Goal: Communication & Community: Answer question/provide support

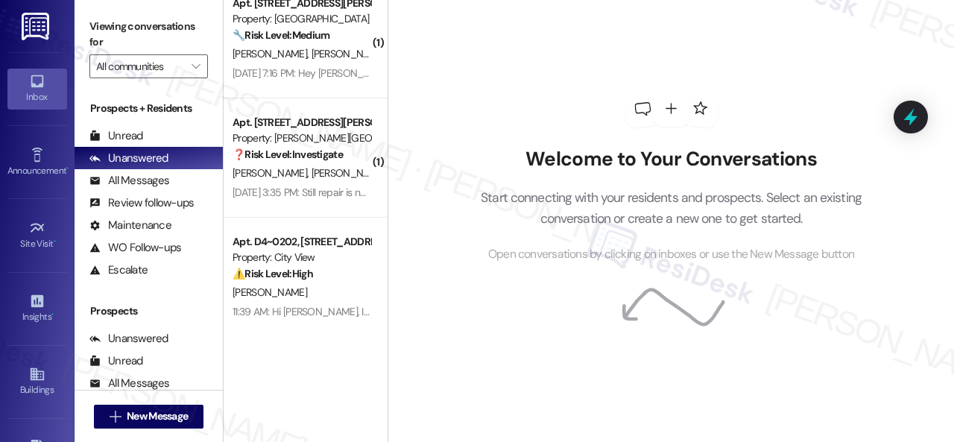
scroll to position [4, 0]
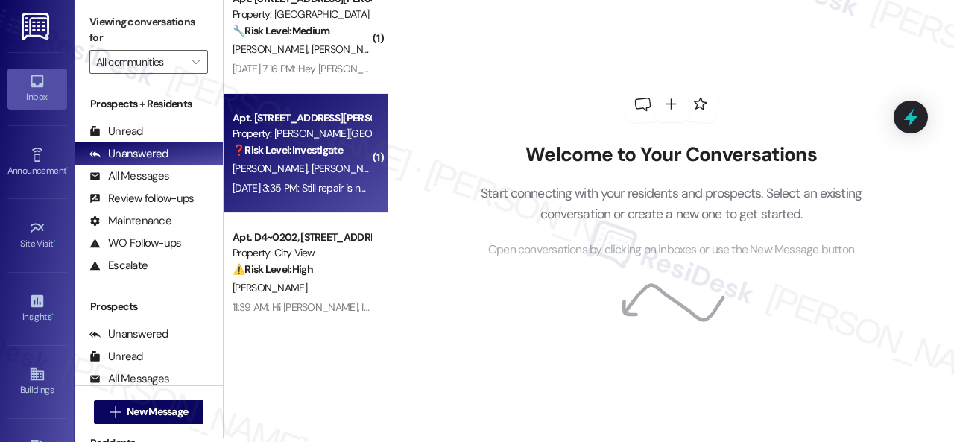
click at [315, 171] on span "[PERSON_NAME]" at bounding box center [349, 168] width 75 height 13
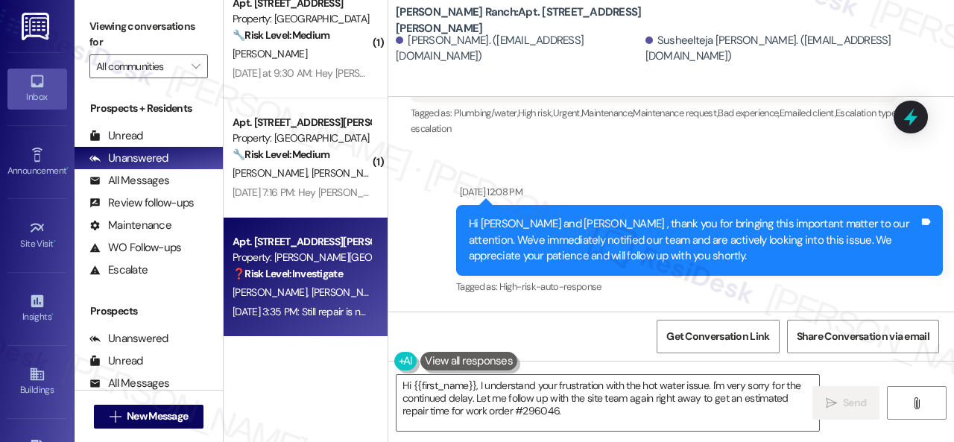
scroll to position [16775, 0]
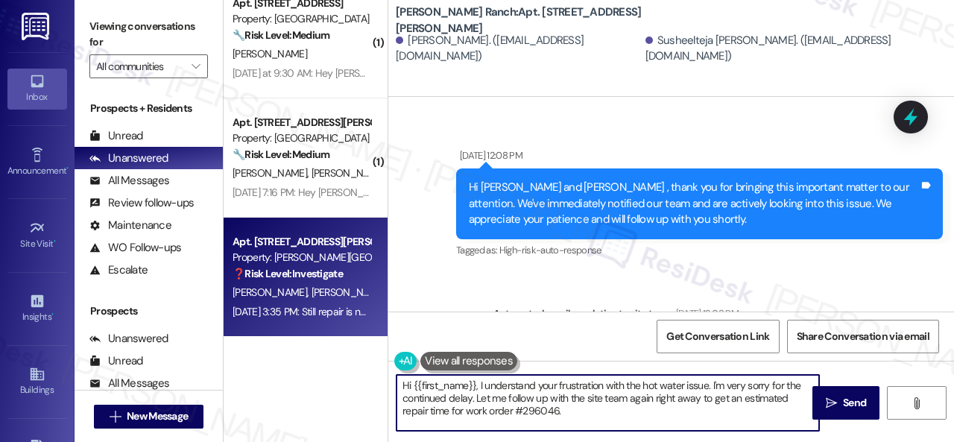
drag, startPoint x: 400, startPoint y: 388, endPoint x: 590, endPoint y: 417, distance: 192.2
click at [590, 417] on textarea "Hi {{first_name}}, I understand your frustration with the hot water issue. I'm …" at bounding box center [608, 403] width 423 height 56
paste textarea "I'm sorry for the delayed response"
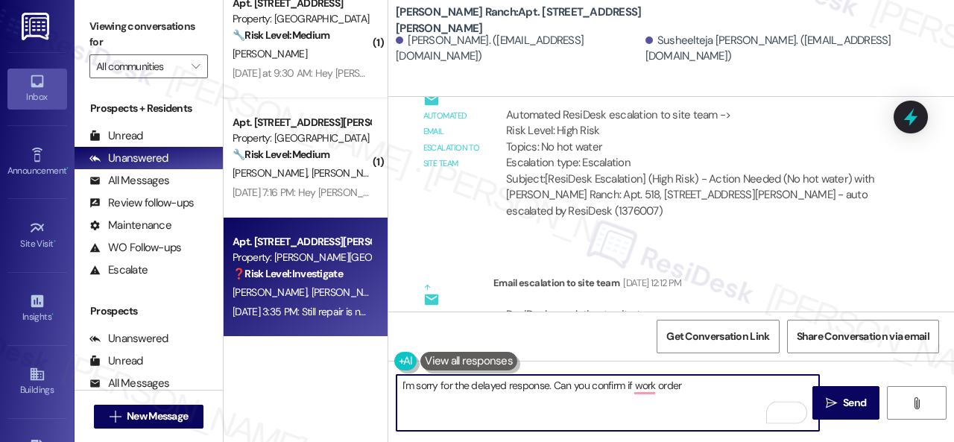
scroll to position [16924, 0]
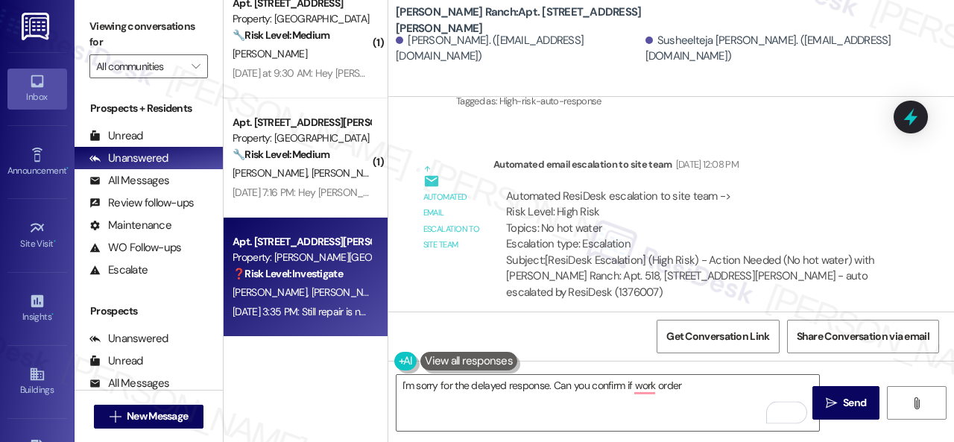
drag, startPoint x: 744, startPoint y: 201, endPoint x: 787, endPoint y: 201, distance: 43.2
click at [787, 388] on div "ResiDesk escalation to site team -> Risk Level: High risk Topics: 2ND FOLLOW-UP…" at bounding box center [695, 420] width 379 height 64
copy div "296046"
click at [696, 388] on textarea "I'm sorry for the delayed response. Can you confirm if work order" at bounding box center [608, 403] width 423 height 56
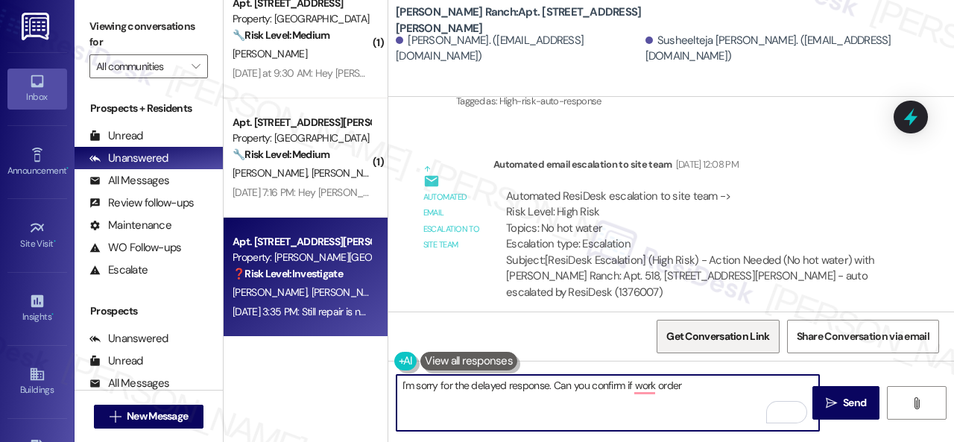
paste textarea "296046"
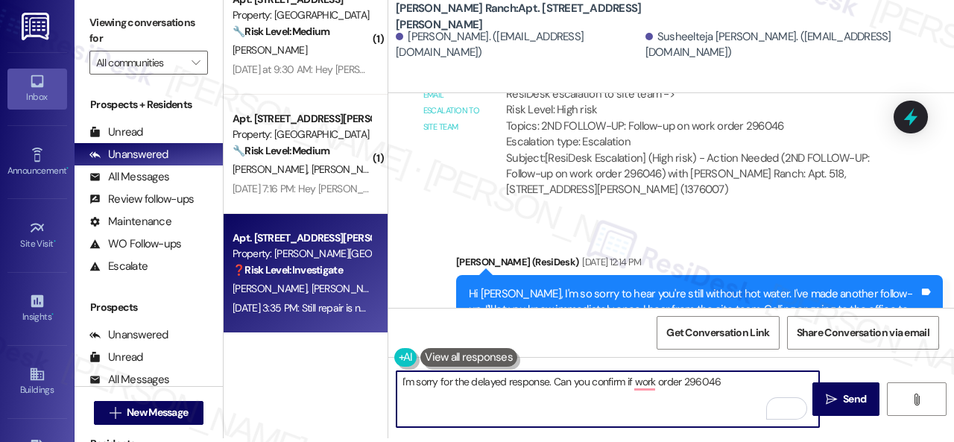
scroll to position [4, 0]
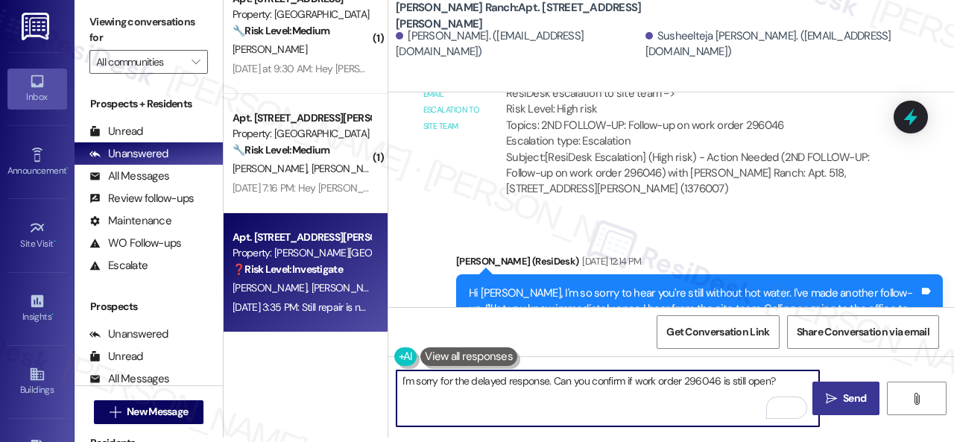
type textarea "I'm sorry for the delayed response. Can you confirm if work order 296046 is sti…"
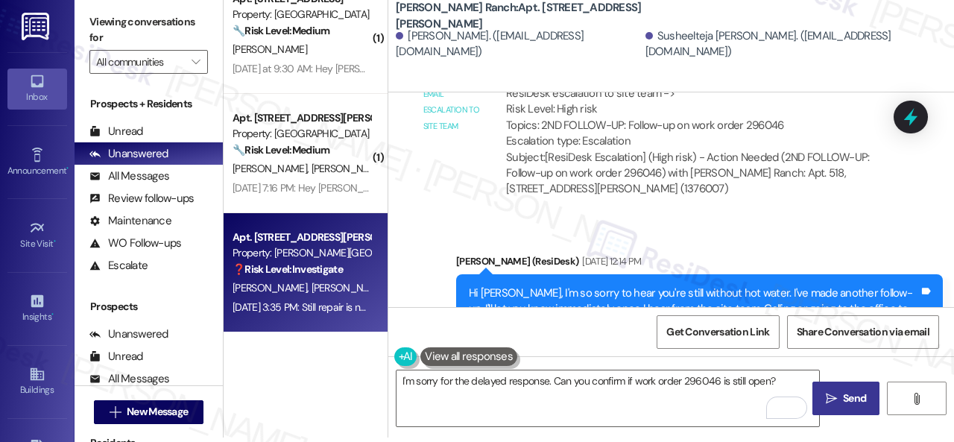
click at [833, 399] on span " Send" at bounding box center [846, 399] width 47 height 16
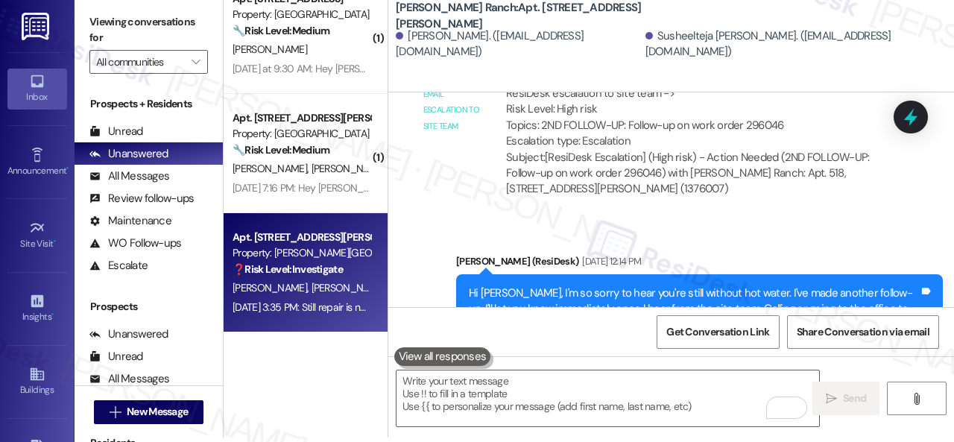
scroll to position [17221, 0]
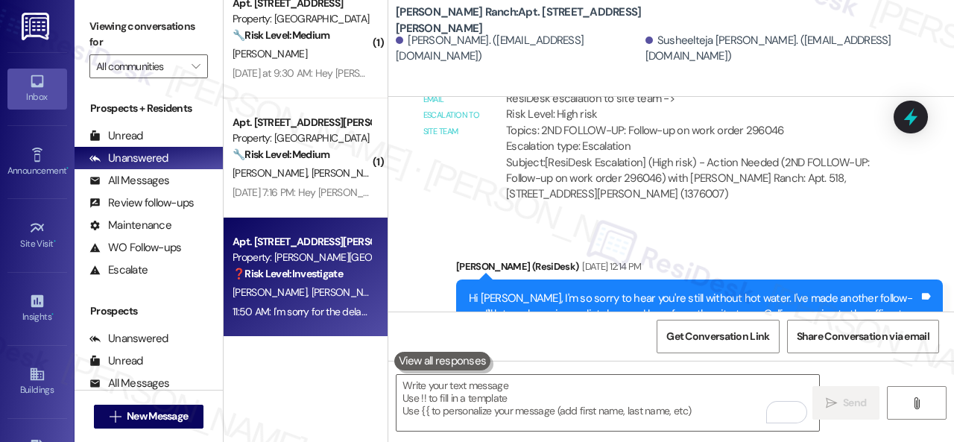
click at [350, 169] on div "N. Perez M. Aquino" at bounding box center [301, 173] width 141 height 19
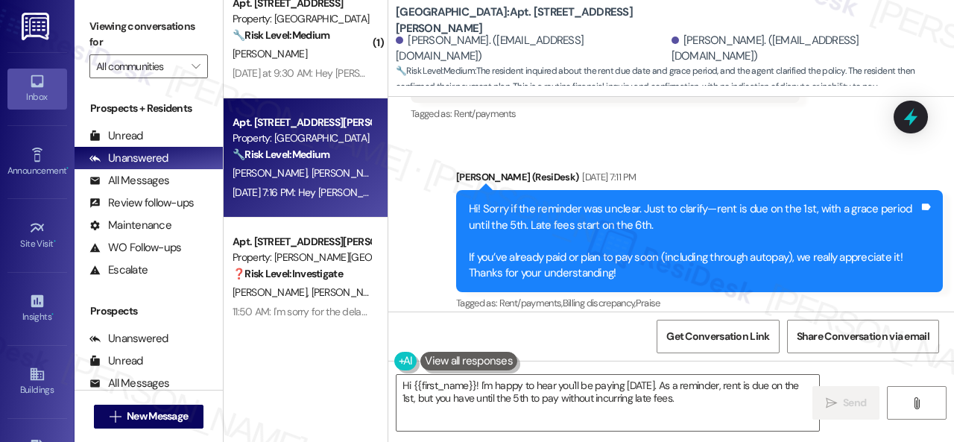
scroll to position [2929, 0]
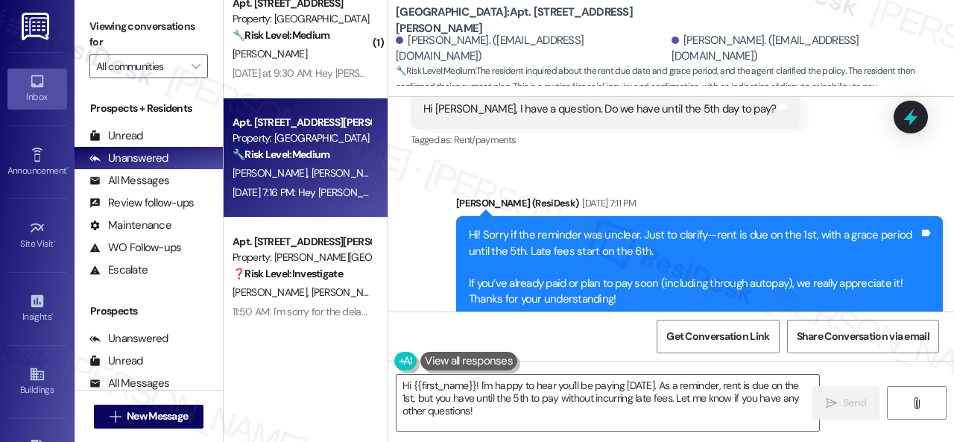
click at [437, 193] on div "Sent via SMS Sarah (ResiDesk) Sep 03, 2025 at 7:11 PM Hi! Sorry if the reminder…" at bounding box center [671, 256] width 566 height 189
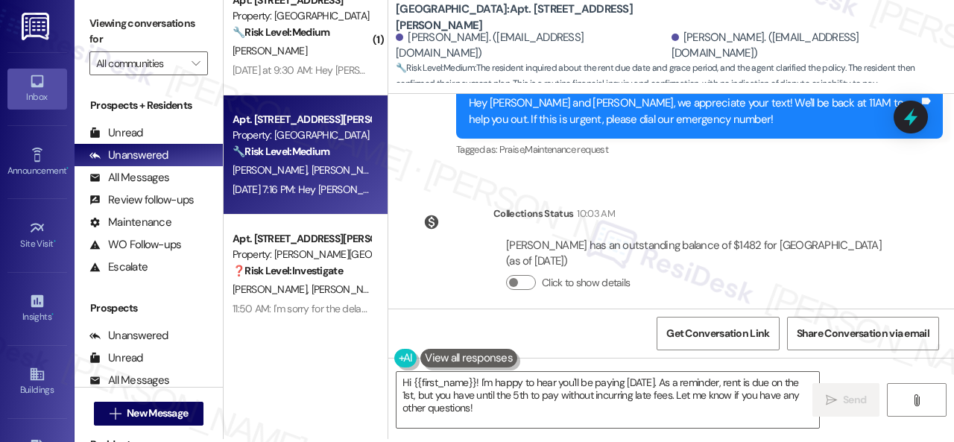
scroll to position [4, 0]
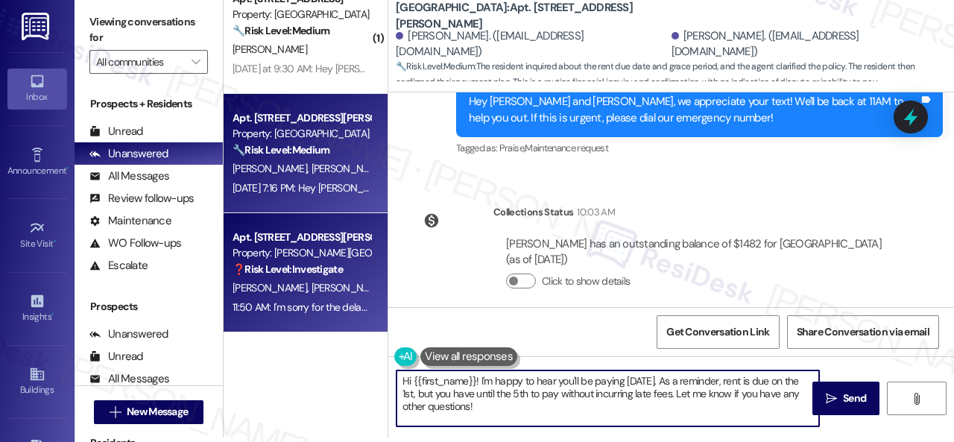
drag, startPoint x: 341, startPoint y: 363, endPoint x: 288, endPoint y: 329, distance: 63.7
click at [292, 336] on div "( 1 ) Apt. D1~0101, 2600 Cityview Drive Property: City View 🔧 Risk Level: Mediu…" at bounding box center [589, 217] width 730 height 442
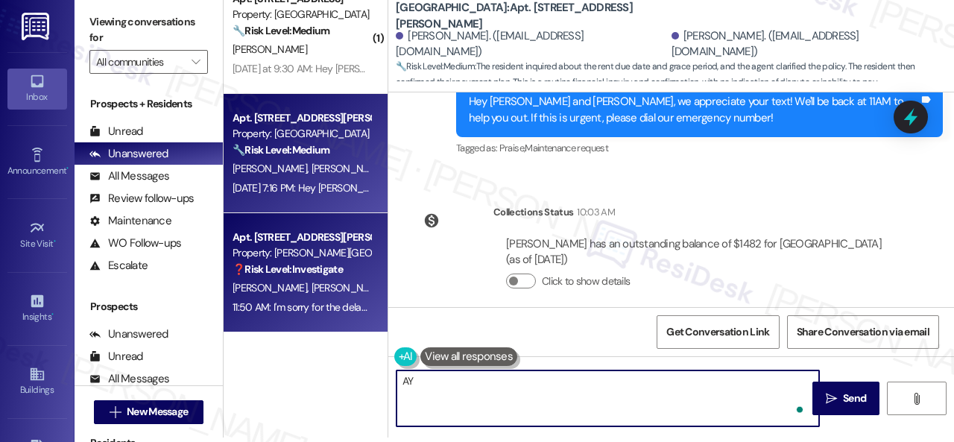
type textarea "A"
type textarea "You're welcome!"
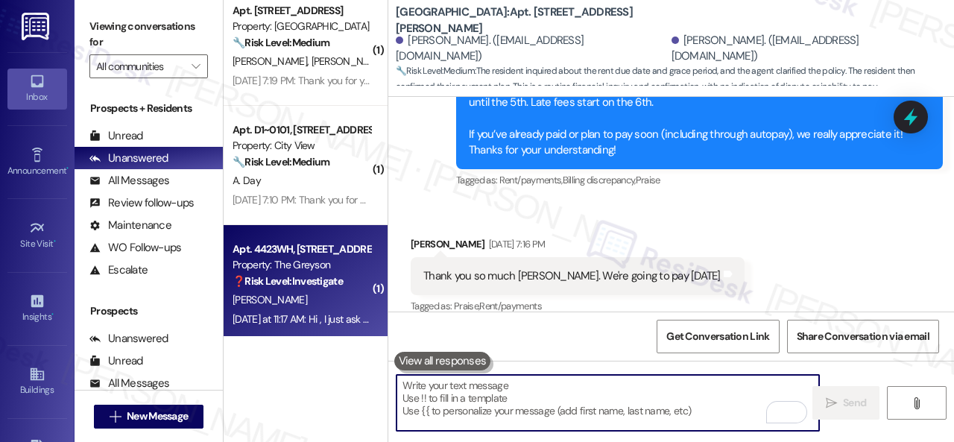
scroll to position [5253, 0]
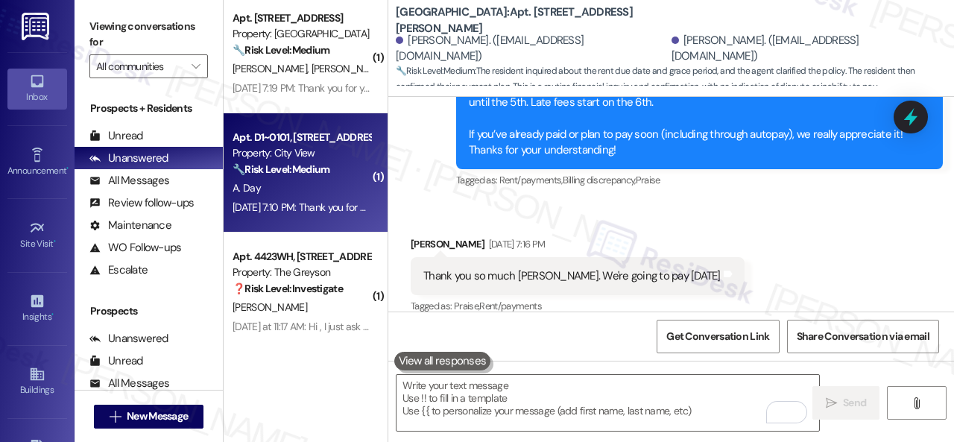
click at [326, 174] on strong "🔧 Risk Level: Medium" at bounding box center [281, 168] width 97 height 13
type textarea "Fetching suggested responses. Please feel free to read through the conversation…"
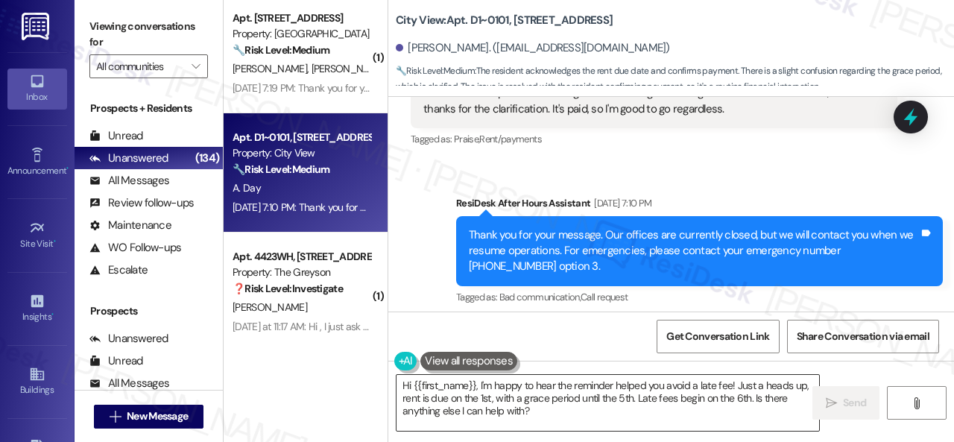
scroll to position [3516, 0]
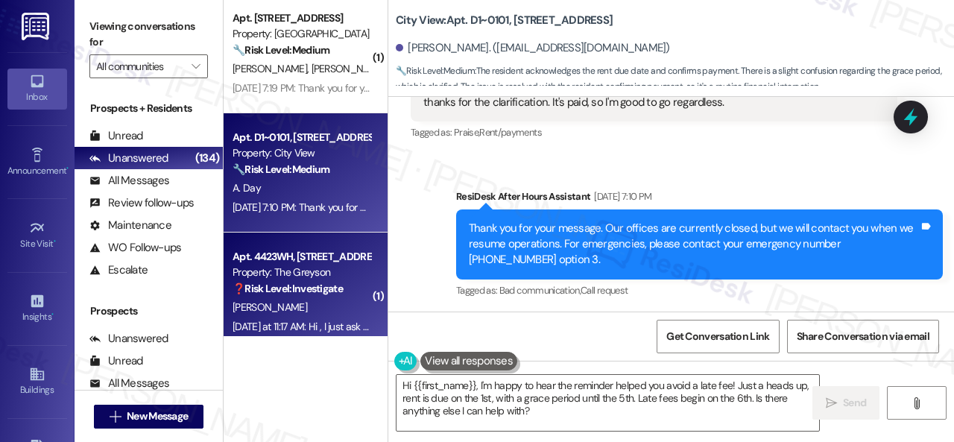
drag, startPoint x: 555, startPoint y: 415, endPoint x: 224, endPoint y: 285, distance: 355.4
click at [233, 297] on div "( 1 ) Apt. 18107, 12501 Broadway St Property: Avenues at Shadow Creek 🔧 Risk Le…" at bounding box center [589, 221] width 730 height 442
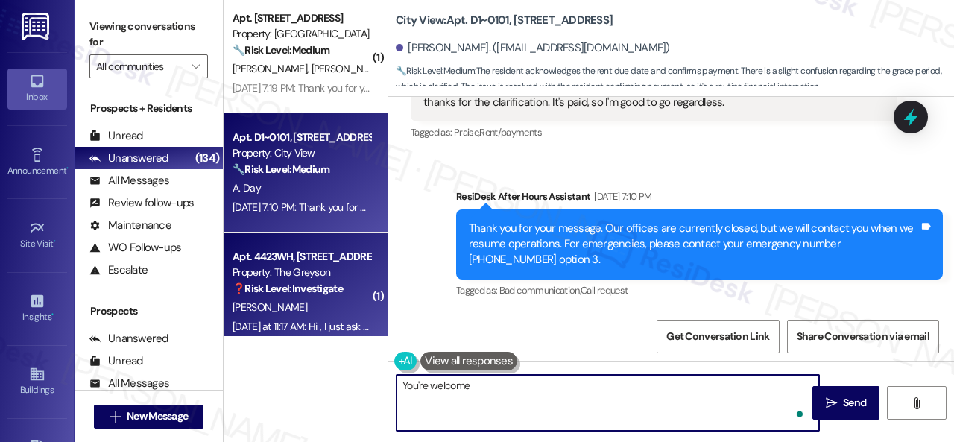
type textarea "You're welcome!"
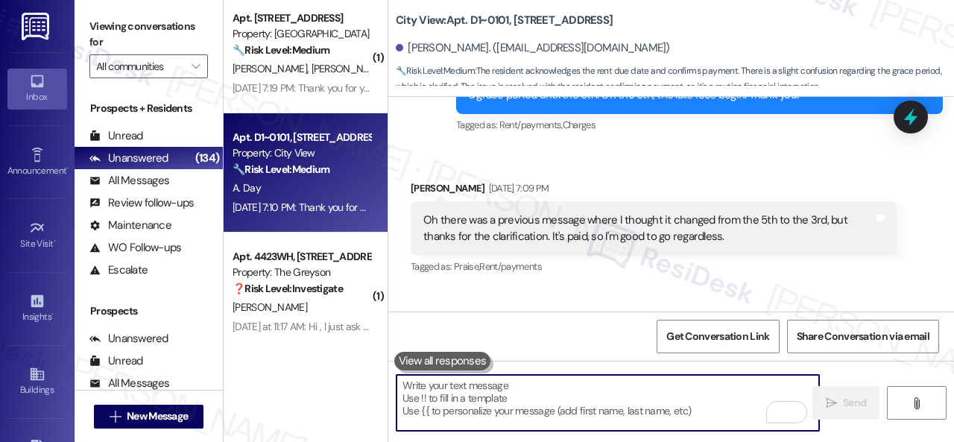
scroll to position [3357, 0]
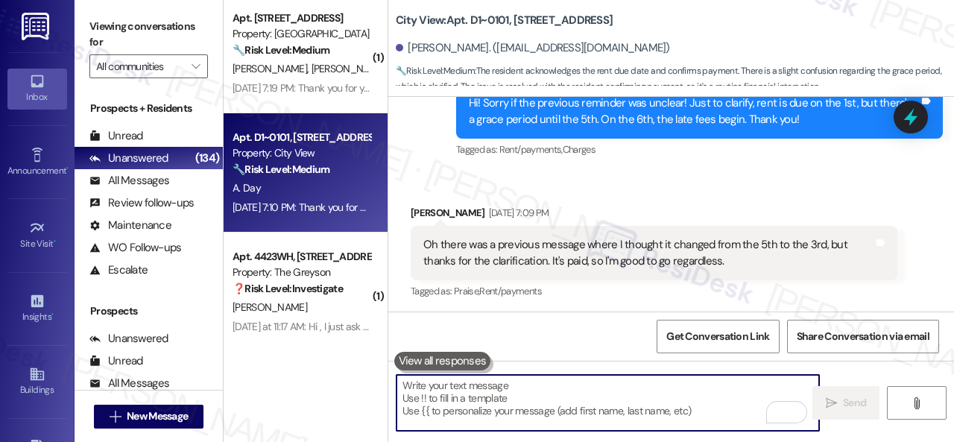
drag, startPoint x: 326, startPoint y: 85, endPoint x: 385, endPoint y: 102, distance: 61.3
click at [325, 85] on div "Sep 03, 2025 at 7:19 PM: Thank you for your message. Our offices are currently …" at bounding box center [682, 87] width 899 height 13
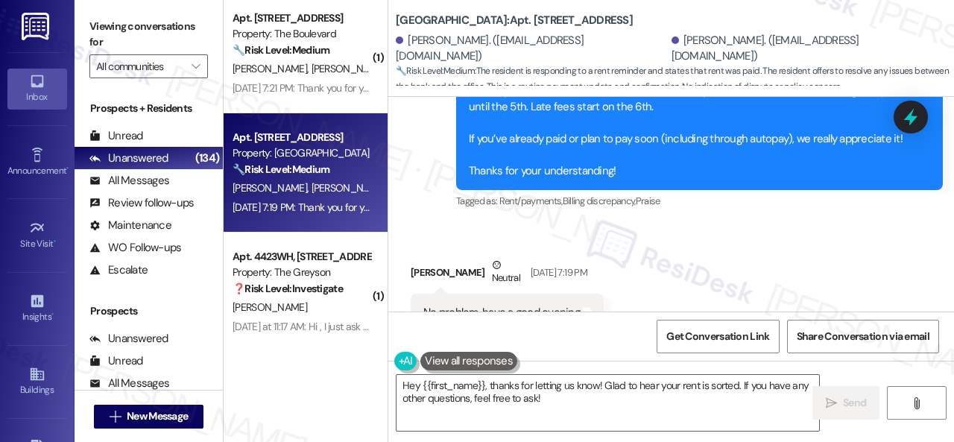
scroll to position [8732, 0]
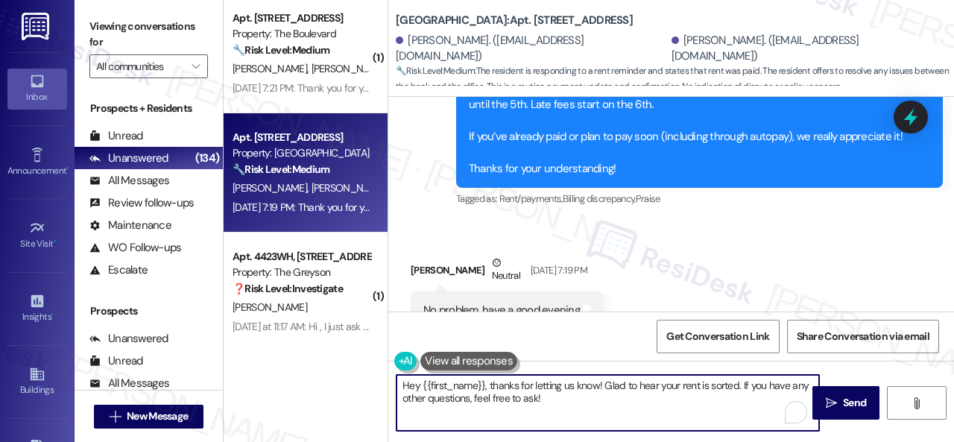
click at [562, 401] on textarea "Hey {{first_name}}, thanks for letting us know! Glad to hear your rent is sorte…" at bounding box center [608, 403] width 423 height 56
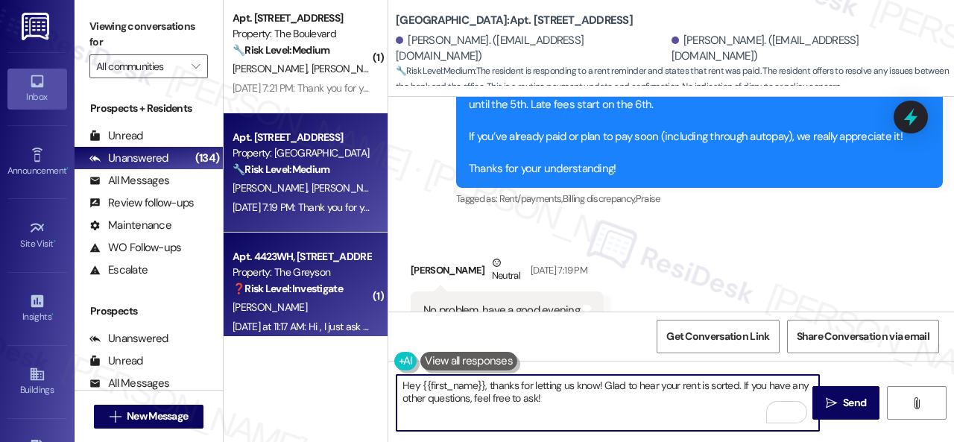
drag, startPoint x: 562, startPoint y: 401, endPoint x: 259, endPoint y: 320, distance: 313.3
click at [261, 323] on div "( 1 ) Apt. 316~03, 310 Dickinson Rd Property: 3Ten 🔧 Risk Level: Medium The res…" at bounding box center [589, 221] width 730 height 442
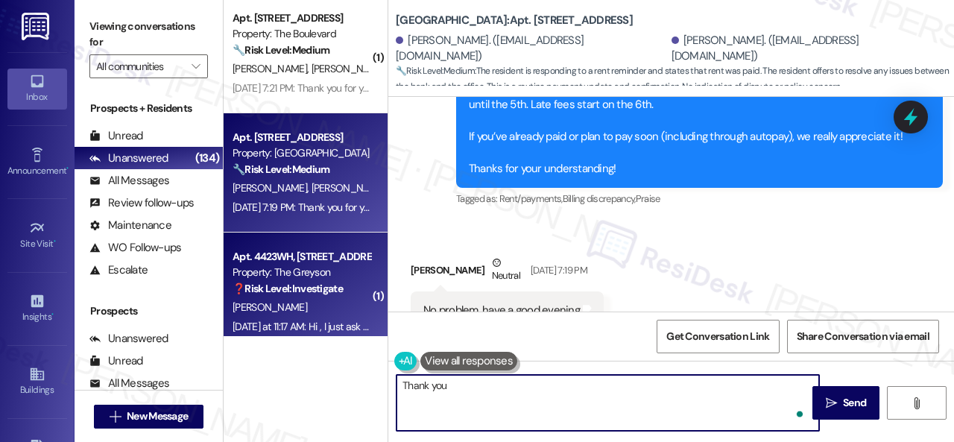
type textarea "Thank you."
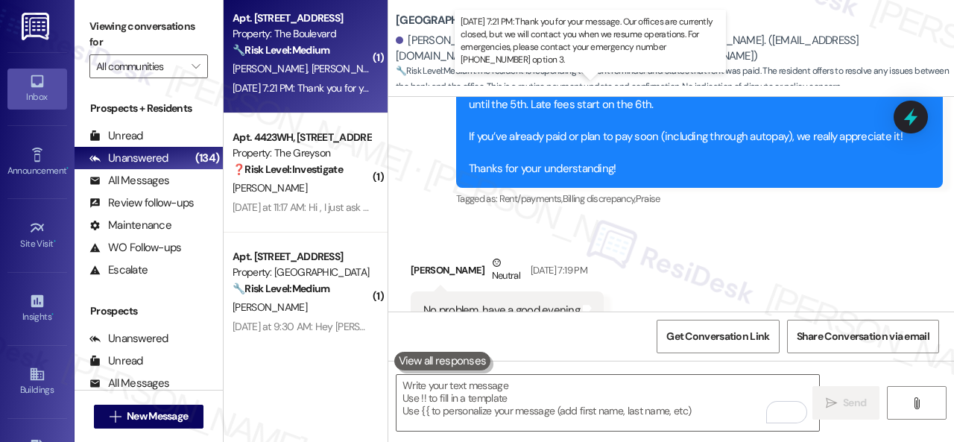
click at [349, 82] on div "Sep 03, 2025 at 7:21 PM: Thank you for your message. Our offices are currently …" at bounding box center [701, 87] width 936 height 13
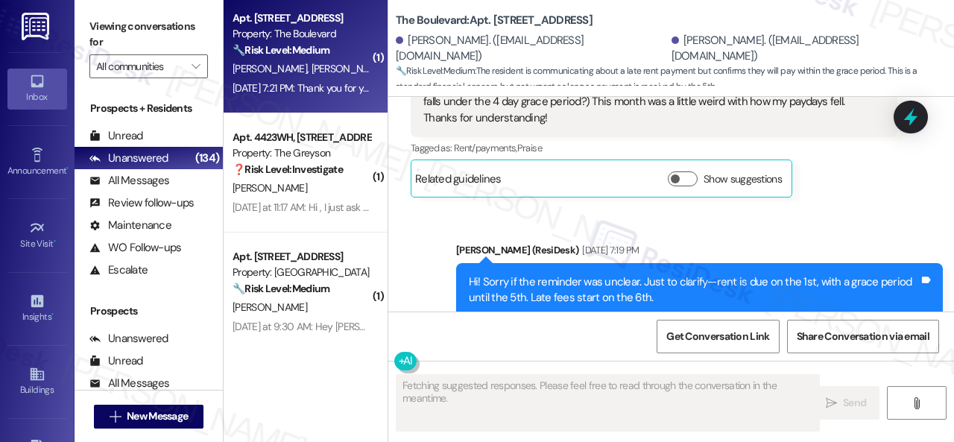
scroll to position [6745, 0]
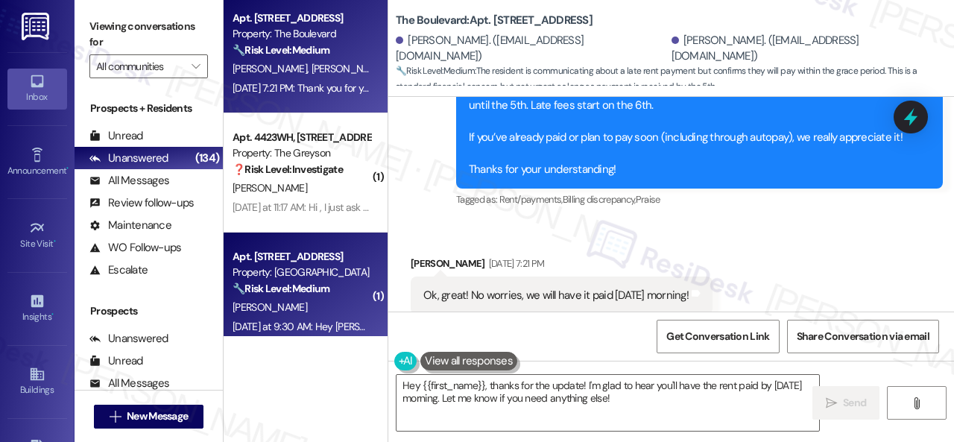
drag, startPoint x: 651, startPoint y: 411, endPoint x: 285, endPoint y: 328, distance: 376.1
click at [312, 341] on div "( 1 ) Apt. 316~03, 310 Dickinson Rd Property: 3Ten 🔧 Risk Level: Medium The res…" at bounding box center [589, 221] width 730 height 442
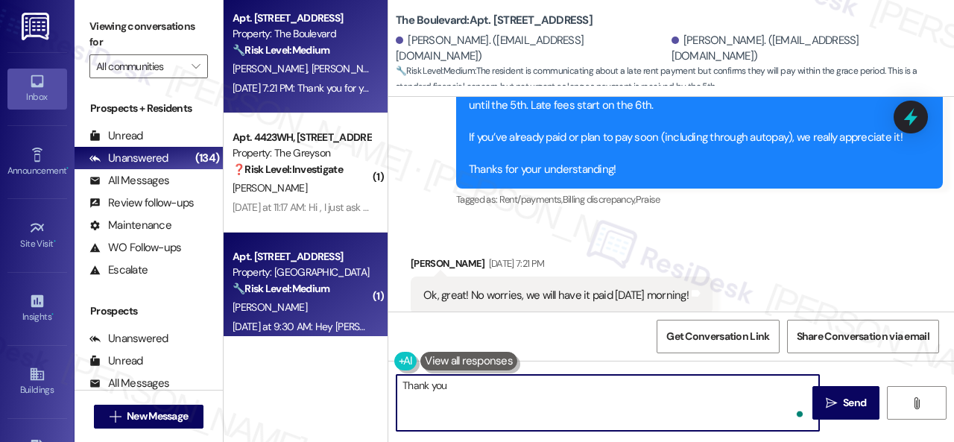
type textarea "Thank you."
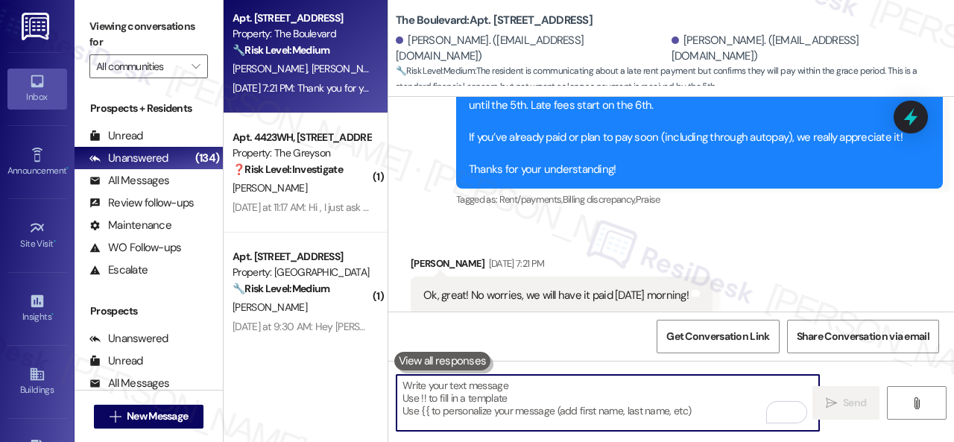
scroll to position [5104, 0]
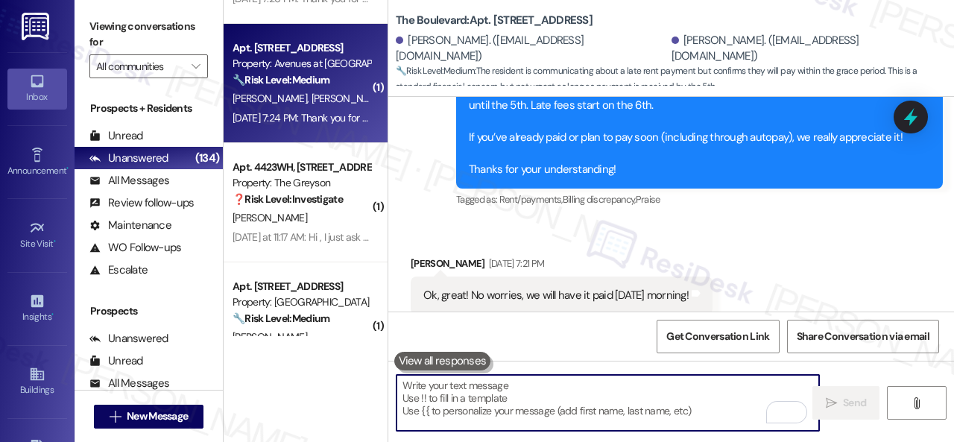
click at [329, 102] on div "T. Christy E. Christy" at bounding box center [301, 98] width 141 height 19
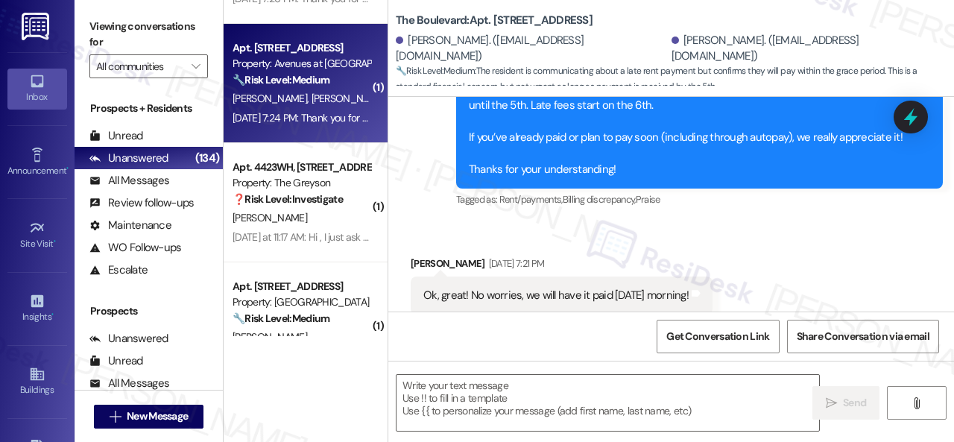
type textarea "Fetching suggested responses. Please feel free to read through the conversation…"
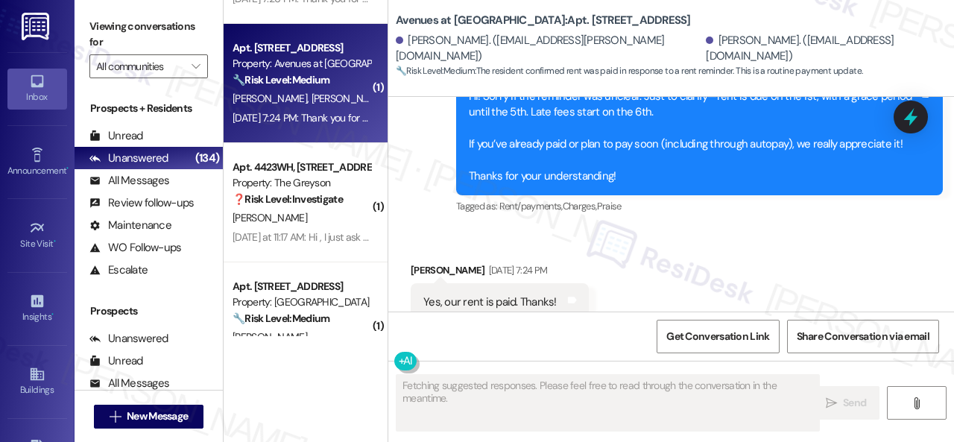
scroll to position [5750, 0]
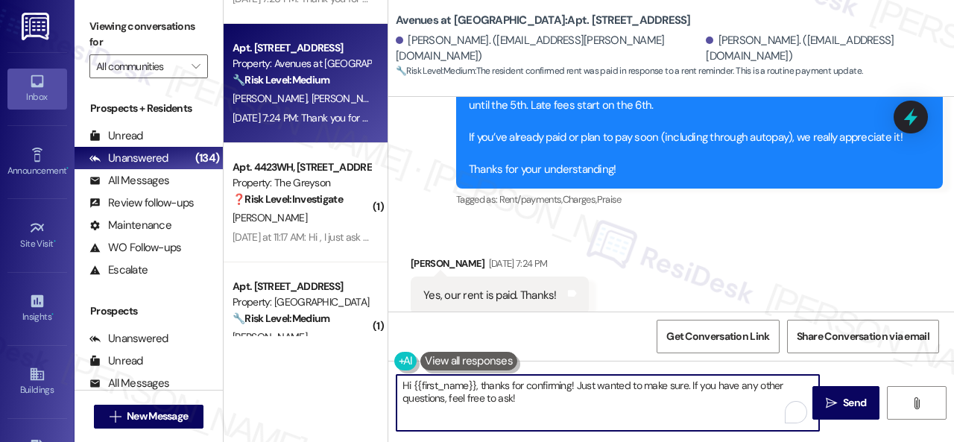
drag, startPoint x: 321, startPoint y: 372, endPoint x: 236, endPoint y: 368, distance: 85.1
click at [243, 368] on div "( 1 ) Apt. 14105, 6855 S Mason Rd Property: Waterstone at Cinco Ranch 🔧 Risk Le…" at bounding box center [589, 221] width 730 height 442
type textarea "You're welcome!"
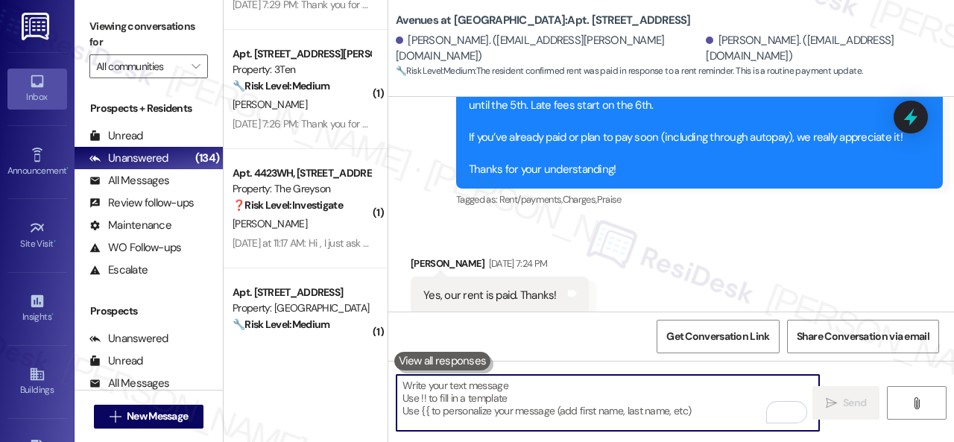
scroll to position [4955, 0]
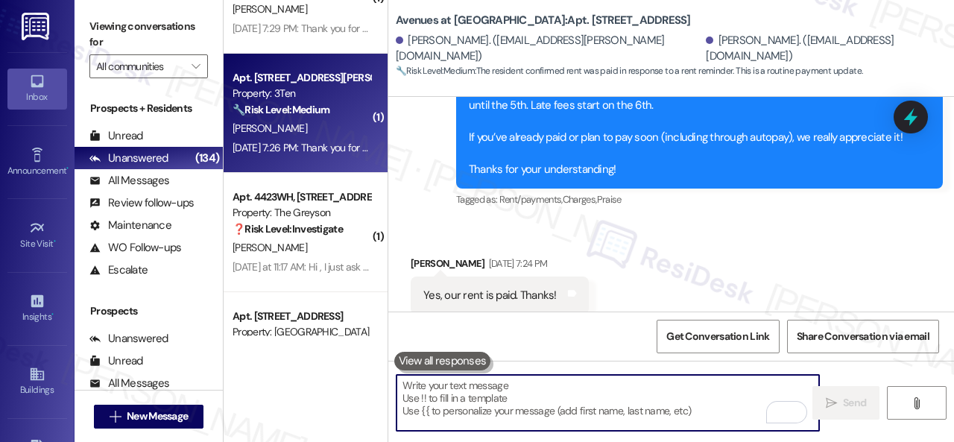
click at [330, 123] on div "S. Wallace" at bounding box center [301, 128] width 141 height 19
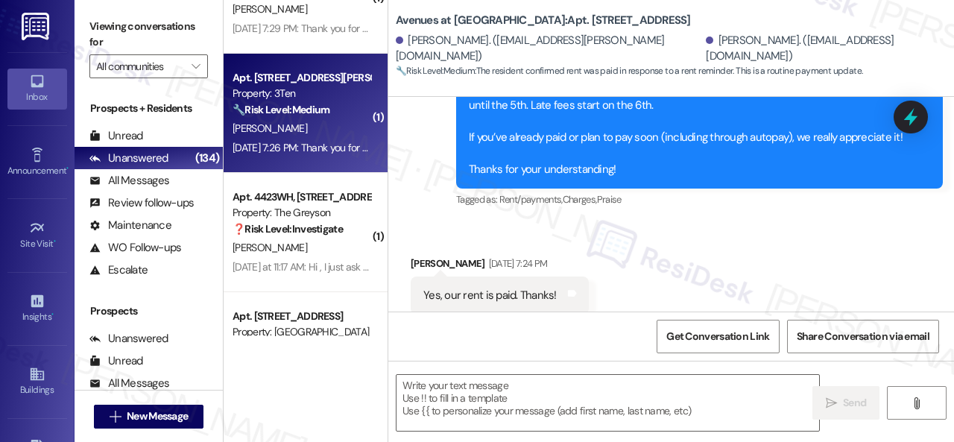
type textarea "Fetching suggested responses. Please feel free to read through the conversation…"
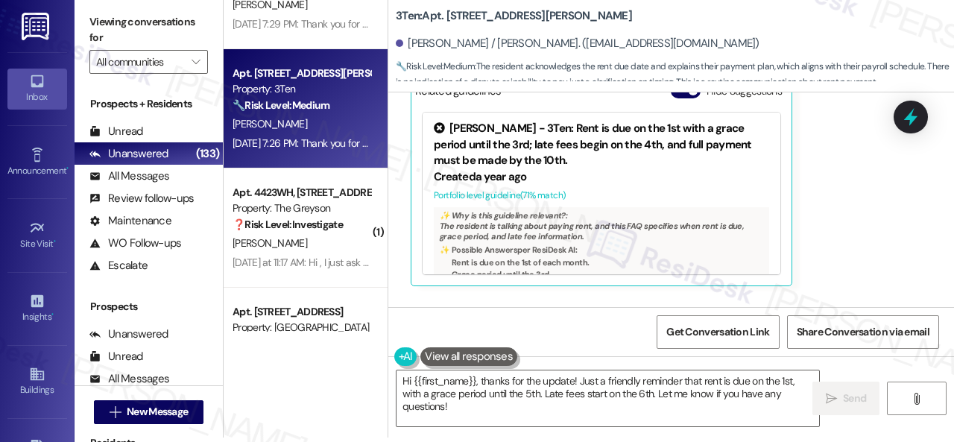
scroll to position [31669, 0]
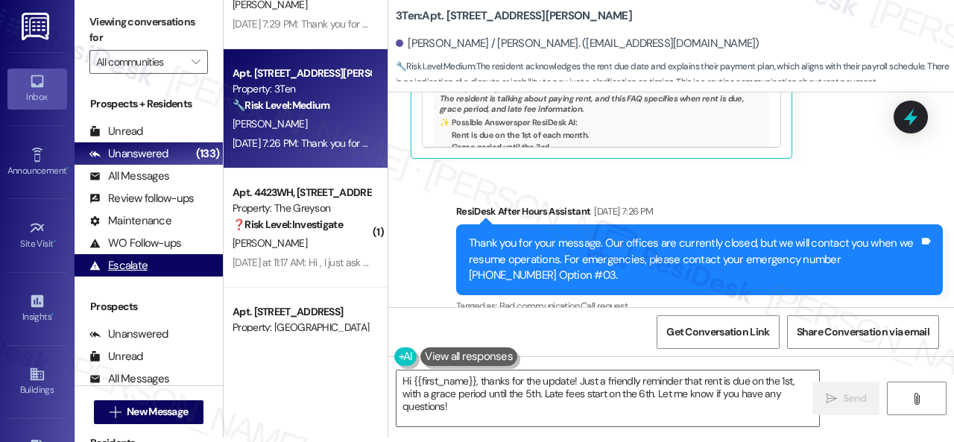
click at [338, 359] on div "( 1 ) Apt. 05~205, 13310 Melrose Lane Property: Sovereign at Overland Park 🔧 Ri…" at bounding box center [589, 217] width 730 height 442
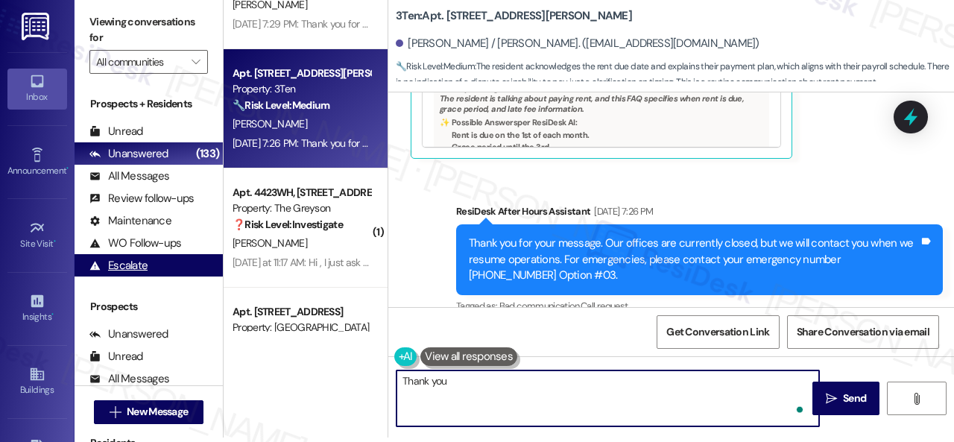
type textarea "Thank you."
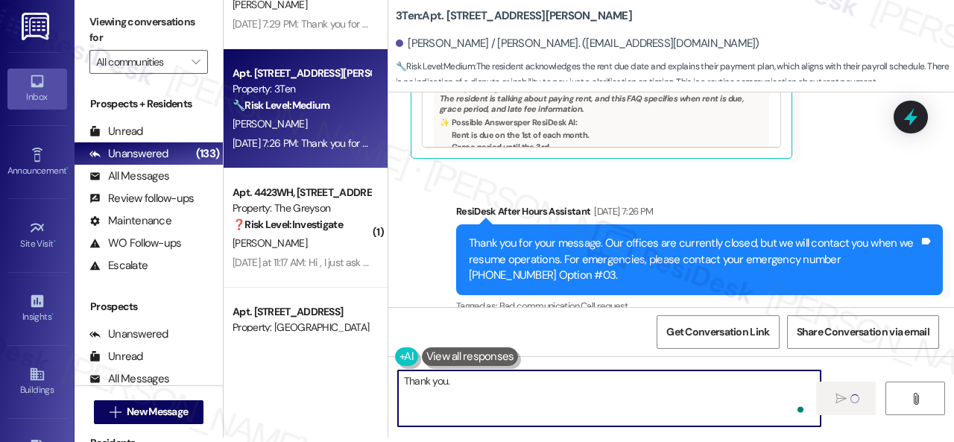
scroll to position [4840, 0]
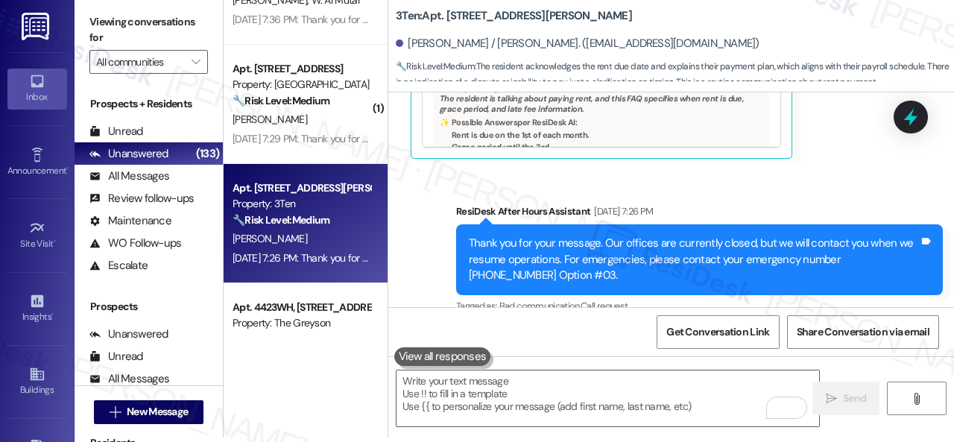
click at [308, 156] on div "( 1 ) Apt. 02L05, 9 Candlelight Dr Property: The Candles 🔧 Risk Level: Medium R…" at bounding box center [306, 164] width 164 height 336
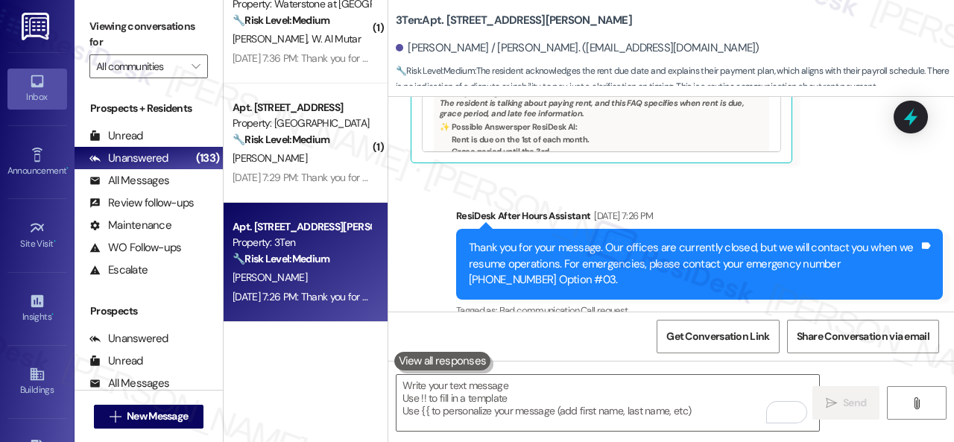
scroll to position [31358, 0]
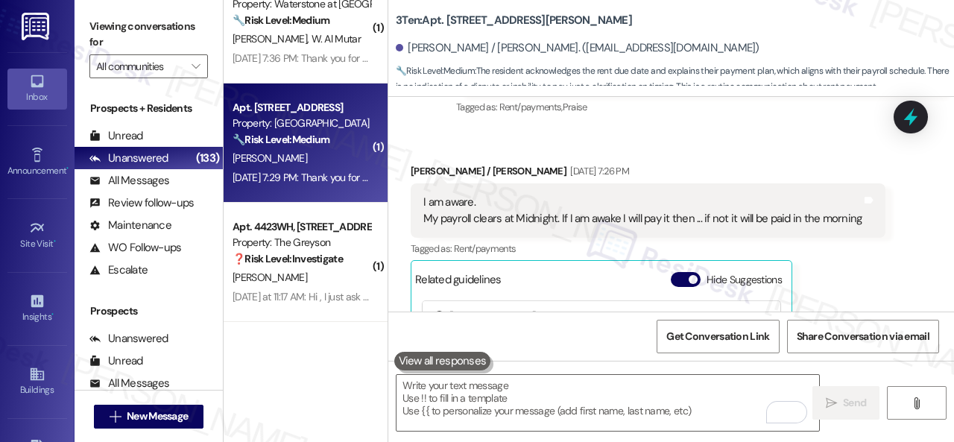
click at [308, 156] on div "K. Patton" at bounding box center [301, 158] width 141 height 19
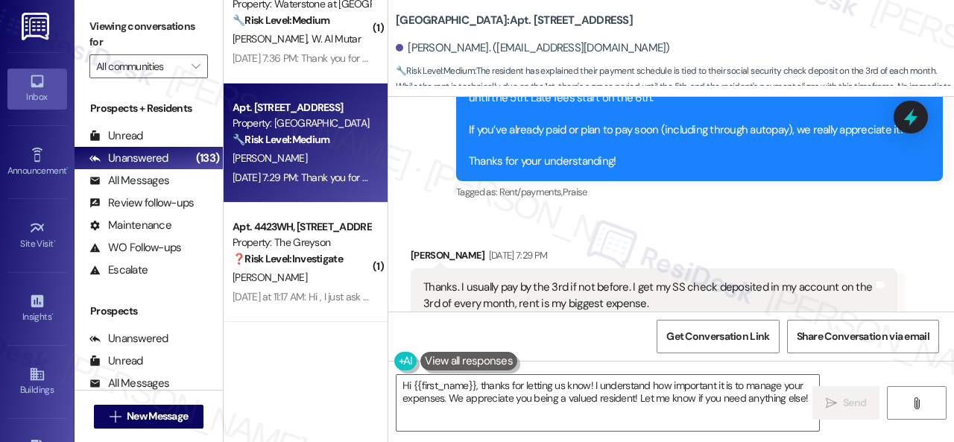
scroll to position [22813, 0]
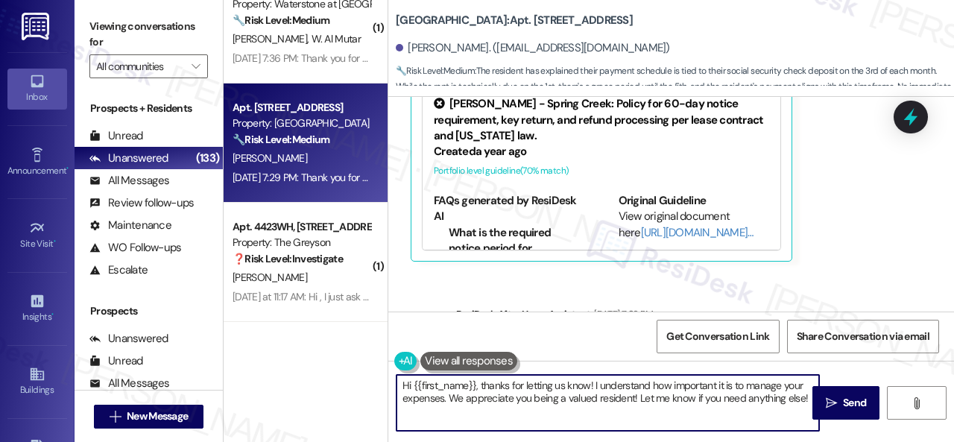
drag, startPoint x: 804, startPoint y: 400, endPoint x: 255, endPoint y: 338, distance: 552.7
click at [255, 338] on div "( 1 ) Apt. 02L05, 9 Candlelight Dr Property: The Candles 🔧 Risk Level: Medium R…" at bounding box center [589, 221] width 730 height 442
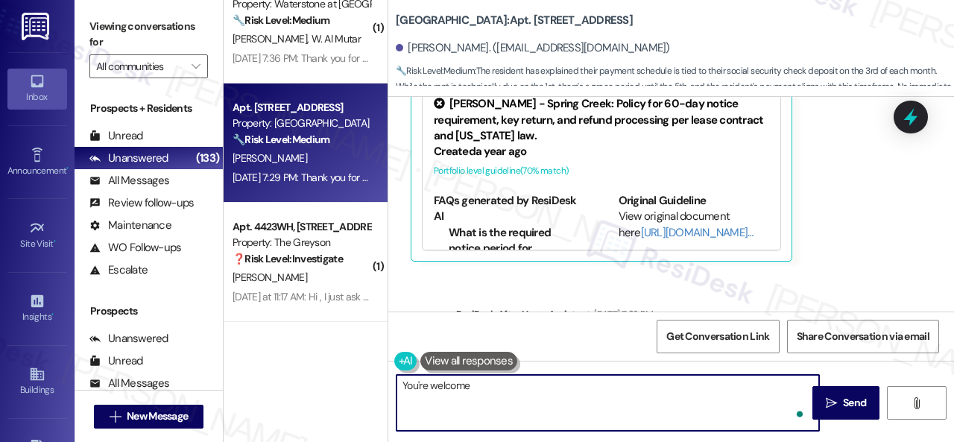
type textarea "You're welcome!"
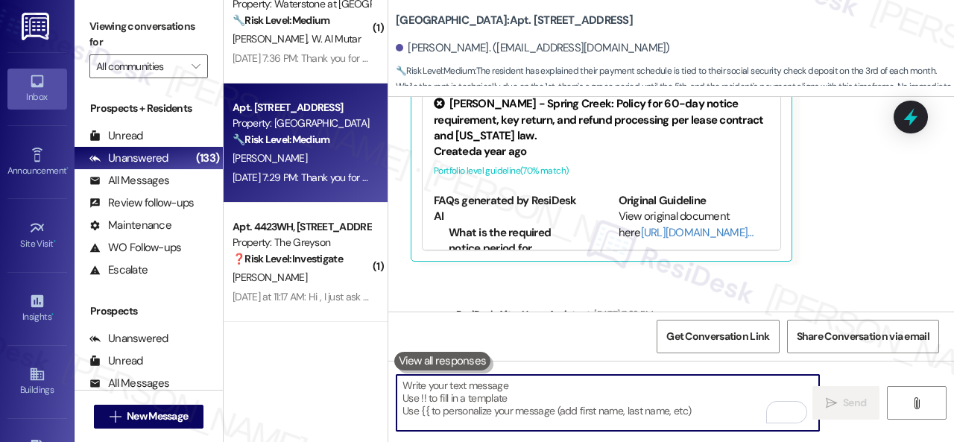
scroll to position [22803, 0]
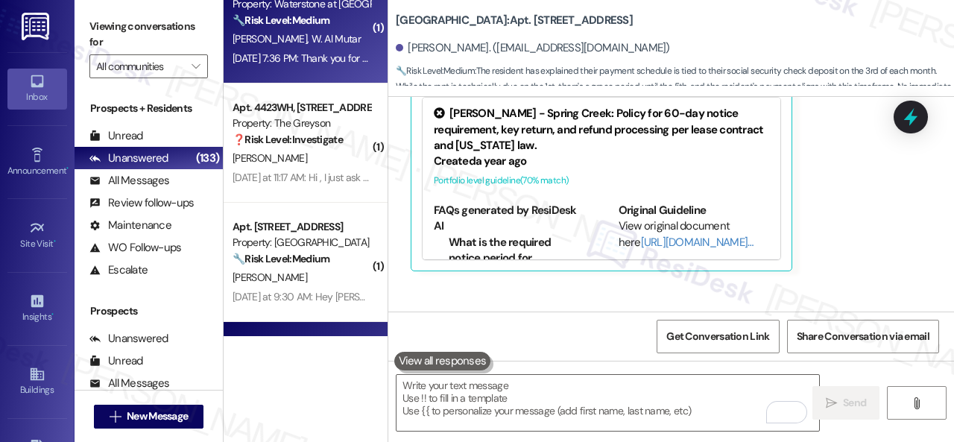
click at [347, 47] on div "M. Al Bedri W. Al Mutar" at bounding box center [301, 39] width 141 height 19
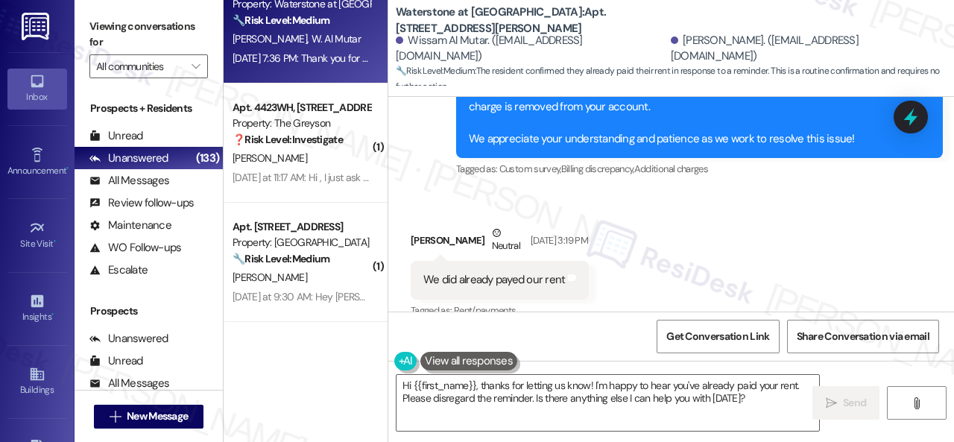
scroll to position [8722, 0]
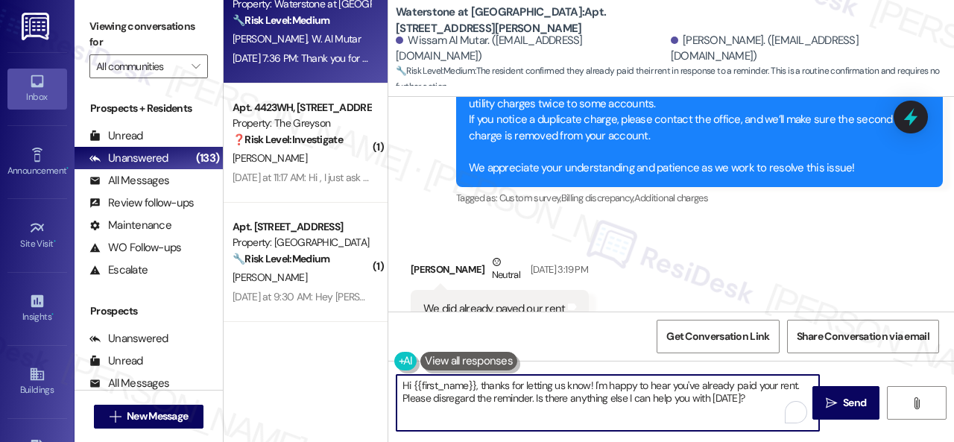
drag, startPoint x: 558, startPoint y: 379, endPoint x: 365, endPoint y: 361, distance: 193.2
click at [365, 361] on div "( 1 ) Apt. 02L05, 9 Candlelight Dr Property: The Candles 🔧 Risk Level: Medium R…" at bounding box center [589, 221] width 730 height 442
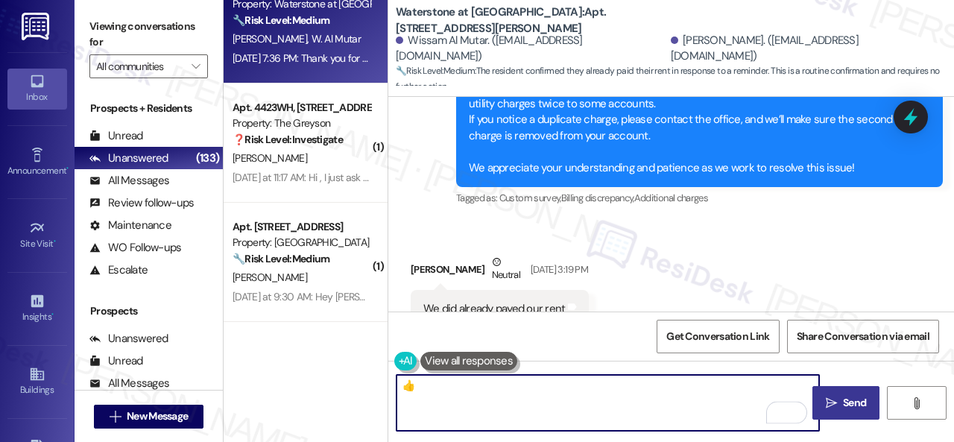
type textarea "👍"
click at [840, 397] on span "Send" at bounding box center [854, 403] width 29 height 16
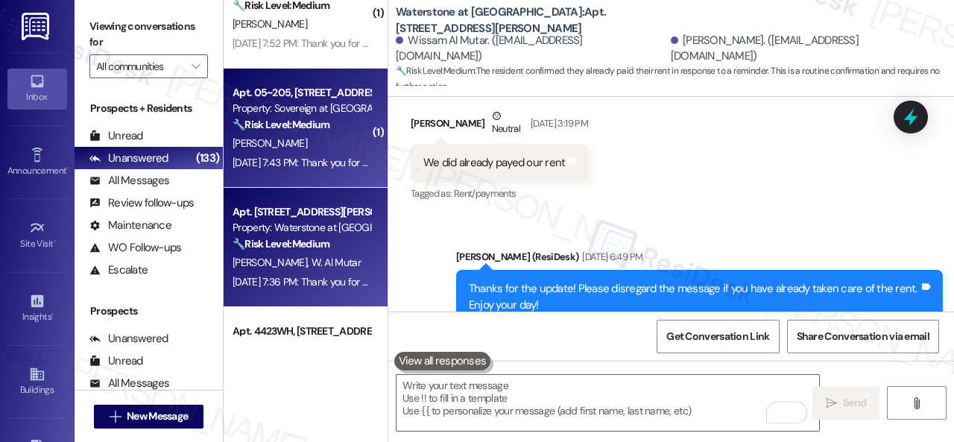
scroll to position [9095, 0]
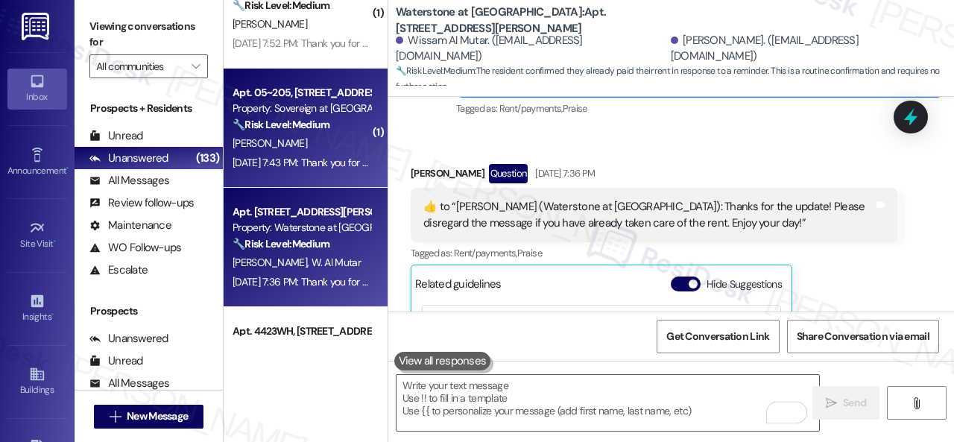
click at [337, 148] on div "S. Denney" at bounding box center [301, 143] width 141 height 19
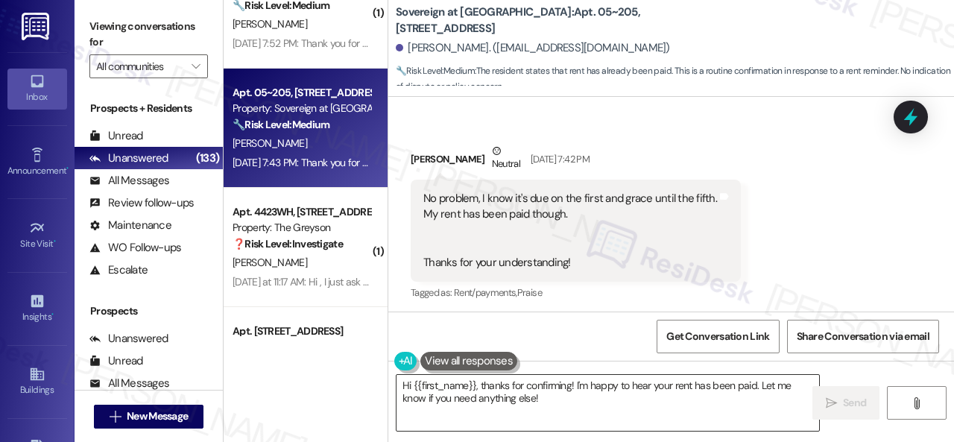
scroll to position [3414, 0]
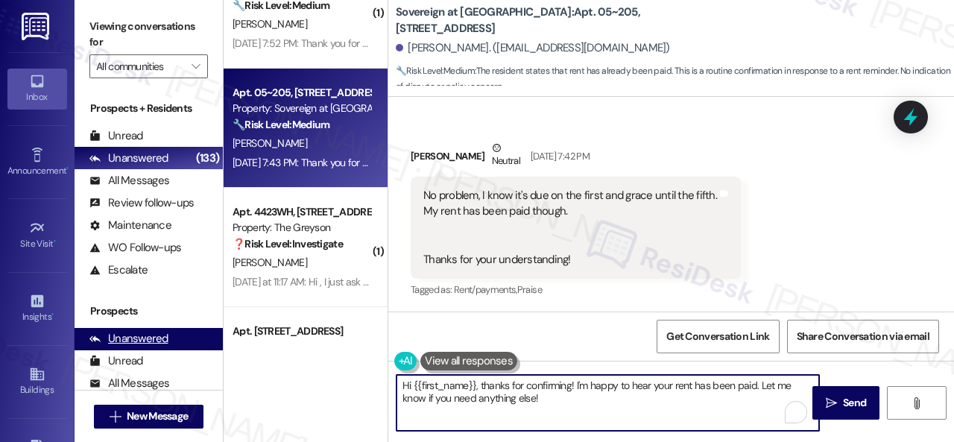
drag, startPoint x: 562, startPoint y: 400, endPoint x: 191, endPoint y: 331, distance: 377.6
click at [250, 345] on div "( 1 ) Apt. D3~0201, 2600 Cityview Drive Property: City View 🔧 Risk Level: Mediu…" at bounding box center [589, 221] width 730 height 442
type textarea "You're welcome."
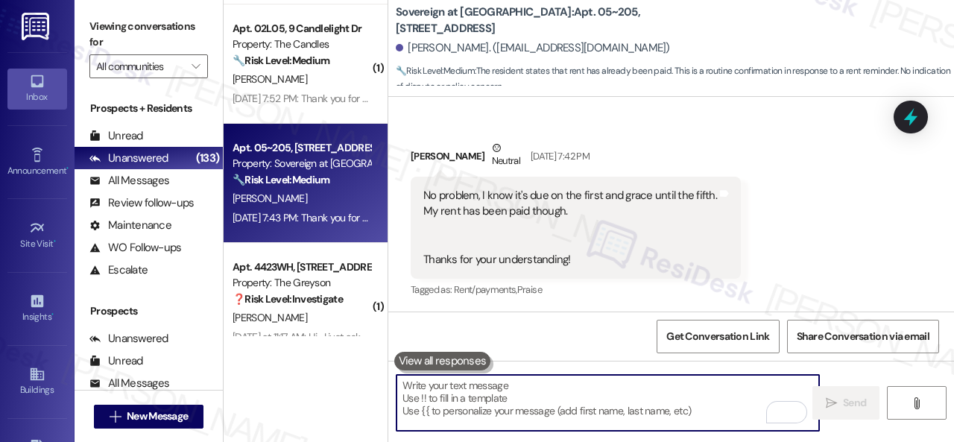
scroll to position [4508, 0]
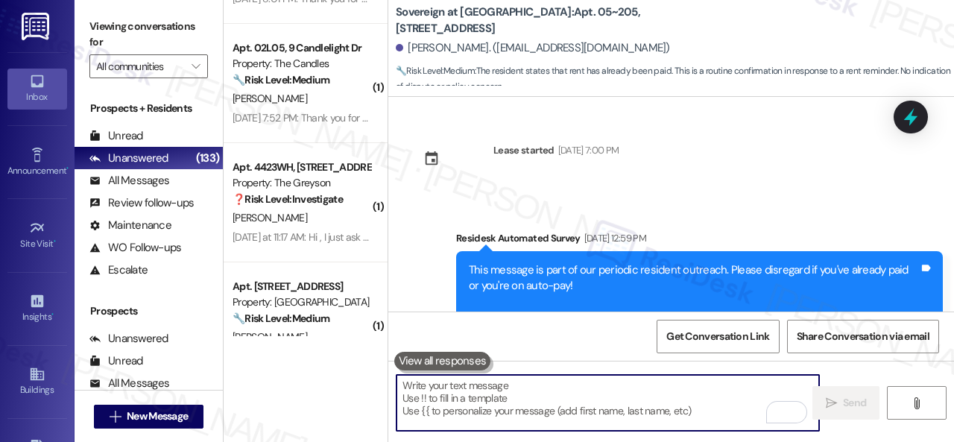
scroll to position [3414, 0]
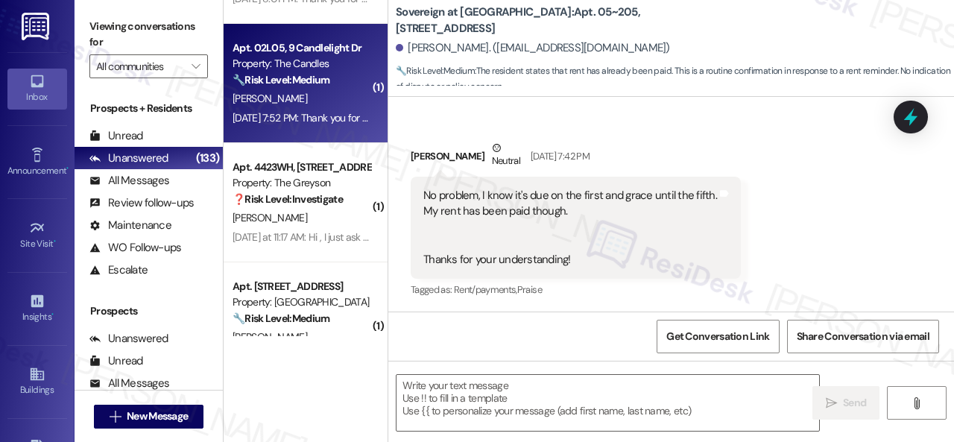
type textarea "Fetching suggested responses. Please feel free to read through the conversation…"
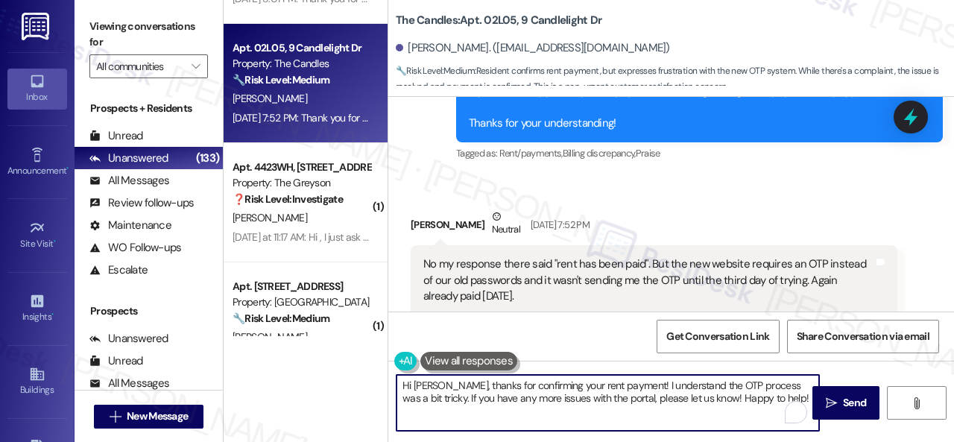
scroll to position [4, 0]
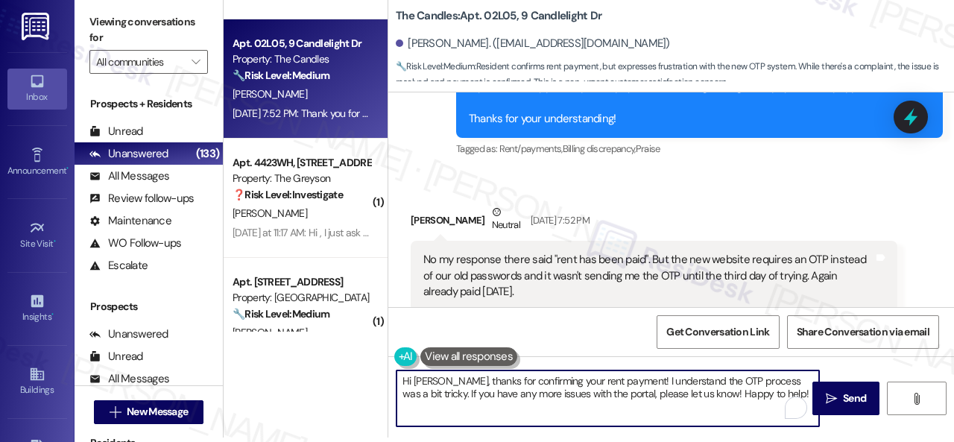
drag, startPoint x: 401, startPoint y: 381, endPoint x: 953, endPoint y: 471, distance: 559.6
click at [953, 441] on html "Inbox Go to Inbox Announcement • Send A Text Announcement Site Visit • Go to Si…" at bounding box center [477, 221] width 954 height 442
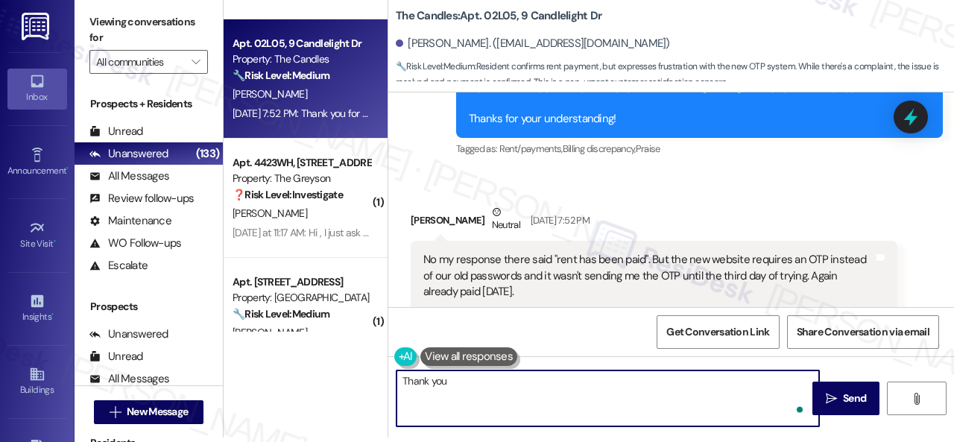
type textarea "Thank you."
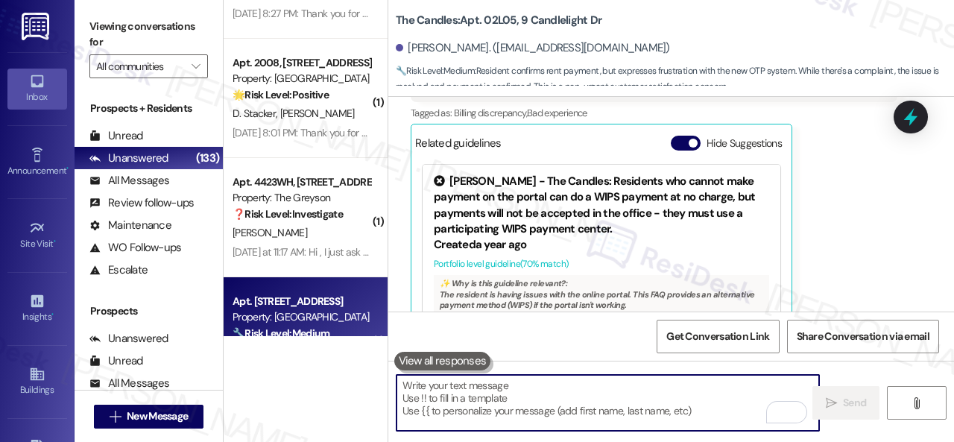
scroll to position [4359, 0]
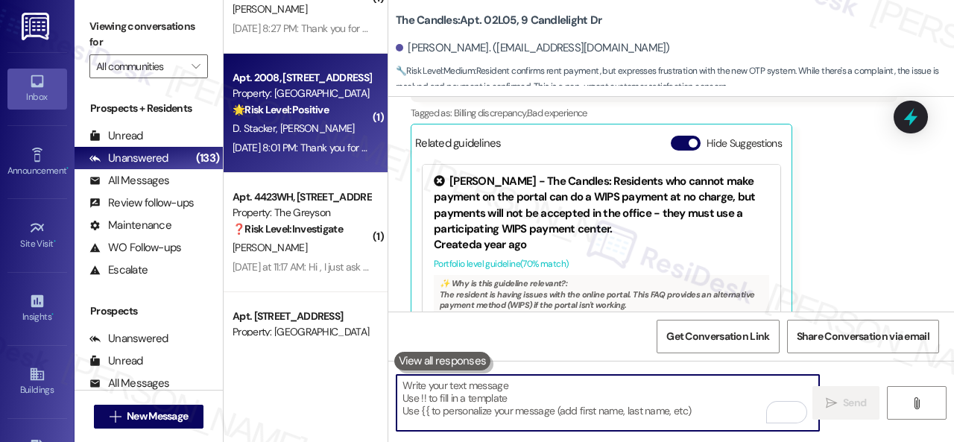
click at [326, 148] on div "Sep 03, 2025 at 8:01 PM: Thank you for your message. Our offices are currently …" at bounding box center [702, 147] width 939 height 13
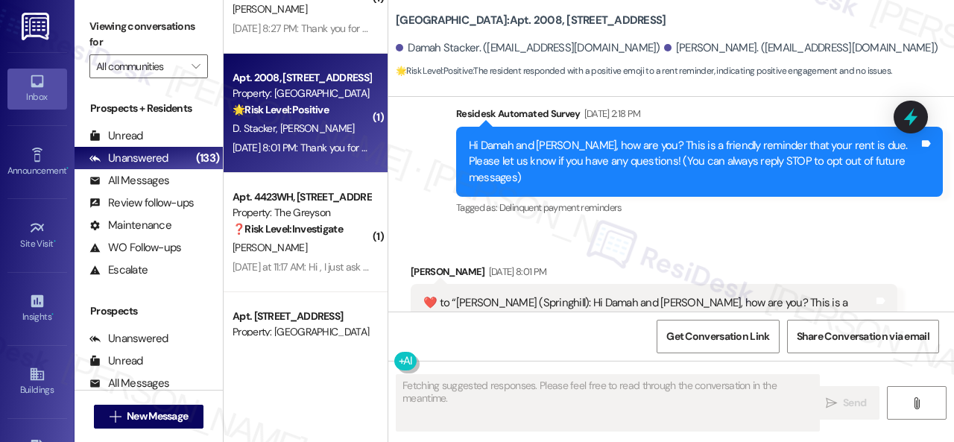
type textarea "Fetching suggested responses. Please feel free to read through the conversation…"
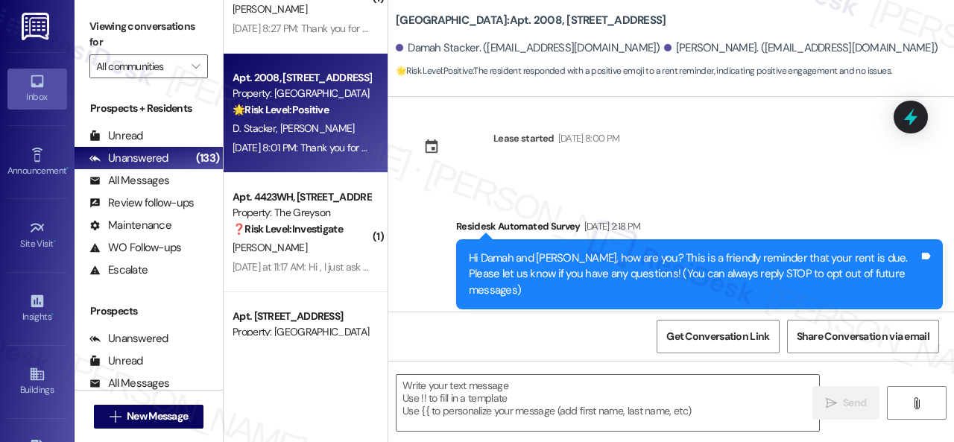
scroll to position [0, 0]
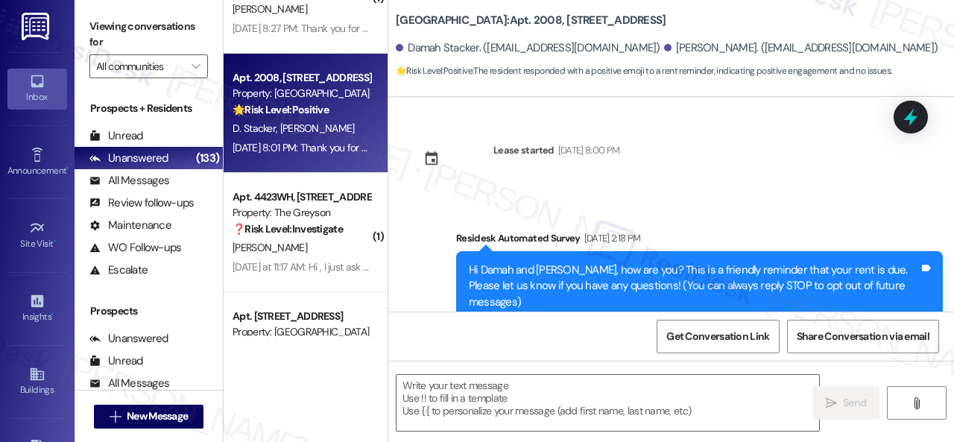
click at [595, 190] on div "Lease started Aug 07, 2025 at 8:00 PM" at bounding box center [515, 164] width 231 height 66
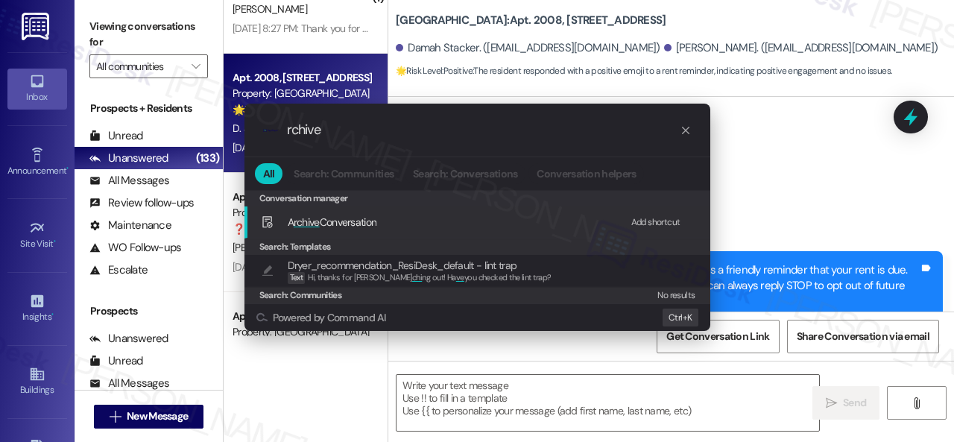
type input "rchive"
click at [654, 219] on div "Add shortcut" at bounding box center [655, 223] width 49 height 16
click at [315, 218] on span "rchive" at bounding box center [307, 221] width 26 height 13
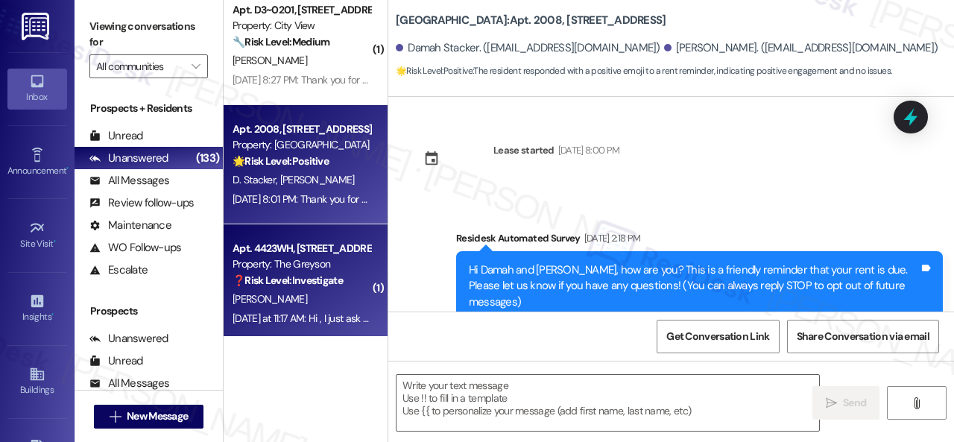
scroll to position [4284, 0]
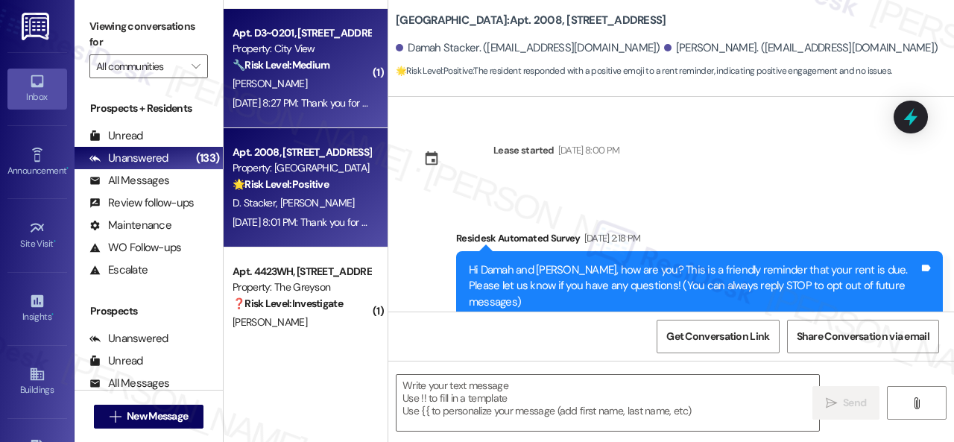
click at [317, 82] on div "S. Schneider" at bounding box center [301, 84] width 141 height 19
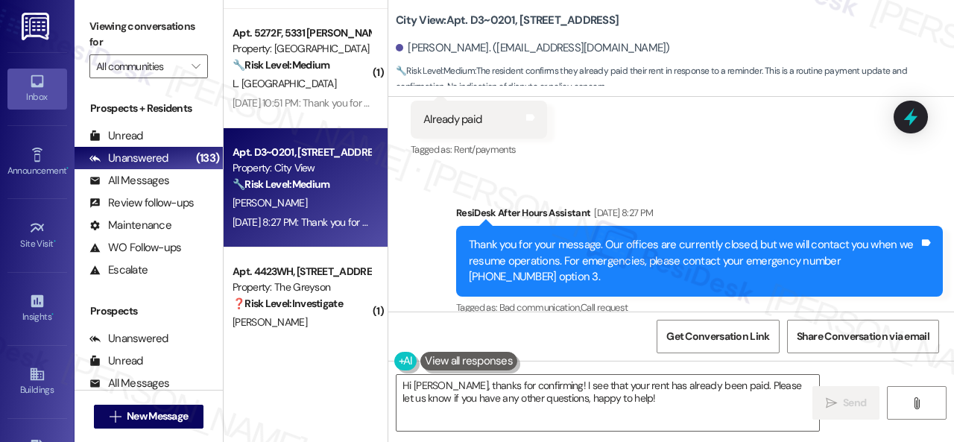
scroll to position [2469, 0]
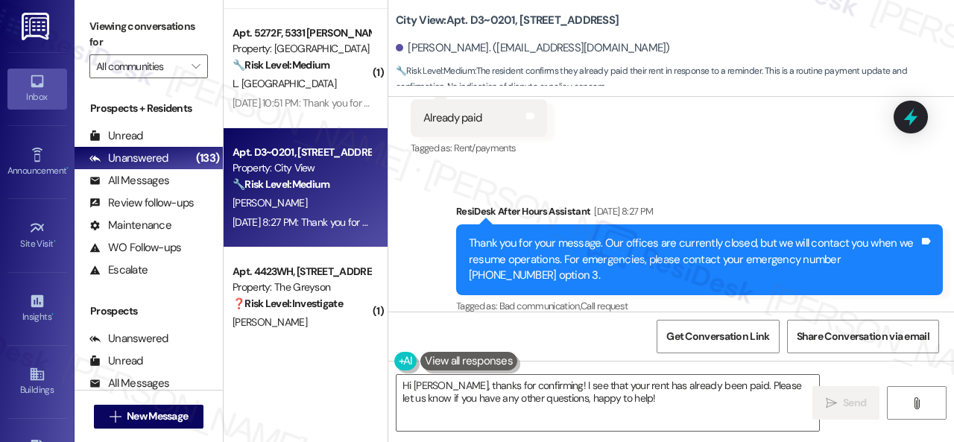
click at [426, 247] on div "Sent via SMS ResiDesk After Hours Assistant Sep 03, 2025 at 8:27 PM Thank you f…" at bounding box center [671, 249] width 566 height 158
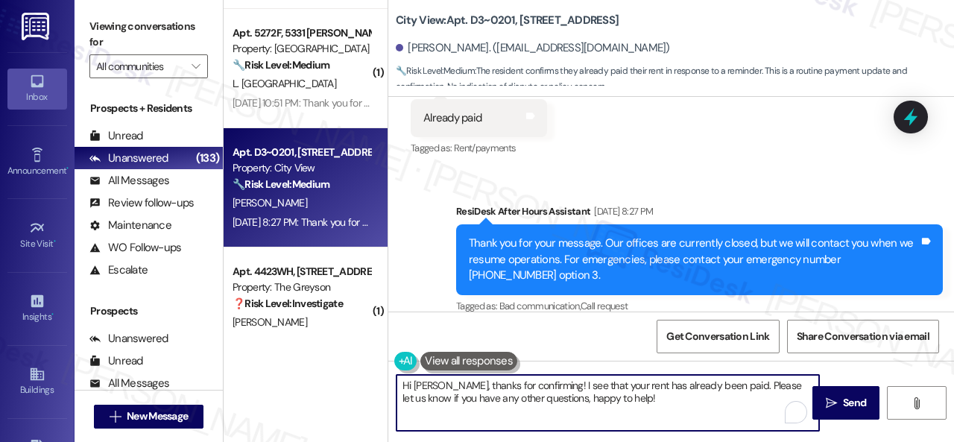
drag, startPoint x: 608, startPoint y: 402, endPoint x: 385, endPoint y: 379, distance: 224.7
click at [385, 379] on div "( 1 ) Apt. 4772, 4800 Skyline Dr Property: The Boulevard 🔧 Risk Level: Medium T…" at bounding box center [589, 221] width 730 height 442
paste textarea "Thanks for the update! I'm happy to hear you've already taken care of the rent.…"
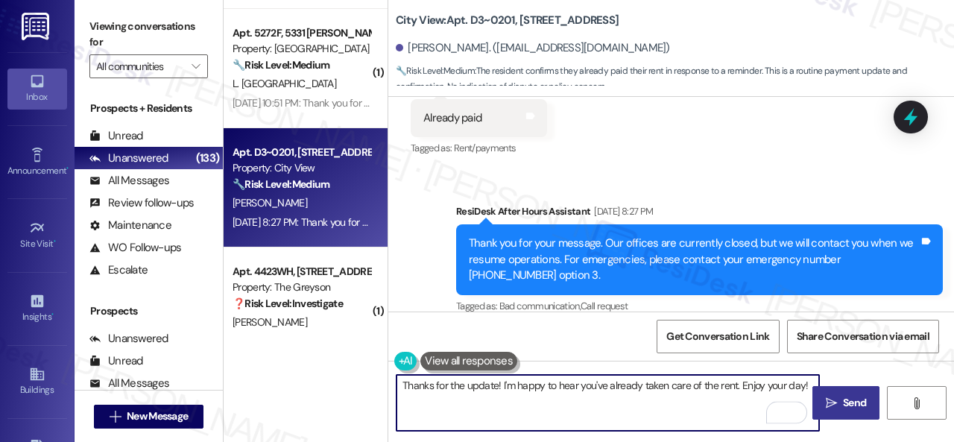
type textarea "Thanks for the update! I'm happy to hear you've already taken care of the rent.…"
click at [853, 405] on span "Send" at bounding box center [854, 403] width 23 height 16
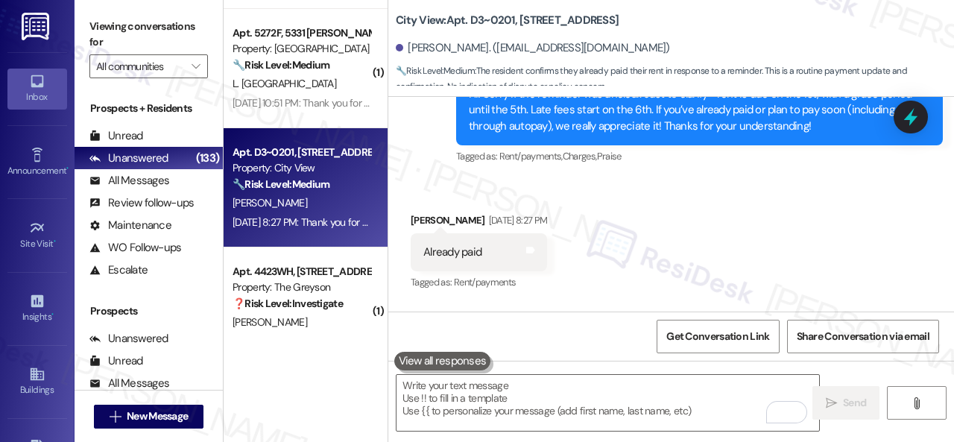
scroll to position [2311, 0]
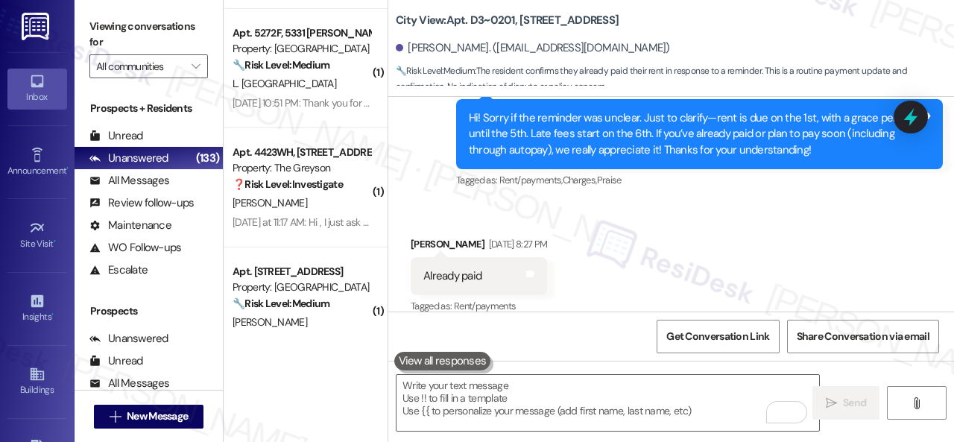
click at [310, 78] on div "L. England" at bounding box center [301, 84] width 141 height 19
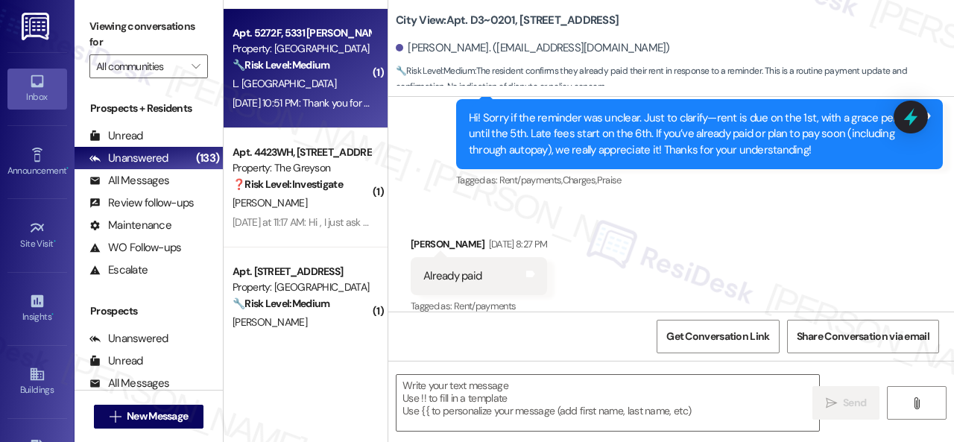
type textarea "Fetching suggested responses. Please feel free to read through the conversation…"
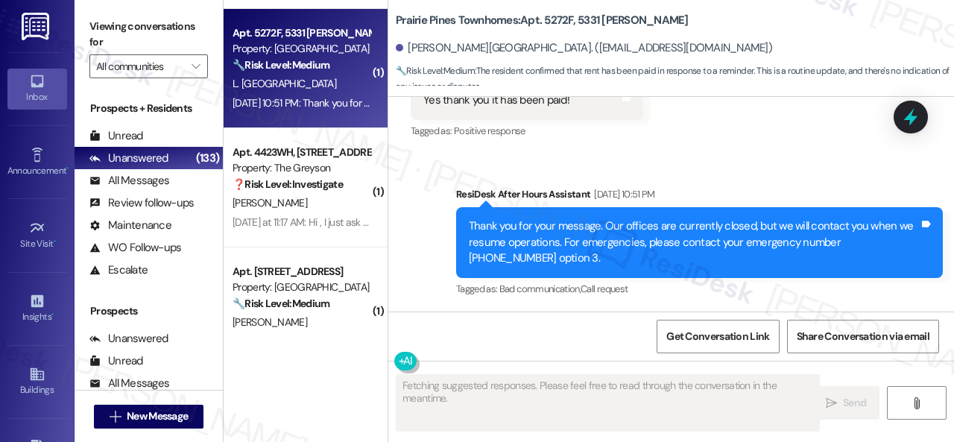
scroll to position [1568, 0]
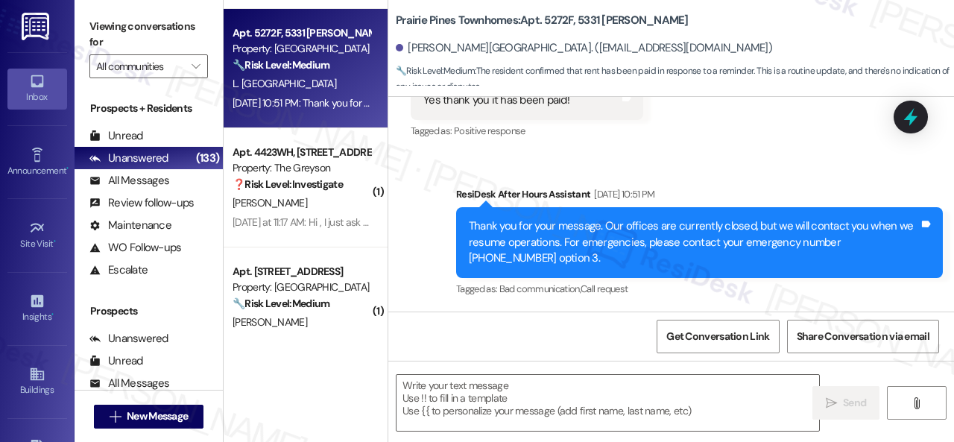
click at [312, 86] on div "L. England" at bounding box center [301, 84] width 141 height 19
click at [499, 397] on textarea at bounding box center [608, 403] width 423 height 56
paste textarea "Thanks for the update! I'm happy to hear you've already taken care of the rent.…"
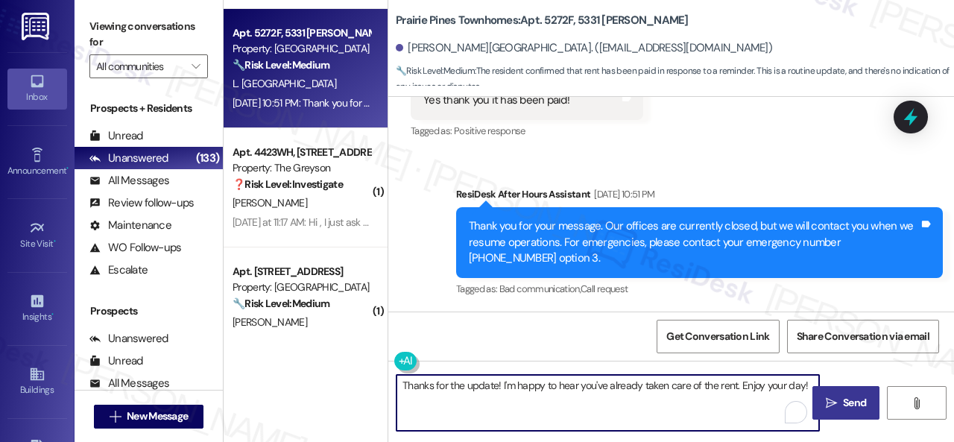
type textarea "Thanks for the update! I'm happy to hear you've already taken care of the rent.…"
click at [843, 400] on span "Send" at bounding box center [854, 403] width 23 height 16
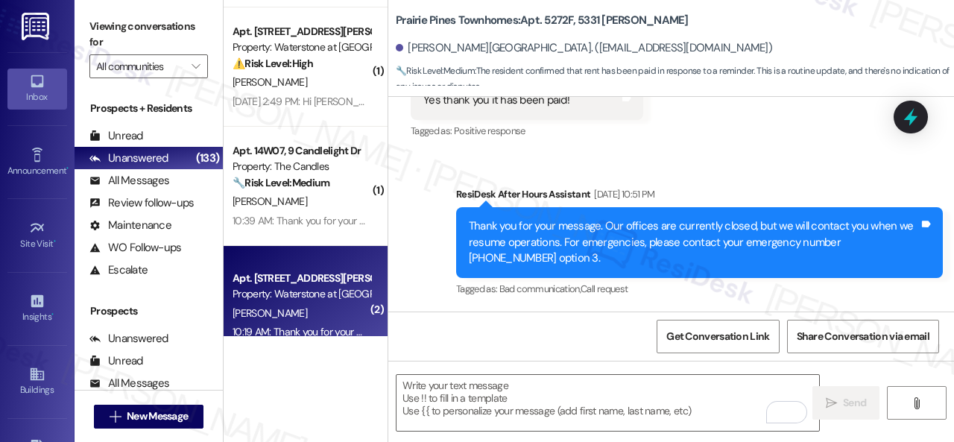
scroll to position [2943, 0]
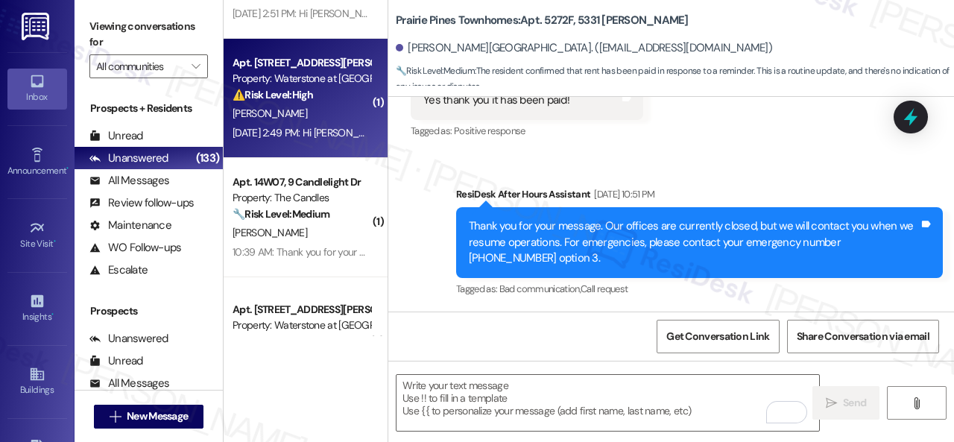
click at [309, 117] on div "C. Monroe" at bounding box center [301, 113] width 141 height 19
type textarea "Fetching suggested responses. Please feel free to read through the conversation…"
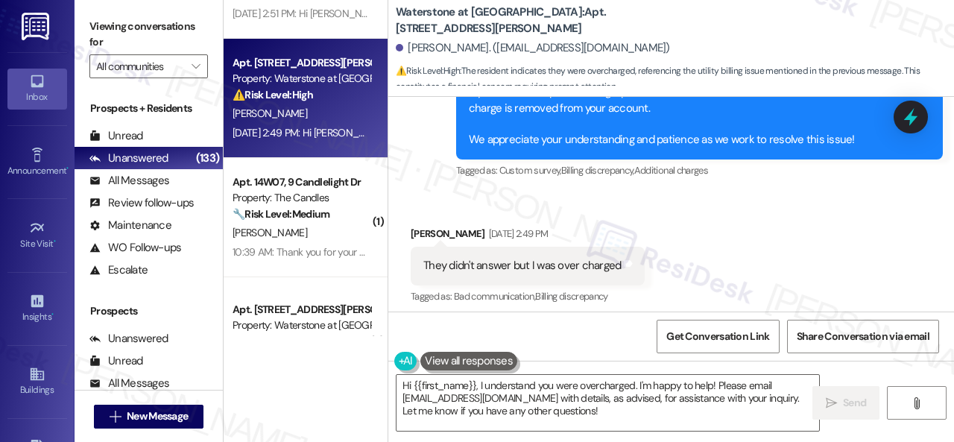
scroll to position [15414, 0]
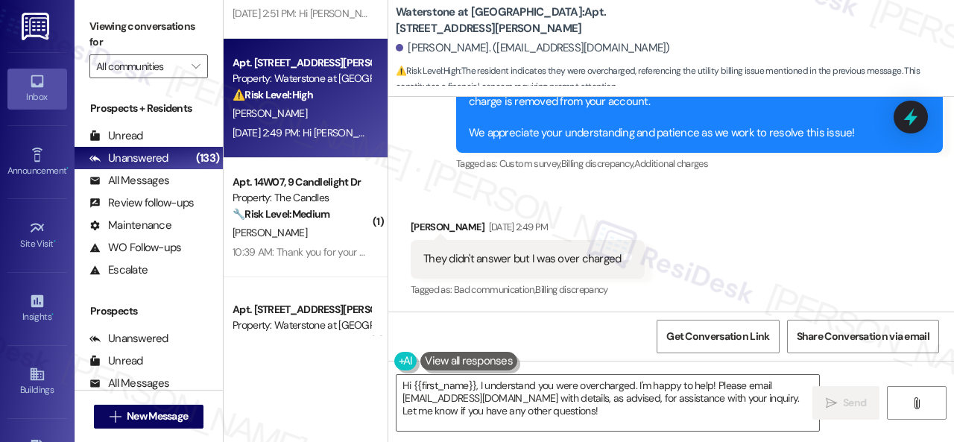
click at [724, 186] on div "Received via SMS Cederick Monroe Sep 03, 2025 at 2:49 PM They didn't answer but…" at bounding box center [671, 249] width 566 height 126
drag, startPoint x: 479, startPoint y: 384, endPoint x: 508, endPoint y: 386, distance: 29.9
click at [479, 382] on textarea "Hi {{first_name}}, I understand you were overcharged. I'm happy to help! Please…" at bounding box center [608, 403] width 423 height 56
paste textarea "'m sorry for the delayed response.I"
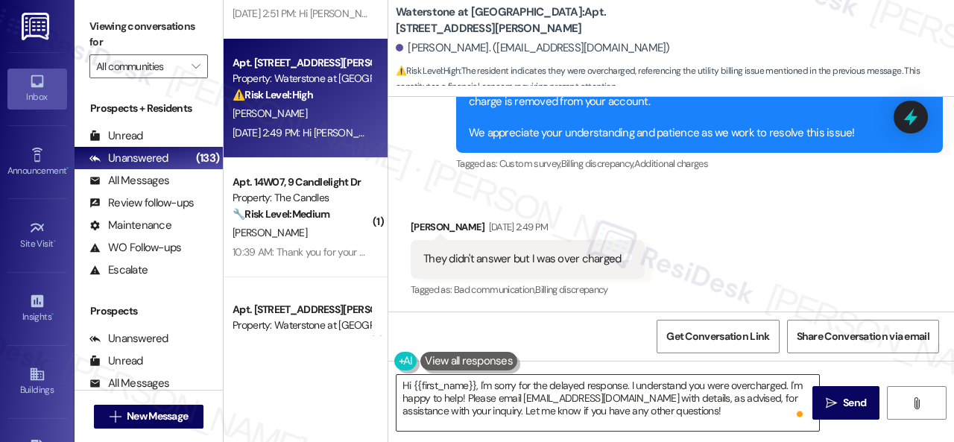
click at [692, 388] on textarea "Hi {{first_name}}, I'm sorry for the delayed response. I understand you were ov…" at bounding box center [608, 403] width 423 height 56
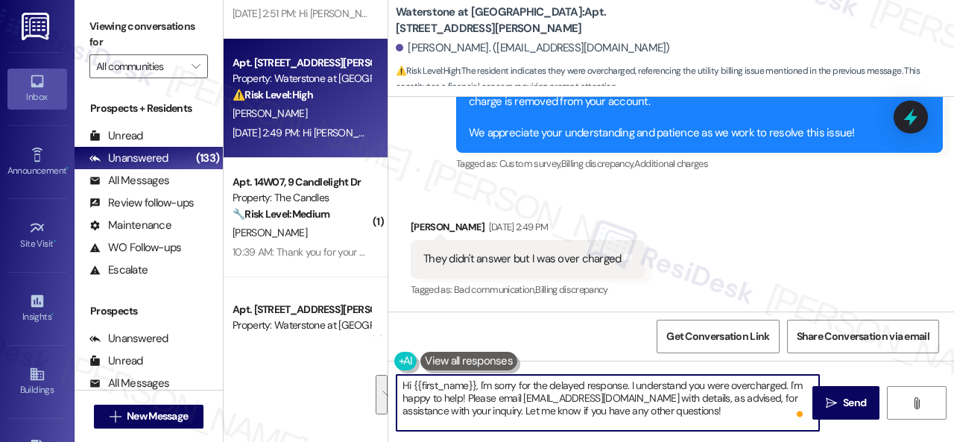
drag, startPoint x: 786, startPoint y: 384, endPoint x: 789, endPoint y: 409, distance: 25.6
click at [789, 409] on textarea "Hi {{first_name}}, I'm sorry for the delayed response. I understand you were ov…" at bounding box center [608, 403] width 423 height 56
paste textarea "The site team has been informed about your inquiry or concern. I'll get back to…"
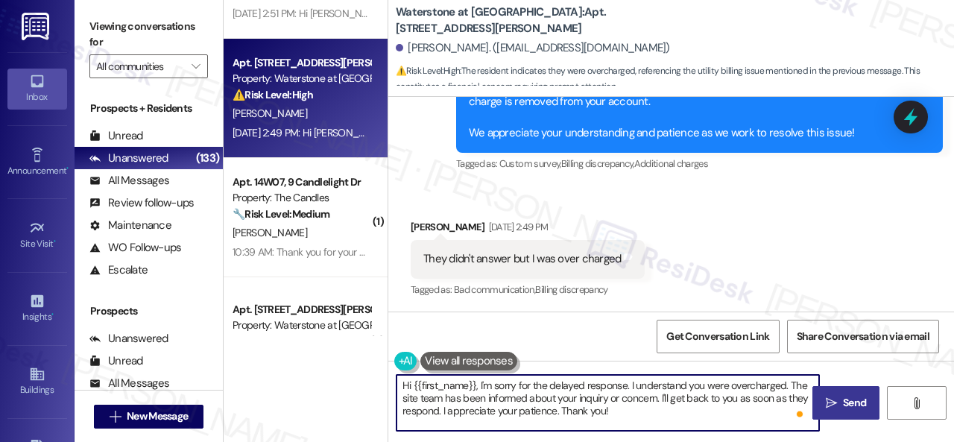
type textarea "Hi {{first_name}}, I'm sorry for the delayed response. I understand you were ov…"
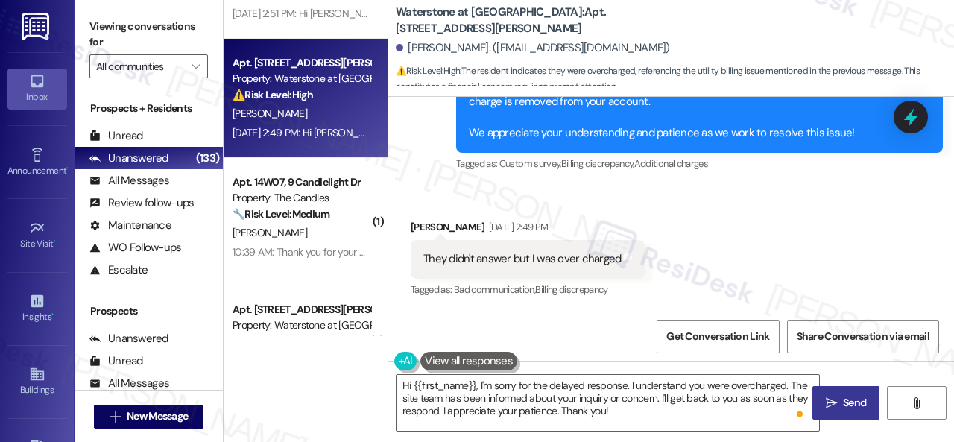
click at [850, 399] on span "Send" at bounding box center [854, 403] width 23 height 16
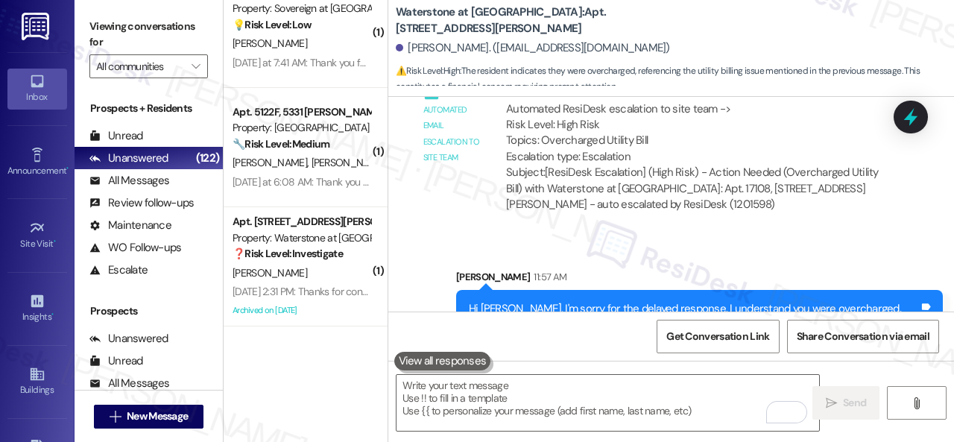
scroll to position [5179, 0]
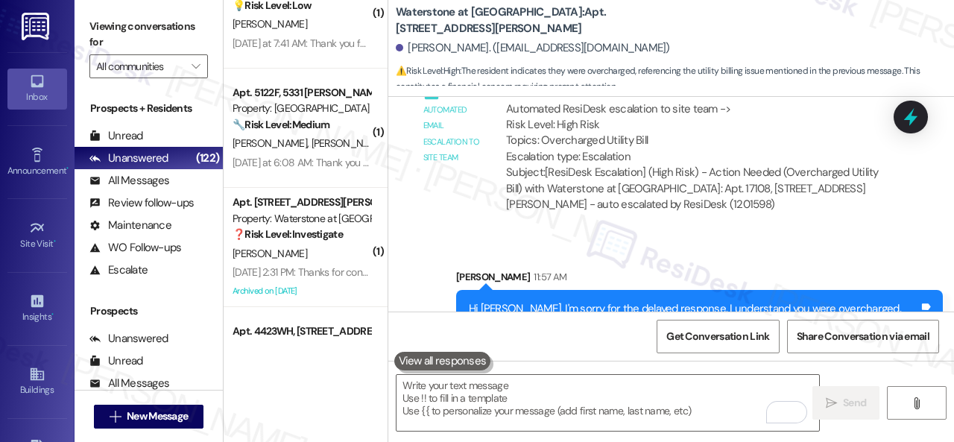
drag, startPoint x: 300, startPoint y: 259, endPoint x: 464, endPoint y: 277, distance: 165.7
click at [302, 259] on div "M. Duff" at bounding box center [301, 253] width 141 height 19
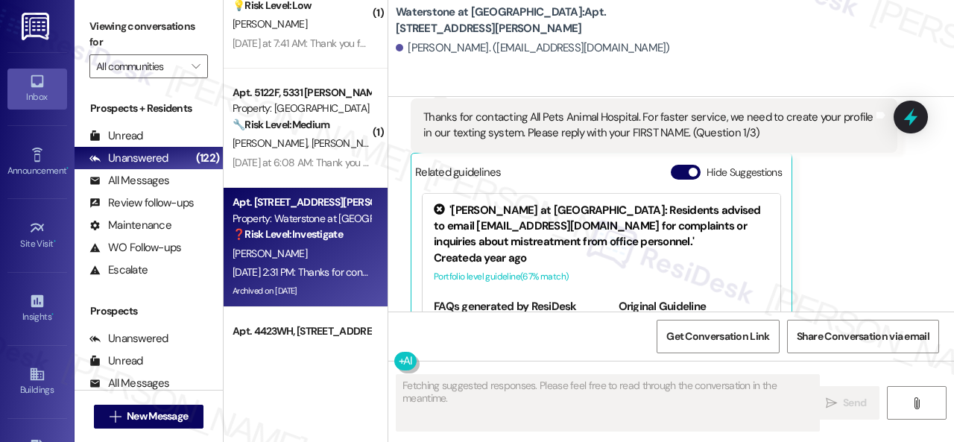
scroll to position [1716, 0]
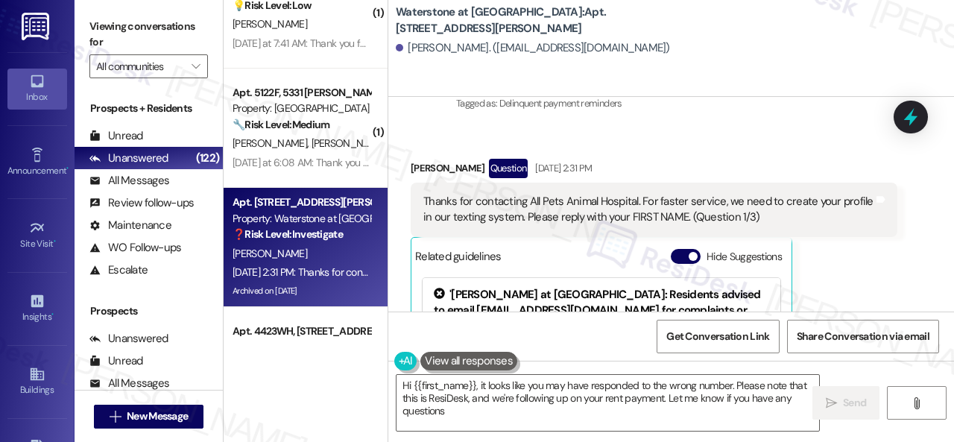
type textarea "Hi {{first_name}}, it looks like you may have responded to the wrong number. Pl…"
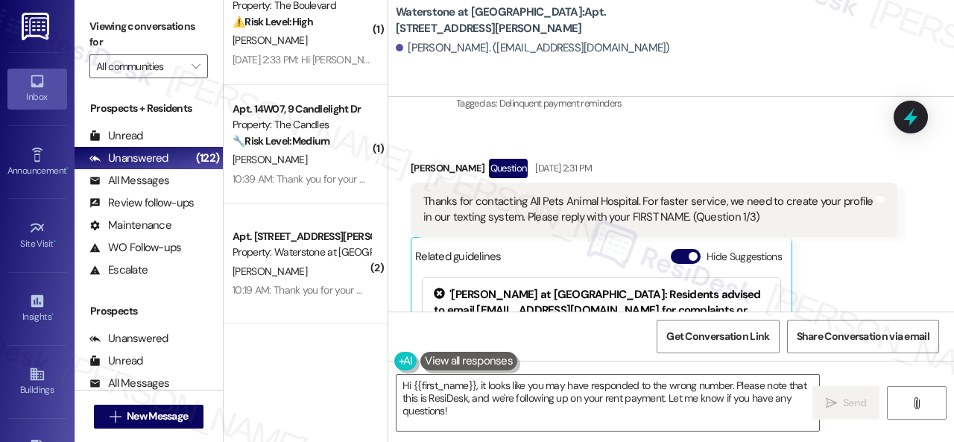
scroll to position [4061, 0]
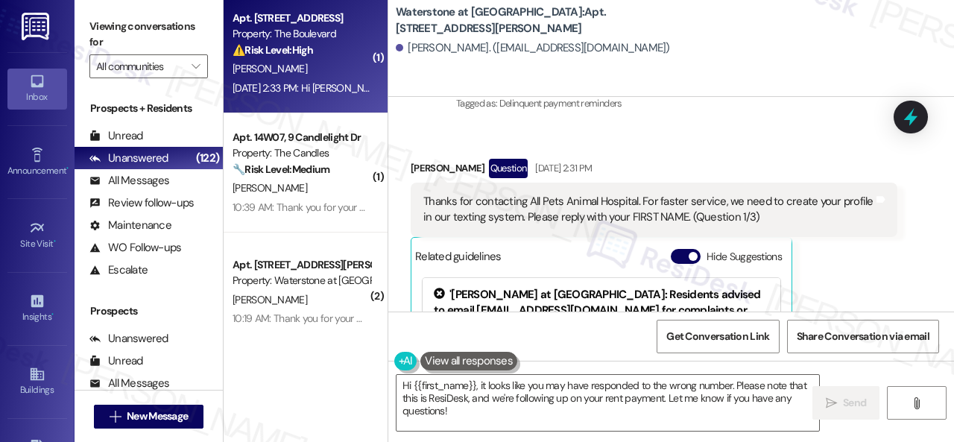
click at [333, 68] on div "R. Johnson" at bounding box center [301, 69] width 141 height 19
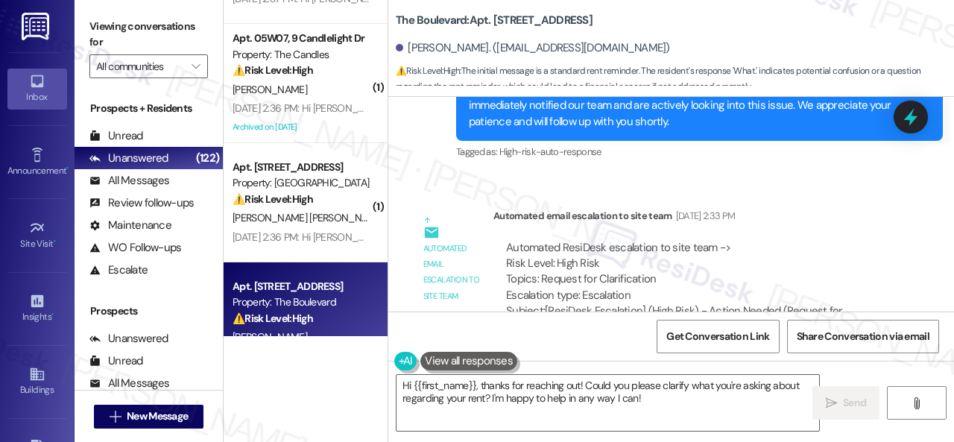
scroll to position [5621, 0]
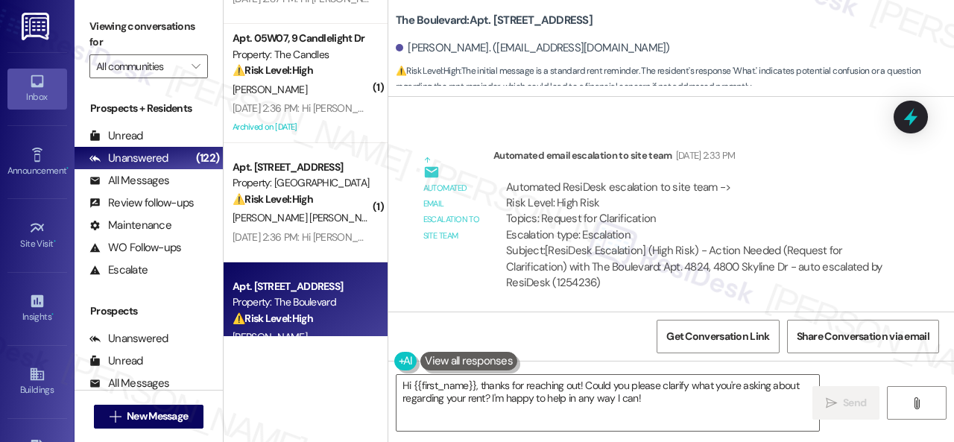
click at [461, 312] on div "Get Conversation Link Share Conversation via email" at bounding box center [671, 336] width 566 height 49
click at [602, 411] on textarea "Hi {{first_name}}, thanks for reaching out! Could you please clarify what you'r…" at bounding box center [608, 403] width 423 height 56
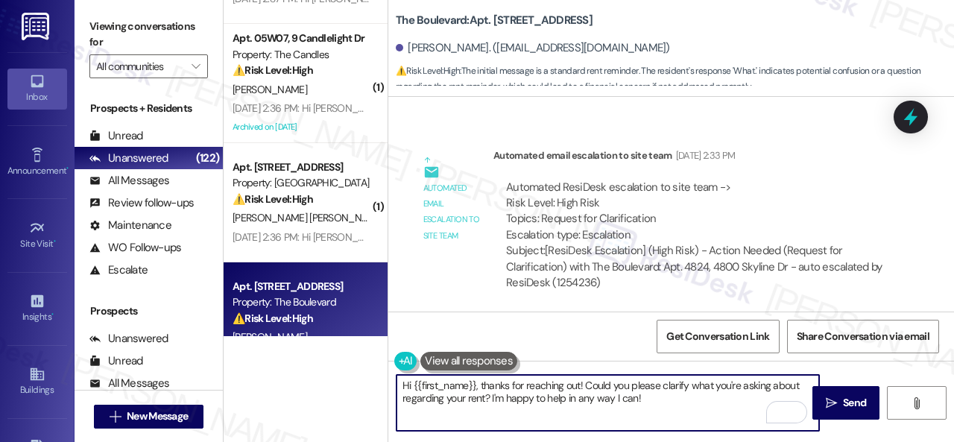
drag, startPoint x: 646, startPoint y: 402, endPoint x: 479, endPoint y: 378, distance: 169.4
click at [479, 378] on textarea "Hi {{first_name}}, thanks for reaching out! Could you please clarify what you'r…" at bounding box center [608, 403] width 423 height 56
paste textarea "Please disregard the message if you have already paid, do not have questions/co…"
click at [482, 382] on textarea "Hi {{first_name}}, Please disregard the message if you have already paid, do no…" at bounding box center [608, 403] width 423 height 56
type textarea "Hi {{first_name}}, please disregard the message if you have already paid, do no…"
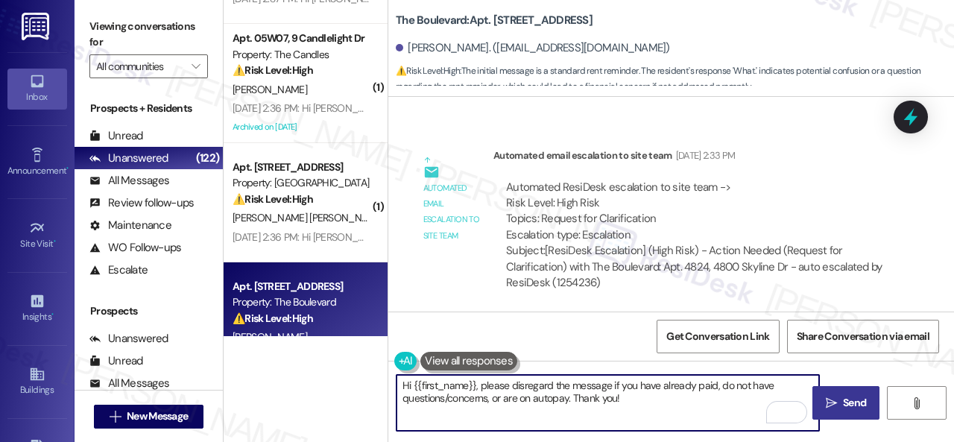
click at [851, 400] on span "Send" at bounding box center [854, 403] width 23 height 16
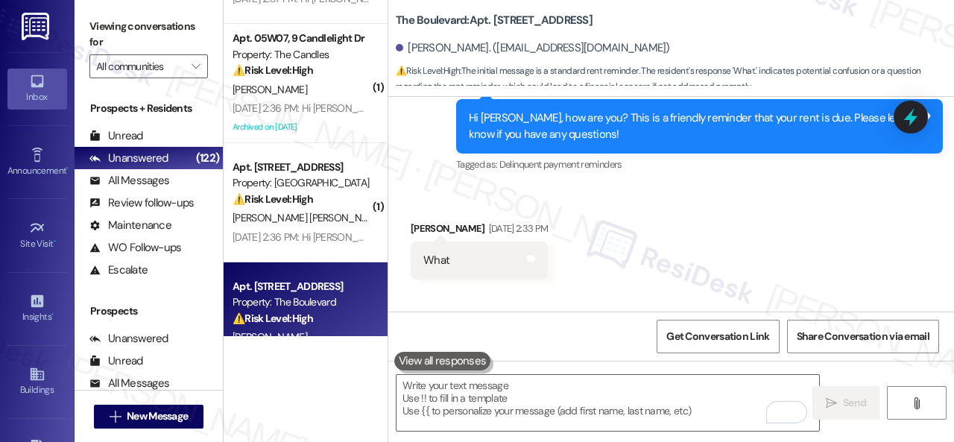
scroll to position [5262, 0]
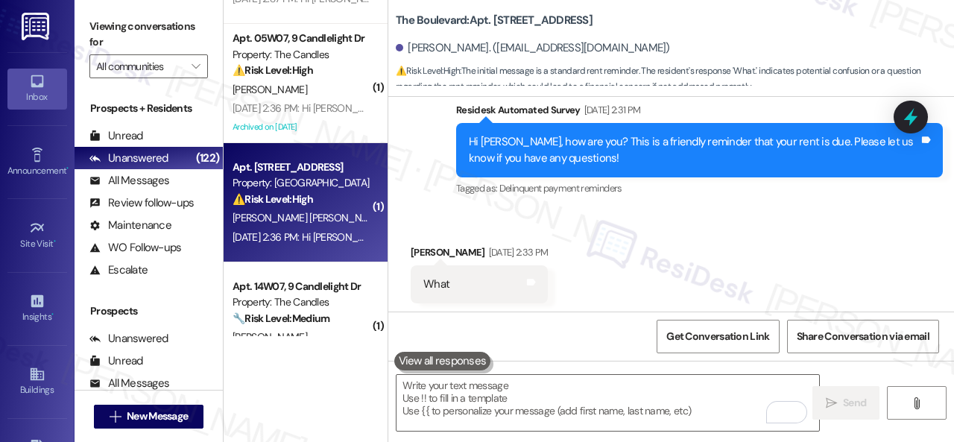
click at [330, 206] on div "⚠️ Risk Level: High The resident is disputing the rent reminder, indicating a p…" at bounding box center [302, 200] width 138 height 16
type textarea "Fetching suggested responses. Please feel free to read through the conversation…"
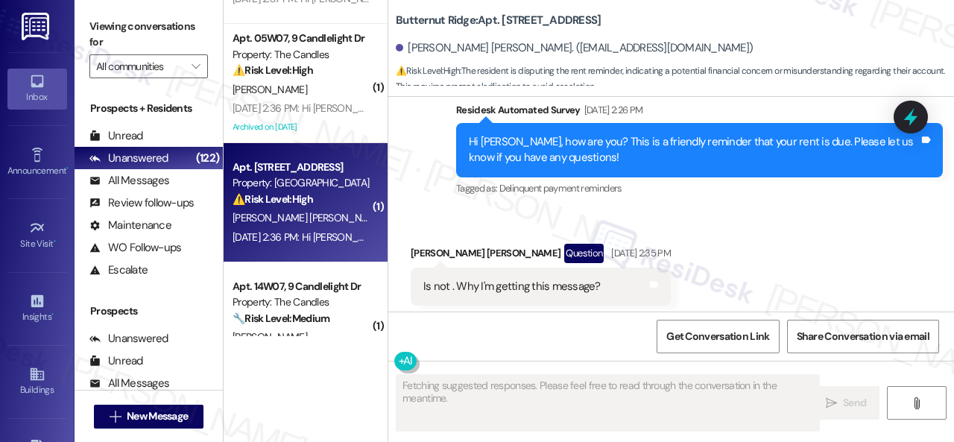
scroll to position [2580, 0]
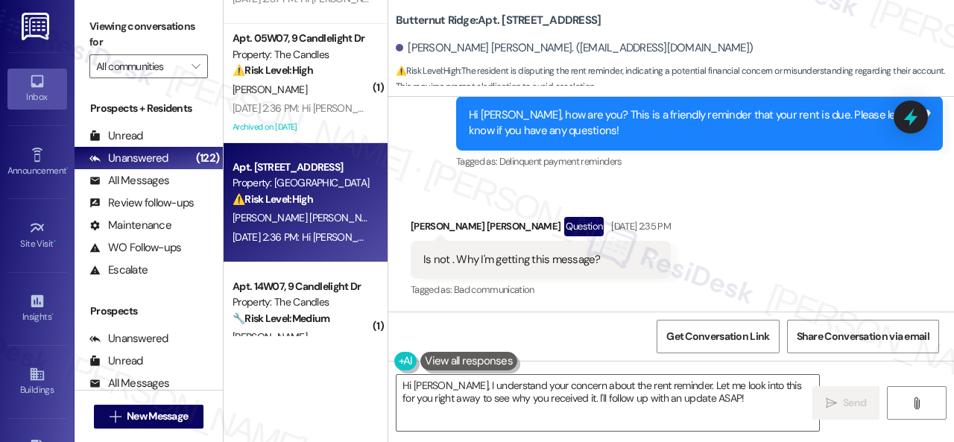
click at [467, 185] on div "Received via SMS Johny Zarate Patarroyo Question Sep 03, 2025 at 2:35 PM Is not…" at bounding box center [671, 247] width 566 height 129
click at [434, 185] on div "Received via SMS Johny Zarate Patarroyo Question Sep 03, 2025 at 2:35 PM Is not…" at bounding box center [671, 247] width 566 height 129
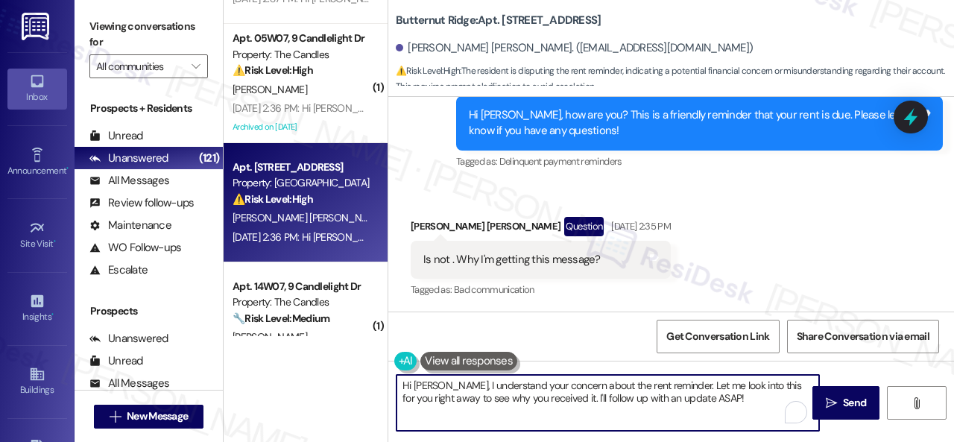
drag, startPoint x: 706, startPoint y: 399, endPoint x: 359, endPoint y: 385, distance: 346.9
click at [359, 385] on div "( 3 ) Apt. 16107, 6855 S Mason Rd Property: Waterstone at Cinco Ranch ⚠️ Risk L…" at bounding box center [589, 221] width 730 height 442
paste textarea "We apologize for the confusion caused, {{first_name}}. We sent an early reminde…"
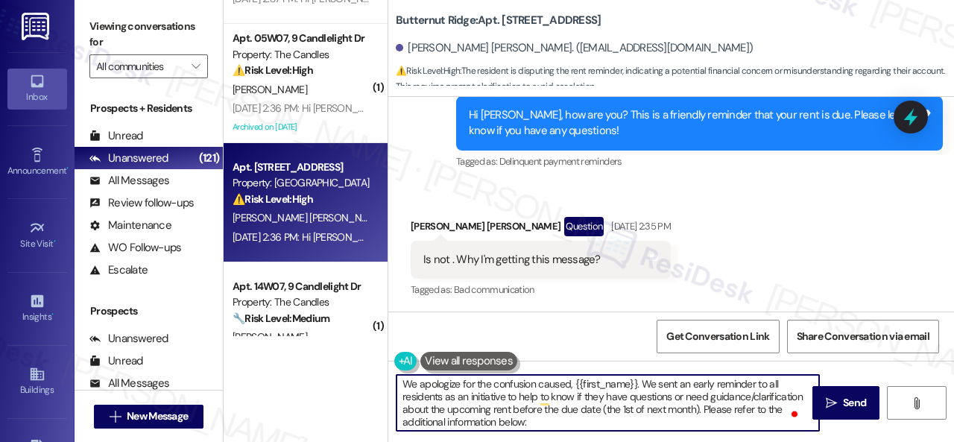
scroll to position [1, 0]
drag, startPoint x: 429, startPoint y: 408, endPoint x: 489, endPoint y: 408, distance: 59.6
click at [489, 408] on textarea "We apologize for the confusion caused, {{first_name}}. We sent an early reminde…" at bounding box center [608, 403] width 423 height 56
drag, startPoint x: 496, startPoint y: 410, endPoint x: 635, endPoint y: 405, distance: 138.7
click at [635, 405] on textarea "We apologize for the confusion caused, {{first_name}}. We sent an early reminde…" at bounding box center [608, 403] width 423 height 56
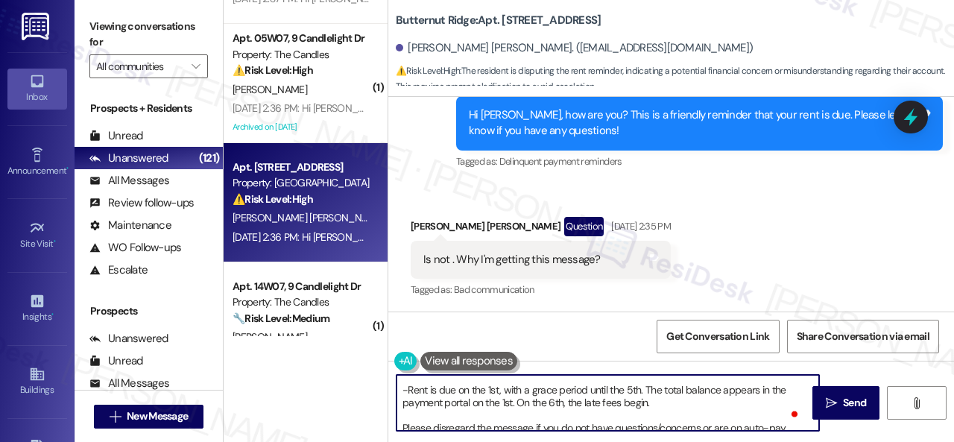
scroll to position [67, 0]
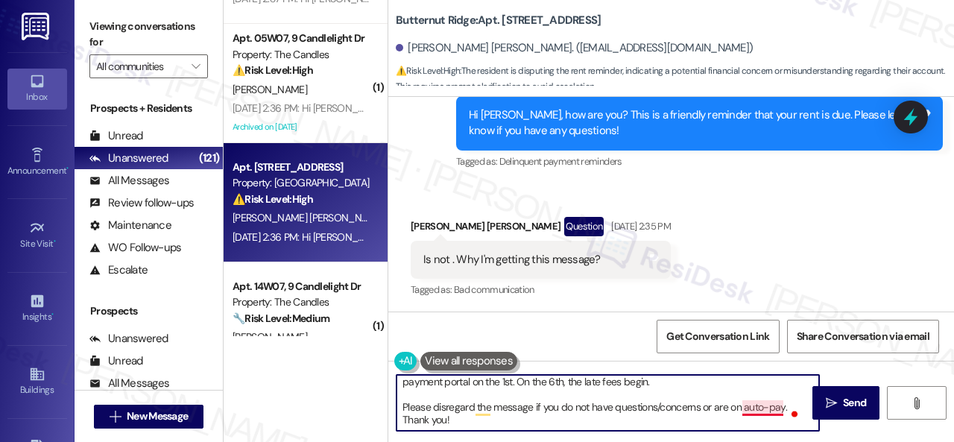
click at [772, 407] on textarea "We apologize for the confusion caused, {{first_name}}. We sent an early reminde…" at bounding box center [608, 403] width 423 height 56
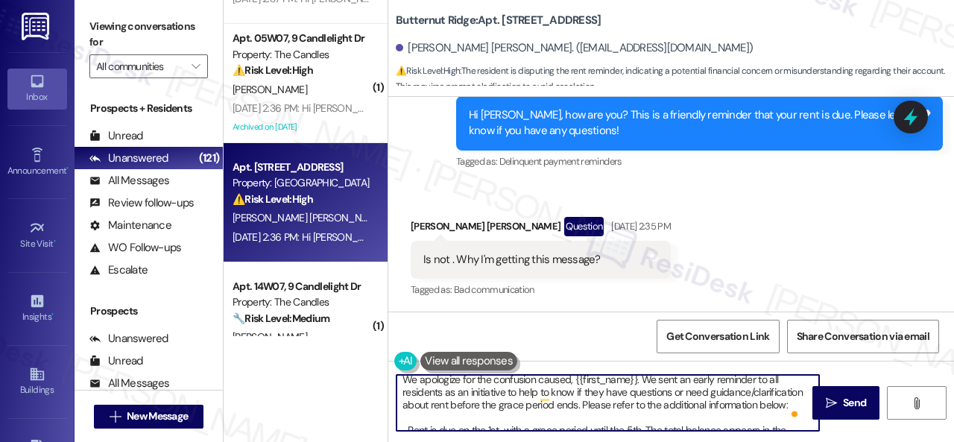
scroll to position [0, 0]
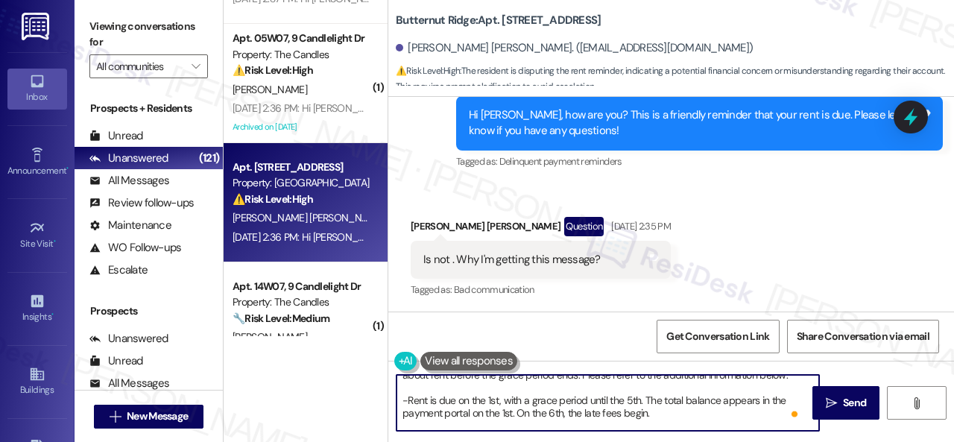
drag, startPoint x: 644, startPoint y: 398, endPoint x: 516, endPoint y: 411, distance: 128.8
click at [516, 411] on textarea "We apologize for the confusion caused, {{first_name}}. We sent an early reminde…" at bounding box center [608, 403] width 423 height 56
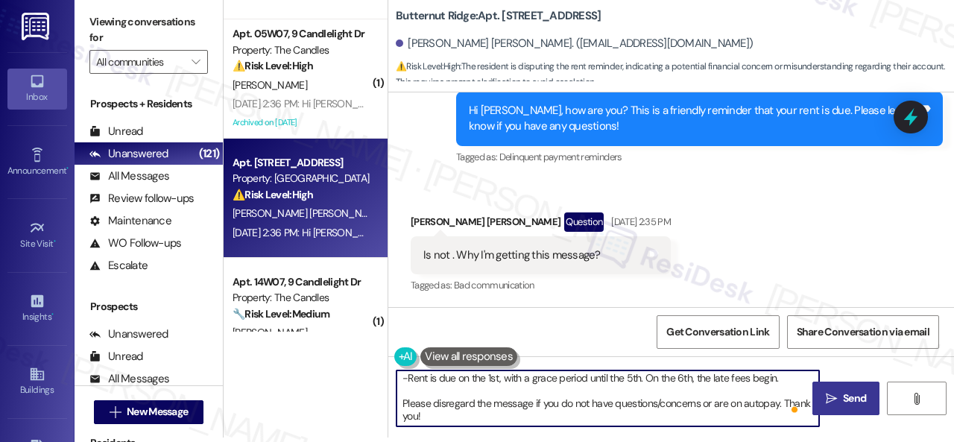
type textarea "We apologize for the confusion caused, {{first_name}}. We sent an early reminde…"
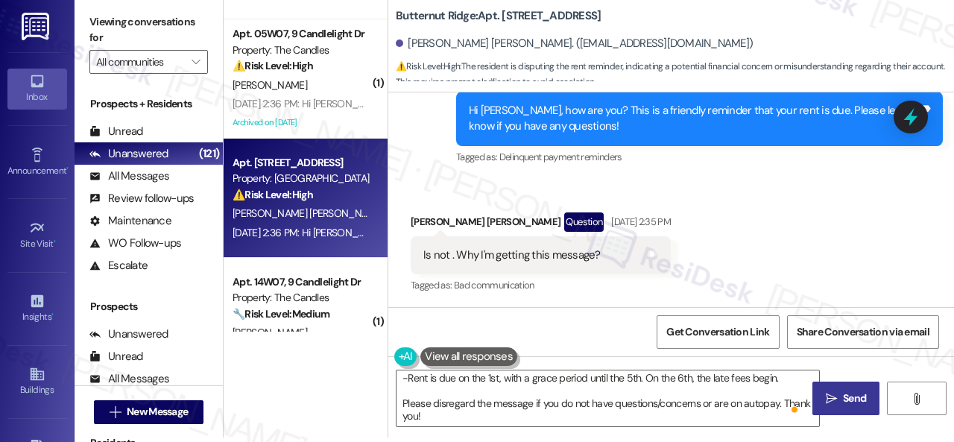
click at [850, 393] on span "Send" at bounding box center [854, 399] width 23 height 16
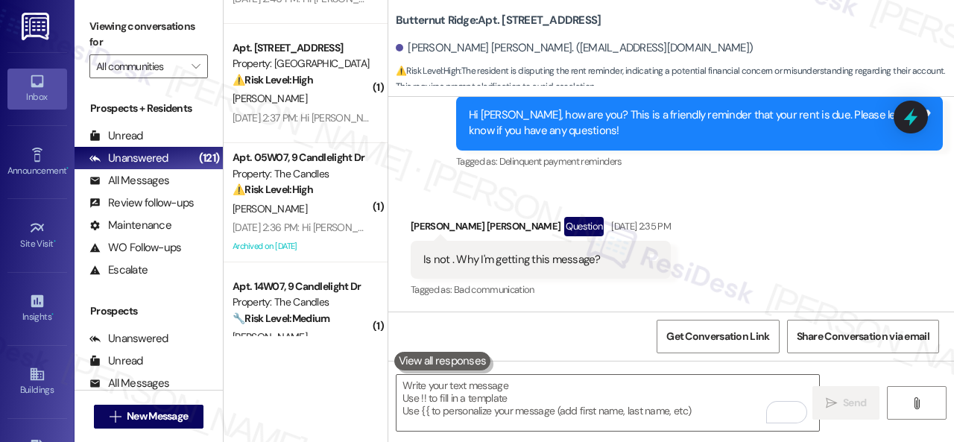
click at [405, 174] on div "Survey, sent via SMS Residesk Automated Survey Sep 03, 2025 at 2:26 PM Hi Johny…" at bounding box center [671, 113] width 566 height 142
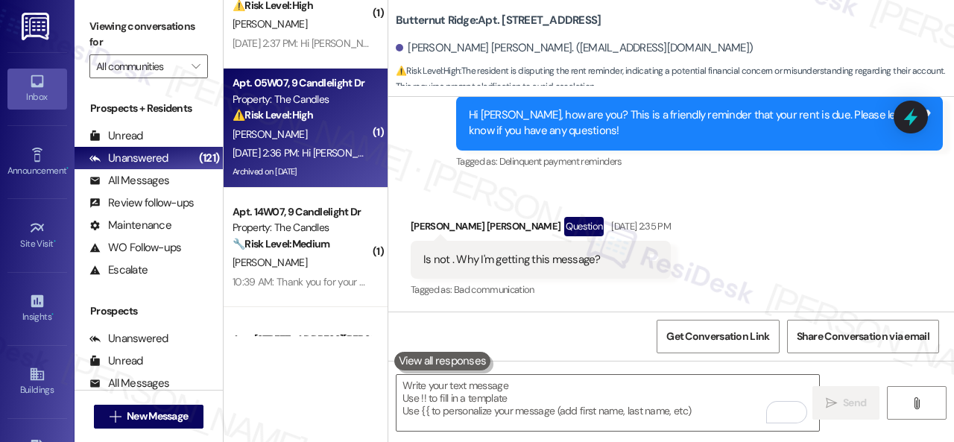
click at [313, 139] on div "E. Frank" at bounding box center [301, 134] width 141 height 19
type textarea "Fetching suggested responses. Please feel free to read through the conversation…"
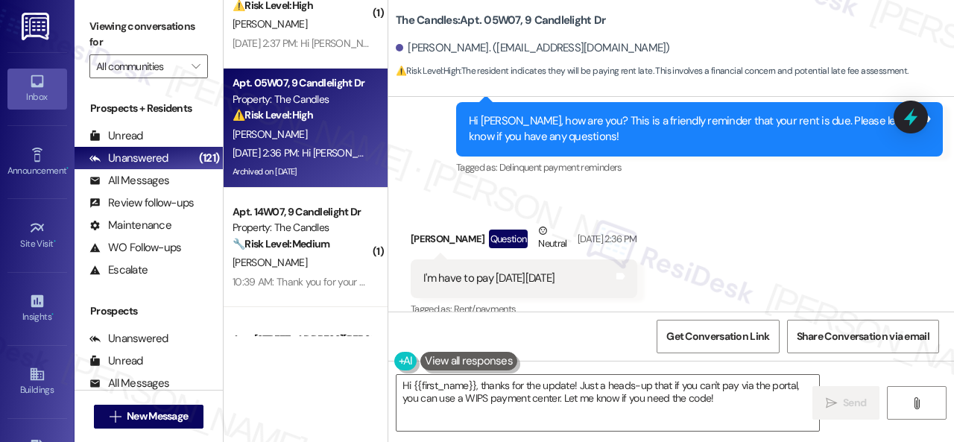
click at [733, 189] on div "Received via SMS Eric Frank Question Neutral Sep 03, 2025 at 2:36 PM I'm have t…" at bounding box center [671, 260] width 566 height 142
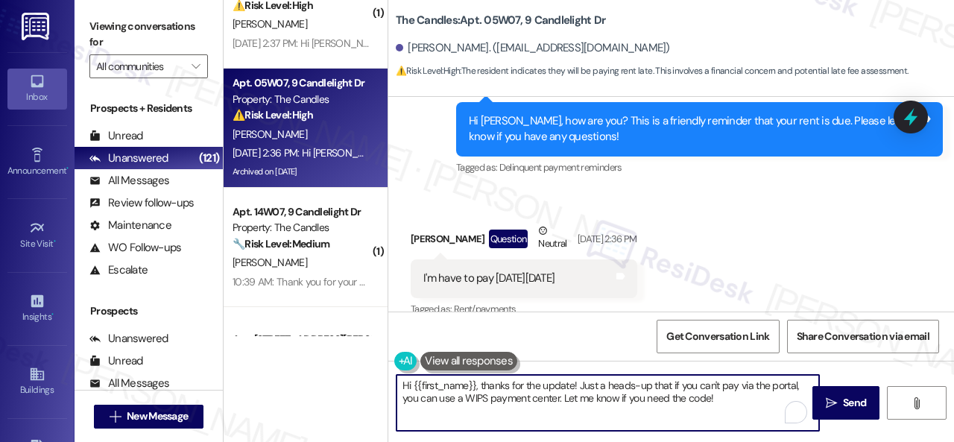
drag, startPoint x: 725, startPoint y: 400, endPoint x: 318, endPoint y: 353, distance: 410.3
click at [318, 353] on div "( 3 ) Apt. 16107, 6855 S Mason Rd Property: Waterstone at Cinco Ranch ⚠️ Risk L…" at bounding box center [589, 221] width 730 height 442
click at [563, 410] on textarea "Hi {{first_name}}, thanks for the update! Just a heads-up that if you can't pay…" at bounding box center [608, 403] width 423 height 56
drag, startPoint x: 578, startPoint y: 385, endPoint x: 723, endPoint y: 402, distance: 145.7
click at [723, 402] on textarea "Hi {{first_name}}, thanks for the update! Just a heads-up that if you can't pay…" at bounding box center [608, 403] width 423 height 56
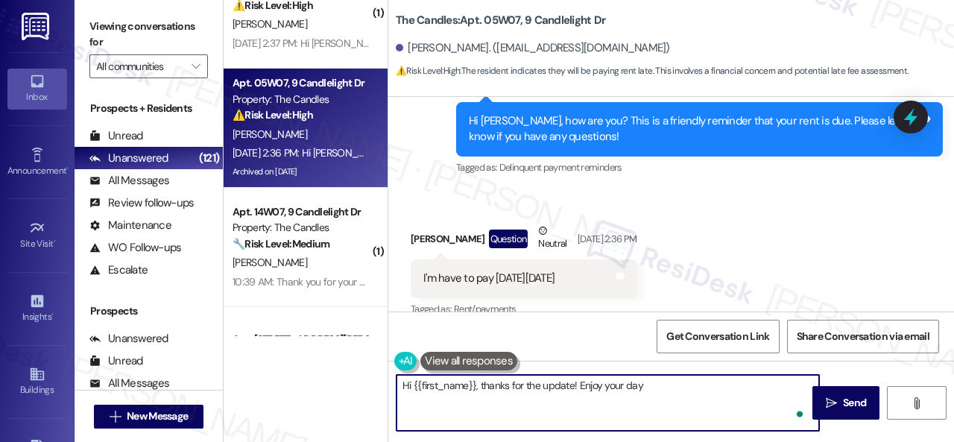
type textarea "Hi {{first_name}}, thanks for the update! Enjoy your day!"
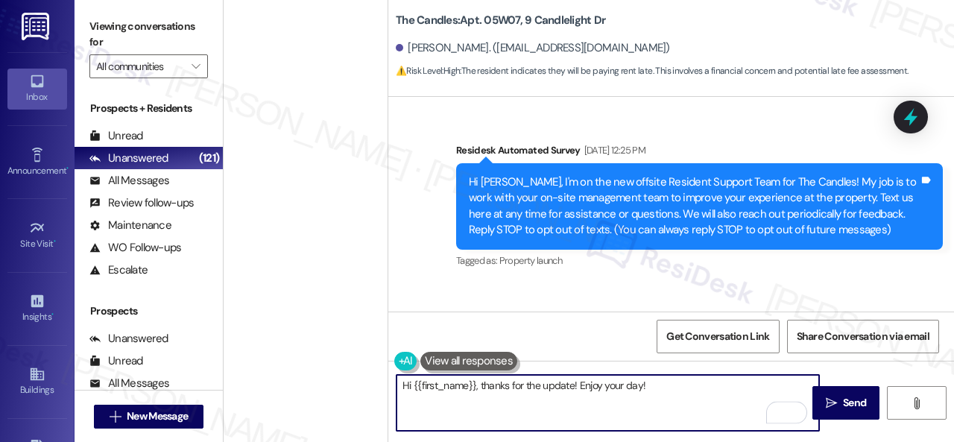
scroll to position [9988, 0]
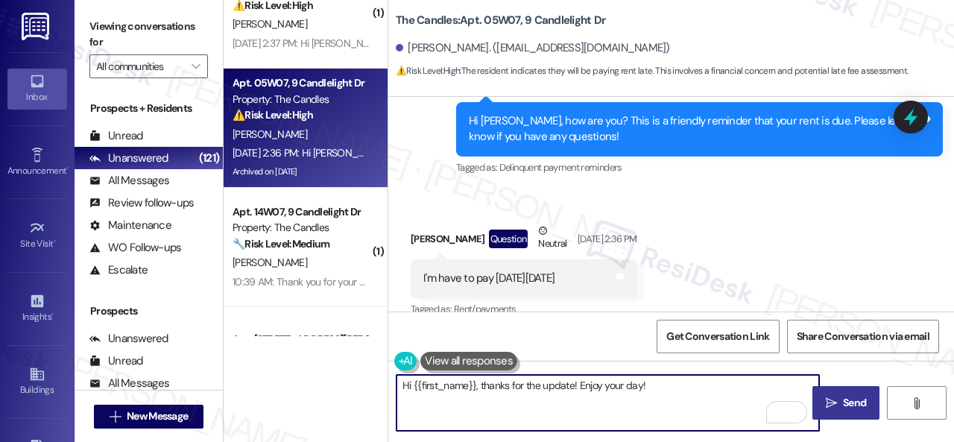
type textarea "Hi {{first_name}}, thanks for the update! Enjoy your day!"
click at [843, 398] on span "Send" at bounding box center [854, 403] width 23 height 16
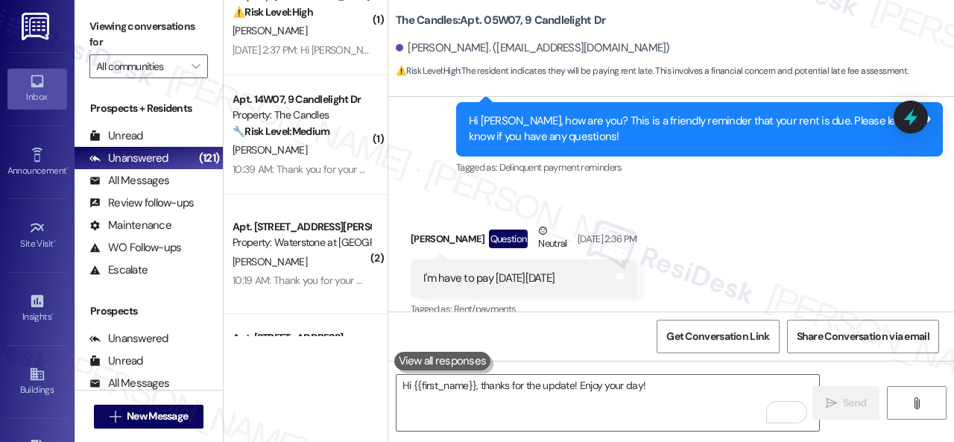
scroll to position [3912, 0]
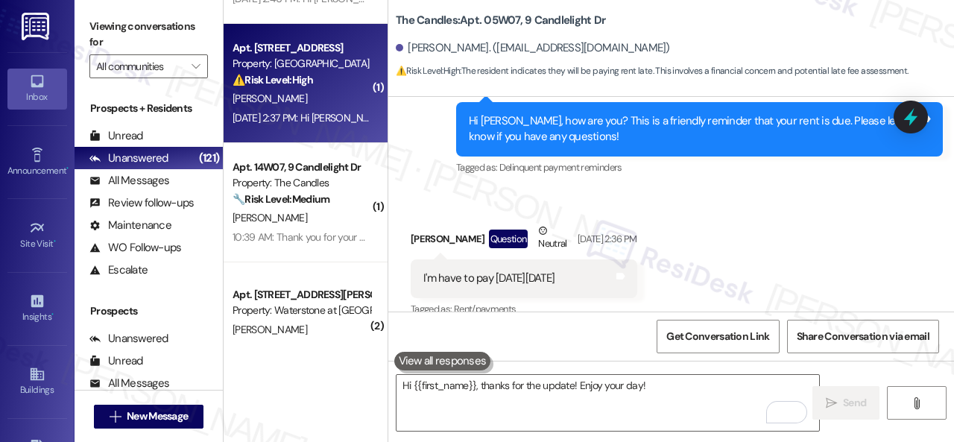
click at [324, 89] on div "J. Brooks" at bounding box center [301, 98] width 141 height 19
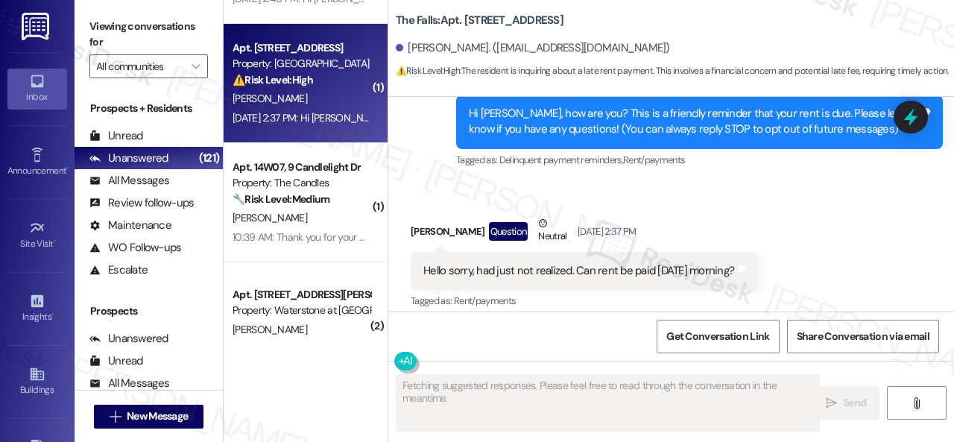
type textarea "Fetching suggested responses. Please feel free to read through the conversation…"
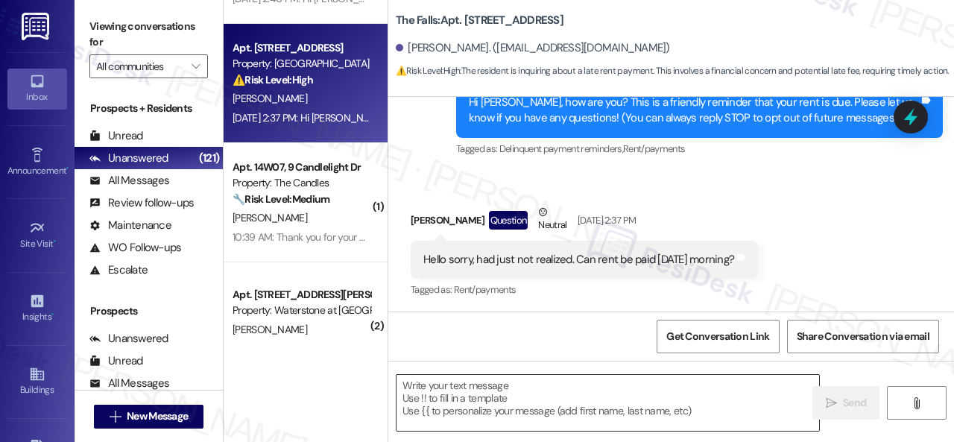
click at [443, 401] on textarea at bounding box center [608, 403] width 423 height 56
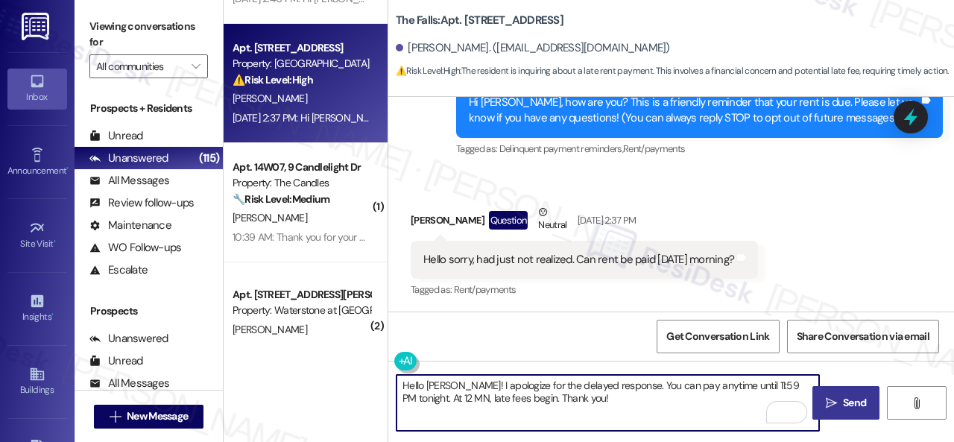
type textarea "Hello Jarel! I apologize for the delayed response. You can pay anytime until 11…"
click at [838, 394] on button " Send" at bounding box center [845, 403] width 67 height 34
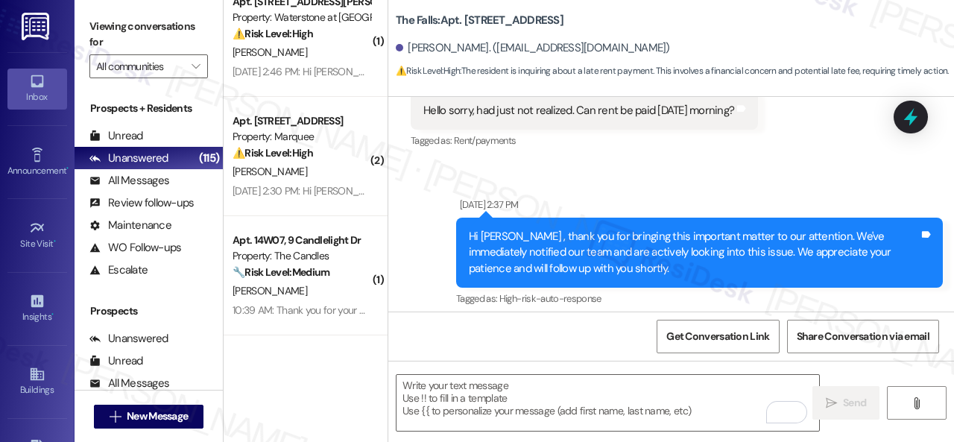
scroll to position [4210, 0]
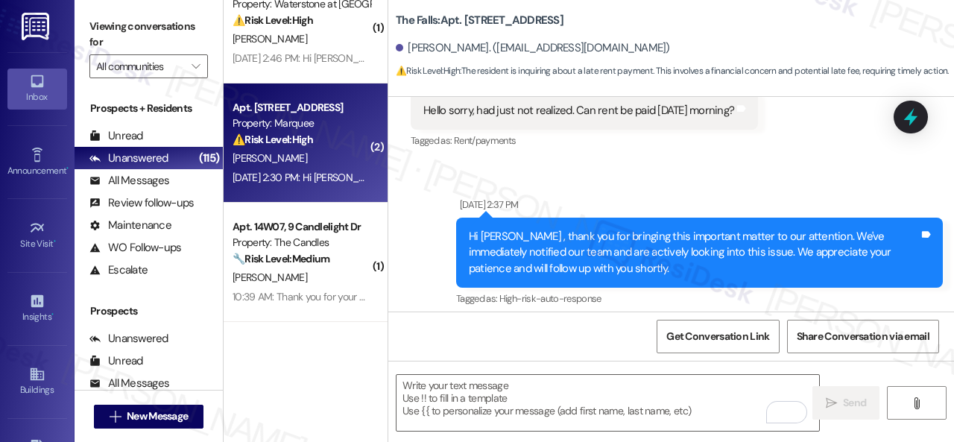
click at [300, 168] on div "Sep 03, 2025 at 2:30 PM: Hi Kennedy , thank you for bringing this important mat…" at bounding box center [301, 177] width 141 height 19
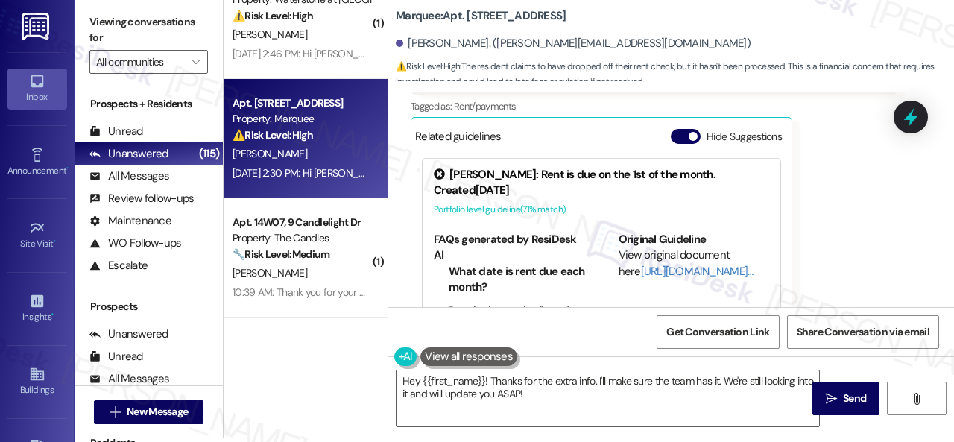
scroll to position [2217, 0]
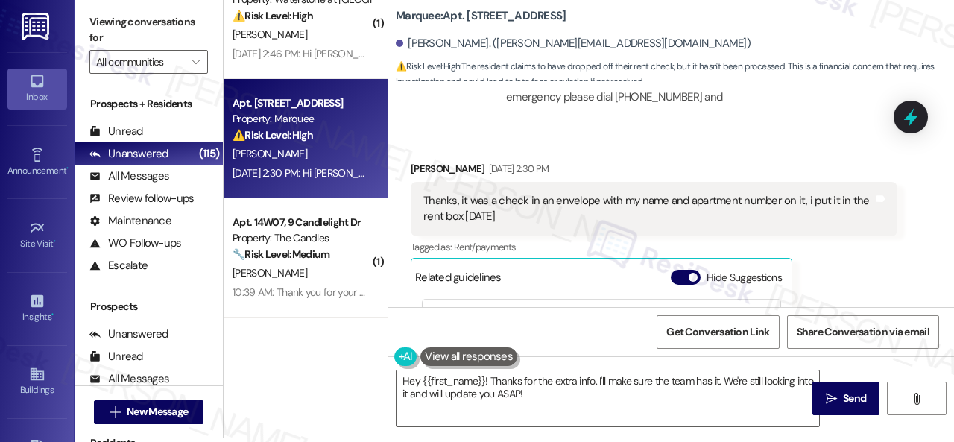
click at [841, 256] on div "Kennedy Kapisak Sep 03, 2025 at 2:30 PM Thanks, it was a check in an envelope w…" at bounding box center [654, 317] width 487 height 312
click at [437, 373] on textarea "Hey {{first_name}}! Thanks for the extra info. I'll make sure the team has it. …" at bounding box center [608, 398] width 423 height 56
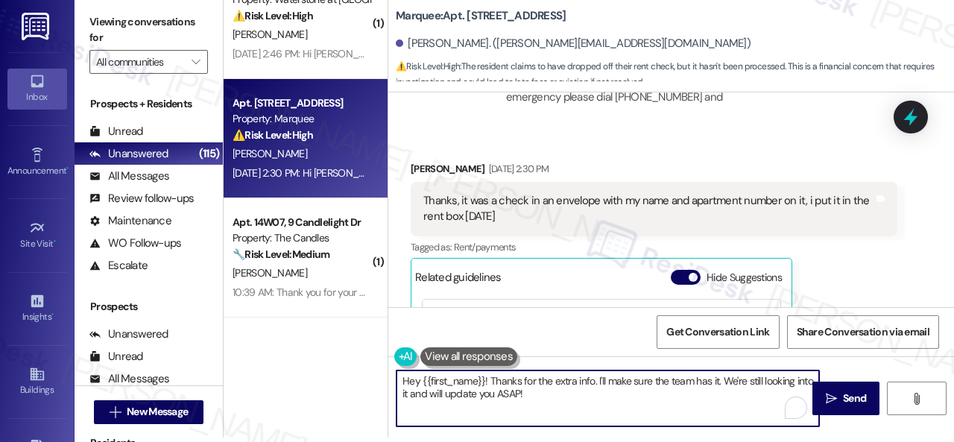
drag, startPoint x: 488, startPoint y: 380, endPoint x: 564, endPoint y: 392, distance: 77.0
click at [564, 392] on textarea "Hey {{first_name}}! Thanks for the extra info. I'll make sure the team has it. …" at bounding box center [608, 398] width 423 height 56
paste textarea "I'm sorry for the delayed response."
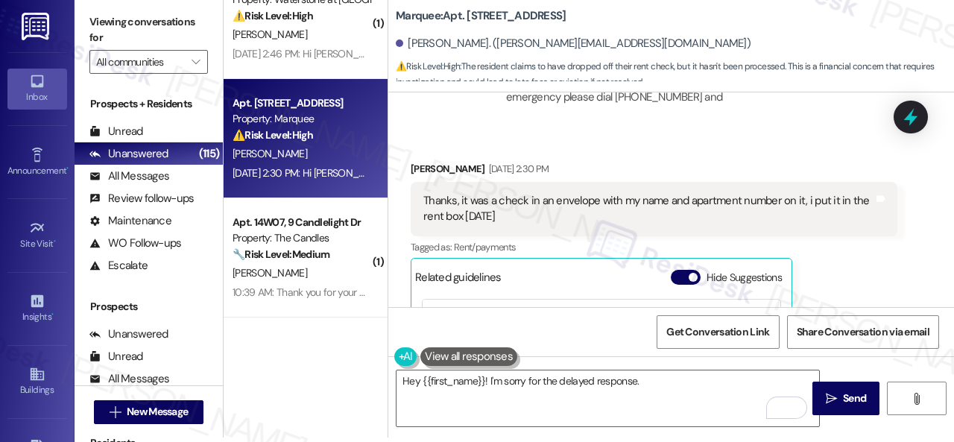
click at [438, 127] on div "Received via SMS Kennedy Kapisak Sep 03, 2025 at 2:30 PM Thanks, it was a check…" at bounding box center [671, 305] width 566 height 357
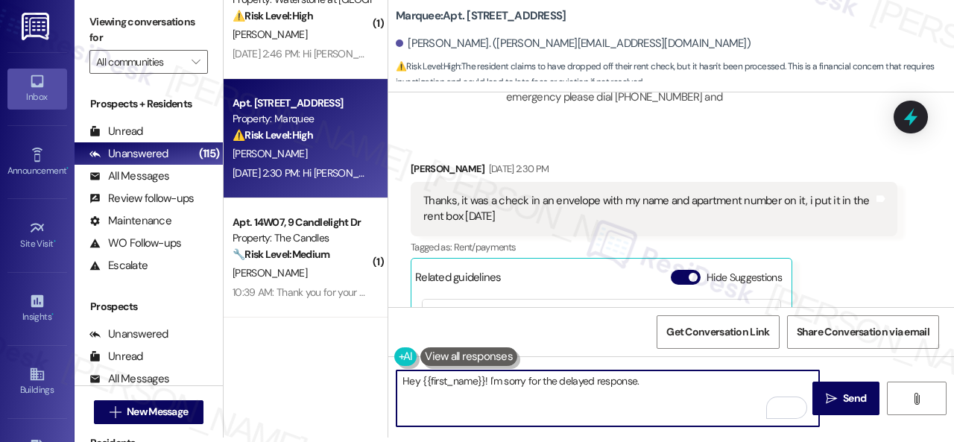
click at [671, 377] on textarea "Hey {{first_name}}! I'm sorry for the delayed response." at bounding box center [608, 398] width 423 height 56
paste textarea "Please disregard the message if you have already paid, do not have questions/co…"
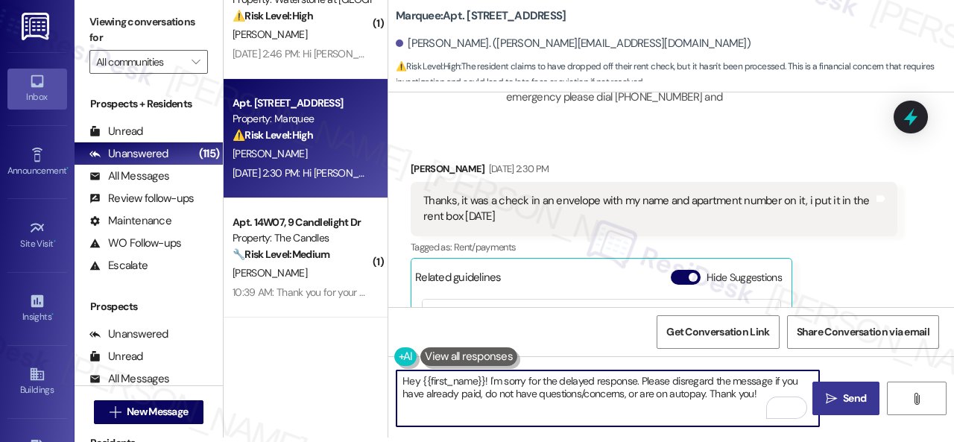
type textarea "Hey {{first_name}}! I'm sorry for the delayed response. Please disregard the me…"
click at [844, 396] on span "Send" at bounding box center [854, 399] width 23 height 16
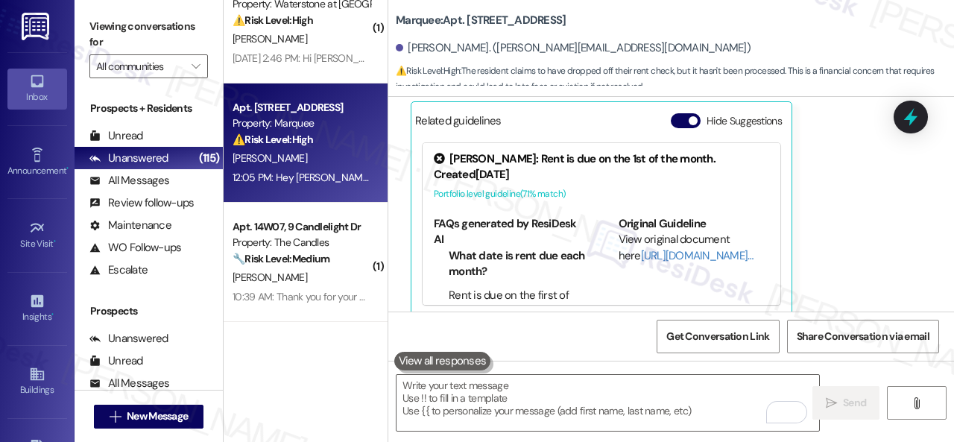
scroll to position [4135, 0]
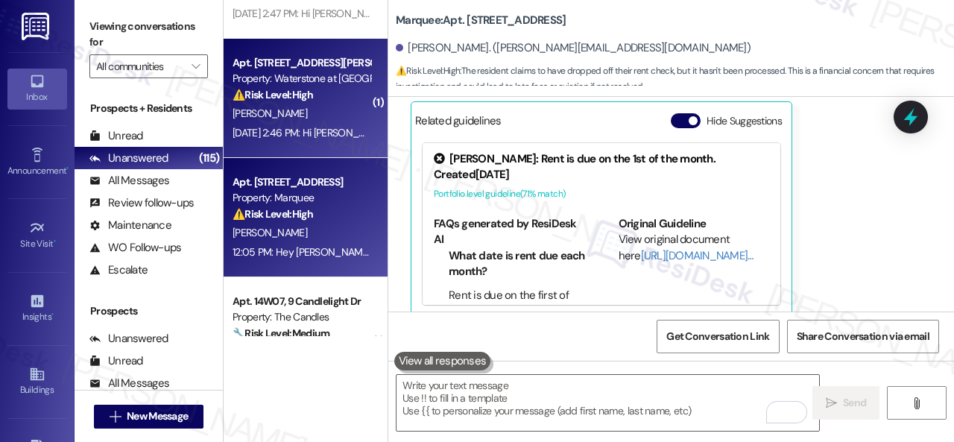
click at [314, 112] on div "K. Thurman" at bounding box center [301, 113] width 141 height 19
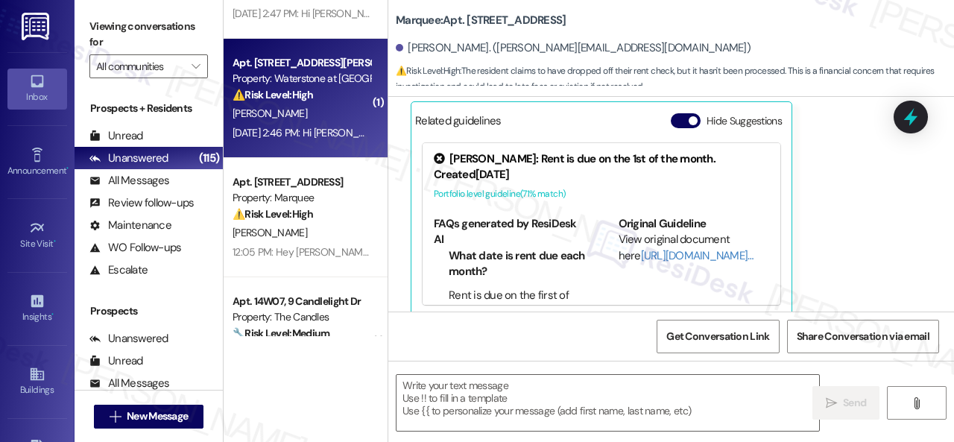
type textarea "Fetching suggested responses. Please feel free to read through the conversation…"
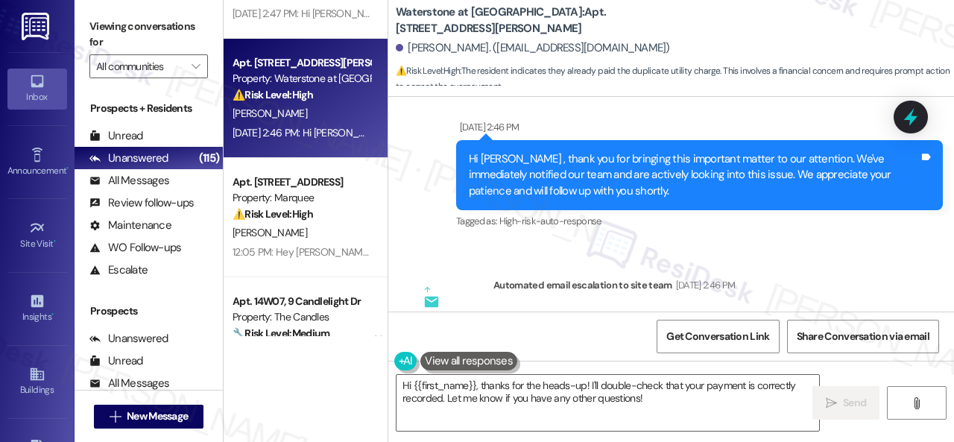
scroll to position [10369, 0]
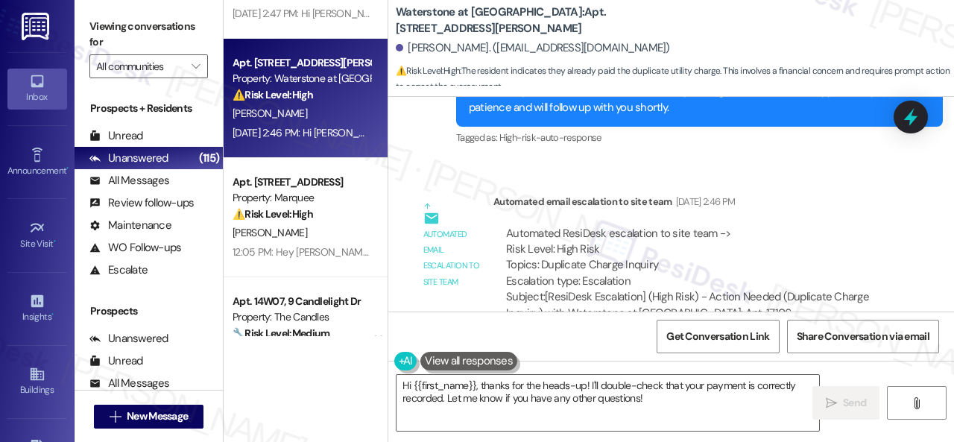
drag, startPoint x: 772, startPoint y: 188, endPoint x: 751, endPoint y: 216, distance: 35.2
click at [773, 226] on div "Automated ResiDesk escalation to site team -> Risk Level: High Risk Topics: Dup…" at bounding box center [695, 258] width 379 height 64
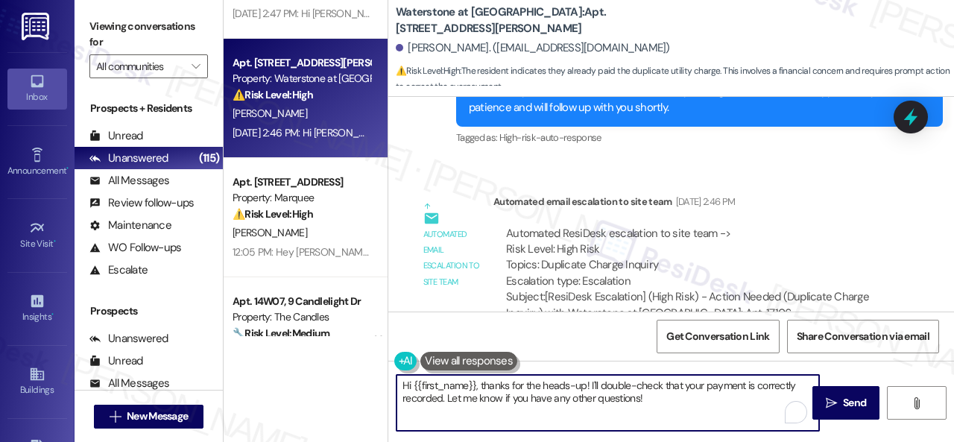
drag, startPoint x: 476, startPoint y: 384, endPoint x: 664, endPoint y: 402, distance: 189.4
click at [664, 402] on textarea "Hi {{first_name}}, thanks for the heads-up! I'll double-check that your payment…" at bounding box center [608, 403] width 423 height 56
drag, startPoint x: 480, startPoint y: 385, endPoint x: 447, endPoint y: 395, distance: 34.4
click at [447, 395] on textarea "Hi {{first_name}}, thanks for the heads-up! I'll double-check that your payment…" at bounding box center [608, 403] width 423 height 56
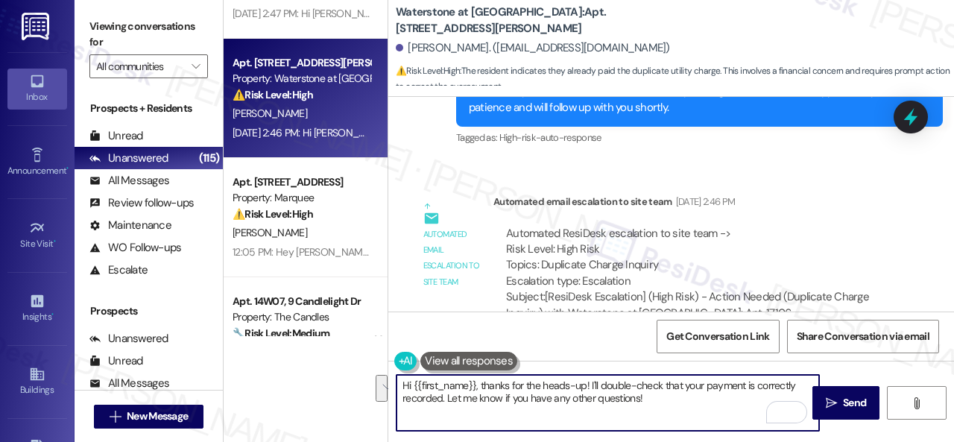
paste textarea "I'm sorry for the delayed response."
drag, startPoint x: 561, startPoint y: 403, endPoint x: 634, endPoint y: 403, distance: 73.0
click at [561, 403] on textarea "Hi {{first_name}}, I'm sorry for the delayed response. Let me know if you have …" at bounding box center [608, 403] width 423 height 56
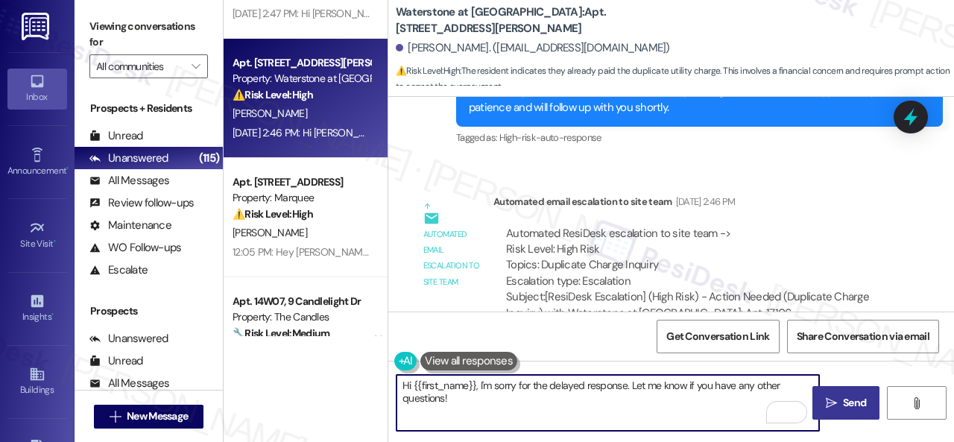
type textarea "Hi {{first_name}}, I'm sorry for the delayed response. Let me know if you have …"
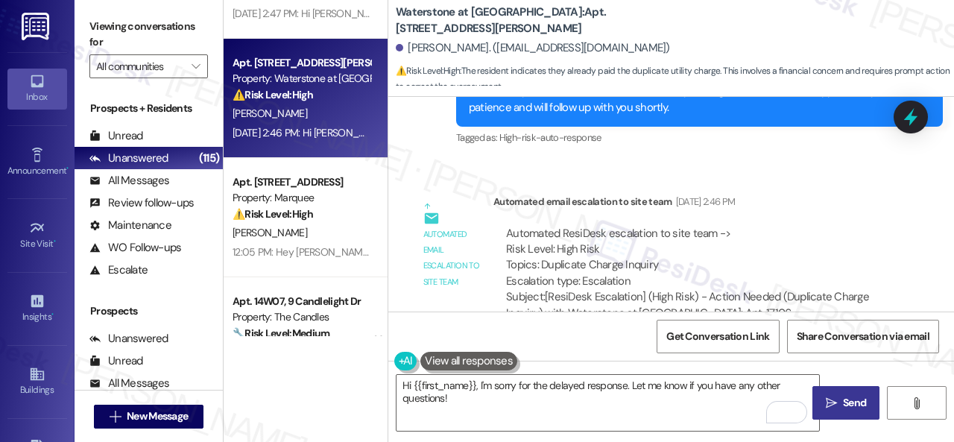
click at [832, 402] on span " Send" at bounding box center [846, 403] width 47 height 16
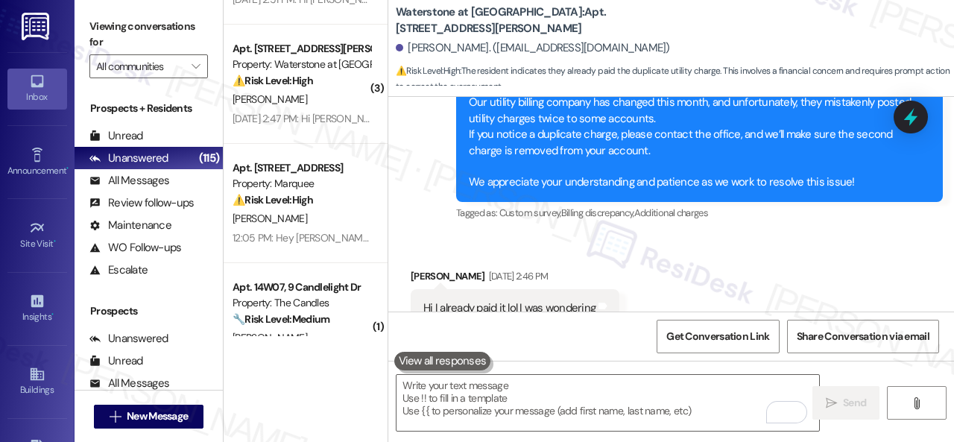
scroll to position [3986, 0]
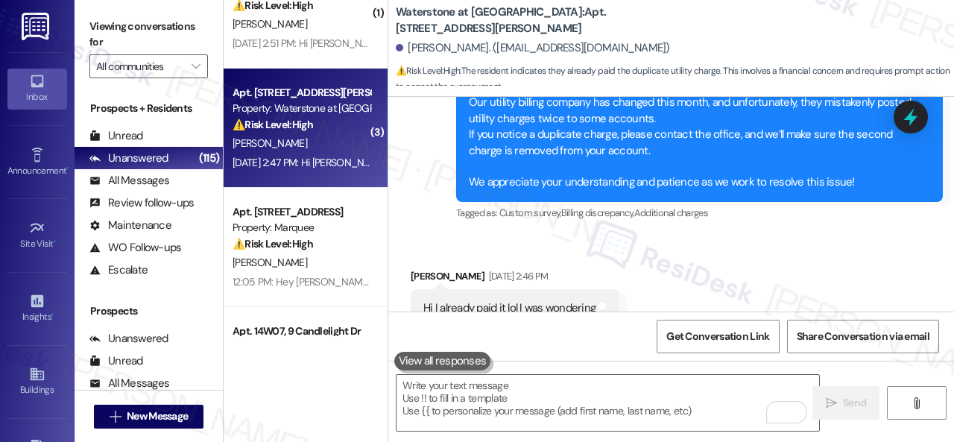
click at [300, 139] on div "T. Martel" at bounding box center [301, 143] width 141 height 19
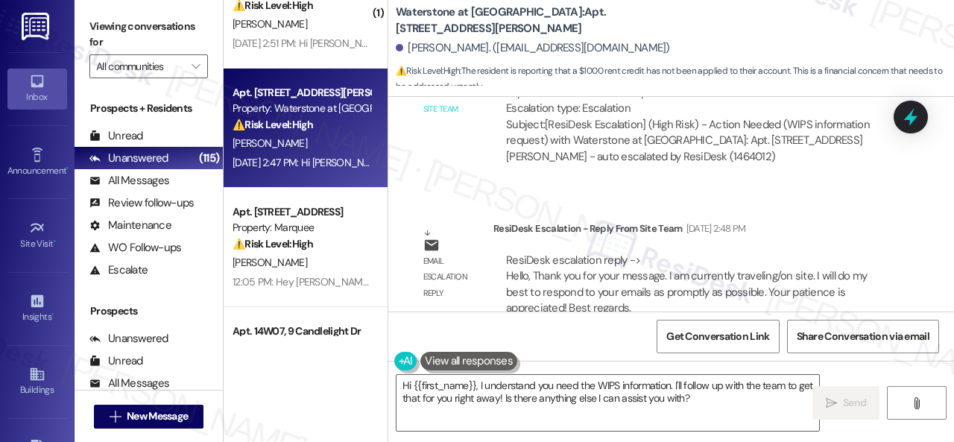
scroll to position [1877, 0]
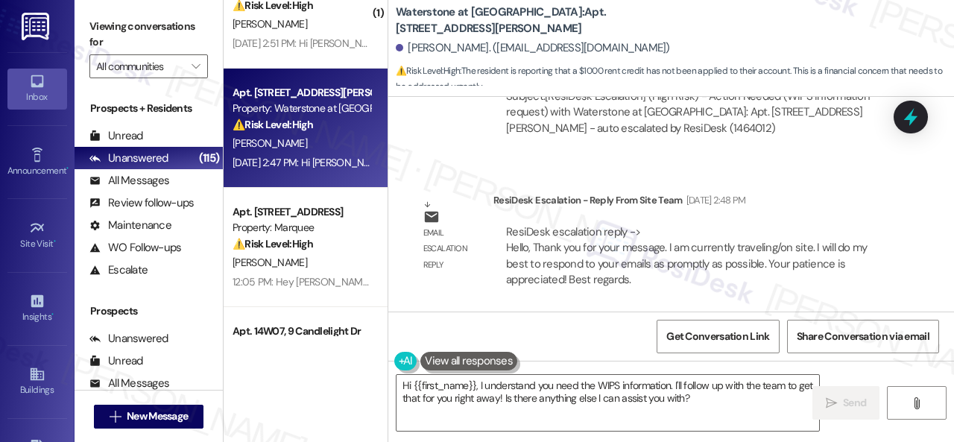
click at [737, 236] on div "ResiDesk escalation reply -> Hello, Thank you for your message. I am currently …" at bounding box center [696, 256] width 382 height 64
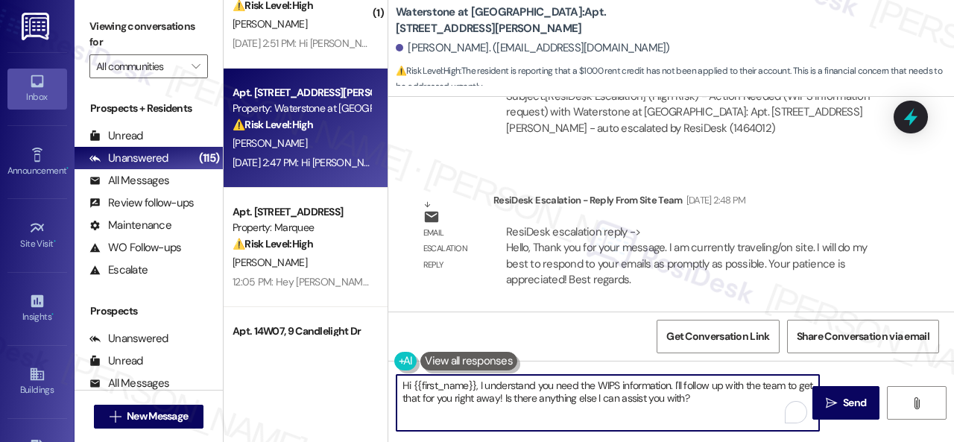
drag, startPoint x: 479, startPoint y: 385, endPoint x: 725, endPoint y: 402, distance: 247.3
click at [725, 402] on textarea "Hi {{first_name}}, I understand you need the WIPS information. I'll follow up w…" at bounding box center [608, 403] width 423 height 56
paste textarea "'m sorry for the delayed response."
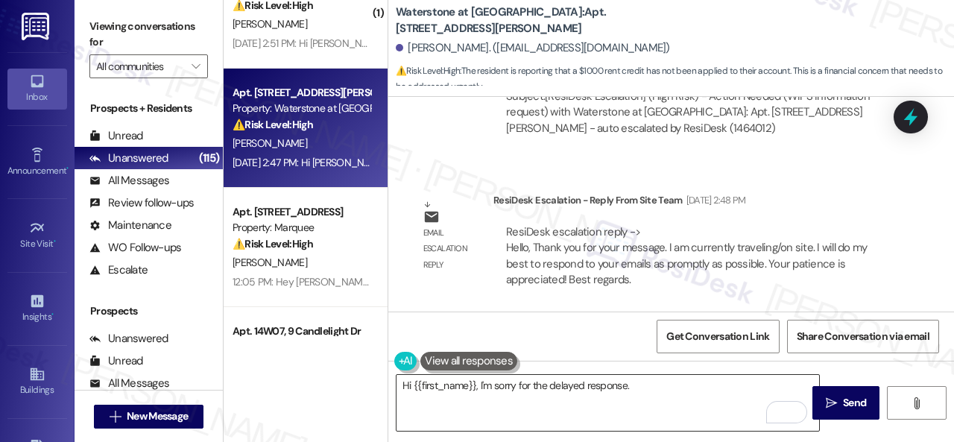
click at [709, 390] on textarea "Hi {{first_name}}, I'm sorry for the delayed response." at bounding box center [608, 403] width 423 height 56
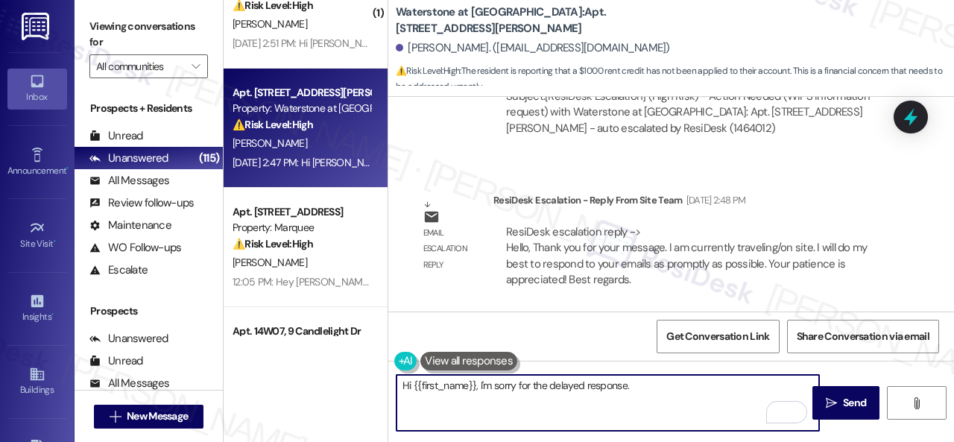
paste textarea "The site team has been informed about your inquiry or concern. I'll get back to…"
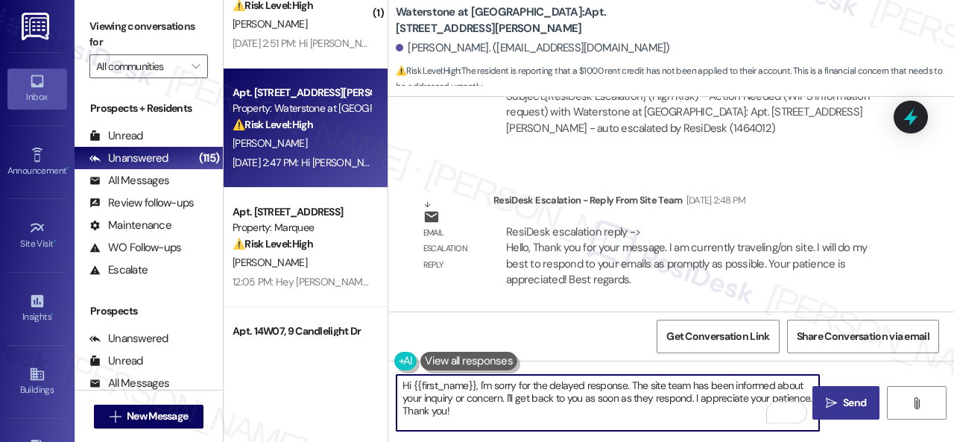
type textarea "Hi {{first_name}}, I'm sorry for the delayed response. The site team has been i…"
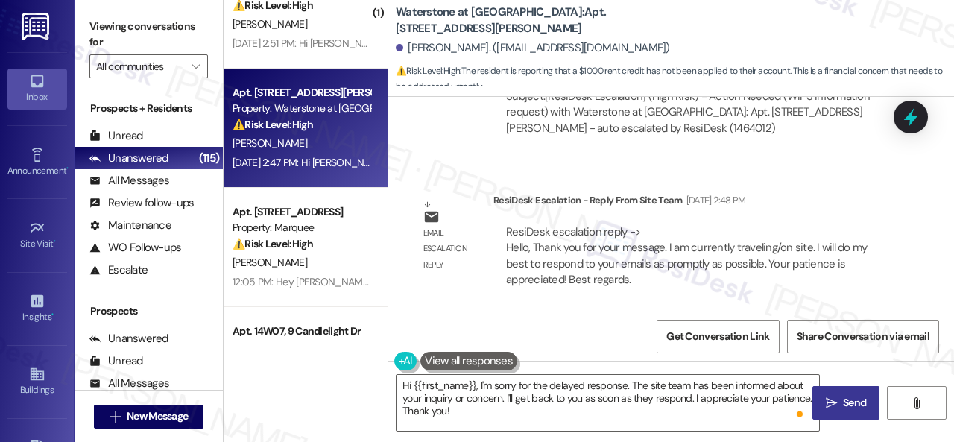
click at [840, 404] on span "Send" at bounding box center [854, 403] width 29 height 16
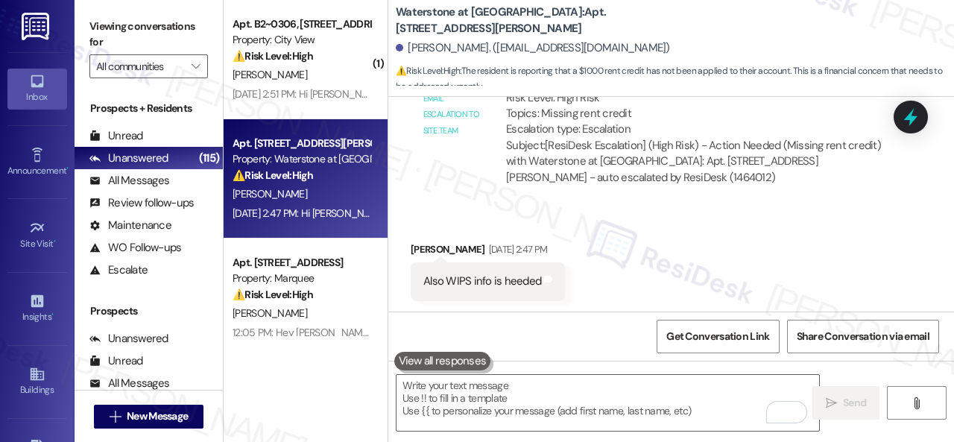
scroll to position [3912, 0]
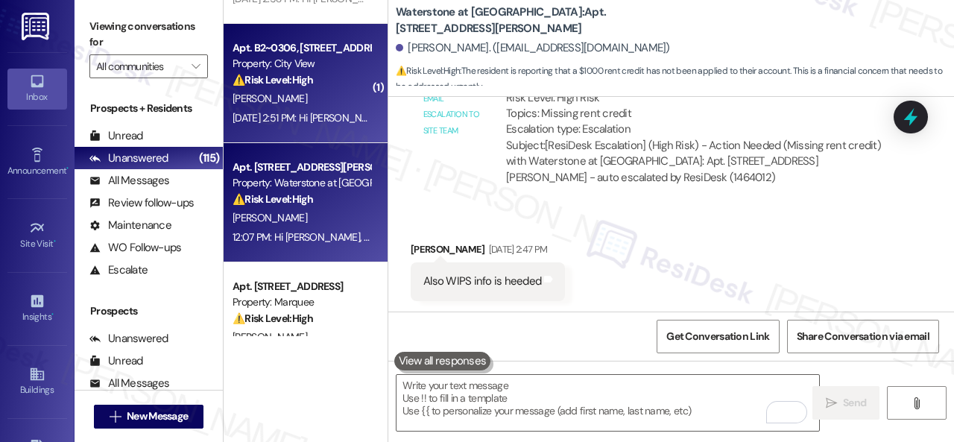
click at [303, 98] on div "L. Grace" at bounding box center [301, 98] width 141 height 19
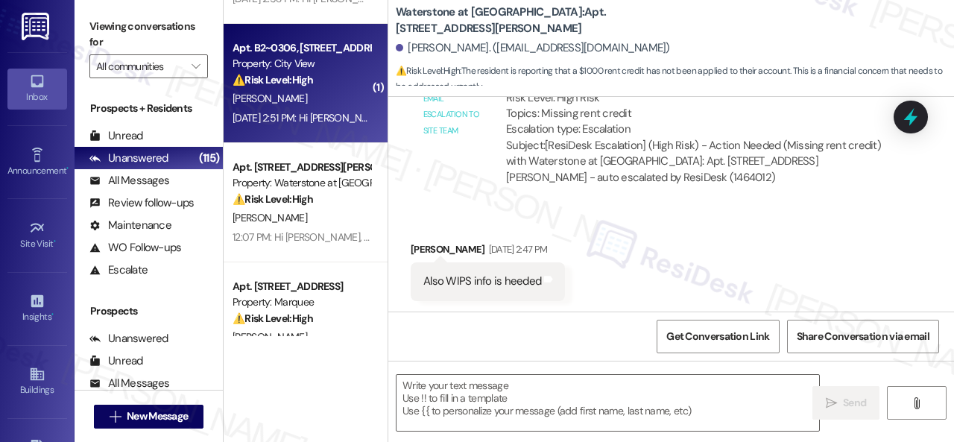
type textarea "Fetching suggested responses. Please feel free to read through the conversation…"
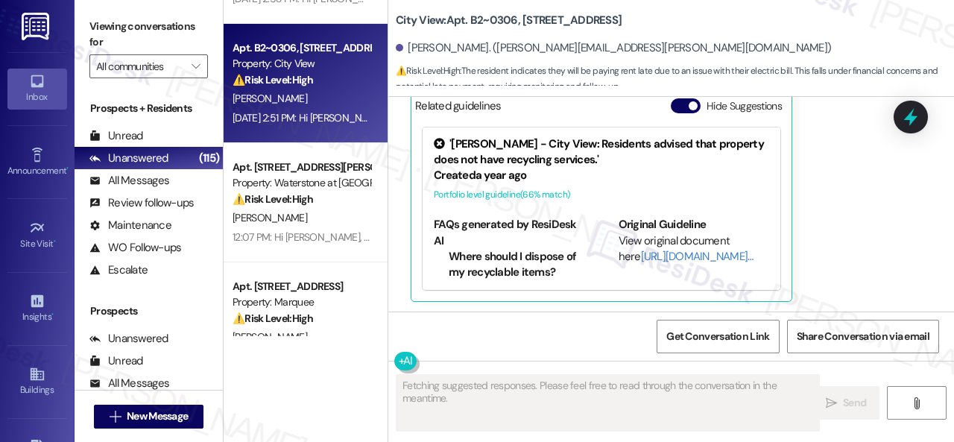
scroll to position [2852, 0]
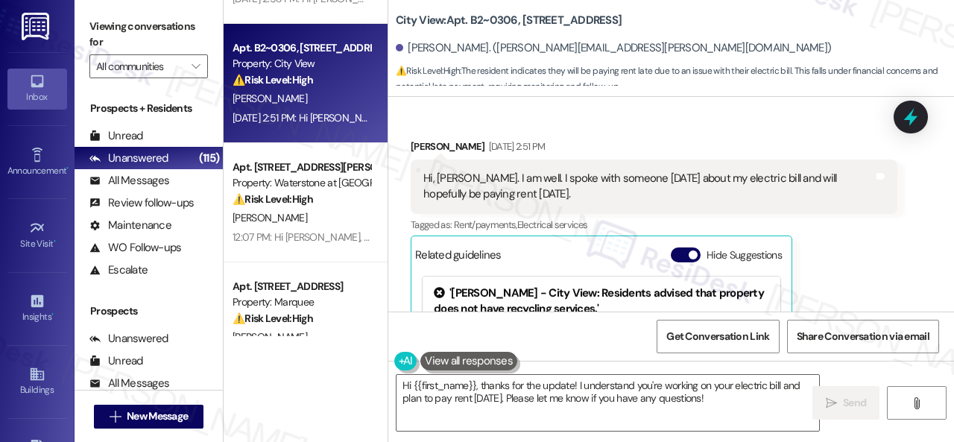
click at [820, 239] on div "Lance Grace Sep 03, 2025 at 2:51 PM Hi, Sarah. I am well. I spoke with someone …" at bounding box center [654, 295] width 487 height 312
click at [763, 207] on div "Hi, Sarah. I am well. I spoke with someone today about my electric bill and wil…" at bounding box center [654, 187] width 487 height 54
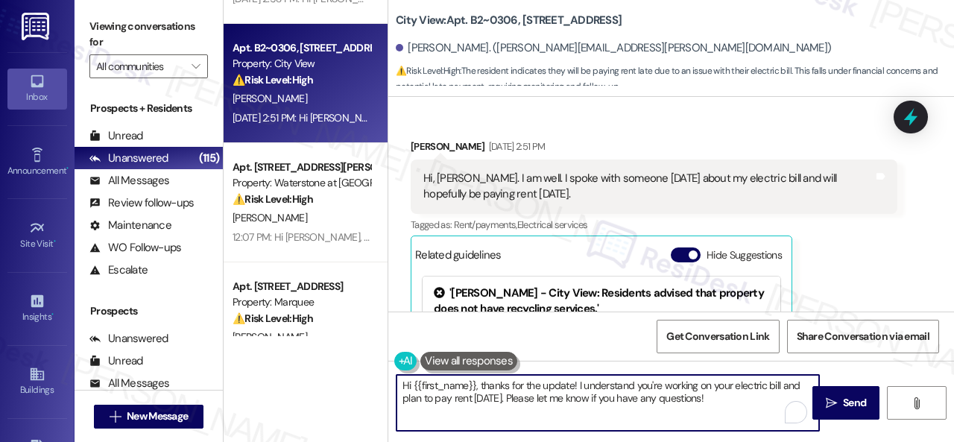
click at [484, 386] on textarea "Hi {{first_name}}, thanks for the update! I understand you're working on your e…" at bounding box center [608, 403] width 423 height 56
paste textarea "I'm sorry for the delayed response."
drag, startPoint x: 726, startPoint y: 383, endPoint x: 716, endPoint y: 397, distance: 17.0
click at [716, 397] on textarea "Hi {{first_name}}, I'm sorry for the delayed response. Thanks for the update! I…" at bounding box center [608, 403] width 423 height 56
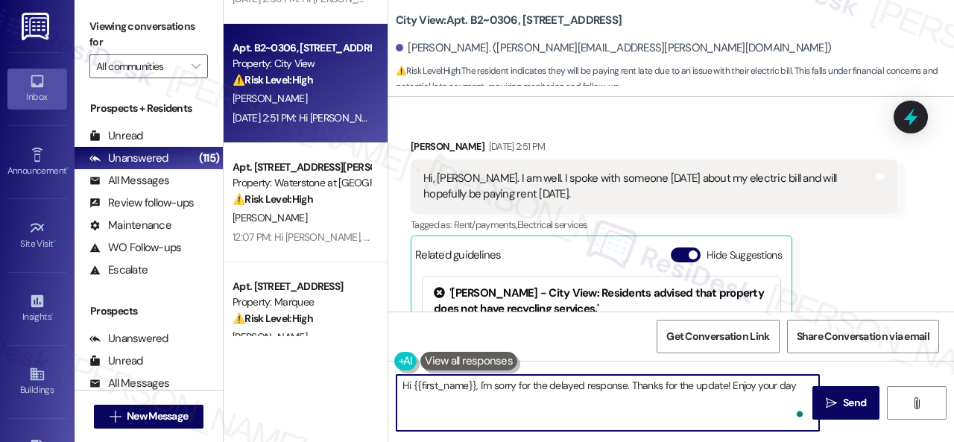
type textarea "Hi {{first_name}}, I'm sorry for the delayed response. Thanks for the update! E…"
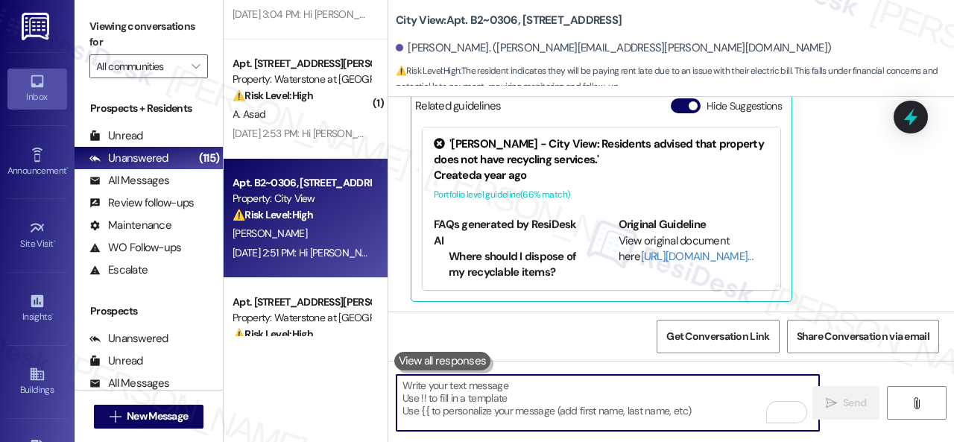
scroll to position [3763, 0]
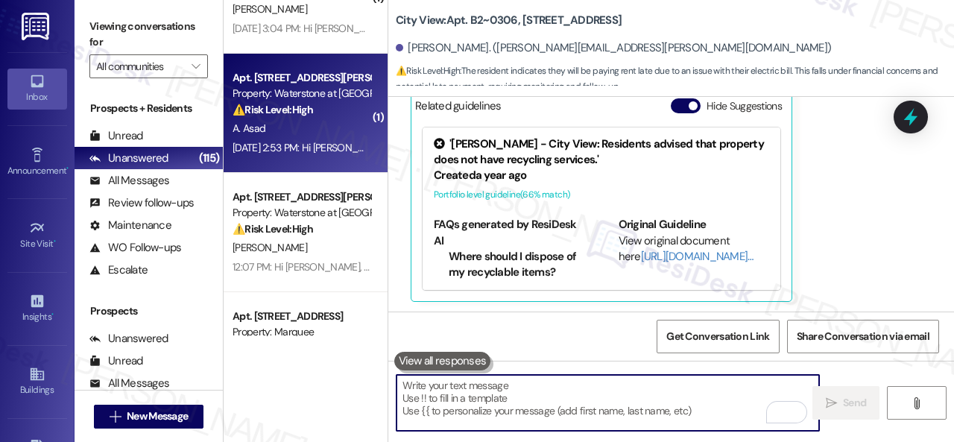
click at [310, 134] on div "A. Asad" at bounding box center [301, 128] width 141 height 19
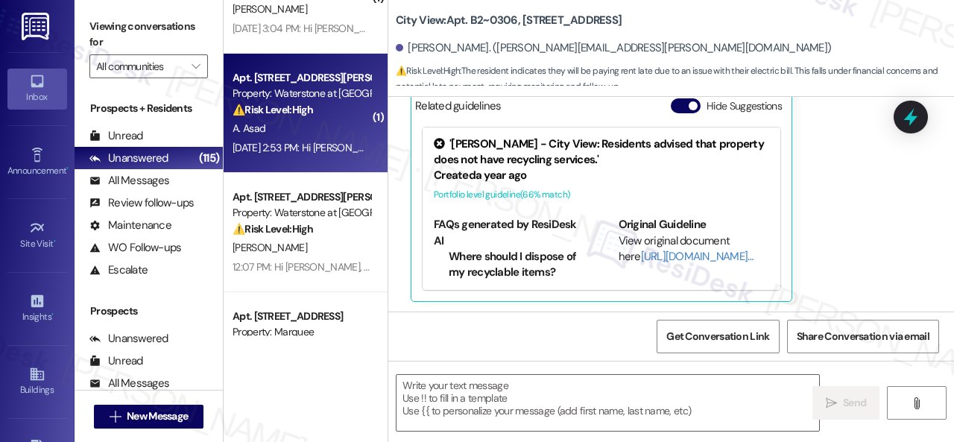
type textarea "Fetching suggested responses. Please feel free to read through the conversation…"
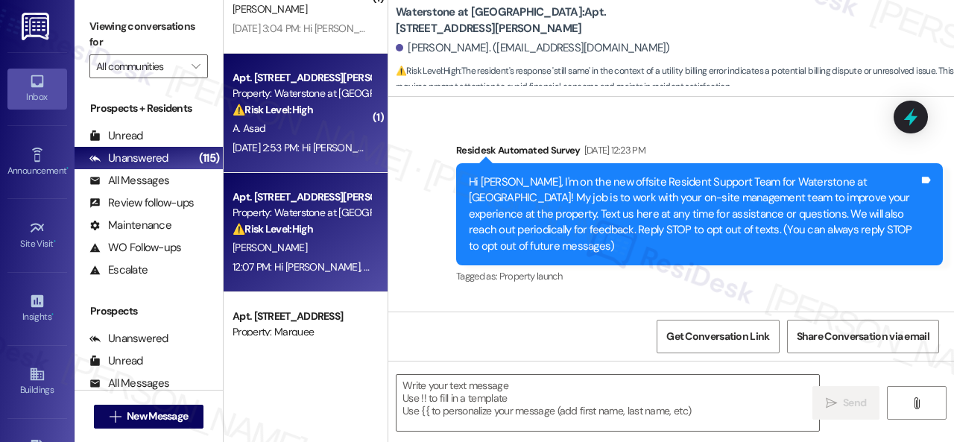
type textarea "Fetching suggested responses. Please feel free to read through the conversation…"
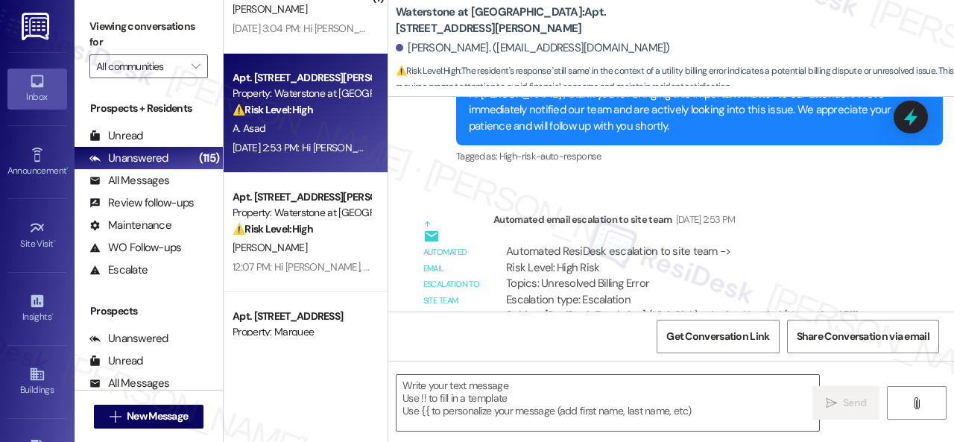
scroll to position [5395, 0]
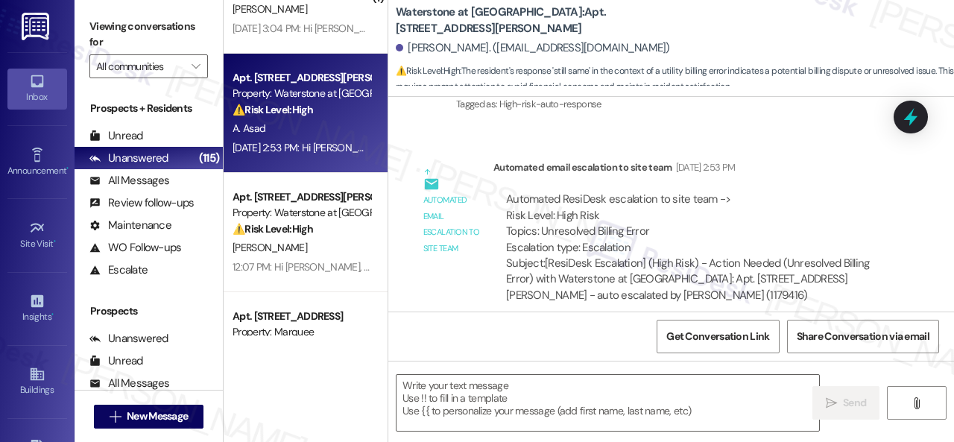
click at [739, 222] on div "Automated ResiDesk escalation to site team -> Risk Level: High Risk Topics: Unr…" at bounding box center [695, 224] width 379 height 64
click at [511, 387] on textarea at bounding box center [608, 403] width 423 height 56
paste textarea "I'm sorry for the delayed response."
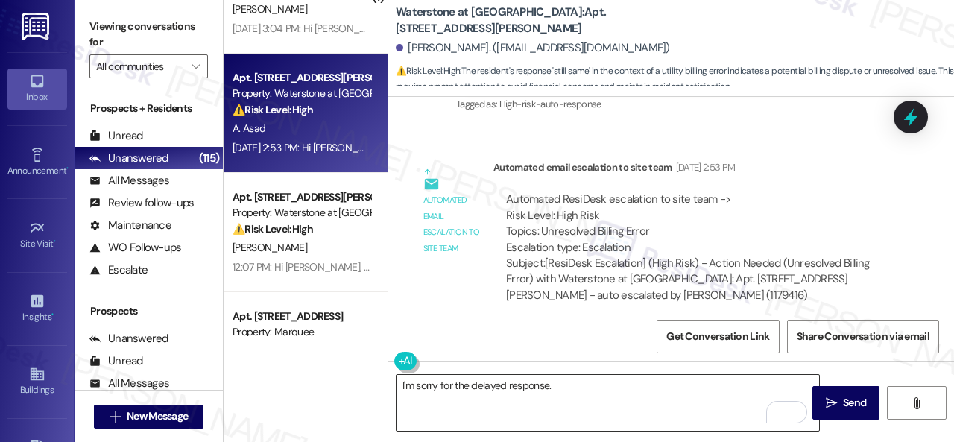
click at [679, 394] on textarea "I'm sorry for the delayed response." at bounding box center [608, 403] width 423 height 56
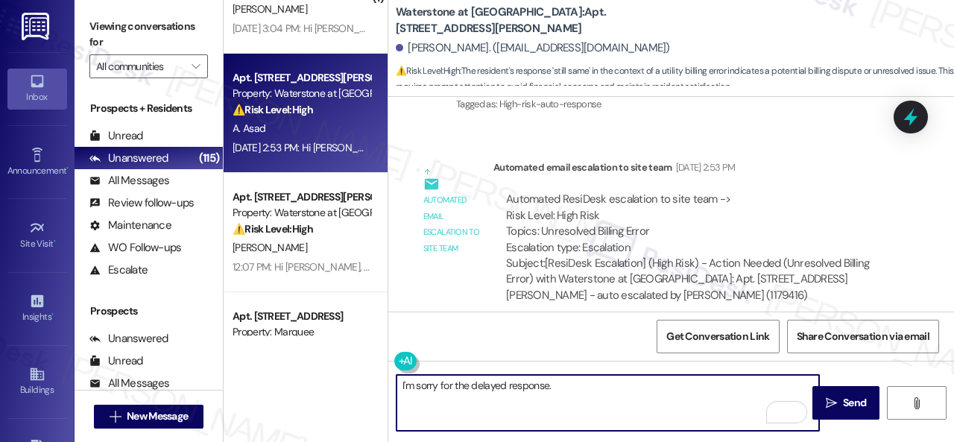
paste textarea "The site team has been informed about your inquiry or concern. I'll get back to…"
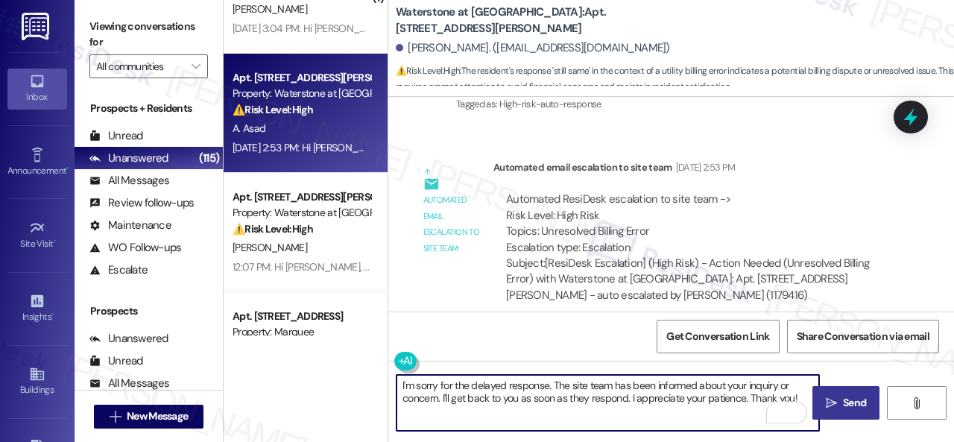
type textarea "I'm sorry for the delayed response. The site team has been informed about your …"
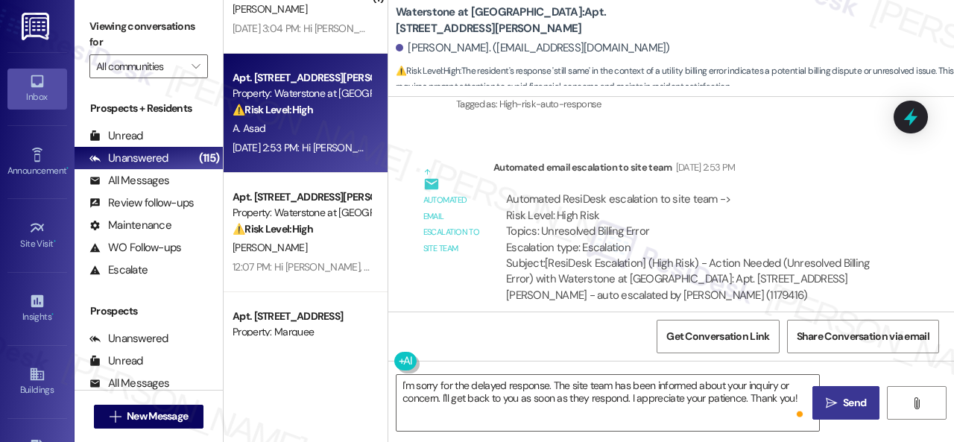
click at [834, 405] on span " Send" at bounding box center [846, 403] width 47 height 16
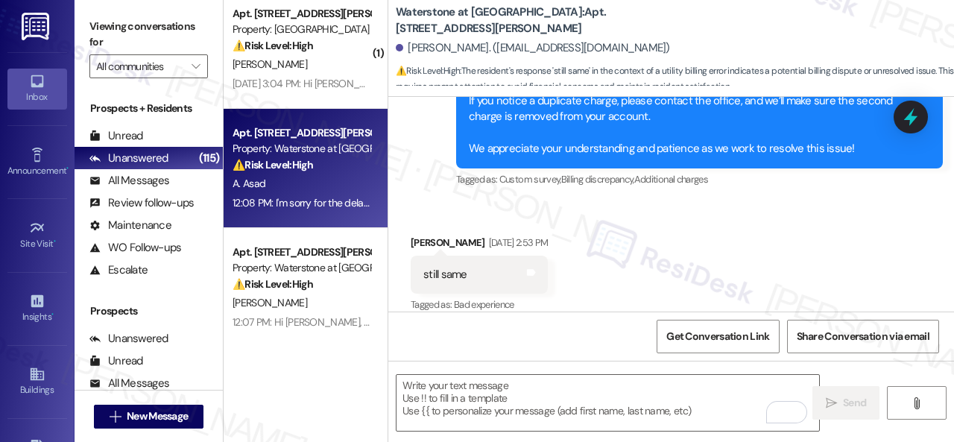
scroll to position [3688, 0]
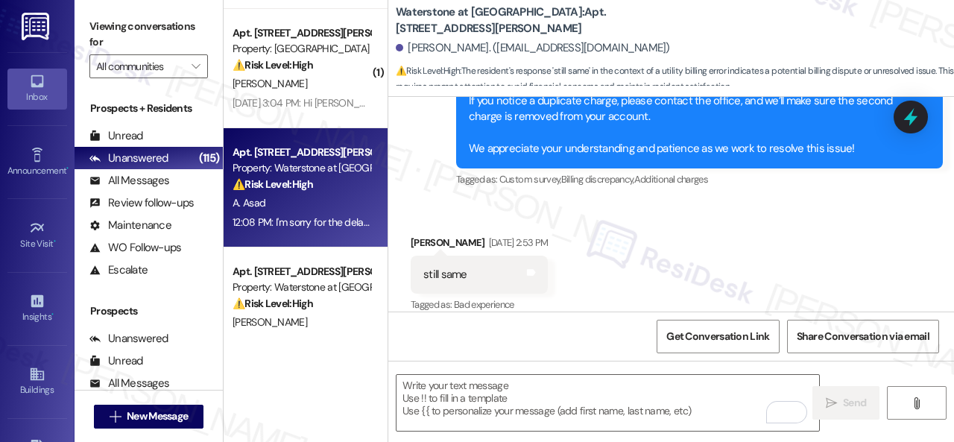
click at [321, 86] on div "A. Barnes" at bounding box center [301, 84] width 141 height 19
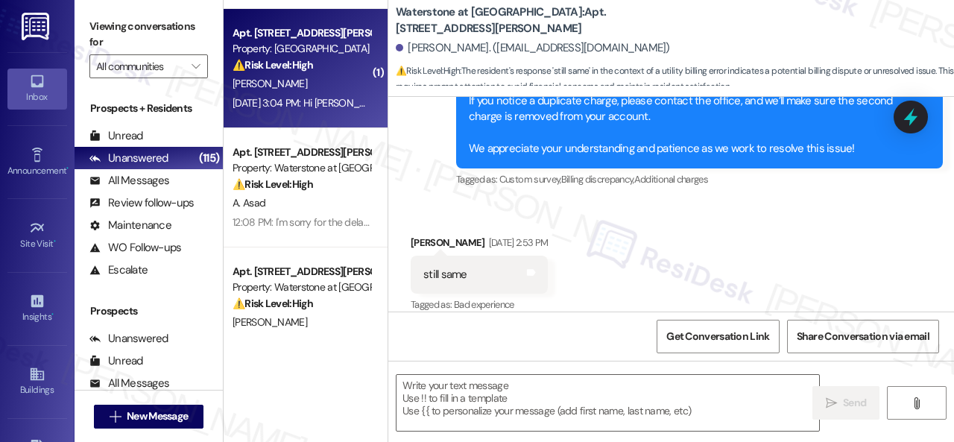
type textarea "Fetching suggested responses. Please feel free to read through the conversation…"
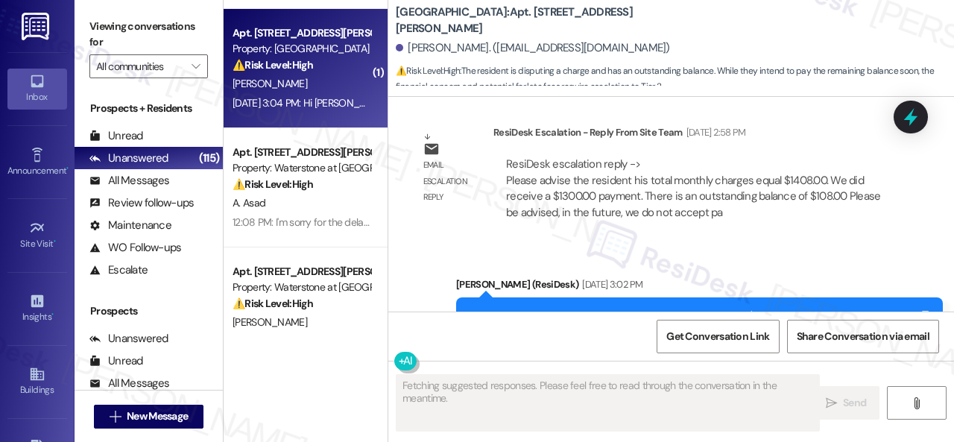
scroll to position [1504, 0]
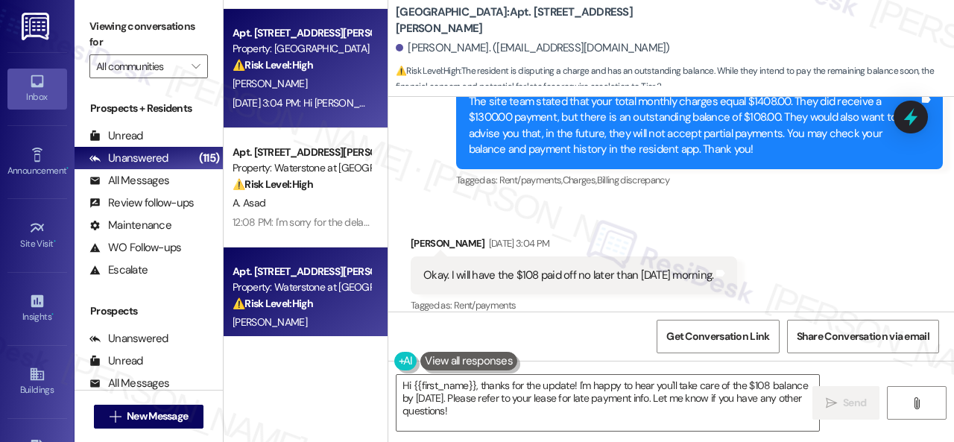
drag, startPoint x: 479, startPoint y: 412, endPoint x: 286, endPoint y: 327, distance: 210.2
click at [304, 356] on div "( 2 ) Apt. 01T03, 9 Candlelight Dr Property: The Candles ⚠️ Risk Level: High Th…" at bounding box center [589, 221] width 730 height 442
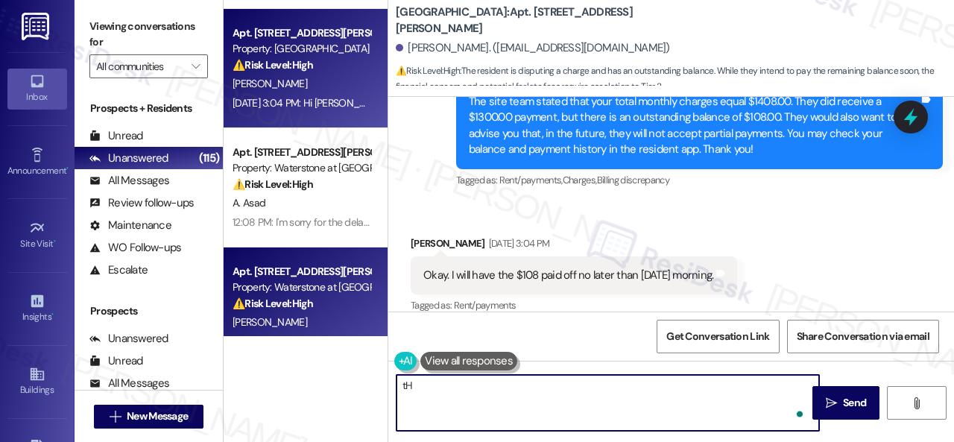
type textarea "t"
type textarea "Thank you!"
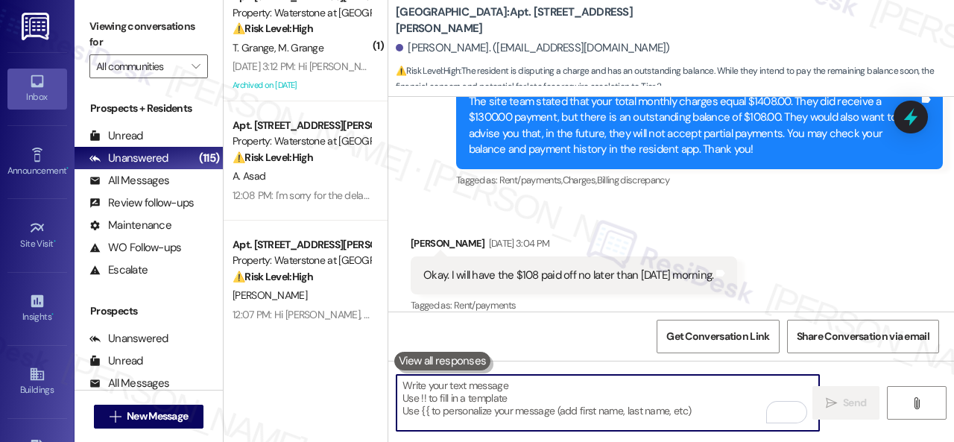
scroll to position [3539, 0]
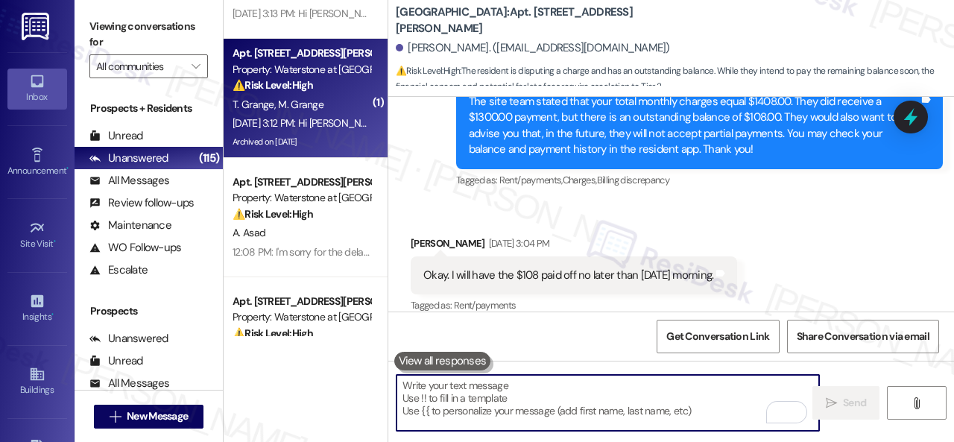
click at [338, 121] on div "Sep 03, 2025 at 3:12 PM: Hi Traci and Mary , thank you for bringing this import…" at bounding box center [790, 122] width 1114 height 13
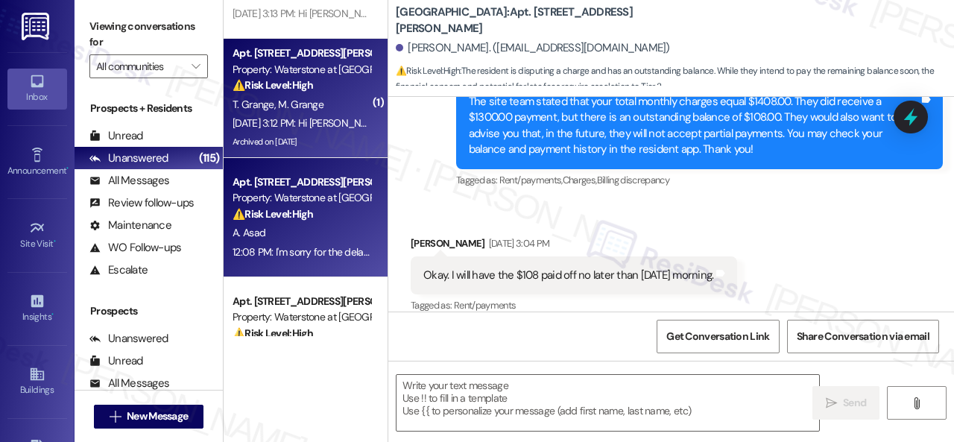
type textarea "Fetching suggested responses. Please feel free to read through the conversation…"
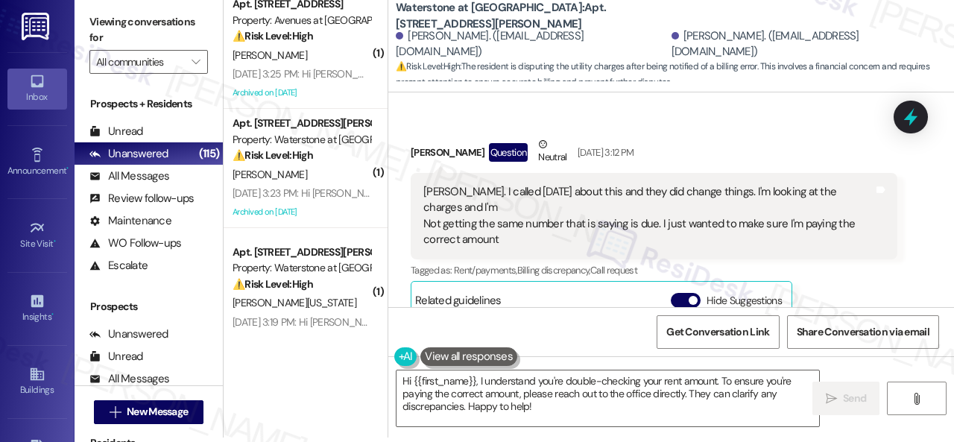
scroll to position [25247, 0]
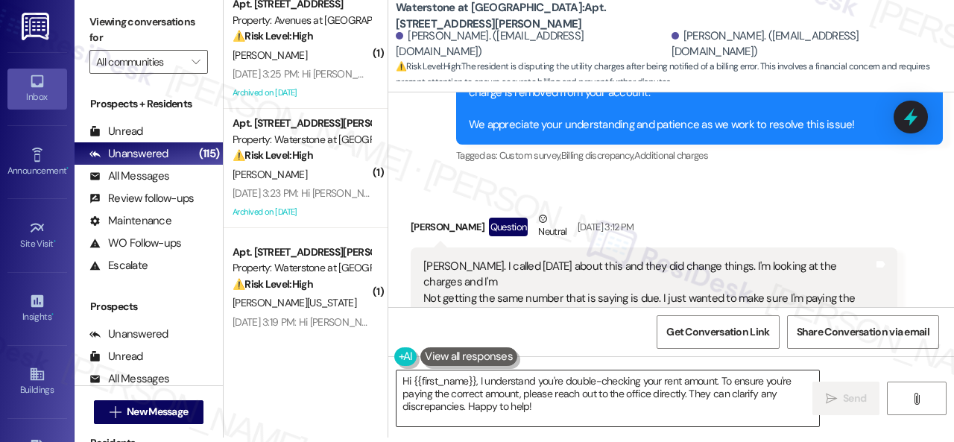
click at [698, 410] on textarea "Hi {{first_name}}, I understand you're double-checking your rent amount. To ens…" at bounding box center [608, 398] width 423 height 56
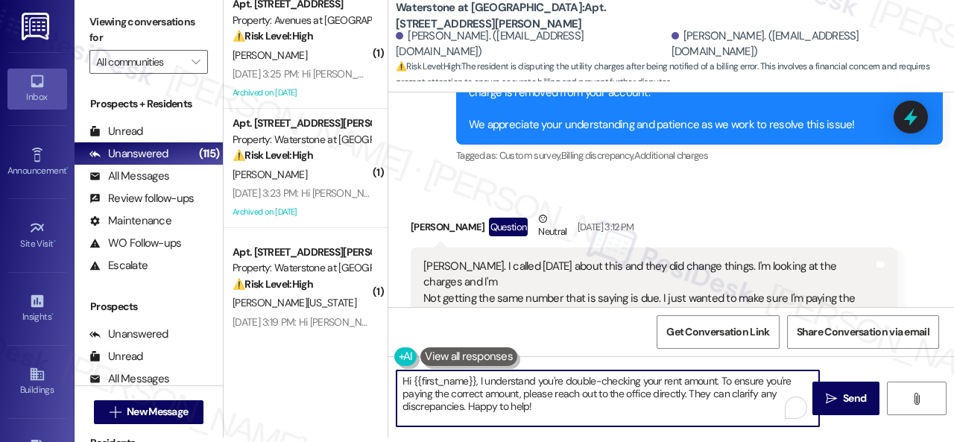
paste textarea "I'm sorry for the delayed response. Please don’t hesitate to confirm if you sti…"
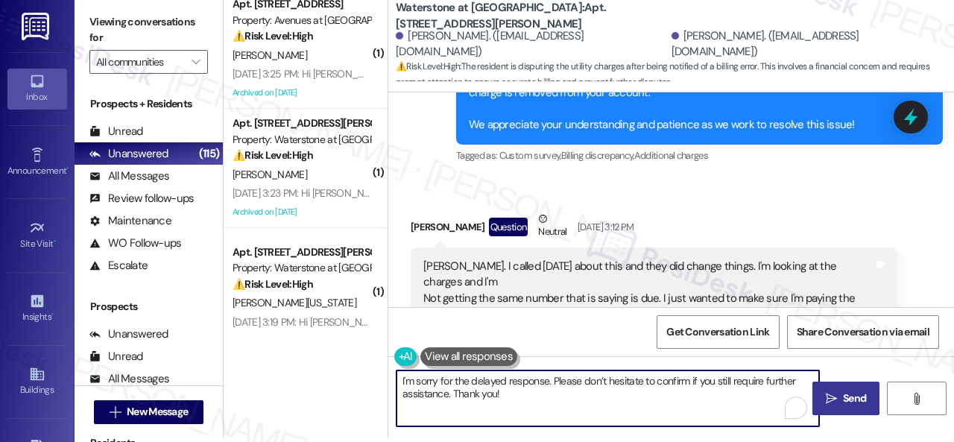
type textarea "I'm sorry for the delayed response. Please don’t hesitate to confirm if you sti…"
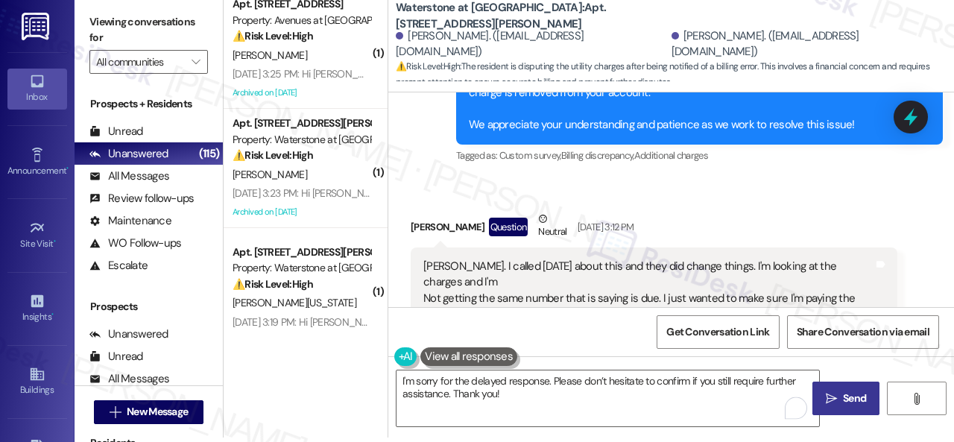
click at [843, 402] on span "Send" at bounding box center [854, 399] width 23 height 16
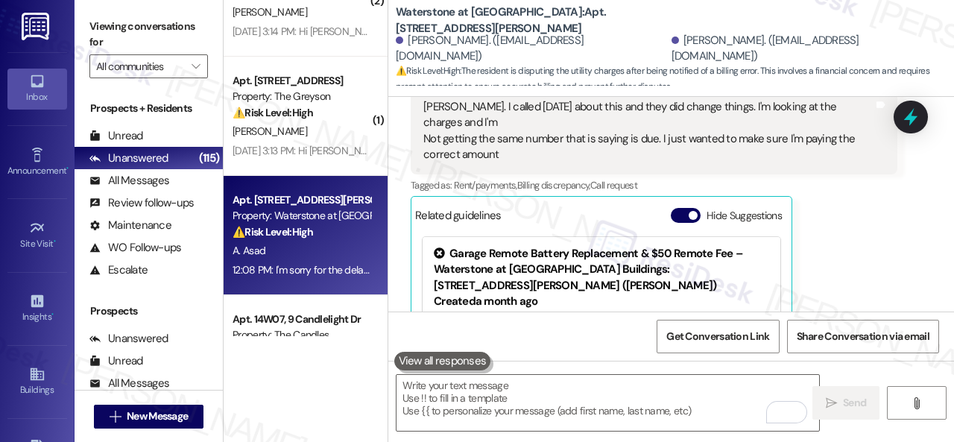
scroll to position [3912, 0]
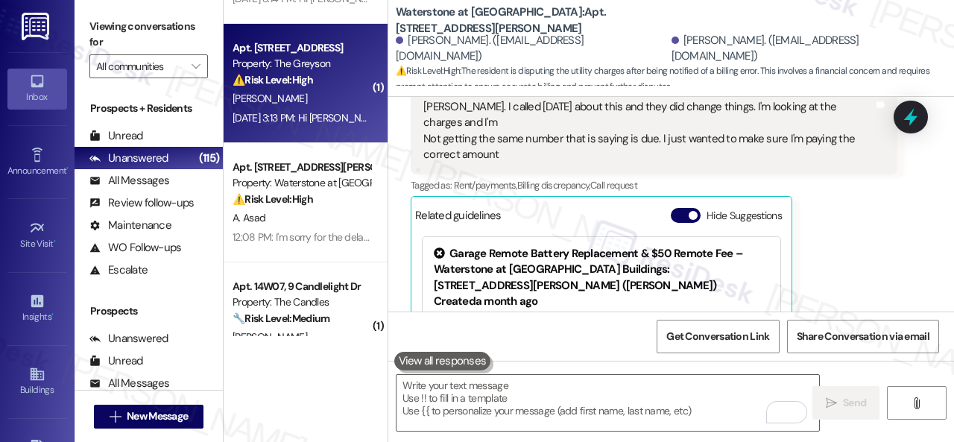
click at [289, 101] on div "[PERSON_NAME]" at bounding box center [301, 98] width 141 height 19
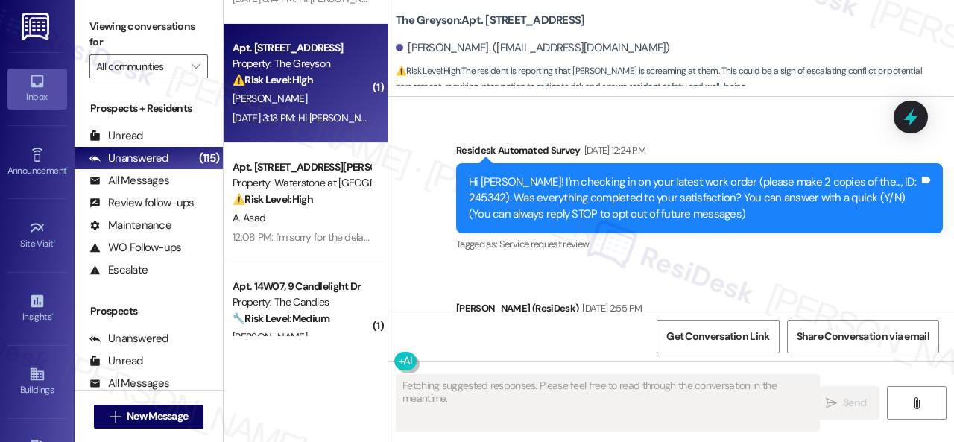
type textarea "Fetching suggested responses. Please feel free to read through the conversation…"
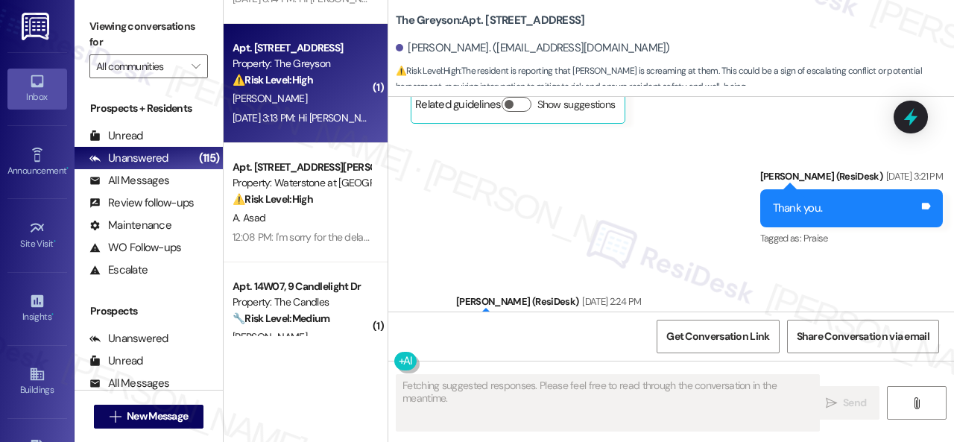
scroll to position [7787, 0]
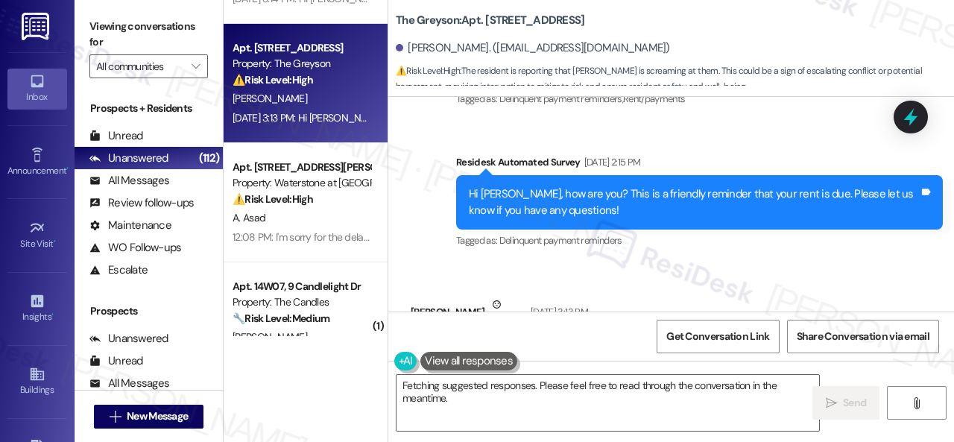
scroll to position [7866, 0]
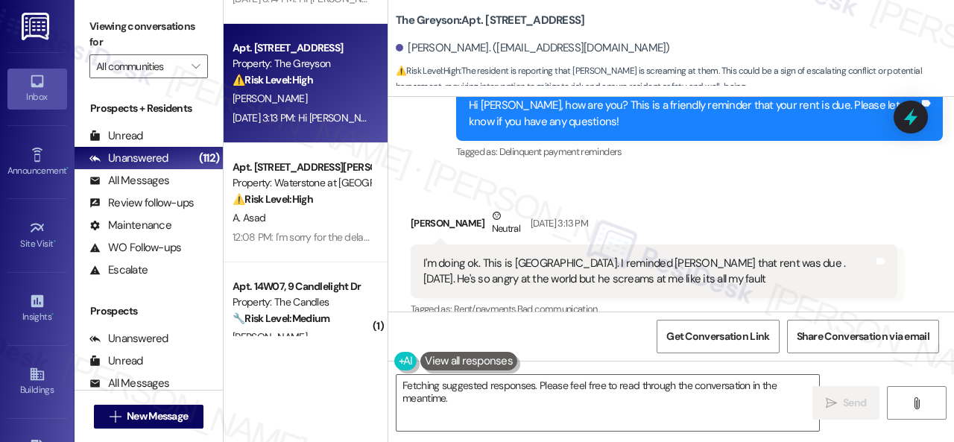
click at [643, 364] on div "Hi [PERSON_NAME], I understand this is a difficult situation. Please know that …" at bounding box center [671, 417] width 566 height 112
click at [447, 381] on textarea "Hi [PERSON_NAME], I understand this is a difficult situation. Please know that …" at bounding box center [608, 403] width 423 height 56
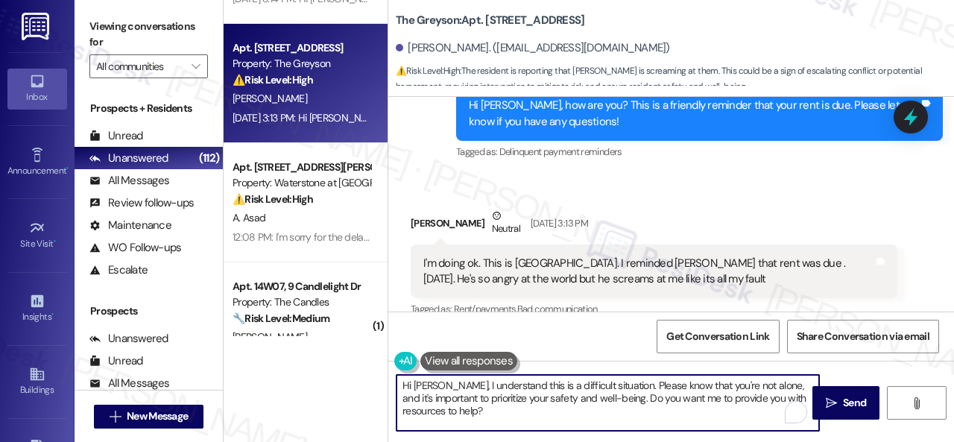
paste textarea "'m sorry for the delayed response.I"
drag, startPoint x: 766, startPoint y: 387, endPoint x: 760, endPoint y: 416, distance: 29.7
click at [760, 416] on textarea "Hi [PERSON_NAME], I'm sorry for the delayed response. I understand this is a di…" at bounding box center [608, 403] width 423 height 56
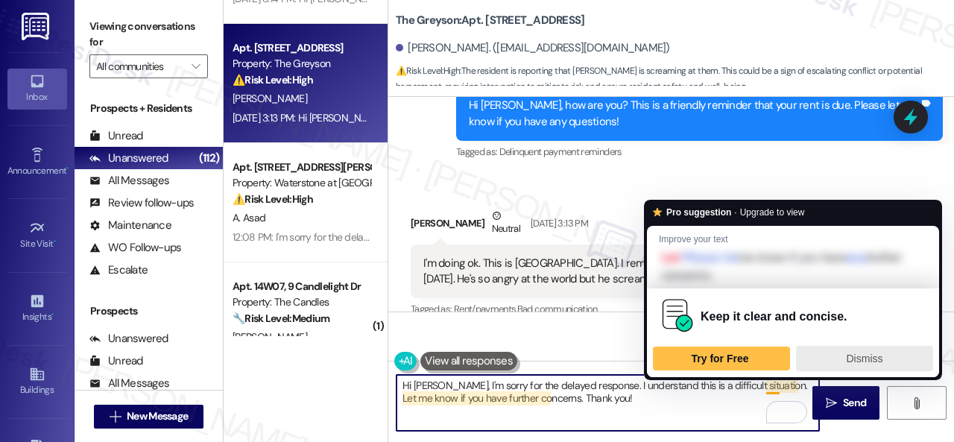
click at [855, 353] on span "Dismiss" at bounding box center [865, 359] width 37 height 12
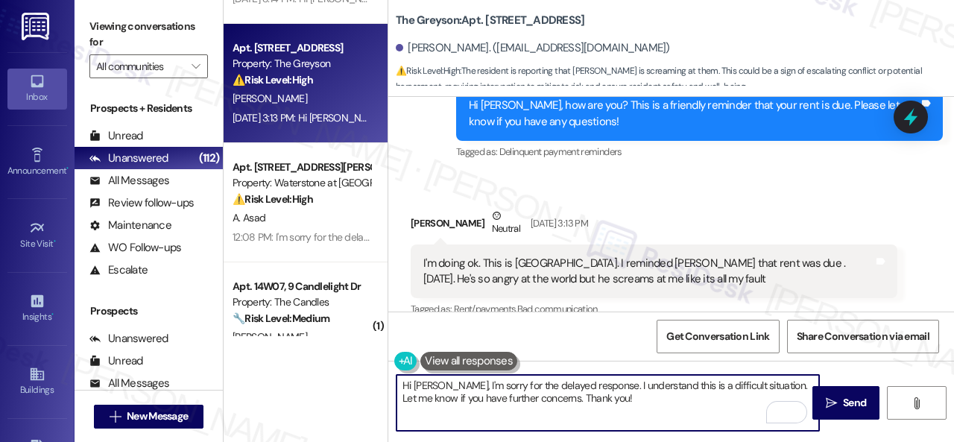
click at [774, 385] on textarea "Hi [PERSON_NAME], I'm sorry for the delayed response. I understand this is a di…" at bounding box center [608, 403] width 423 height 56
drag, startPoint x: 766, startPoint y: 385, endPoint x: 431, endPoint y: 401, distance: 335.8
click at [431, 401] on textarea "Hi [PERSON_NAME], I'm sorry for the delayed response. I understand this is a di…" at bounding box center [608, 403] width 423 height 56
click at [496, 396] on textarea "Hi Sydney, I'm sorry for the delayed response. I understand this is a difficult…" at bounding box center [608, 403] width 423 height 56
click at [627, 397] on textarea "Hi Sydney, I'm sorry for the delayed response. I understand this is a difficult…" at bounding box center [608, 403] width 423 height 56
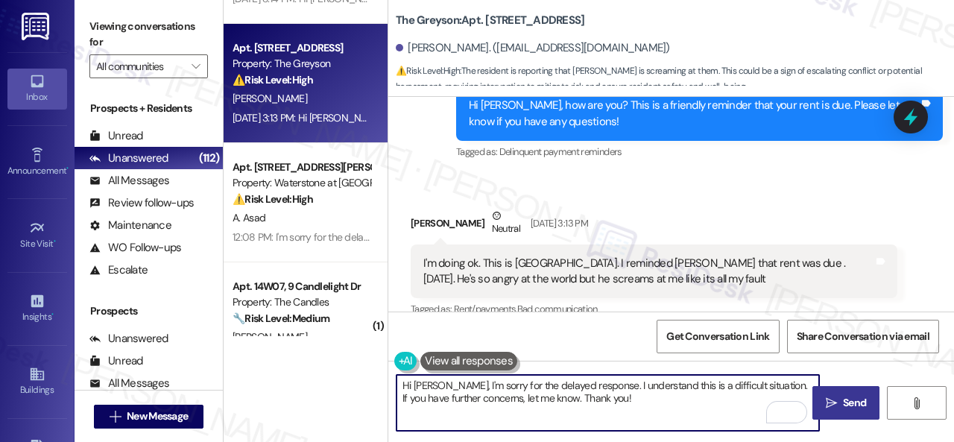
type textarea "Hi Sydney, I'm sorry for the delayed response. I understand this is a difficult…"
click at [843, 395] on span "Send" at bounding box center [854, 403] width 23 height 16
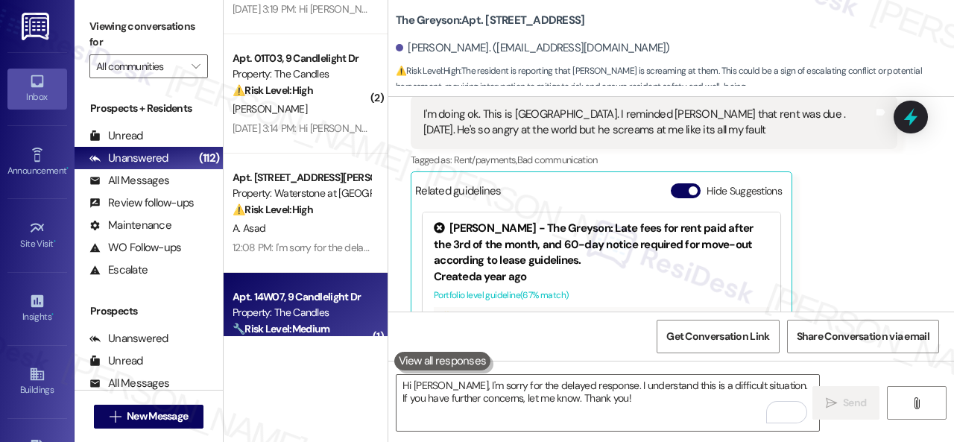
scroll to position [3763, 0]
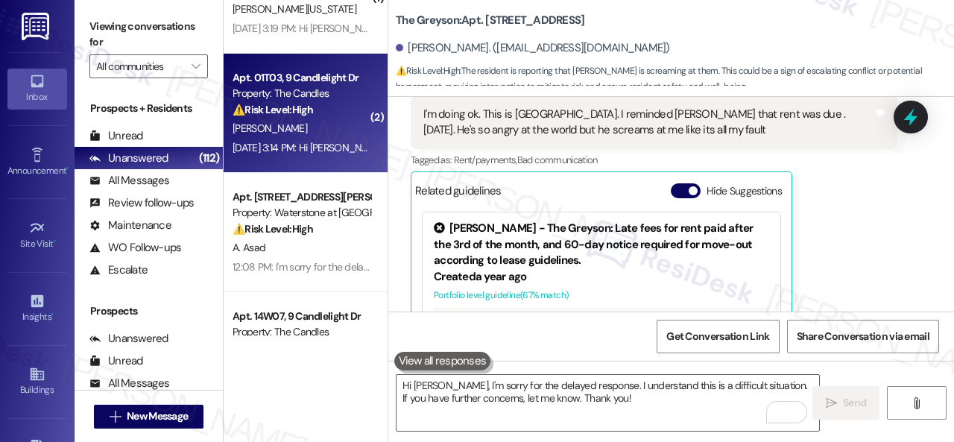
click at [313, 141] on div "Sep 03, 2025 at 3:14 PM: Hi Jody , thank you for bringing this important matter…" at bounding box center [742, 147] width 1018 height 13
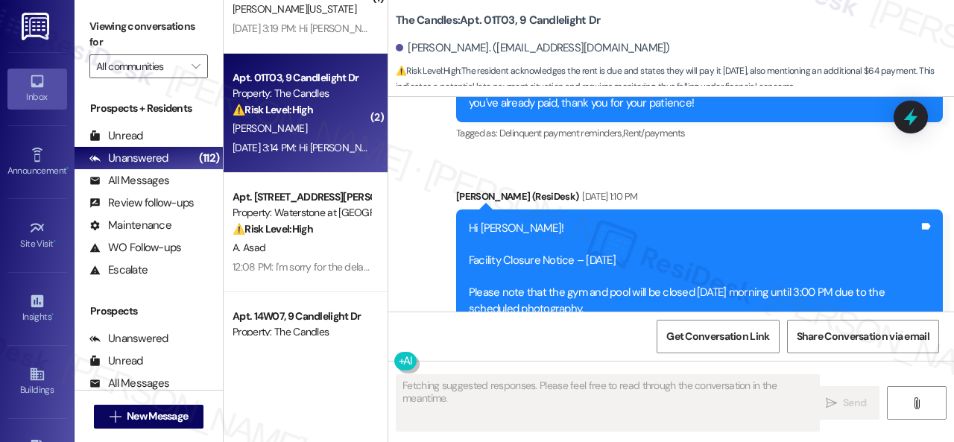
scroll to position [14488, 0]
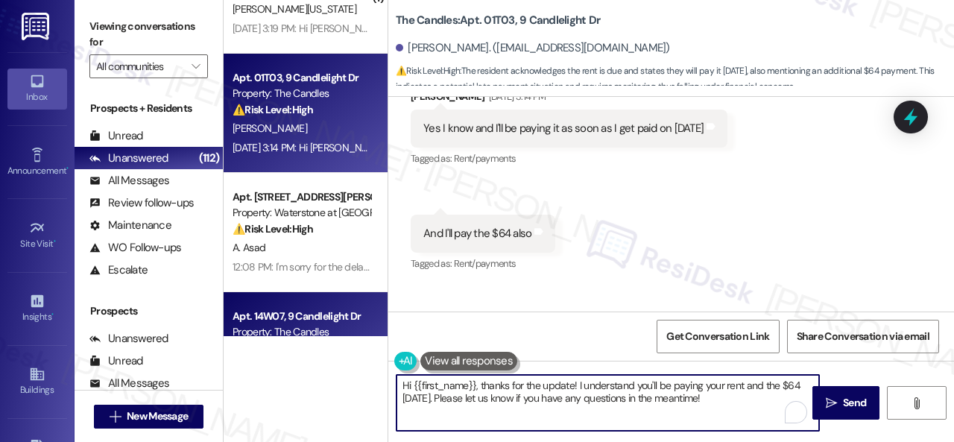
drag, startPoint x: 720, startPoint y: 401, endPoint x: 323, endPoint y: 325, distance: 403.8
click at [277, 338] on div "( 1 ) Apt. 17105, 12501 Broadway St Property: Avenues at Shadow Creek ⚠️ Risk L…" at bounding box center [589, 221] width 730 height 442
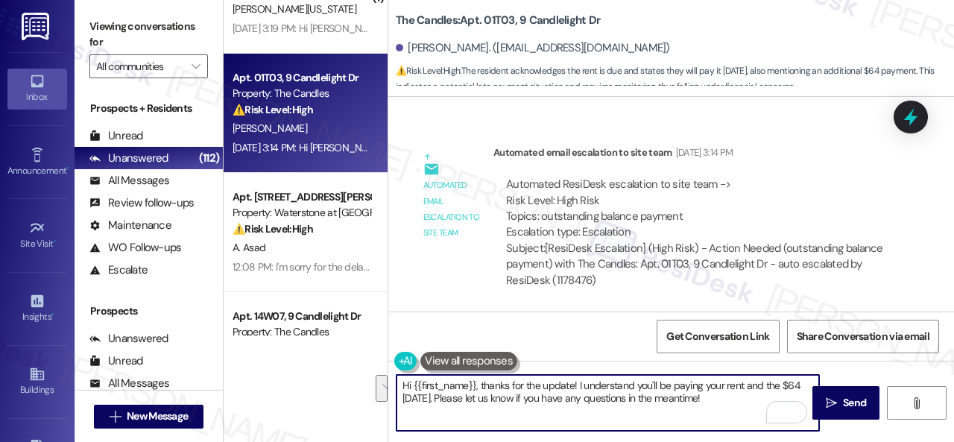
scroll to position [14847, 0]
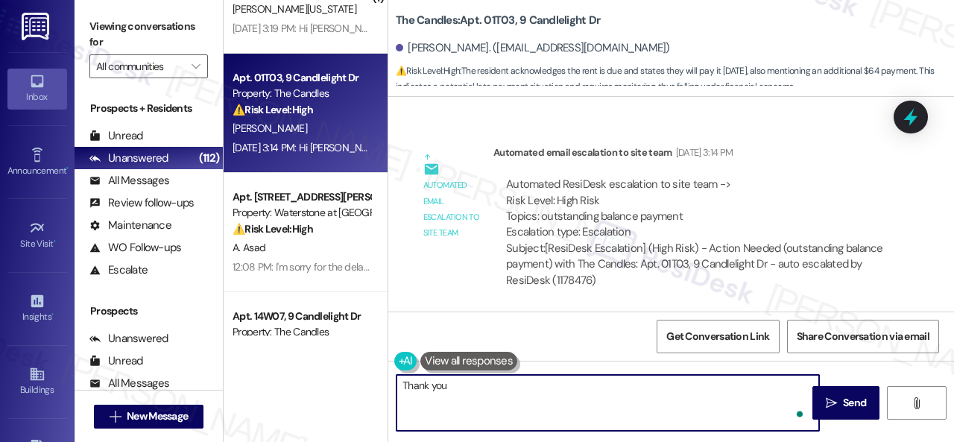
type textarea "Thank you!"
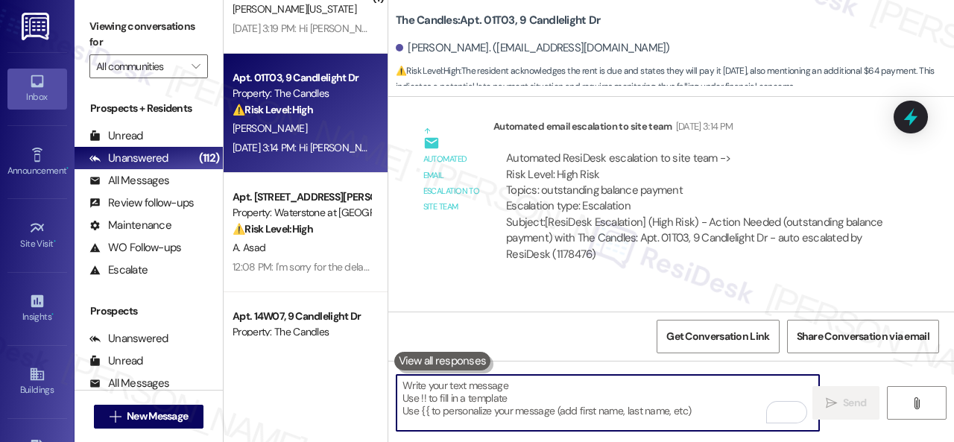
scroll to position [14488, 0]
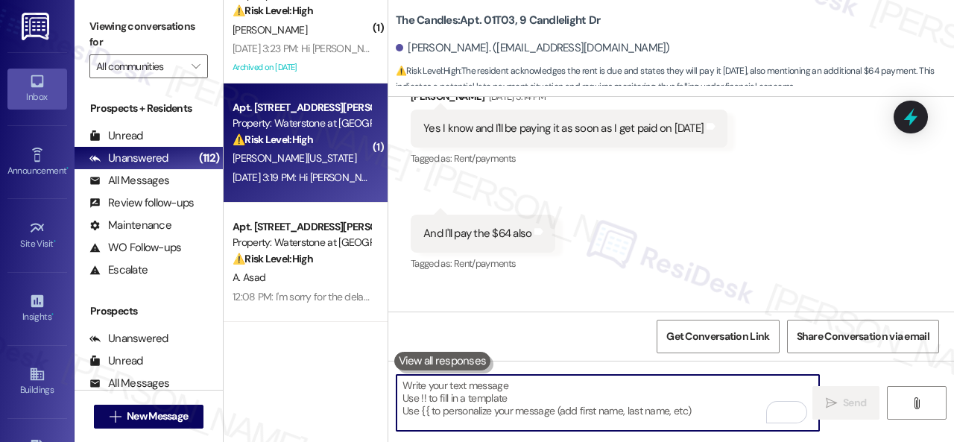
click at [342, 155] on div "K. Washington" at bounding box center [301, 158] width 141 height 19
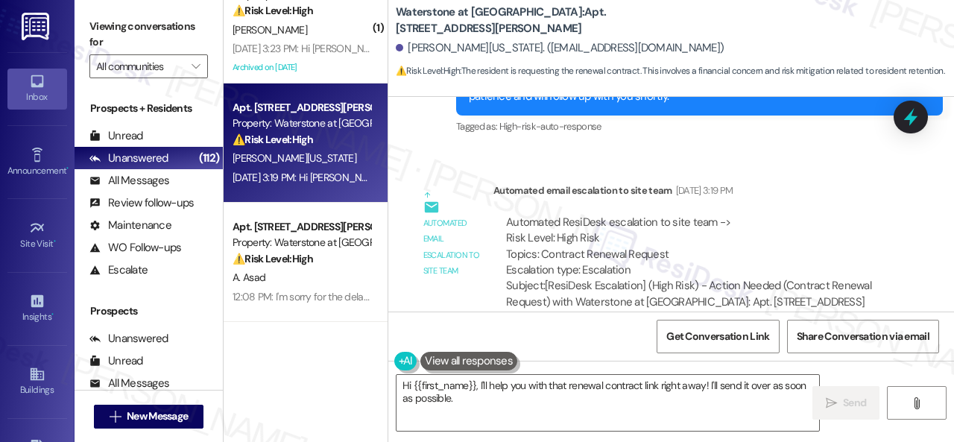
scroll to position [3171, 0]
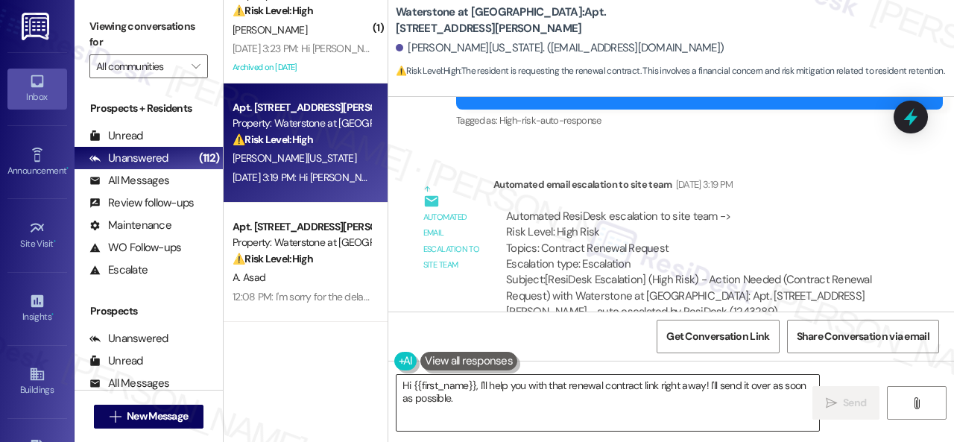
click at [694, 404] on textarea "Hi {{first_name}}, I'll help you with that renewal contract link right away! I'…" at bounding box center [608, 403] width 423 height 56
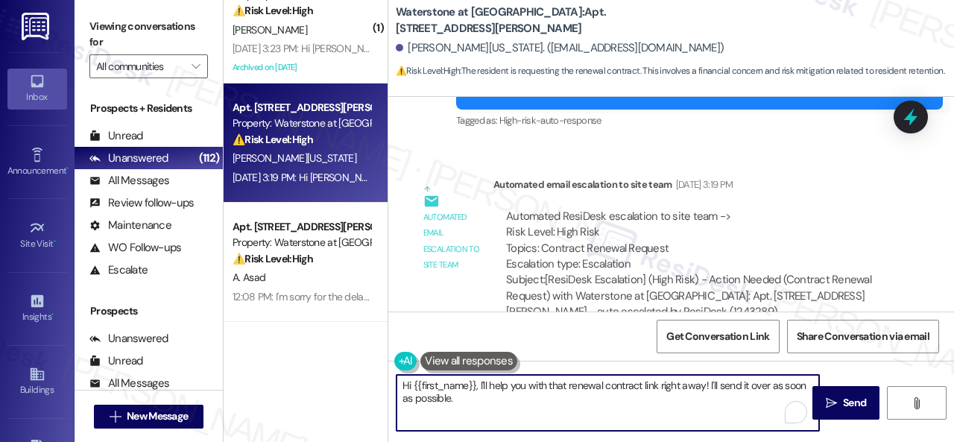
drag, startPoint x: 479, startPoint y: 383, endPoint x: 510, endPoint y: 408, distance: 39.2
click at [510, 408] on textarea "Hi {{first_name}}, I'll help you with that renewal contract link right away! I'…" at bounding box center [608, 403] width 423 height 56
paste textarea "m sorry for the delayed respons"
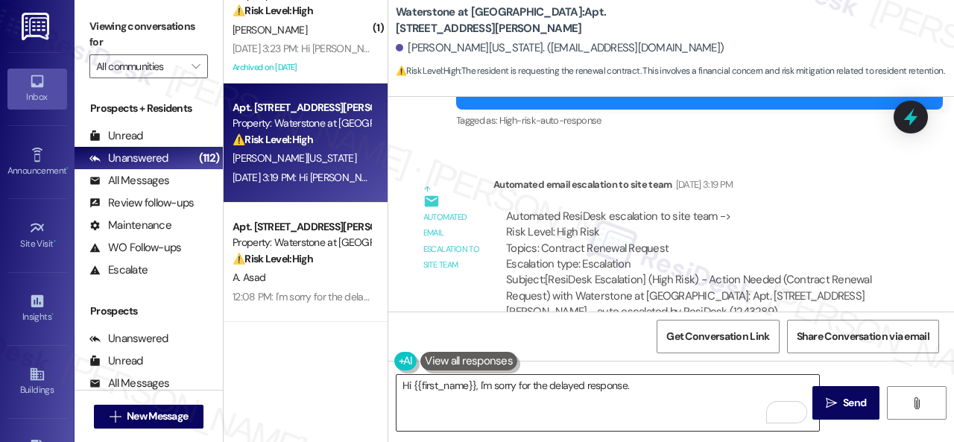
click at [678, 388] on textarea "Hi {{first_name}}, I'm sorry for the delayed response." at bounding box center [608, 403] width 423 height 56
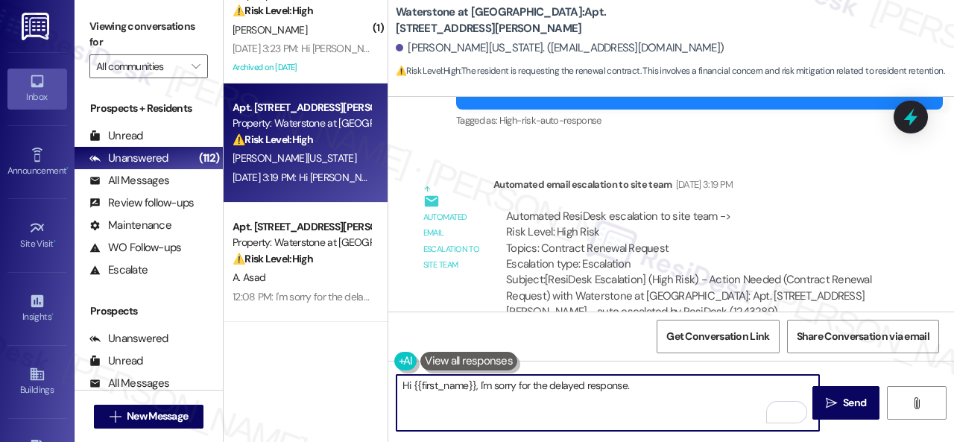
paste textarea "The site team has been informed about your inquiry or concern. I'll get back to…"
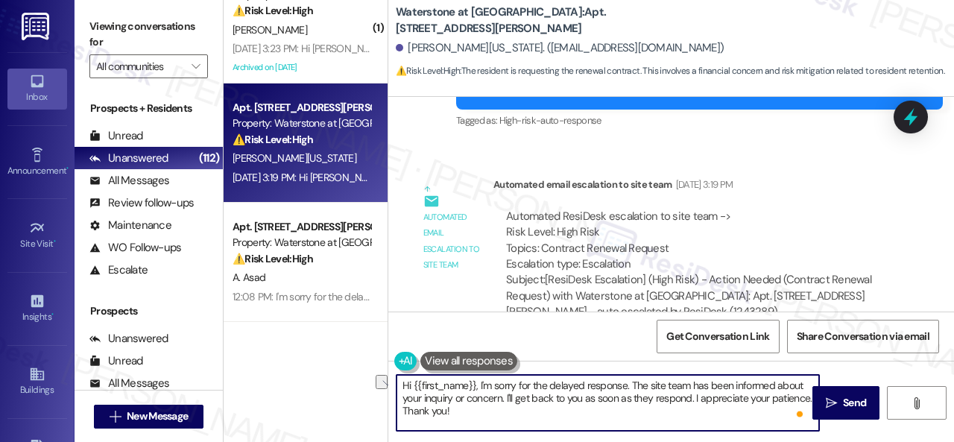
drag, startPoint x: 423, startPoint y: 400, endPoint x: 502, endPoint y: 399, distance: 78.3
click at [502, 399] on textarea "Hi {{first_name}}, I'm sorry for the delayed response. The site team has been i…" at bounding box center [608, 403] width 423 height 56
type textarea "Hi {{first_name}}, I'm sorry for the delayed response. The site team has been i…"
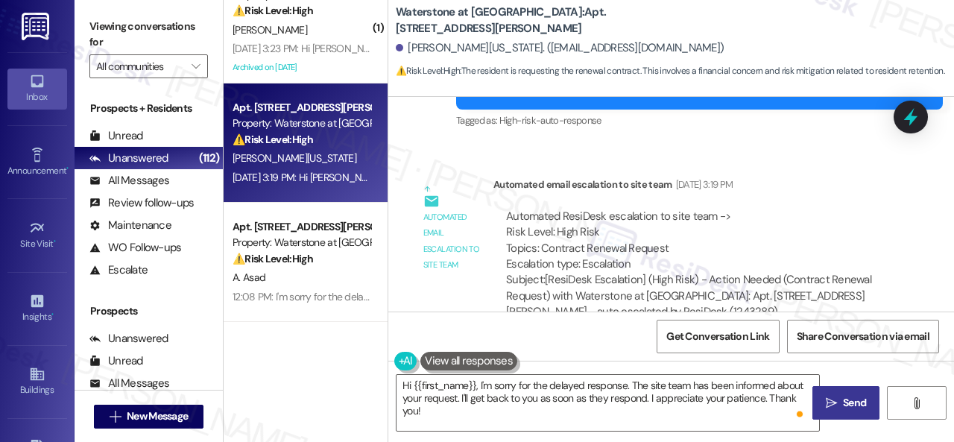
click at [826, 400] on icon "" at bounding box center [831, 403] width 11 height 12
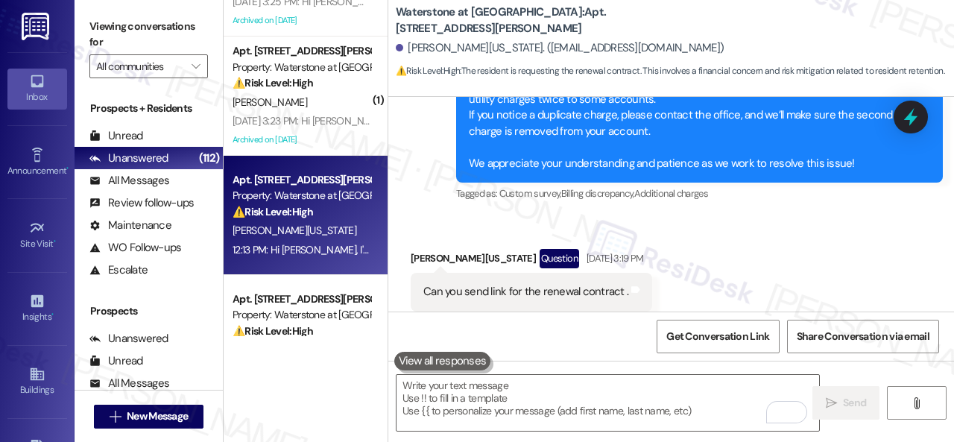
scroll to position [3539, 0]
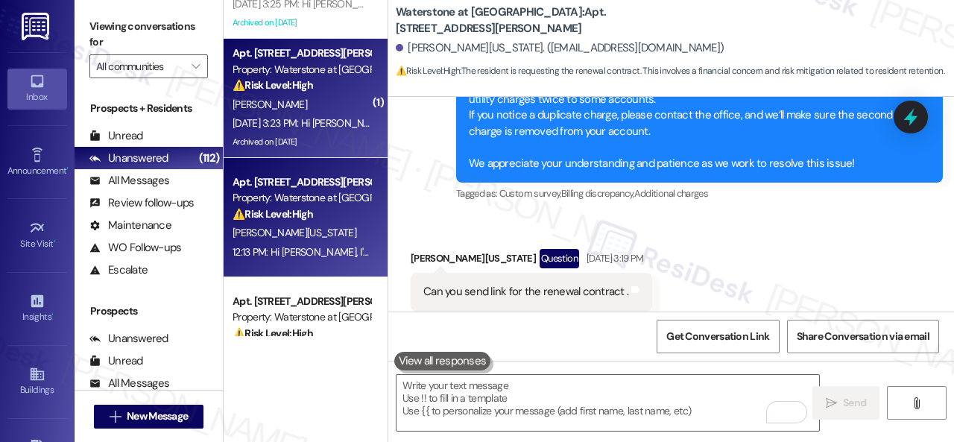
click at [299, 117] on div "Sep 03, 2025 at 3:23 PM: Hi David , thank you for bringing this important matte…" at bounding box center [743, 122] width 1020 height 13
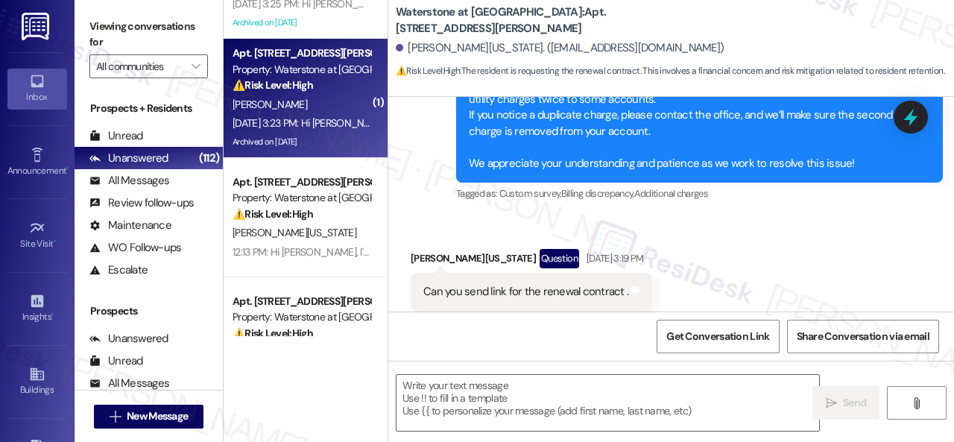
type textarea "Fetching suggested responses. Please feel free to read through the conversation…"
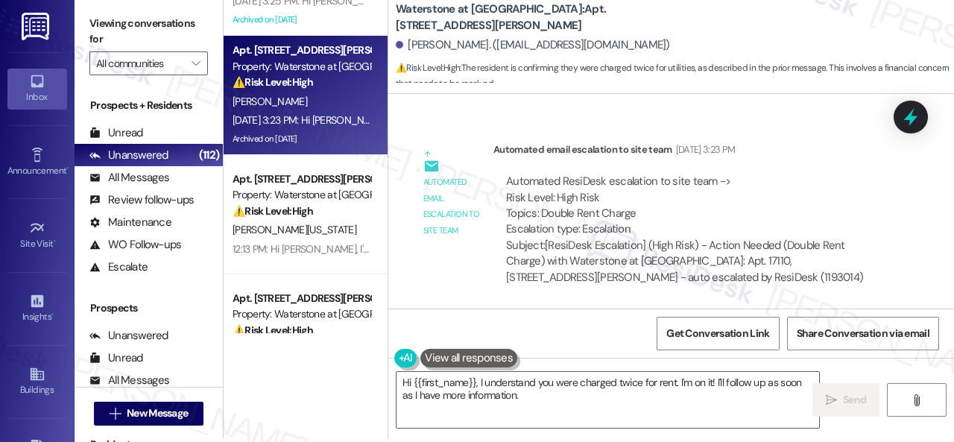
scroll to position [4, 0]
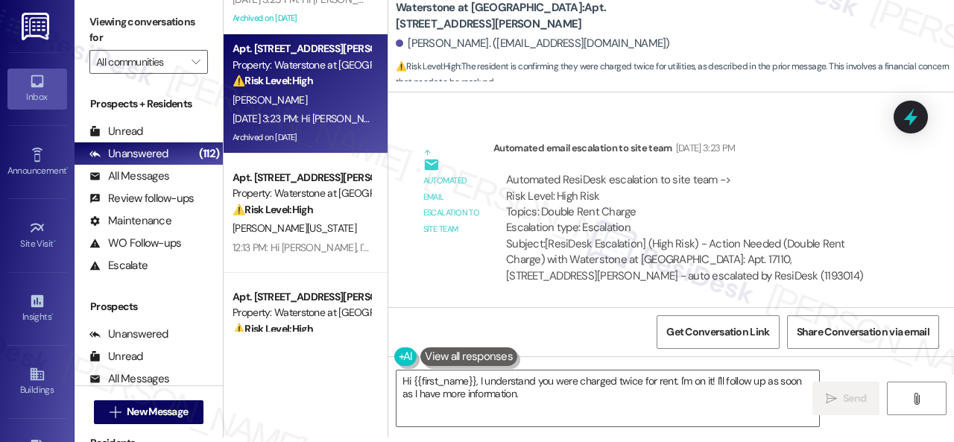
click at [827, 219] on div "Automated ResiDesk escalation to site team -> Risk Level: High Risk Topics: Dou…" at bounding box center [695, 204] width 379 height 64
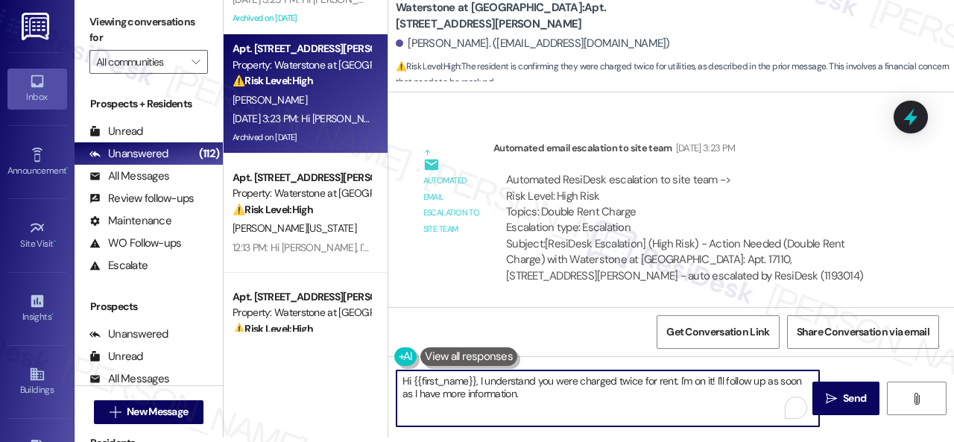
drag, startPoint x: 505, startPoint y: 390, endPoint x: 274, endPoint y: 344, distance: 235.5
click at [274, 344] on div "( 1 ) Apt. 404, 747 N College Ave Property: 747 ⚠️ Risk Level: High The residen…" at bounding box center [589, 217] width 730 height 442
paste textarea "I'm sorry for the delayed response. The site team has been informed about your …"
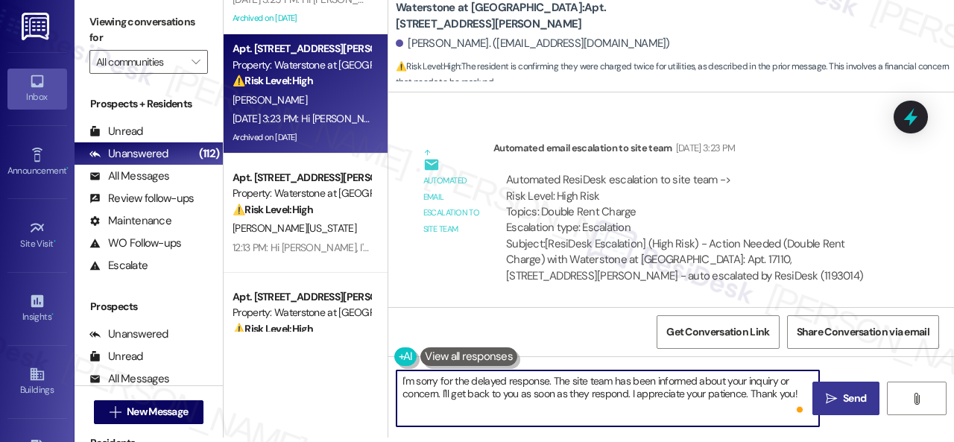
type textarea "I'm sorry for the delayed response. The site team has been informed about your …"
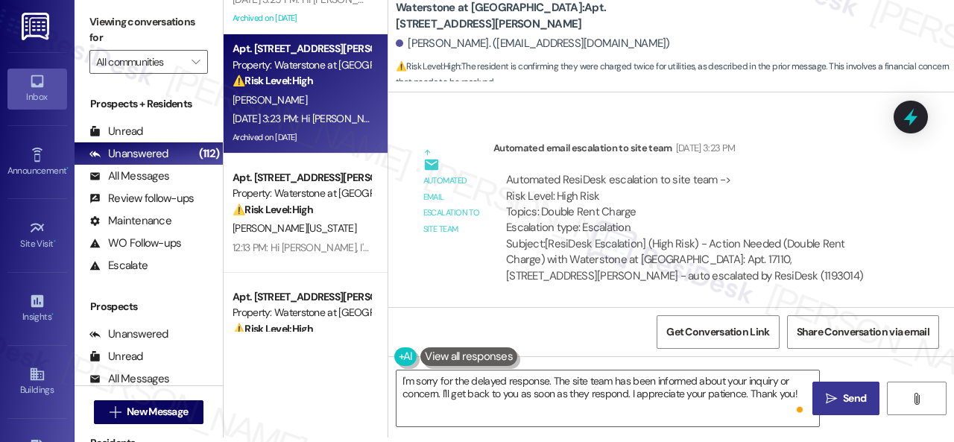
click at [853, 393] on span "Send" at bounding box center [854, 399] width 23 height 16
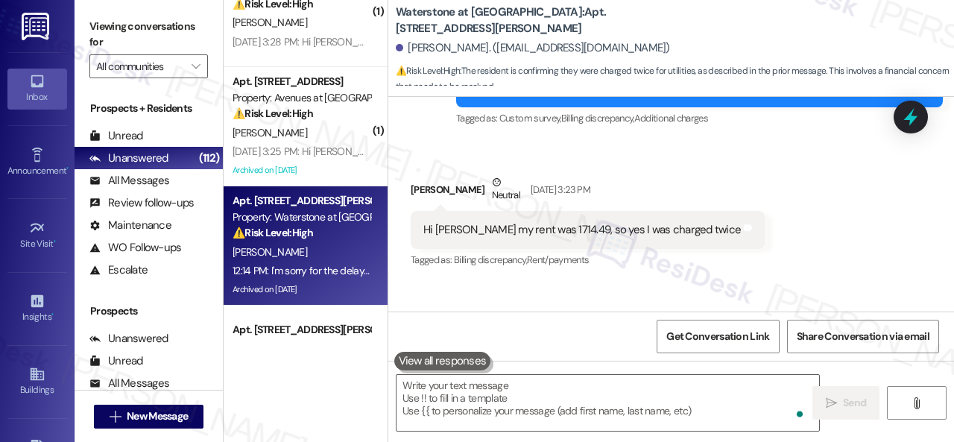
scroll to position [3390, 0]
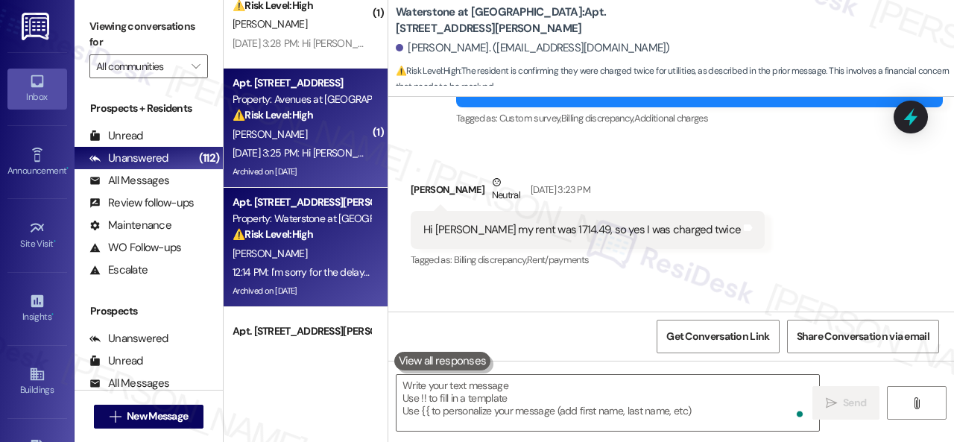
click at [318, 133] on div "T. Thomas" at bounding box center [301, 134] width 141 height 19
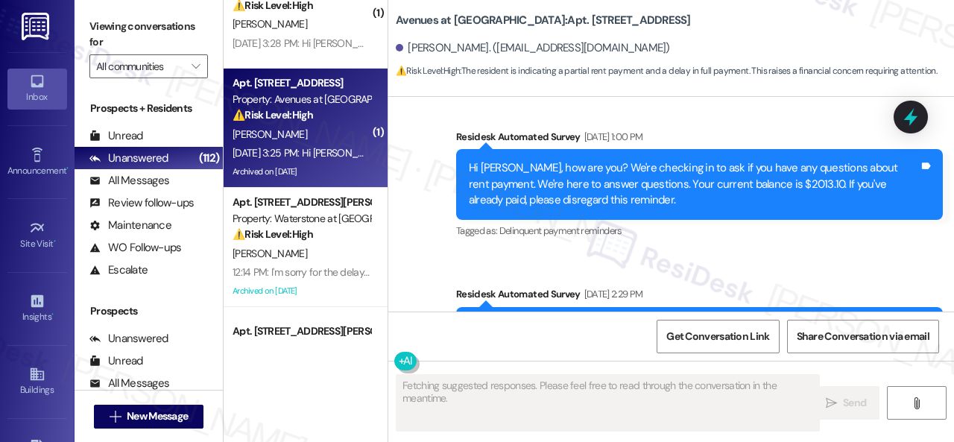
scroll to position [4952, 0]
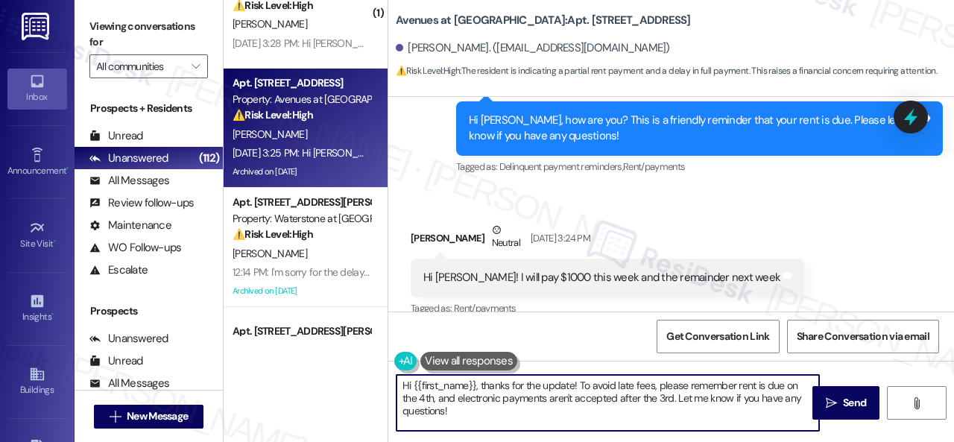
drag, startPoint x: 407, startPoint y: 401, endPoint x: 361, endPoint y: 379, distance: 51.0
click at [361, 379] on div "( 1 ) Apt. 1707, 8755 W 121st Terrace Property: Springhill ⚠️ Risk Level: High …" at bounding box center [589, 221] width 730 height 442
paste textarea "Thanks for updating us on your payment plan! We appreciate you letting us know.…"
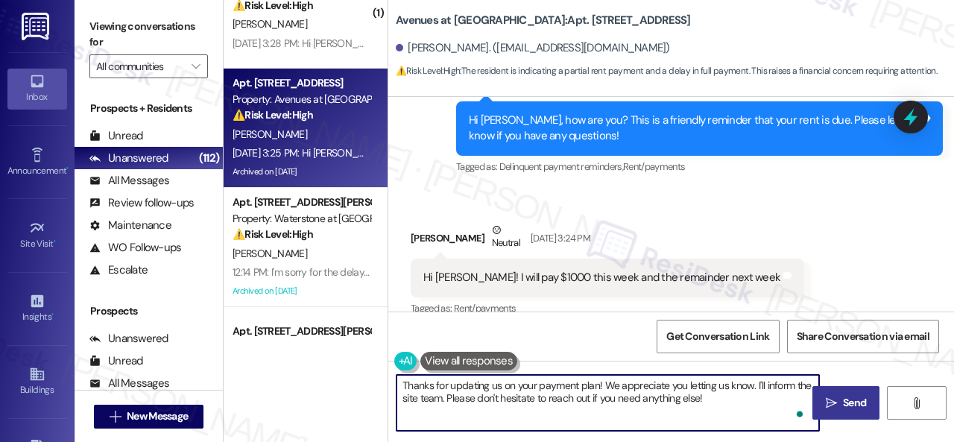
type textarea "Thanks for updating us on your payment plan! We appreciate you letting us know.…"
click at [843, 404] on span "Send" at bounding box center [854, 403] width 23 height 16
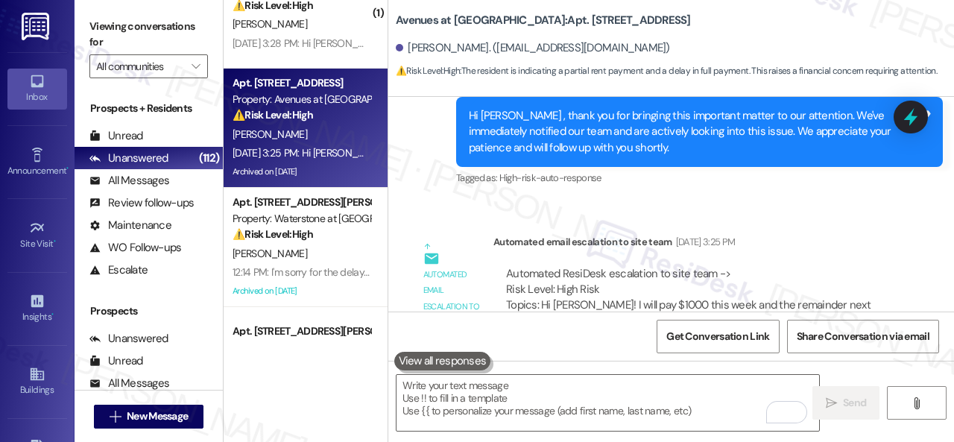
scroll to position [5250, 0]
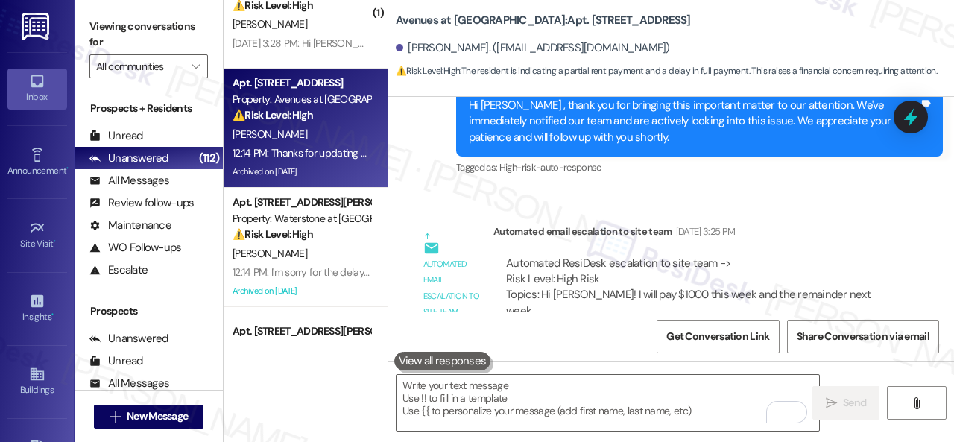
drag, startPoint x: 425, startPoint y: 168, endPoint x: 429, endPoint y: 174, distance: 7.7
click at [425, 168] on div "Sent via SMS Sep 03, 2025 at 3:25 PM Hi Tashana , thank you for bringing this i…" at bounding box center [671, 111] width 566 height 158
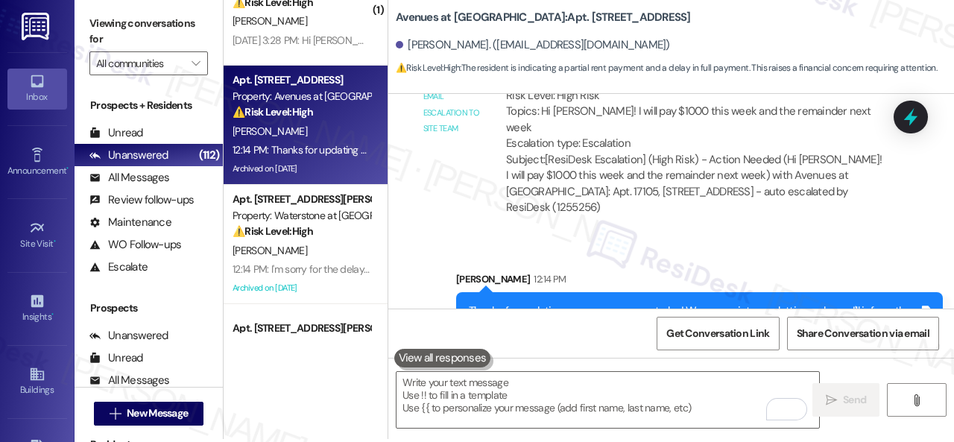
scroll to position [4, 0]
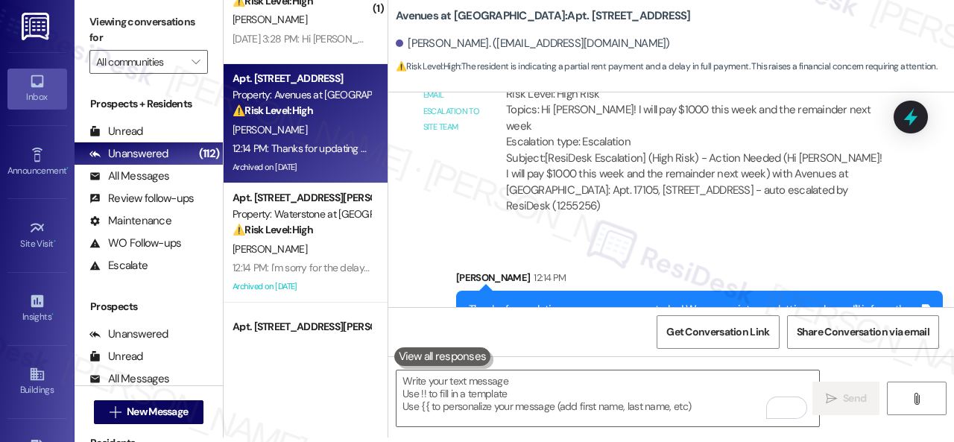
click at [592, 331] on div "Get Conversation Link Share Conversation via email" at bounding box center [671, 331] width 566 height 49
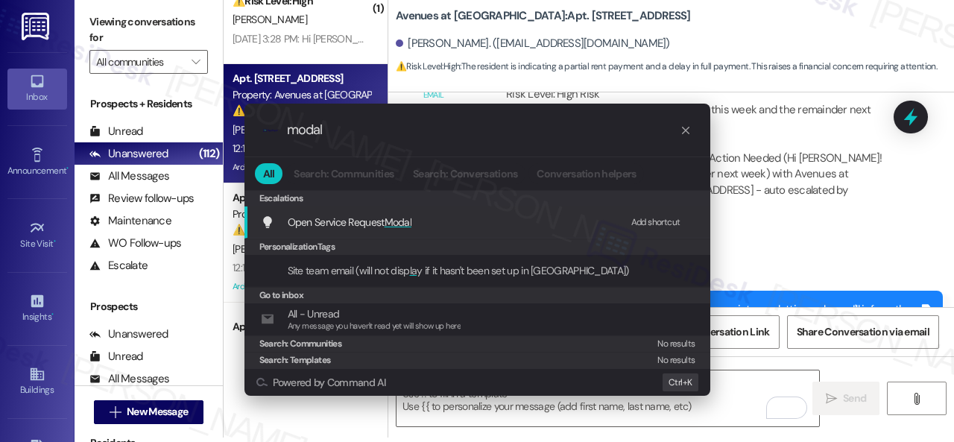
click at [638, 218] on div "Add shortcut" at bounding box center [655, 223] width 49 height 16
drag, startPoint x: 344, startPoint y: 131, endPoint x: 192, endPoint y: 131, distance: 152.1
click at [192, 131] on div ".cls-1{fill:#0a055f;}.cls-2{fill:#0cc4c4;} resideskLogoBlueOrange modal All Sea…" at bounding box center [477, 221] width 954 height 442
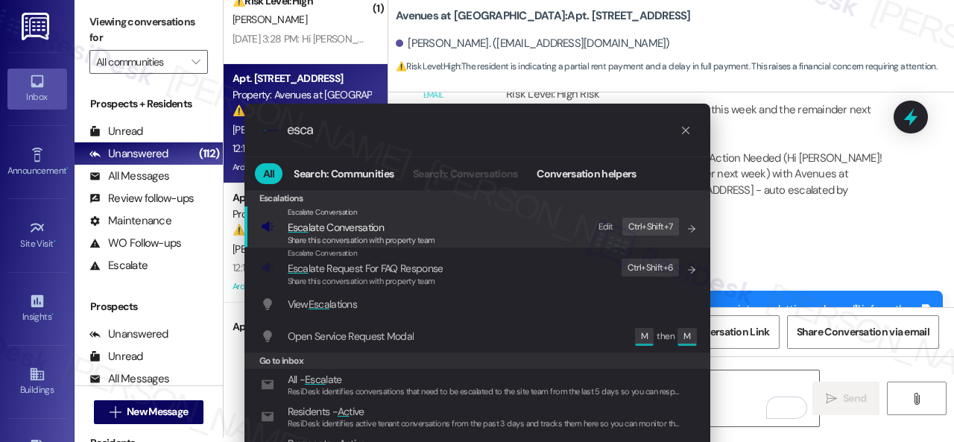
type input "esca"
click at [612, 224] on div "Edit" at bounding box center [606, 227] width 15 height 16
click at [310, 229] on span "Esca late Conversation" at bounding box center [336, 227] width 96 height 13
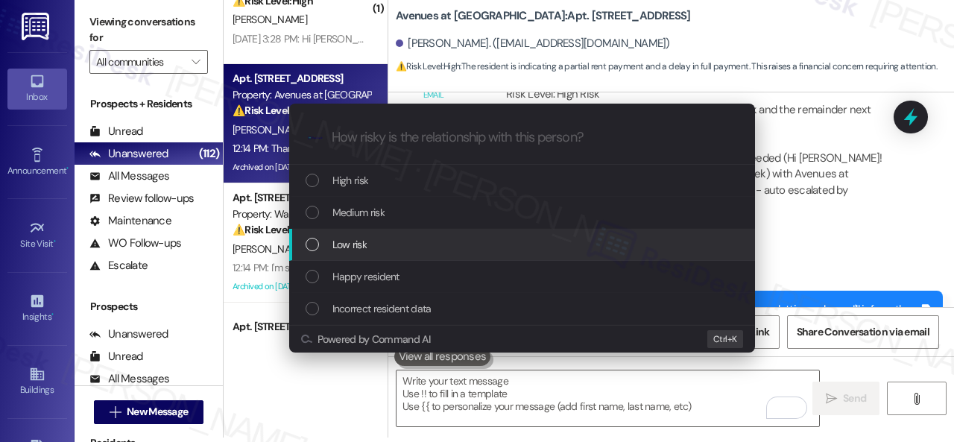
click at [346, 244] on span "Low risk" at bounding box center [349, 244] width 34 height 16
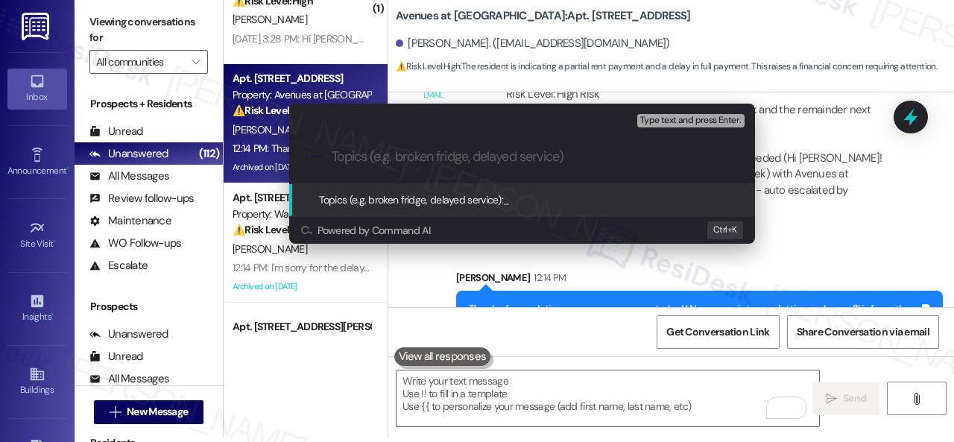
paste input "Late payment notice."
type input "Late payment notice."
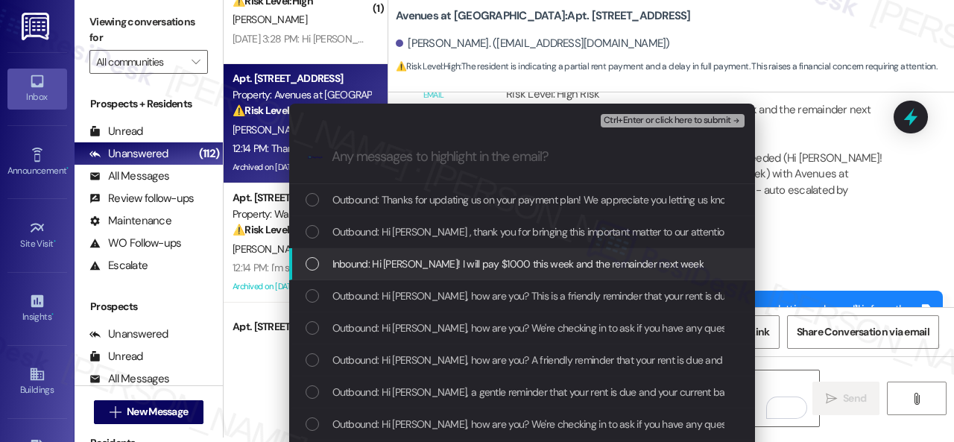
click at [425, 263] on span "Inbound: Hi Sarah! I will pay $1000 this week and the remainder next week" at bounding box center [517, 264] width 371 height 16
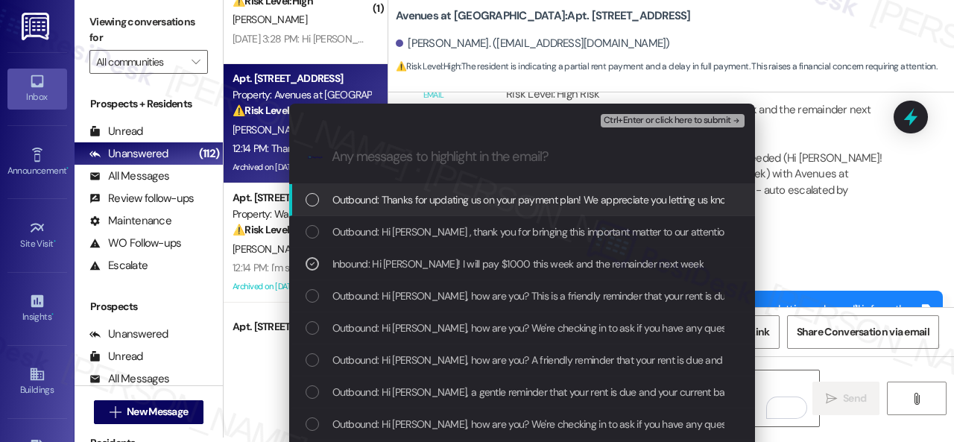
click at [635, 124] on span "Ctrl+Enter or click here to submit" at bounding box center [667, 121] width 127 height 10
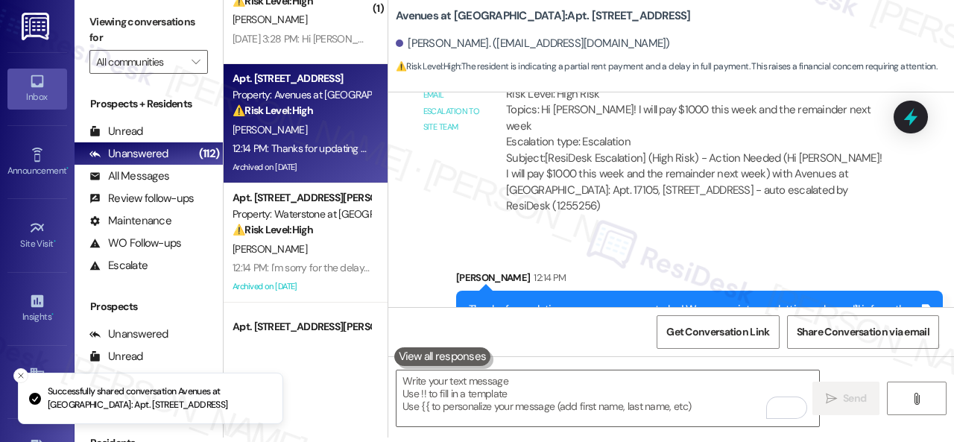
scroll to position [5127, 0]
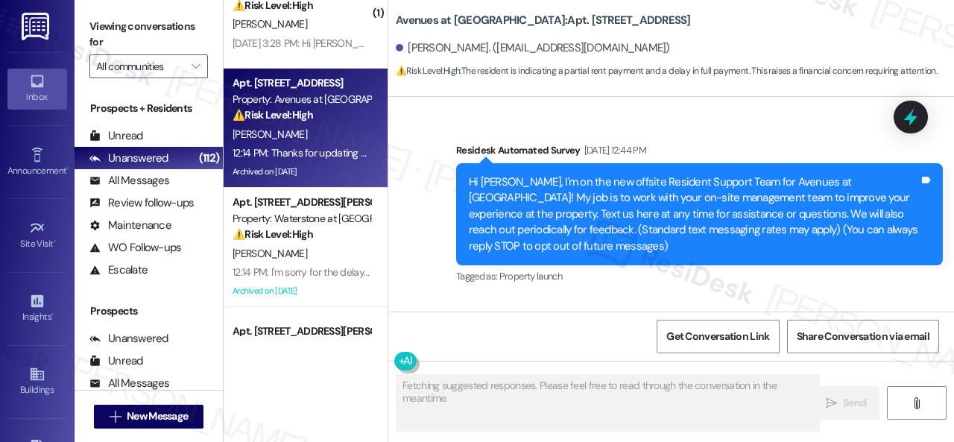
type textarea "Fetching suggested responses. Please feel free to read through the conversation…"
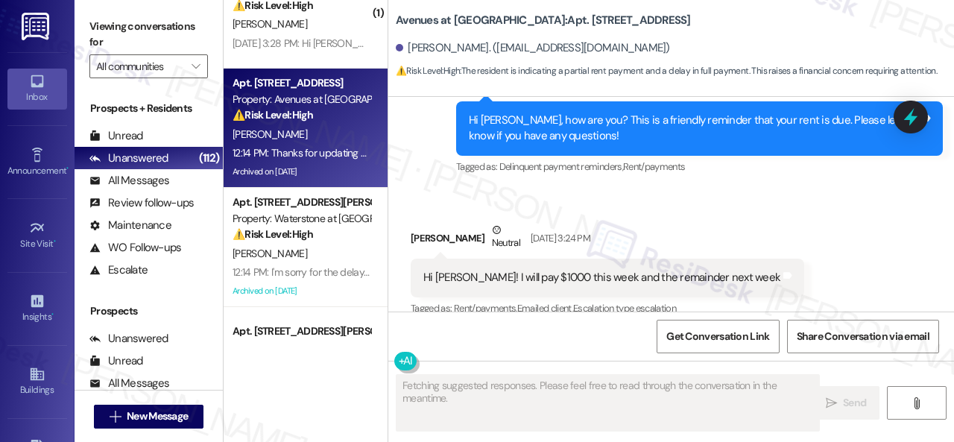
scroll to position [3315, 0]
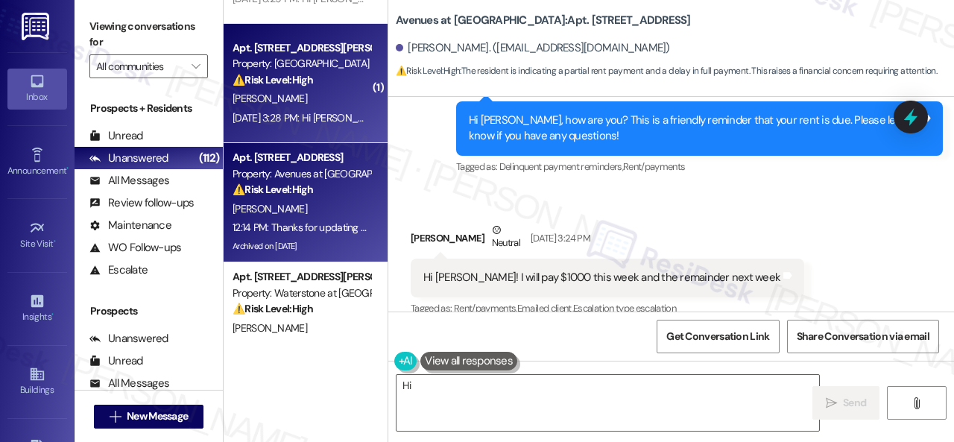
click at [347, 109] on div "Sep 03, 2025 at 3:28 PM: Hi Albert , thank you for bringing this important matt…" at bounding box center [301, 118] width 141 height 19
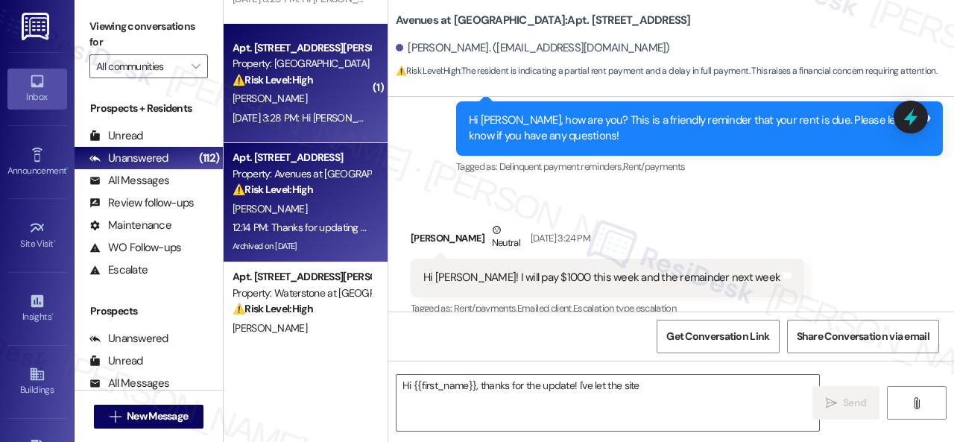
type textarea "Hi {{first_name}}, thanks for the update! I've let the site team"
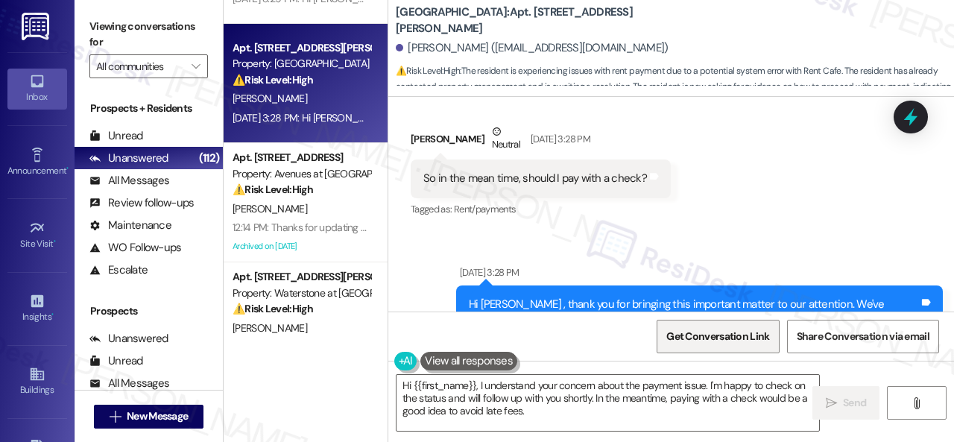
scroll to position [4610, 0]
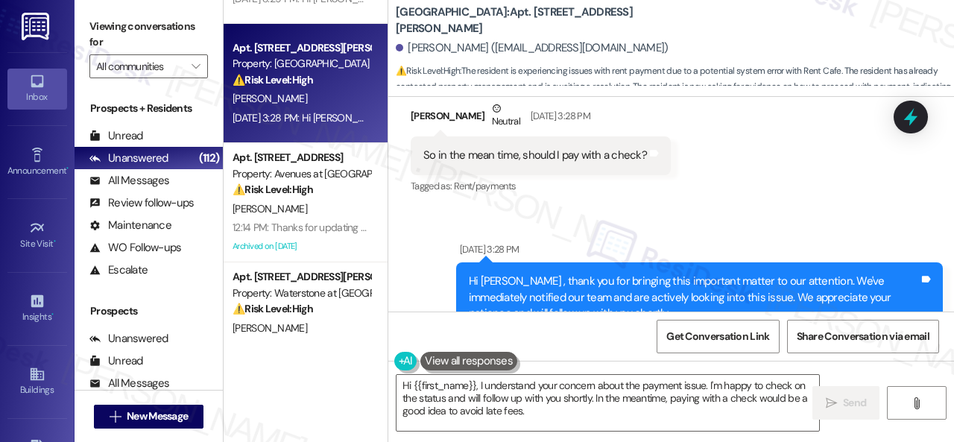
click at [752, 173] on div "Received via SMS Albert Williamson Jr Neutral Sep 03, 2025 at 3:28 PM So in the…" at bounding box center [671, 138] width 566 height 142
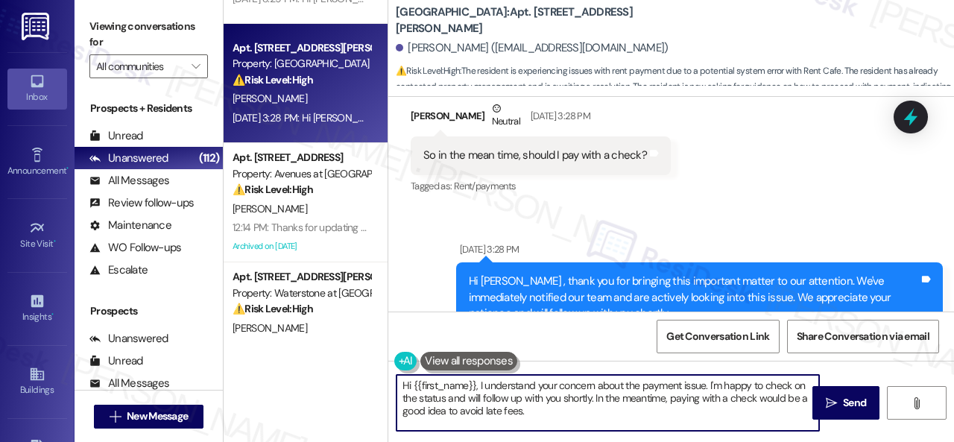
drag, startPoint x: 531, startPoint y: 412, endPoint x: 338, endPoint y: 363, distance: 199.2
click at [337, 363] on div "( 1 ) Apt. 711, 201 Courtright East Road Property: Overland Park ⚠️ Risk Level:…" at bounding box center [589, 221] width 730 height 442
paste textarea "I'm sorry for the delayed response. Please don’t hesitate to confirm if you sti…"
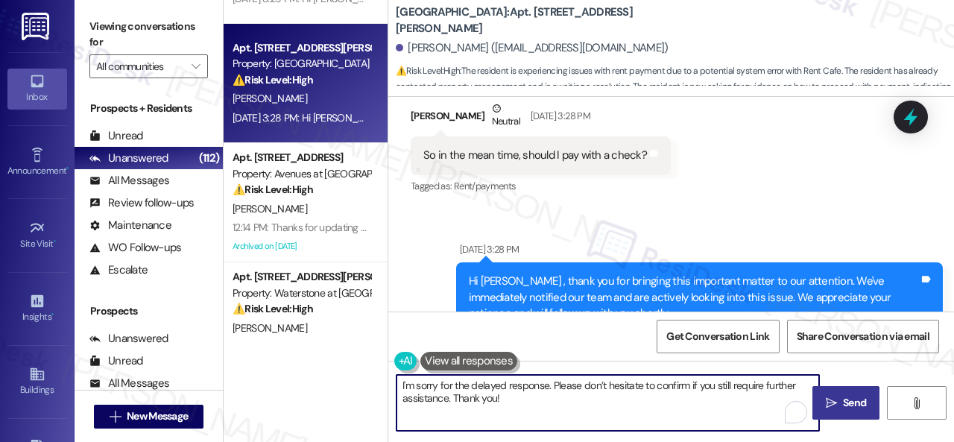
type textarea "I'm sorry for the delayed response. Please don’t hesitate to confirm if you sti…"
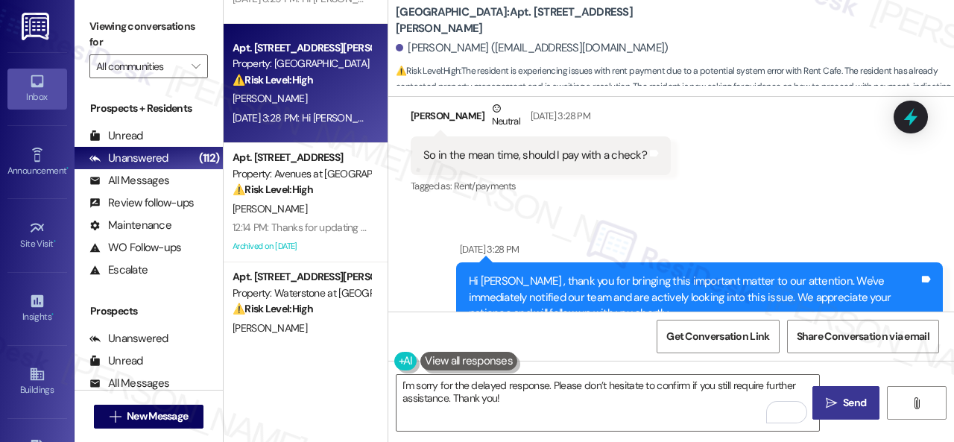
click at [843, 401] on span "Send" at bounding box center [854, 403] width 23 height 16
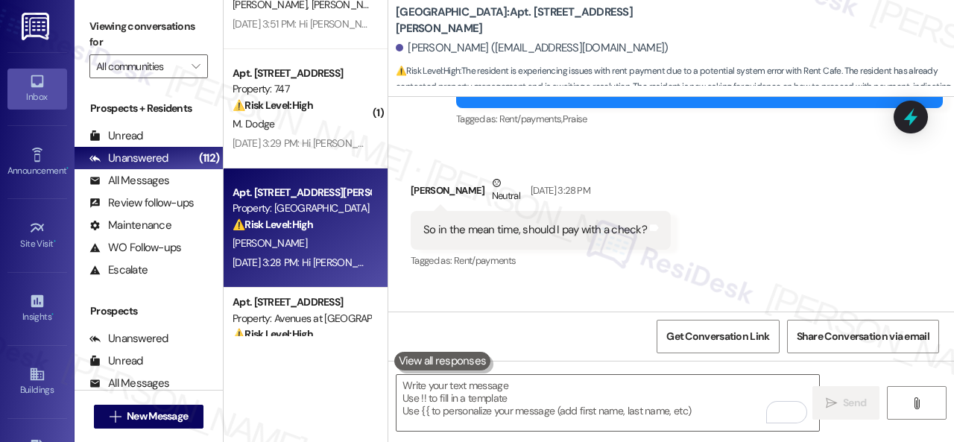
scroll to position [3166, 0]
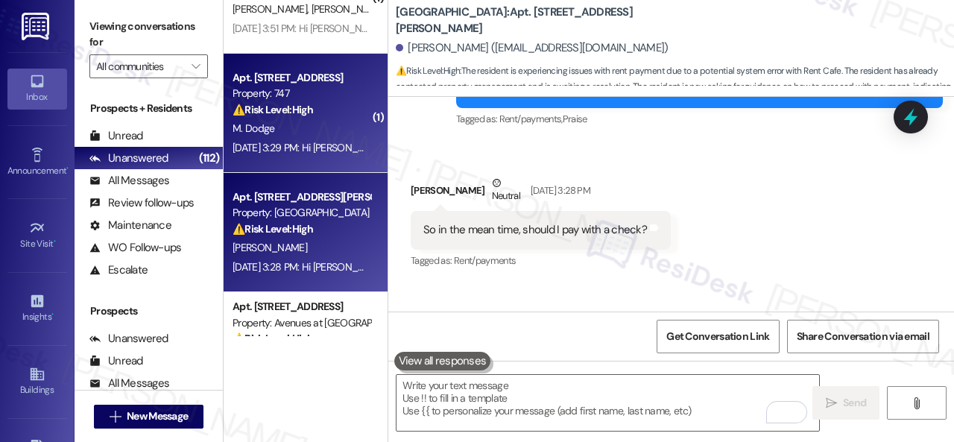
click at [318, 131] on div "M. Dodge" at bounding box center [301, 128] width 141 height 19
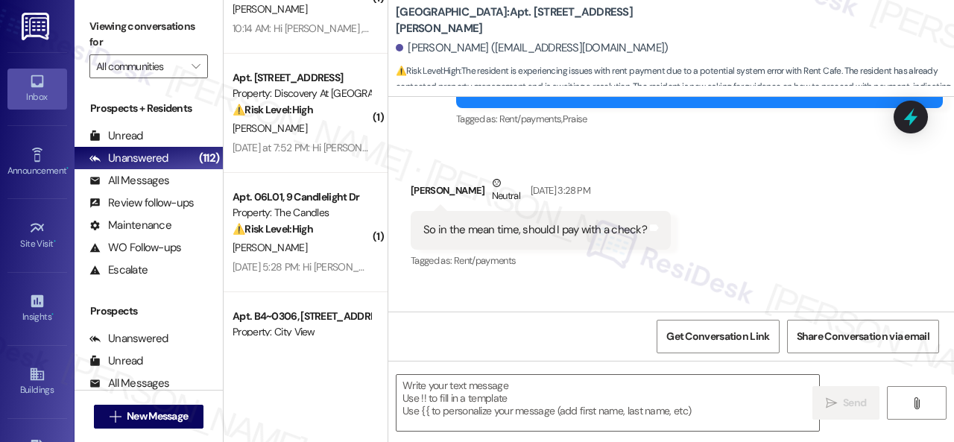
type textarea "Fetching suggested responses. Please feel free to read through the conversation…"
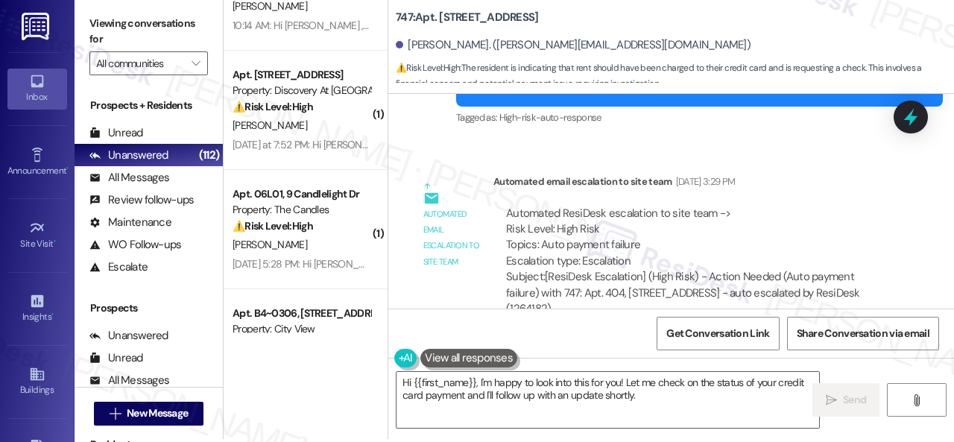
scroll to position [4, 0]
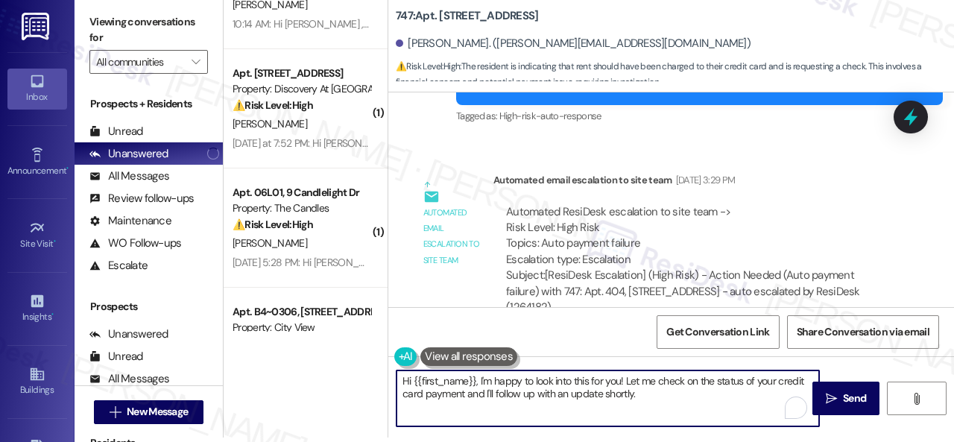
drag, startPoint x: 653, startPoint y: 394, endPoint x: 313, endPoint y: 351, distance: 342.6
click at [312, 352] on div "( 1 ) Apt. 2106, 6855 S Mason Rd Property: Waterstone at Cinco Ranch ⚠️ Risk Le…" at bounding box center [589, 217] width 730 height 442
paste textarea "I'm sorry for the delayed response. Please don’t hesitate to confirm if you sti…"
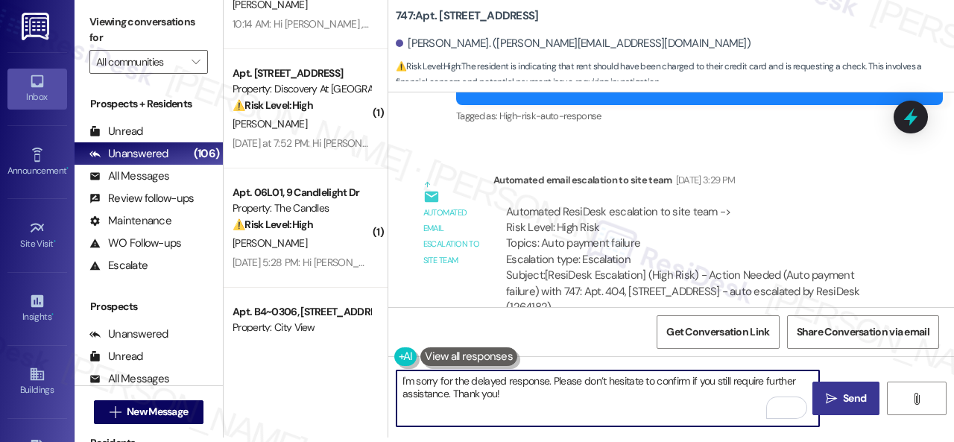
type textarea "I'm sorry for the delayed response. Please don’t hesitate to confirm if you sti…"
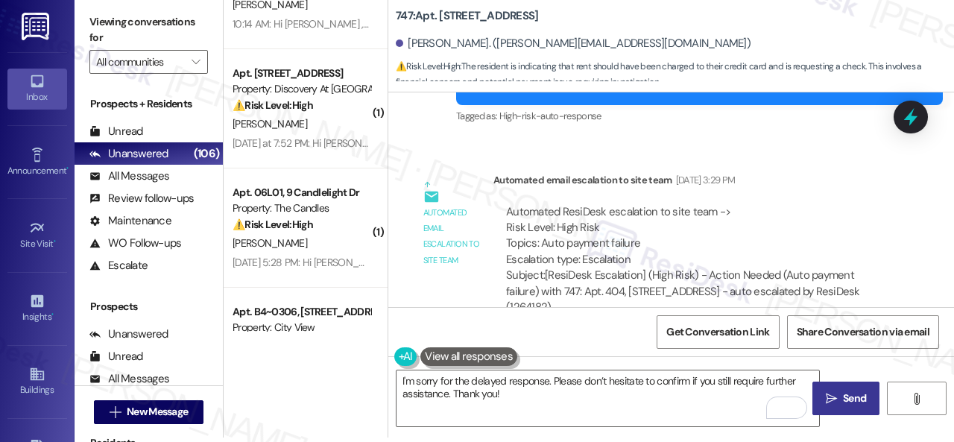
click at [843, 395] on span "Send" at bounding box center [854, 399] width 23 height 16
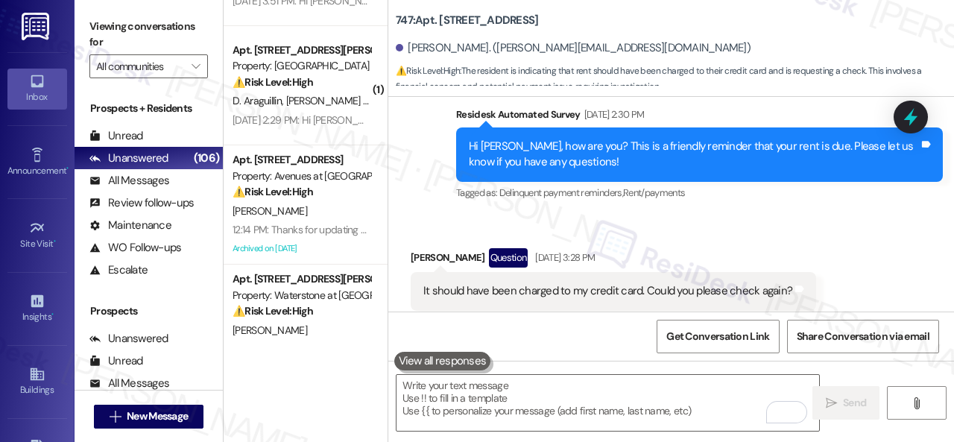
scroll to position [3912, 0]
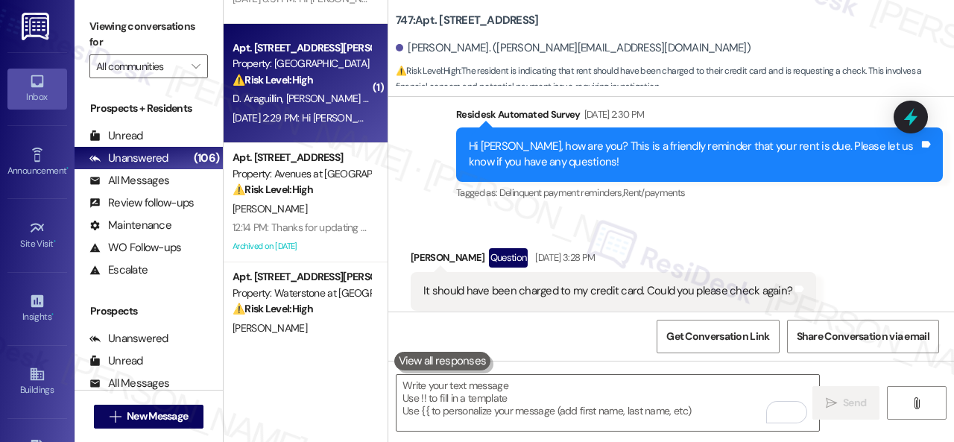
click at [277, 99] on span "D. Araguillin" at bounding box center [260, 98] width 54 height 13
type textarea "Fetching suggested responses. Please feel free to read through the conversation…"
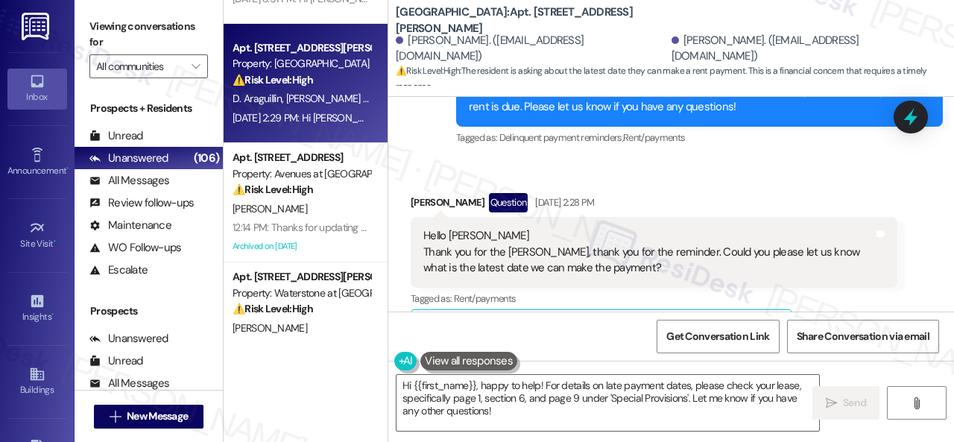
scroll to position [453, 0]
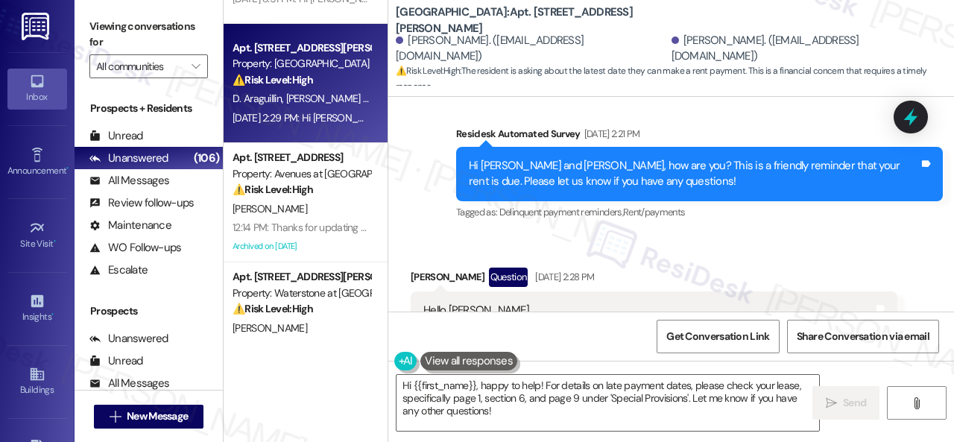
click at [438, 244] on div "Received via SMS Delia Araguillin Question Sep 03, 2025 at 2:28 PM Hello Sara T…" at bounding box center [671, 422] width 566 height 376
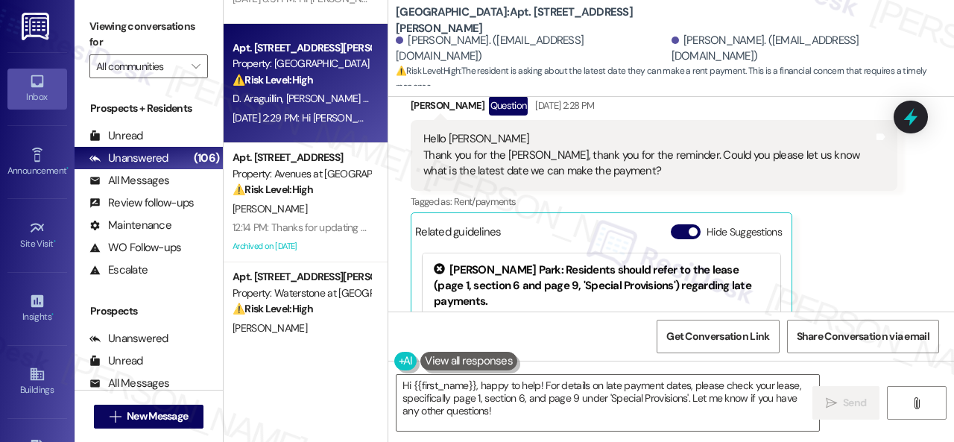
scroll to position [602, 0]
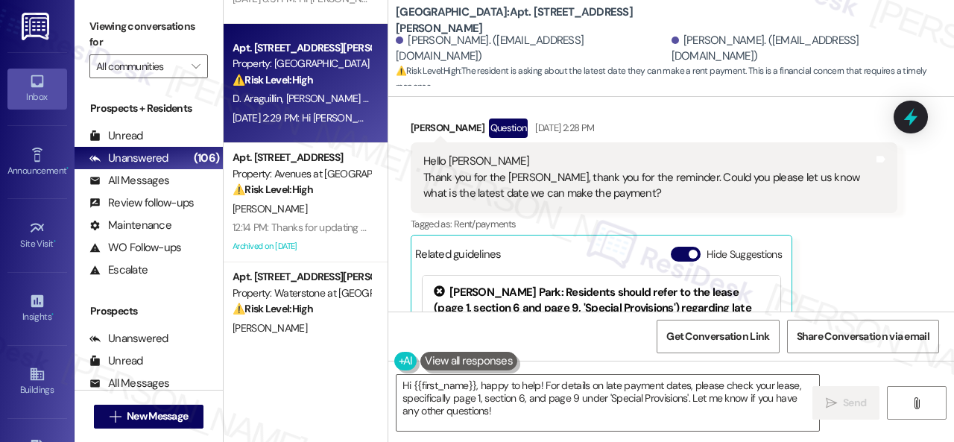
click at [838, 275] on div "Delia Araguillin Question Sep 03, 2025 at 2:28 PM Hello Sara Thank you for the …" at bounding box center [654, 284] width 487 height 331
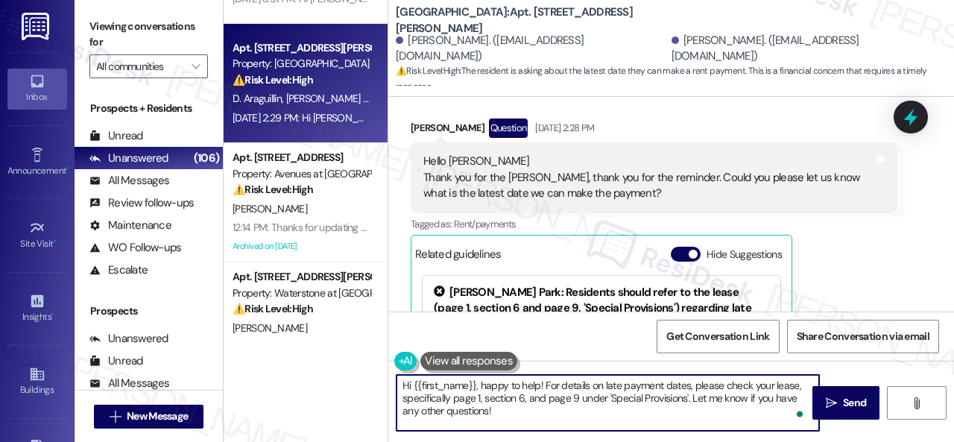
drag, startPoint x: 496, startPoint y: 410, endPoint x: 373, endPoint y: 372, distance: 128.7
click at [367, 370] on div "( 4 ) Apt. 1506, 8755 W 121st Terrace Property: Springhill ⚠️ Risk Level: High …" at bounding box center [589, 221] width 730 height 442
paste textarea "I'm sorry for the delayed response."
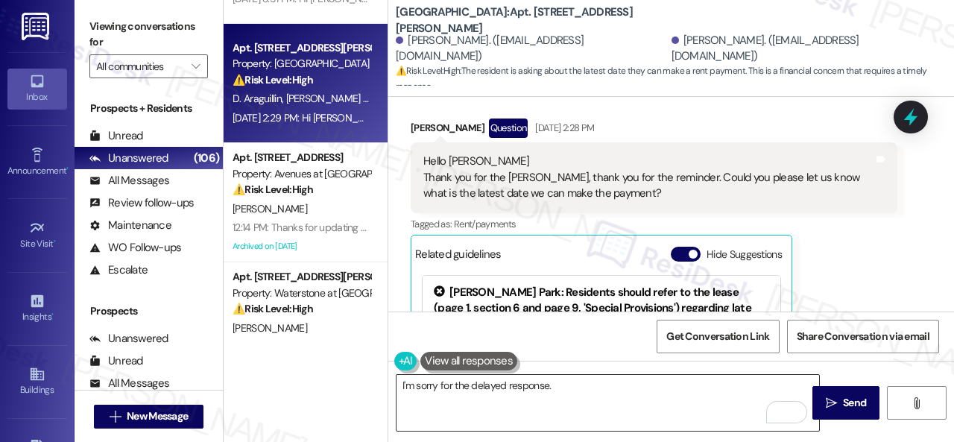
drag, startPoint x: 496, startPoint y: 381, endPoint x: 515, endPoint y: 380, distance: 18.6
click at [496, 381] on textarea "I'm sorry for the delayed response." at bounding box center [608, 403] width 423 height 56
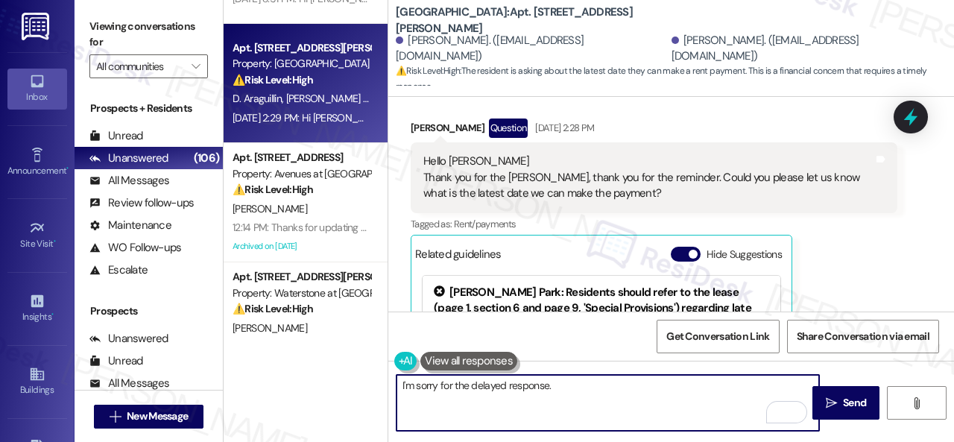
click at [593, 383] on textarea "I'm sorry for the delayed response." at bounding box center [608, 403] width 423 height 56
paste textarea "Please know that rent is due on the 1st, with a grace period until the 5th. On …"
type textarea "I'm sorry for the delayed response.Please know that rent is due on the 1st, wit…"
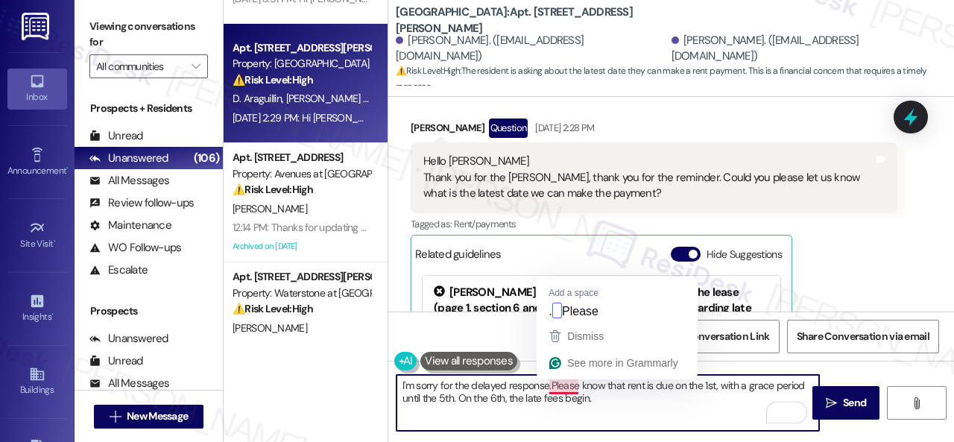
click at [552, 386] on textarea "I'm sorry for the delayed response.Please know that rent is due on the 1st, wit…" at bounding box center [608, 403] width 423 height 56
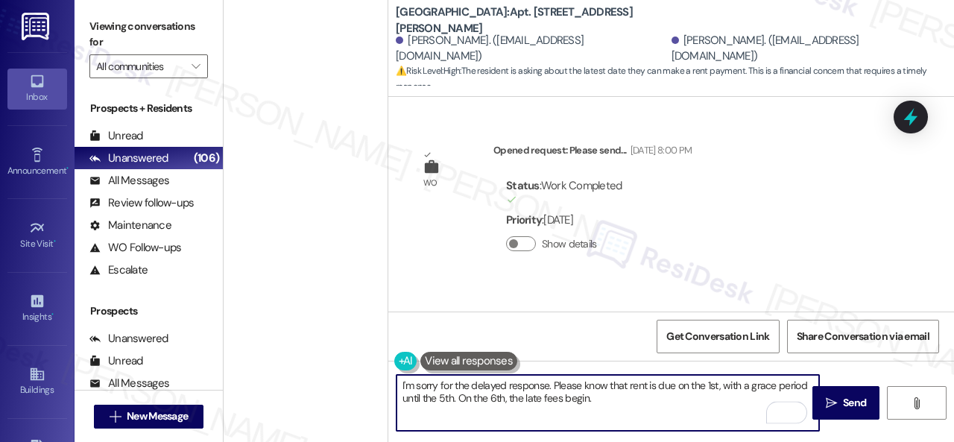
scroll to position [602, 0]
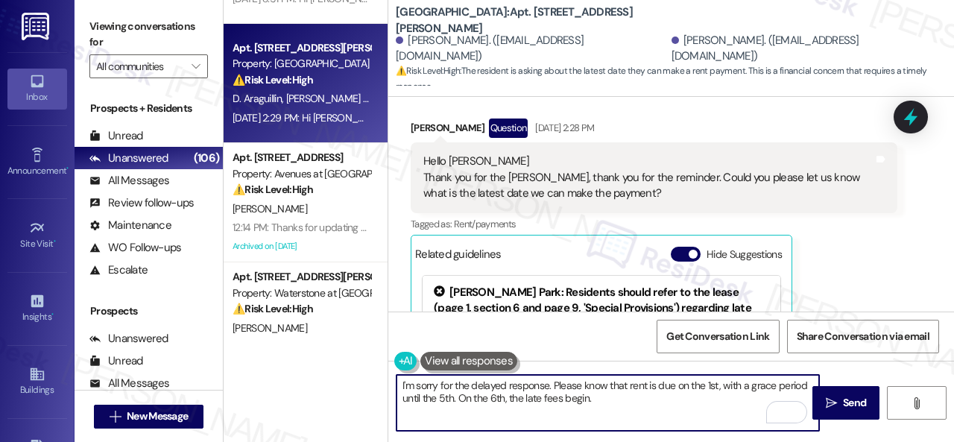
click at [453, 399] on textarea "I'm sorry for the delayed response. Please know that rent is due on the 1st, wi…" at bounding box center [608, 403] width 423 height 56
click at [689, 394] on textarea "I'm sorry for the delayed response. Please know that rent is due on the 1st, wi…" at bounding box center [608, 403] width 423 height 56
type textarea "I'm sorry for the delayed response. Please know that rent is due on the 1st, wi…"
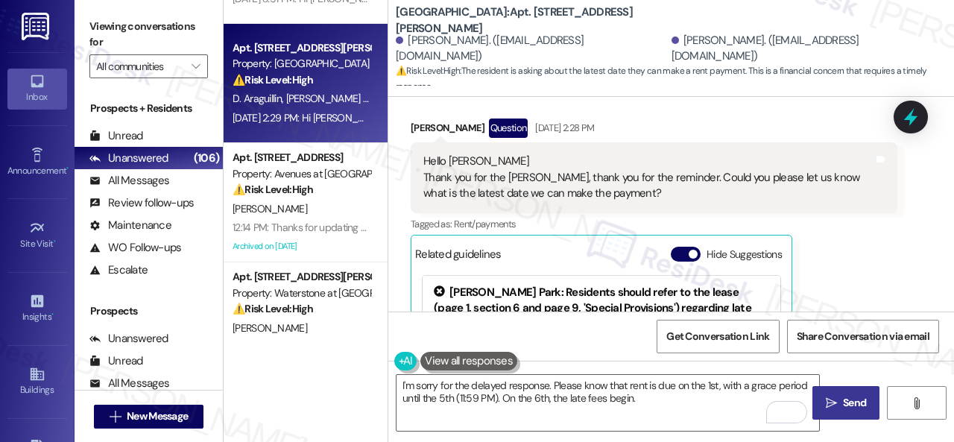
click at [843, 403] on span "Send" at bounding box center [854, 403] width 23 height 16
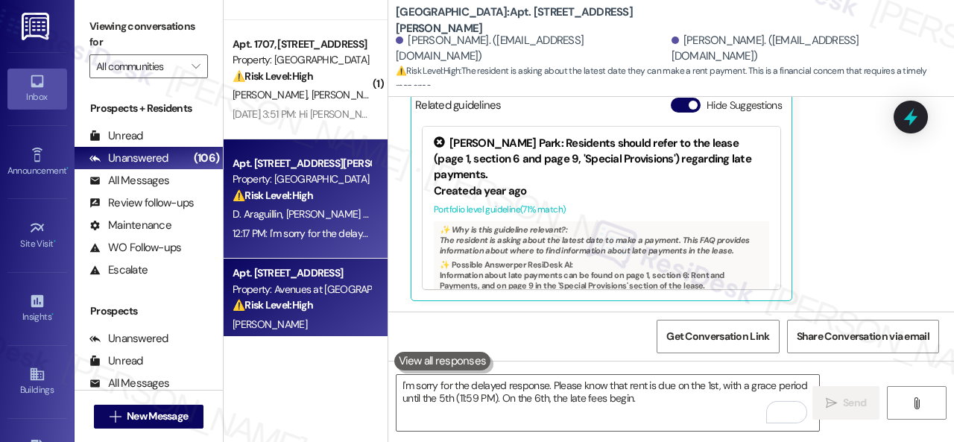
scroll to position [3763, 0]
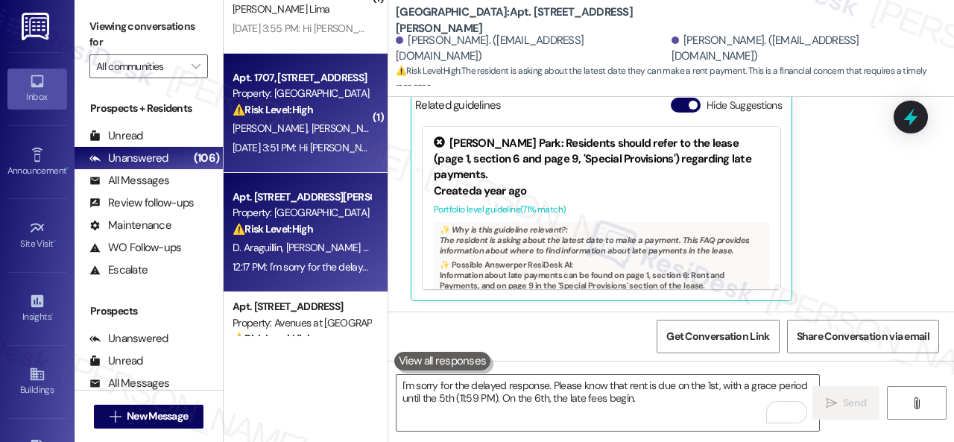
click at [322, 136] on div "[PERSON_NAME] [PERSON_NAME]" at bounding box center [301, 128] width 141 height 19
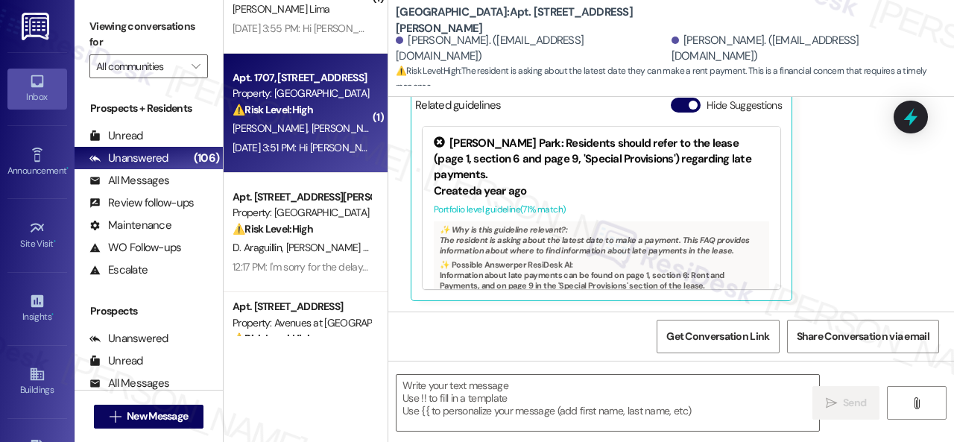
type textarea "Fetching suggested responses. Please feel free to read through the conversation…"
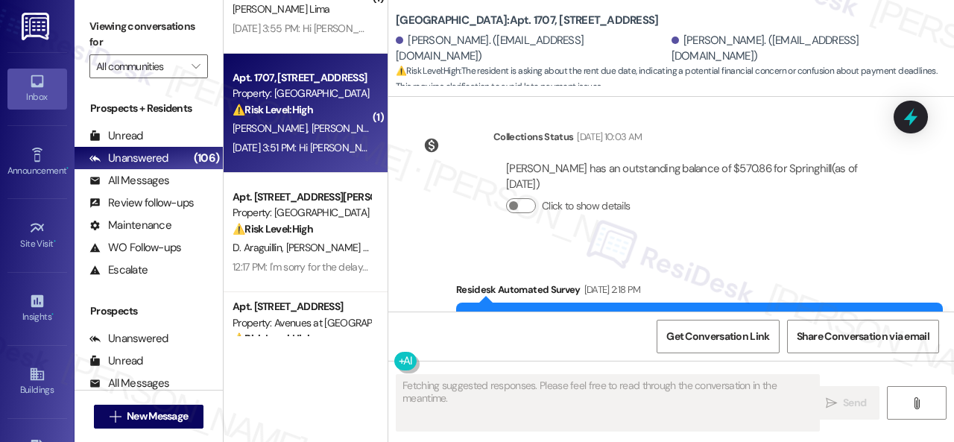
scroll to position [5001, 0]
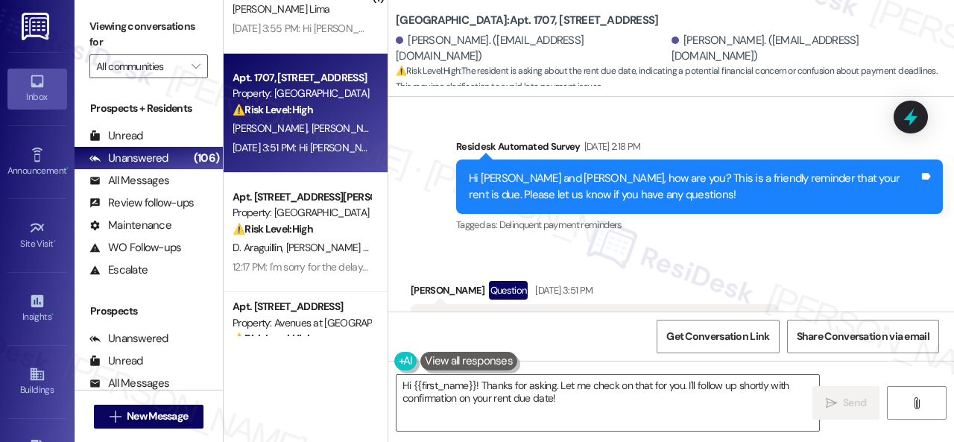
click at [689, 270] on div "Received via SMS [PERSON_NAME] Question [DATE] 3:51 PM We're doing good. Is the…" at bounding box center [595, 323] width 391 height 107
drag, startPoint x: 426, startPoint y: 179, endPoint x: 462, endPoint y: 262, distance: 90.8
click at [426, 179] on div "Survey, sent via SMS Residesk Automated Survey Sep 03, 2025 at 2:18 PM Hi Erika…" at bounding box center [671, 176] width 566 height 142
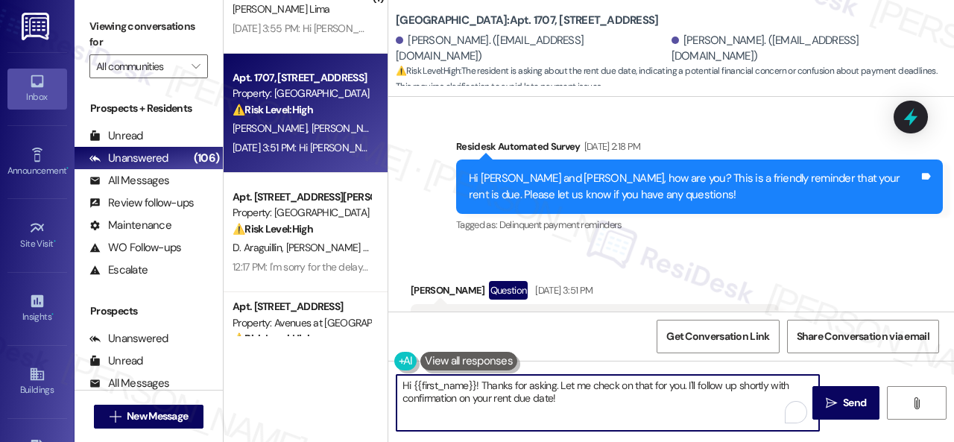
drag, startPoint x: 484, startPoint y: 391, endPoint x: 344, endPoint y: 373, distance: 141.2
click at [344, 373] on div "( 1 ) Apt. B4~0306, 2600 Cityview Drive Property: City View ⚠️ Risk Level: High…" at bounding box center [589, 221] width 730 height 442
paste textarea "! Sorry if the reminder was unclear. Just to clarify—rent is due on the 1st, wi…"
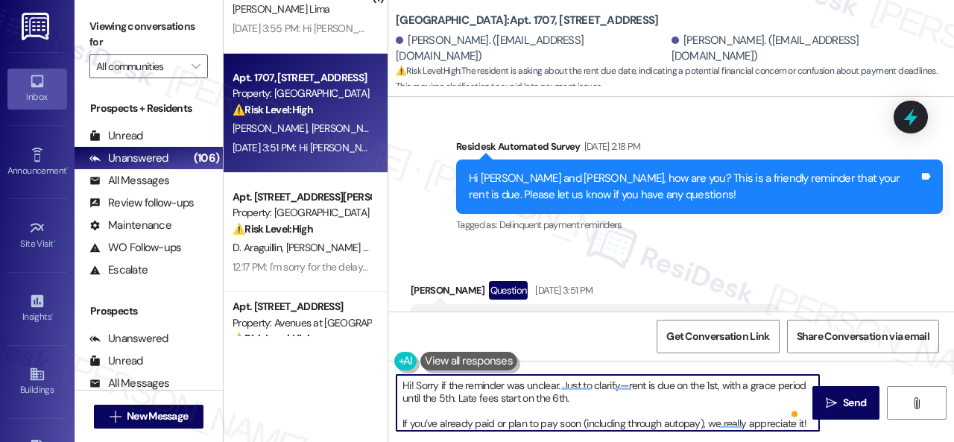
scroll to position [0, 0]
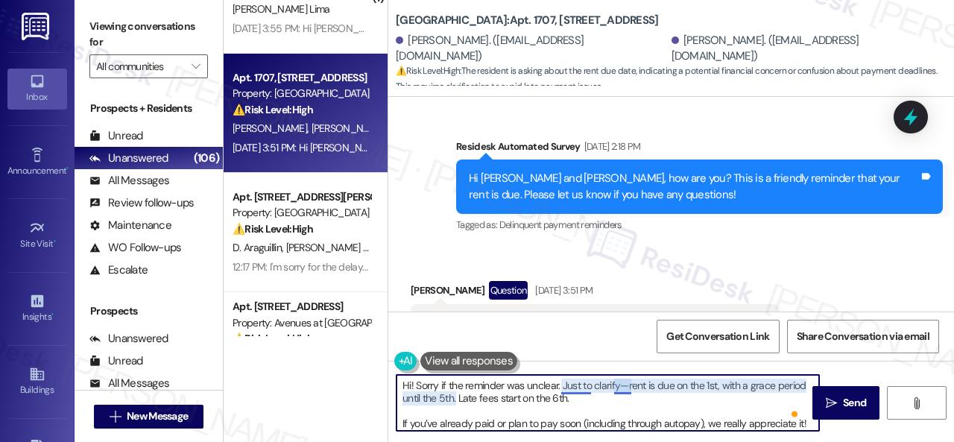
click at [572, 390] on textarea "Hi! Sorry if the reminder was unclear. Just to clarify—rent is due on the 1st, …" at bounding box center [608, 403] width 423 height 56
click at [635, 390] on textarea "Hi! Sorry if the reminder was unclear. To clarify, rent is due on the 1st, with…" at bounding box center [608, 403] width 423 height 56
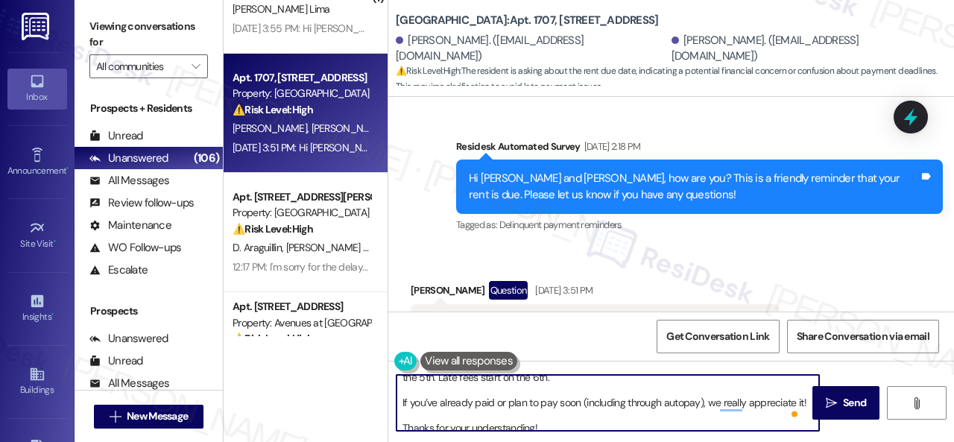
scroll to position [28, 0]
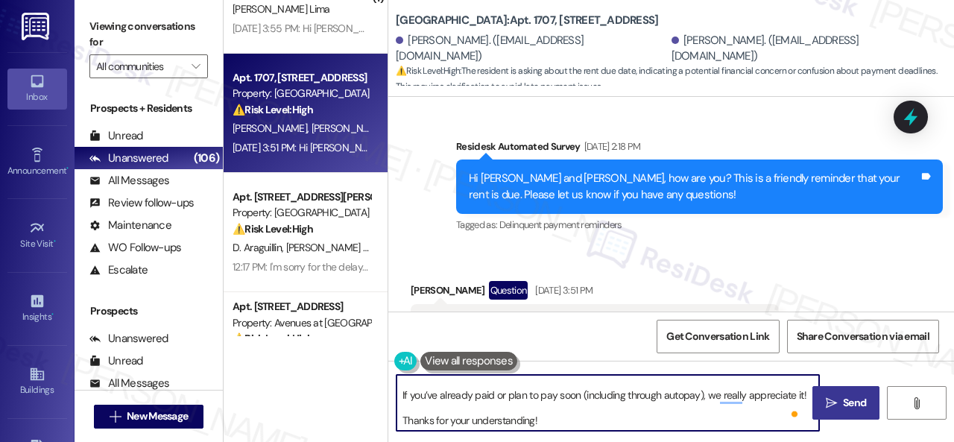
type textarea "Hi! Sorry if the reminder was unclear. To clarify, rent is due on the 1st, with…"
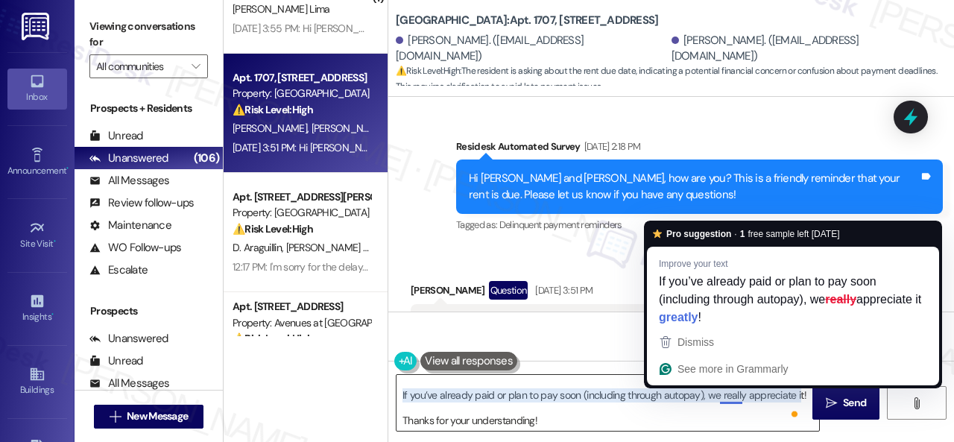
drag, startPoint x: 833, startPoint y: 404, endPoint x: 732, endPoint y: 397, distance: 101.6
click at [732, 397] on div "Hi! Sorry if the reminder was unclear. To clarify, rent is due on the 1st, with…" at bounding box center [671, 417] width 566 height 112
click at [693, 342] on span "Dismiss" at bounding box center [696, 342] width 37 height 12
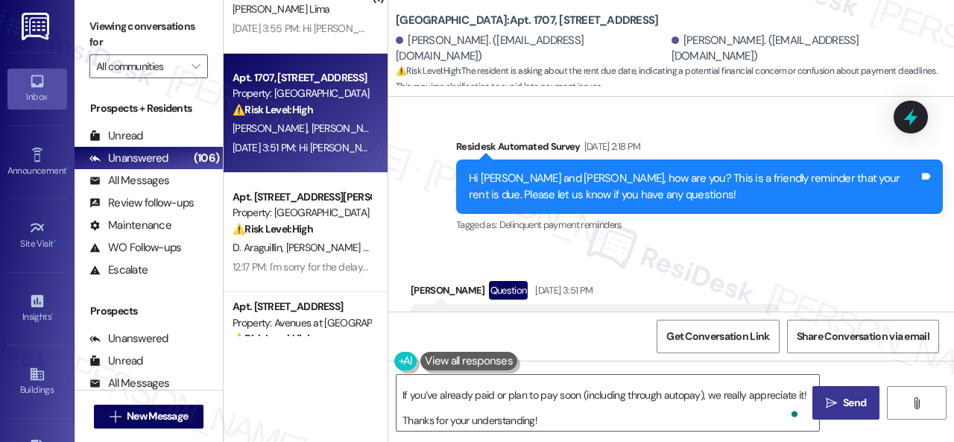
click at [845, 411] on span "Send" at bounding box center [854, 403] width 23 height 16
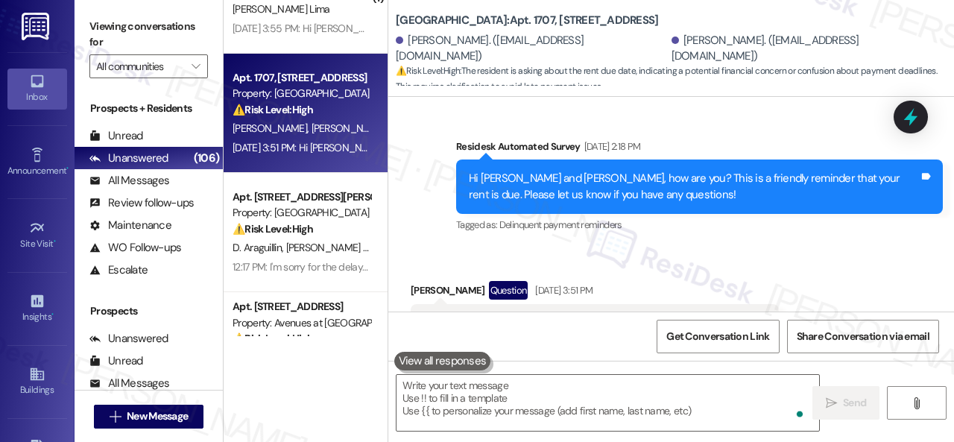
scroll to position [0, 0]
click at [349, 131] on div "L. Velasquez Lima" at bounding box center [301, 128] width 141 height 19
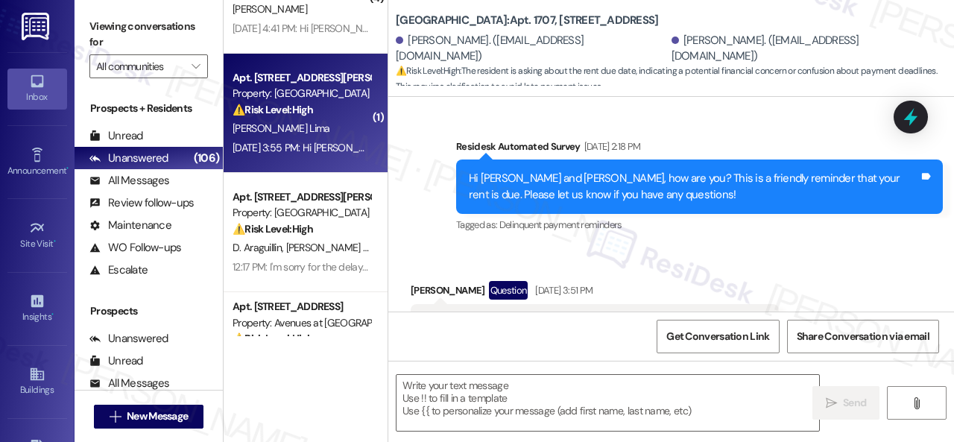
type textarea "Fetching suggested responses. Please feel free to read through the conversation…"
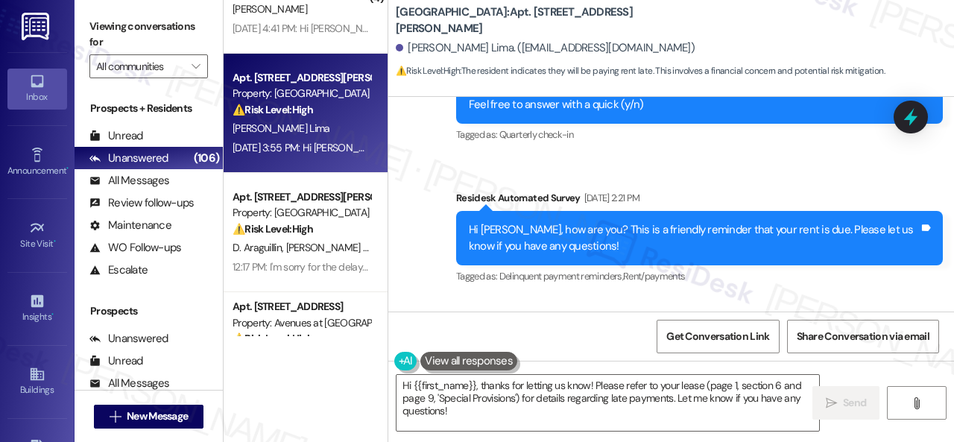
scroll to position [7039, 0]
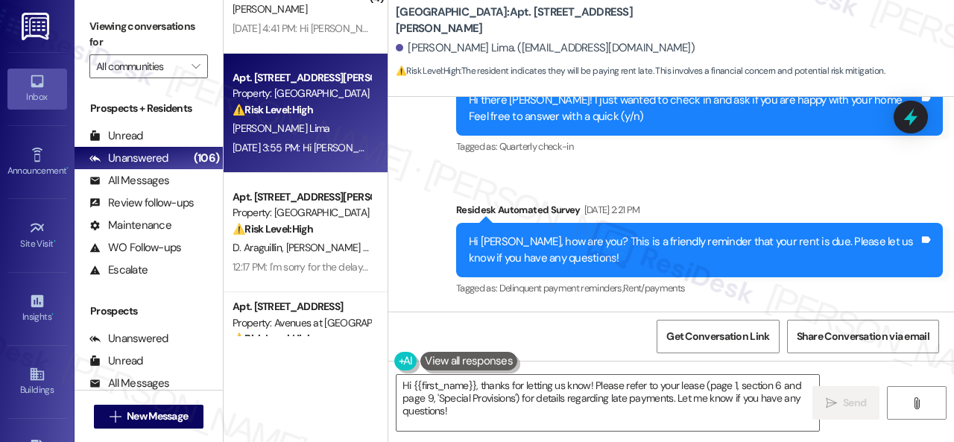
click at [431, 130] on div "Survey, sent via SMS Residesk Automated Survey Aug 12, 2025 at 12:33 PM Hi ther…" at bounding box center [671, 168] width 566 height 283
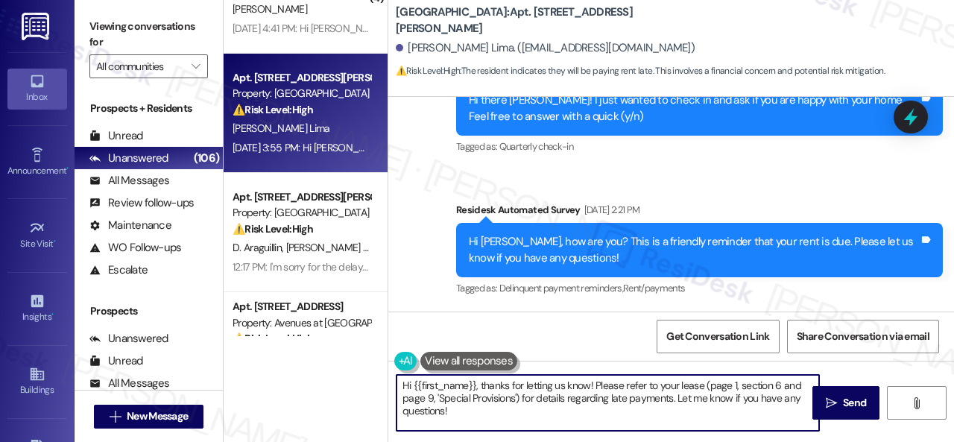
drag, startPoint x: 394, startPoint y: 376, endPoint x: 376, endPoint y: 367, distance: 20.0
click at [376, 367] on div "( 1 ) Apt. 06L01, 9 Candlelight Dr Property: The Candles ⚠️ Risk Level: High Th…" at bounding box center [589, 221] width 730 height 442
paste textarea "Thanks for updating us on your payment plan! We appreciate you letting us know.…"
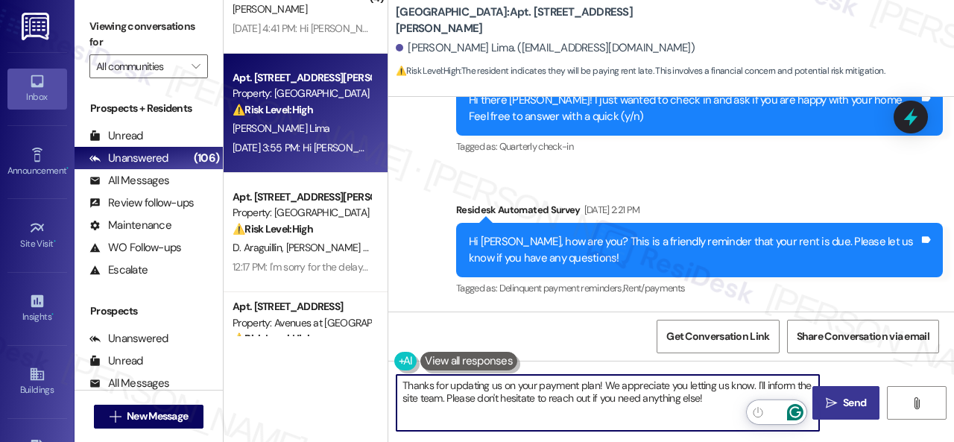
type textarea "Thanks for updating us on your payment plan! We appreciate you letting us know.…"
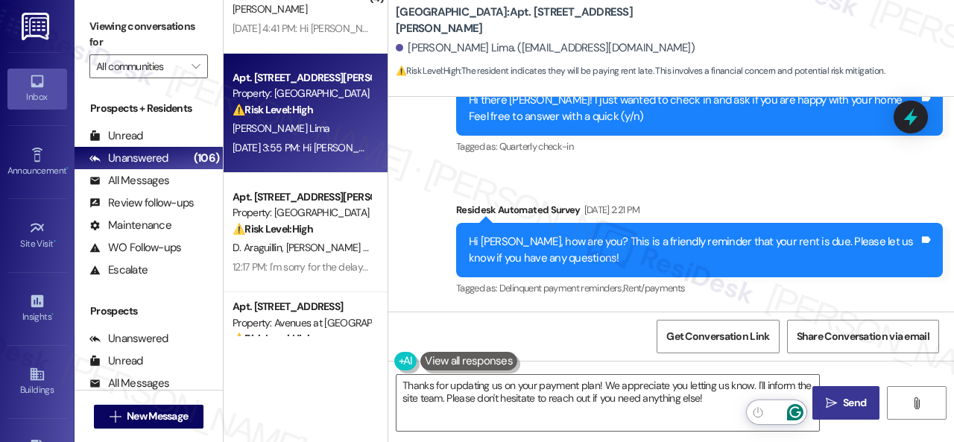
click at [850, 400] on span "Send" at bounding box center [854, 403] width 23 height 16
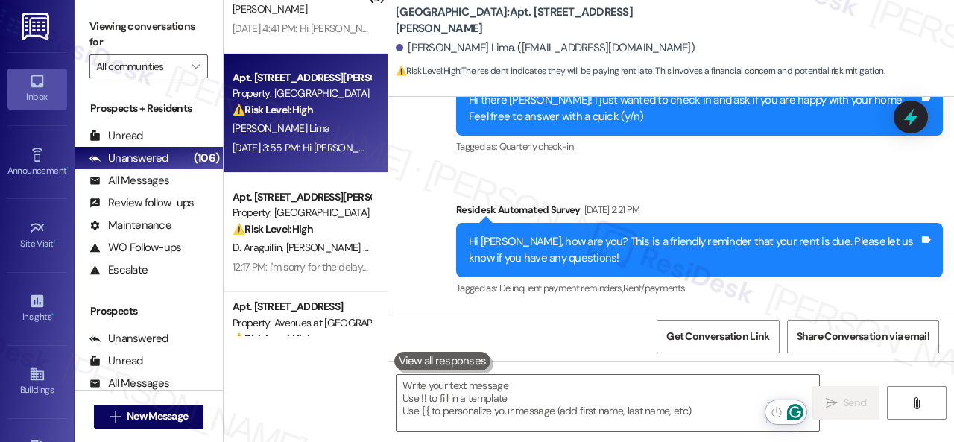
scroll to position [7278, 0]
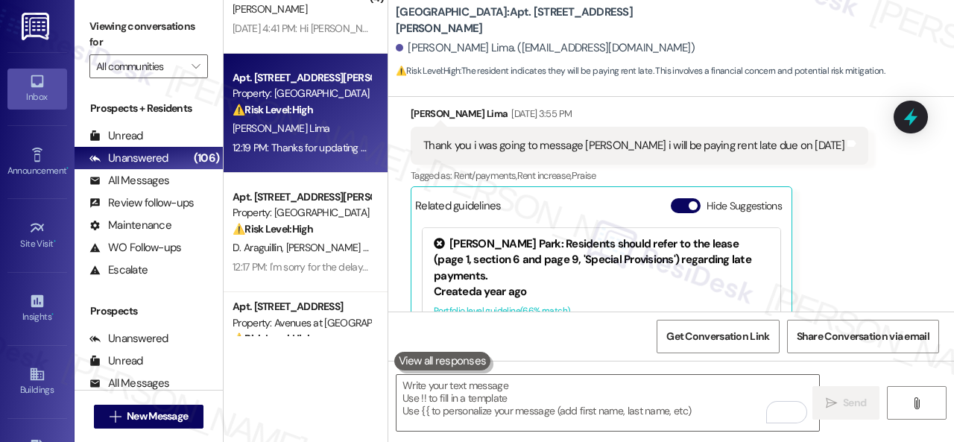
click at [392, 189] on div "Received via SMS Lesly Velasquez Lima Sep 03, 2025 at 3:55 PM Thank you i was g…" at bounding box center [671, 242] width 566 height 341
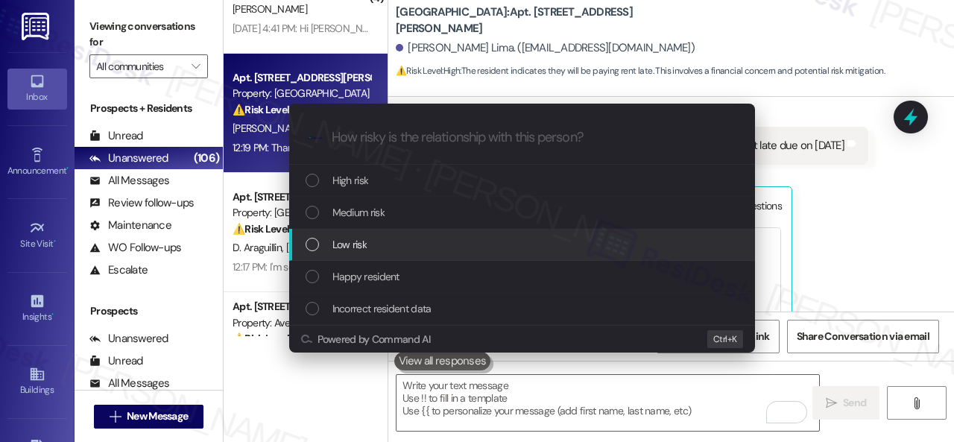
click at [352, 244] on span "Low risk" at bounding box center [349, 244] width 34 height 16
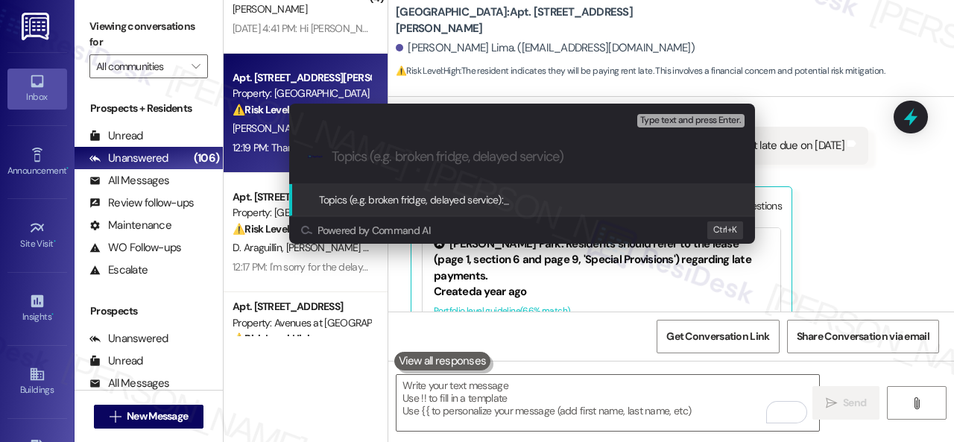
paste input "Late payment notice."
type input "Late payment notice."
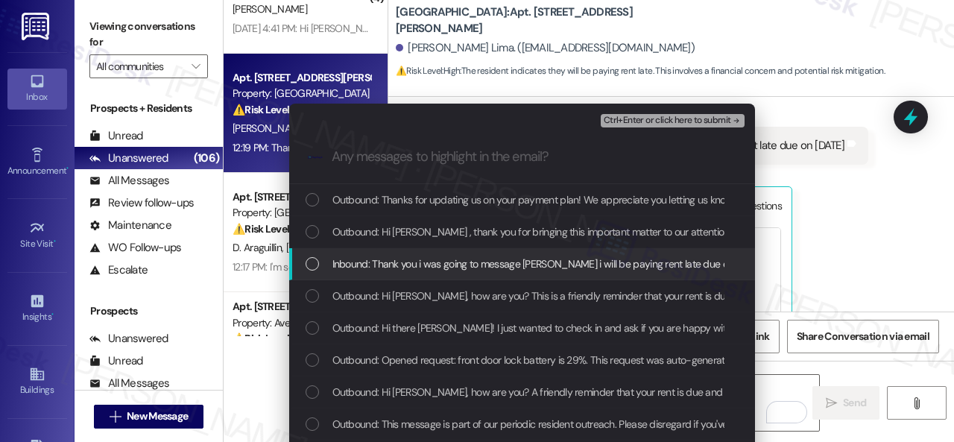
click at [377, 268] on span "Inbound: Thank you i was going to message jessica i will be paying rent late du…" at bounding box center [548, 264] width 432 height 16
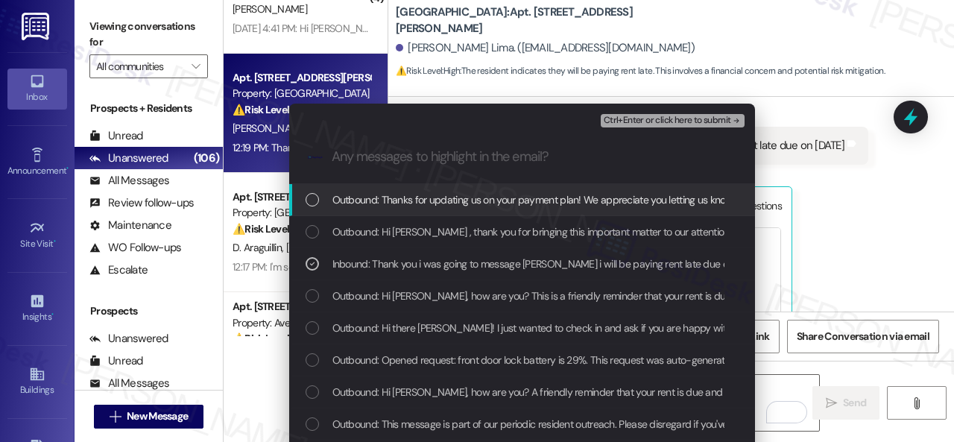
click at [628, 124] on span "Ctrl+Enter or click here to submit" at bounding box center [667, 121] width 127 height 10
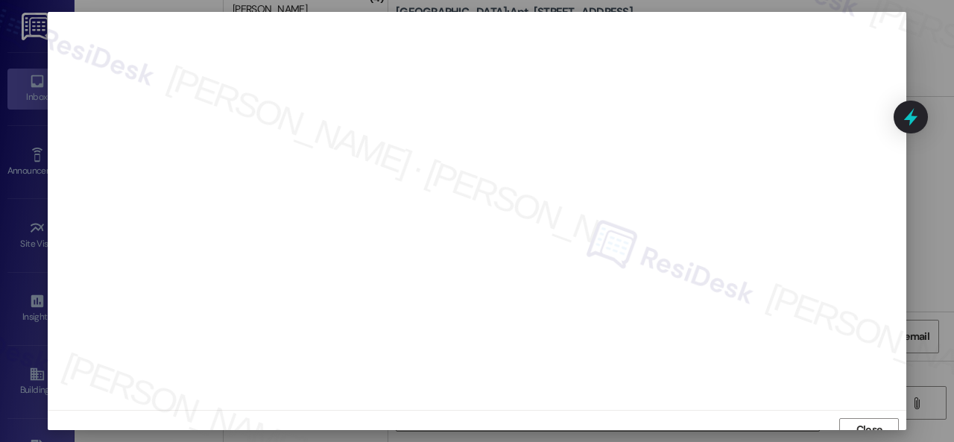
scroll to position [11, 0]
click at [853, 423] on span "Close" at bounding box center [869, 419] width 32 height 16
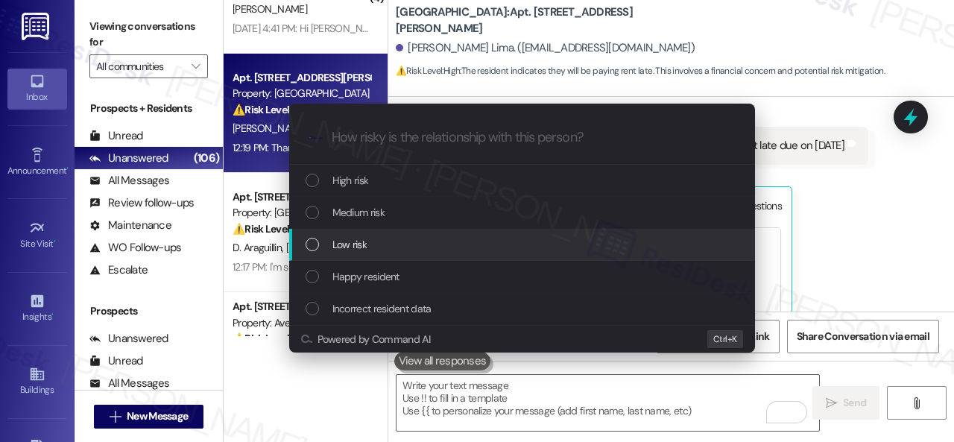
click at [340, 244] on span "Low risk" at bounding box center [349, 244] width 34 height 16
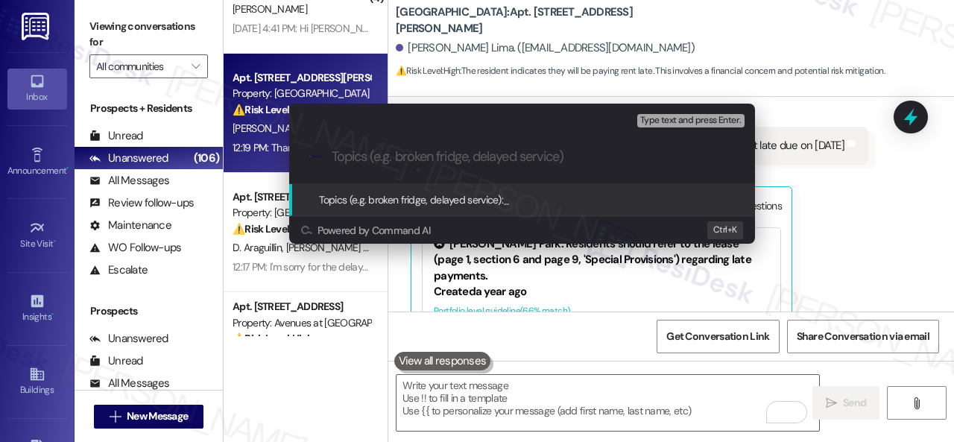
paste input "Late payment notice."
type input "Late payment notice."
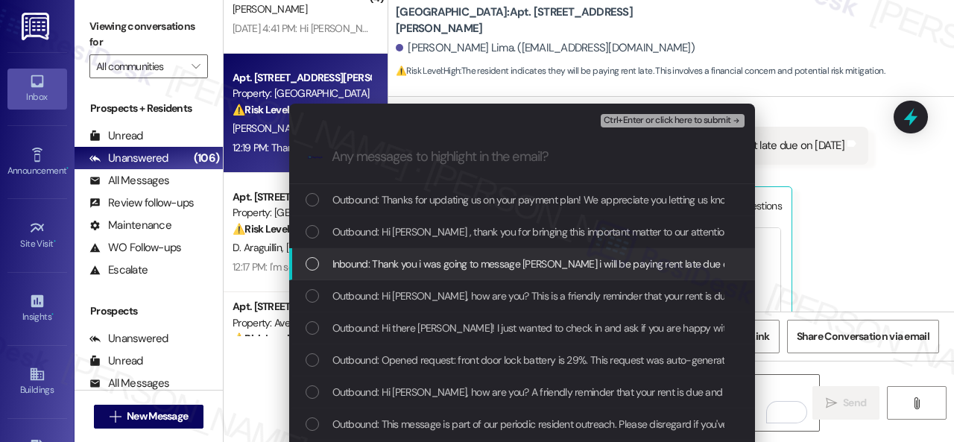
click at [364, 263] on span "Inbound: Thank you i was going to message jessica i will be paying rent late du…" at bounding box center [548, 264] width 432 height 16
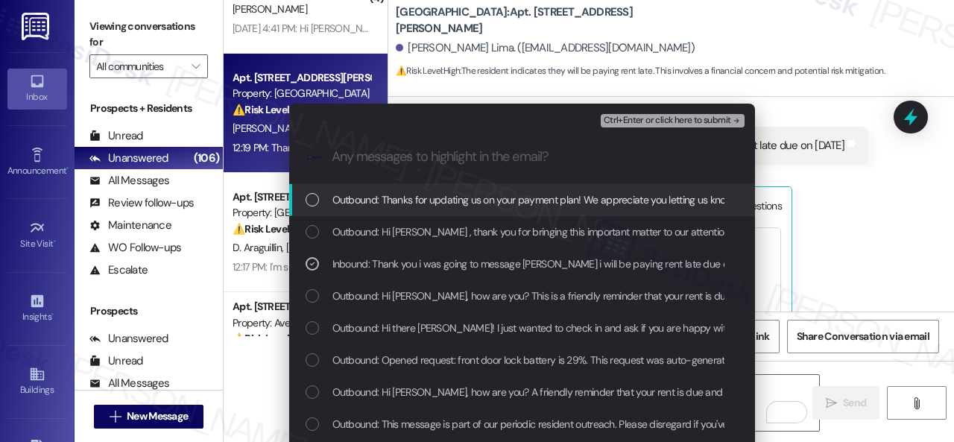
click at [625, 127] on button "Ctrl+Enter or click here to submit" at bounding box center [673, 120] width 144 height 13
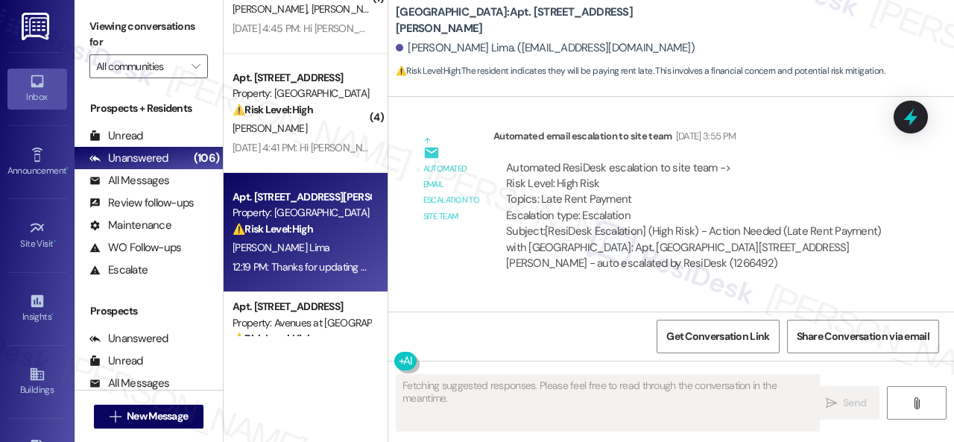
scroll to position [7778, 0]
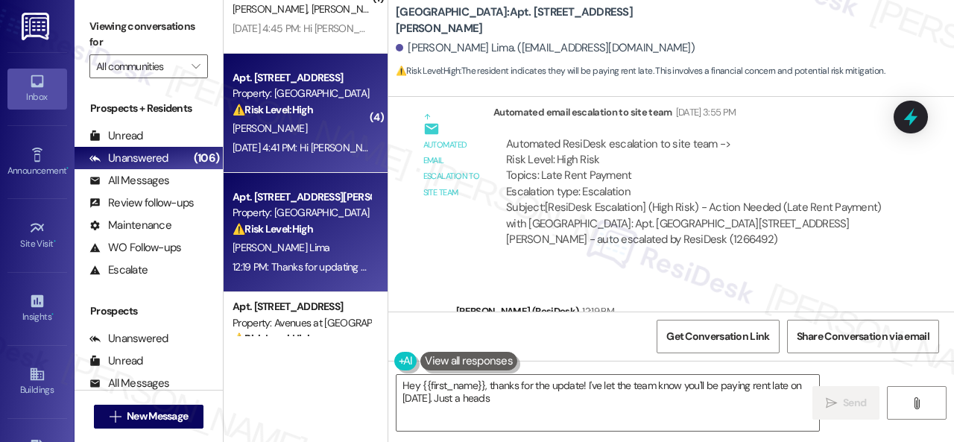
type textarea "Hey {{first_name}}, thanks for the update! I've let the team know you'll be pay…"
click at [338, 141] on div "Sep 03, 2025 at 4:41 PM: Hi Justin , thank you for bringing this important matt…" at bounding box center [742, 147] width 1019 height 13
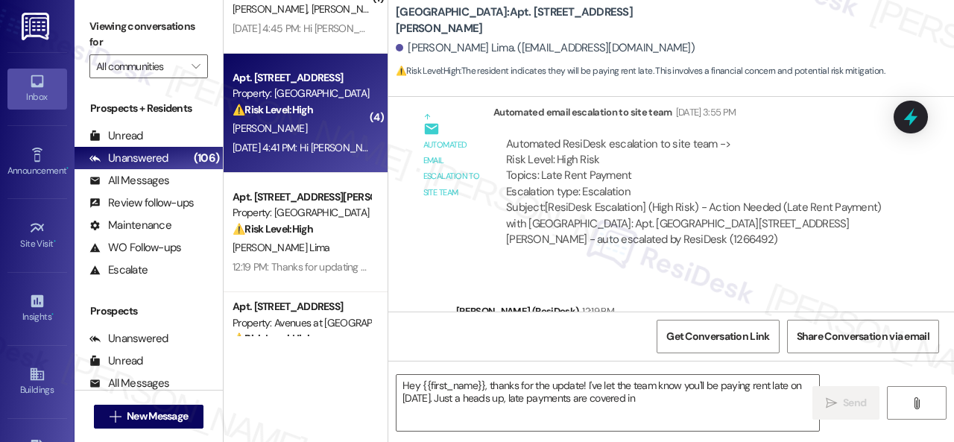
type textarea "Hey {{first_name}}, thanks for the update! I've let the team know you'll be pay…"
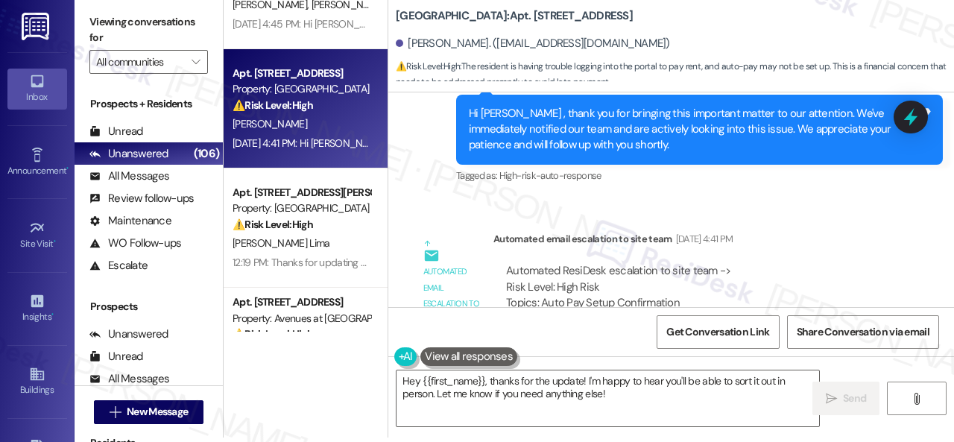
scroll to position [2885, 0]
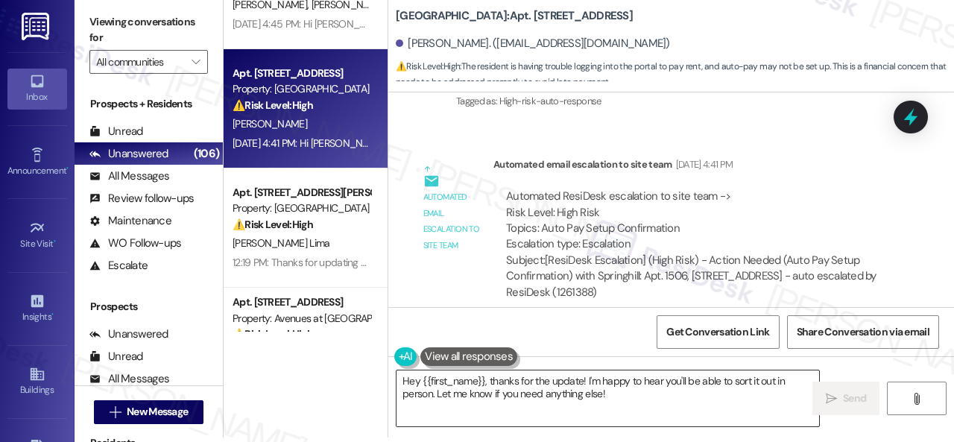
drag, startPoint x: 665, startPoint y: 382, endPoint x: 638, endPoint y: 388, distance: 27.5
click at [665, 382] on textarea "Hey {{first_name}}, thanks for the update! I'm happy to hear you'll be able to …" at bounding box center [608, 398] width 423 height 56
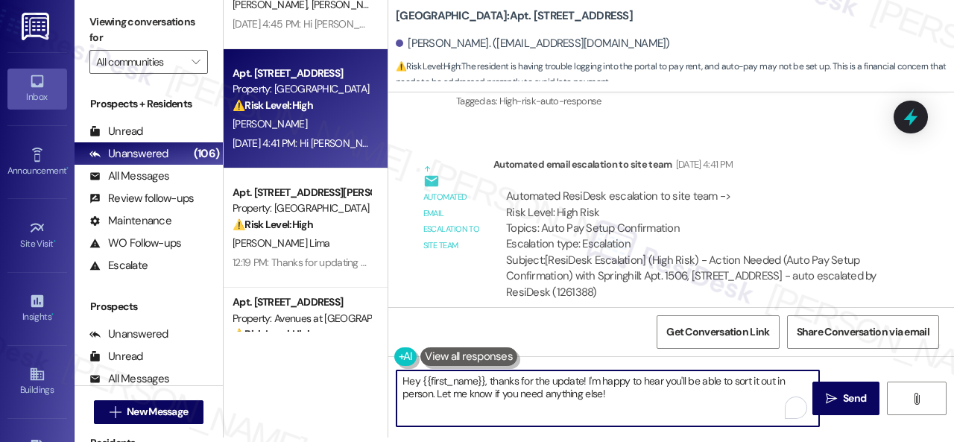
drag, startPoint x: 622, startPoint y: 396, endPoint x: 489, endPoint y: 384, distance: 133.2
click at [489, 384] on textarea "Hey {{first_name}}, thanks for the update! I'm happy to hear you'll be able to …" at bounding box center [608, 398] width 423 height 56
paste textarea "I'm sorry for the delayed response."
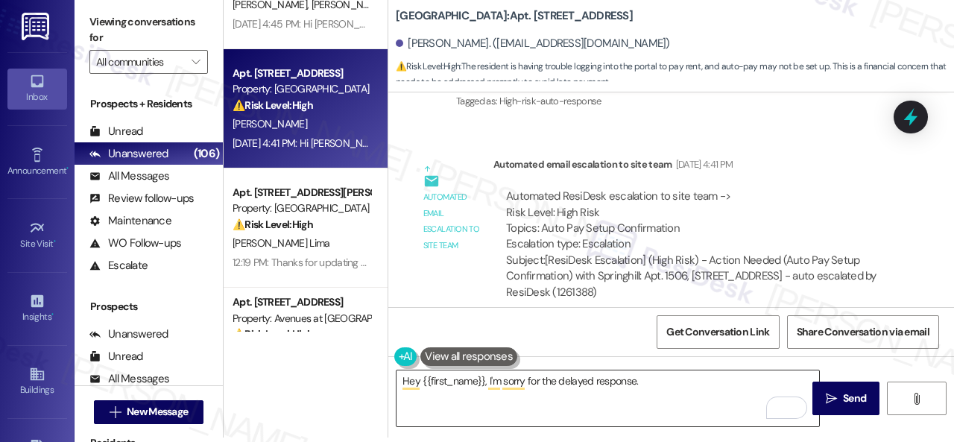
drag, startPoint x: 511, startPoint y: 379, endPoint x: 528, endPoint y: 379, distance: 17.1
click at [511, 379] on textarea "Hey {{first_name}}, I'm sorry for the delayed response." at bounding box center [608, 398] width 423 height 56
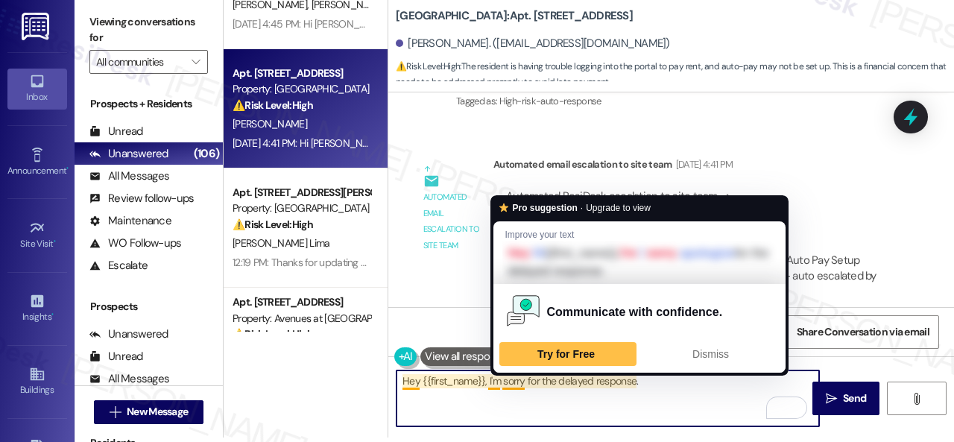
click at [654, 389] on textarea "Hey {{first_name}}, I'm sorry for the delayed response." at bounding box center [608, 398] width 423 height 56
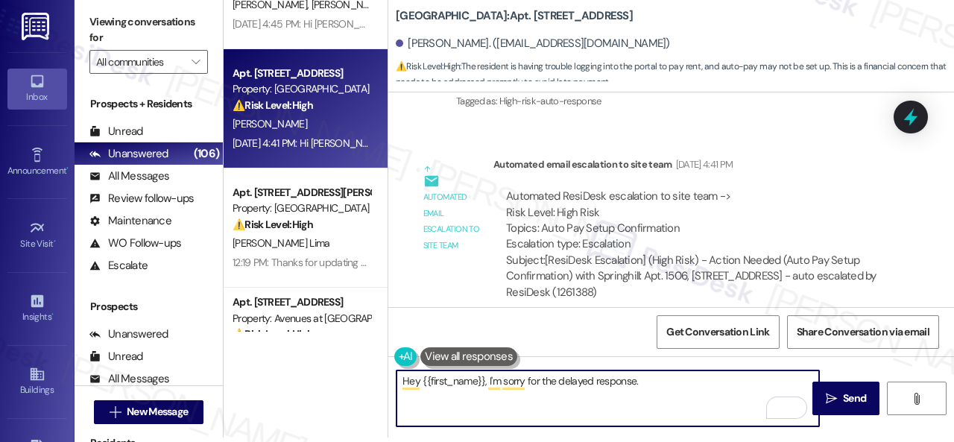
paste textarea "To clarify—rent is due on the 1st, with a grace period until the 5th. Late fees…"
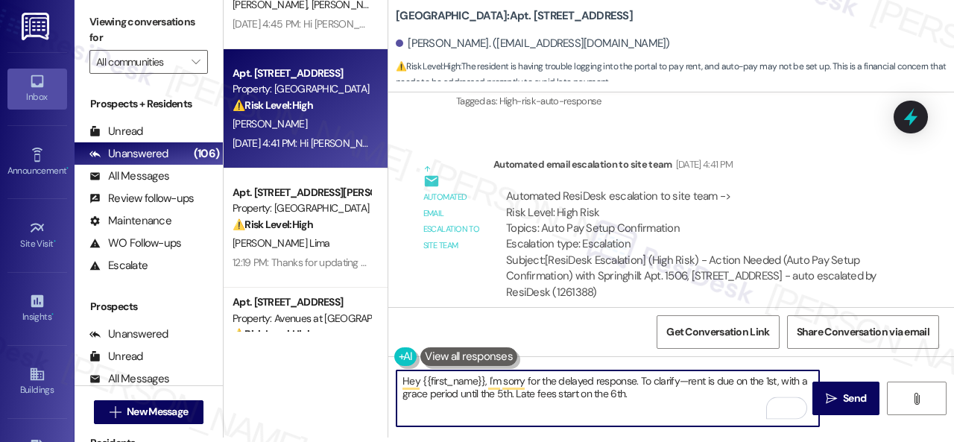
click at [511, 394] on textarea "Hey {{first_name}}, I'm sorry for the delayed response. To clarify—rent is due …" at bounding box center [608, 398] width 423 height 56
click at [705, 393] on textarea "Hey {{first_name}}, I'm sorry for the delayed response. To clarify—rent is due …" at bounding box center [608, 398] width 423 height 56
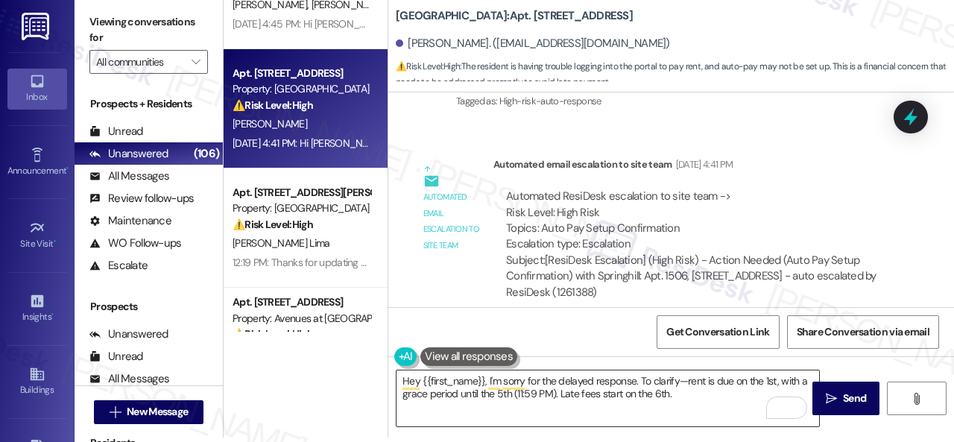
click at [701, 400] on textarea "Hey {{first_name}}, I'm sorry for the delayed response. To clarify—rent is due …" at bounding box center [608, 398] width 423 height 56
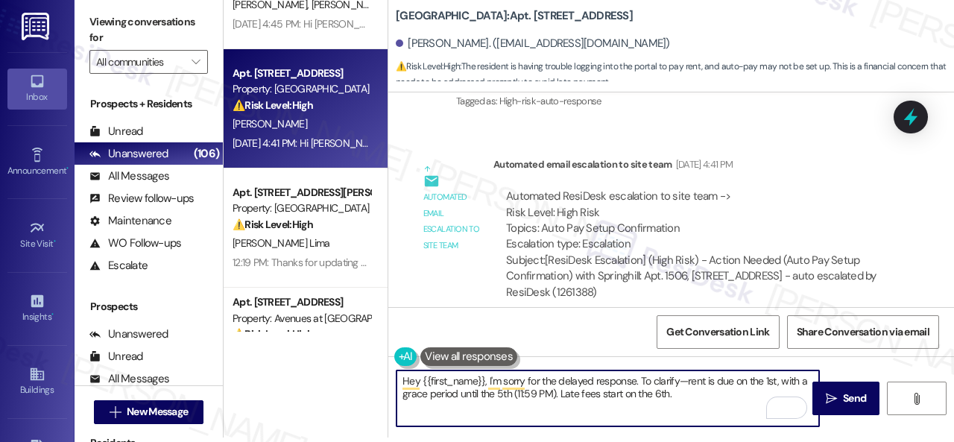
paste textarea "Please don’t hesitate to confirm if you still require further assistance. Thank…"
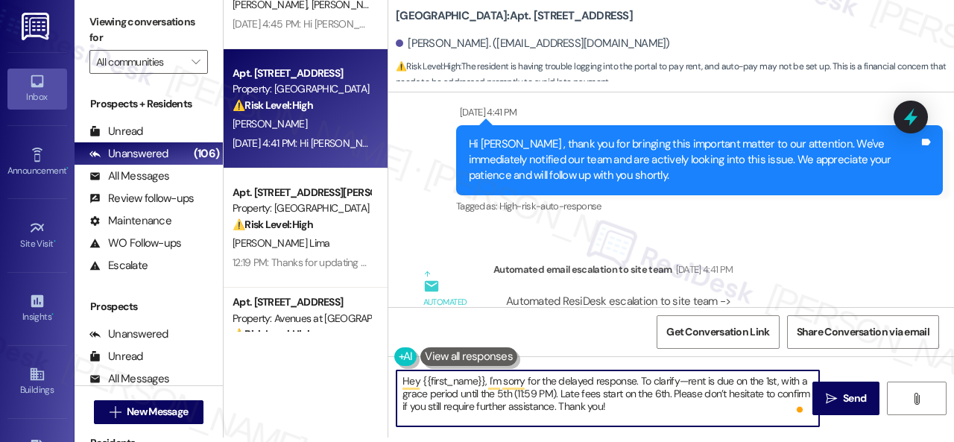
scroll to position [2810, 0]
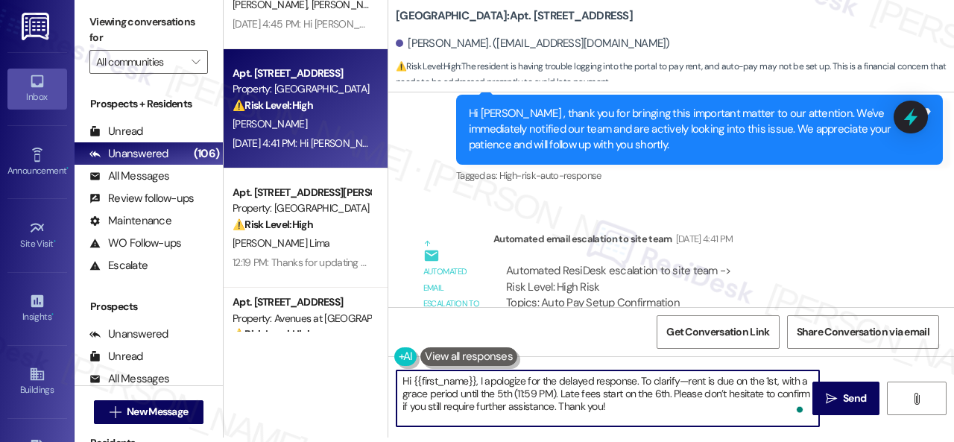
click at [590, 382] on textarea "Hi {{first_name}}, I apologize for the delayed response. To clarify—rent is due…" at bounding box center [608, 398] width 423 height 56
type textarea "Hi {{first_name}}, I apologize for the delayed response. To clarify—rent is due…"
drag, startPoint x: 833, startPoint y: 401, endPoint x: 838, endPoint y: 389, distance: 13.0
click at [834, 401] on span " Send" at bounding box center [846, 399] width 47 height 16
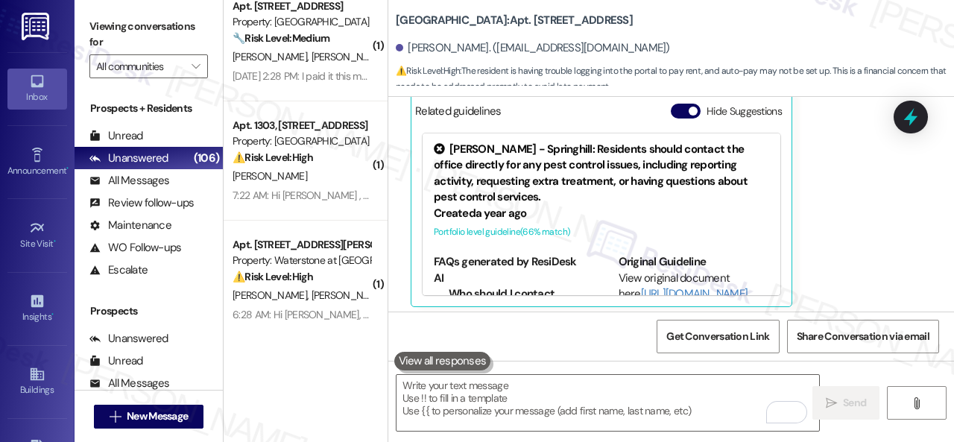
scroll to position [3092, 0]
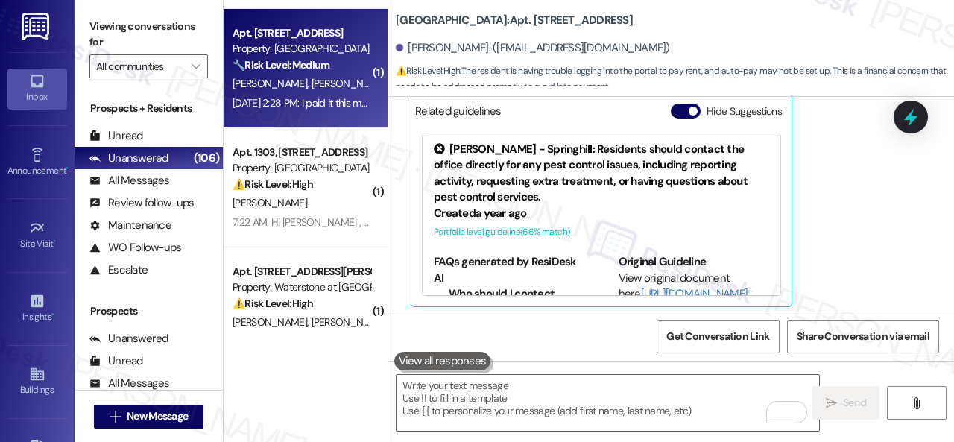
click at [300, 96] on div "Sep 03, 2025 at 2:28 PM: I paid it this morning Sep 03, 2025 at 2:28 PM: I paid…" at bounding box center [310, 102] width 155 height 13
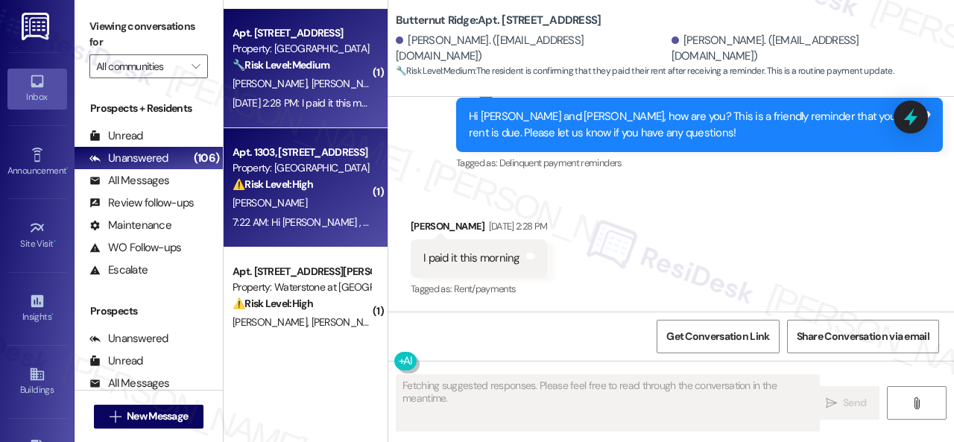
scroll to position [717, 0]
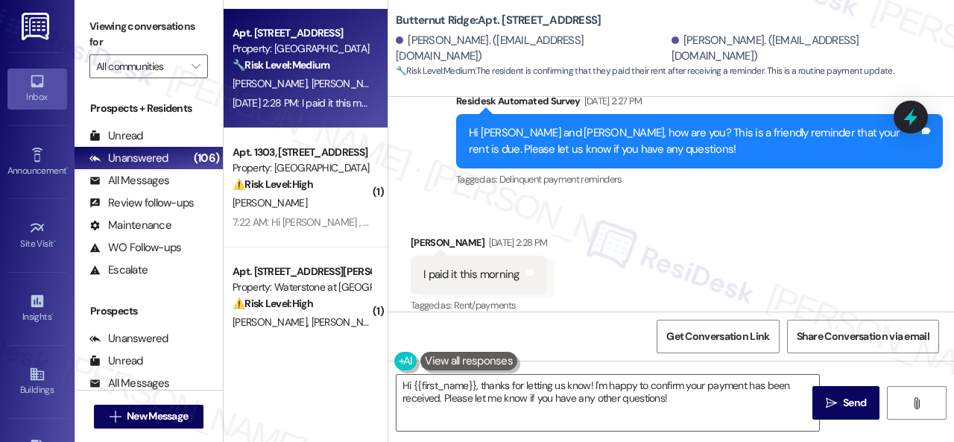
click at [446, 173] on div "Survey, sent via SMS Residesk Automated Survey Sep 03, 2025 at 2:27 PM Hi Skyle…" at bounding box center [699, 141] width 509 height 119
click at [487, 391] on textarea "Hi {{first_name}}, thanks for letting us know! I'm happy to confirm your paymen…" at bounding box center [608, 403] width 423 height 56
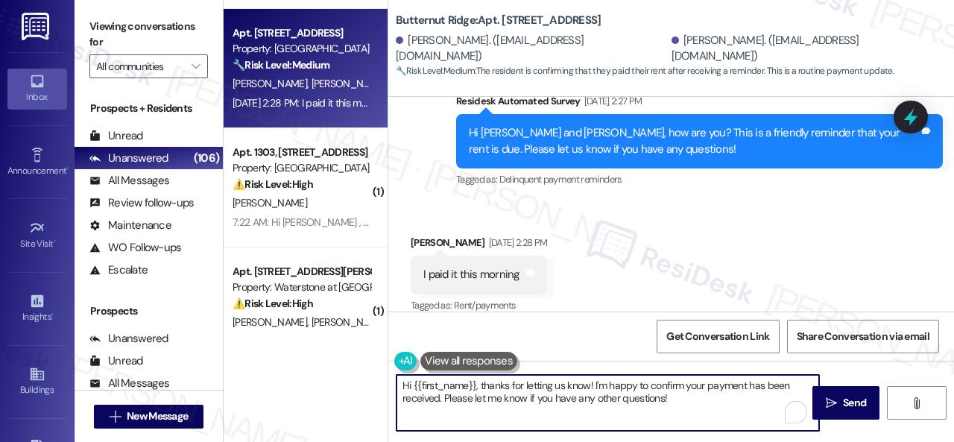
paste textarea "Thanks for the update! I'm happy to hear you've already taken care of the rent.…"
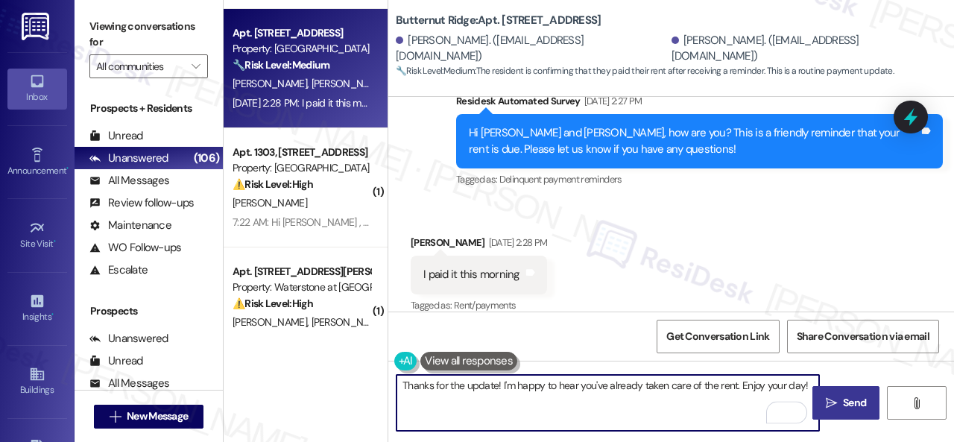
type textarea "Thanks for the update! I'm happy to hear you've already taken care of the rent.…"
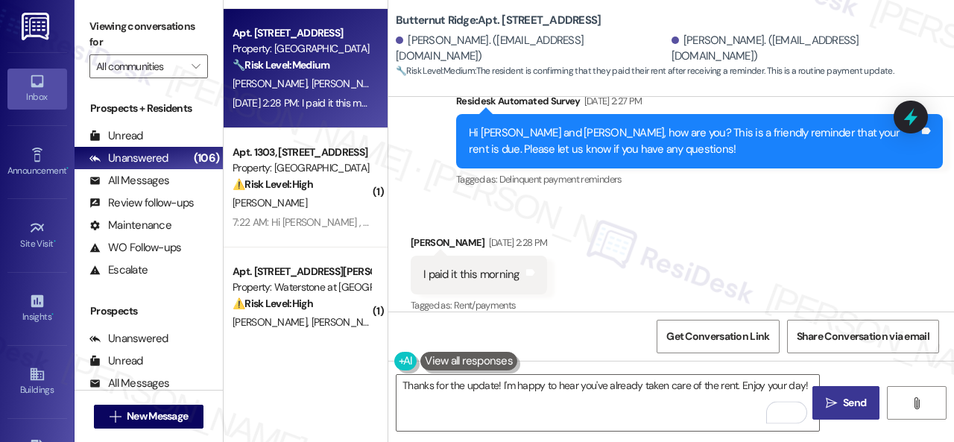
click at [854, 405] on span "Send" at bounding box center [854, 403] width 23 height 16
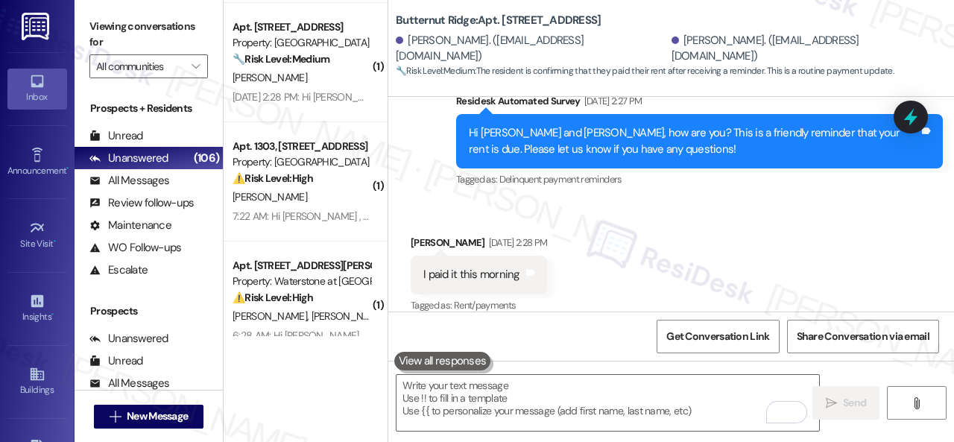
scroll to position [2943, 0]
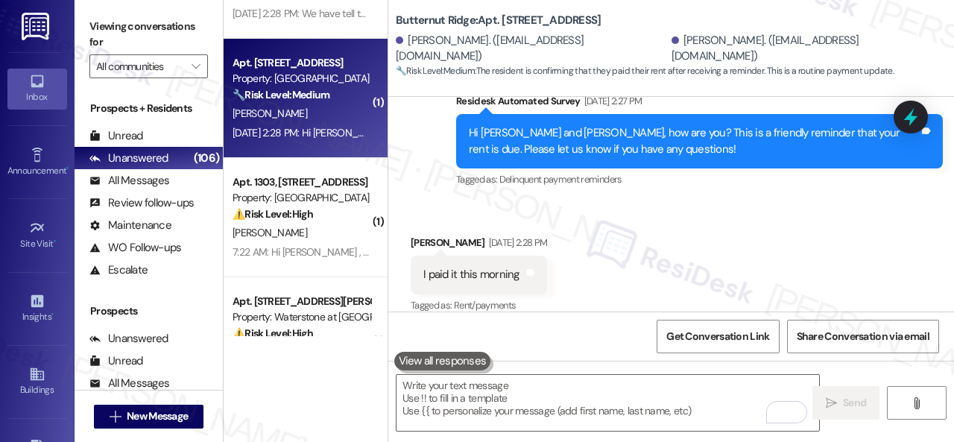
click at [314, 121] on div "B. Leininger" at bounding box center [301, 113] width 141 height 19
type textarea "Fetching suggested responses. Please feel free to read through the conversation…"
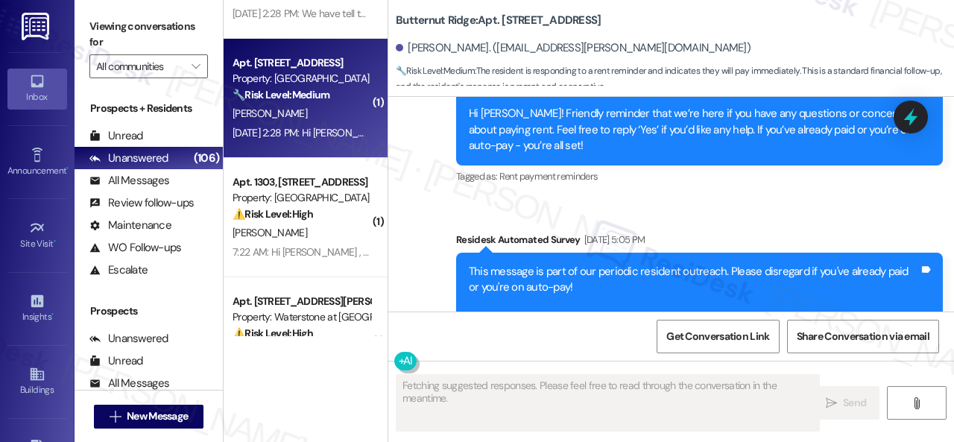
scroll to position [1164, 0]
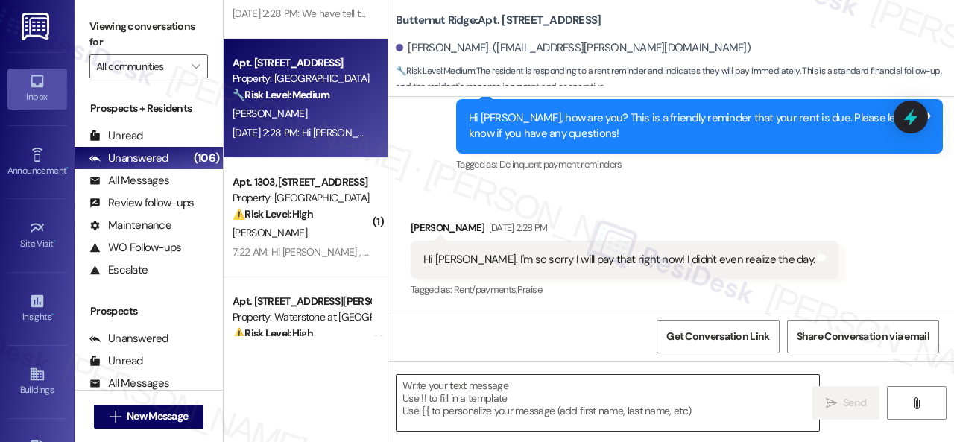
click at [535, 394] on textarea at bounding box center [608, 403] width 423 height 56
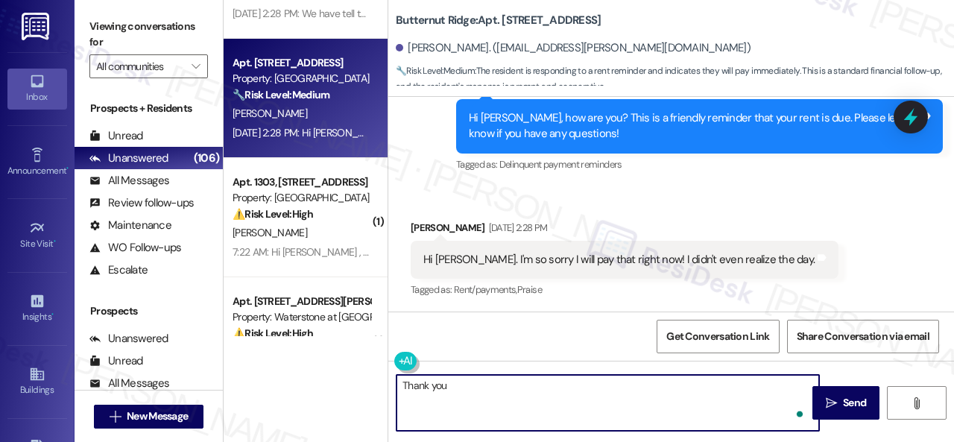
type textarea "Thank you."
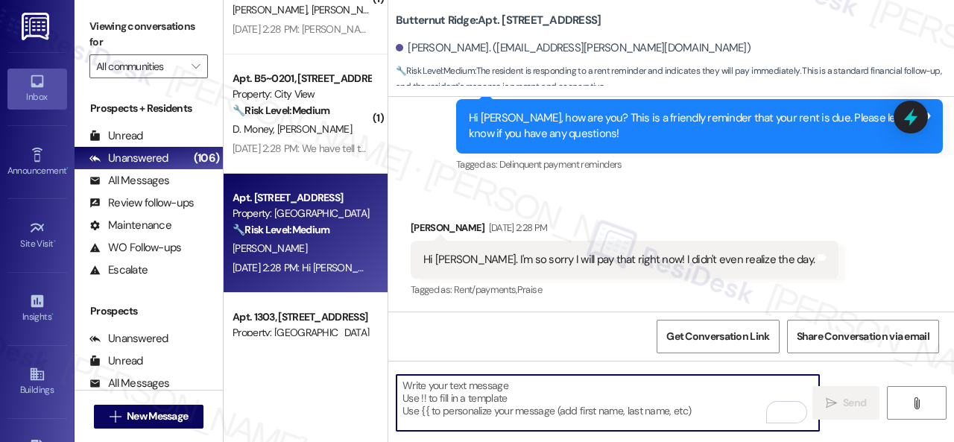
scroll to position [2794, 0]
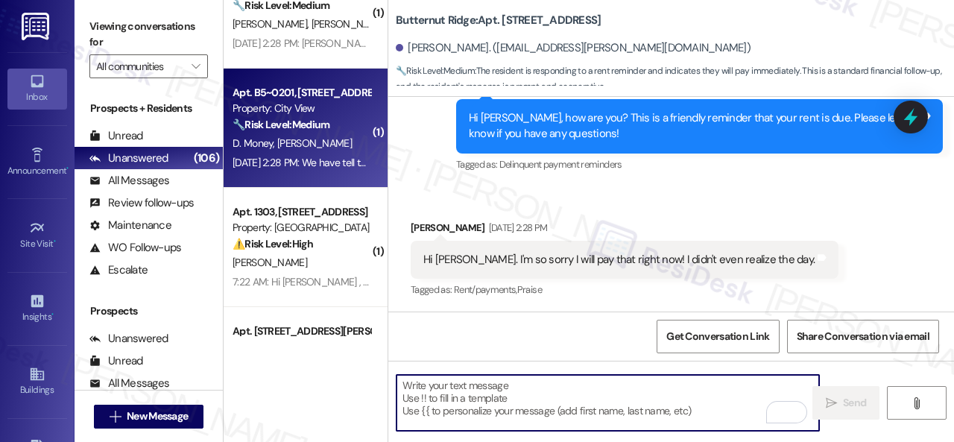
click at [330, 148] on div "D. Money N. Rocha" at bounding box center [301, 143] width 141 height 19
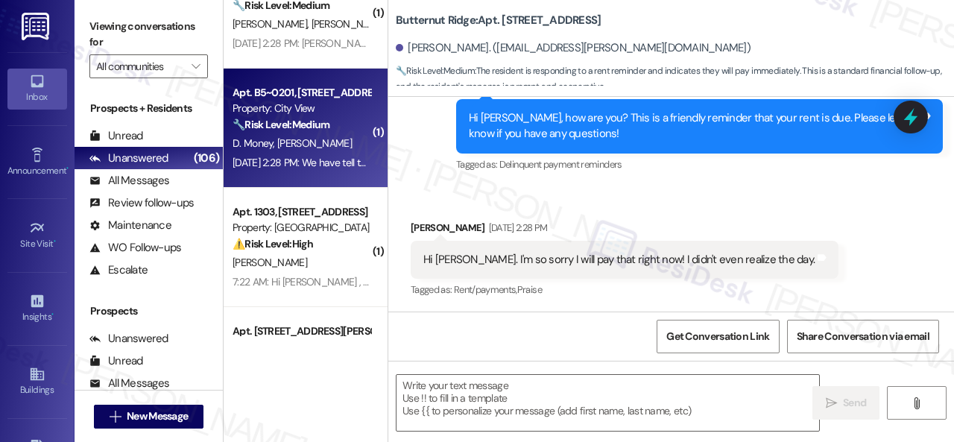
type textarea "Fetching suggested responses. Please feel free to read through the conversation…"
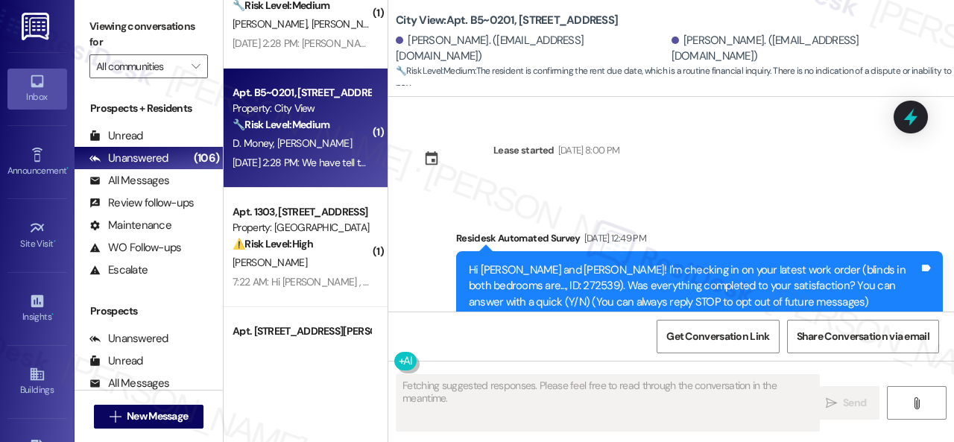
scroll to position [6784, 0]
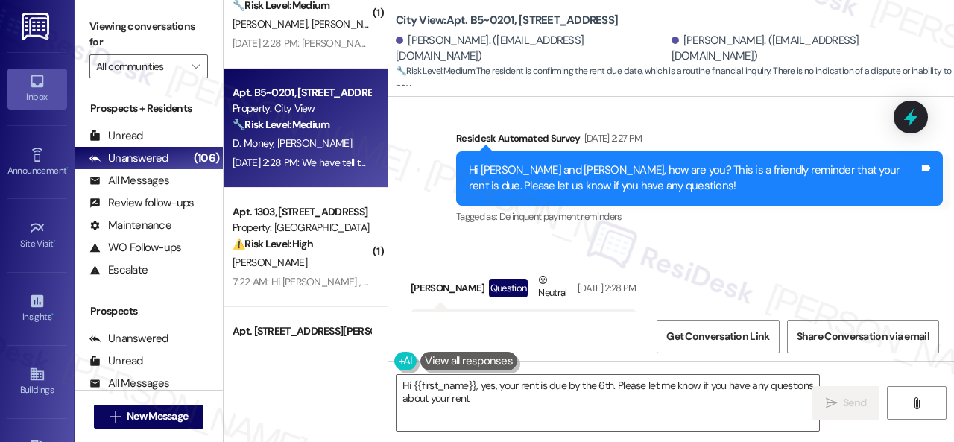
type textarea "Hi {{first_name}}, yes, your rent is due by the 6th. Please let me know if you …"
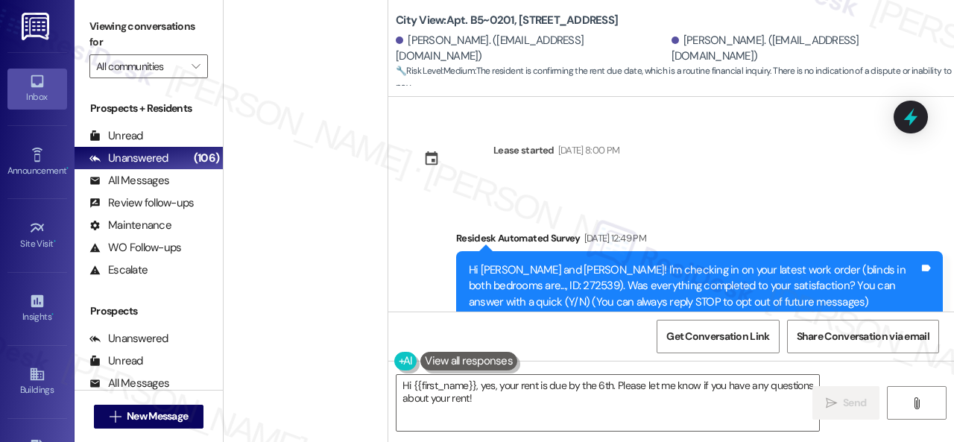
scroll to position [6784, 0]
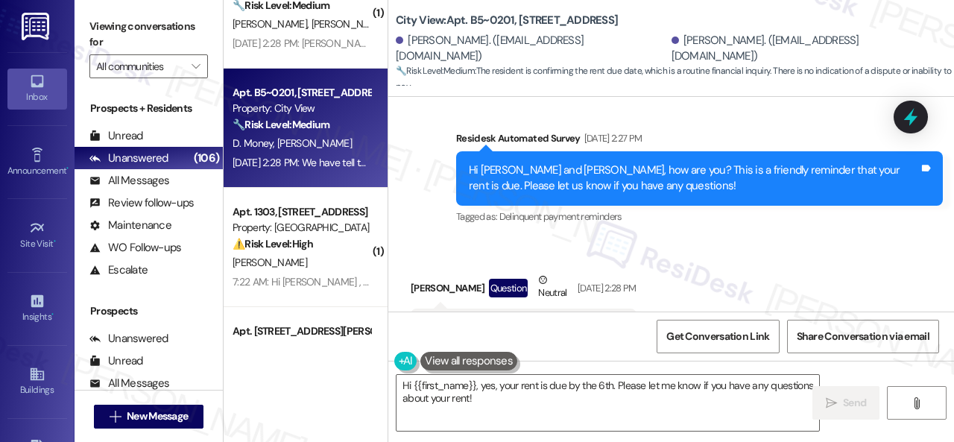
click at [746, 239] on div "Received via SMS [PERSON_NAME] Question Neutral [DATE] 2:28 PM We have tell the…" at bounding box center [671, 310] width 566 height 142
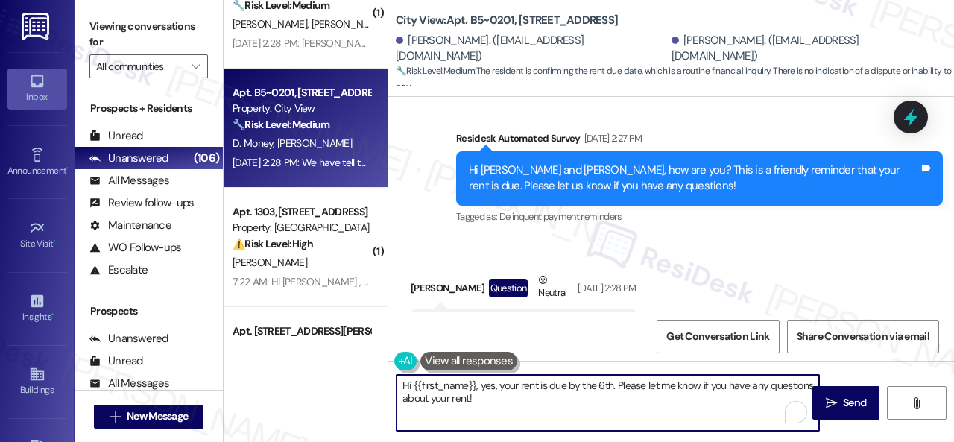
drag, startPoint x: 458, startPoint y: 394, endPoint x: 332, endPoint y: 374, distance: 126.7
click at [329, 374] on div "( 1 ) Apt. 5700A2, [STREET_ADDRESS] Property: [GEOGRAPHIC_DATA] 🔧 Risk Level: M…" at bounding box center [589, 221] width 730 height 442
paste textarea "! I'm sorry for the delayed response. Sorry if the reminder was unclear. To cla…"
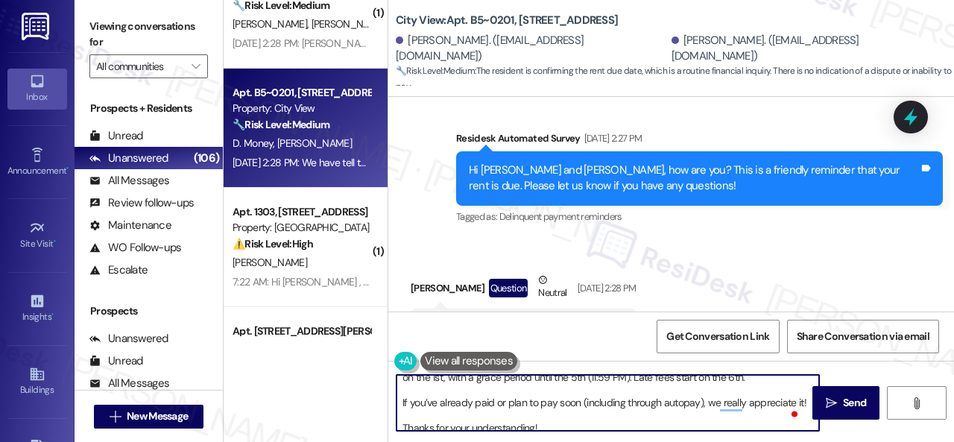
scroll to position [28, 0]
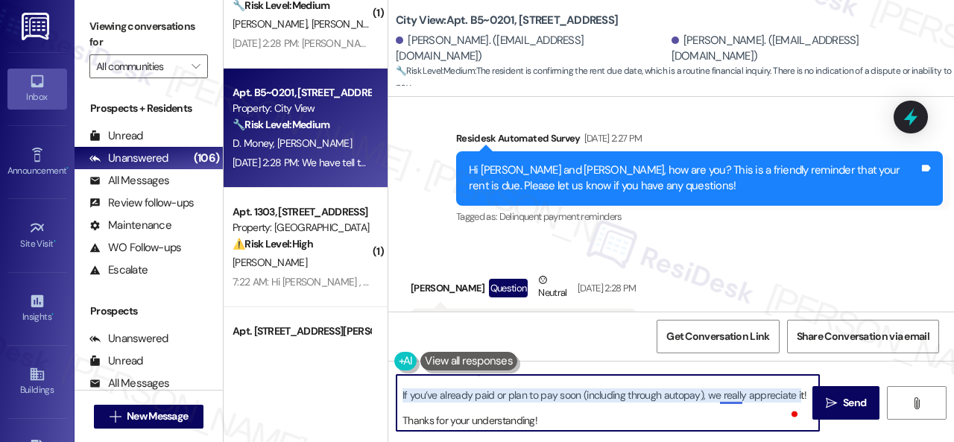
click at [725, 394] on textarea "Hi! I'm sorry for the delayed response. Sorry if the reminder was unclear. To c…" at bounding box center [608, 403] width 423 height 56
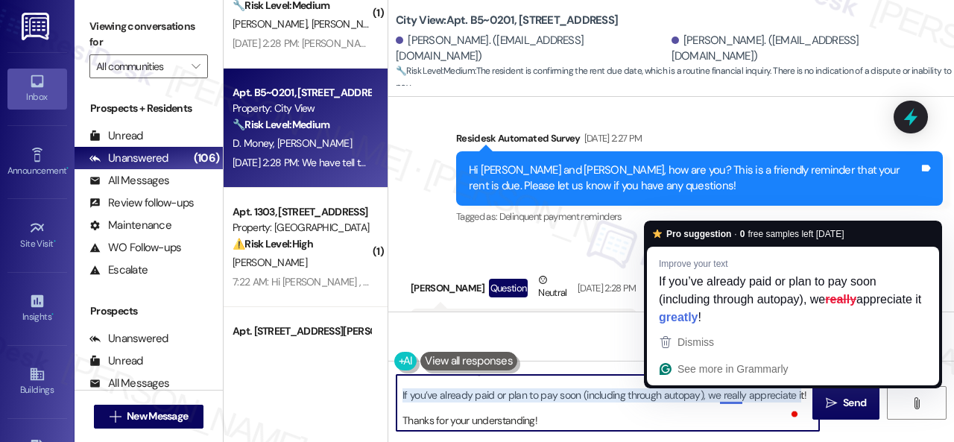
click at [732, 393] on textarea "Hi! I'm sorry for the delayed response. Sorry if the reminder was unclear. To c…" at bounding box center [608, 403] width 423 height 56
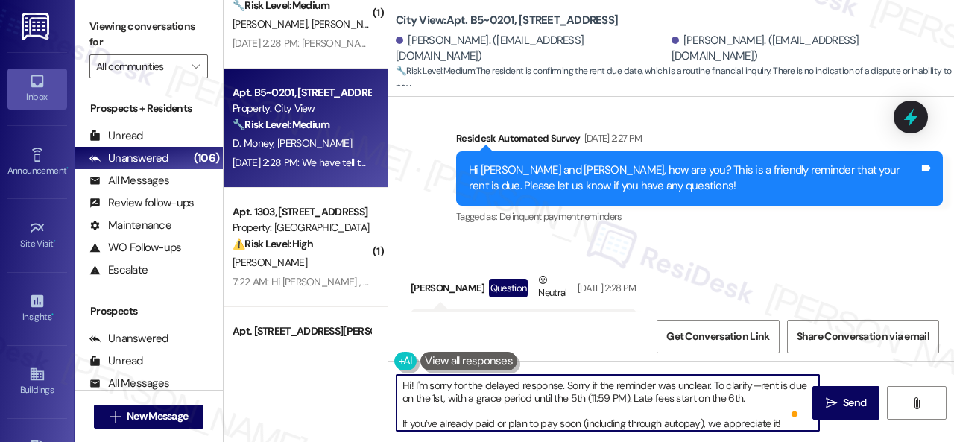
scroll to position [0, 0]
type textarea "Hi! I'm sorry for the delayed response. Sorry if the reminder was unclear. To c…"
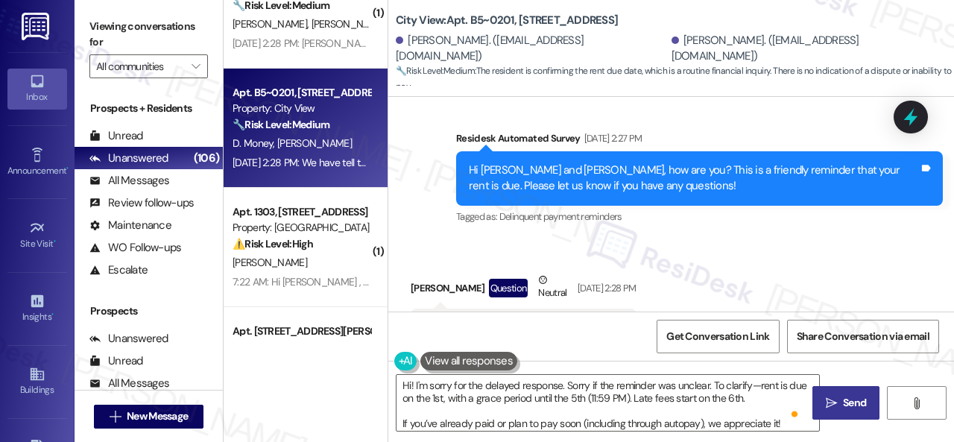
click at [829, 400] on icon "" at bounding box center [831, 403] width 11 height 12
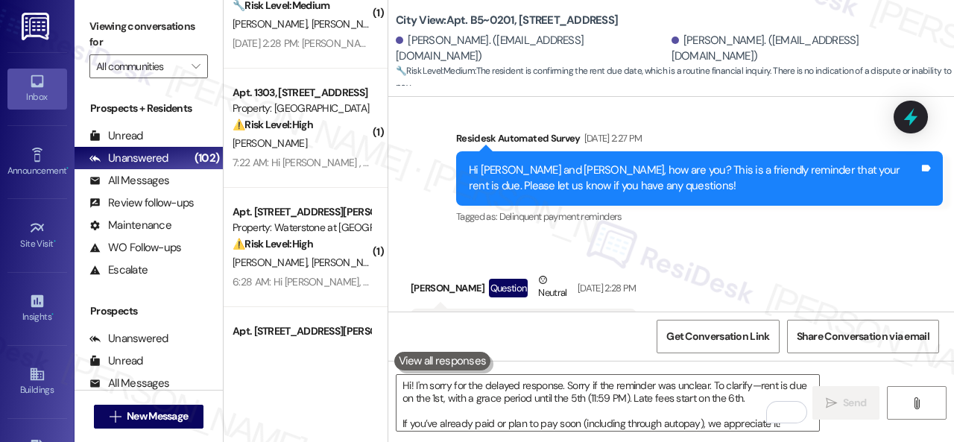
click at [434, 261] on div "Received via SMS [PERSON_NAME] Question Neutral [DATE] 2:28 PM We have tell the…" at bounding box center [524, 320] width 248 height 119
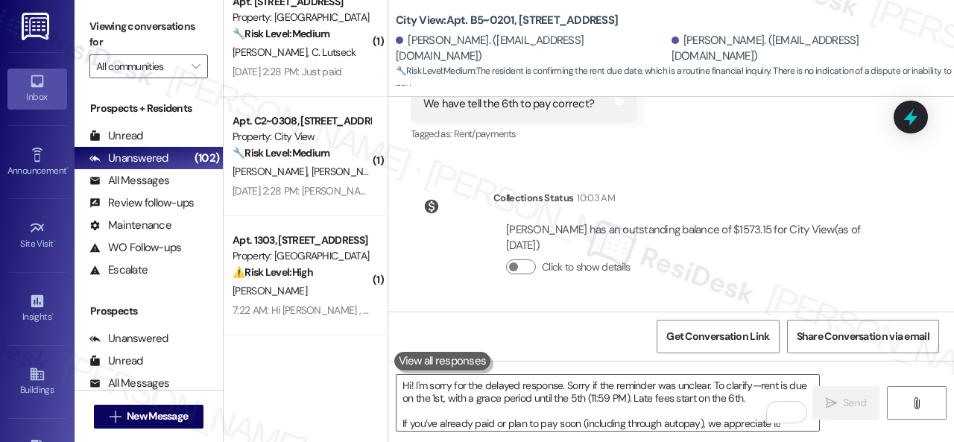
scroll to position [2645, 0]
click at [335, 176] on div "[PERSON_NAME] [PERSON_NAME]" at bounding box center [301, 173] width 141 height 19
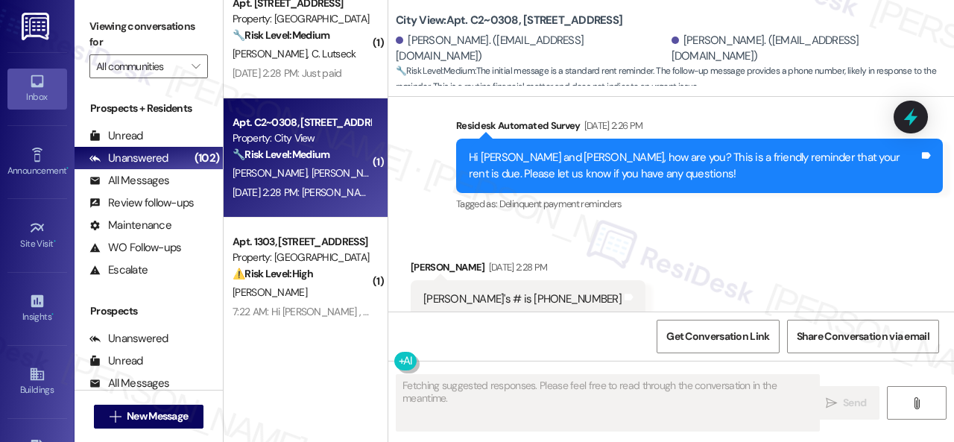
scroll to position [1584, 0]
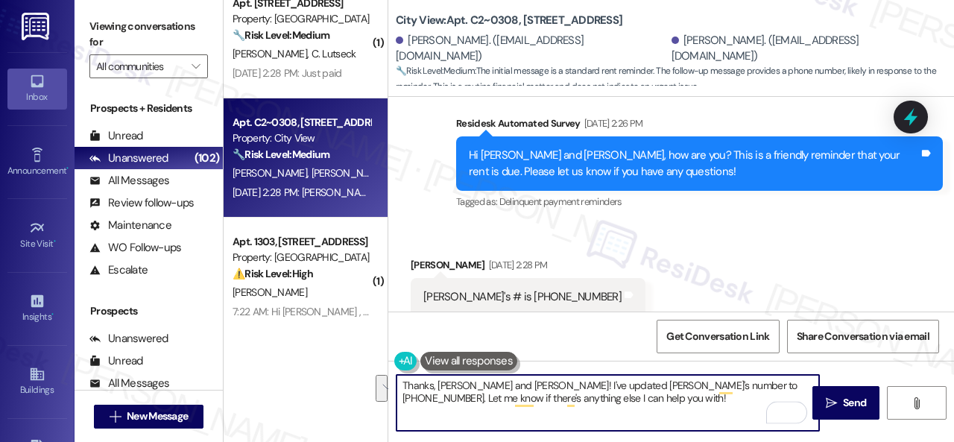
drag, startPoint x: 398, startPoint y: 385, endPoint x: 623, endPoint y: 426, distance: 228.8
click at [623, 426] on textarea "Thanks, [PERSON_NAME] and [PERSON_NAME]! I've updated [PERSON_NAME]'s number to…" at bounding box center [608, 403] width 423 height 56
type textarea "Hello [PERSON_NAME]! Thanks for updating us on [PERSON_NAME]'s phone number. I'…"
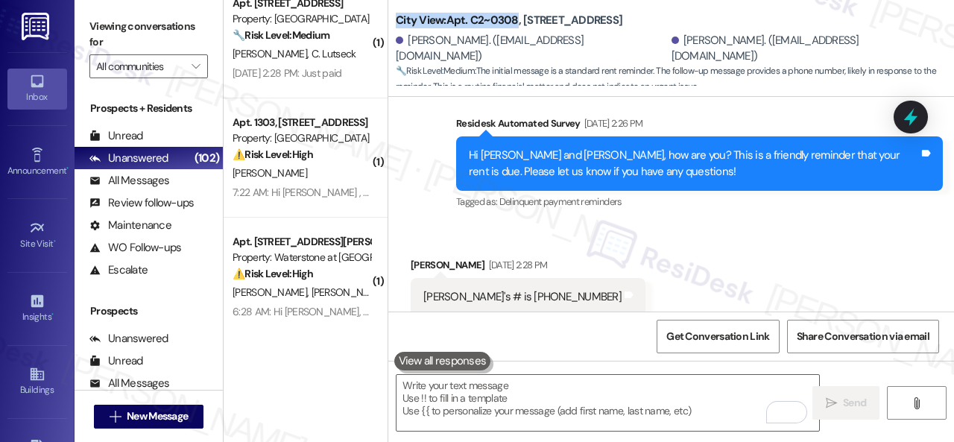
drag, startPoint x: 398, startPoint y: 19, endPoint x: 515, endPoint y: 19, distance: 117.0
click at [515, 19] on b "City View: Apt. C2~0308, [STREET_ADDRESS]" at bounding box center [509, 21] width 227 height 16
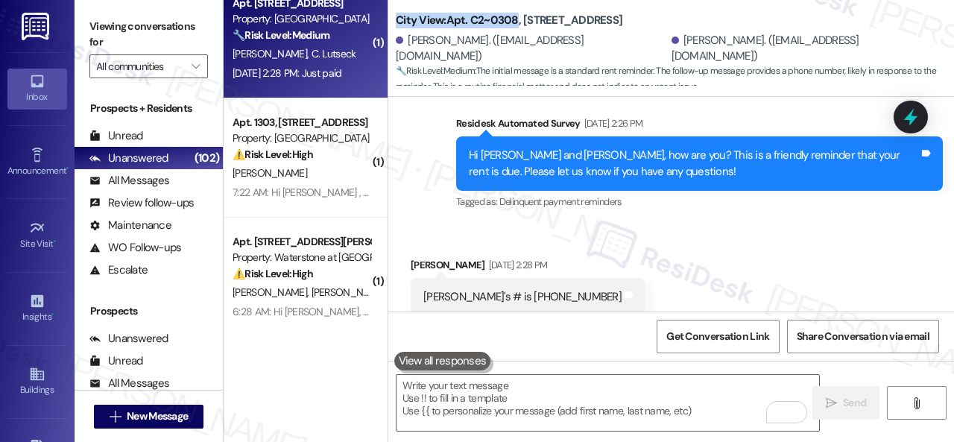
copy b "City View: Apt. C2~0308"
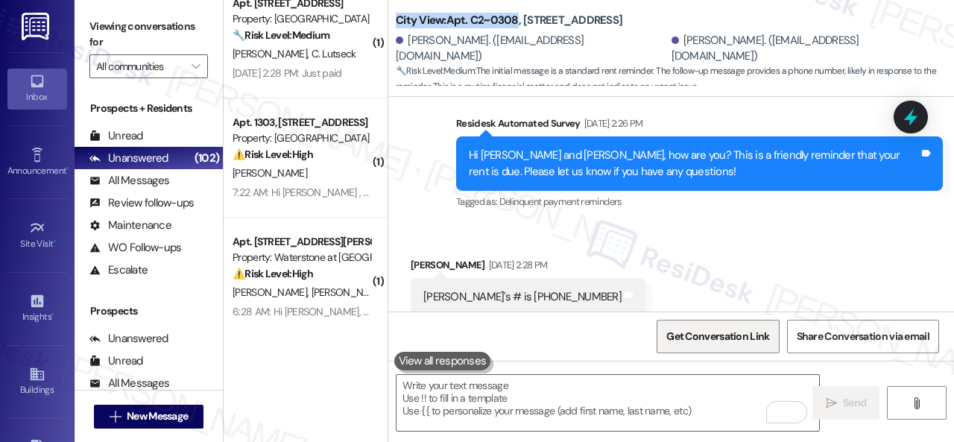
click at [698, 332] on span "Get Conversation Link" at bounding box center [717, 337] width 103 height 16
click at [686, 340] on span "Get Conversation Link" at bounding box center [717, 337] width 103 height 16
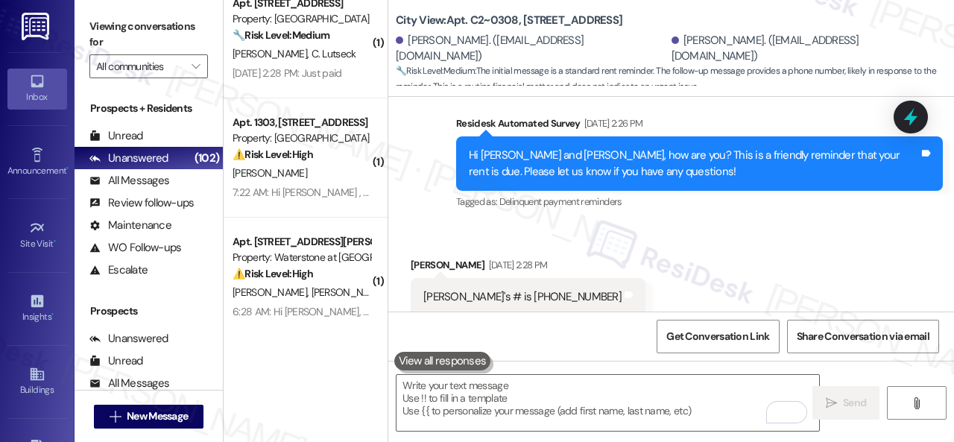
click at [722, 230] on div "Received via SMS [PERSON_NAME] [DATE] 2:28 PM [PERSON_NAME]'s # is [PHONE_NUMBE…" at bounding box center [671, 276] width 566 height 104
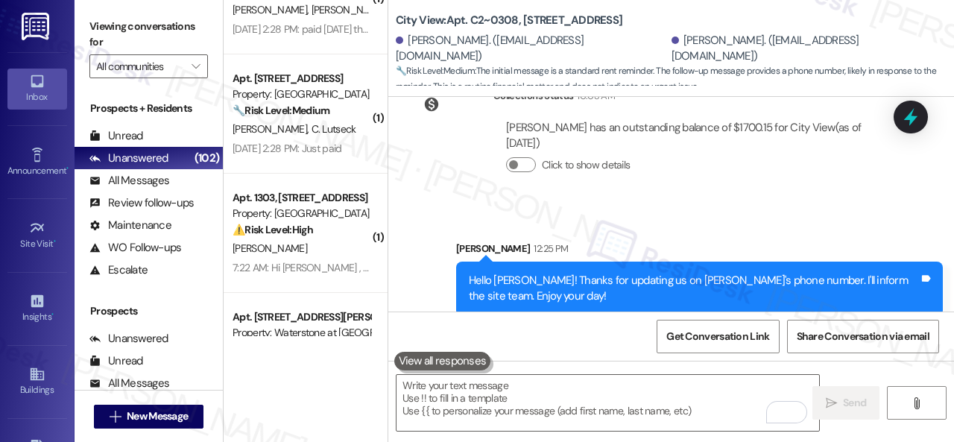
scroll to position [2495, 0]
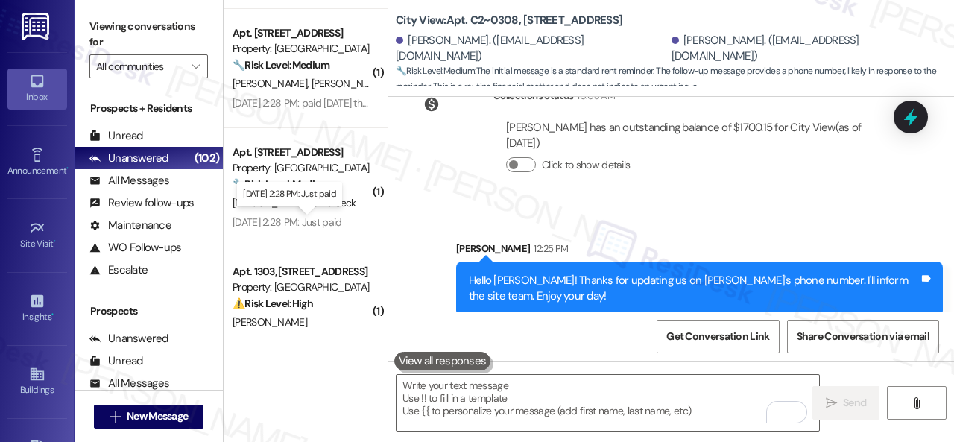
click at [326, 203] on div "[DATE] 2:28 PM: Just paid" at bounding box center [289, 194] width 105 height 25
drag, startPoint x: 359, startPoint y: 208, endPoint x: 441, endPoint y: 227, distance: 83.5
click at [358, 208] on div "[PERSON_NAME] [PERSON_NAME]" at bounding box center [301, 203] width 141 height 19
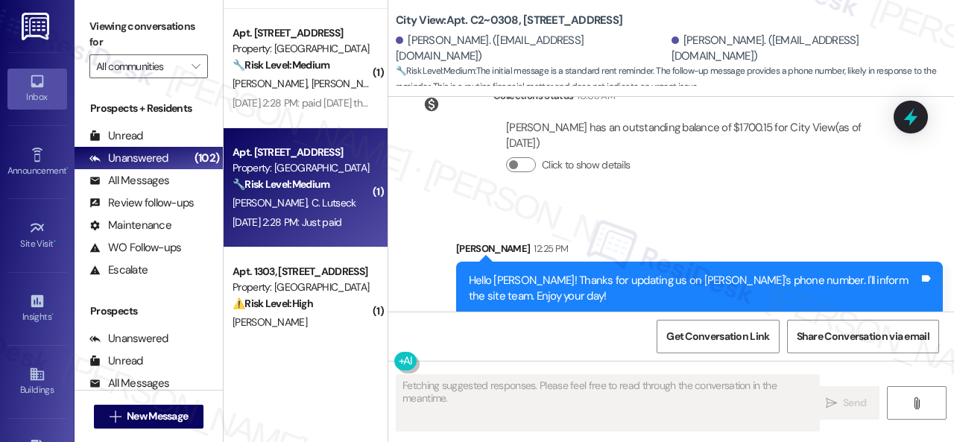
type textarea "Fetching suggested responses. Please feel free to read through the conversation…"
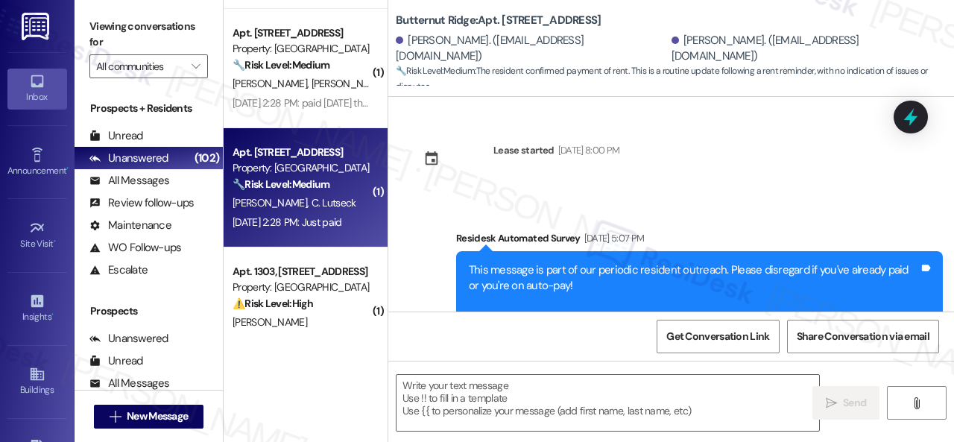
scroll to position [6188, 0]
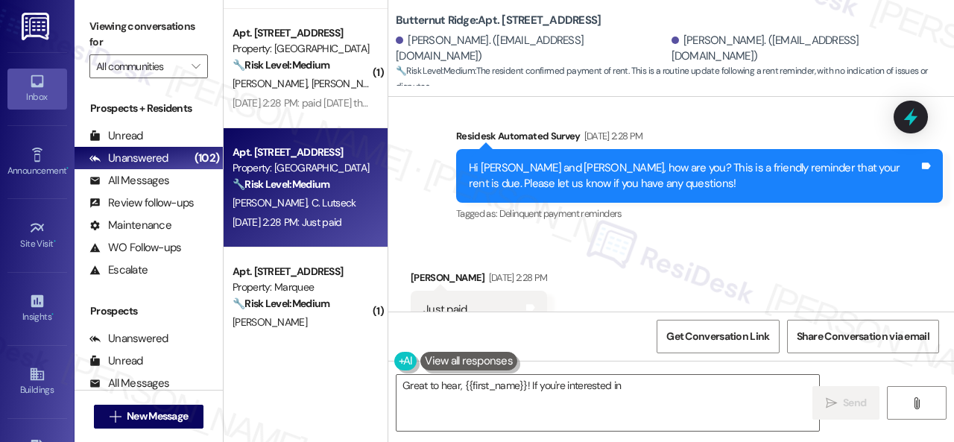
drag, startPoint x: 476, startPoint y: 180, endPoint x: 475, endPoint y: 206, distance: 26.8
click at [476, 180] on div "Survey, sent via SMS Residesk Automated Survey [DATE] 2:28 PM Hi [PERSON_NAME] …" at bounding box center [699, 176] width 509 height 119
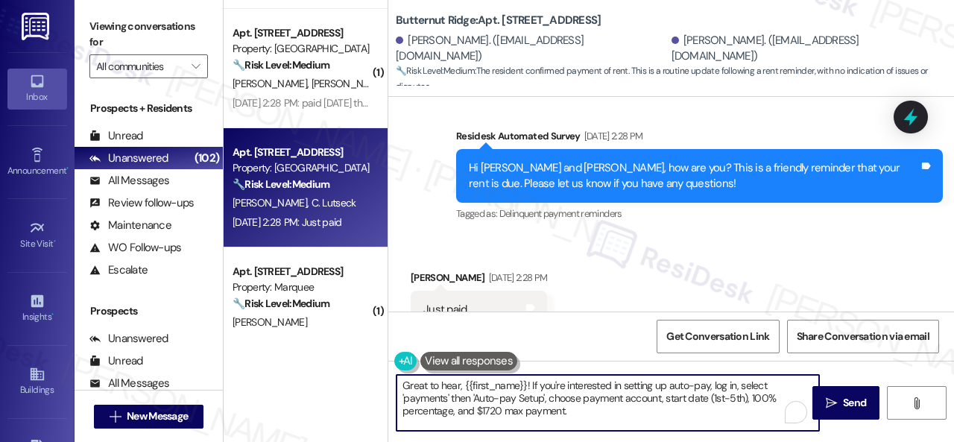
drag, startPoint x: 584, startPoint y: 411, endPoint x: 316, endPoint y: 345, distance: 276.2
click at [316, 345] on div "( 1 ) Apt. B6~[GEOGRAPHIC_DATA][STREET_ADDRESS] Property: City View 🔧 Risk Leve…" at bounding box center [589, 221] width 730 height 442
paste textarea "Thanks for the update! I'm happy to hear you've already taken care of the rent.…"
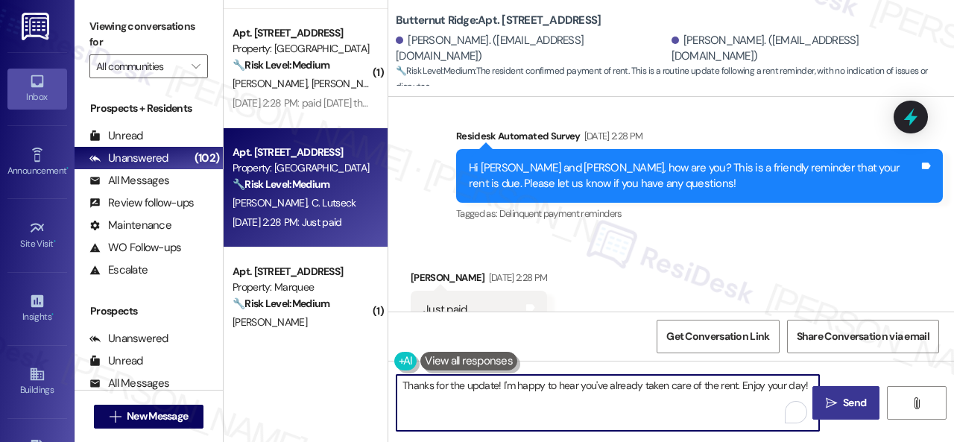
type textarea "Thanks for the update! I'm happy to hear you've already taken care of the rent.…"
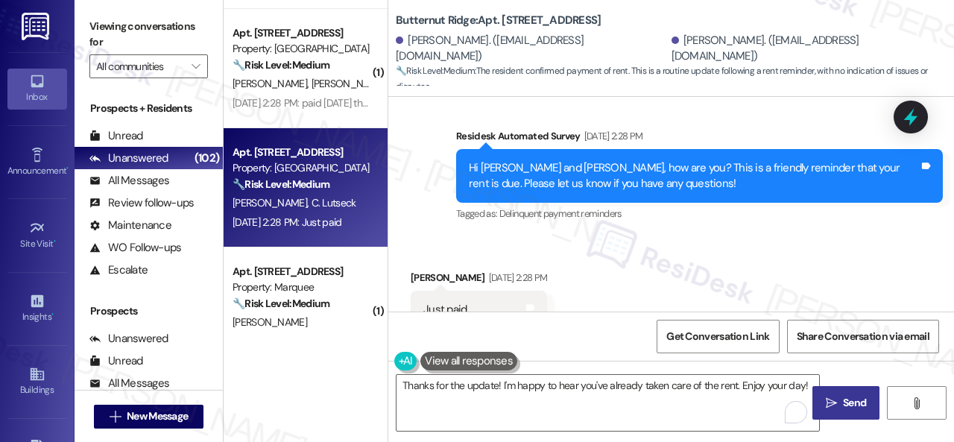
click at [843, 399] on span "Send" at bounding box center [854, 403] width 23 height 16
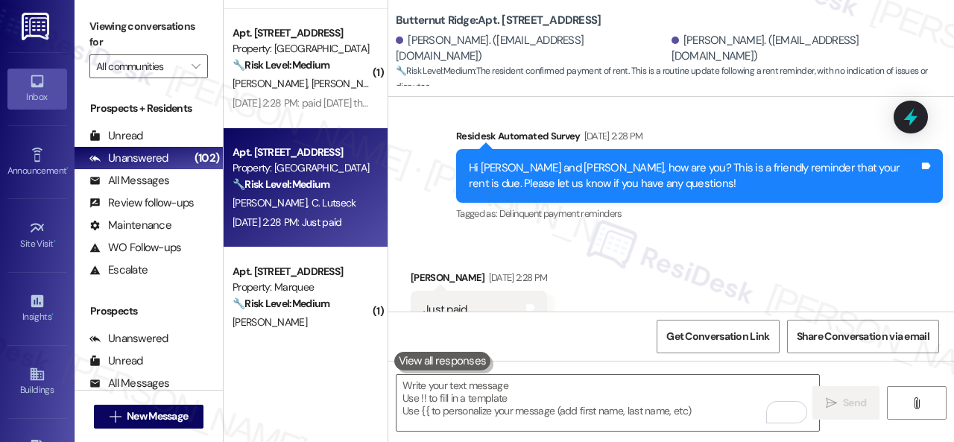
scroll to position [6186, 0]
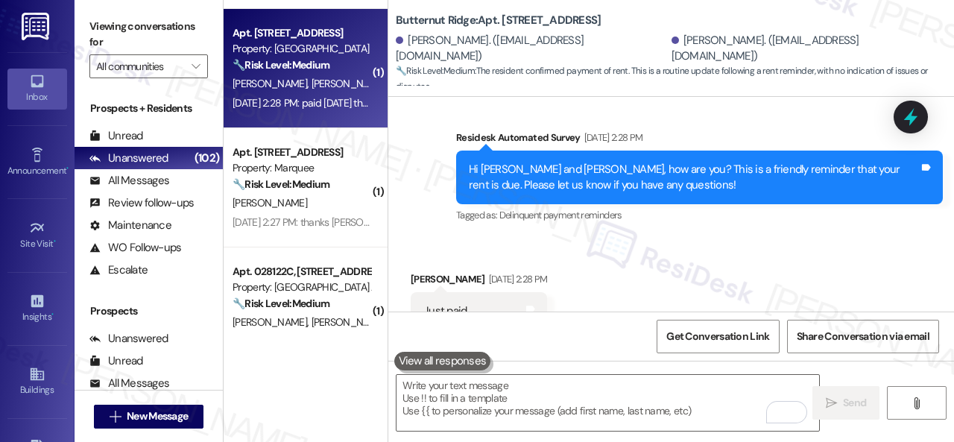
click at [326, 96] on div "[DATE] 2:28 PM: paid [DATE] thanks [DATE] 2:28 PM: paid [DATE] thanks" at bounding box center [308, 102] width 150 height 13
type textarea "Fetching suggested responses. Please feel free to read through the conversation…"
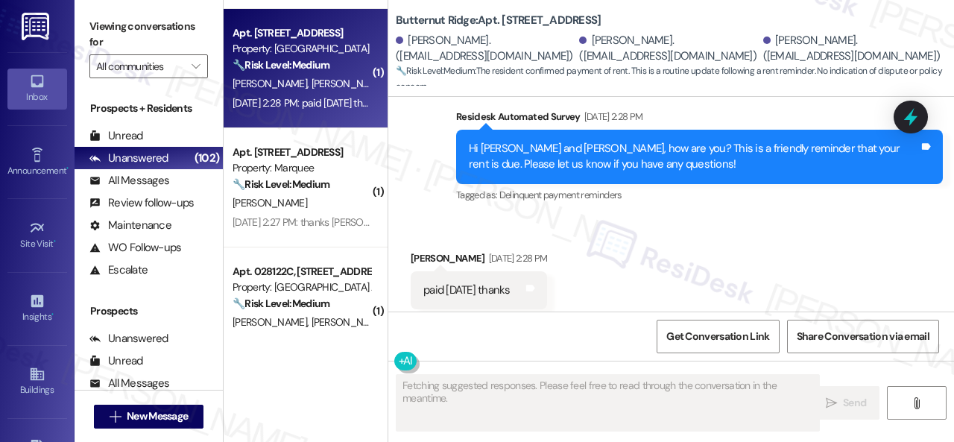
scroll to position [1699, 0]
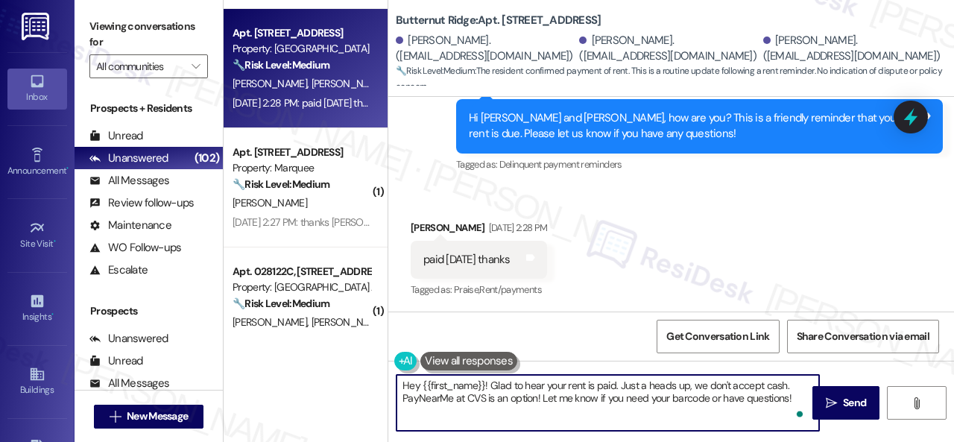
drag, startPoint x: 793, startPoint y: 399, endPoint x: 222, endPoint y: 304, distance: 578.7
click at [214, 303] on div "Viewing conversations for All communities  Prospects + Residents Unread (0) Un…" at bounding box center [515, 221] width 880 height 442
paste textarea "Thanks for the update! I'm happy to hear you've already taken care of the rent.…"
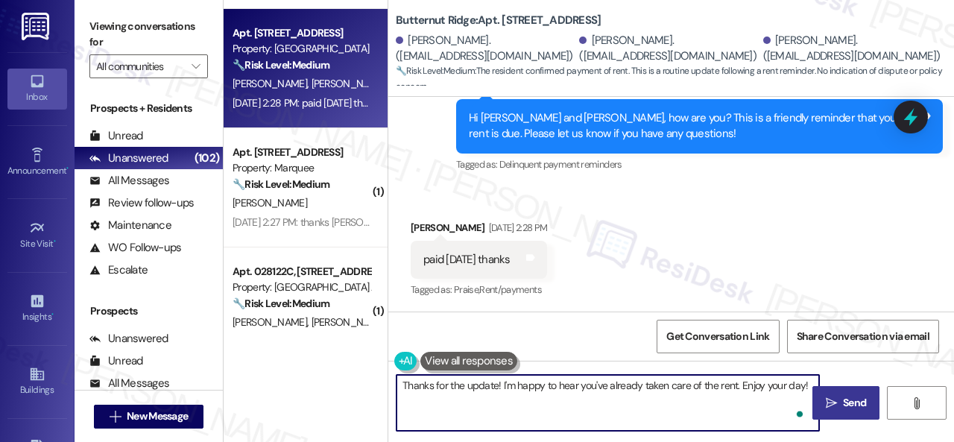
type textarea "Thanks for the update! I'm happy to hear you've already taken care of the rent.…"
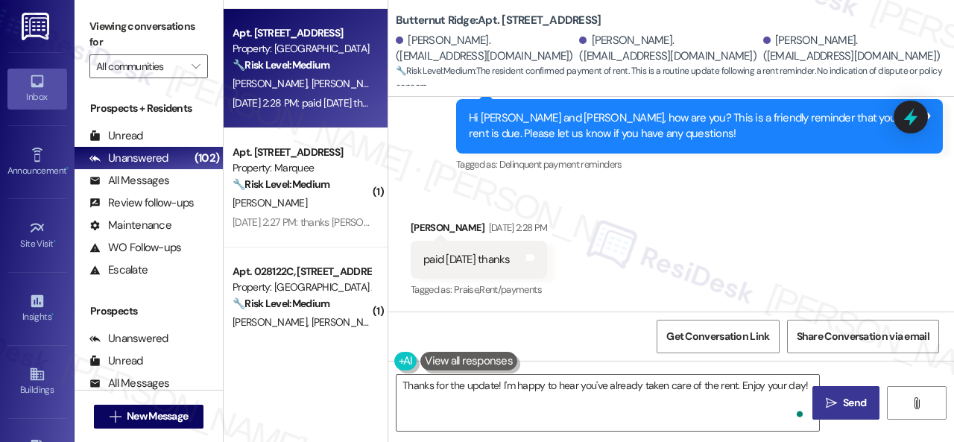
click at [848, 399] on span "Send" at bounding box center [854, 403] width 23 height 16
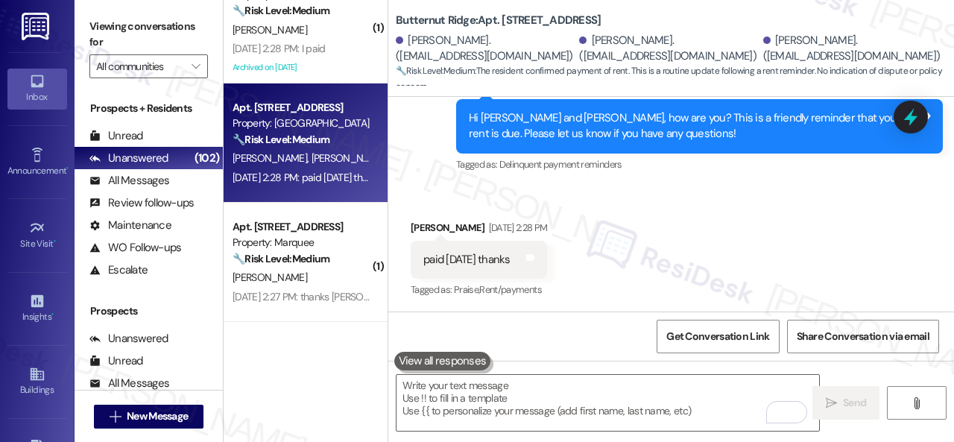
scroll to position [2346, 0]
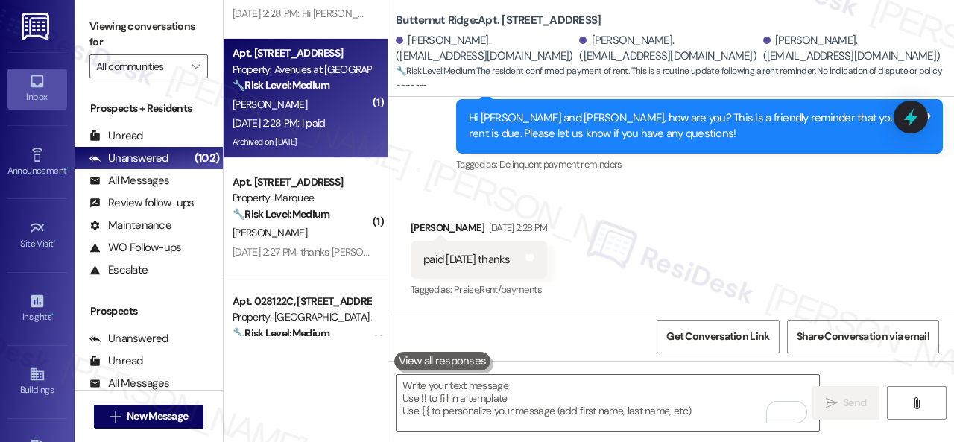
click at [325, 114] on div "[DATE] 2:28 PM: I paid [DATE] 2:28 PM: I paid" at bounding box center [301, 123] width 141 height 19
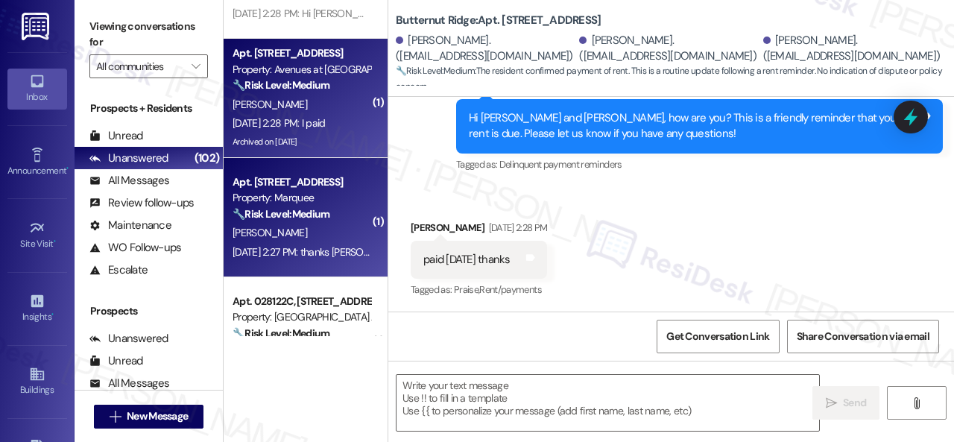
type textarea "Fetching suggested responses. Please feel free to read through the conversation…"
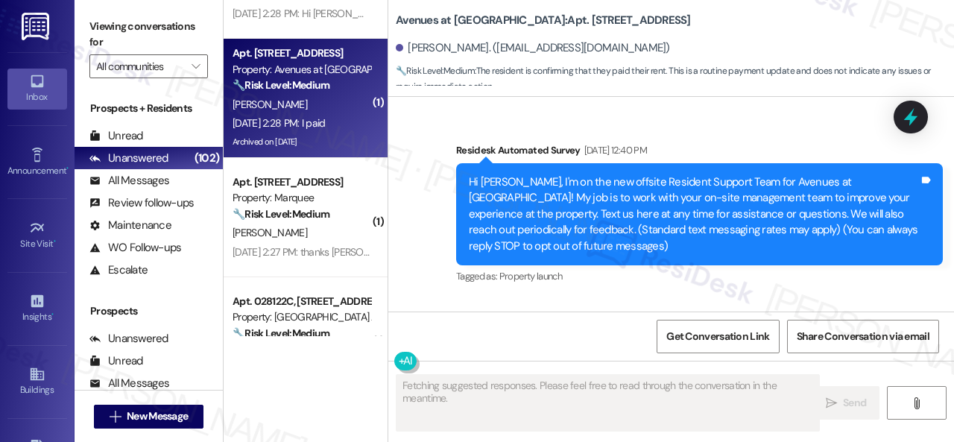
scroll to position [6616, 0]
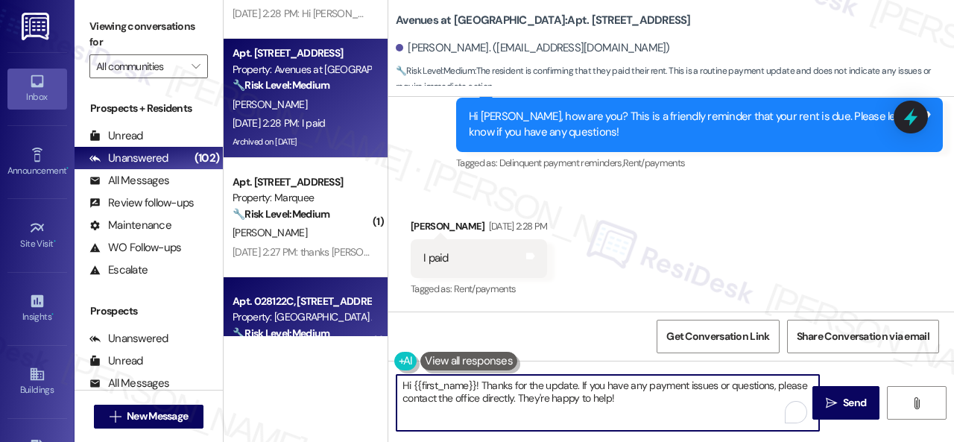
drag, startPoint x: 638, startPoint y: 400, endPoint x: 239, endPoint y: 303, distance: 410.4
click at [239, 303] on div "( 1 ) Apt. B2~0208, [STREET_ADDRESS] Property: City View 🔧 Risk Level: Medium T…" at bounding box center [589, 221] width 730 height 442
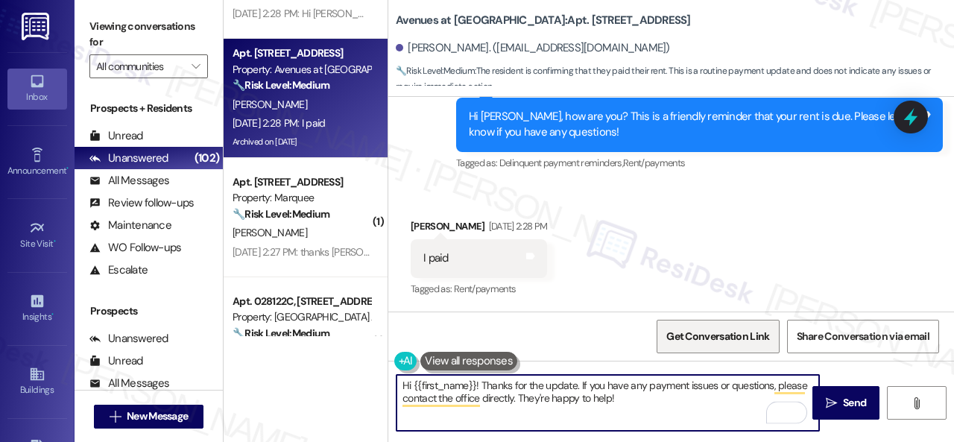
paste textarea "Thanks for the update! I'm happy to hear you've already taken care of the rent.…"
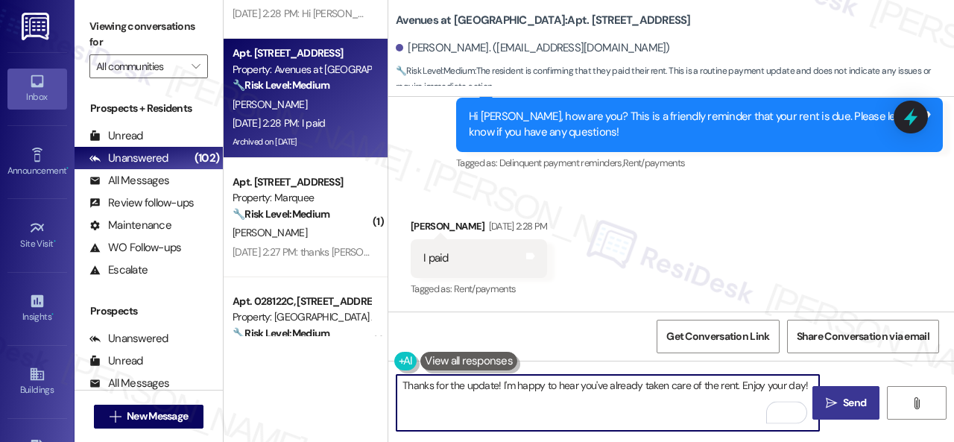
type textarea "Thanks for the update! I'm happy to hear you've already taken care of the rent.…"
click at [856, 407] on span "Send" at bounding box center [854, 403] width 23 height 16
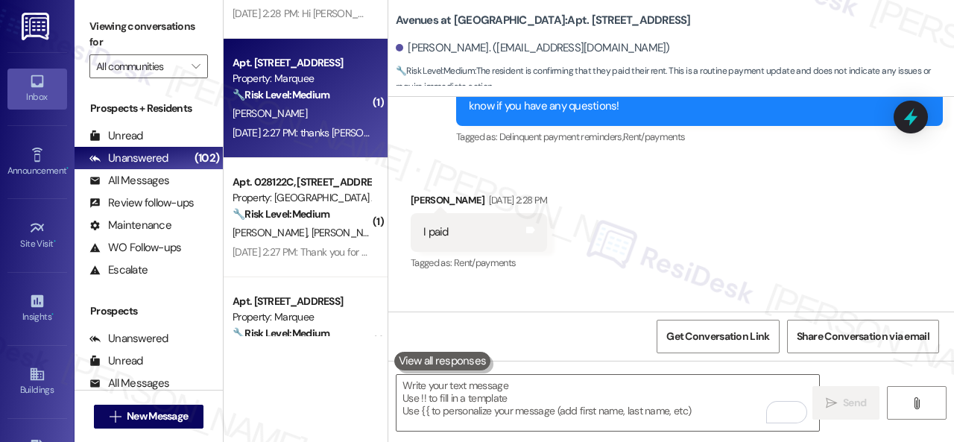
click at [339, 114] on div "[PERSON_NAME]" at bounding box center [301, 113] width 141 height 19
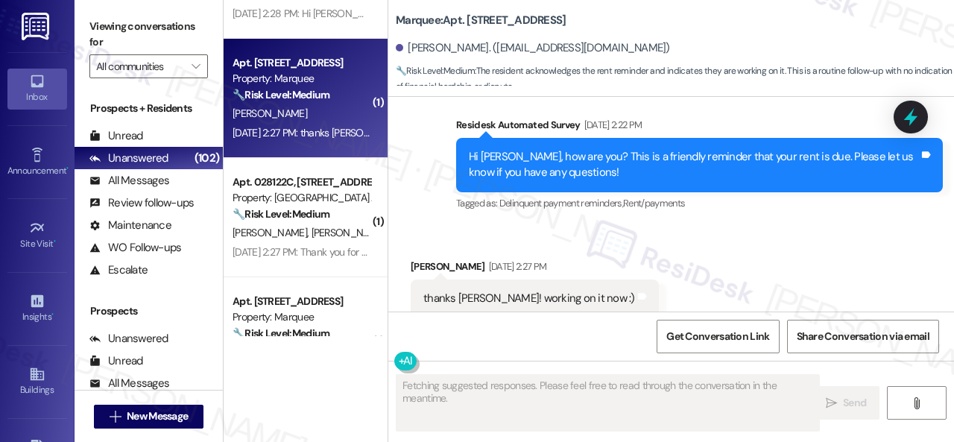
scroll to position [938, 0]
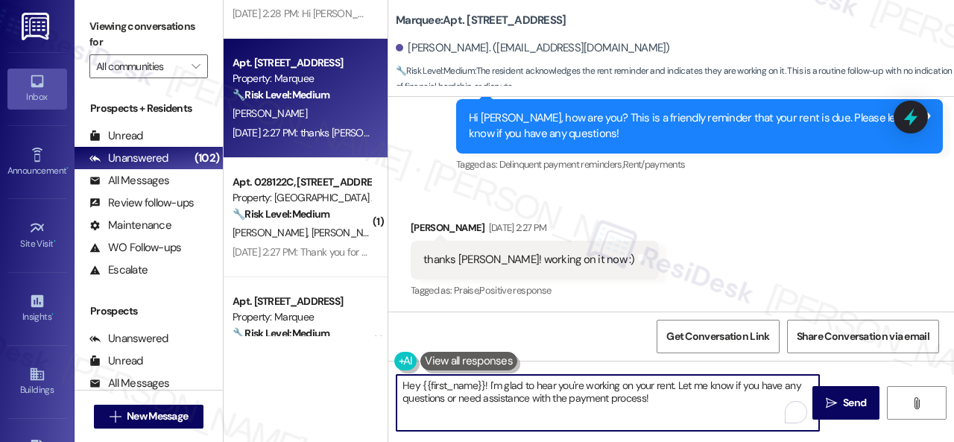
drag, startPoint x: 671, startPoint y: 399, endPoint x: 332, endPoint y: 348, distance: 342.2
click at [332, 348] on div "( 1 ) Apt. B2~0208, [STREET_ADDRESS] Property: City View 🔧 Risk Level: Medium T…" at bounding box center [589, 221] width 730 height 442
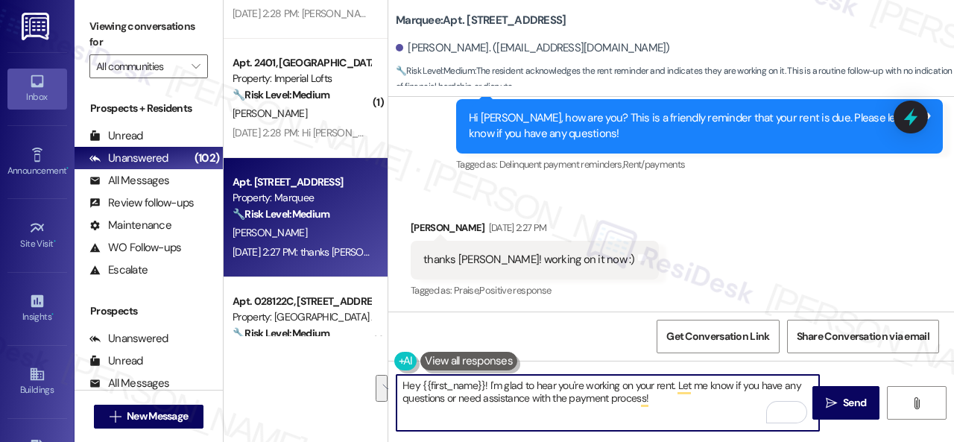
paste textarea "Thanks for the update! I'm happy to hear you've already taken care of the rent.…"
click at [577, 384] on textarea "Thanks for the update! I'm happy to hear you've already taken care of the rent.…" at bounding box center [608, 403] width 423 height 56
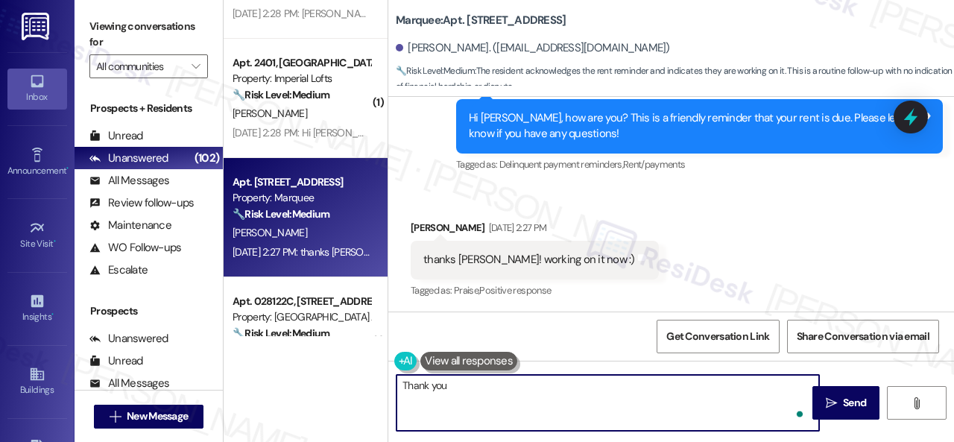
type textarea "Thank you."
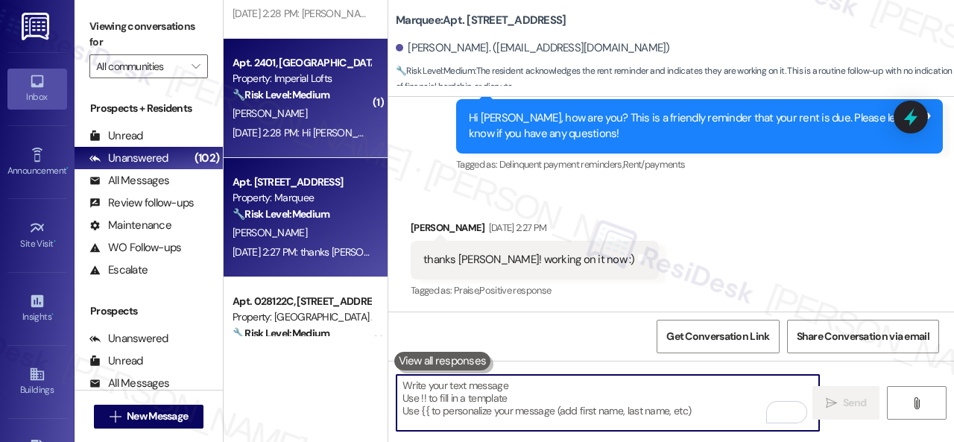
click at [315, 117] on div "[PERSON_NAME]" at bounding box center [301, 113] width 141 height 19
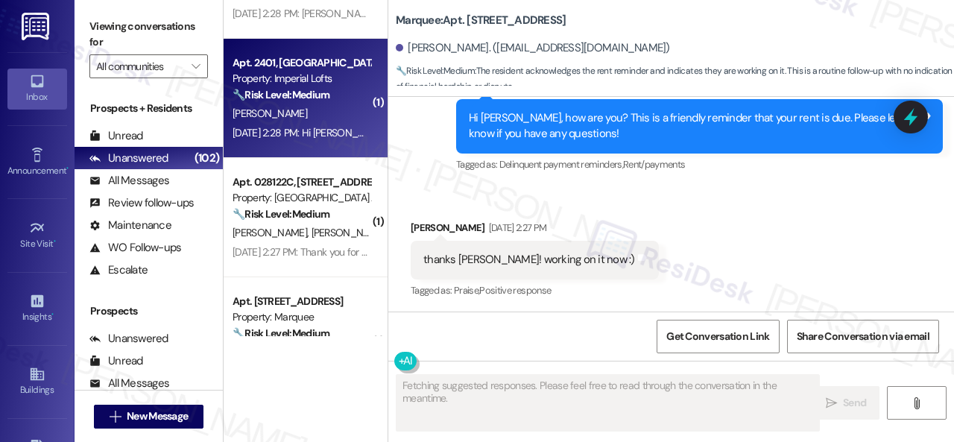
type textarea "Fetching suggested responses. Please feel free to read through the conversation…"
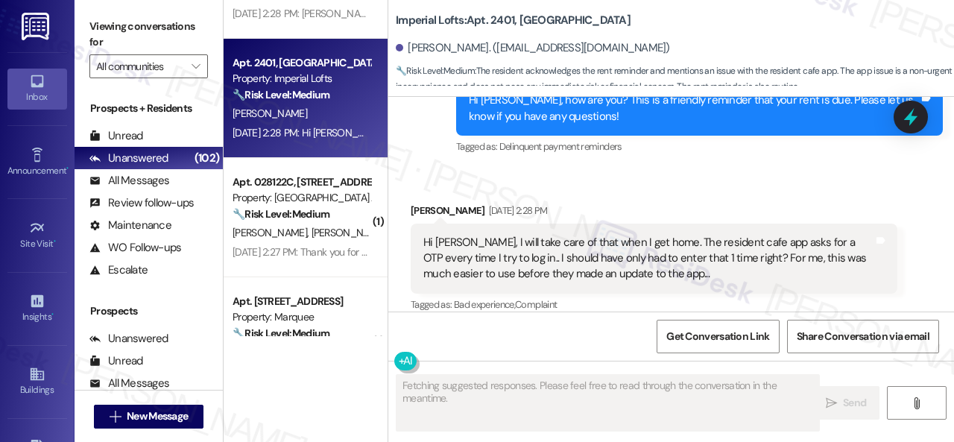
scroll to position [7969, 0]
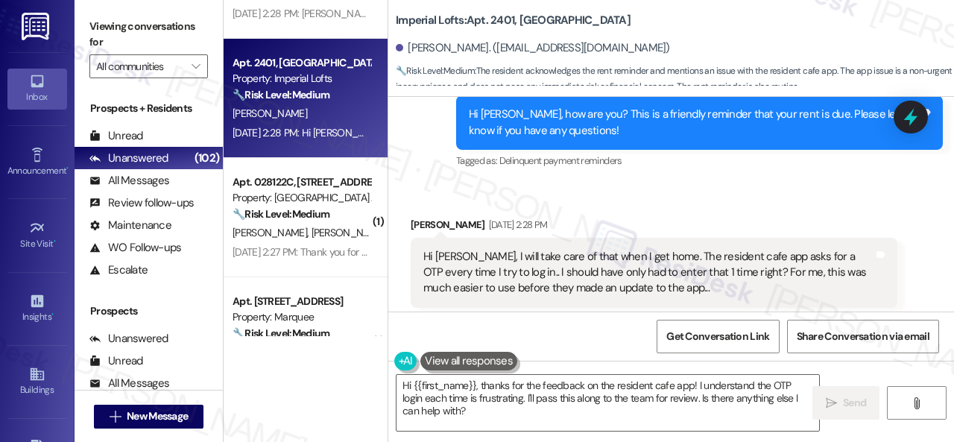
click at [739, 183] on div "Received via SMS [PERSON_NAME] [DATE] 2:28 PM Hi [PERSON_NAME], I will take car…" at bounding box center [671, 369] width 566 height 373
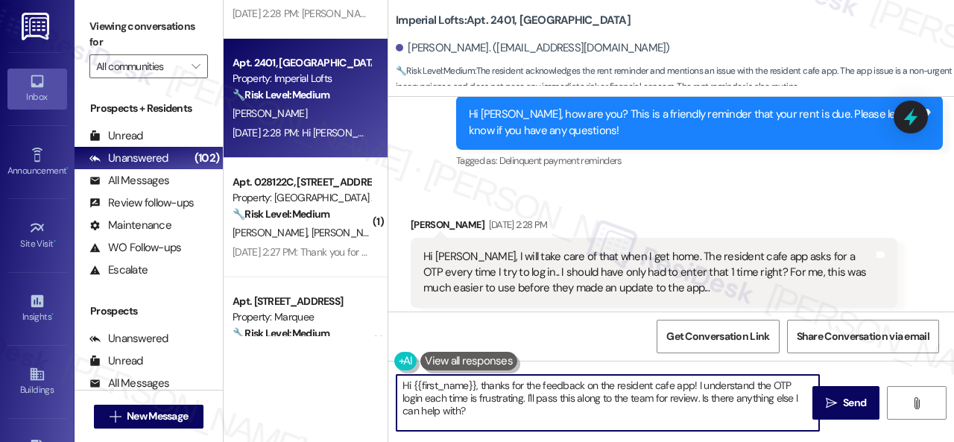
drag, startPoint x: 469, startPoint y: 423, endPoint x: 478, endPoint y: 395, distance: 29.0
click at [315, 378] on div "( 1 ) Apt. [STREET_ADDRESS] Property: Butternut Ridge 🔧 Risk Level: Medium The …" at bounding box center [589, 221] width 730 height 442
paste textarea "I'm sorry for the delayed response. Please don’t hesitate to confirm if you sti…"
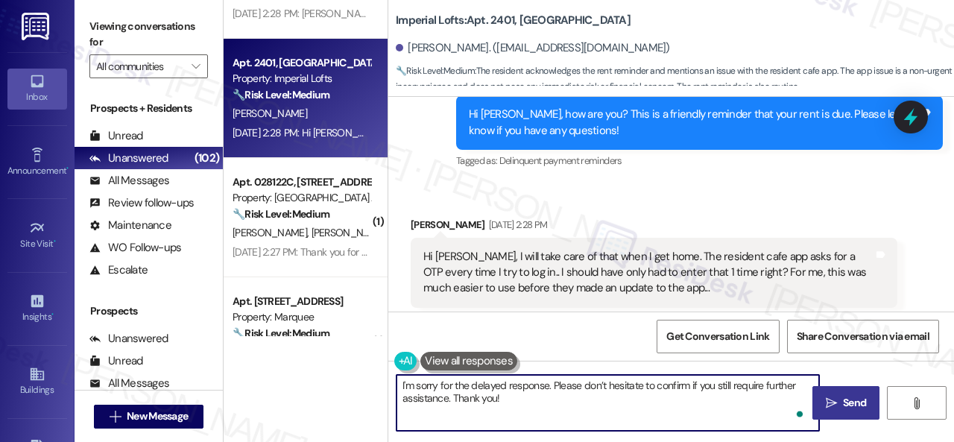
type textarea "I'm sorry for the delayed response. Please don’t hesitate to confirm if you sti…"
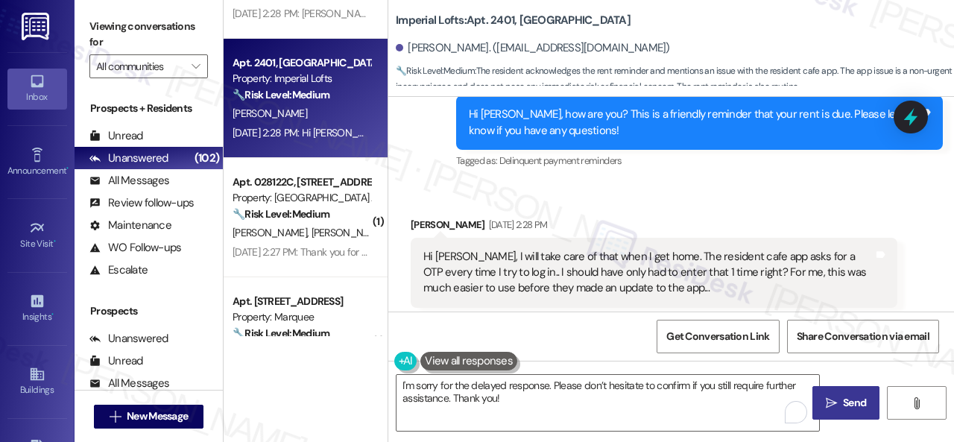
click at [829, 396] on span " Send" at bounding box center [846, 403] width 47 height 16
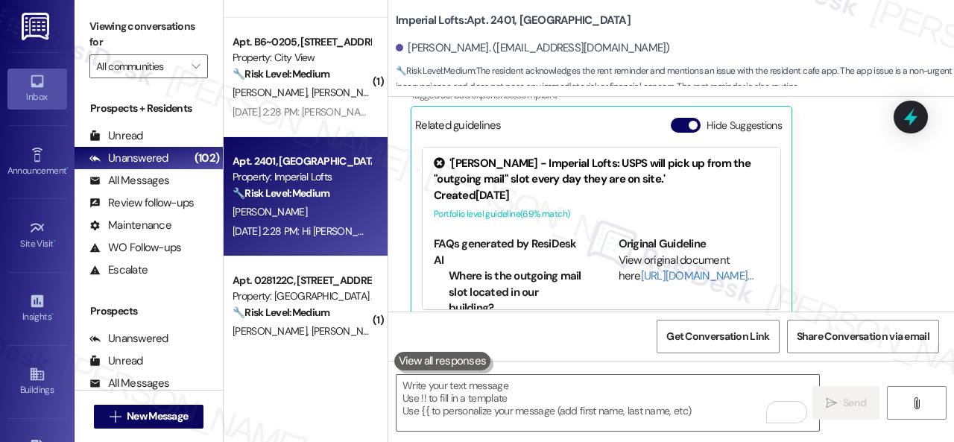
scroll to position [2197, 0]
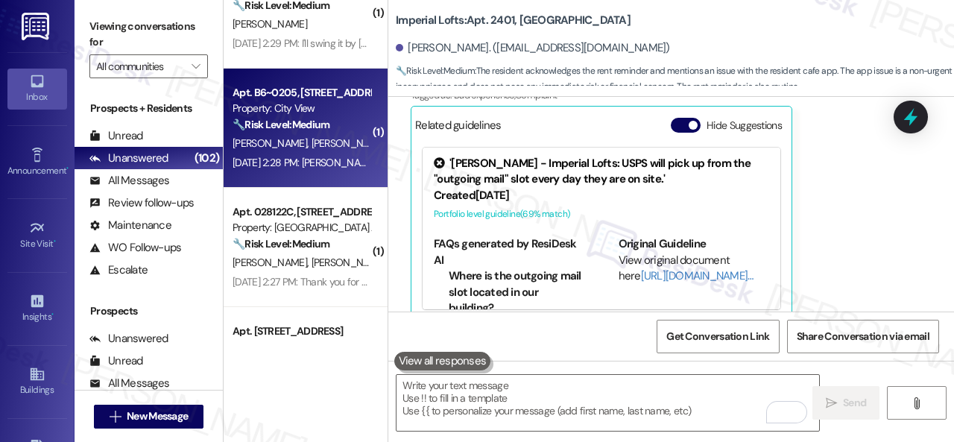
click at [312, 148] on span "[PERSON_NAME]" at bounding box center [349, 142] width 75 height 13
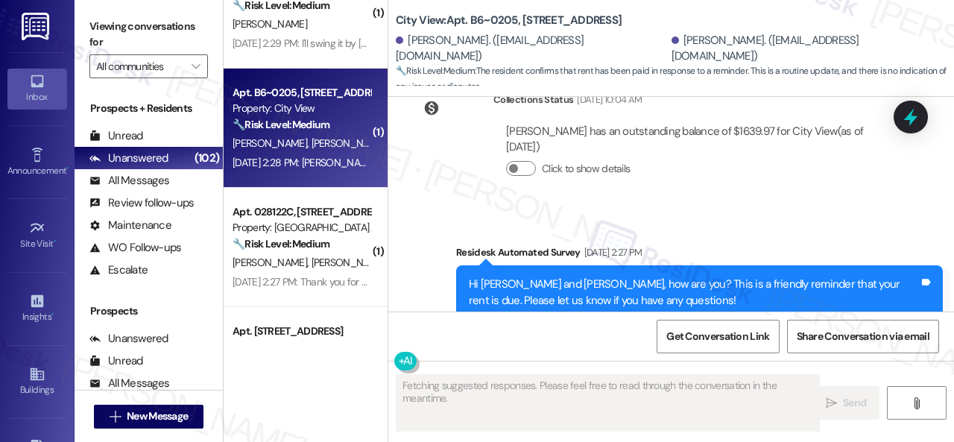
scroll to position [2846, 0]
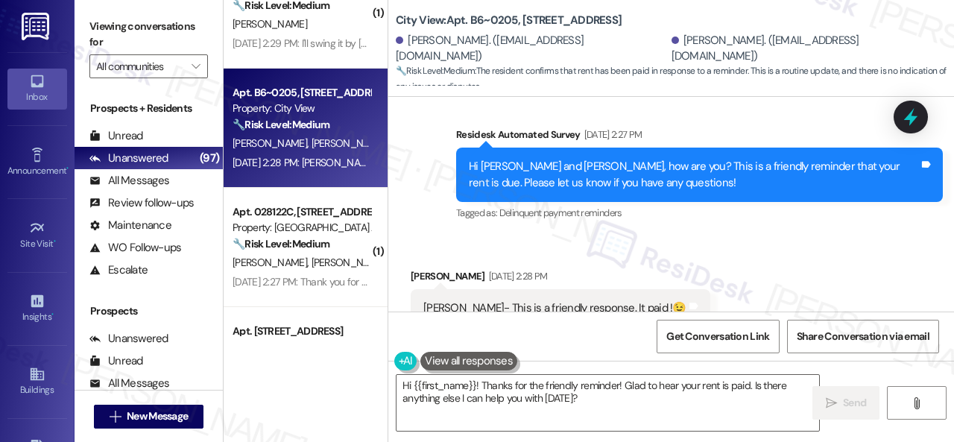
drag, startPoint x: 450, startPoint y: 181, endPoint x: 475, endPoint y: 284, distance: 105.8
click at [450, 181] on div "Survey, sent via SMS Residesk Automated Survey [DATE] 2:27 PM Hi [PERSON_NAME] …" at bounding box center [699, 175] width 509 height 119
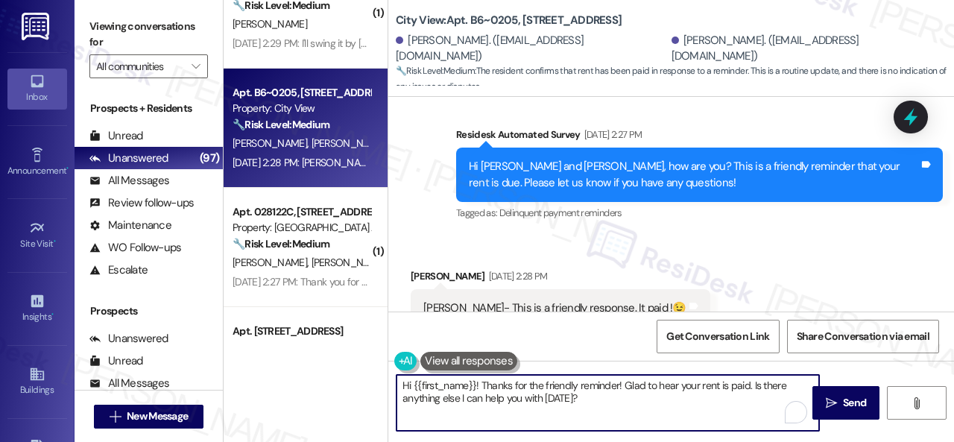
drag, startPoint x: 604, startPoint y: 403, endPoint x: 323, endPoint y: 367, distance: 282.5
click at [323, 367] on div "( 1 ) Apt. [STREET_ADDRESS] Property: Edge 35 🔧 Risk Level: Medium The resident…" at bounding box center [589, 221] width 730 height 442
paste textarea "Thanks for the update! I'm happy to hear you've already taken care of the rent.…"
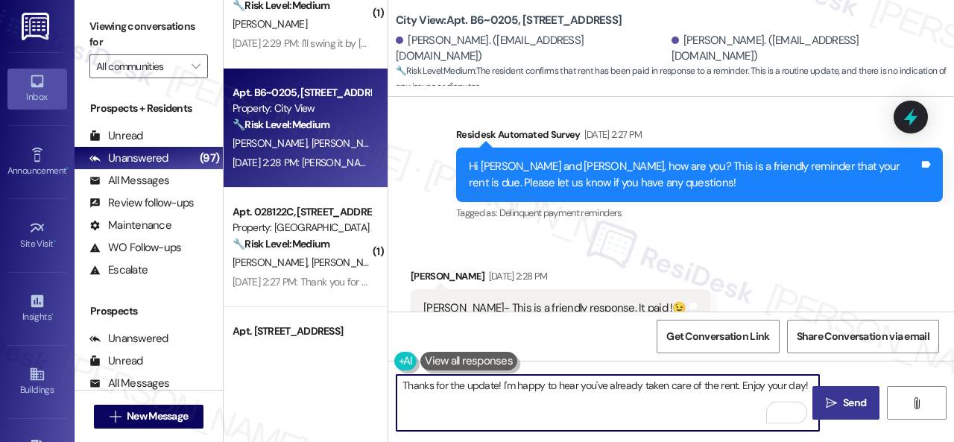
type textarea "Thanks for the update! I'm happy to hear you've already taken care of the rent.…"
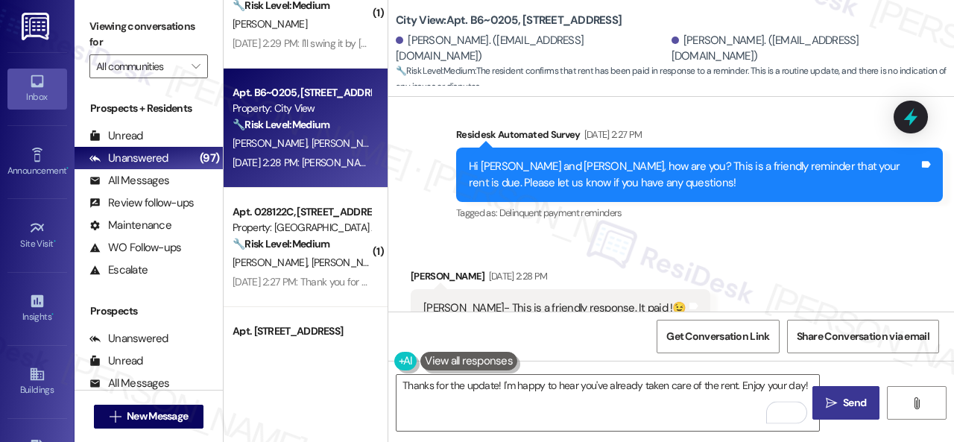
click at [843, 402] on span "Send" at bounding box center [854, 403] width 23 height 16
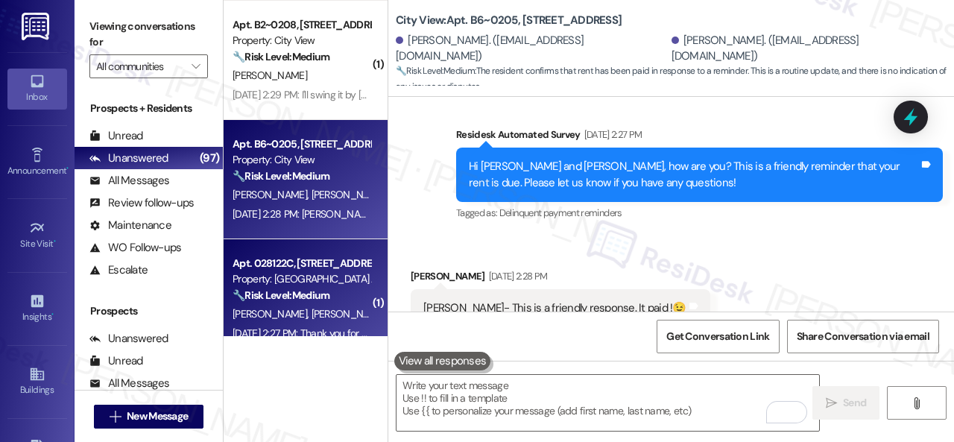
scroll to position [2123, 0]
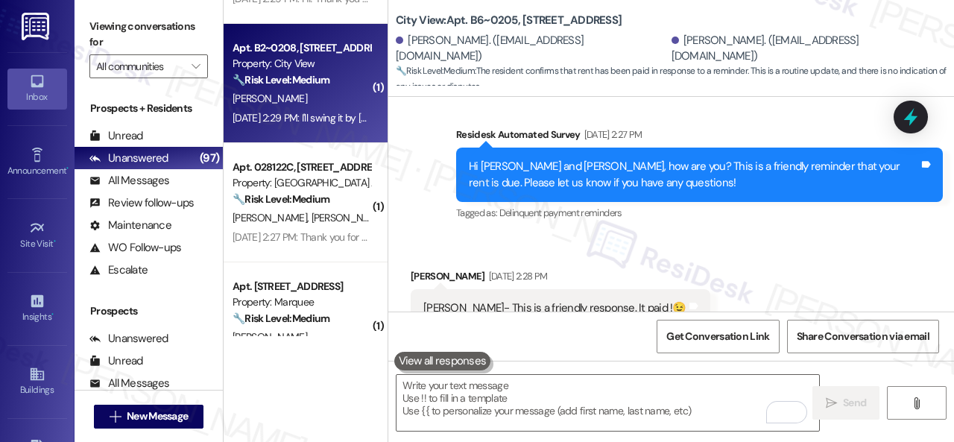
click at [329, 107] on div "[PERSON_NAME]" at bounding box center [301, 98] width 141 height 19
type textarea "Fetching suggested responses. Please feel free to read through the conversation…"
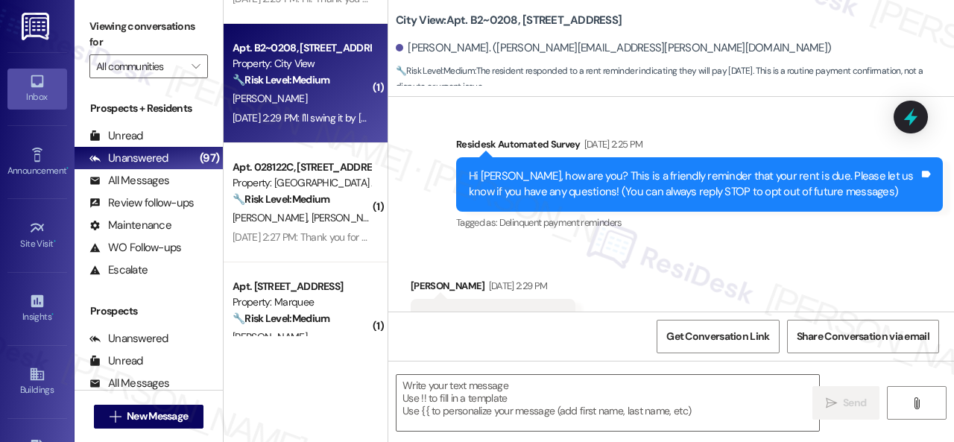
scroll to position [152, 0]
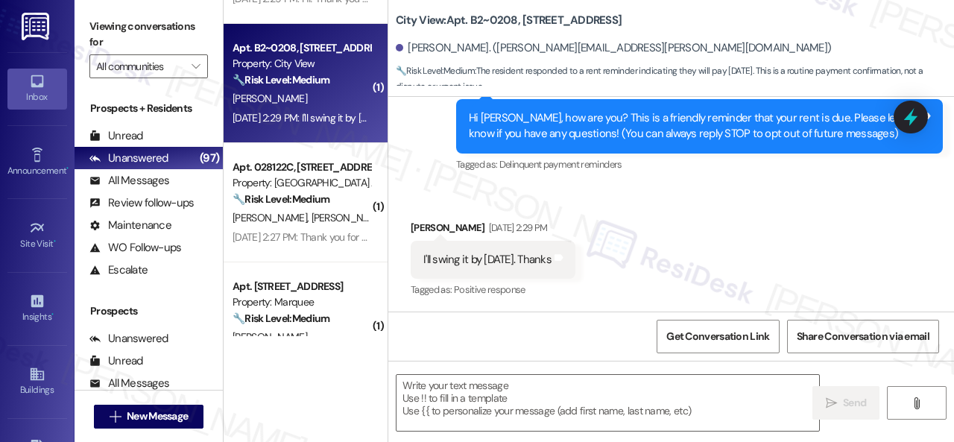
type textarea "Fetching suggested responses. Please feel free to read through the conversation…"
click at [495, 400] on textarea at bounding box center [608, 403] width 423 height 56
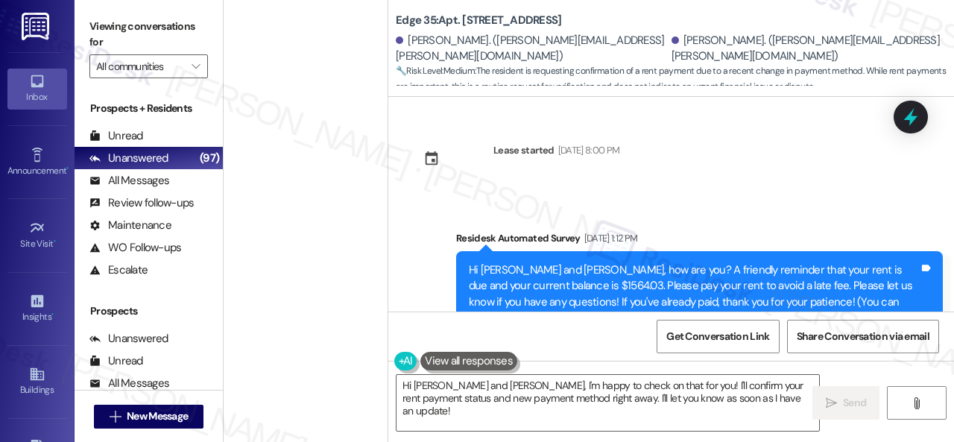
scroll to position [1679, 0]
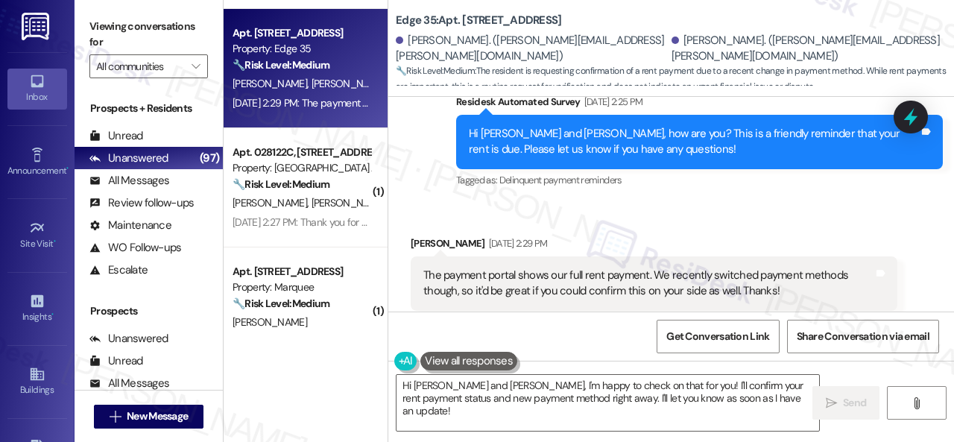
drag, startPoint x: 479, startPoint y: 186, endPoint x: 479, endPoint y: 200, distance: 14.2
click at [479, 202] on div "Received via SMS [PERSON_NAME] [DATE] 2:29 PM The payment portal shows our full…" at bounding box center [671, 273] width 566 height 142
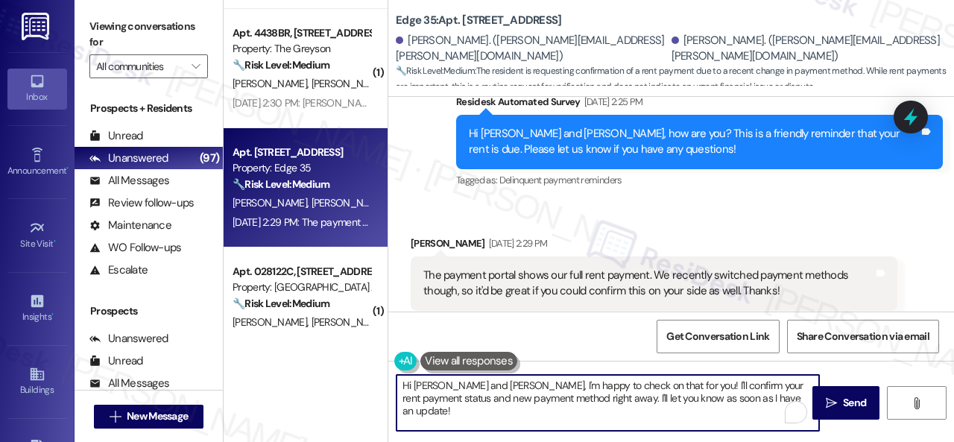
drag, startPoint x: 754, startPoint y: 403, endPoint x: 323, endPoint y: 336, distance: 435.3
click at [323, 336] on div "( 1 ) Apt. 5442, [STREET_ADDRESS] Property: The Boulevard 🔧 Risk Level: Medium …" at bounding box center [589, 221] width 730 height 442
paste textarea "Thanks for the update! I'm happy to hear you've already taken care of the rent.…"
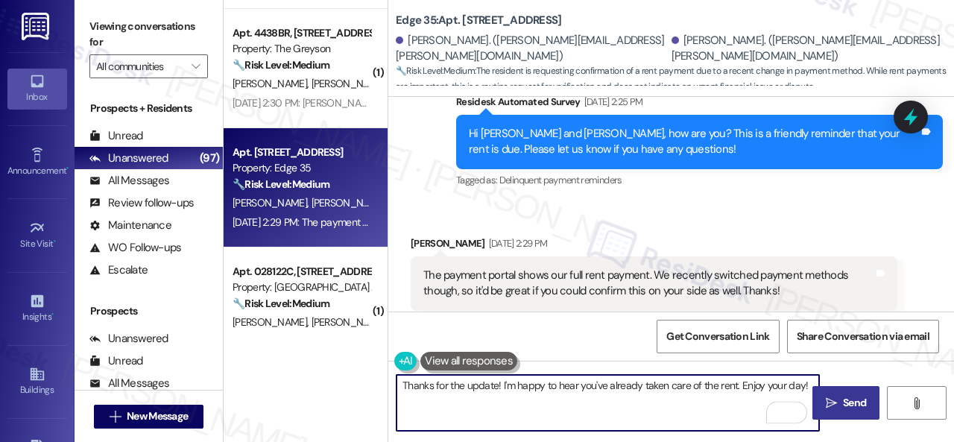
type textarea "Thanks for the update! I'm happy to hear you've already taken care of the rent.…"
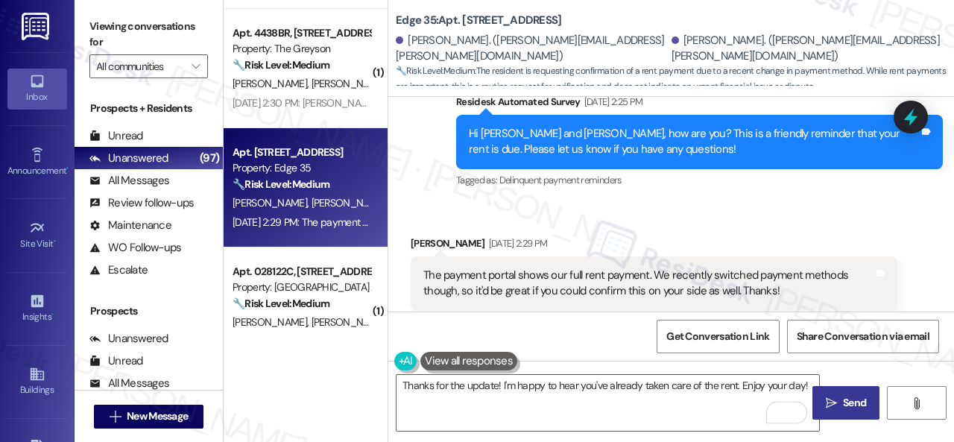
click at [850, 400] on span "Send" at bounding box center [854, 403] width 23 height 16
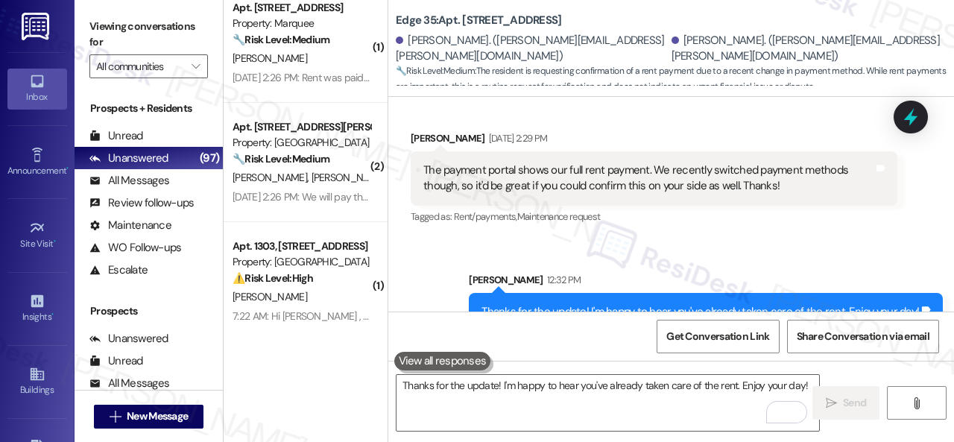
scroll to position [2123, 0]
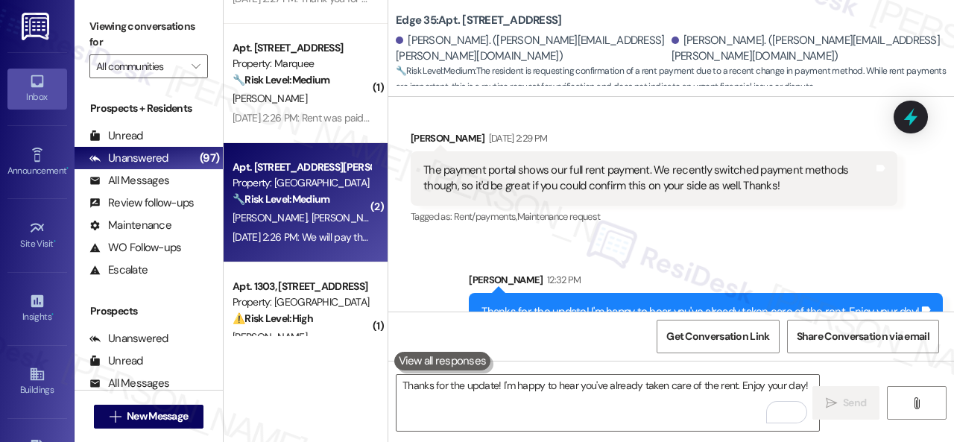
click at [325, 217] on span "[PERSON_NAME]" at bounding box center [351, 217] width 79 height 13
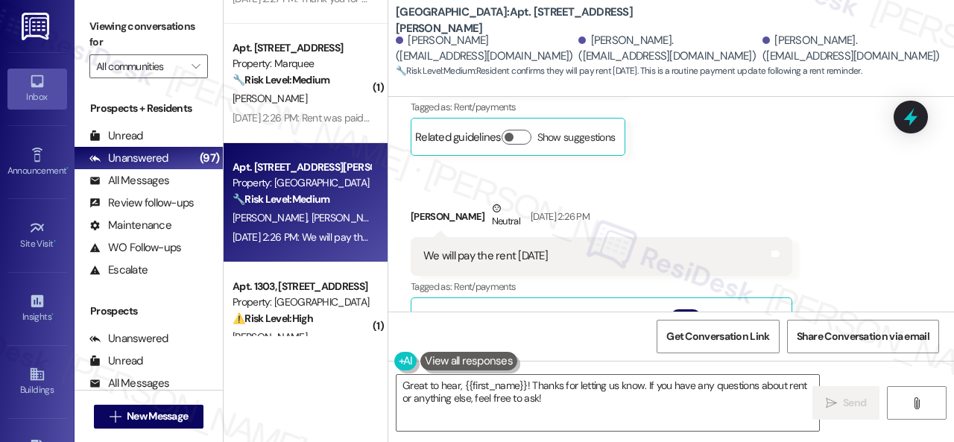
scroll to position [5057, 0]
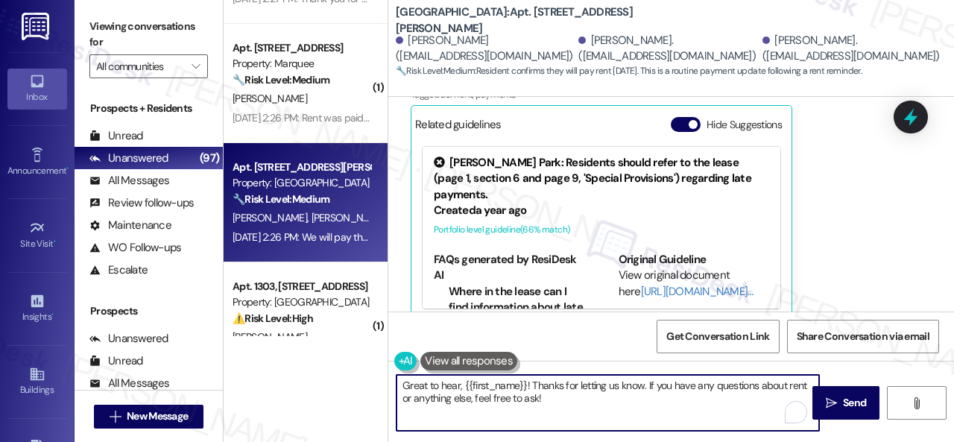
drag, startPoint x: 551, startPoint y: 400, endPoint x: 320, endPoint y: 353, distance: 235.9
click at [329, 366] on div "( 1 ) Apt. 21101, 12501 Broadway St Property: Avenues at Shadow Creek 🔧 Risk Le…" at bounding box center [589, 221] width 730 height 442
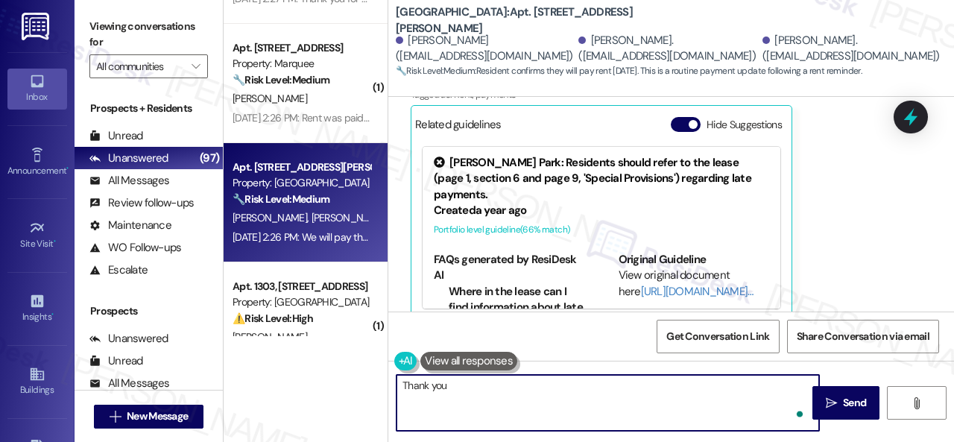
type textarea "Thank you."
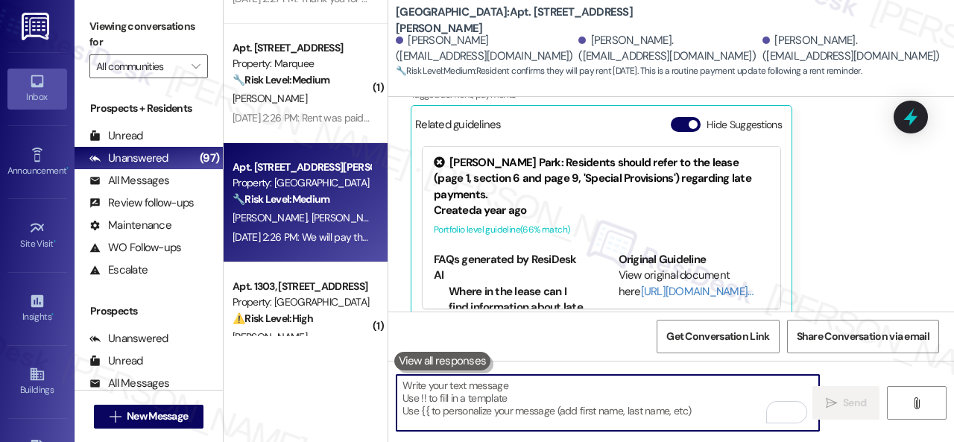
scroll to position [5056, 0]
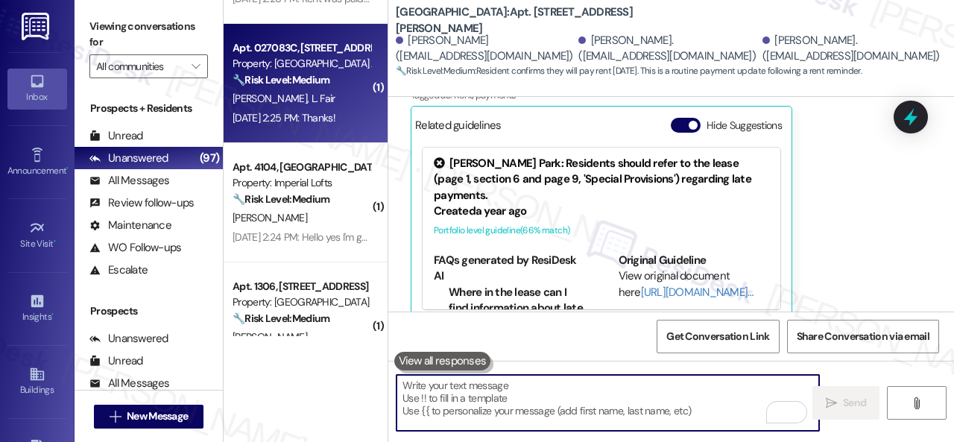
click at [305, 99] on div "L. Jones L. Fair" at bounding box center [301, 98] width 141 height 19
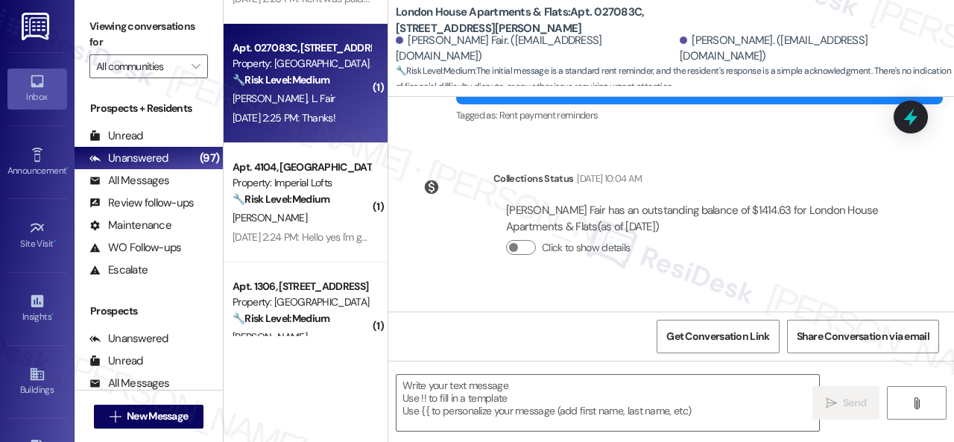
type textarea "Fetching suggested responses. Please feel free to read through the conversation…"
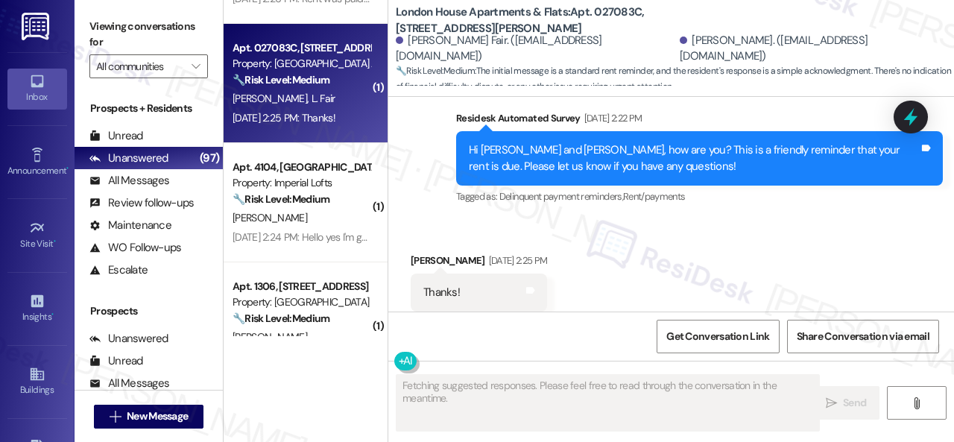
scroll to position [511, 0]
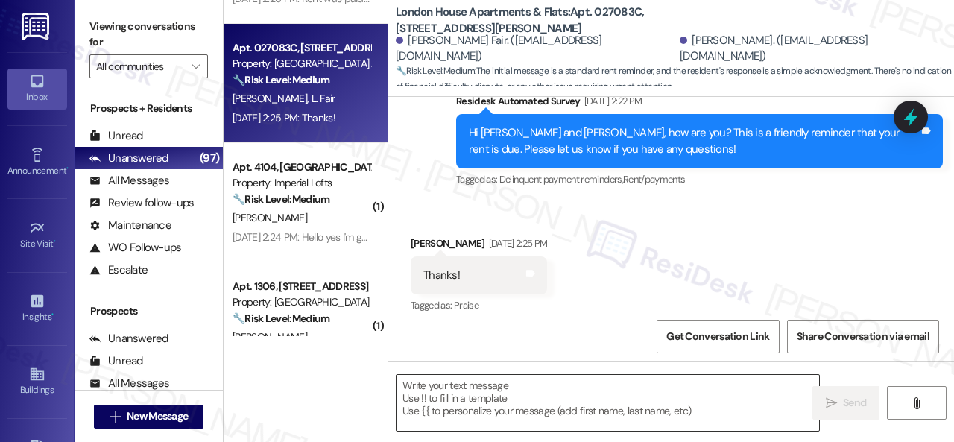
click at [483, 399] on textarea at bounding box center [608, 403] width 423 height 56
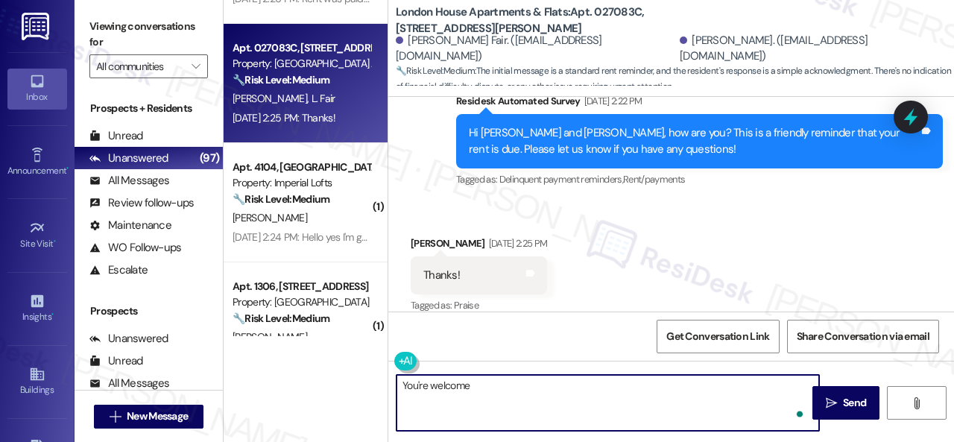
type textarea "You're welcome."
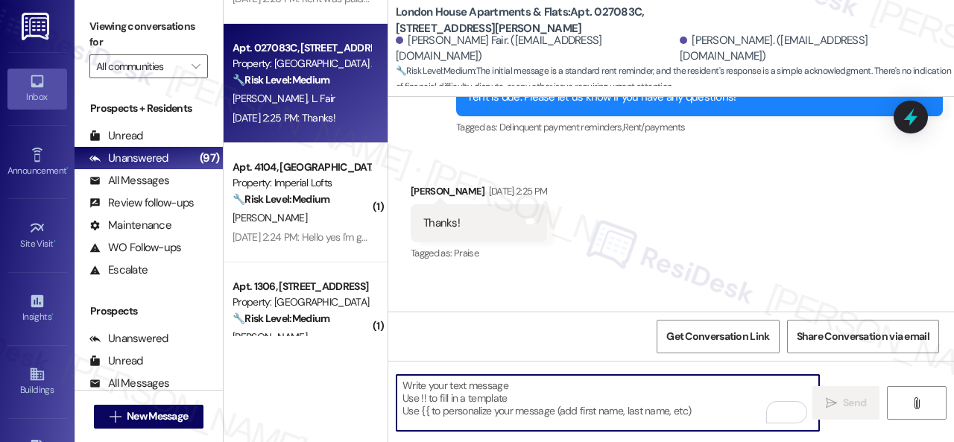
scroll to position [616, 0]
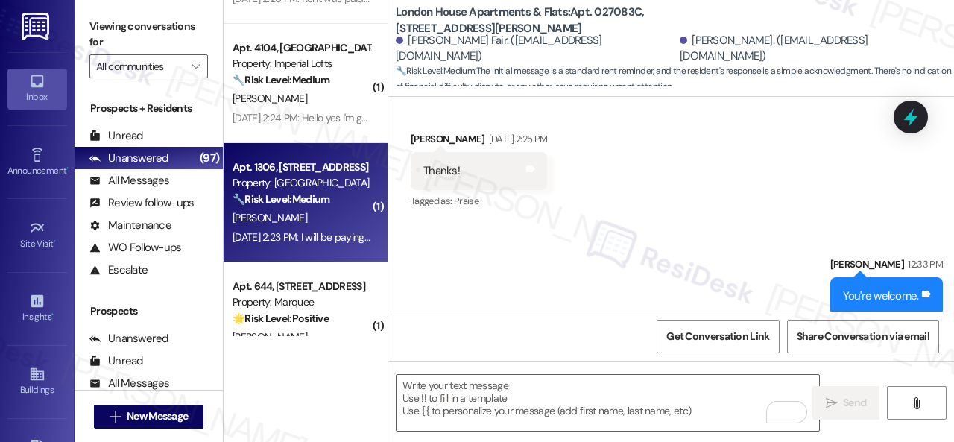
click at [341, 214] on div "Y. Hernandez" at bounding box center [301, 218] width 141 height 19
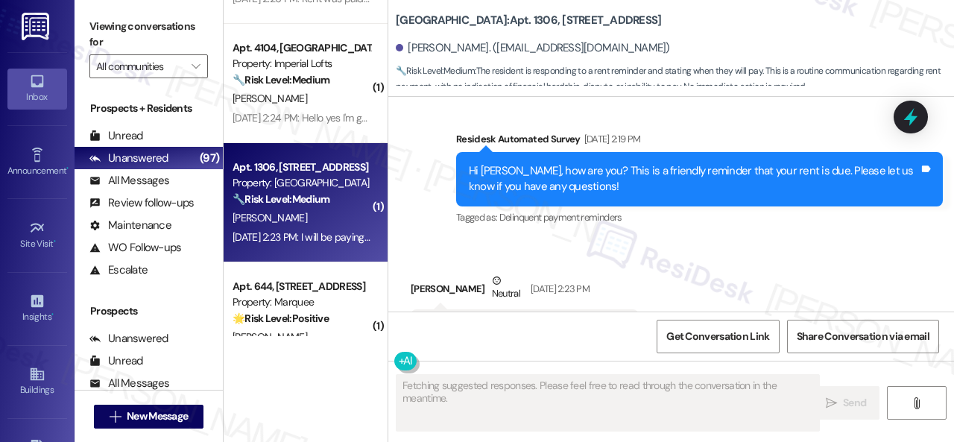
scroll to position [2548, 0]
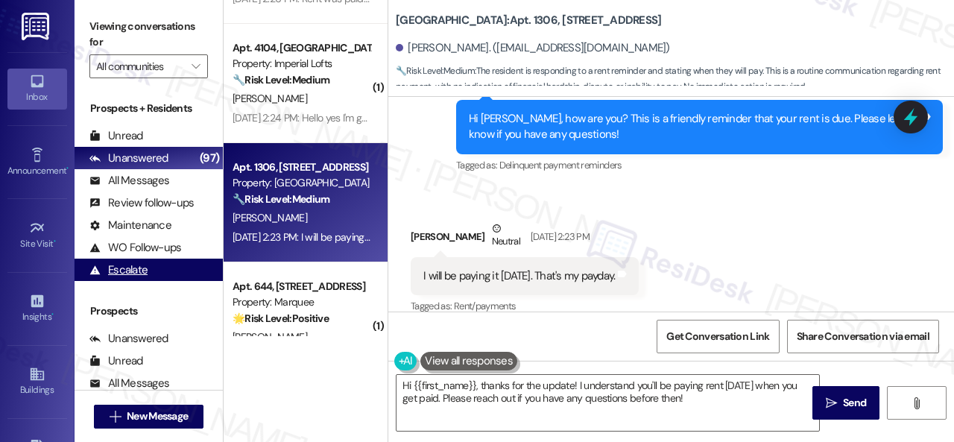
click at [224, 303] on div "( 1 ) Apt. 4438BR, 4460 Mountain Laurel Road Property: The Greyson 🔧 Risk Level…" at bounding box center [589, 221] width 730 height 442
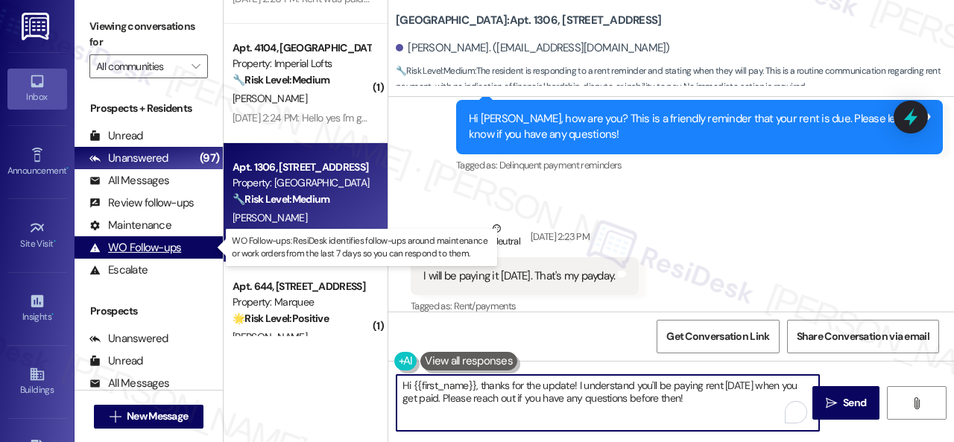
type textarea "A"
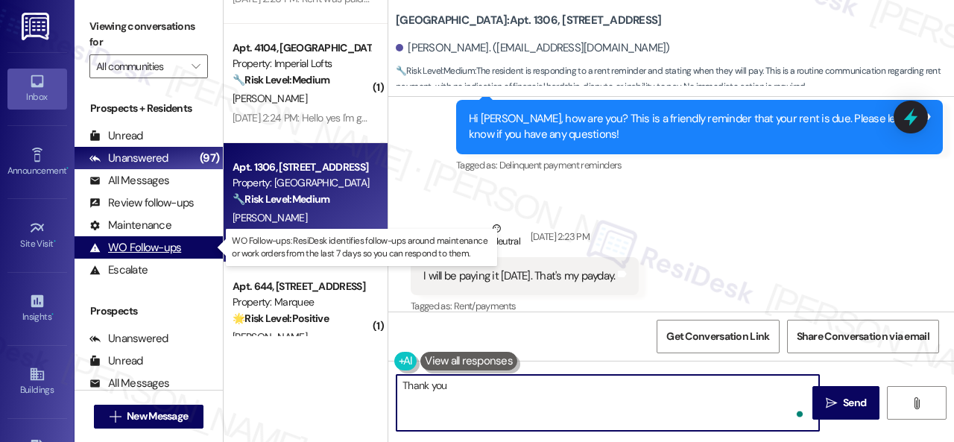
type textarea "Thank you."
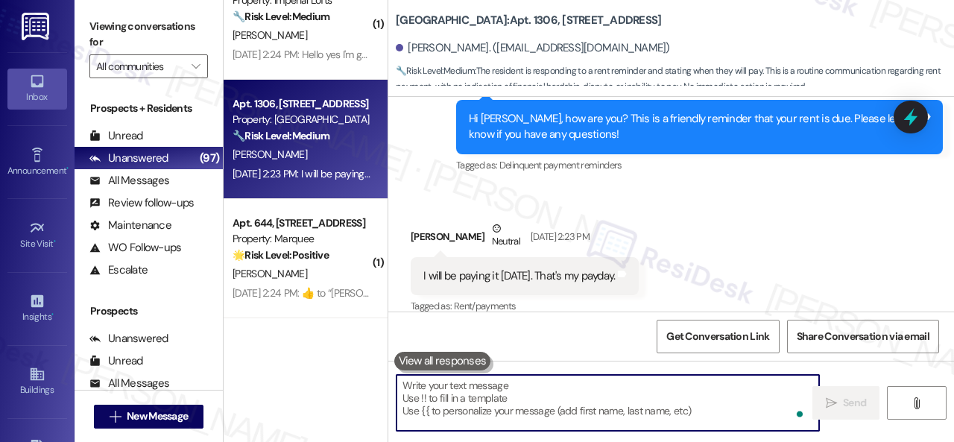
scroll to position [2197, 0]
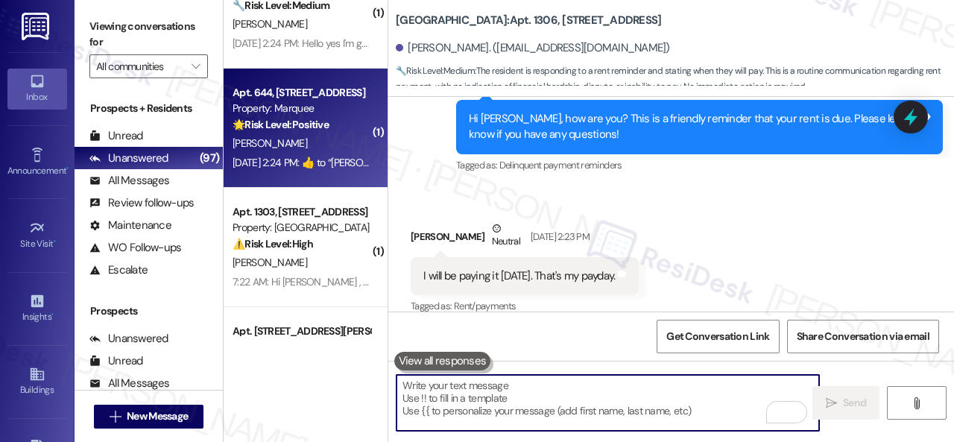
click at [312, 160] on div "Sep 03, 2025 at 2:24 PM:  ​👍​ to “ Sarah (Marquee): Hi Devin, how are you? This…" at bounding box center [750, 162] width 1035 height 13
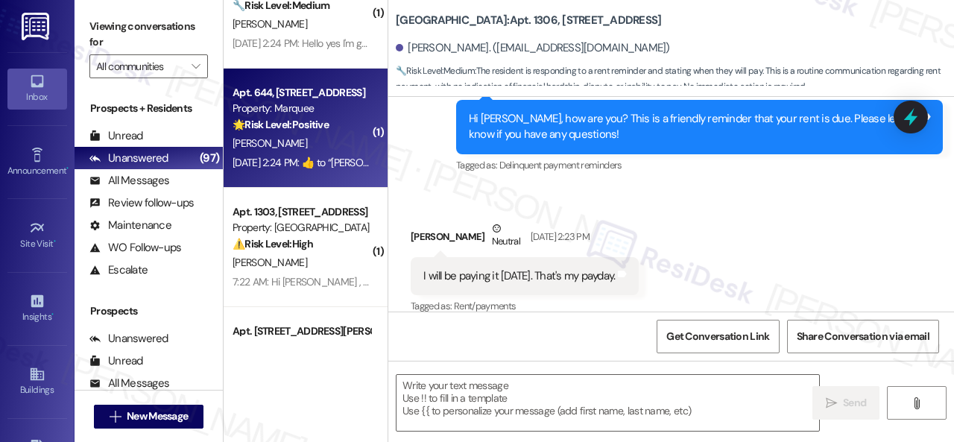
type textarea "Fetching suggested responses. Please feel free to read through the conversation…"
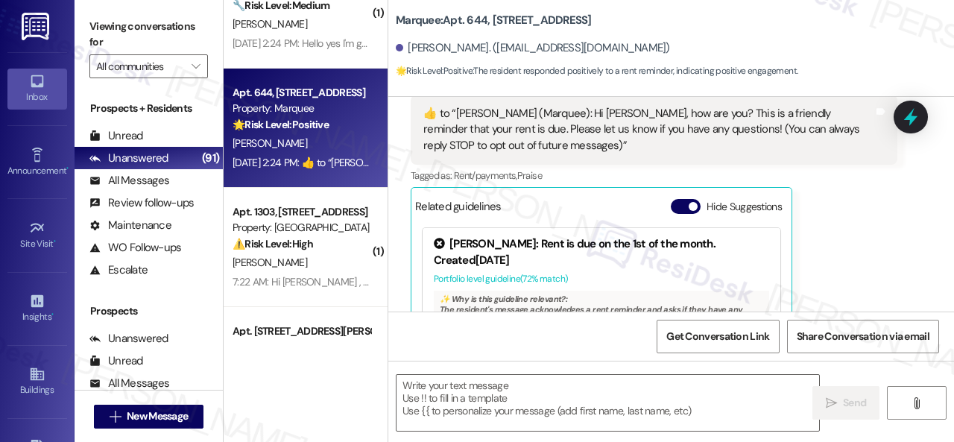
scroll to position [402, 0]
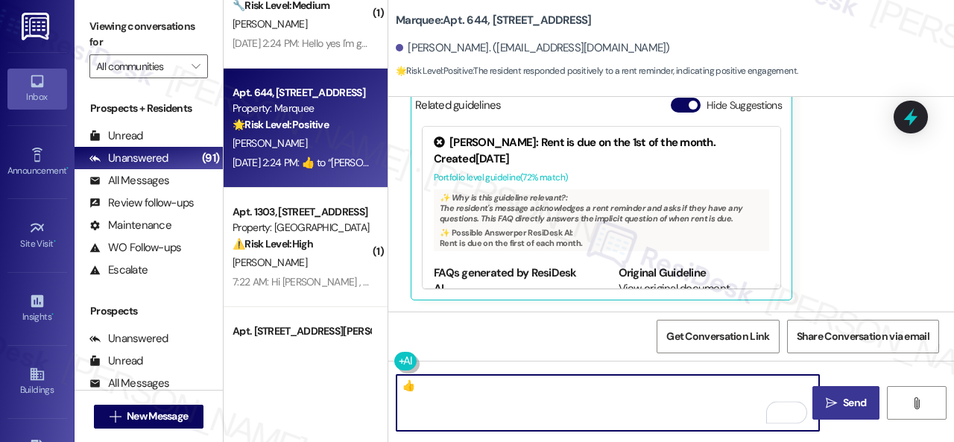
type textarea "👍"
click at [831, 403] on icon "" at bounding box center [831, 403] width 11 height 12
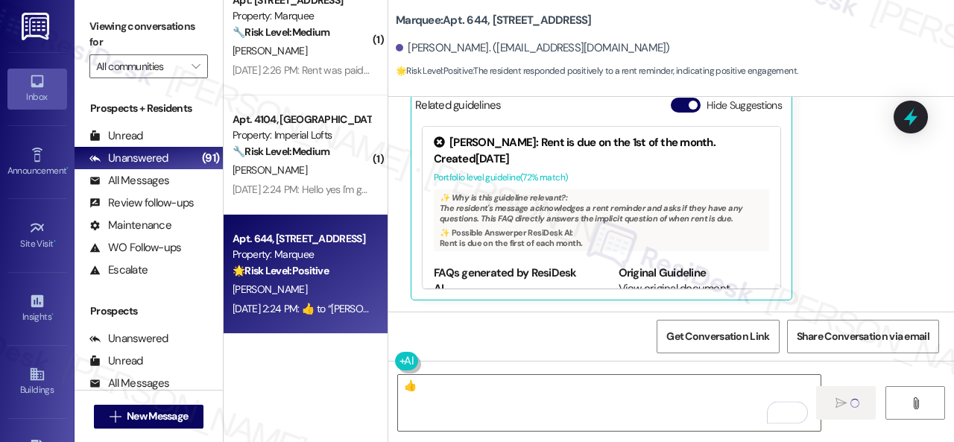
scroll to position [2048, 0]
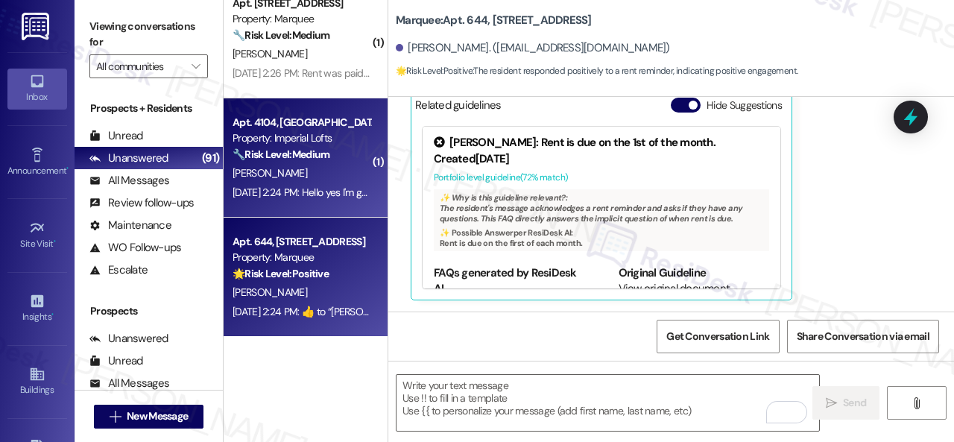
click at [309, 172] on div "E. Smith" at bounding box center [301, 173] width 141 height 19
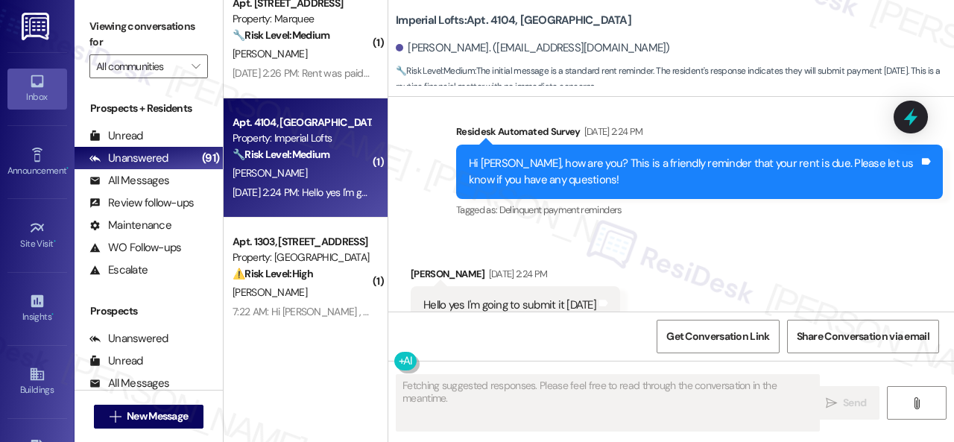
scroll to position [1090, 0]
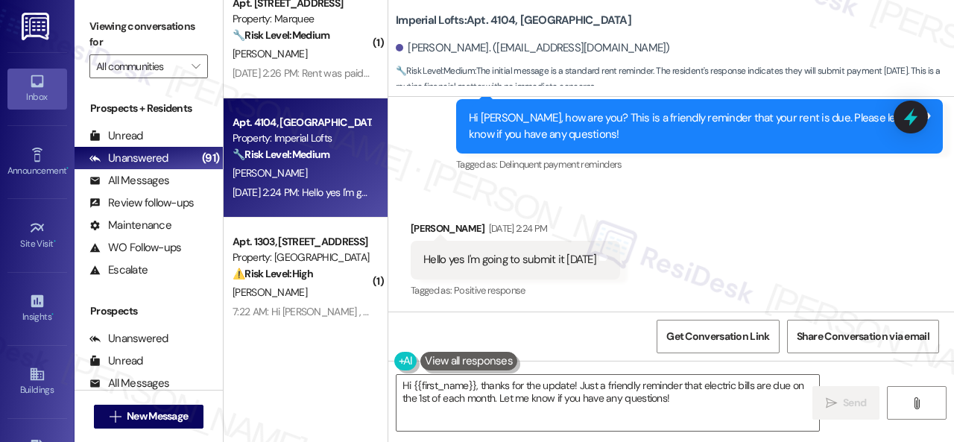
drag, startPoint x: 678, startPoint y: 402, endPoint x: 131, endPoint y: 282, distance: 559.9
click at [398, 375] on div "Hi {{first_name}}, thanks for the update! Just a friendly reminder that electri…" at bounding box center [600, 402] width 424 height 57
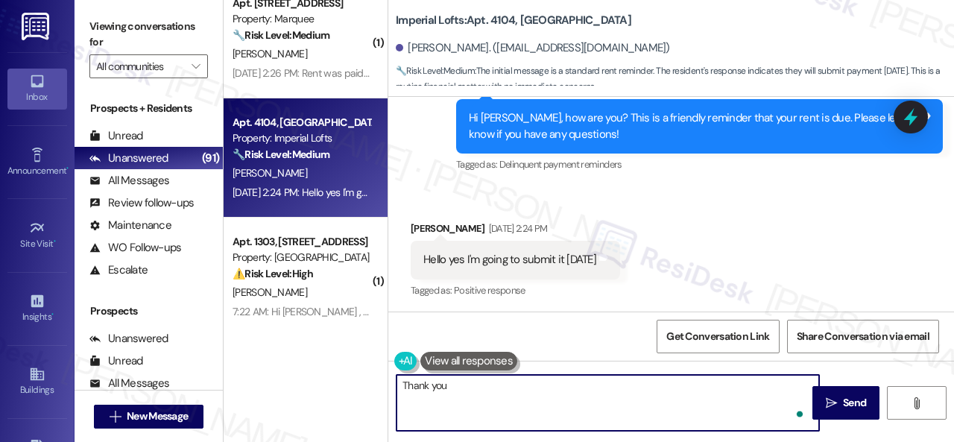
type textarea "Thank you!"
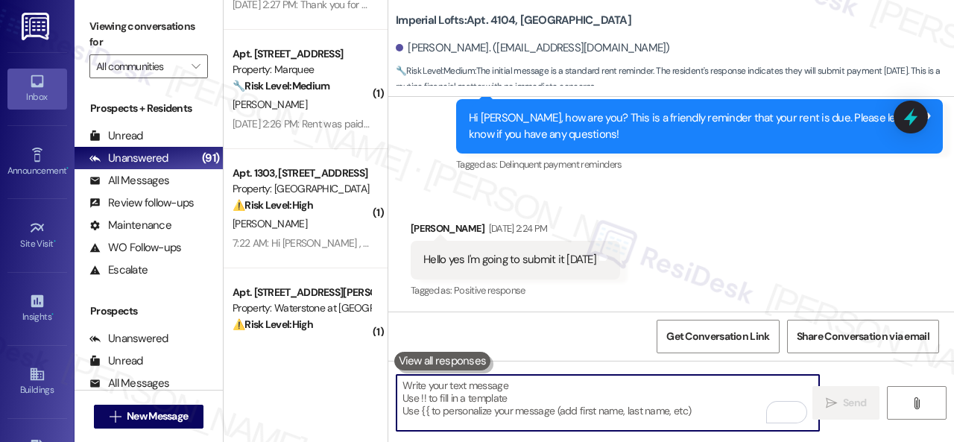
scroll to position [1974, 0]
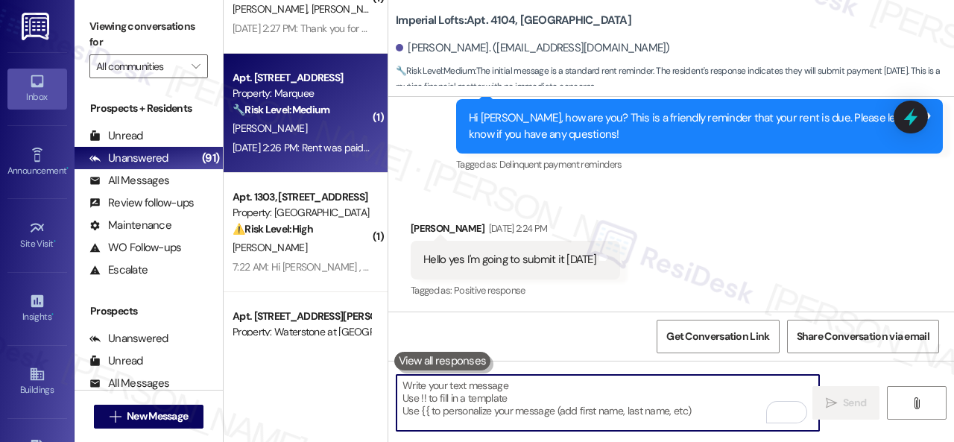
click at [323, 132] on div "A. Dudley" at bounding box center [301, 128] width 141 height 19
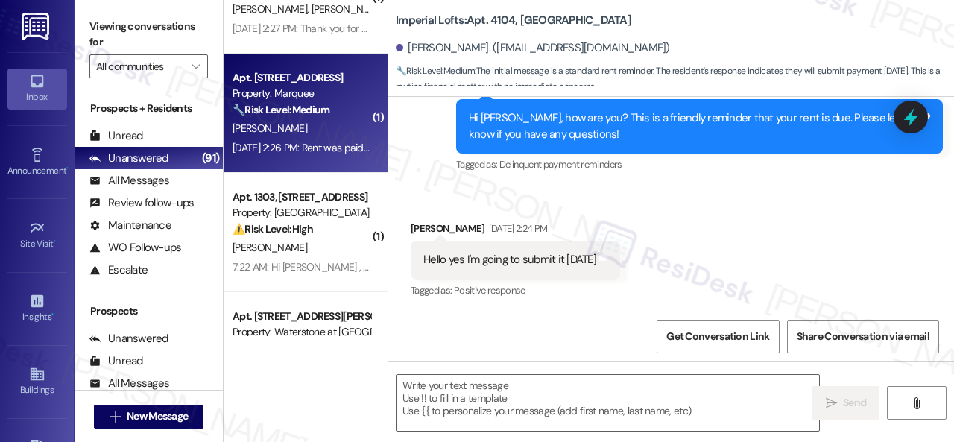
type textarea "Fetching suggested responses. Please feel free to read through the conversation…"
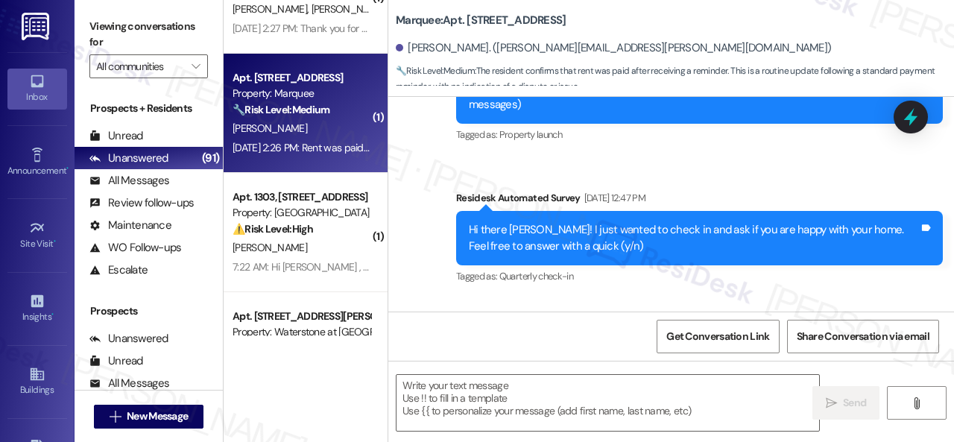
type textarea "Fetching suggested responses. Please feel free to read through the conversation…"
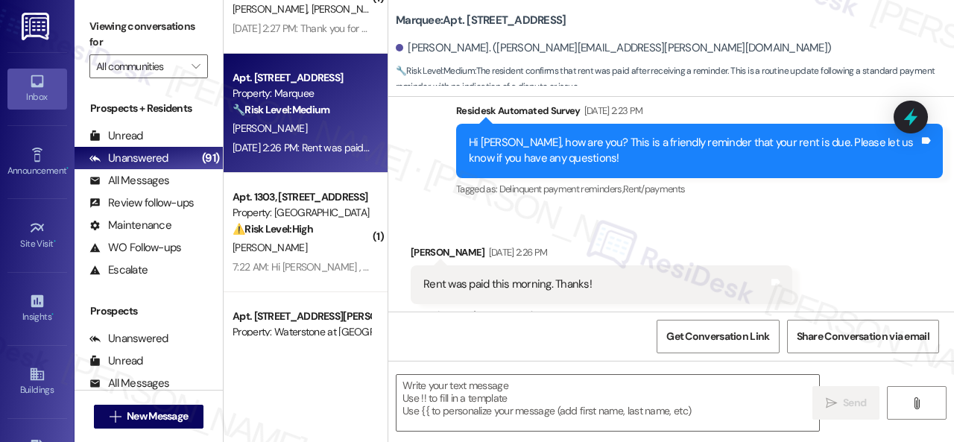
scroll to position [1356, 0]
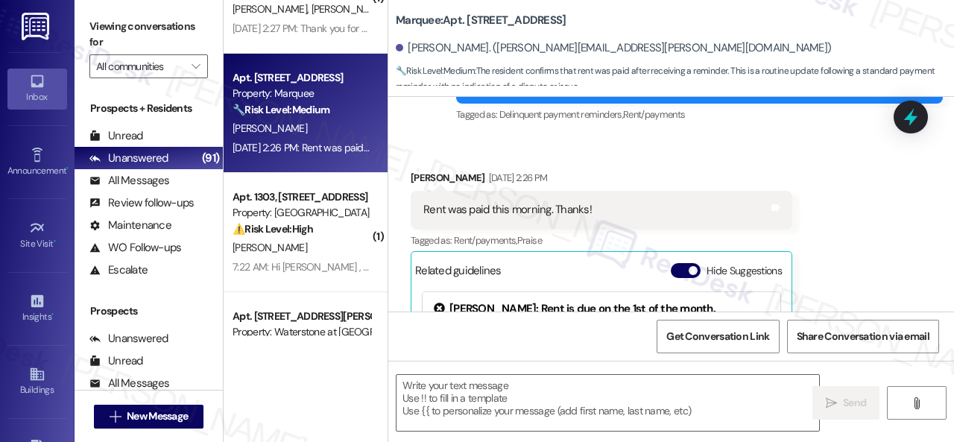
click at [440, 136] on div "Received via SMS Aubrey Dudley Sep 03, 2025 at 2:26 PM Rent was paid this morni…" at bounding box center [671, 306] width 566 height 341
click at [453, 393] on textarea at bounding box center [608, 403] width 423 height 56
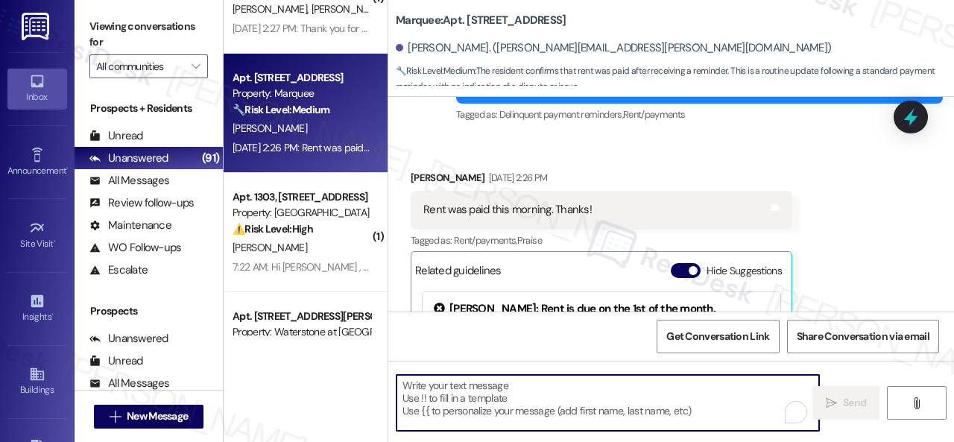
paste textarea "Thanks for the update! I'm happy to hear you've already taken care of the rent.…"
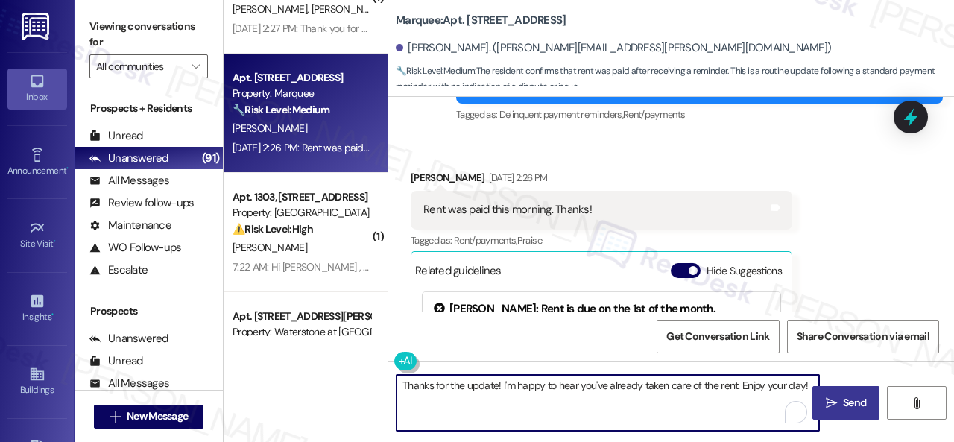
type textarea "Thanks for the update! I'm happy to hear you've already taken care of the rent.…"
click at [829, 399] on icon "" at bounding box center [831, 403] width 11 height 12
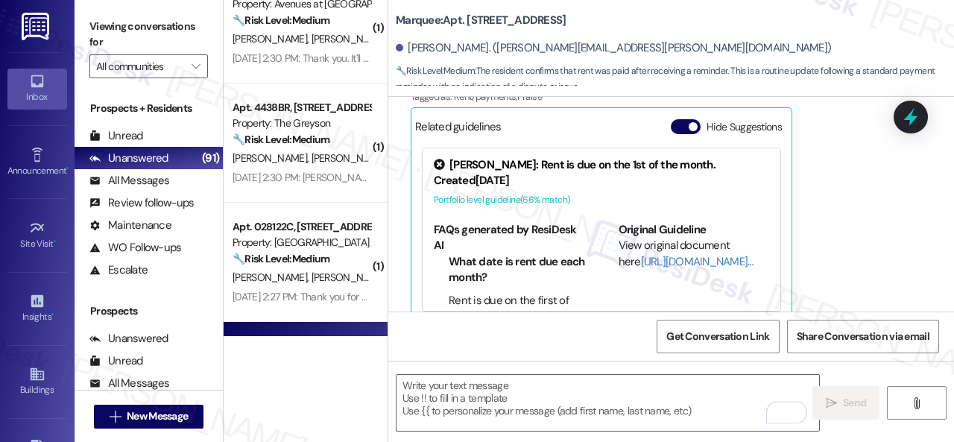
scroll to position [1505, 0]
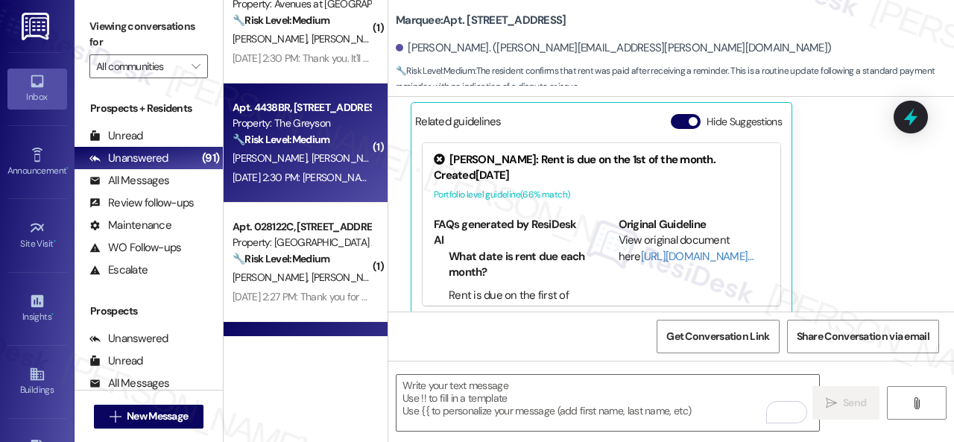
click at [338, 149] on div "P. Plisko C. Skelley" at bounding box center [301, 158] width 141 height 19
type textarea "Fetching suggested responses. Please feel free to read through the conversation…"
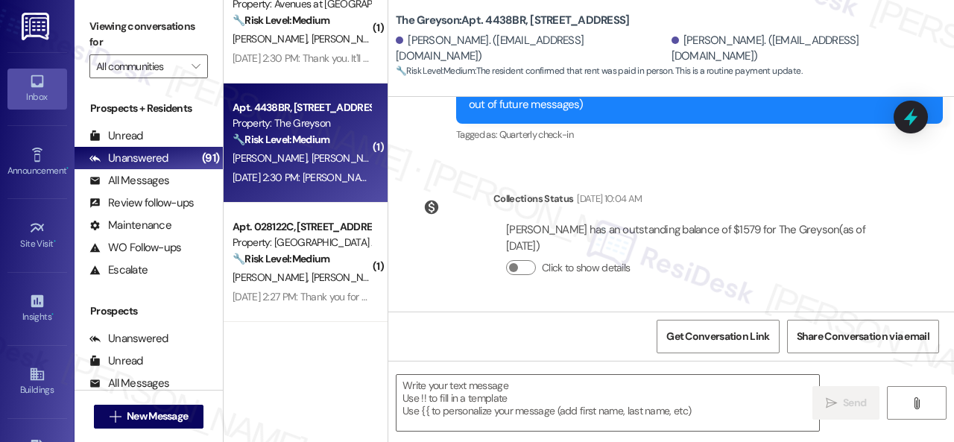
type textarea "Fetching suggested responses. Please feel free to read through the conversation…"
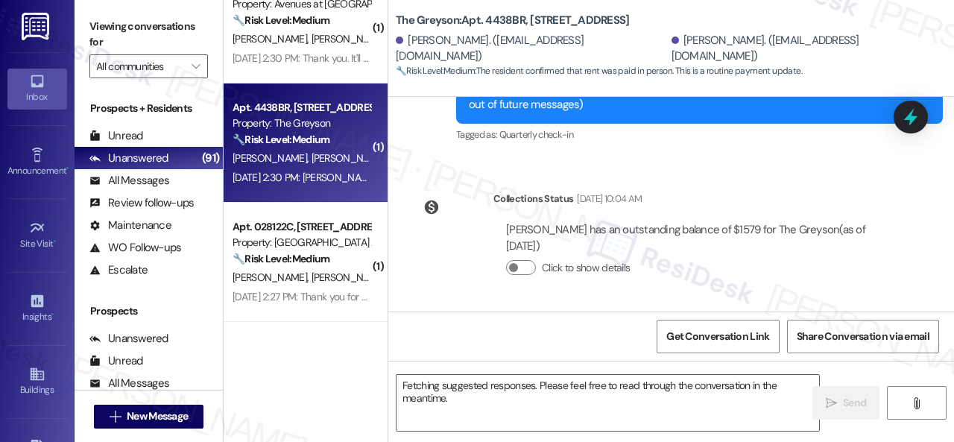
scroll to position [447, 0]
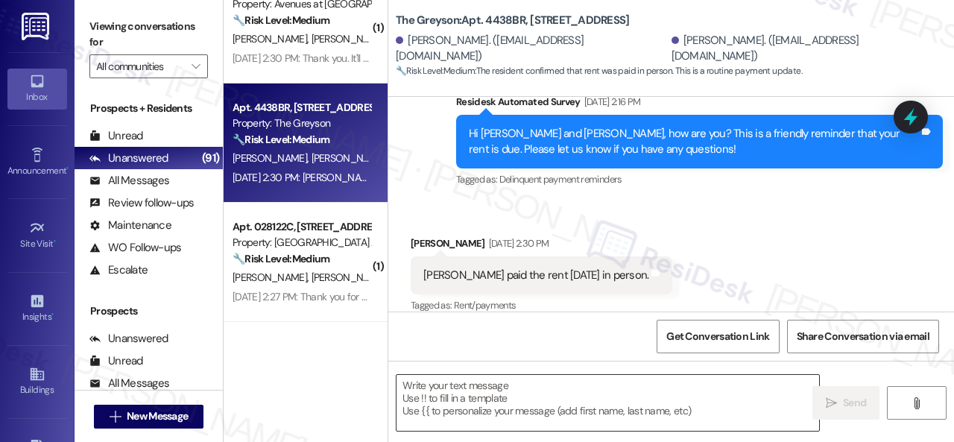
click at [501, 402] on textarea at bounding box center [608, 403] width 423 height 56
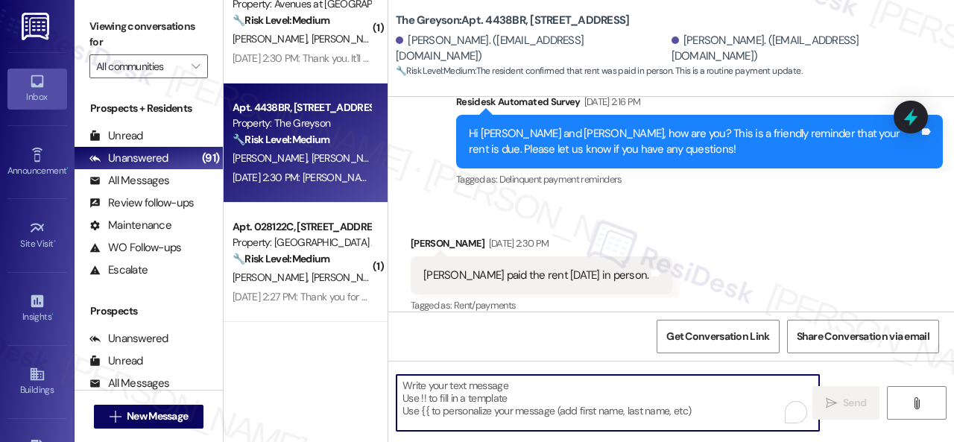
paste textarea "Thanks for the update! I'm happy to hear you've already taken care of the rent.…"
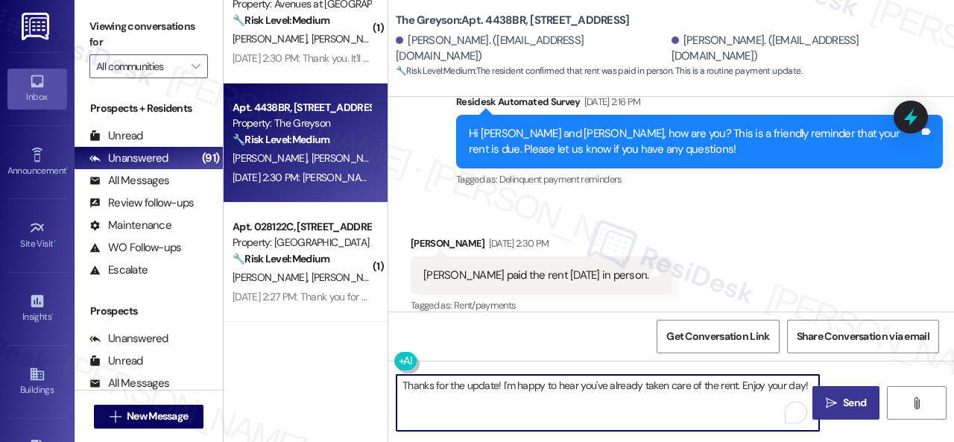
type textarea "Thanks for the update! I'm happy to hear you've already taken care of the rent.…"
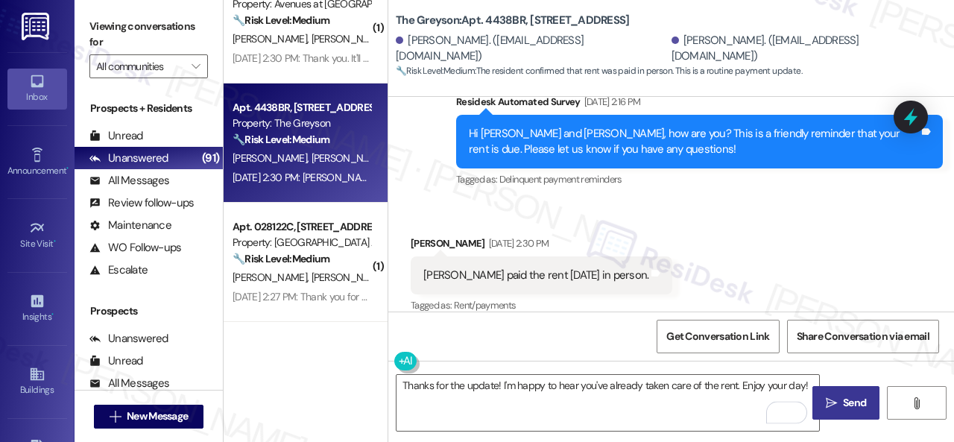
click at [835, 402] on span " Send" at bounding box center [846, 403] width 47 height 16
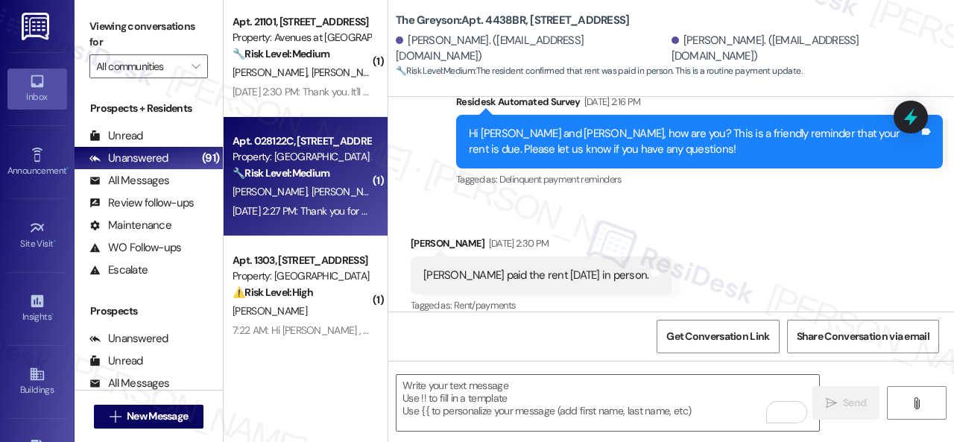
scroll to position [1825, 0]
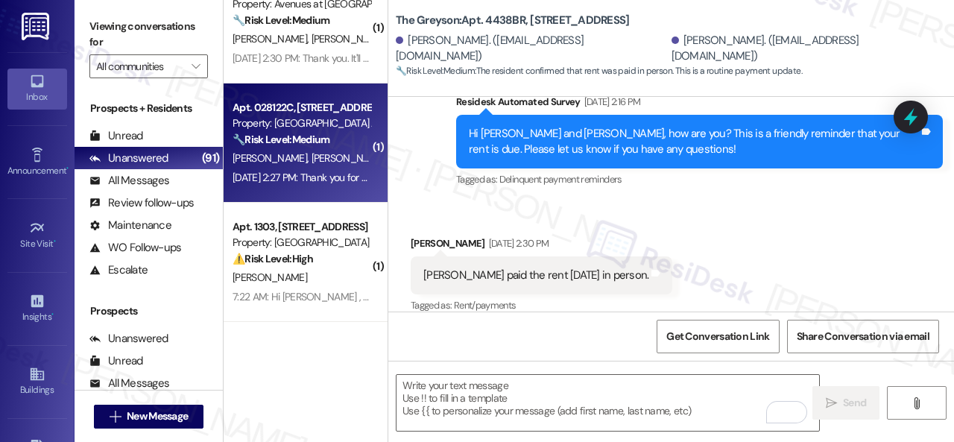
click at [331, 168] on div "Sep 03, 2025 at 2:27 PM: Thank you for the reminder! The remaining balance will…" at bounding box center [301, 177] width 141 height 19
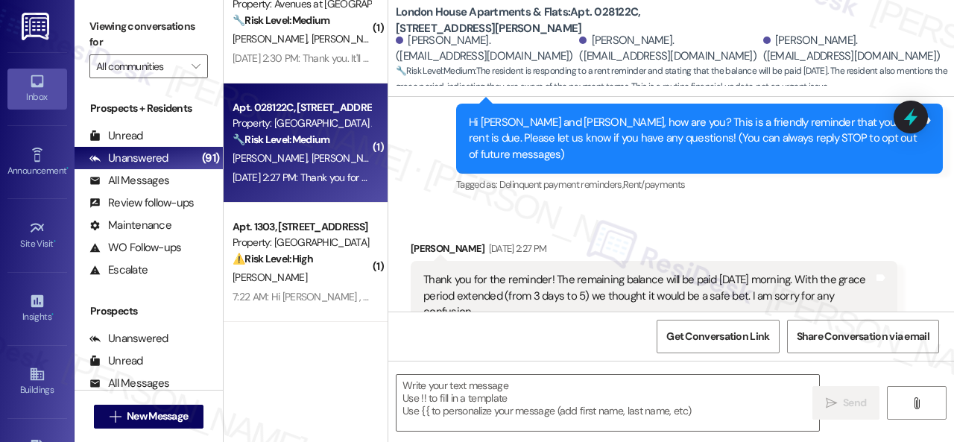
type textarea "Fetching suggested responses. Please feel free to read through the conversation…"
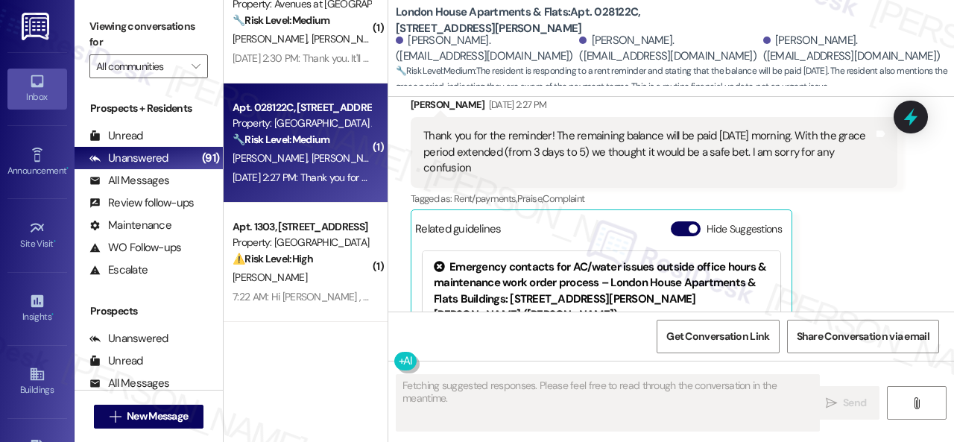
scroll to position [265, 0]
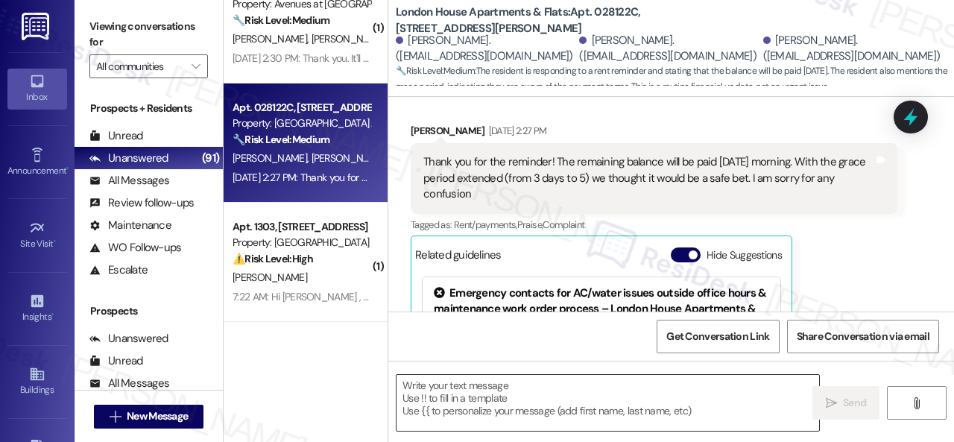
click at [528, 394] on textarea at bounding box center [608, 403] width 423 height 56
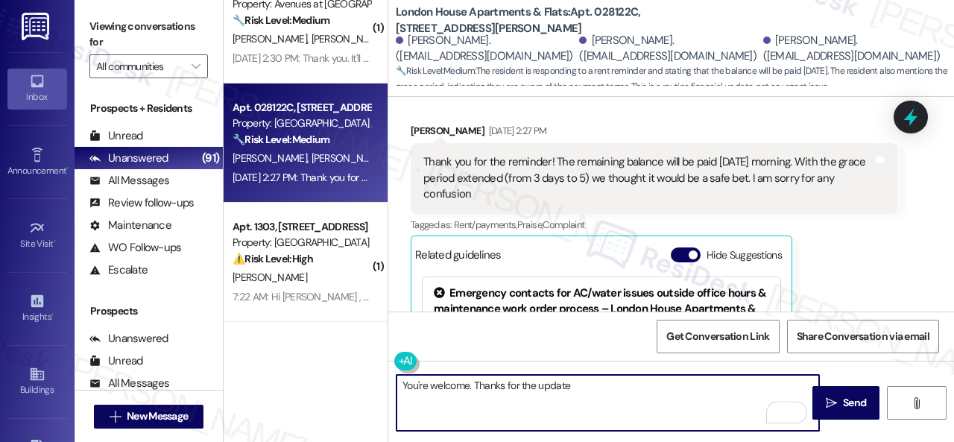
type textarea "You're welcome. Thanks for the update!"
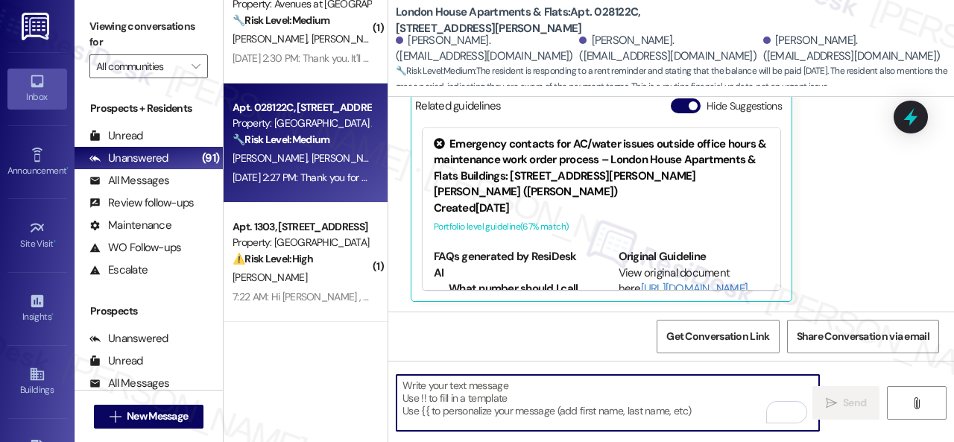
scroll to position [1750, 0]
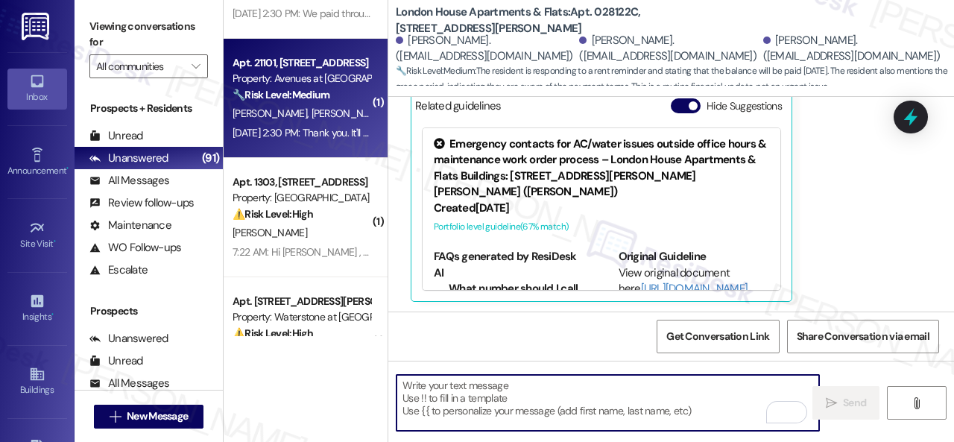
click at [329, 124] on div "Sep 03, 2025 at 2:30 PM: Thank you. It'll be taken care of tomorrow evening. Se…" at bounding box center [301, 133] width 141 height 19
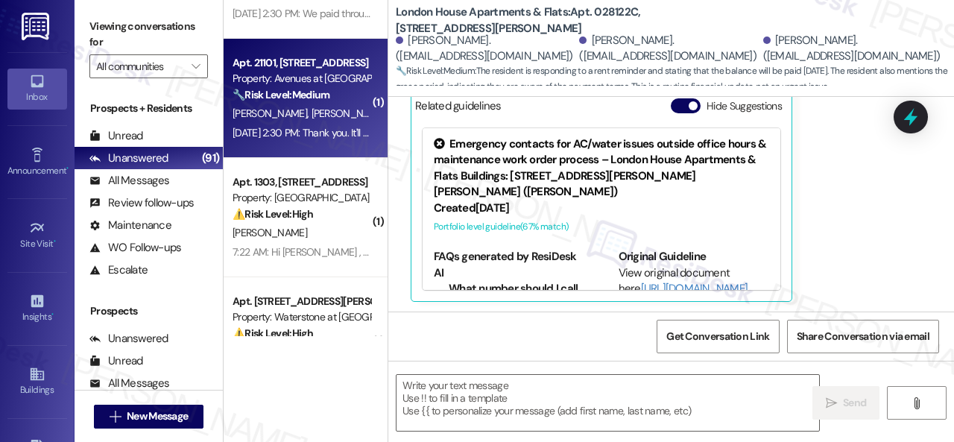
type textarea "Fetching suggested responses. Please feel free to read through the conversation…"
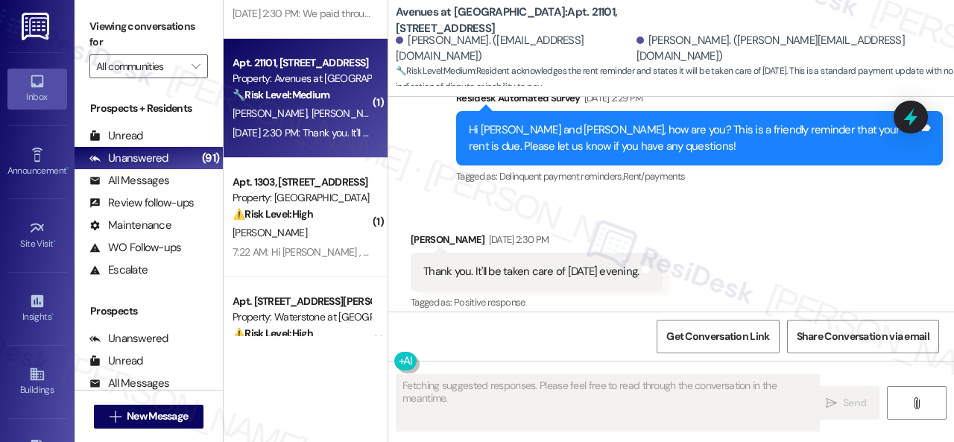
scroll to position [4219, 0]
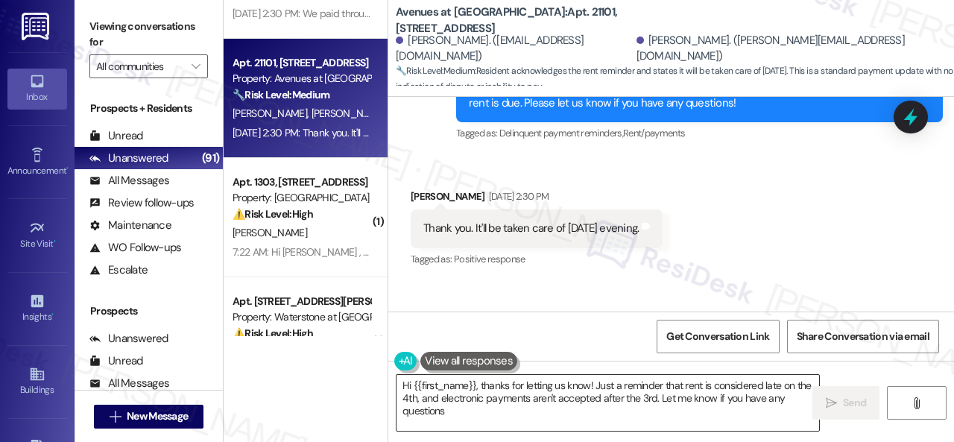
type textarea "Hi {{first_name}}, thanks for letting us know! Just a reminder that rent is con…"
drag, startPoint x: 487, startPoint y: 411, endPoint x: 288, endPoint y: 354, distance: 207.8
click at [330, 375] on div "( 2 ) Apt. 432, 1224 Prospect Street Property: Edge 35 🔧 Risk Level: Medium The…" at bounding box center [589, 221] width 730 height 442
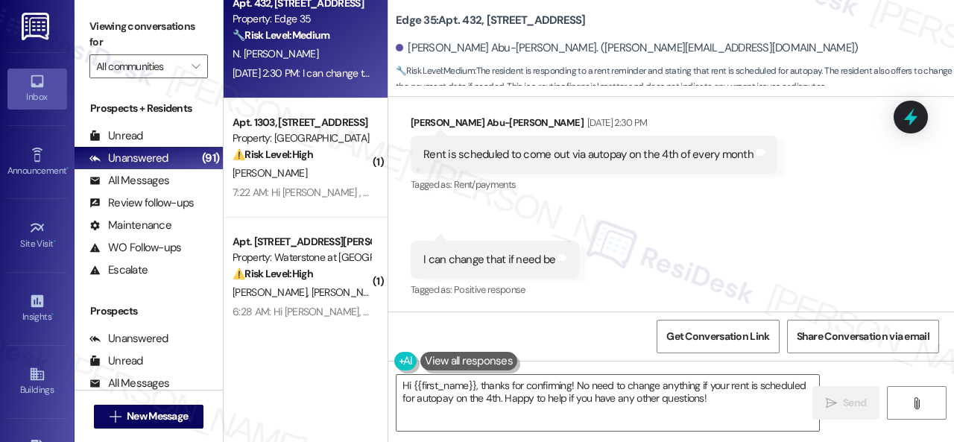
scroll to position [258, 0]
click at [500, 215] on div "Received via SMS [PERSON_NAME] Abu-[PERSON_NAME] [DATE] 2:30 PM Rent is schedul…" at bounding box center [671, 195] width 566 height 231
click at [514, 393] on textarea "Hi {{first_name}}, thanks for confirming! No need to change anything if your re…" at bounding box center [608, 403] width 423 height 56
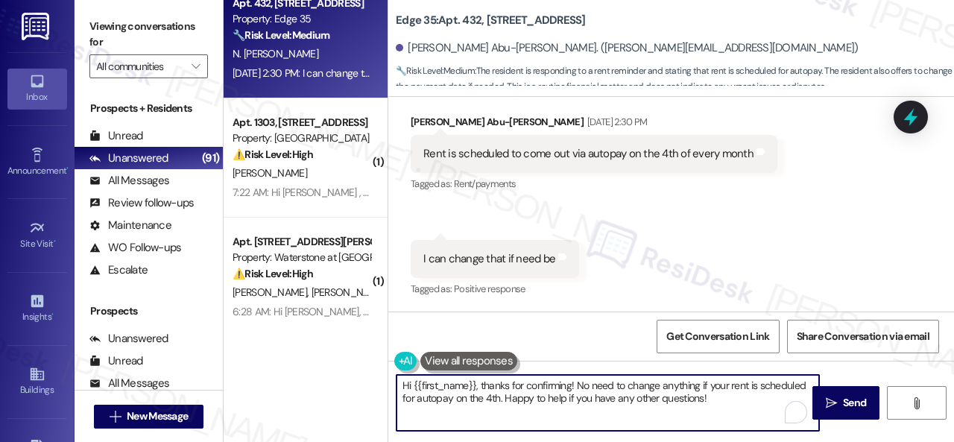
paste textarea "! I'm sorry for the delayed response. Sorry if the reminder was unclear. To cla…"
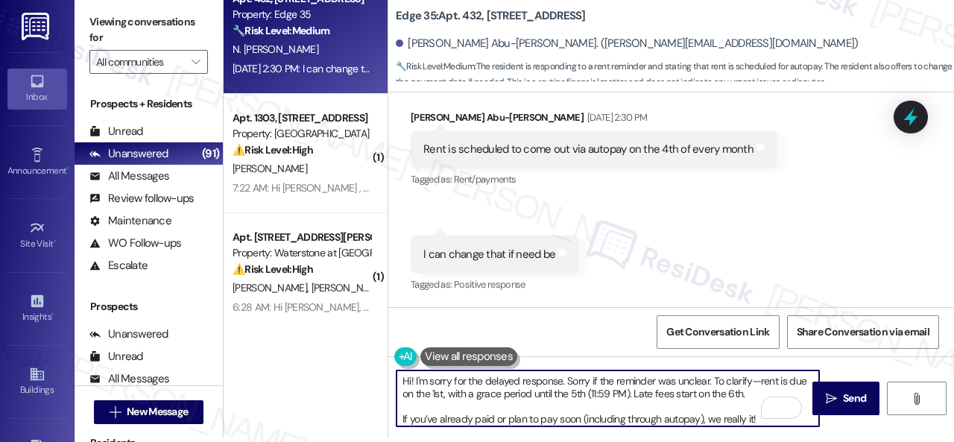
scroll to position [28, 0]
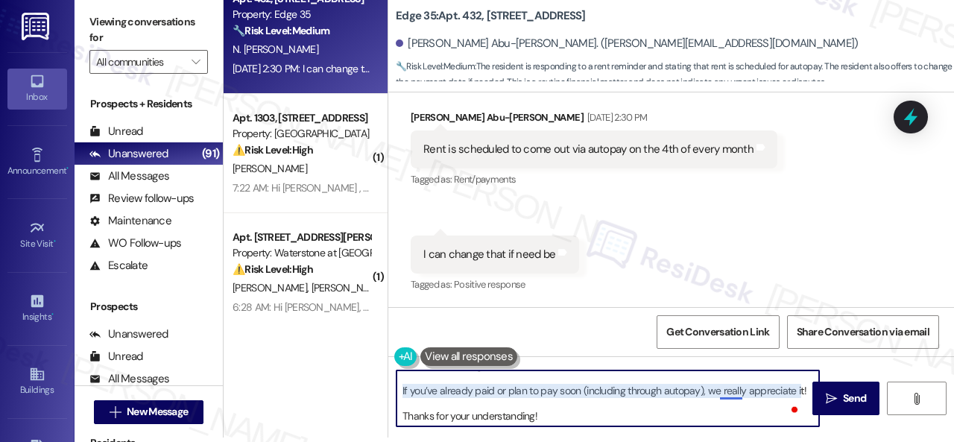
click at [728, 388] on textarea "Hi! I'm sorry for the delayed response. Sorry if the reminder was unclear. To c…" at bounding box center [608, 398] width 423 height 56
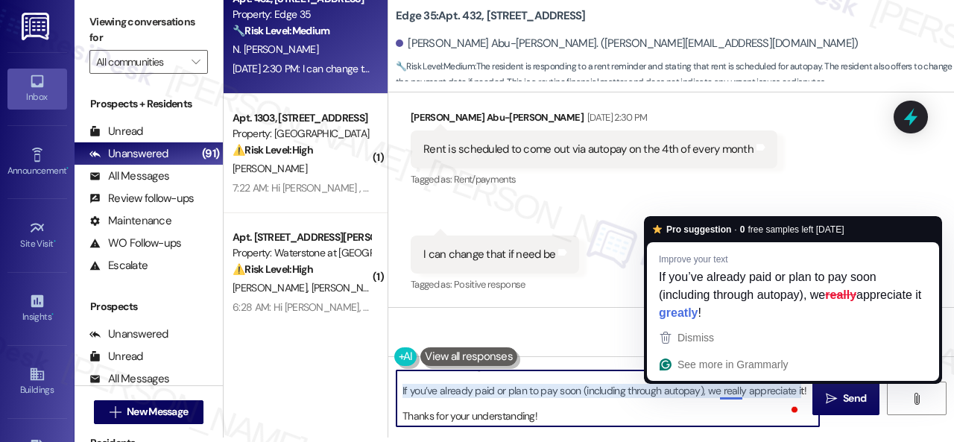
click at [728, 388] on textarea "Hi! I'm sorry for the delayed response. Sorry if the reminder was unclear. To c…" at bounding box center [608, 398] width 423 height 56
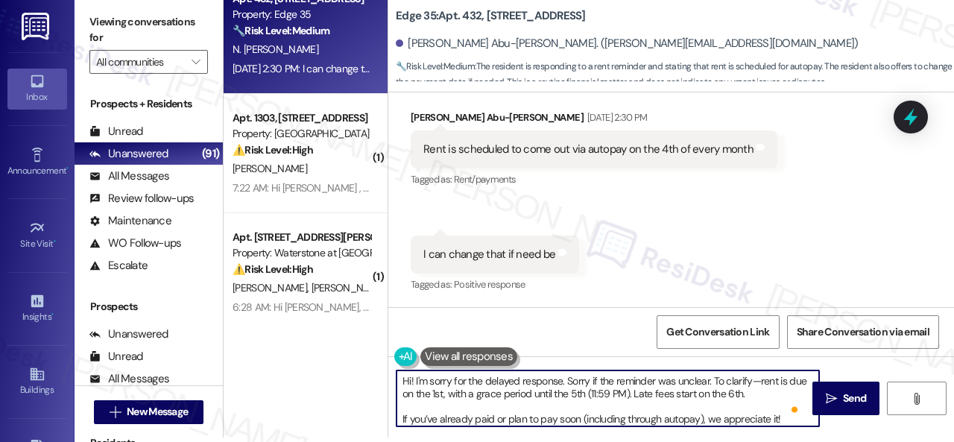
scroll to position [0, 0]
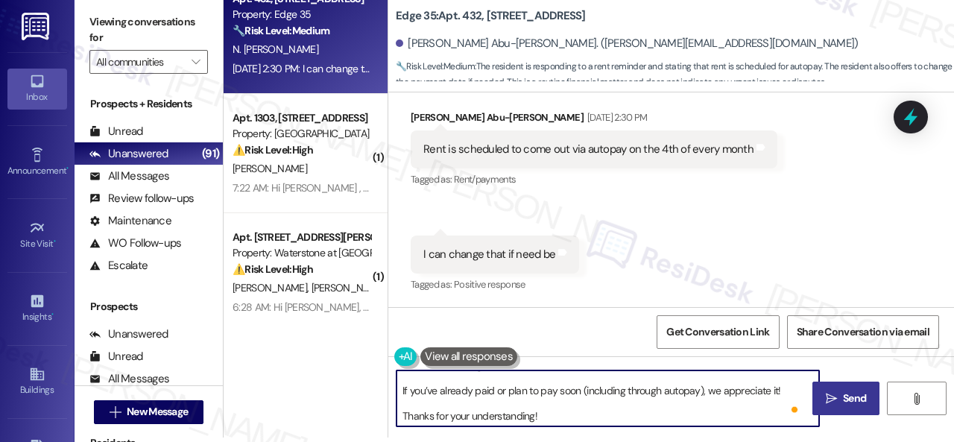
type textarea "Hi! I'm sorry for the delayed response. Sorry if the reminder was unclear. To c…"
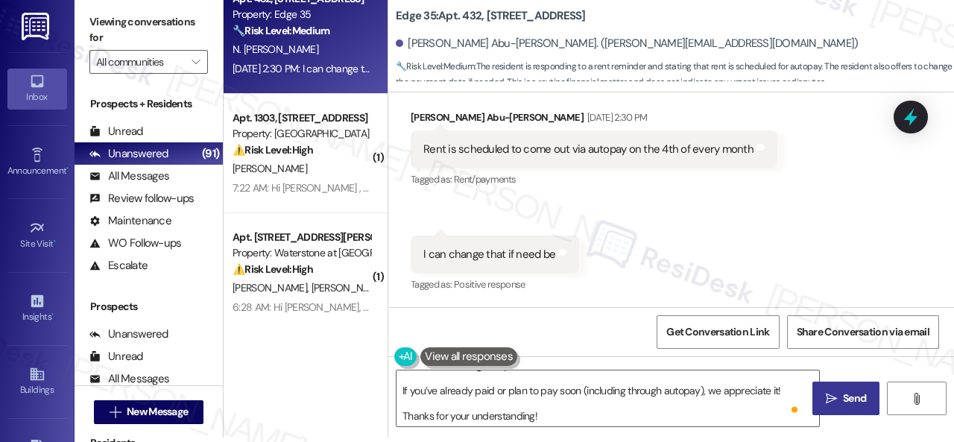
click at [829, 402] on icon "" at bounding box center [831, 399] width 11 height 12
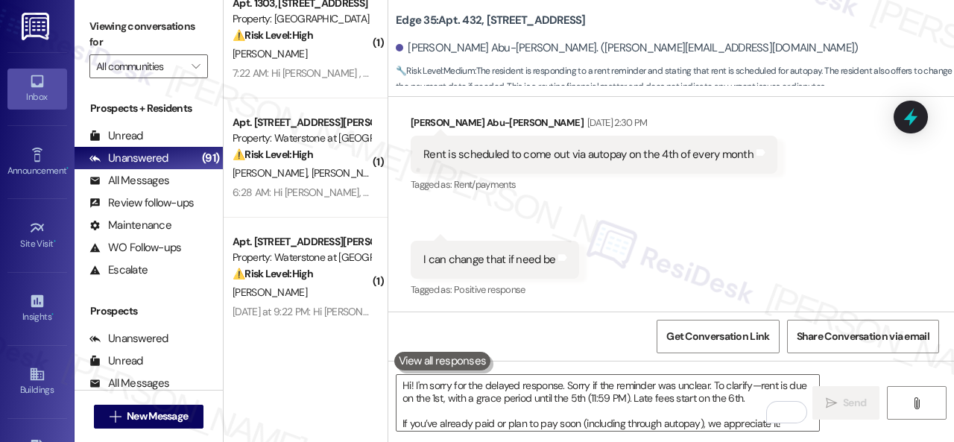
click at [464, 220] on div "Received via SMS [PERSON_NAME] Abu-[PERSON_NAME] [DATE] 2:30 PM Rent is schedul…" at bounding box center [671, 196] width 566 height 231
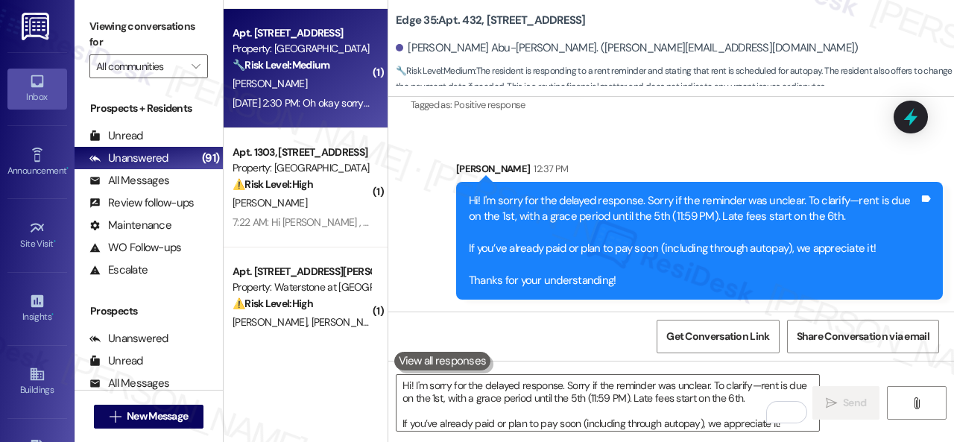
click at [326, 94] on div "[DATE] 2:30 PM: Oh okay sorry last time I logged in I didn't see the bill yet. …" at bounding box center [301, 103] width 141 height 19
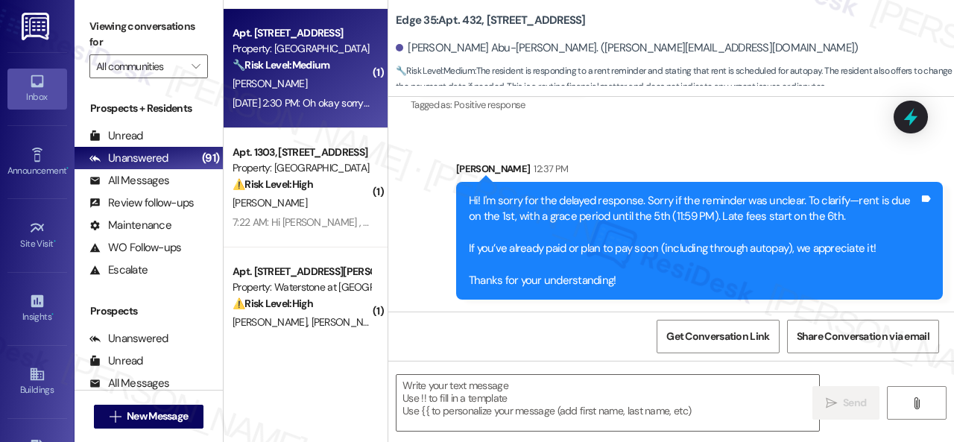
type textarea "Fetching suggested responses. Please feel free to read through the conversation…"
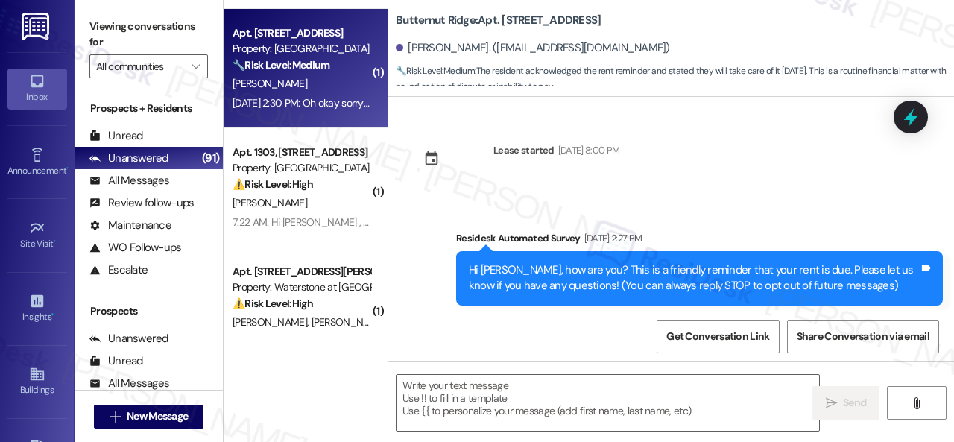
type textarea "Fetching suggested responses. Please feel free to read through the conversation…"
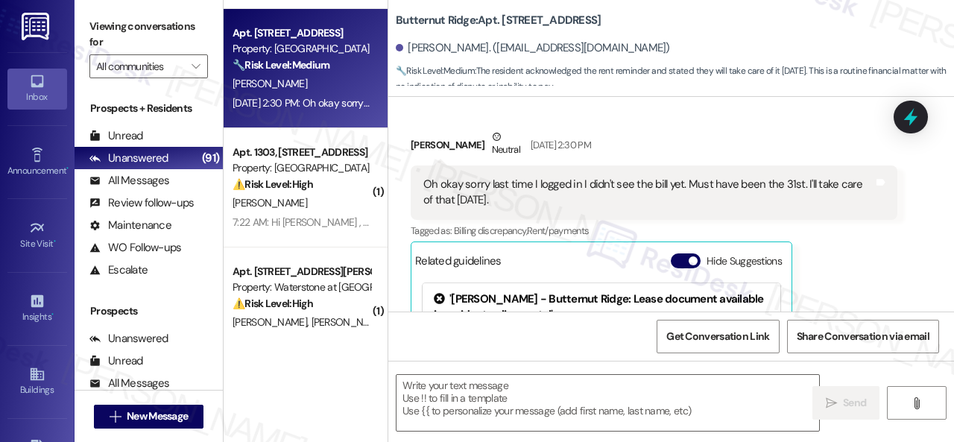
scroll to position [324, 0]
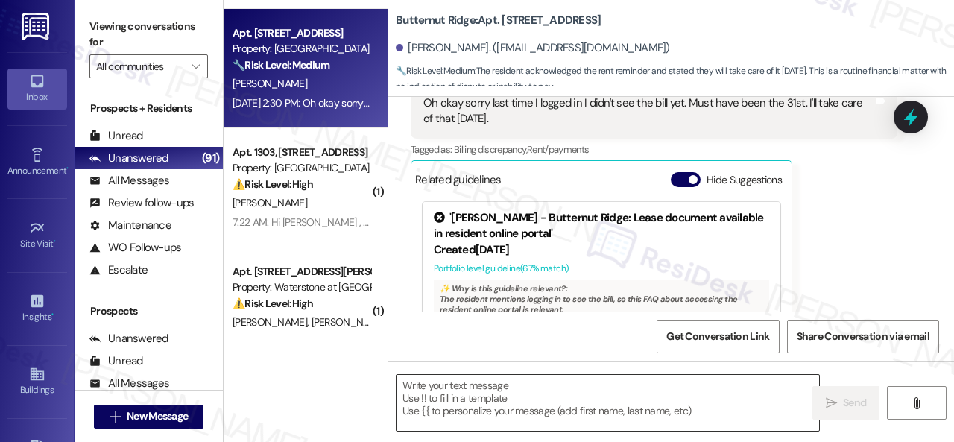
click at [530, 402] on textarea at bounding box center [608, 403] width 423 height 56
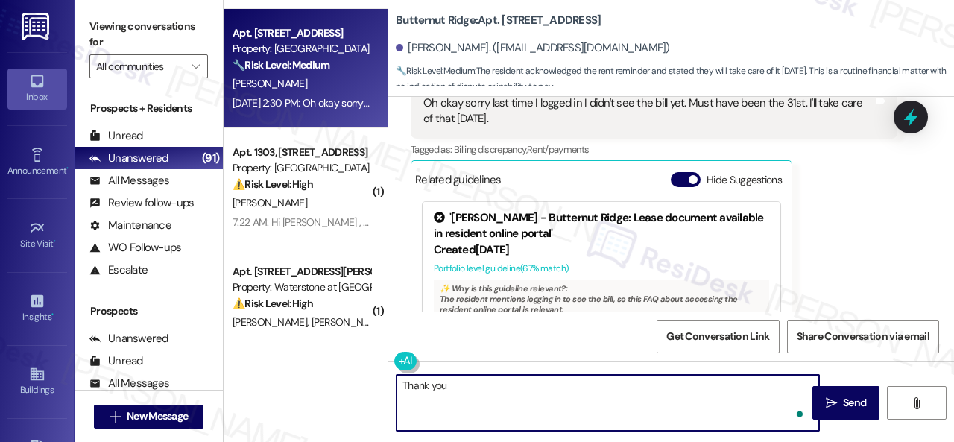
type textarea "Thank you."
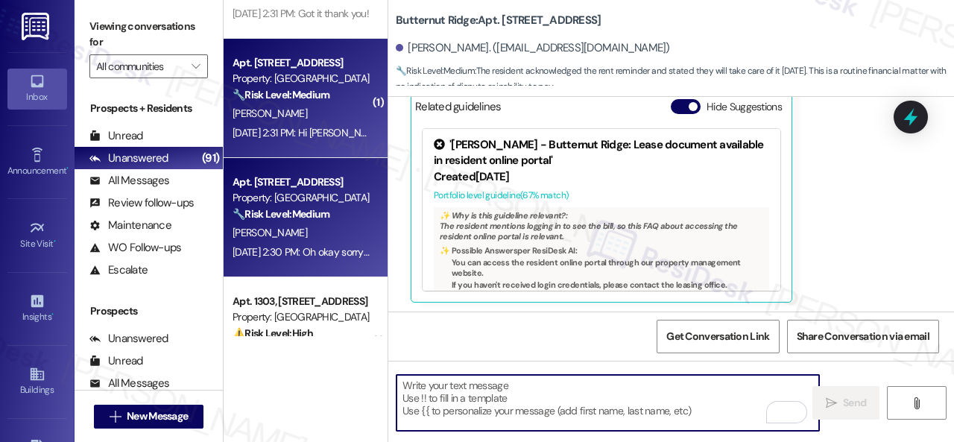
scroll to position [399, 0]
click at [315, 114] on div "[PERSON_NAME]" at bounding box center [301, 113] width 141 height 19
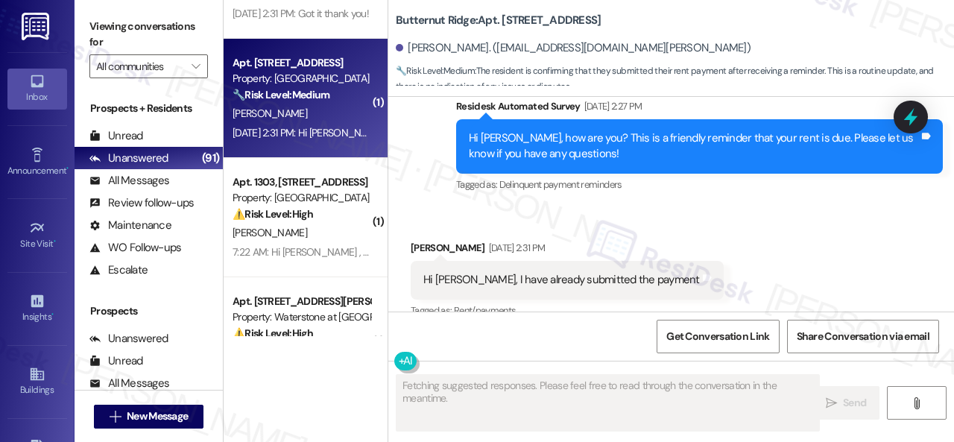
scroll to position [2027, 0]
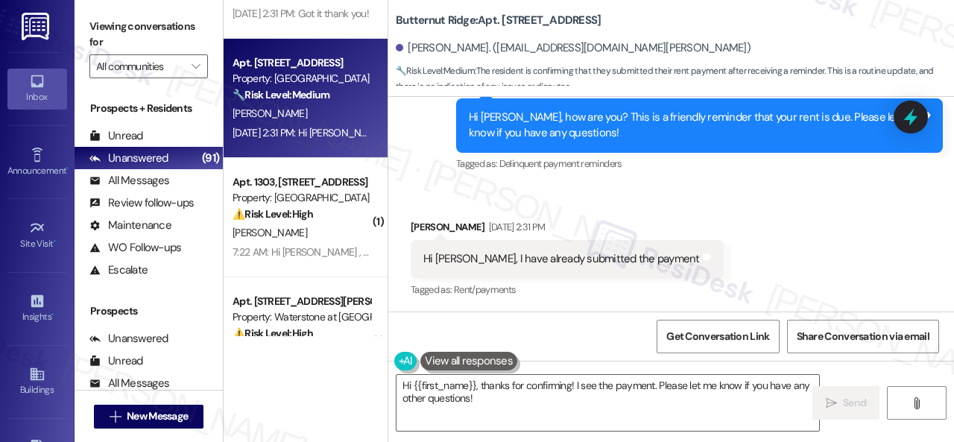
click at [440, 147] on div "Survey, sent via SMS Residesk Automated Survey [DATE] 2:27 PM Hi [PERSON_NAME],…" at bounding box center [671, 115] width 566 height 142
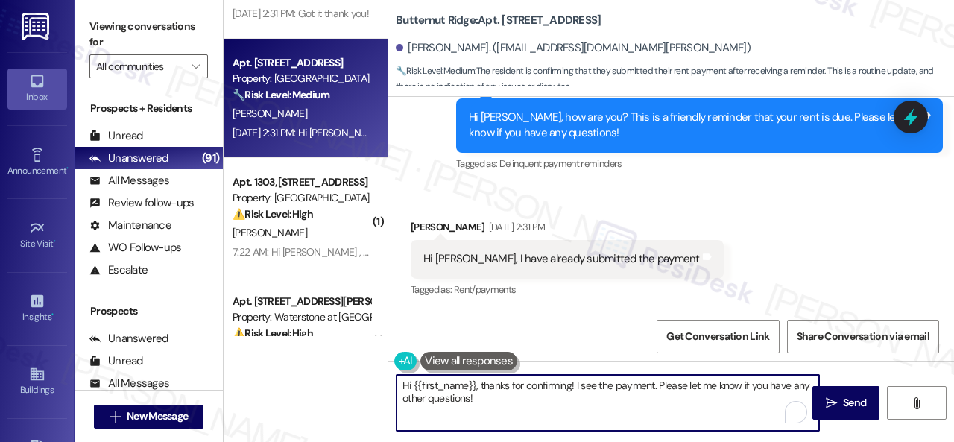
drag, startPoint x: 502, startPoint y: 401, endPoint x: 364, endPoint y: 363, distance: 142.3
click at [345, 363] on div "( 1 ) Apt. 098142W, [STREET_ADDRESS][PERSON_NAME] Property: [GEOGRAPHIC_DATA] A…" at bounding box center [589, 221] width 730 height 442
paste textarea "Thanks for the update! I'm happy to hear you've already taken care of the rent.…"
type textarea "Thanks for the update! I'm happy to hear you've already taken care of the rent.…"
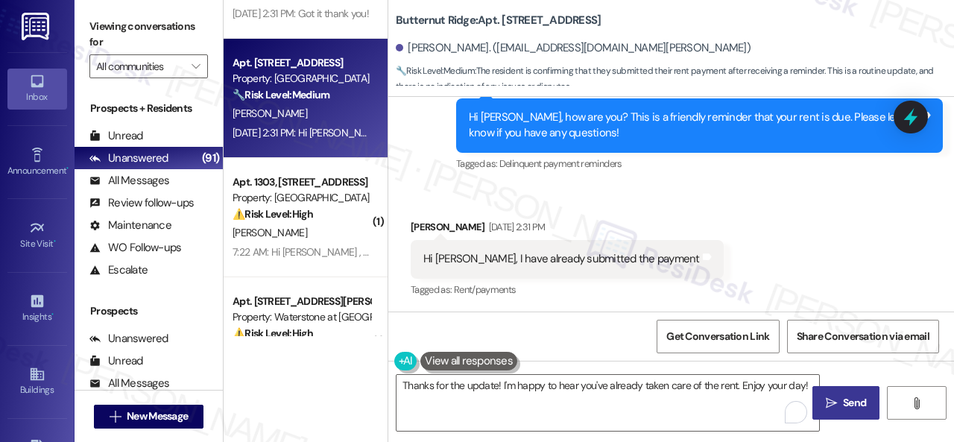
click at [847, 408] on span "Send" at bounding box center [854, 403] width 23 height 16
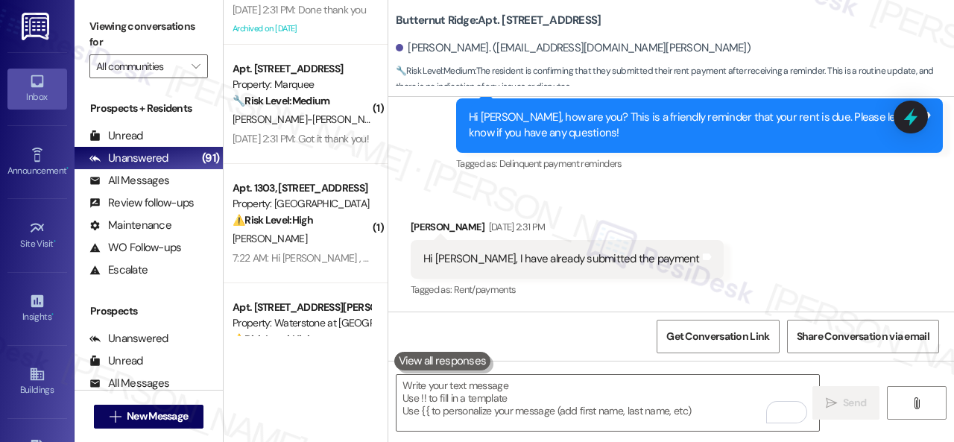
scroll to position [1005, 0]
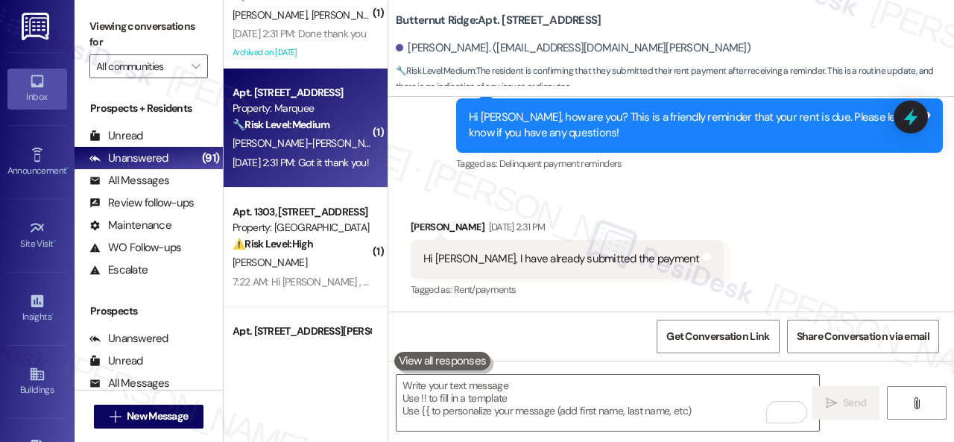
click at [317, 159] on div "[DATE] 2:31 PM: Got it thank you! [DATE] 2:31 PM: Got it thank you!" at bounding box center [301, 162] width 136 height 13
type textarea "Fetching suggested responses. Please feel free to read through the conversation…"
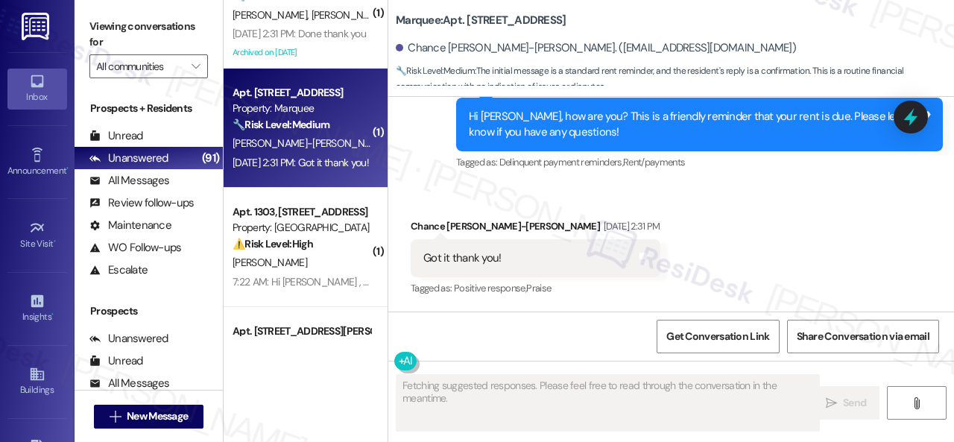
scroll to position [448, 0]
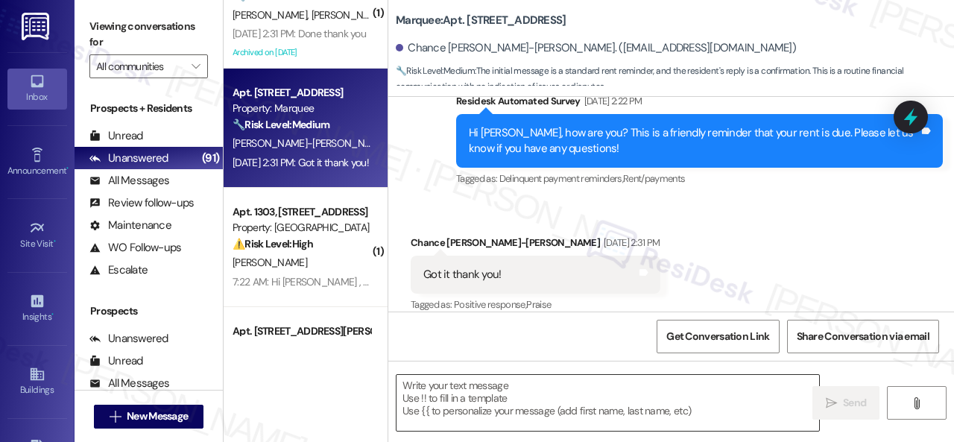
click at [508, 396] on textarea at bounding box center [608, 403] width 423 height 56
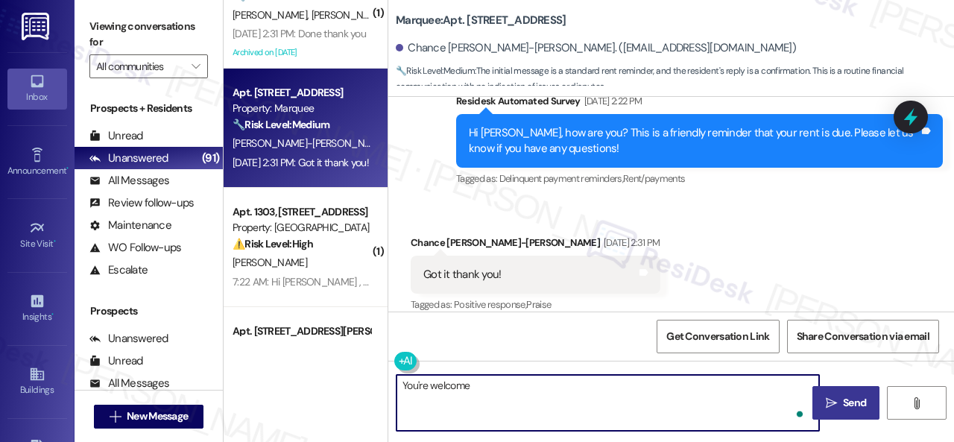
type textarea "You're welcome."
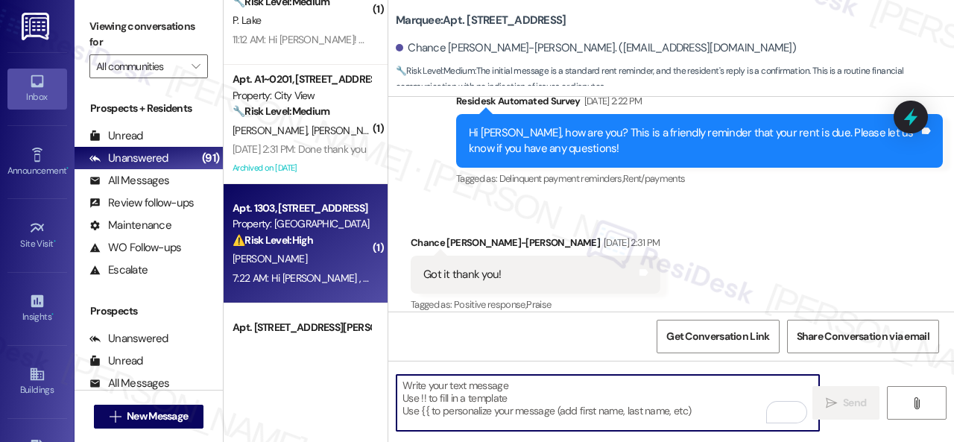
scroll to position [856, 0]
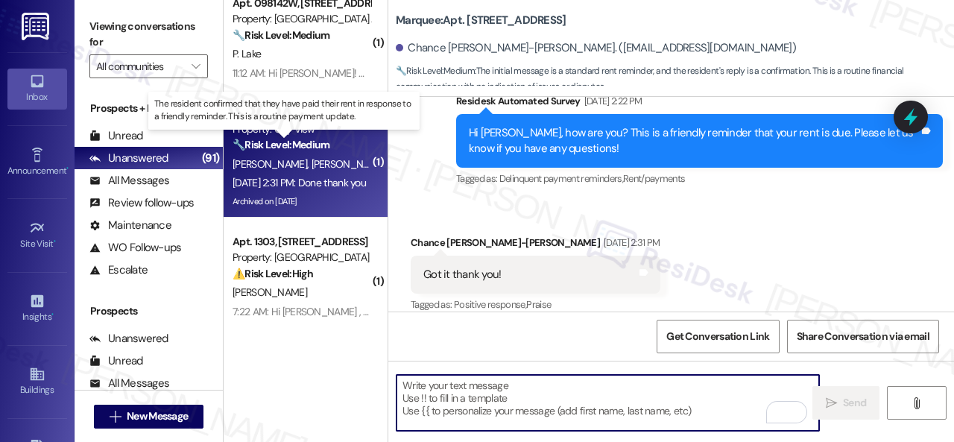
click at [288, 145] on strong "🔧 Risk Level: Medium" at bounding box center [281, 144] width 97 height 13
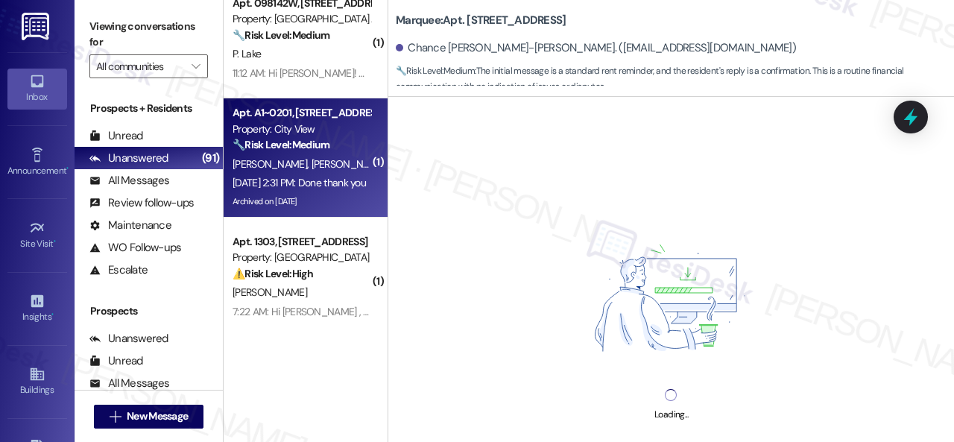
click at [343, 155] on div "[PERSON_NAME] [PERSON_NAME]" at bounding box center [301, 164] width 141 height 19
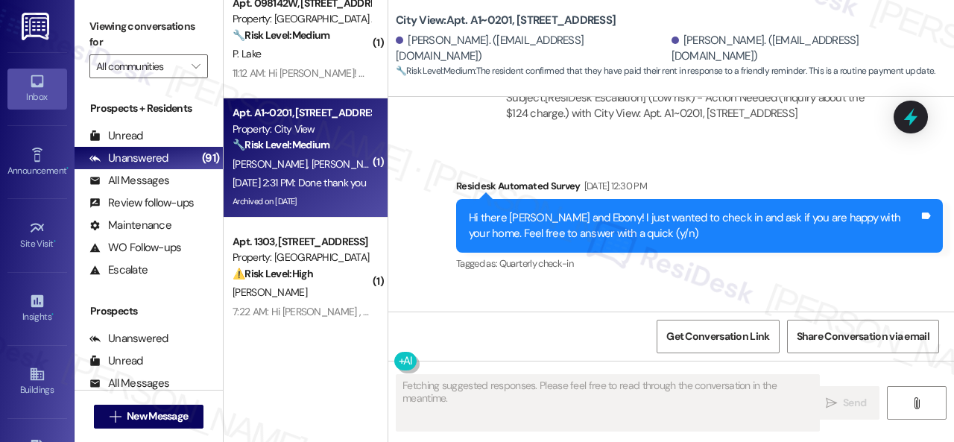
scroll to position [8177, 0]
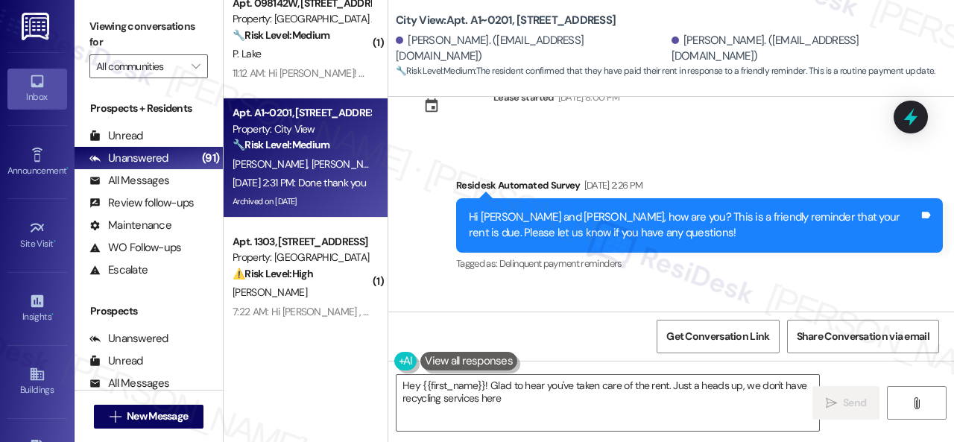
drag, startPoint x: 419, startPoint y: 177, endPoint x: 420, endPoint y: 192, distance: 15.0
click at [419, 177] on div "Survey, sent via SMS Residesk Automated Survey [DATE] 2:26 PM Hi [PERSON_NAME] …" at bounding box center [671, 215] width 566 height 142
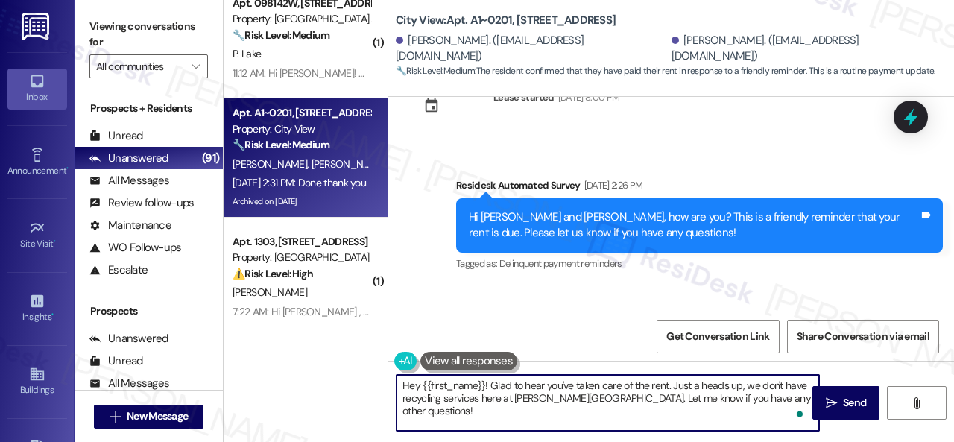
drag, startPoint x: 794, startPoint y: 402, endPoint x: 303, endPoint y: 382, distance: 491.6
click at [303, 382] on div "( 1 ) Apt. 205, [STREET_ADDRESS] Property: Grand Villas 🔧 Risk Level: Medium Th…" at bounding box center [589, 221] width 730 height 442
paste textarea "Thanks for the update! I'm happy to hear you've already taken care of the rent.…"
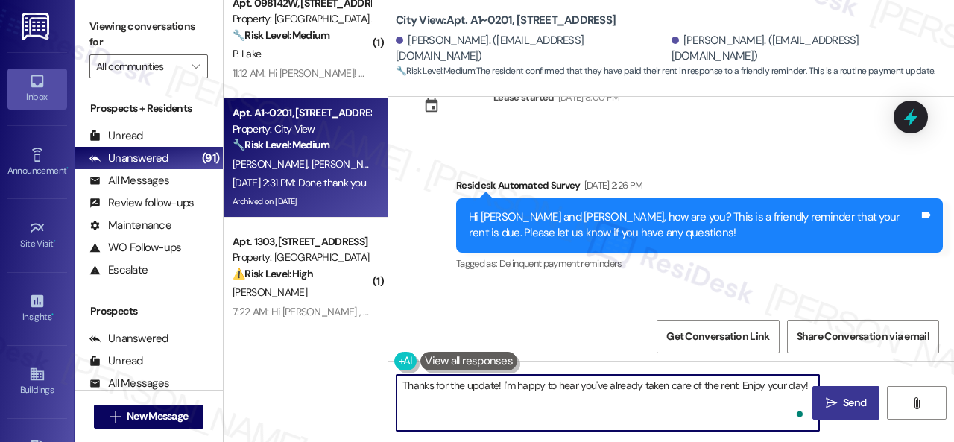
type textarea "Thanks for the update! I'm happy to hear you've already taken care of the rent.…"
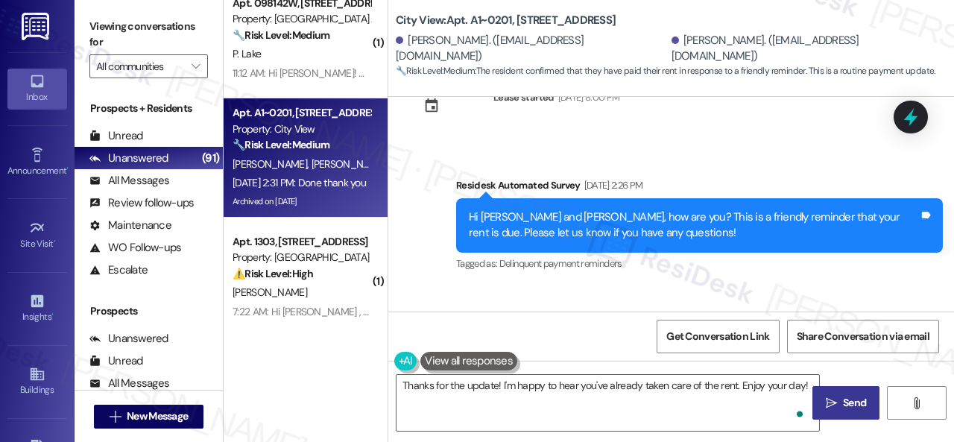
click at [856, 397] on span "Send" at bounding box center [854, 403] width 23 height 16
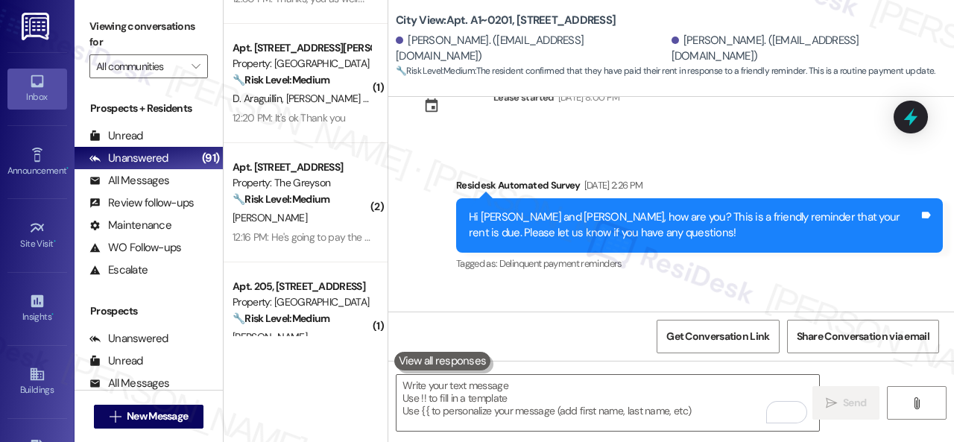
scroll to position [185, 0]
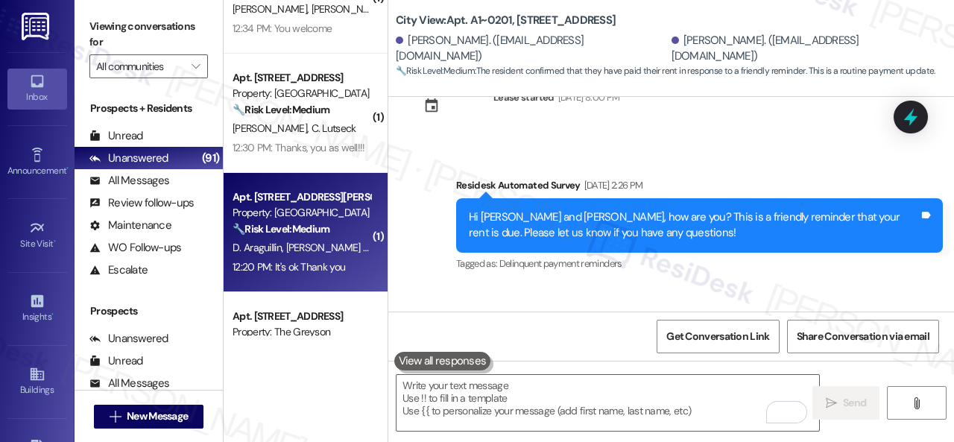
click at [314, 250] on span "[PERSON_NAME] [PERSON_NAME]" at bounding box center [361, 247] width 151 height 13
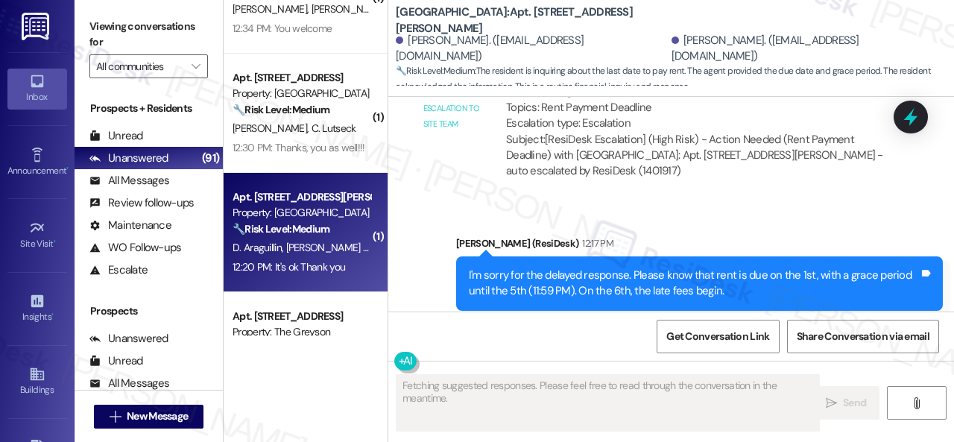
scroll to position [1215, 0]
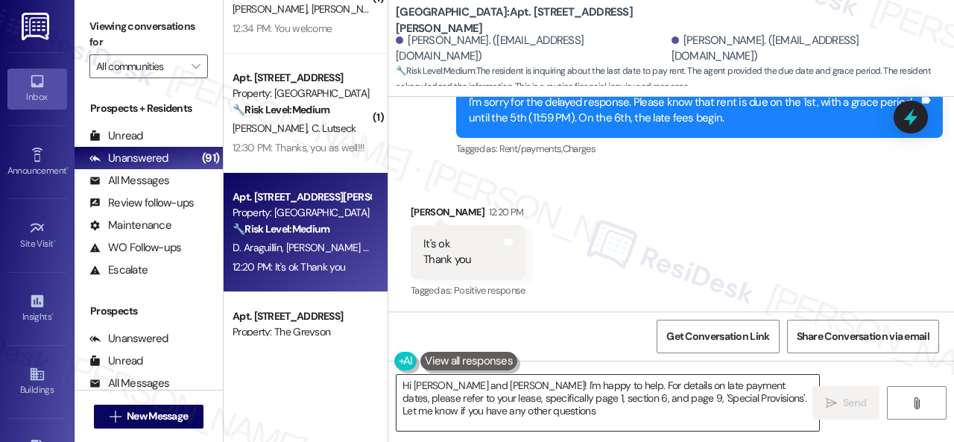
type textarea "Hi [PERSON_NAME] and [PERSON_NAME]! I'm happy to help. For details on late paym…"
click at [459, 408] on textarea "Hi [PERSON_NAME] and [PERSON_NAME]! I'm happy to help. For details on late paym…" at bounding box center [608, 403] width 423 height 56
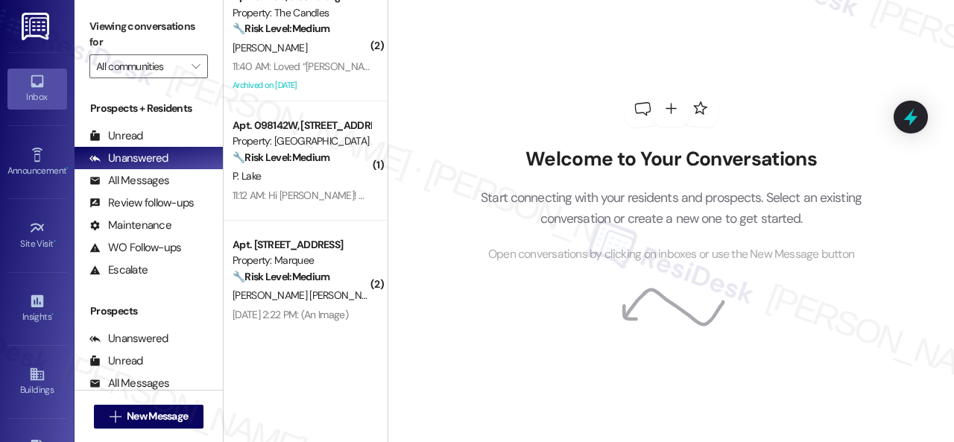
scroll to position [745, 0]
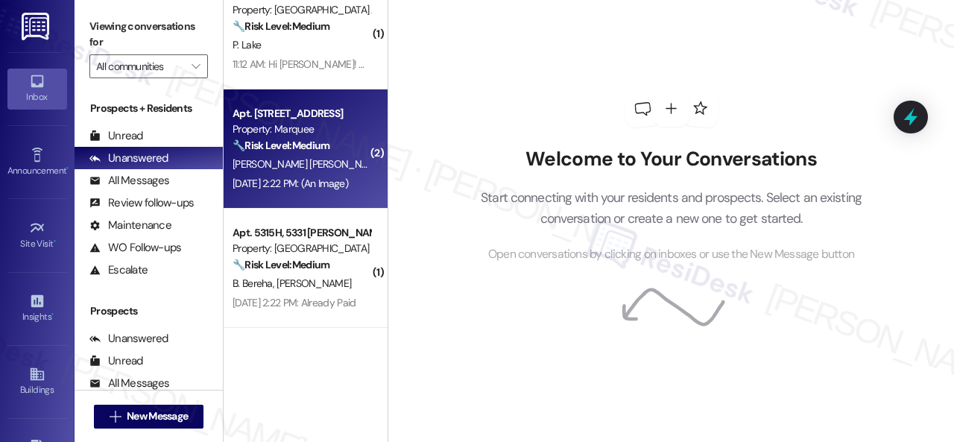
click at [302, 158] on div "[PERSON_NAME] [PERSON_NAME]" at bounding box center [301, 164] width 141 height 19
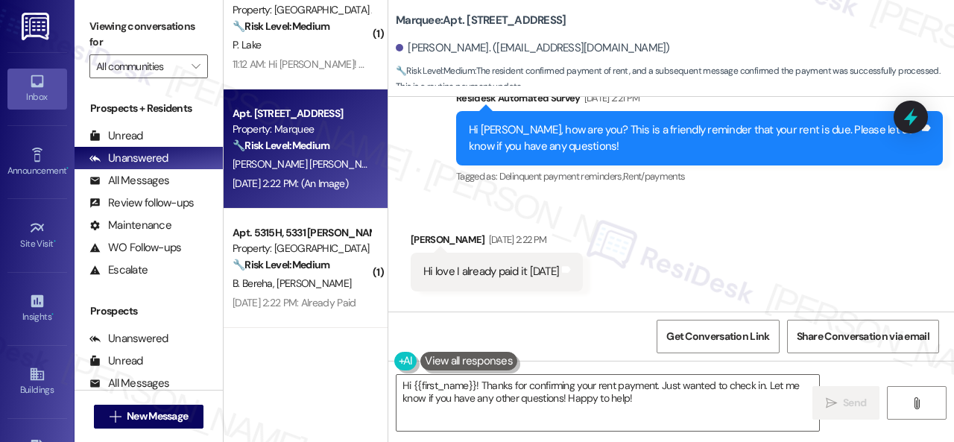
scroll to position [3688, 0]
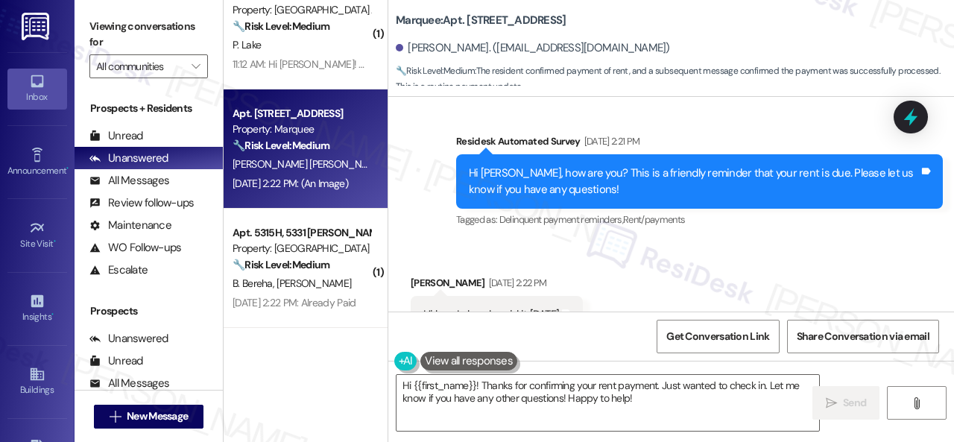
click at [460, 159] on div "Survey, sent via SMS Residesk Automated Survey [DATE] 2:21 PM Hi [PERSON_NAME],…" at bounding box center [699, 181] width 509 height 119
click at [473, 394] on textarea "Hi {{first_name}}! Thanks for confirming your rent payment. Just wanted to chec…" at bounding box center [608, 403] width 423 height 56
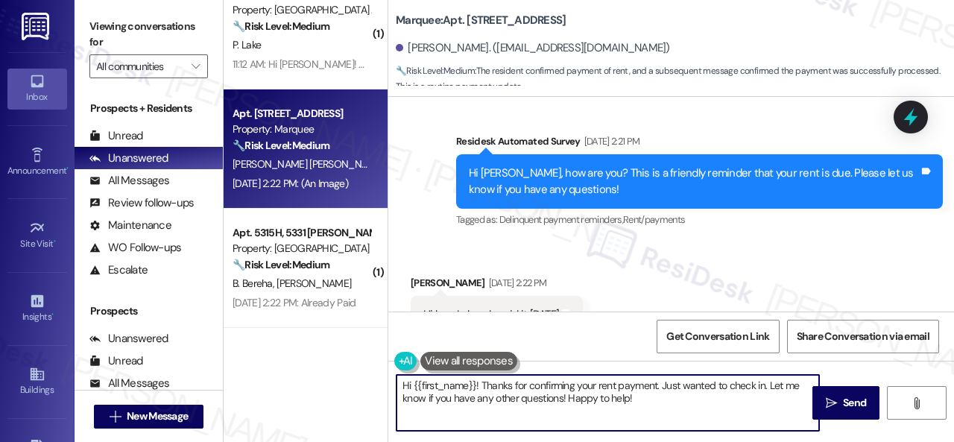
paste textarea "Thanks for the update! I'm happy to hear you've already taken care of the rent.…"
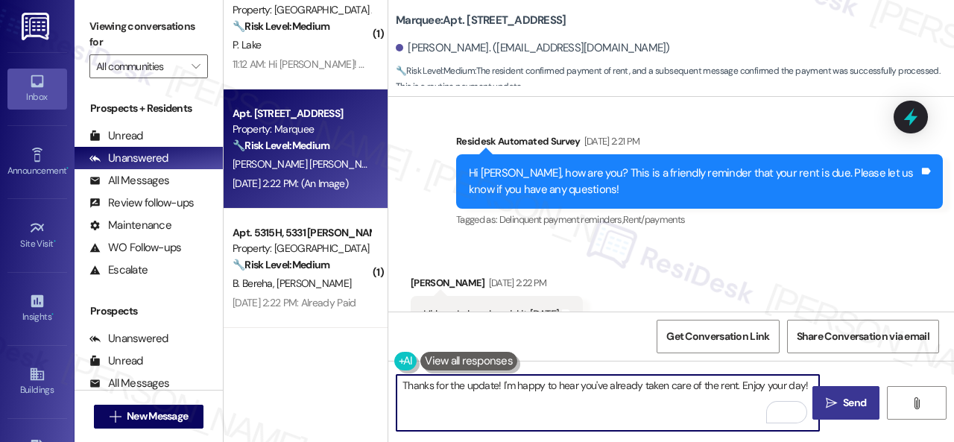
type textarea "Thanks for the update! I'm happy to hear you've already taken care of the rent.…"
click at [829, 406] on icon "" at bounding box center [831, 403] width 11 height 12
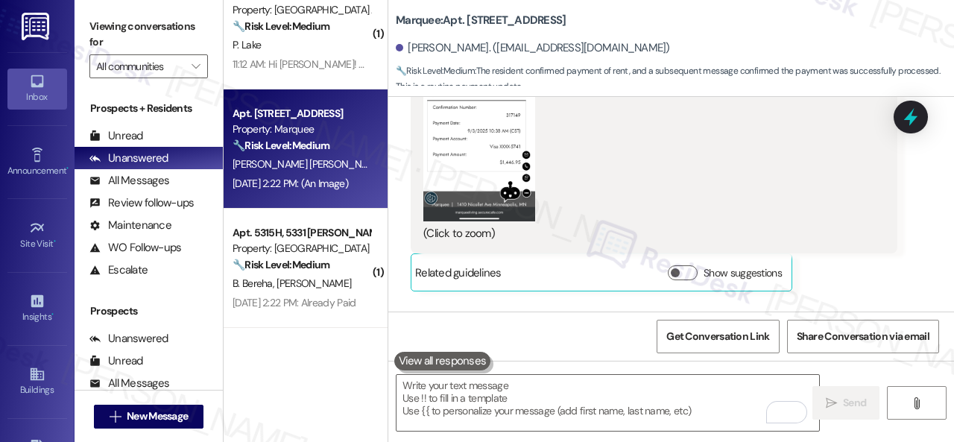
scroll to position [4283, 0]
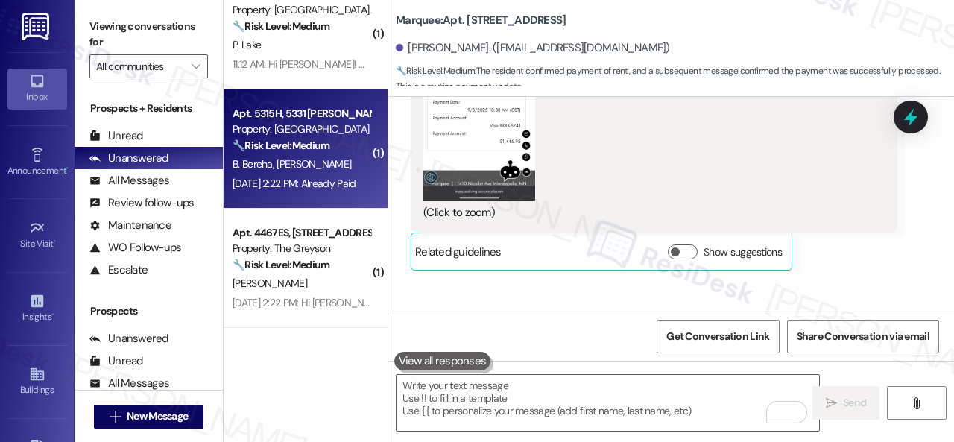
click at [341, 130] on div "Property: [GEOGRAPHIC_DATA]" at bounding box center [302, 129] width 138 height 16
type textarea "Fetching suggested responses. Please feel free to read through the conversation…"
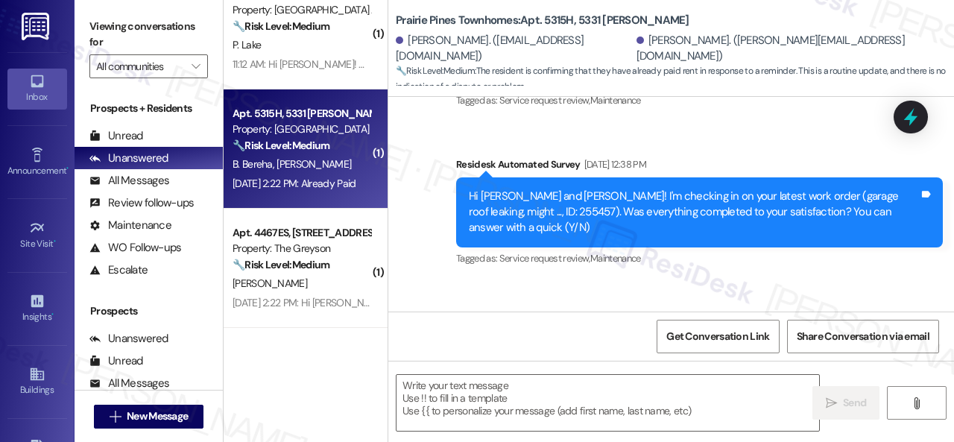
type textarea "Fetching suggested responses. Please feel free to read through the conversation…"
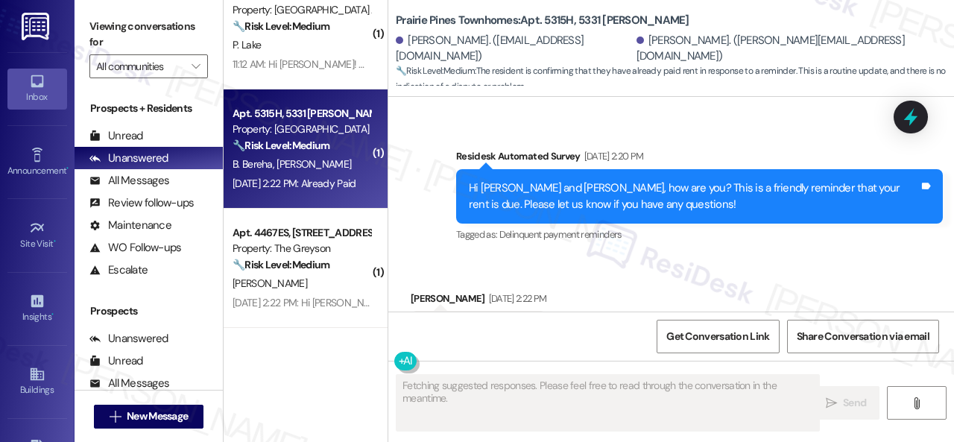
scroll to position [2122, 0]
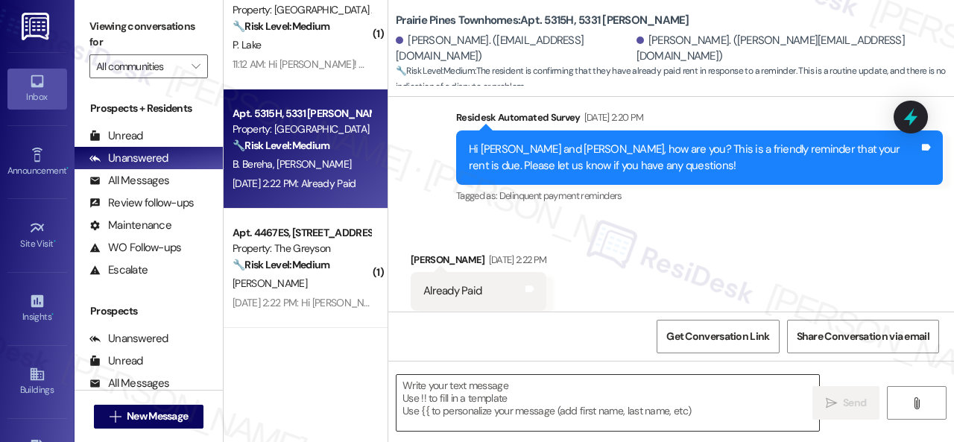
click at [487, 390] on textarea at bounding box center [608, 403] width 423 height 56
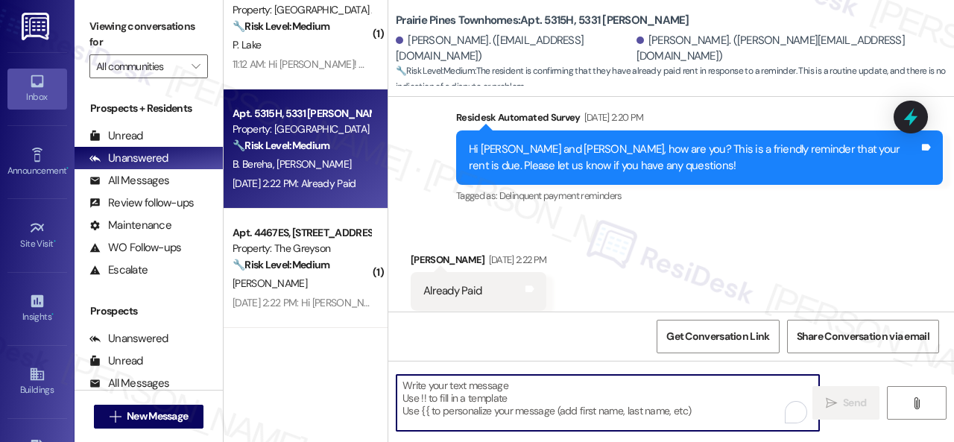
paste textarea "Thanks for the update! I'm happy to hear you've already taken care of the rent.…"
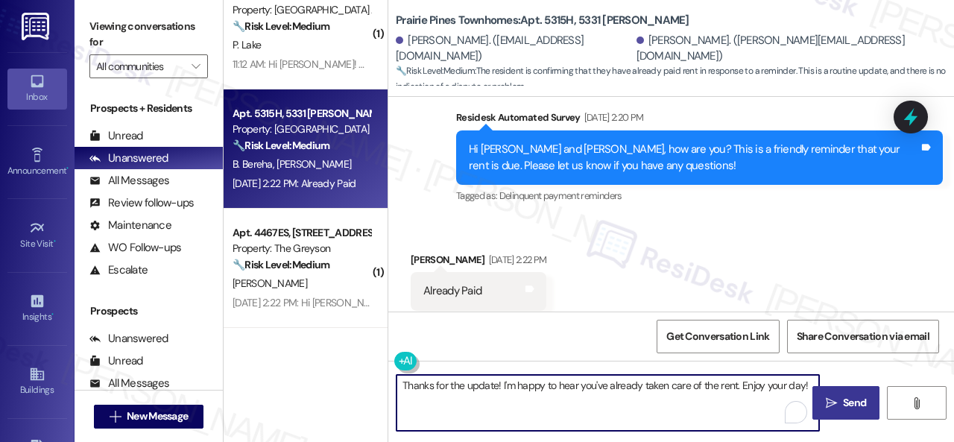
type textarea "Thanks for the update! I'm happy to hear you've already taken care of the rent.…"
click at [842, 393] on button " Send" at bounding box center [845, 403] width 67 height 34
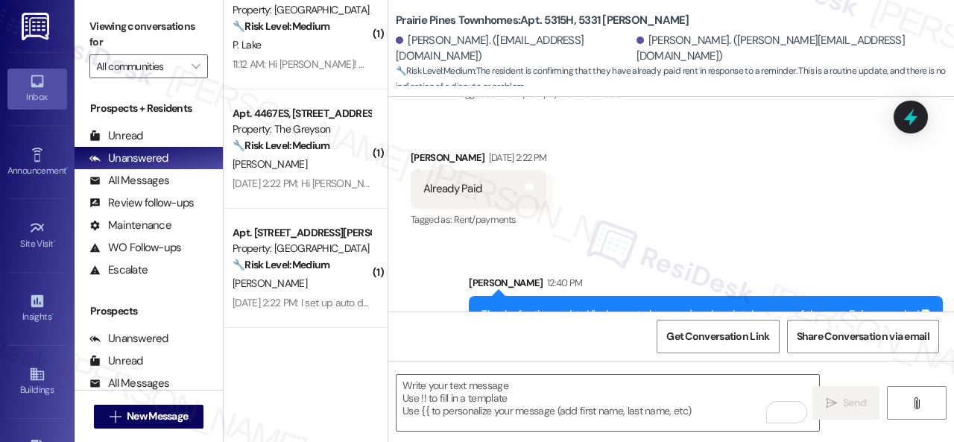
scroll to position [2227, 0]
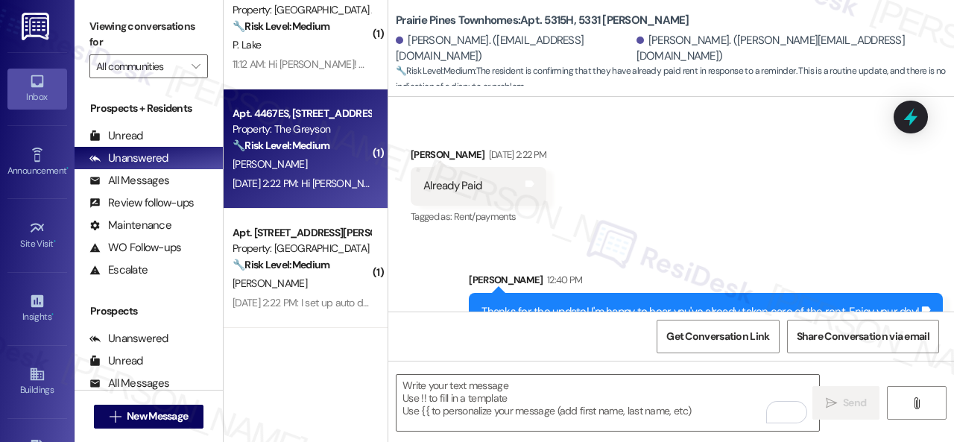
click at [335, 153] on div "🔧 Risk Level: Medium The resident is responding to a rent reminder and indicate…" at bounding box center [302, 146] width 138 height 16
type textarea "Fetching suggested responses. Please feel free to read through the conversation…"
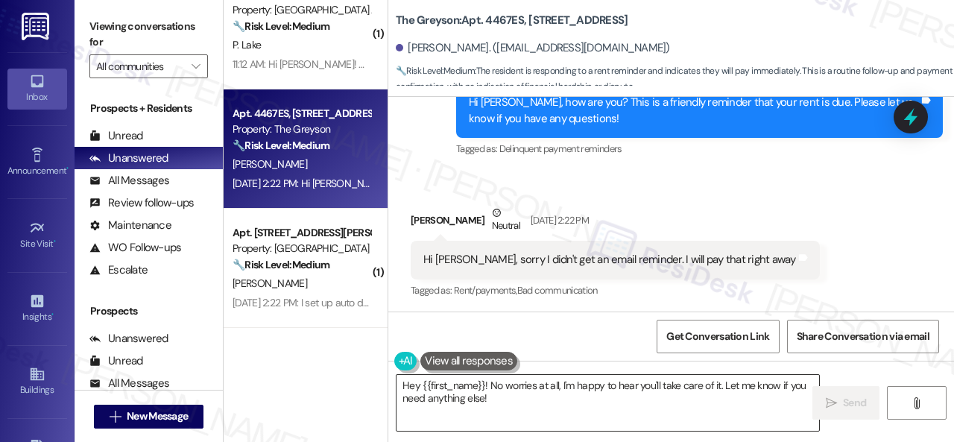
scroll to position [648, 0]
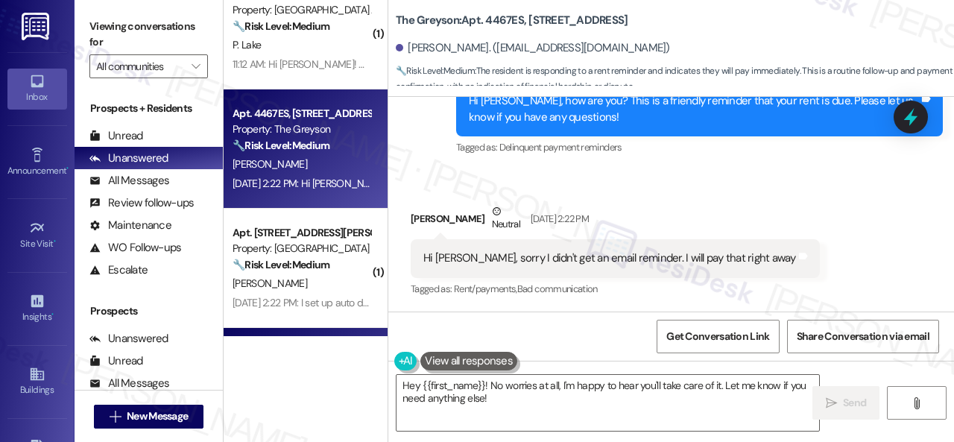
drag, startPoint x: 522, startPoint y: 402, endPoint x: 243, endPoint y: 330, distance: 287.8
click at [300, 353] on div "( 1 ) Apt. 205, 1550 Katy Gap Rd Property: Grand Villas 🔧 Risk Level: Medium Th…" at bounding box center [589, 221] width 730 height 442
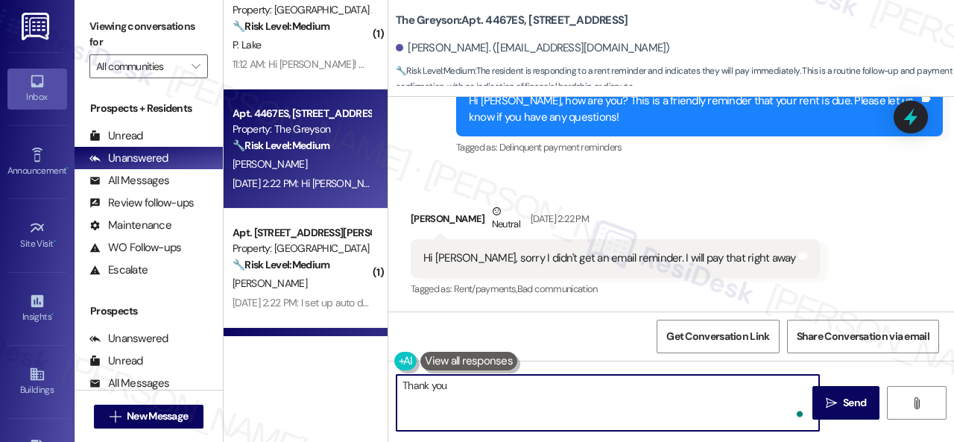
type textarea "Thank you."
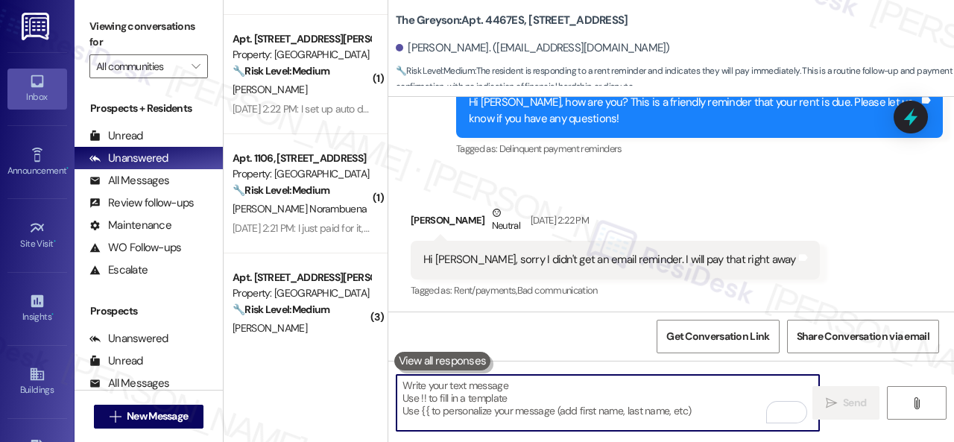
scroll to position [745, 0]
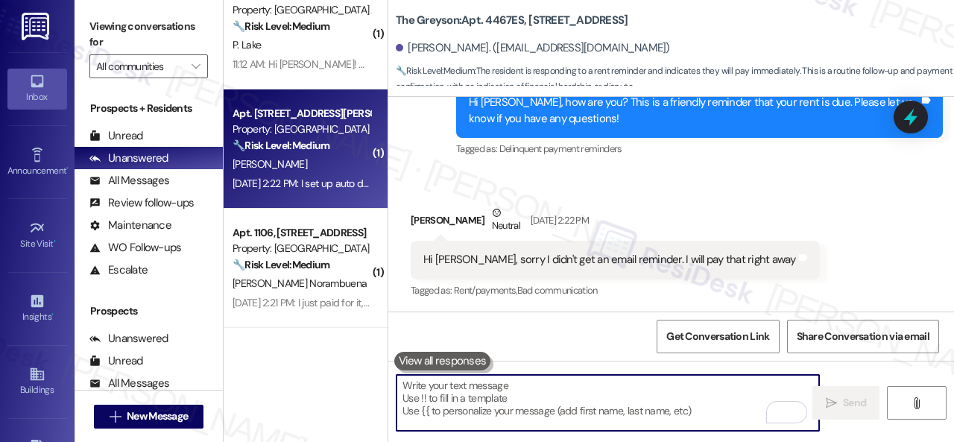
click at [331, 162] on div "C. Smialek" at bounding box center [301, 164] width 141 height 19
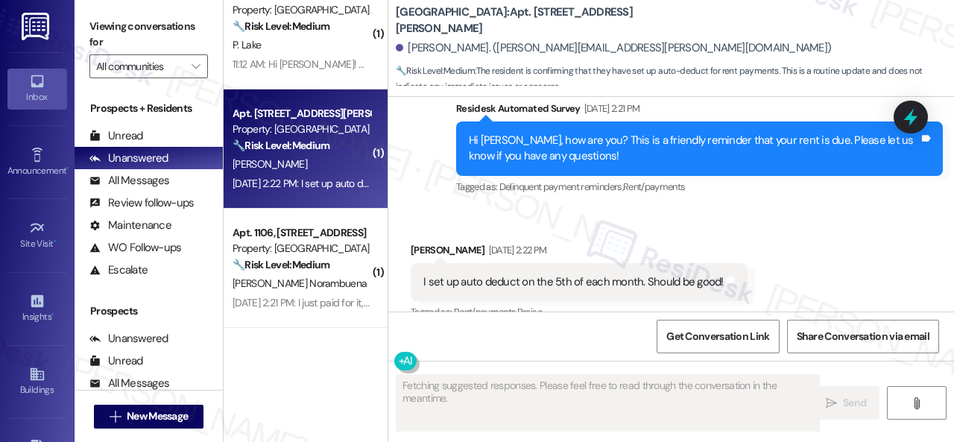
scroll to position [1374, 0]
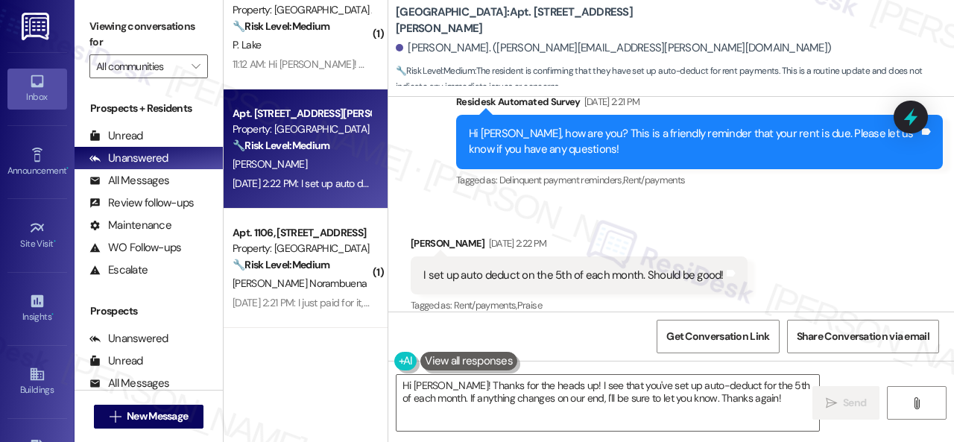
drag, startPoint x: 752, startPoint y: 402, endPoint x: 48, endPoint y: 347, distance: 706.6
click at [290, 364] on div "( 1 ) Apt. 205, 1550 Katy Gap Rd Property: Grand Villas 🔧 Risk Level: Medium Th…" at bounding box center [589, 221] width 730 height 442
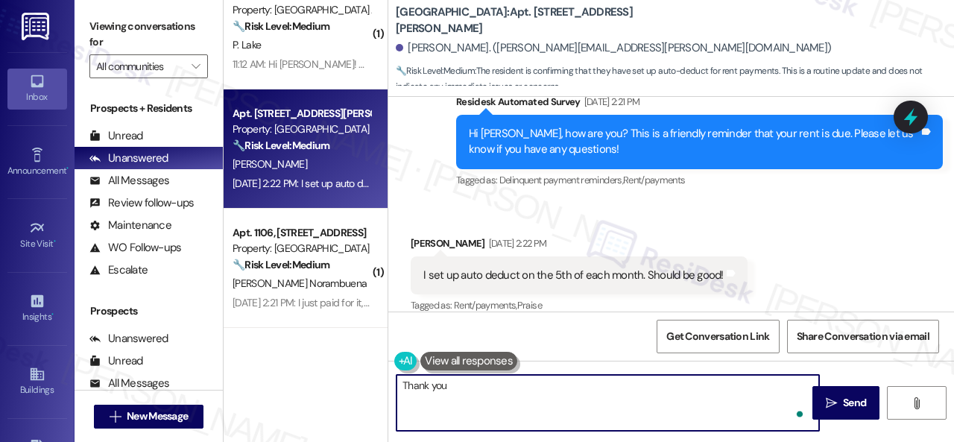
type textarea "Thank you."
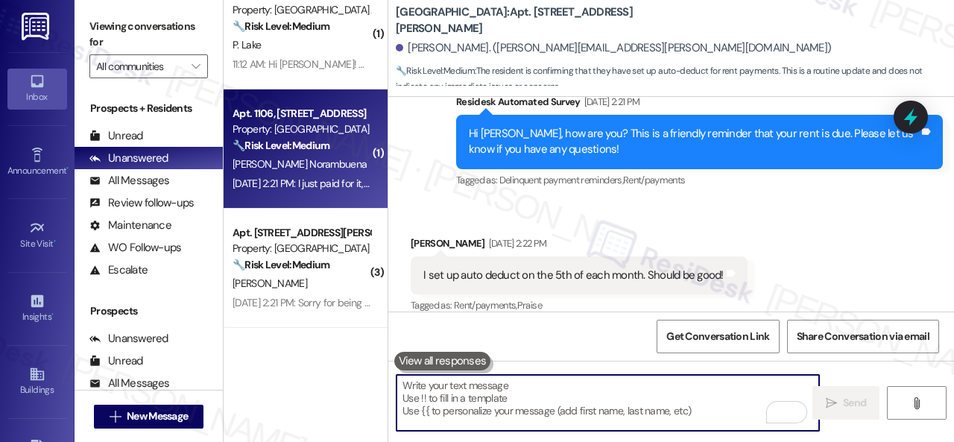
click at [335, 169] on span "C. Contardo Norambuena" at bounding box center [300, 163] width 134 height 13
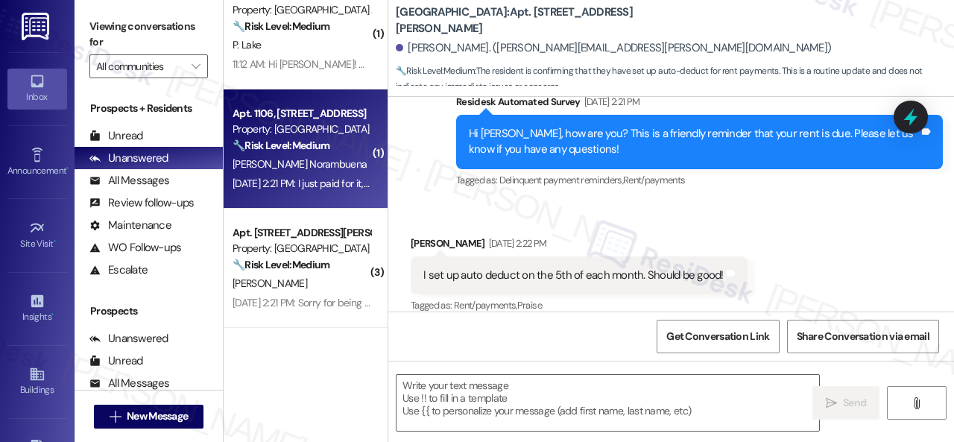
type textarea "Fetching suggested responses. Please feel free to read through the conversation…"
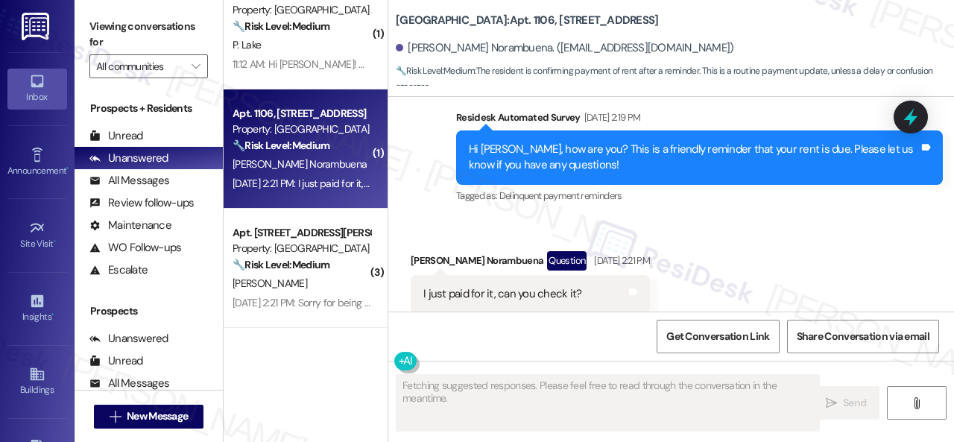
scroll to position [1819, 0]
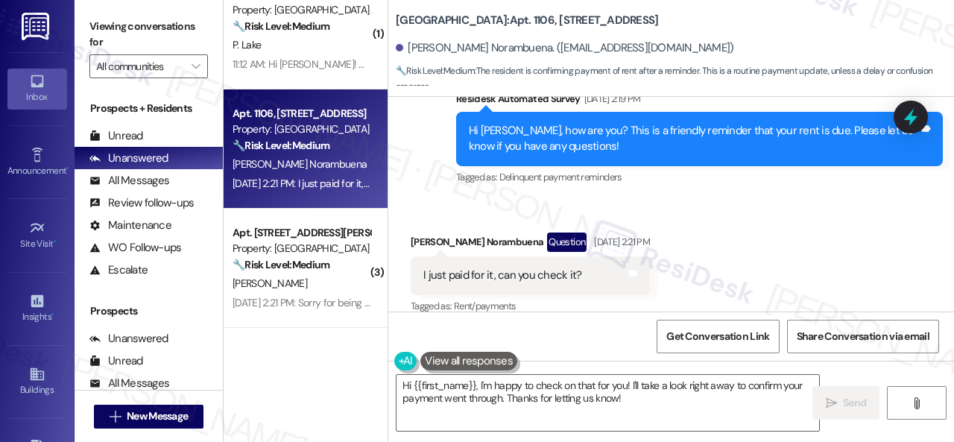
click at [398, 165] on div "Survey, sent via SMS Residesk Automated Survey Sep 03, 2025 at 2:19 PM Hi Claud…" at bounding box center [671, 128] width 566 height 142
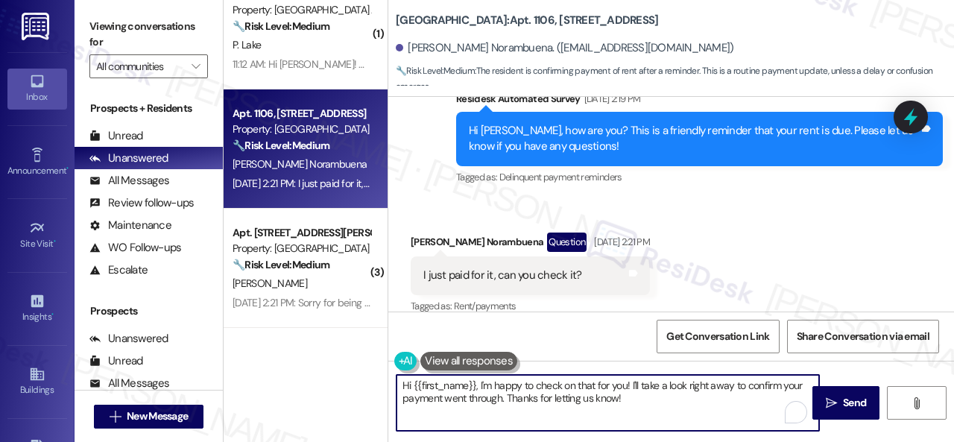
drag, startPoint x: 640, startPoint y: 405, endPoint x: 326, endPoint y: 354, distance: 317.9
click at [326, 354] on div "( 1 ) Apt. 205, 1550 Katy Gap Rd Property: Grand Villas 🔧 Risk Level: Medium Th…" at bounding box center [589, 221] width 730 height 442
paste textarea "Please disregard the message if you have already paid, do not have questions/co…"
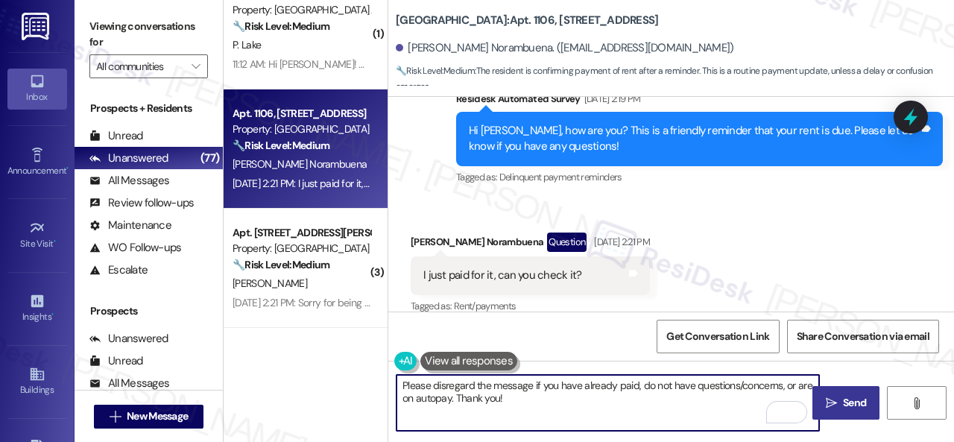
type textarea "Please disregard the message if you have already paid, do not have questions/co…"
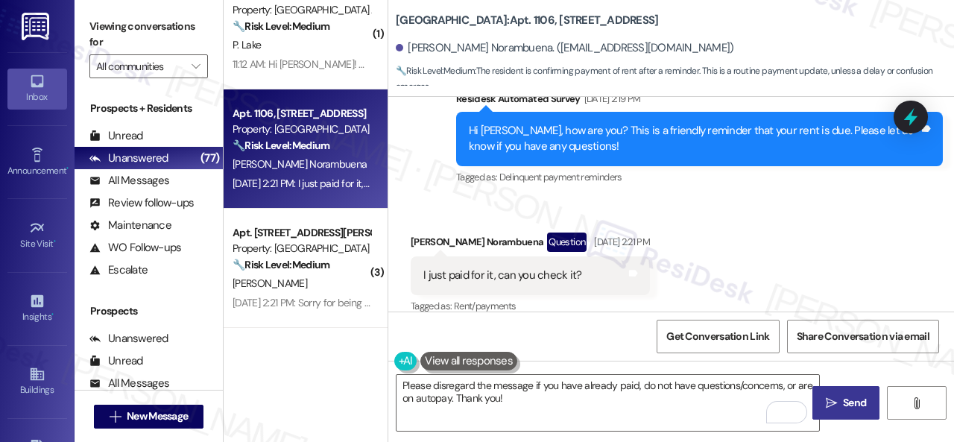
click at [843, 399] on span "Send" at bounding box center [854, 403] width 23 height 16
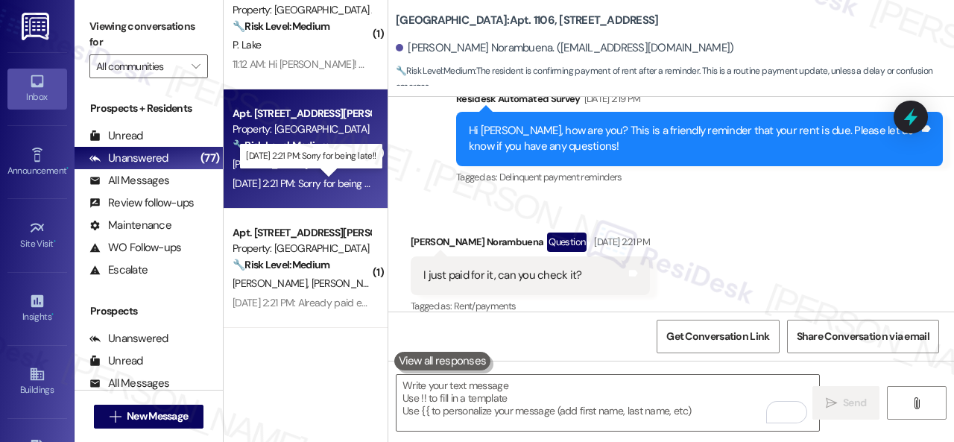
click at [317, 178] on div "Sep 03, 2025 at 2:21 PM: Sorry for being late!! Sep 03, 2025 at 2:21 PM: Sorry …" at bounding box center [309, 183] width 152 height 13
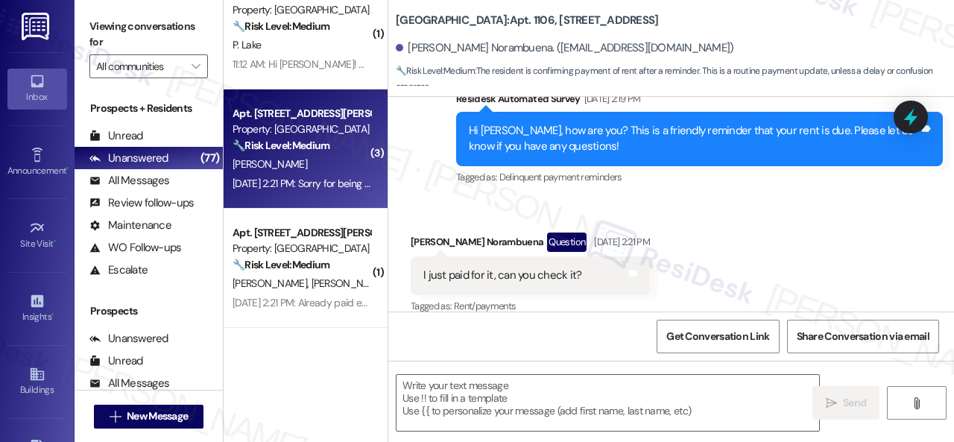
type textarea "Fetching suggested responses. Please feel free to read through the conversation…"
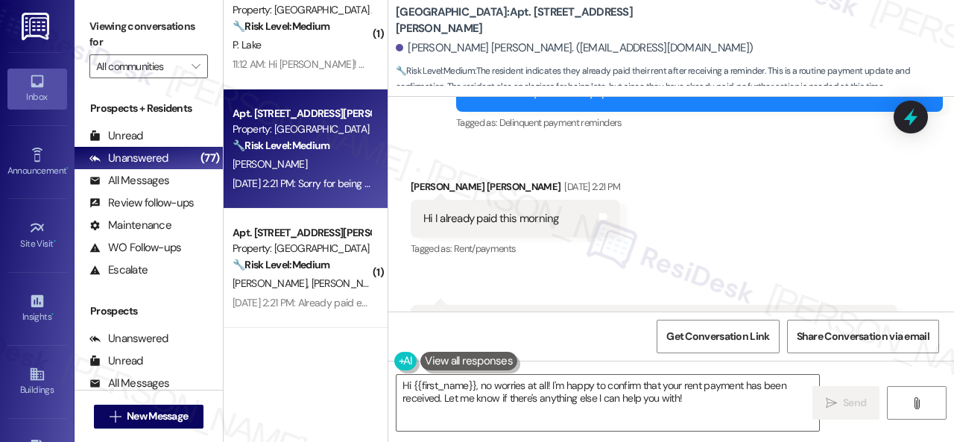
scroll to position [771, 0]
drag, startPoint x: 459, startPoint y: 142, endPoint x: 463, endPoint y: 263, distance: 121.5
click at [458, 142] on div "Survey, sent via SMS Residesk Automated Survey Sep 03, 2025 at 2:20 PM Hi Sneha…" at bounding box center [699, 86] width 509 height 119
click at [467, 390] on textarea "Hi {{first_name}}, no worries at all! I'm happy to confirm that your rent payme…" at bounding box center [608, 403] width 423 height 56
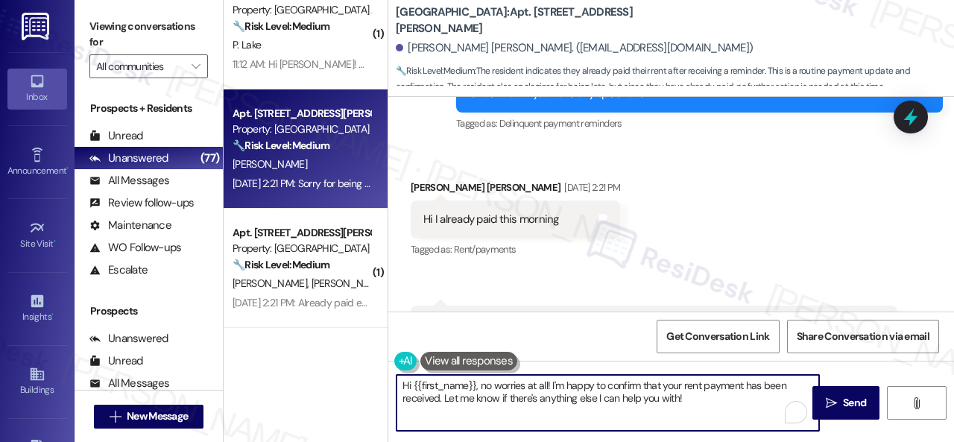
paste textarea "Thanks for the update! I'm happy to hear you've already taken care of the rent.…"
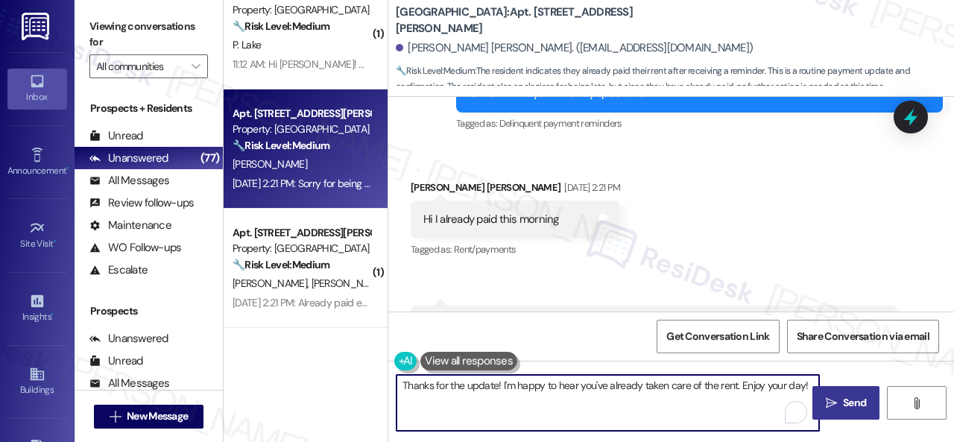
type textarea "Thanks for the update! I'm happy to hear you've already taken care of the rent.…"
click at [833, 399] on span " Send" at bounding box center [846, 403] width 47 height 16
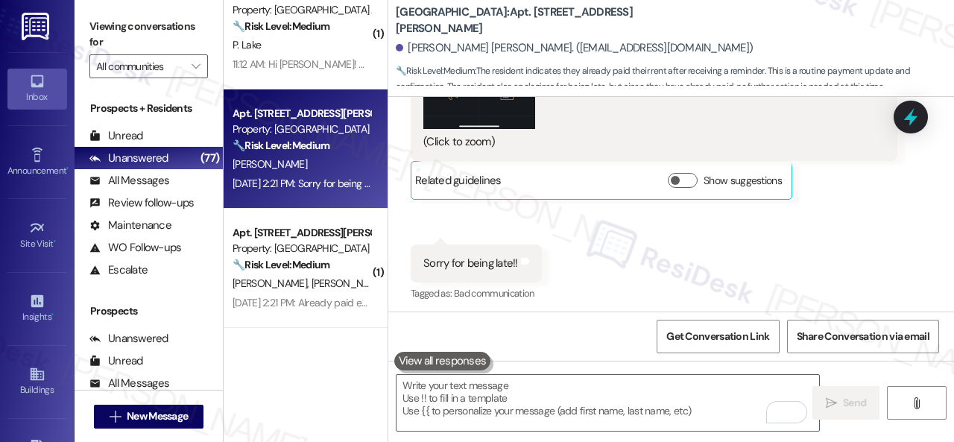
scroll to position [1365, 0]
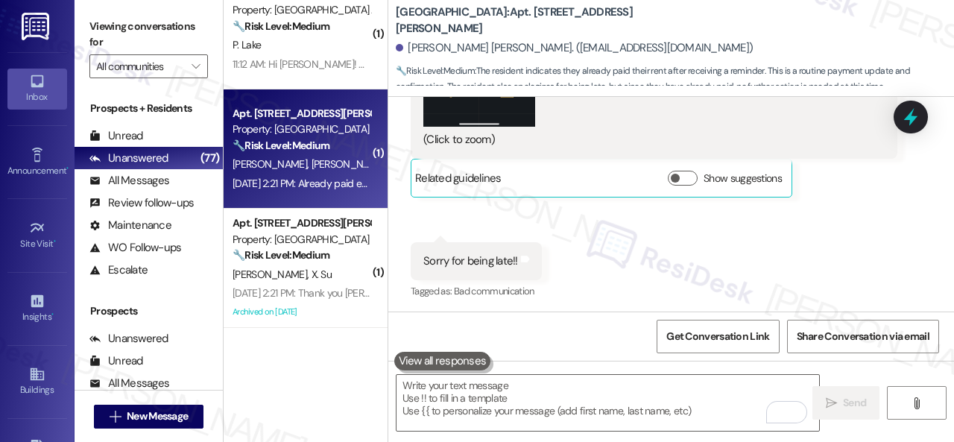
click at [324, 163] on span "R. Wolfenbarker" at bounding box center [349, 163] width 75 height 13
type textarea "Fetching suggested responses. Please feel free to read through the conversation…"
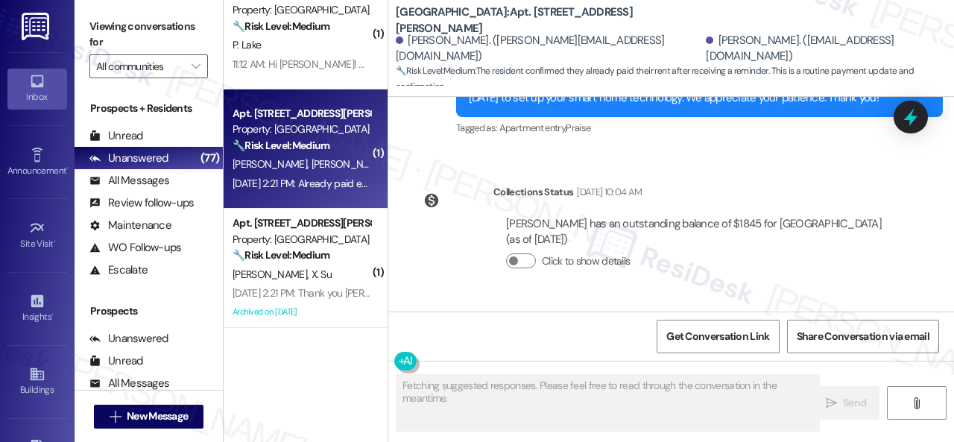
scroll to position [6731, 0]
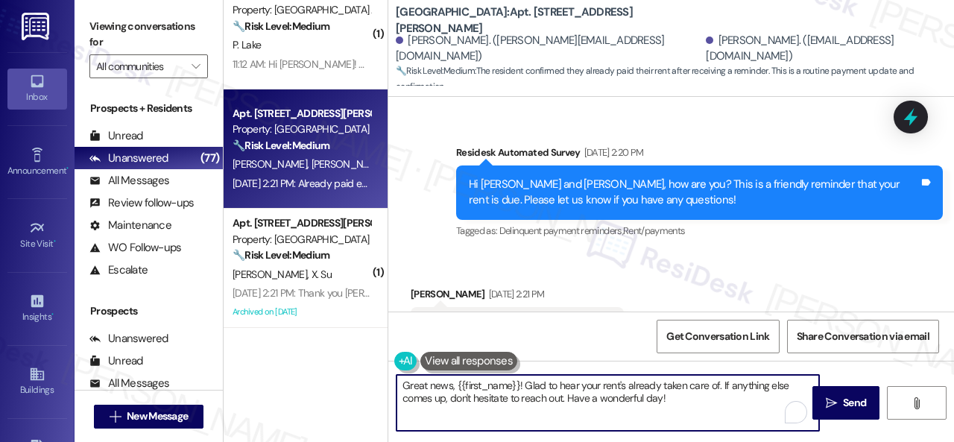
drag, startPoint x: 572, startPoint y: 393, endPoint x: 312, endPoint y: 376, distance: 259.9
click at [312, 376] on div "( 1 ) Apt. 205, 1550 Katy Gap Rd Property: Grand Villas 🔧 Risk Level: Medium Th…" at bounding box center [589, 221] width 730 height 442
paste textarea "Thanks for the update! I'm happy to hear you've already taken care of the rent.…"
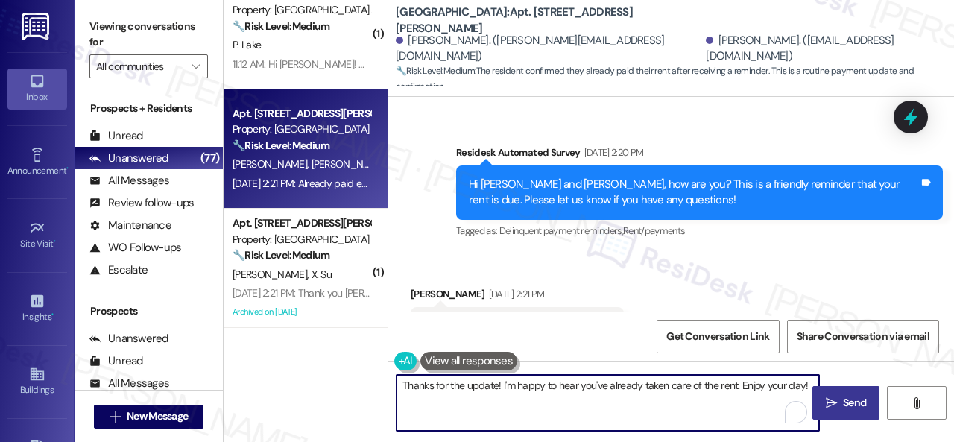
type textarea "Thanks for the update! I'm happy to hear you've already taken care of the rent.…"
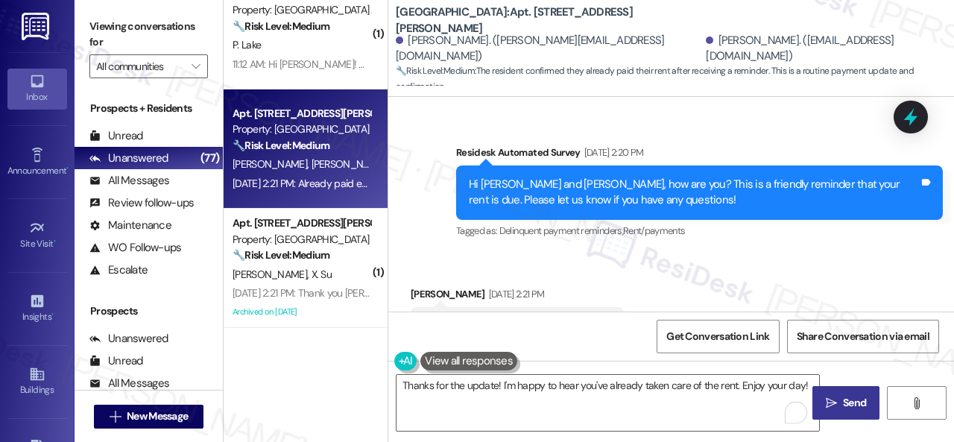
click at [832, 397] on icon "" at bounding box center [831, 403] width 11 height 12
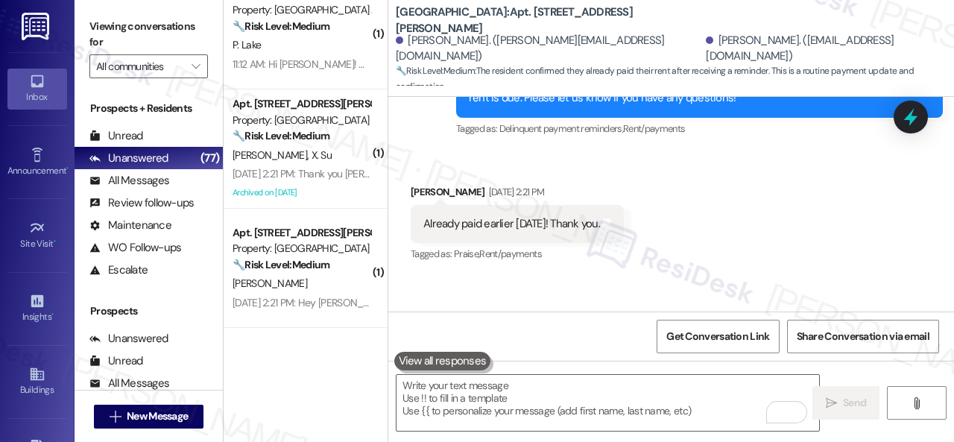
scroll to position [6836, 0]
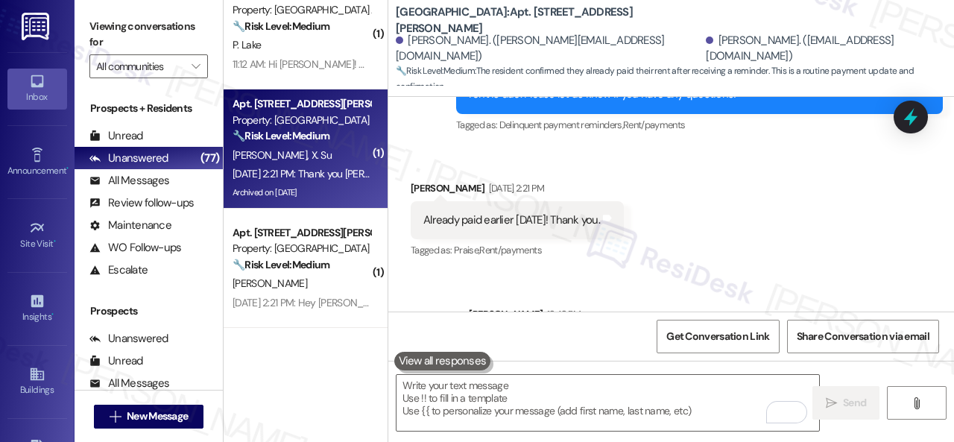
click at [354, 151] on div "S. Odonnell X. Su" at bounding box center [301, 155] width 141 height 19
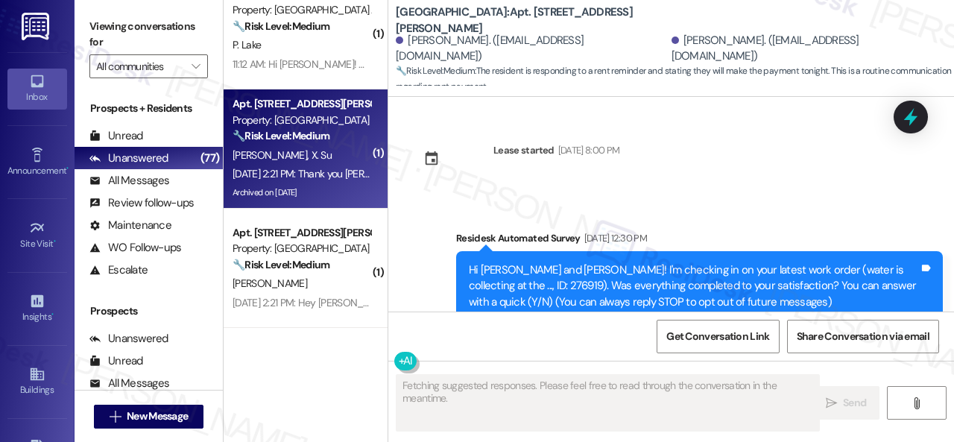
scroll to position [14414, 0]
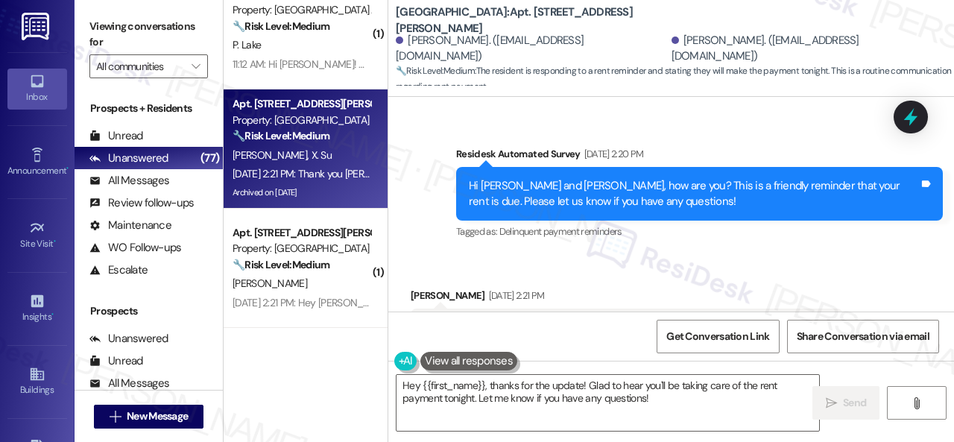
click at [438, 400] on textarea "Hey {{first_name}}, thanks for the update! Glad to hear you'll be taking care o…" at bounding box center [608, 403] width 423 height 56
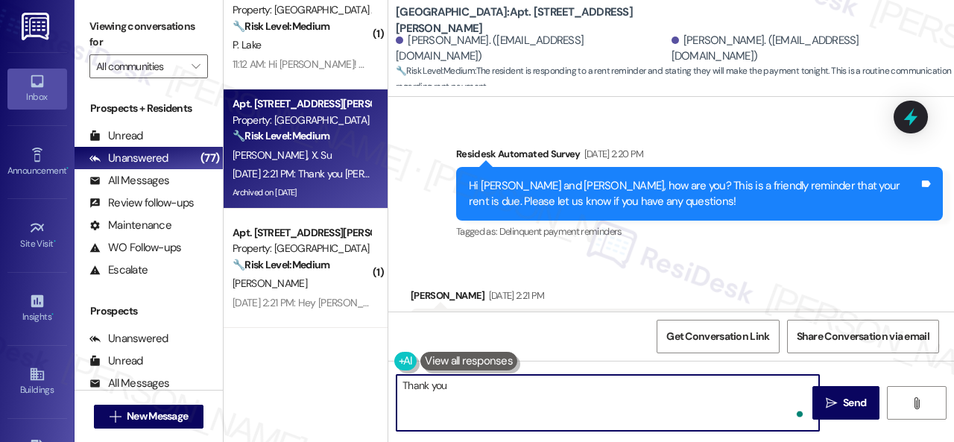
type textarea "Thank you."
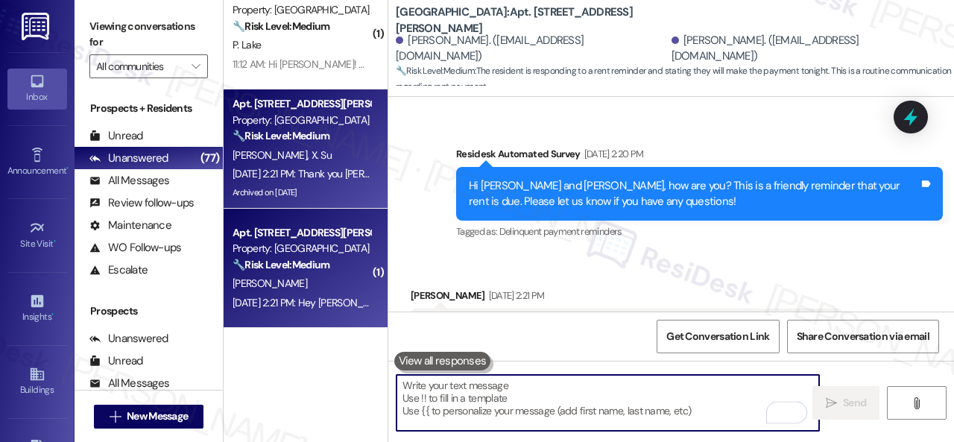
scroll to position [14413, 0]
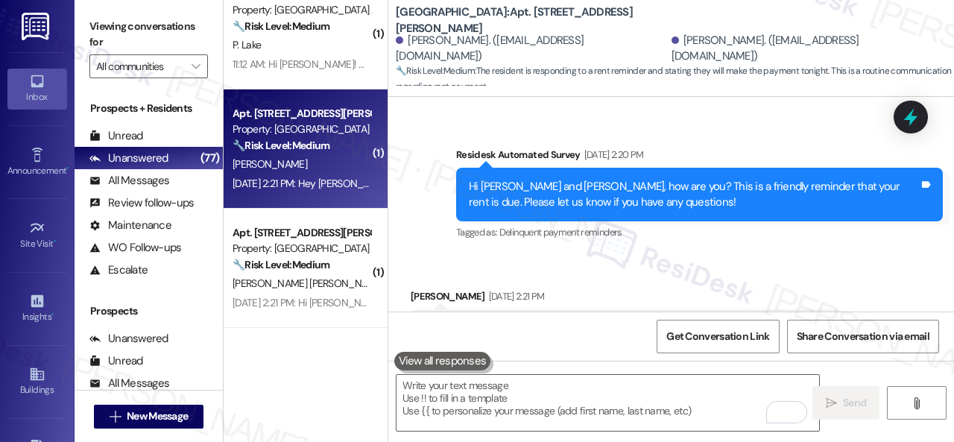
click at [329, 163] on div "G. Vaughn" at bounding box center [301, 164] width 141 height 19
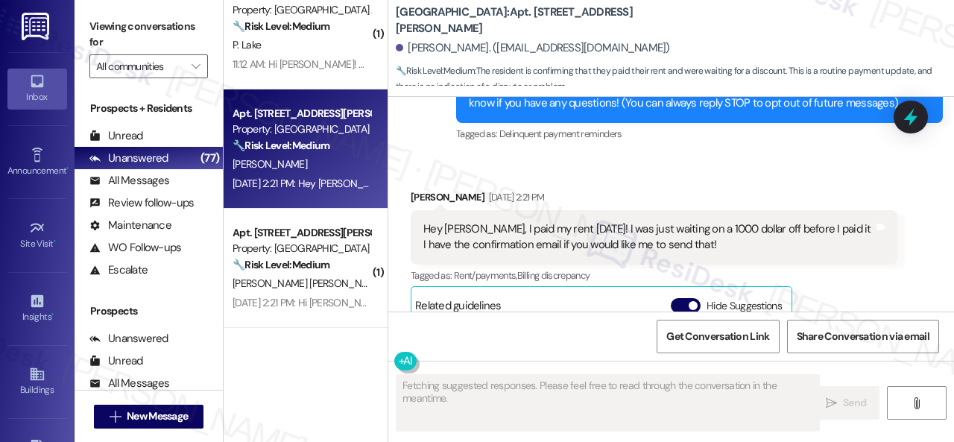
scroll to position [160, 0]
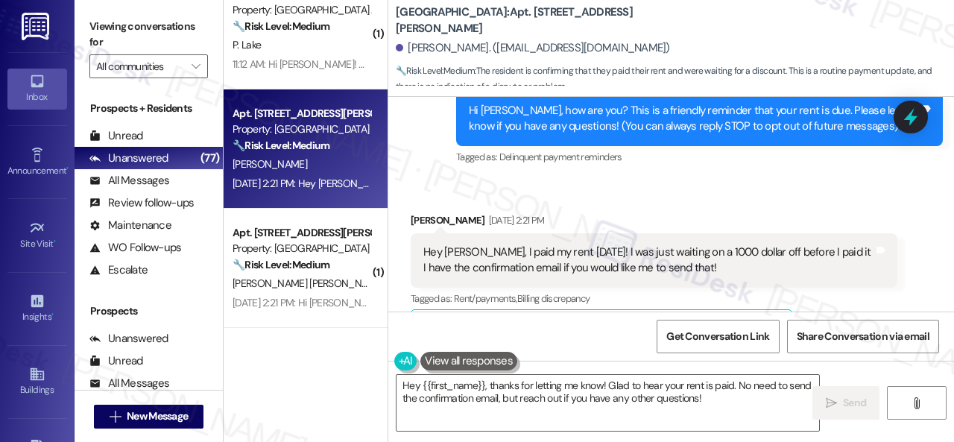
click at [499, 205] on div "Received via SMS Gabriel Vaughn Sep 03, 2025 at 2:21 PM Hey Sarah, I paid my re…" at bounding box center [654, 368] width 509 height 335
click at [474, 386] on textarea "Hey {{first_name}}, thanks for letting me know! Glad to hear your rent is paid.…" at bounding box center [608, 403] width 423 height 56
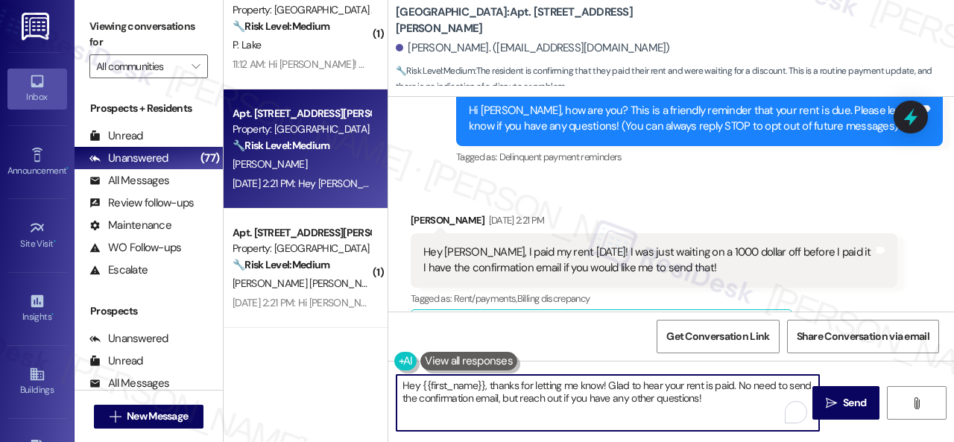
paste textarea "Thanks for the update! I'm happy to hear you've already taken care of the rent.…"
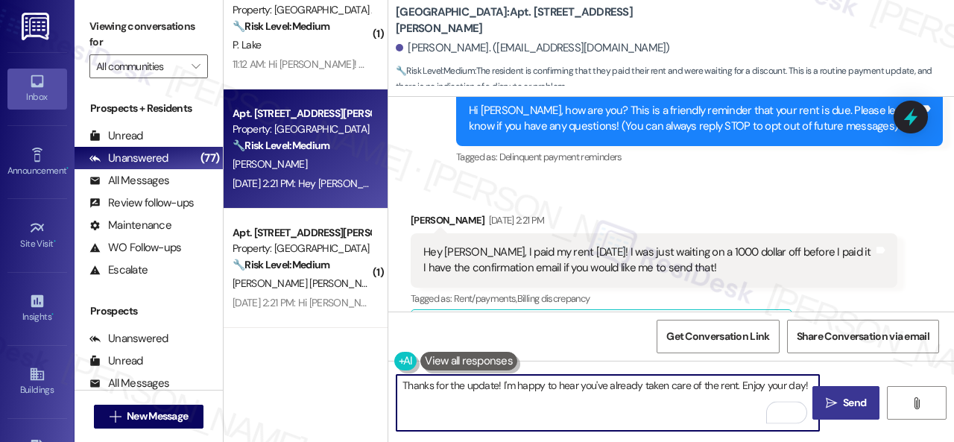
type textarea "Thanks for the update! I'm happy to hear you've already taken care of the rent.…"
click at [854, 402] on span "Send" at bounding box center [854, 403] width 23 height 16
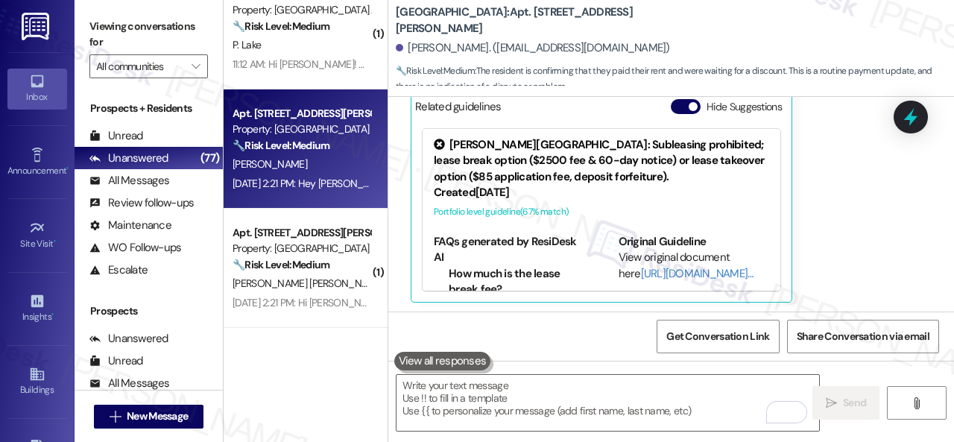
scroll to position [383, 0]
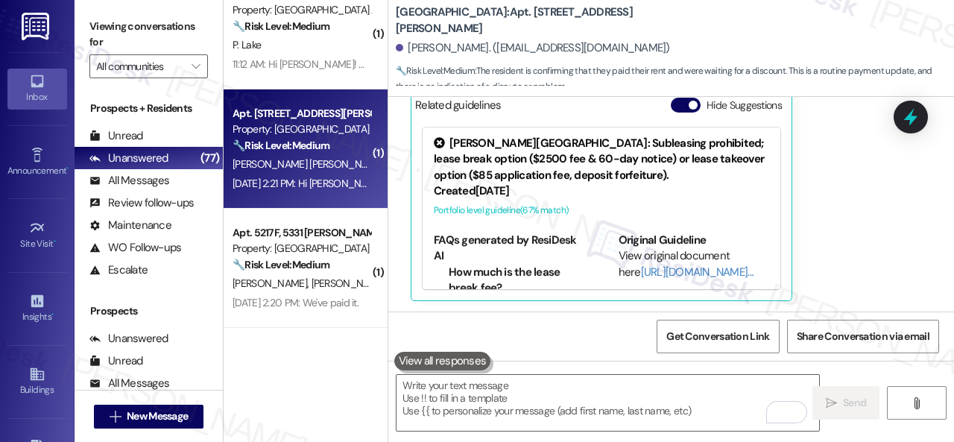
click at [316, 144] on strong "🔧 Risk Level: Medium" at bounding box center [281, 145] width 97 height 13
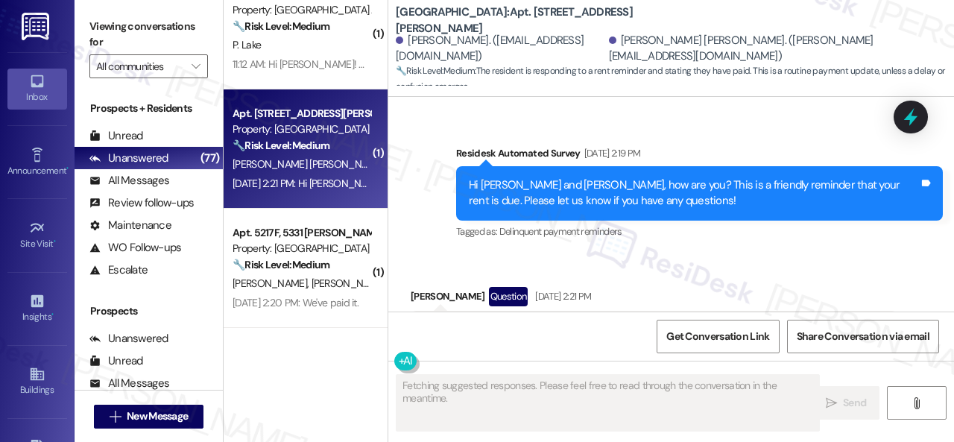
scroll to position [2975, 0]
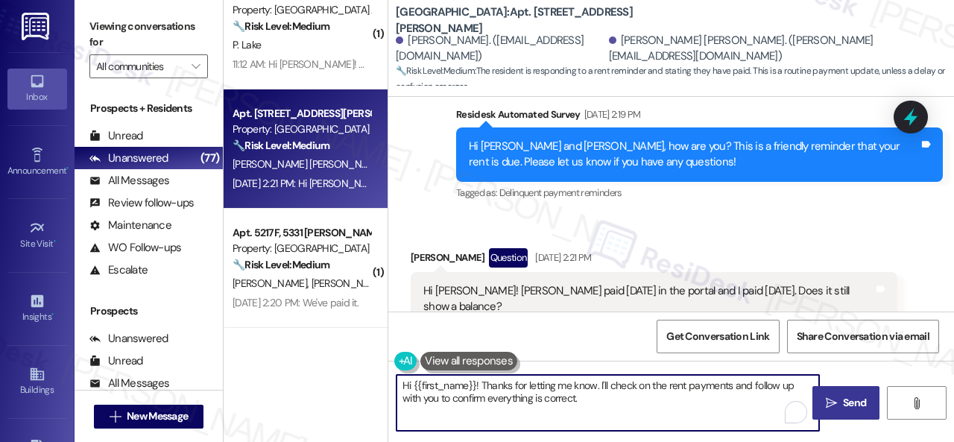
drag, startPoint x: 414, startPoint y: 381, endPoint x: 364, endPoint y: 359, distance: 55.4
click at [306, 357] on div "( 1 ) Apt. 205, 1550 Katy Gap Rd Property: Grand Villas 🔧 Risk Level: Medium Th…" at bounding box center [589, 221] width 730 height 442
paste textarea "Thanks for the update! I'm happy to hear you've already taken care of the rent.…"
type textarea "Thanks for the update! I'm happy to hear you've already taken care of the rent.…"
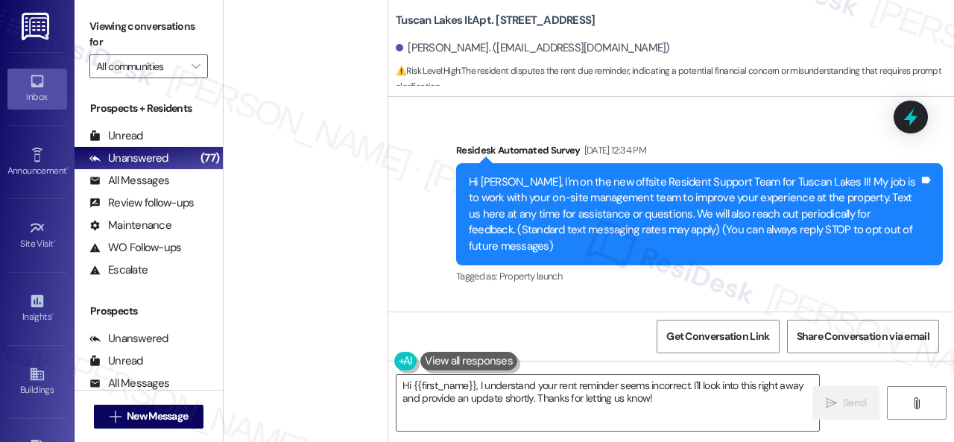
scroll to position [3438, 0]
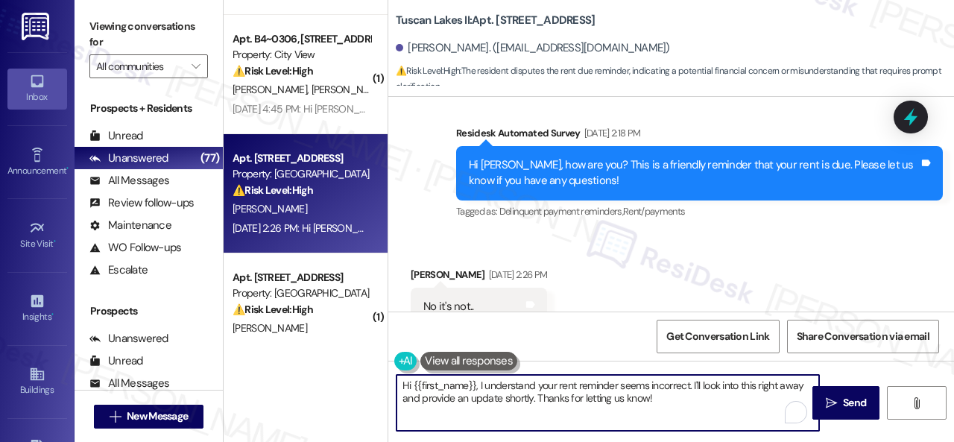
drag, startPoint x: 666, startPoint y: 403, endPoint x: 303, endPoint y: 349, distance: 367.0
click at [303, 349] on div "( 1 ) Apt. 9103, [STREET_ADDRESS][PERSON_NAME] Property: Waterstone at [GEOGRAP…" at bounding box center [589, 221] width 730 height 442
paste textarea "! I'm sorry for the delayed response. Sorry if the reminder was unclear. To cla…"
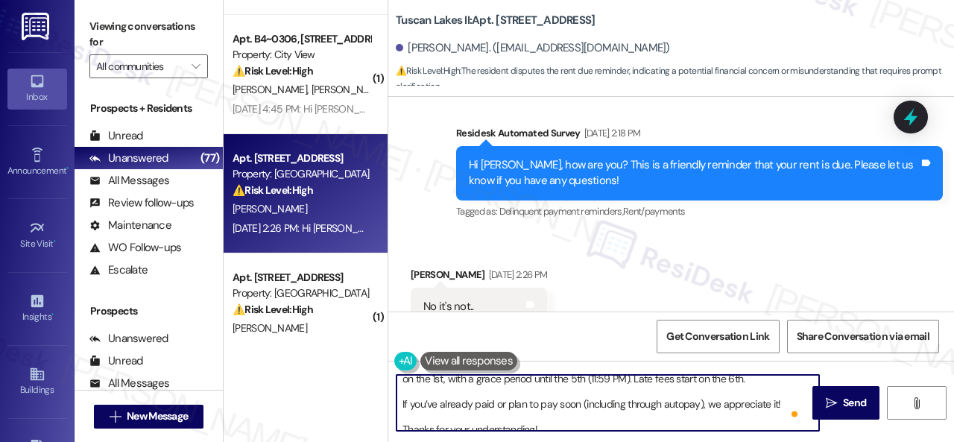
scroll to position [28, 0]
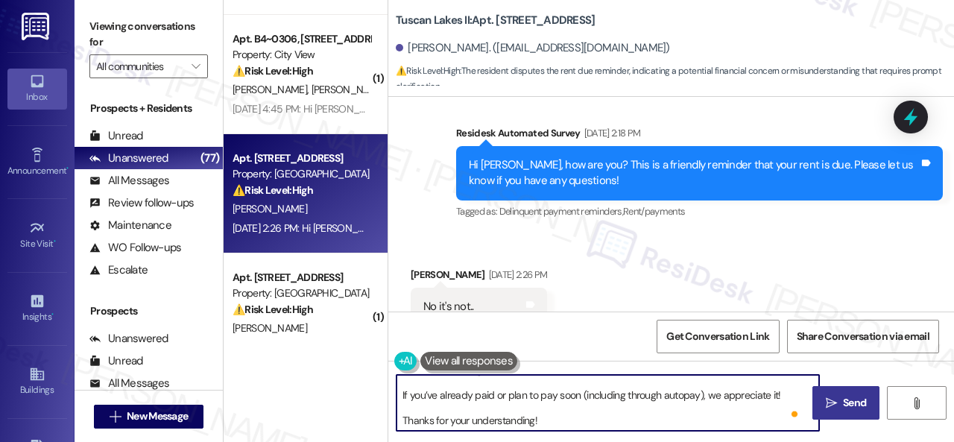
type textarea "Hi! I'm sorry for the delayed response. Sorry if the reminder was unclear. To c…"
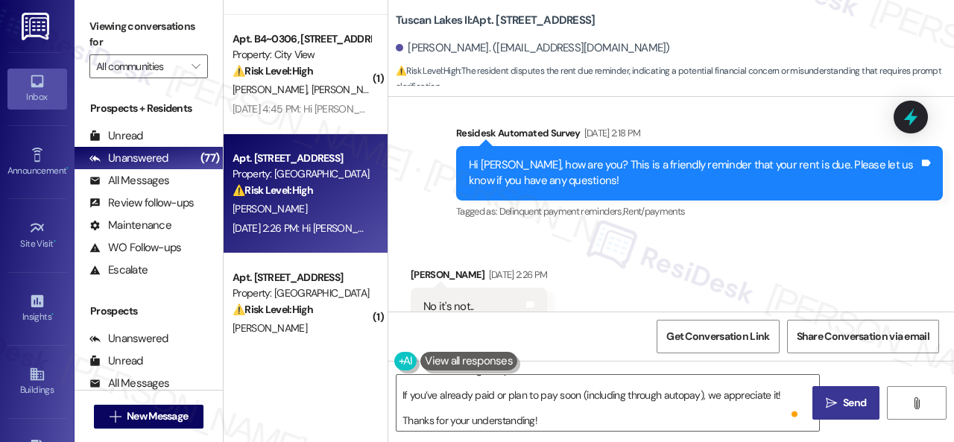
click at [850, 402] on span "Send" at bounding box center [854, 403] width 23 height 16
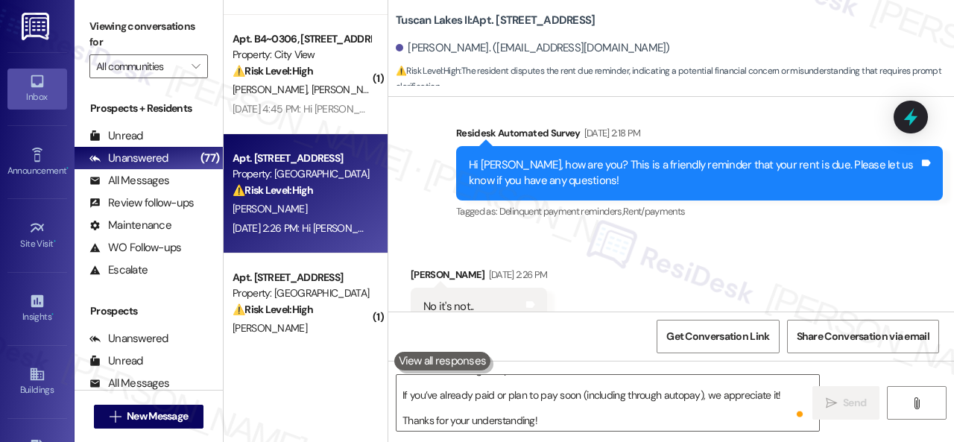
scroll to position [0, 0]
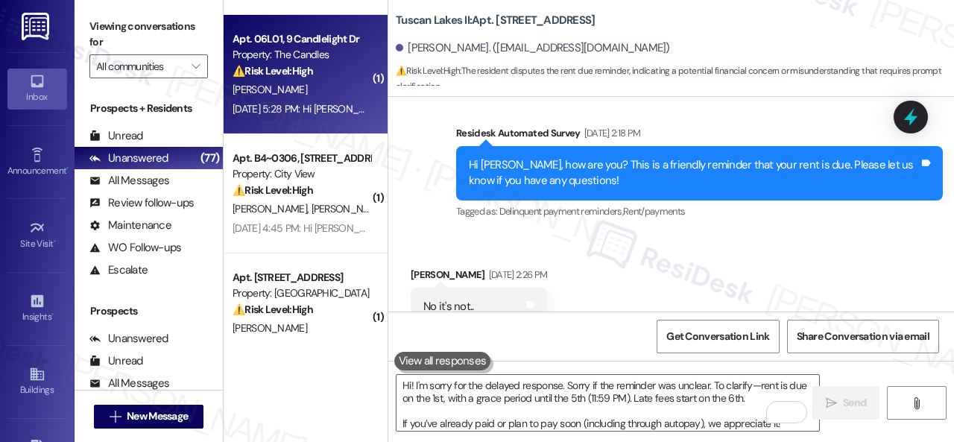
click at [353, 88] on div "[PERSON_NAME]" at bounding box center [301, 89] width 141 height 19
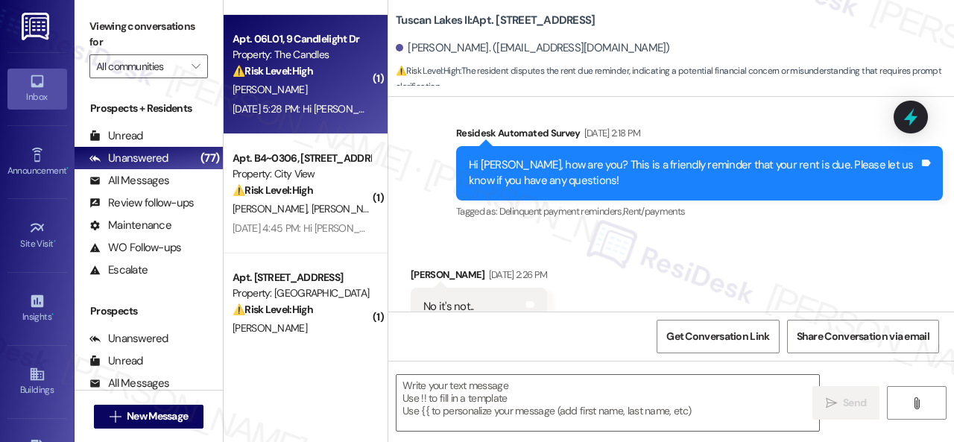
type textarea "Fetching suggested responses. Please feel free to read through the conversation…"
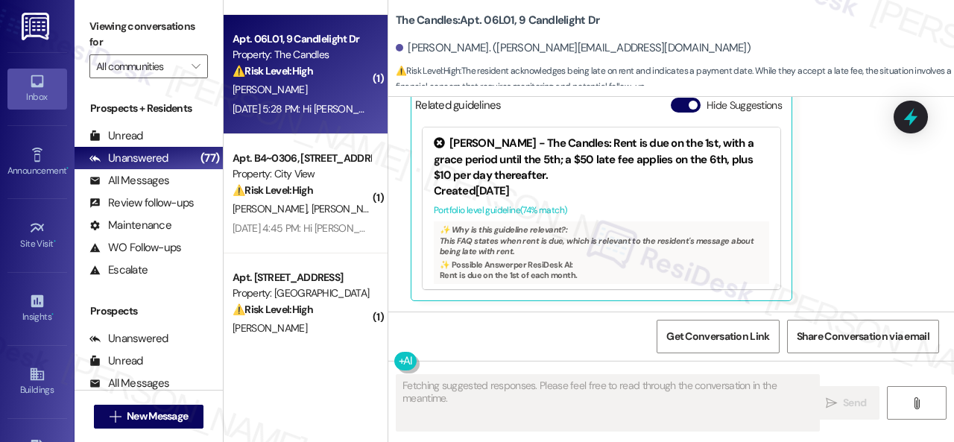
scroll to position [503, 0]
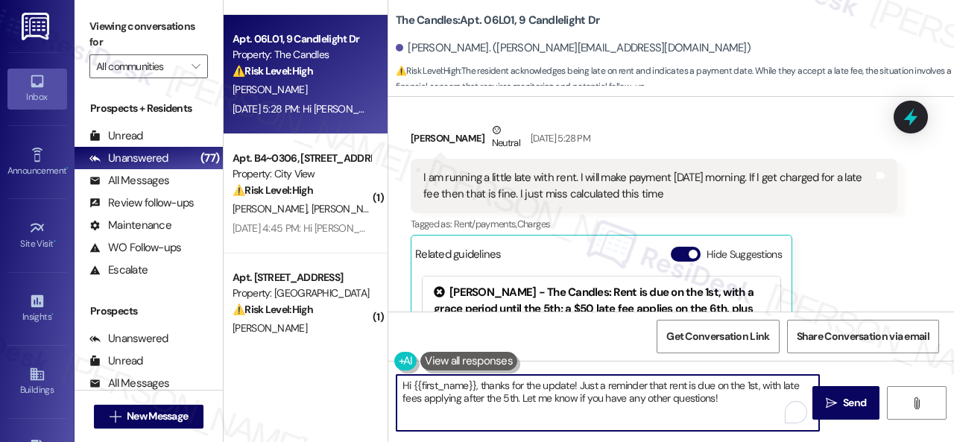
drag, startPoint x: 725, startPoint y: 400, endPoint x: 319, endPoint y: 348, distance: 409.5
click at [319, 348] on div "( 2 ) Apt. 02L03, 9 Candlelight Dr Property: The Candles ⚠️ Risk Level: High Th…" at bounding box center [589, 221] width 730 height 442
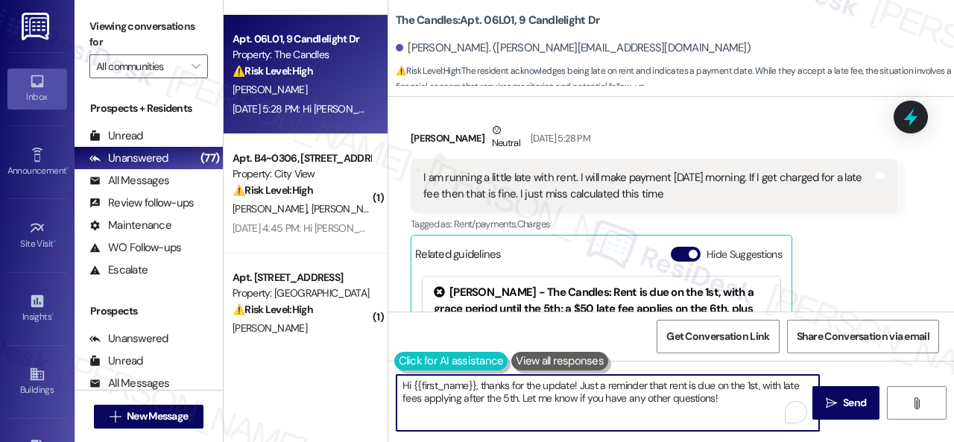
paste textarea "! I'm sorry for the delayed response. Sorry if the reminder was unclear. To cla…"
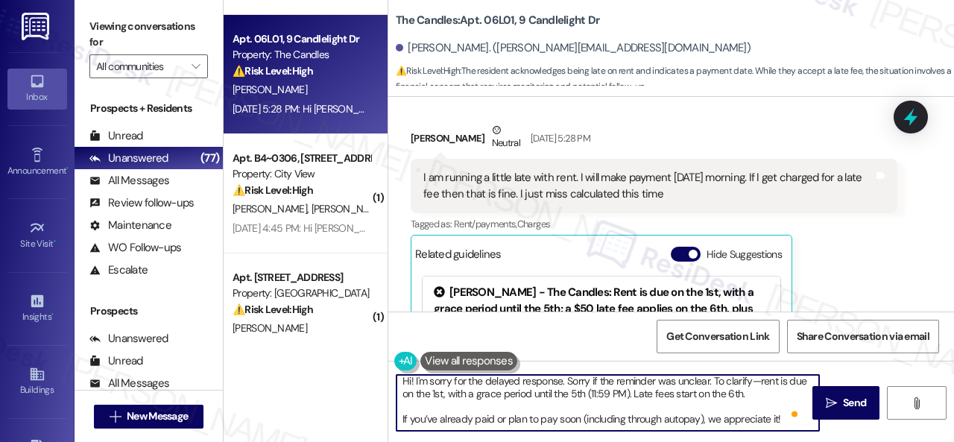
scroll to position [0, 0]
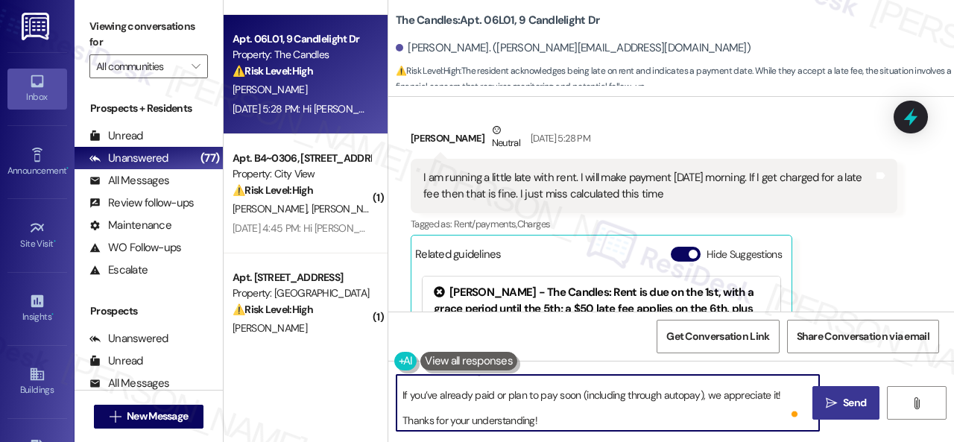
type textarea "Hi! I'm sorry for the delayed response. Sorry if the reminder was unclear. To c…"
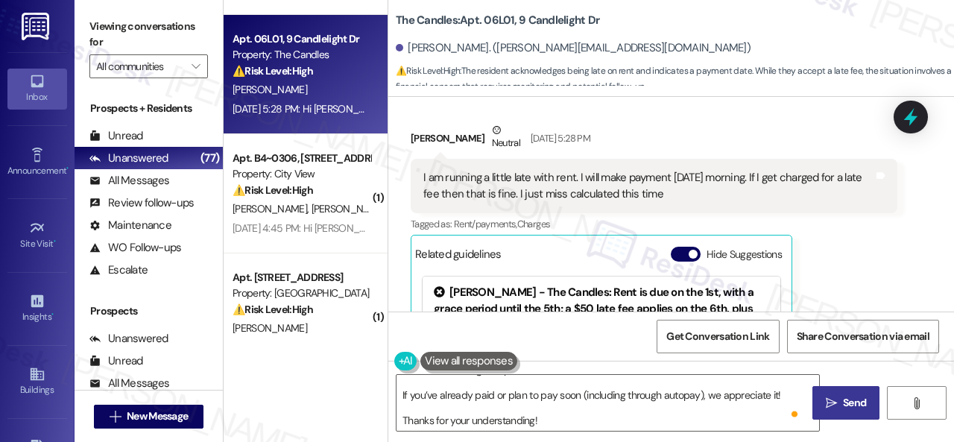
click at [844, 402] on span "Send" at bounding box center [854, 403] width 23 height 16
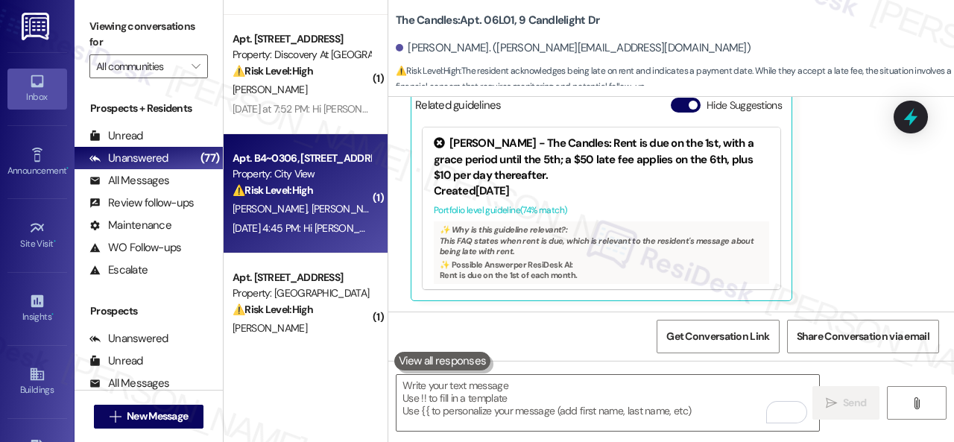
click at [356, 205] on div "D. Nguyen J. Du S. Phuyal" at bounding box center [301, 209] width 141 height 19
type textarea "Fetching suggested responses. Please feel free to read through the conversation…"
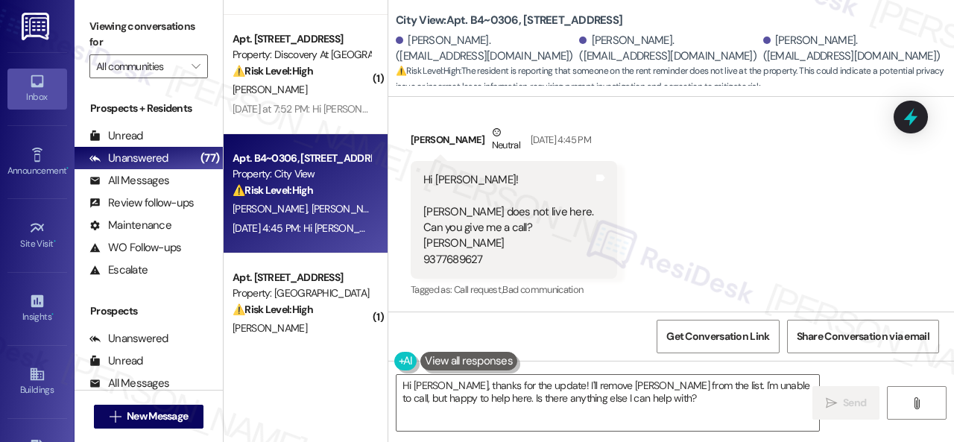
click at [733, 230] on div "Received via SMS Juan Du Neutral Sep 03, 2025 at 4:45 PM Hi Sarah! Subekshya do…" at bounding box center [671, 201] width 566 height 221
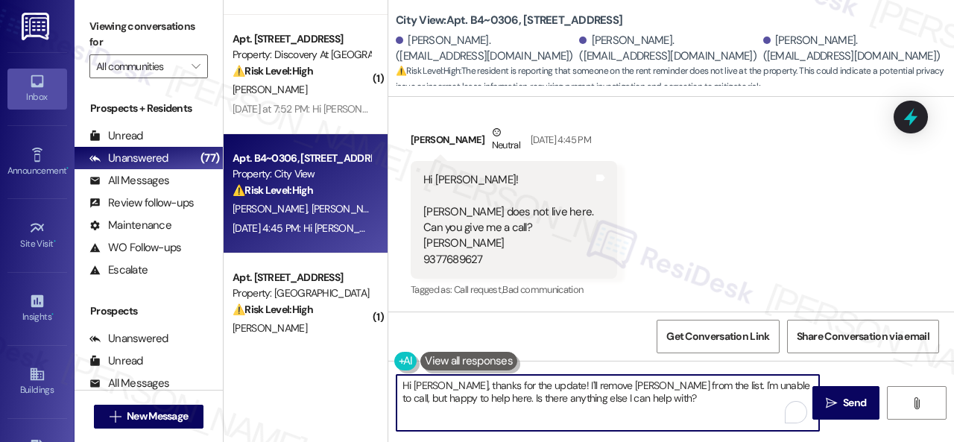
drag, startPoint x: 438, startPoint y: 385, endPoint x: 657, endPoint y: 408, distance: 221.0
click at [657, 408] on textarea "Hi Juan, thanks for the update! I'll remove Subekshya from the list. I'm unable…" at bounding box center [608, 403] width 423 height 56
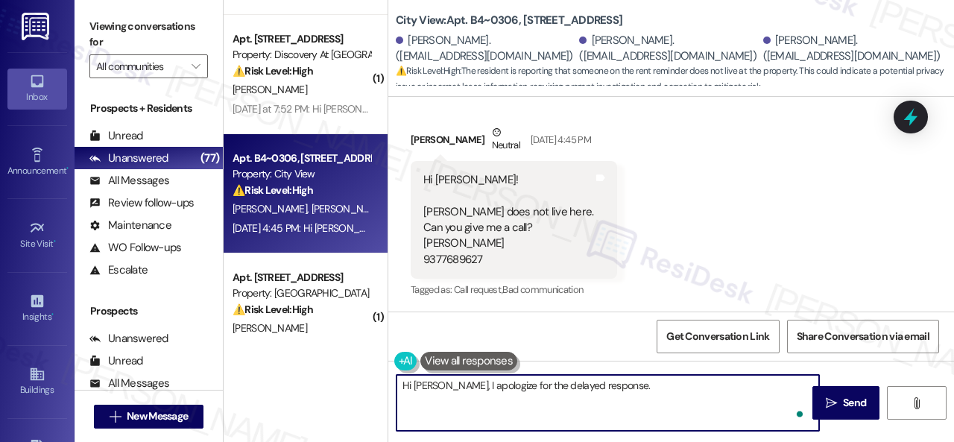
paste textarea "apologize if I cannot make or accept calls."
click at [611, 385] on textarea "Hi Juan, I apologize for the delayed response. apologize if I cannot make or ac…" at bounding box center [608, 403] width 423 height 56
click at [598, 382] on textarea "Hi Juan, I apologize for the delayed response. apologize if I cannot make or ac…" at bounding box center [608, 403] width 423 height 56
click at [598, 389] on textarea "Hi Juan, I apologize for the delayed response. I apologize if I cannot make or …" at bounding box center [608, 403] width 423 height 56
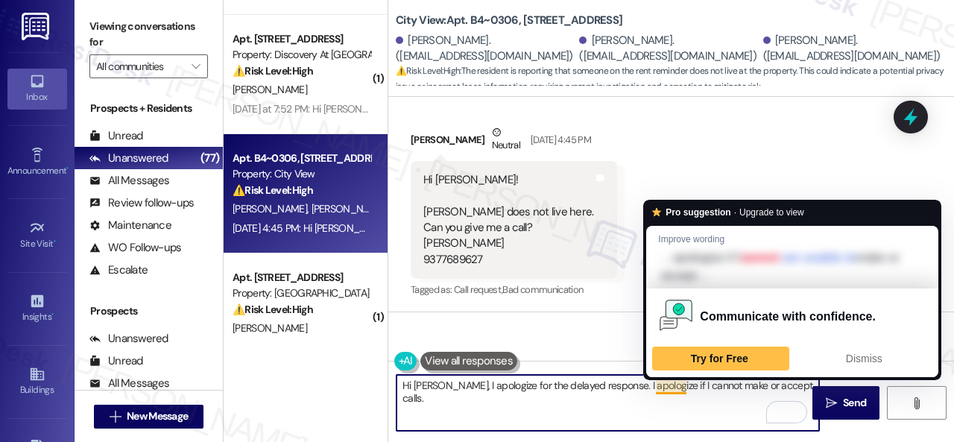
click at [676, 385] on textarea "Hi Juan, I apologize for the delayed response. I apologize if I cannot make or …" at bounding box center [608, 403] width 423 height 56
click at [865, 357] on span "Dismiss" at bounding box center [864, 359] width 37 height 12
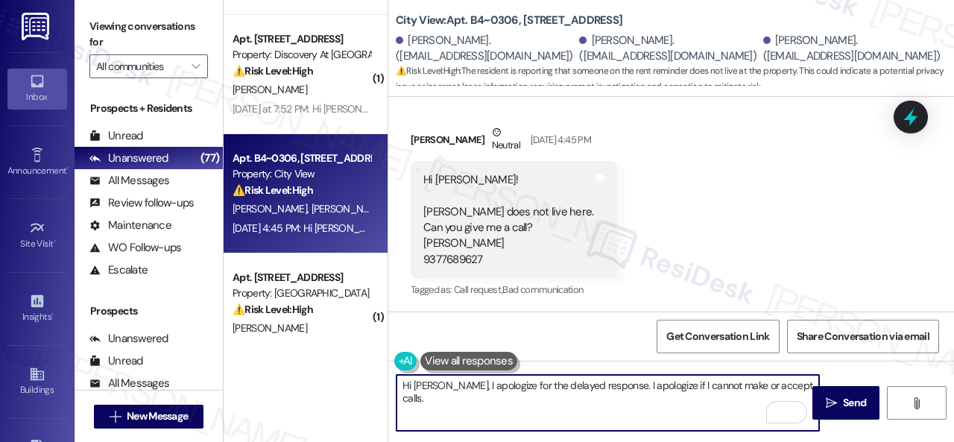
click at [786, 384] on textarea "Hi Juan, I apologize for the delayed response. I apologize if I cannot make or …" at bounding box center [608, 403] width 423 height 56
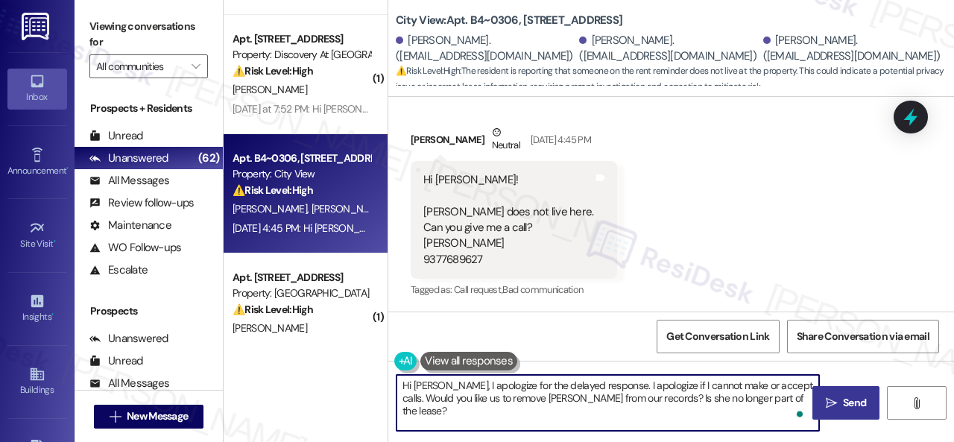
type textarea "Hi Juan, I apologize for the delayed response. I apologize if I cannot make or …"
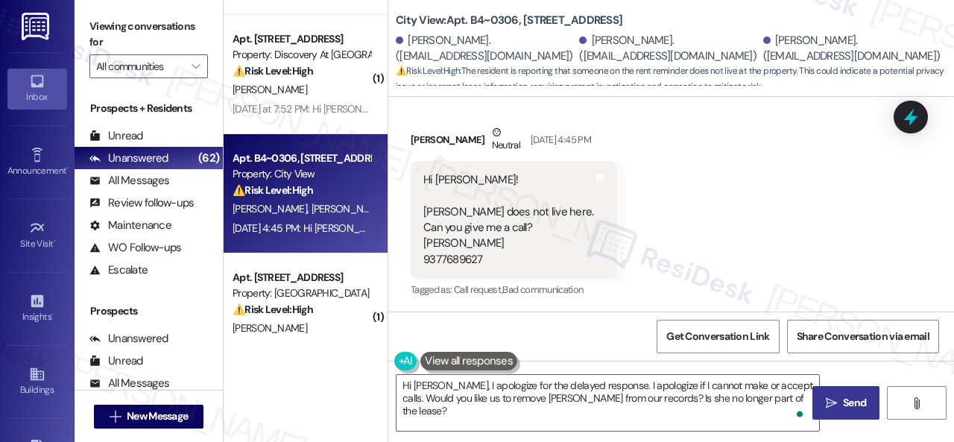
click at [852, 403] on span "Send" at bounding box center [854, 403] width 23 height 16
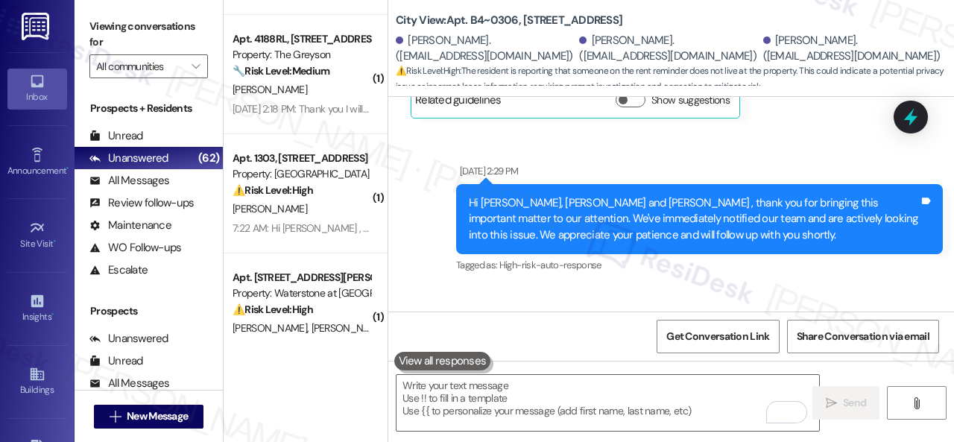
scroll to position [586, 0]
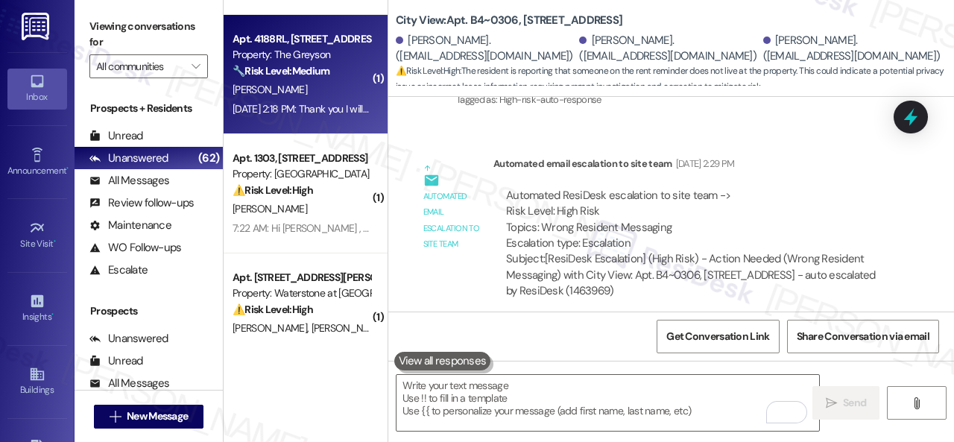
click at [335, 79] on div "🔧 Risk Level: Medium The resident acknowledged the rent reminder and indicated …" at bounding box center [302, 71] width 138 height 16
type textarea "Fetching suggested responses. Please feel free to read through the conversation…"
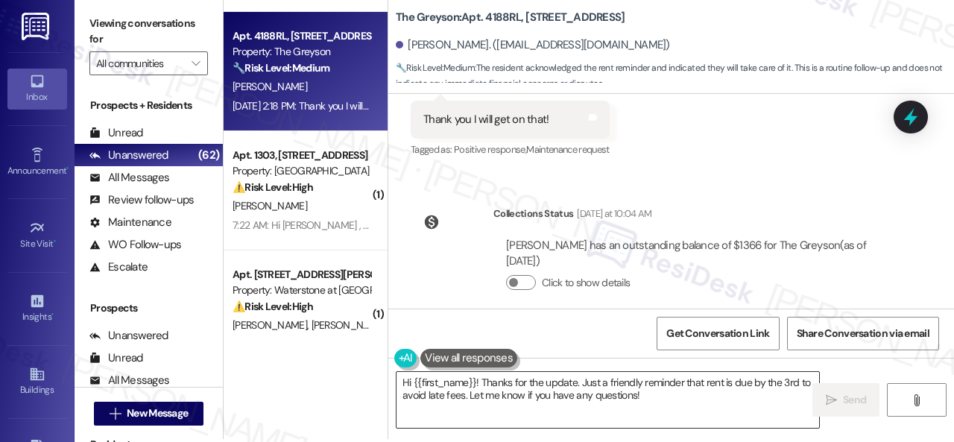
scroll to position [4, 0]
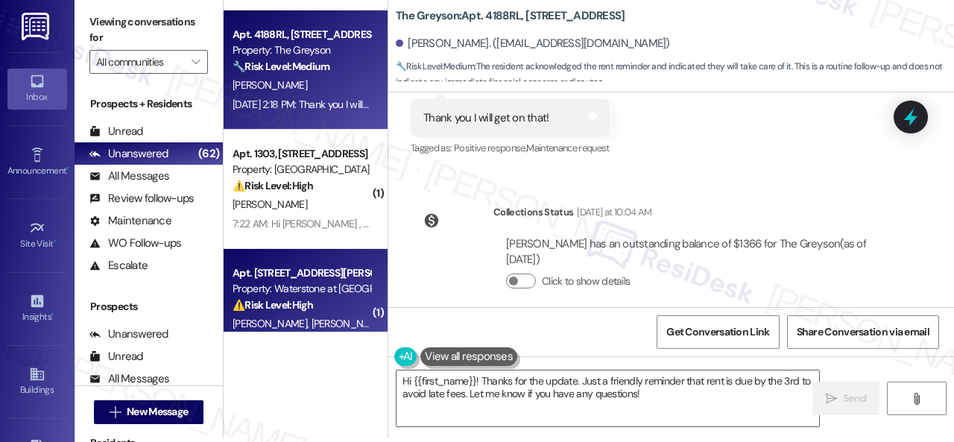
click at [361, 374] on div "( 1 ) Apt. 1804, 8755 W 121st Terrace Property: Springhill 🔧 Risk Level: Medium…" at bounding box center [589, 217] width 730 height 442
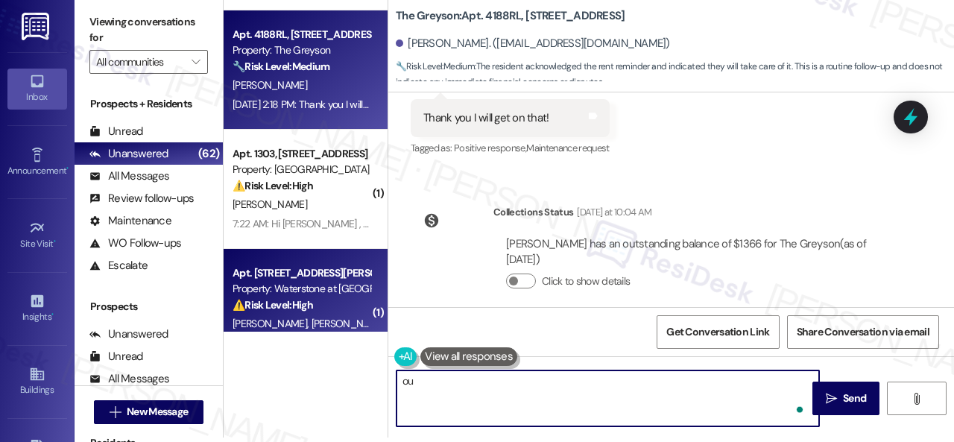
type textarea "o"
type textarea "You're welcome."
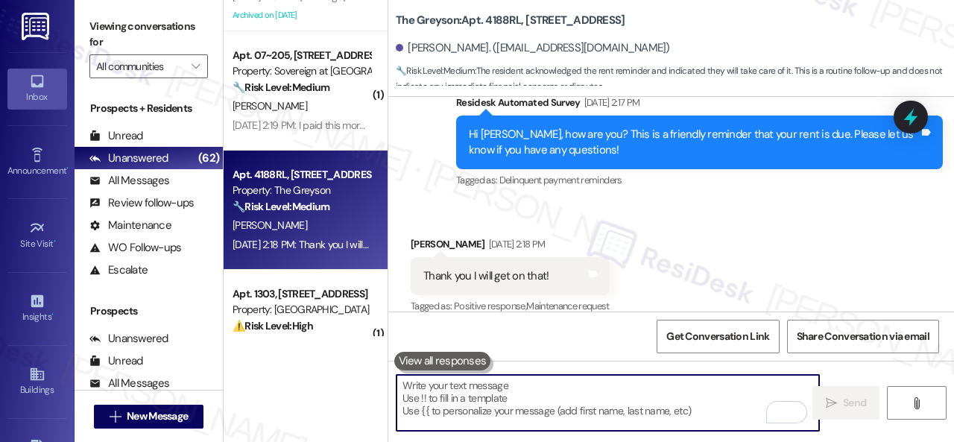
scroll to position [1863, 0]
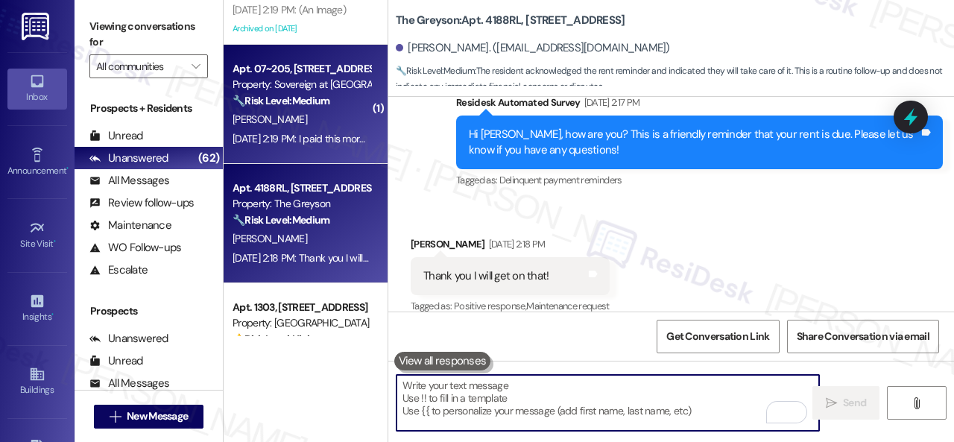
click at [306, 132] on div "Sep 03, 2025 at 2:19 PM: I paid this morning! Thank you! Sep 03, 2025 at 2:19 P…" at bounding box center [331, 138] width 197 height 13
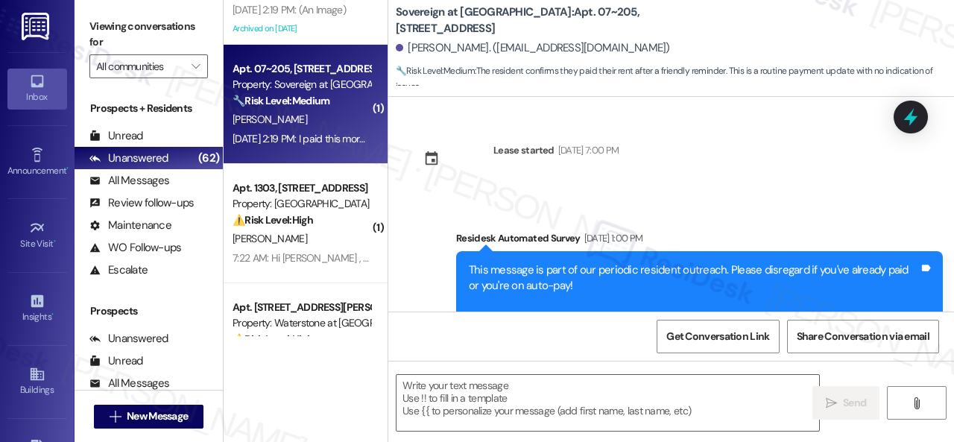
type textarea "Fetching suggested responses. Please feel free to read through the conversation…"
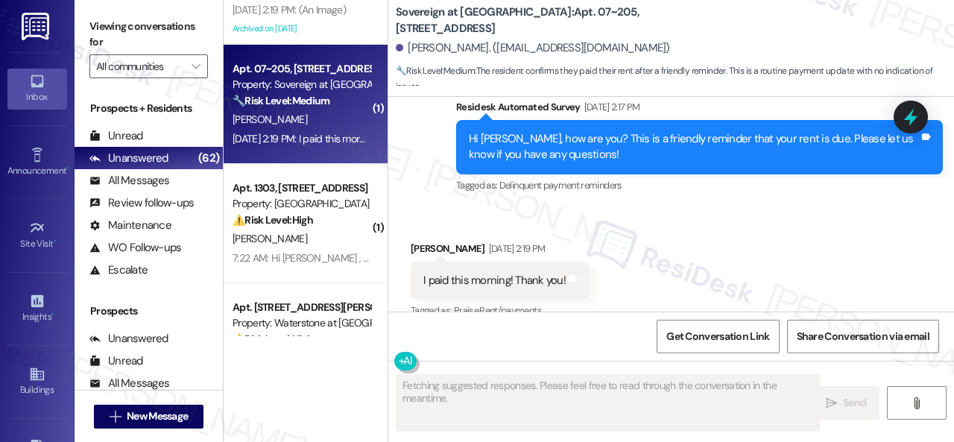
scroll to position [4585, 0]
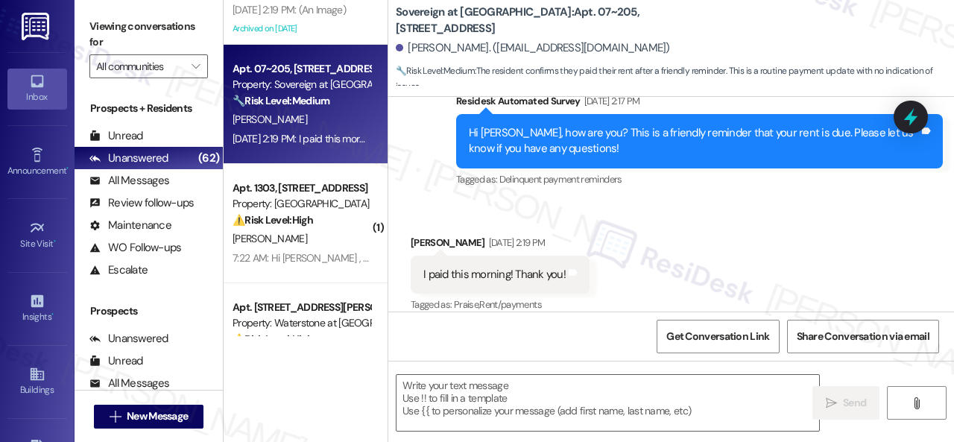
drag, startPoint x: 401, startPoint y: 174, endPoint x: 406, endPoint y: 185, distance: 12.3
click at [401, 179] on div "Survey, sent via SMS Residesk Automated Survey Sep 03, 2025 at 2:17 PM Hi Trace…" at bounding box center [671, 131] width 566 height 142
click at [426, 385] on textarea at bounding box center [608, 403] width 423 height 56
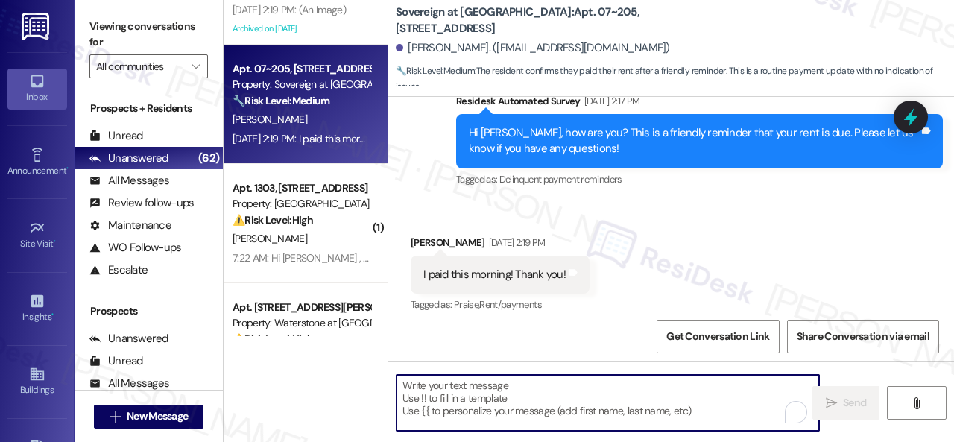
paste textarea "Thanks for the update! I'm happy to hear you've already taken care of the rent.…"
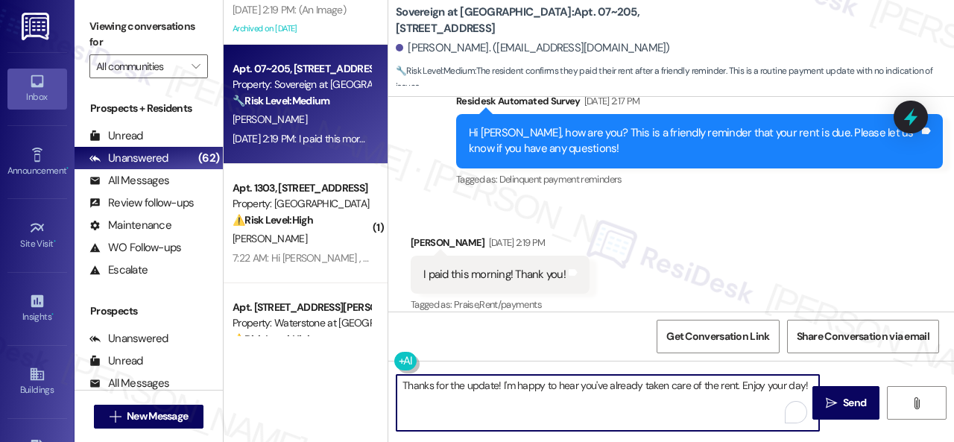
type textarea "Thanks for the update! I'm happy to hear you've already taken care of the rent.…"
click at [842, 379] on div "Thanks for the update! I'm happy to hear you've already taken care of the rent.…" at bounding box center [671, 417] width 566 height 112
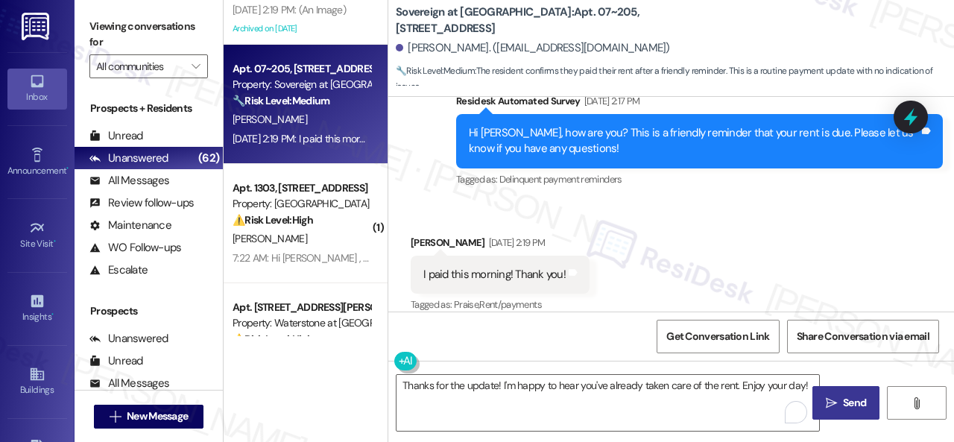
click at [843, 396] on span "Send" at bounding box center [854, 403] width 23 height 16
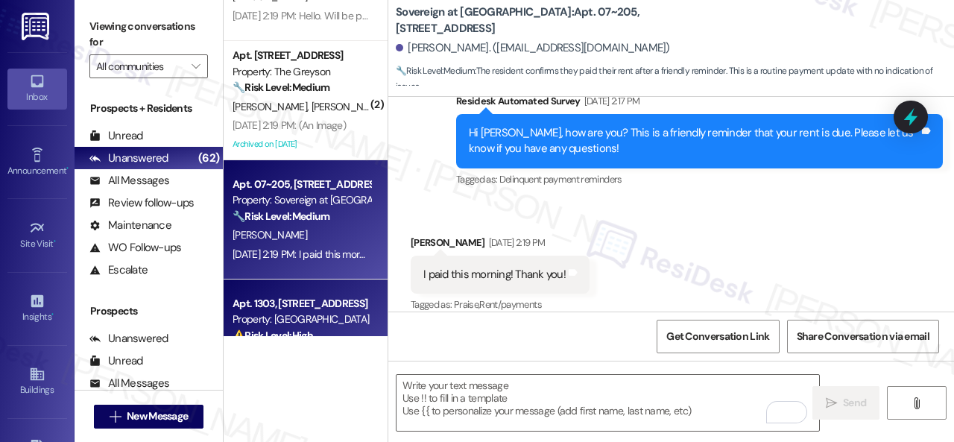
scroll to position [1714, 0]
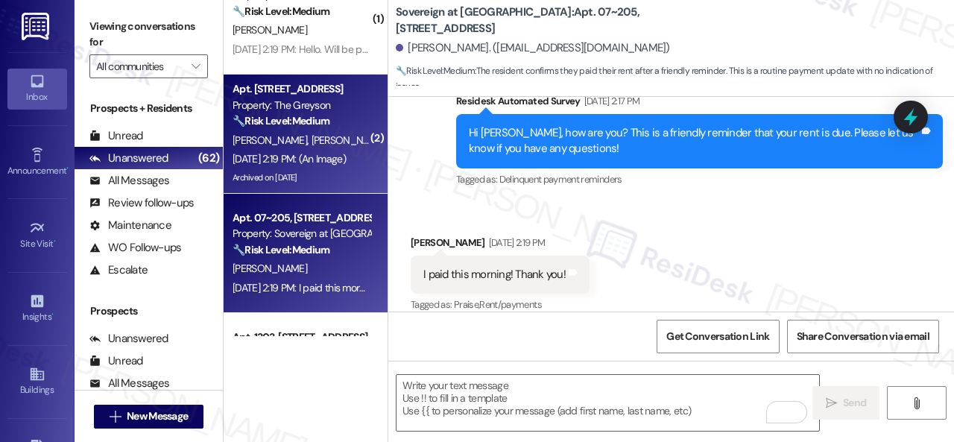
click at [298, 151] on div "Sep 03, 2025 at 2:19 PM: (An Image) Sep 03, 2025 at 2:19 PM: (An Image)" at bounding box center [301, 159] width 141 height 19
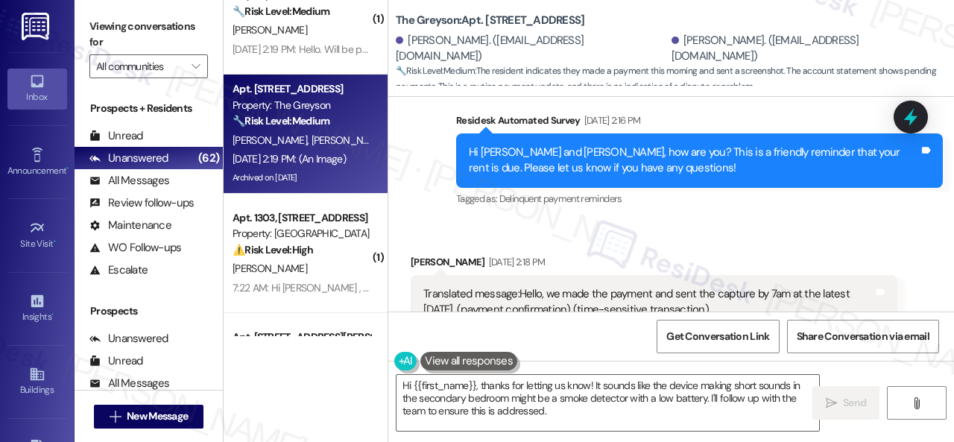
scroll to position [34259, 0]
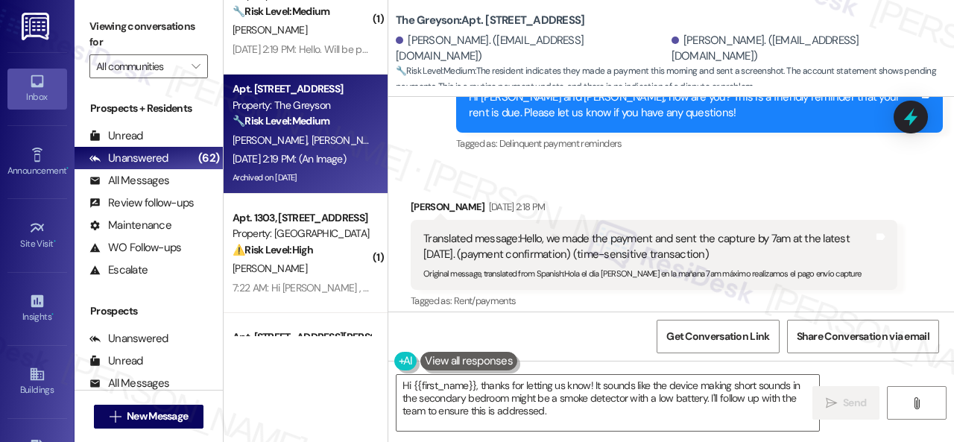
click at [445, 151] on div "Survey, sent via SMS Residesk Automated Survey Sep 03, 2025 at 2:16 PM Hi Elsy …" at bounding box center [699, 105] width 509 height 119
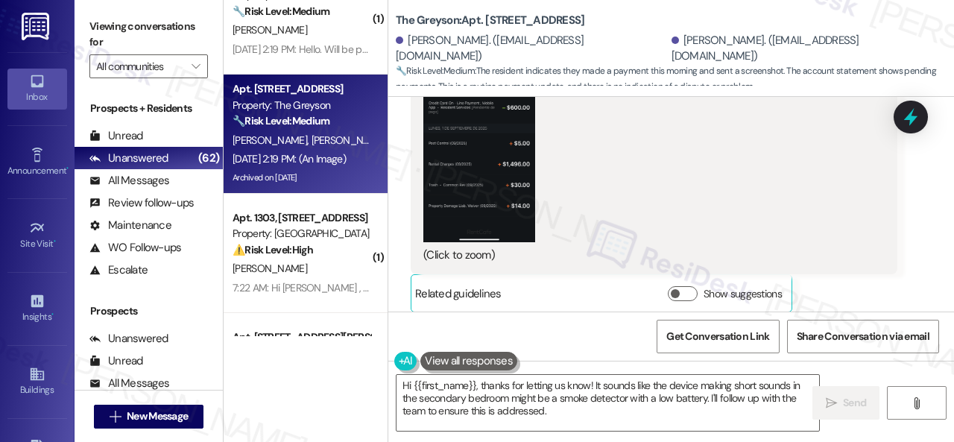
scroll to position [4, 0]
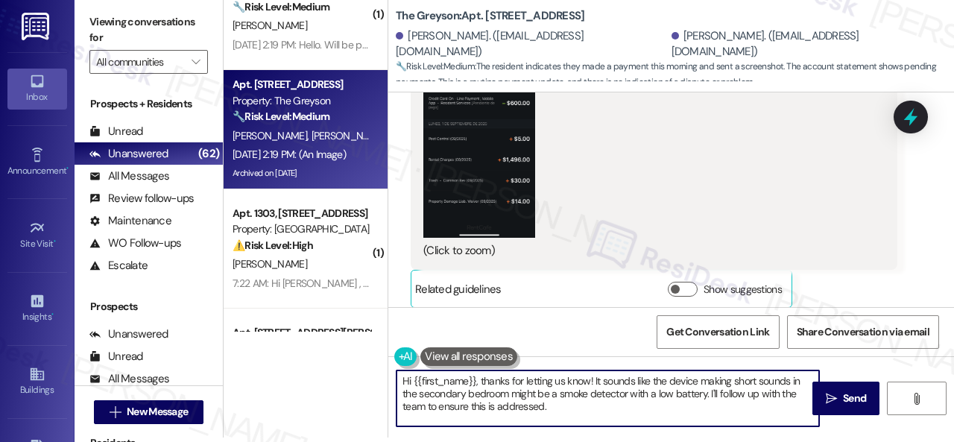
drag, startPoint x: 563, startPoint y: 414, endPoint x: 338, endPoint y: 365, distance: 231.1
click at [338, 365] on div "( 1 ) Apt. 24~204, 13310 Melrose Lane Property: Sovereign at Overland Park 🔧 Ri…" at bounding box center [589, 217] width 730 height 442
paste textarea "Thanks for the update! I'm happy to hear you've already taken care of the rent.…"
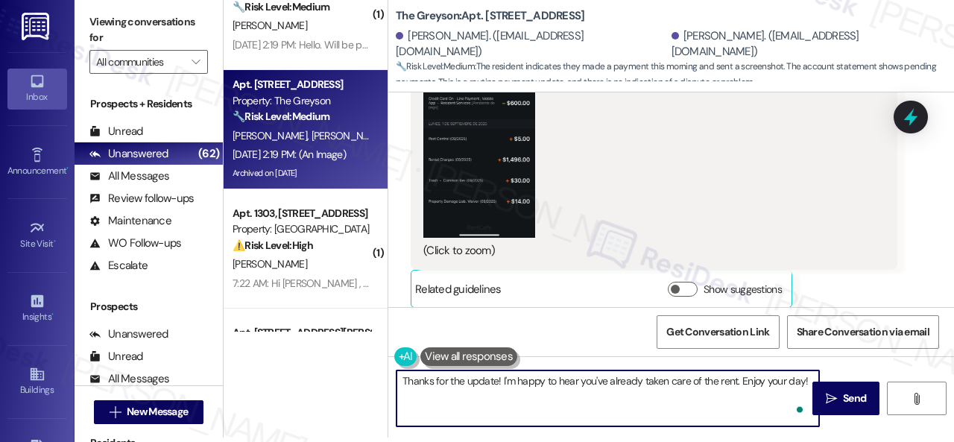
type textarea "Thanks for the update! I'm happy to hear you've already taken care of the rent.…"
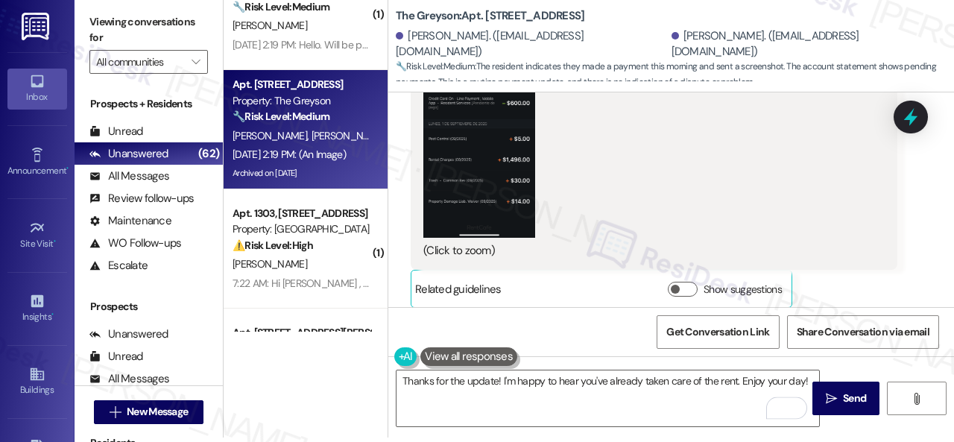
click at [559, 318] on div "Get Conversation Link Share Conversation via email" at bounding box center [671, 331] width 566 height 49
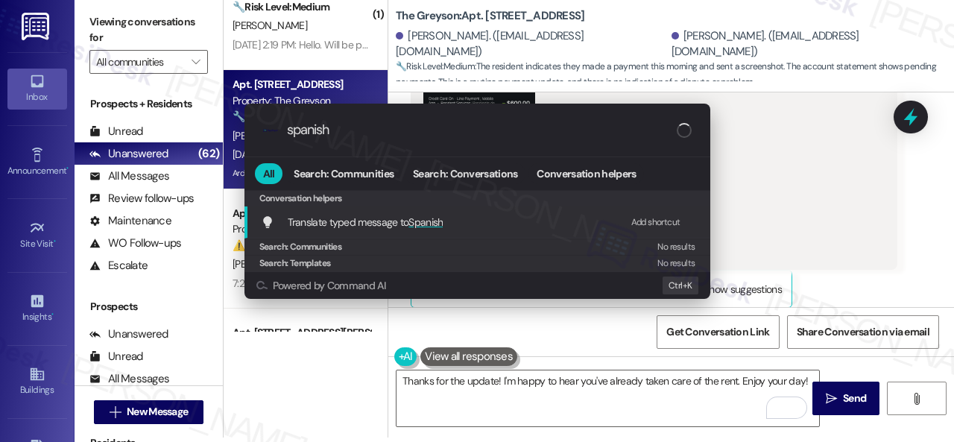
type input "spanish"
click at [645, 223] on div "Add shortcut" at bounding box center [655, 223] width 49 height 16
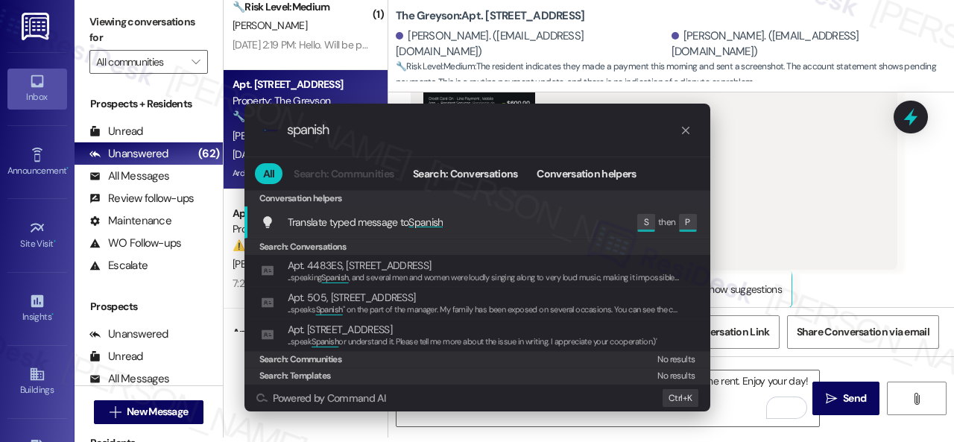
click at [379, 216] on span "Translate typed message to Spanish" at bounding box center [366, 221] width 156 height 13
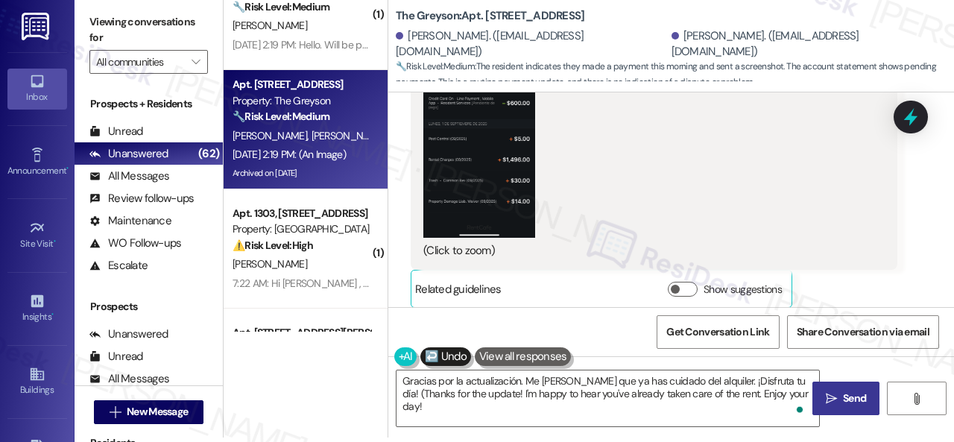
type textarea "Gracias por la actualización. Me alegra saber que ya has cuidado del alquiler. …"
click at [843, 394] on span "Send" at bounding box center [854, 399] width 23 height 16
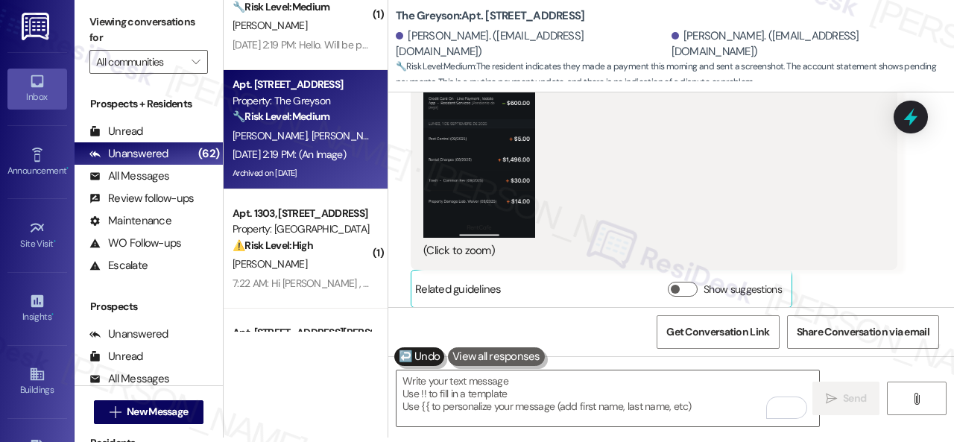
scroll to position [1565, 0]
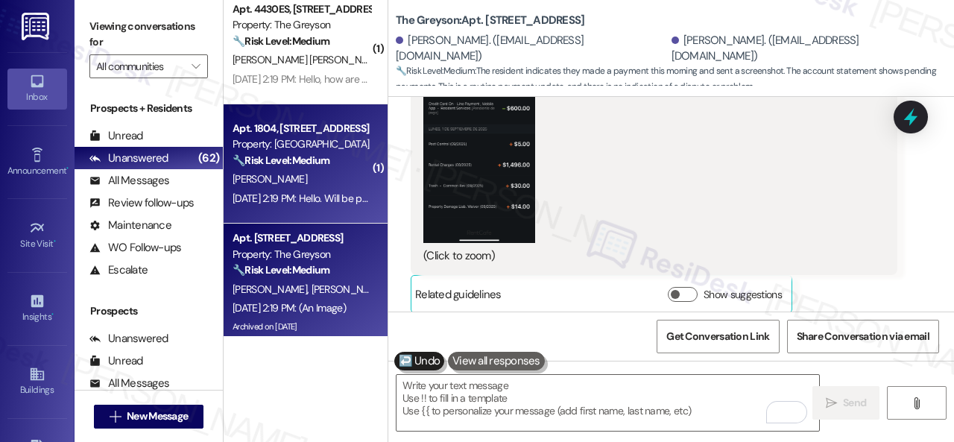
click at [318, 182] on div "[PERSON_NAME]" at bounding box center [301, 179] width 141 height 19
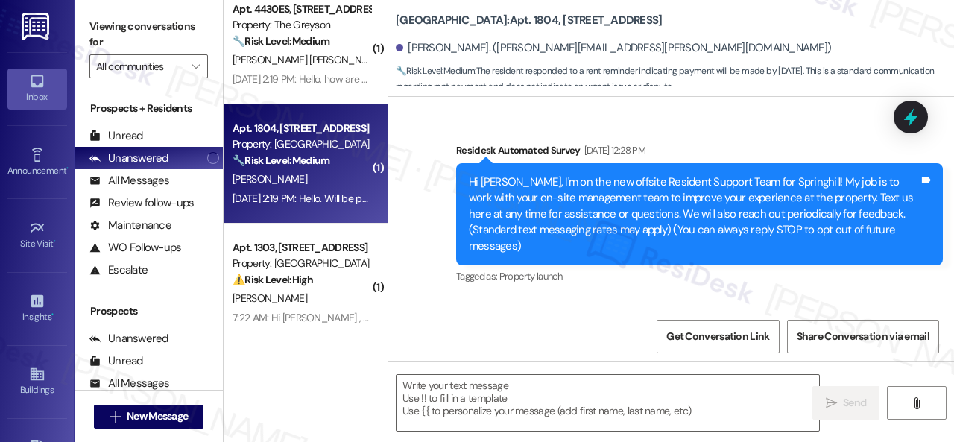
type textarea "Fetching suggested responses. Please feel free to read through the conversation…"
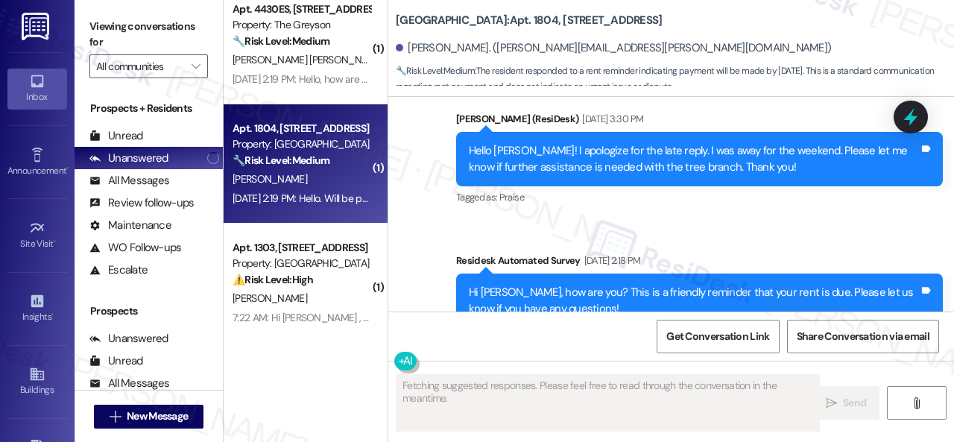
scroll to position [8877, 0]
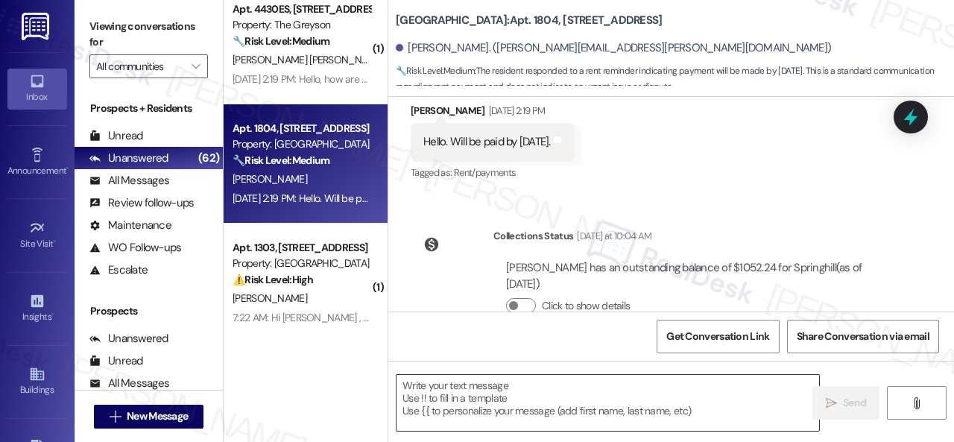
click at [531, 388] on textarea at bounding box center [608, 403] width 423 height 56
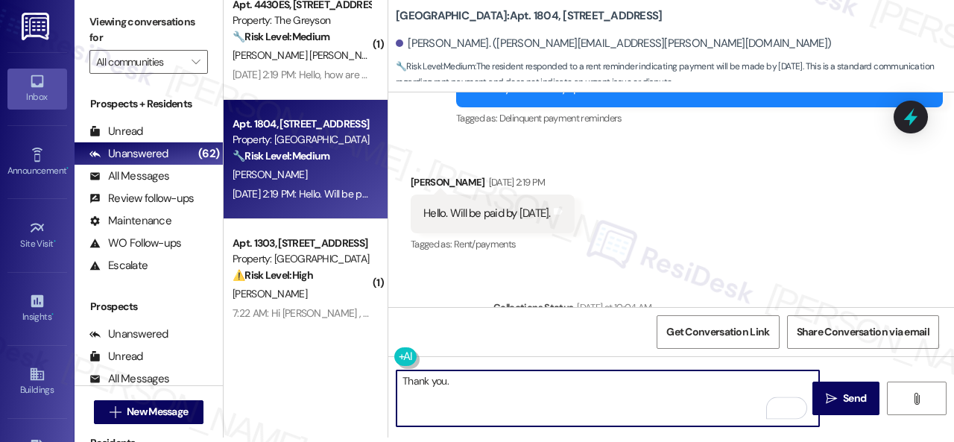
scroll to position [8728, 0]
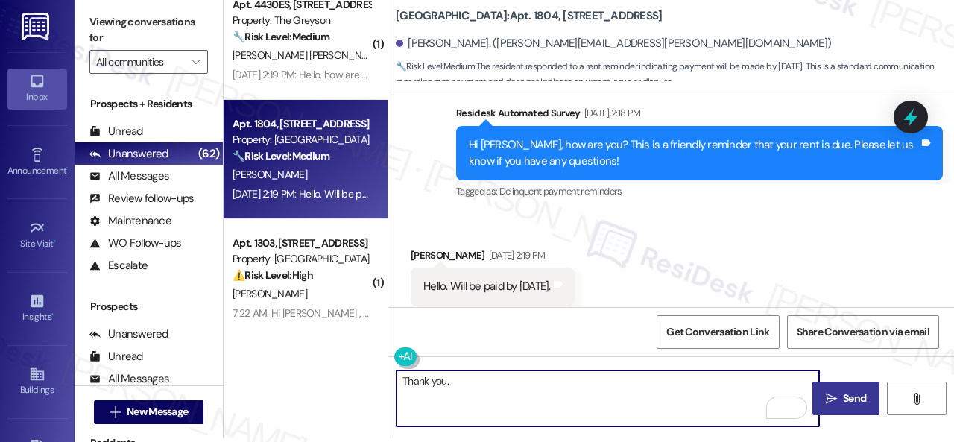
type textarea "Thank you."
click at [826, 396] on icon "" at bounding box center [831, 399] width 11 height 12
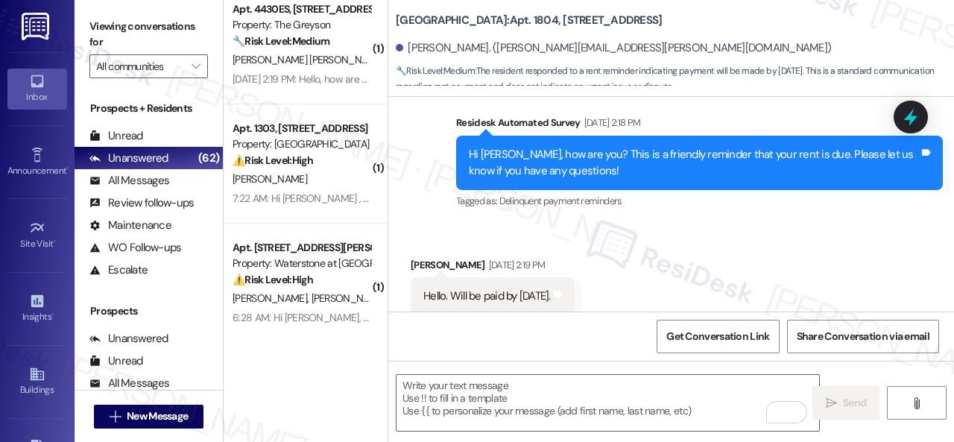
scroll to position [1491, 0]
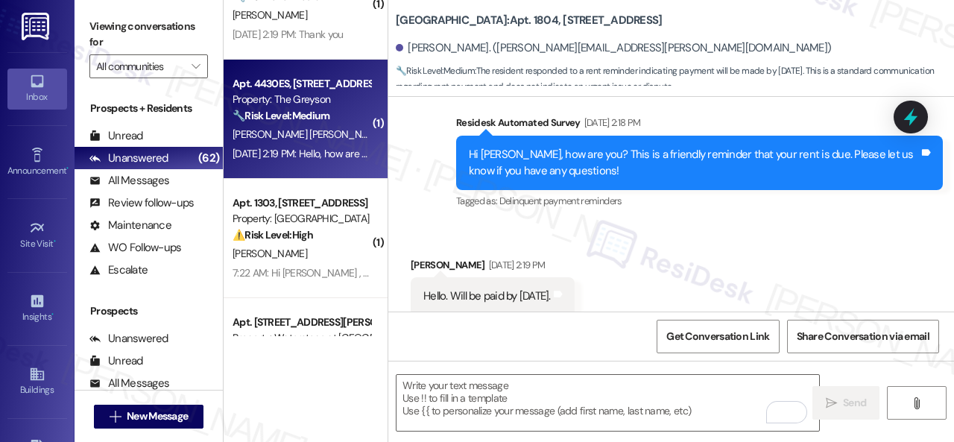
click at [388, 141] on span "P. Aguilar Morales" at bounding box center [463, 133] width 151 height 13
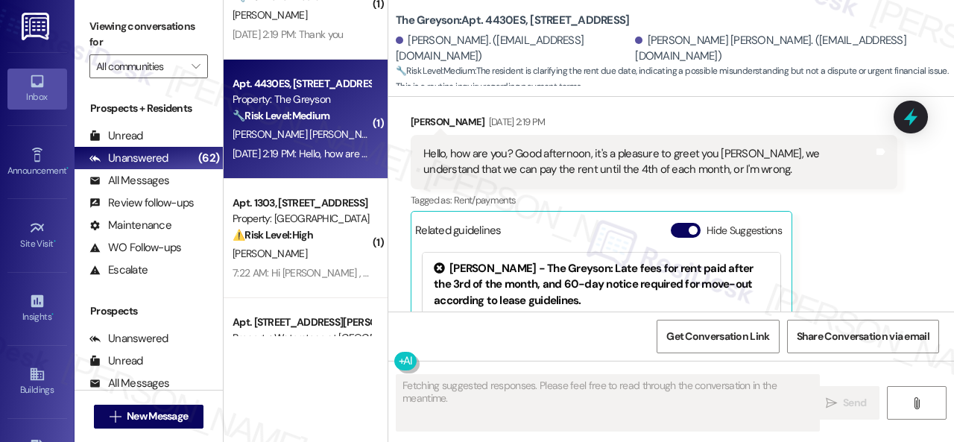
scroll to position [408, 0]
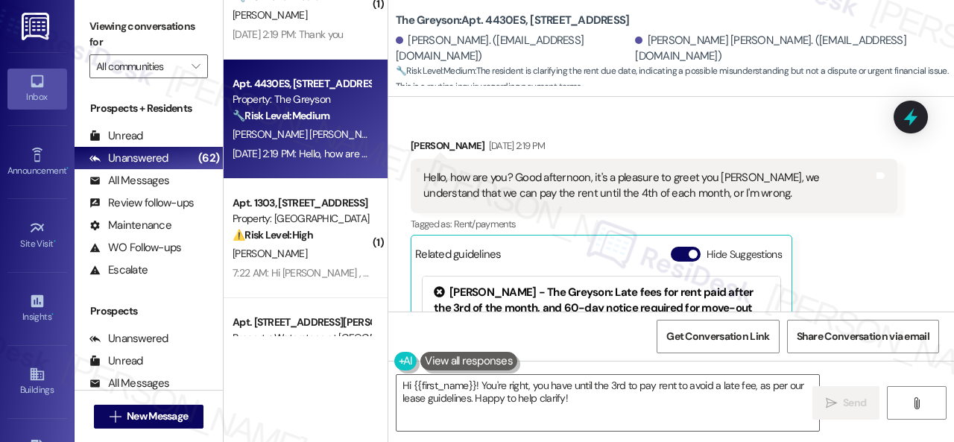
click at [464, 121] on div "Received via SMS Patricio Aguilar Morales Sep 03, 2025 at 2:19 PM Hello, how ar…" at bounding box center [671, 282] width 566 height 357
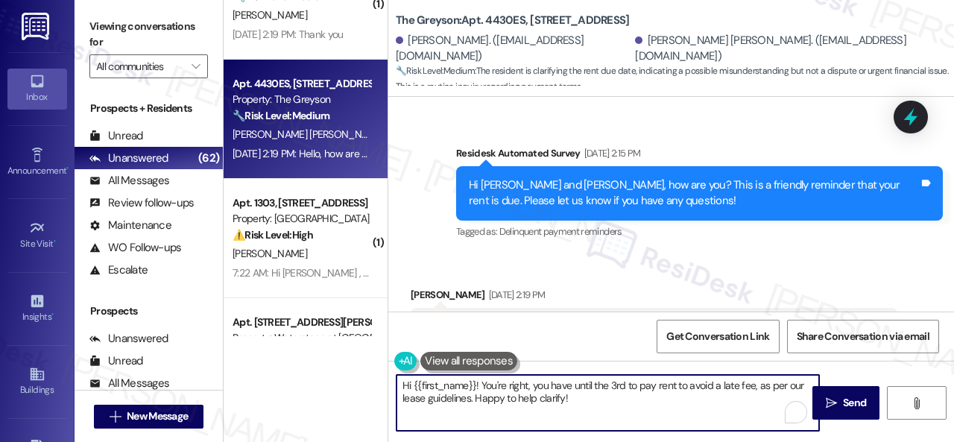
drag, startPoint x: 599, startPoint y: 403, endPoint x: 294, endPoint y: 346, distance: 310.2
click at [294, 346] on div "( 1 ) Apt. 13~107, 13310 Melrose Lane Property: Sovereign at Overland Park 🔧 Ri…" at bounding box center [589, 221] width 730 height 442
paste textarea "! I'm sorry for the delayed response. Sorry if the reminder was unclear. To cla…"
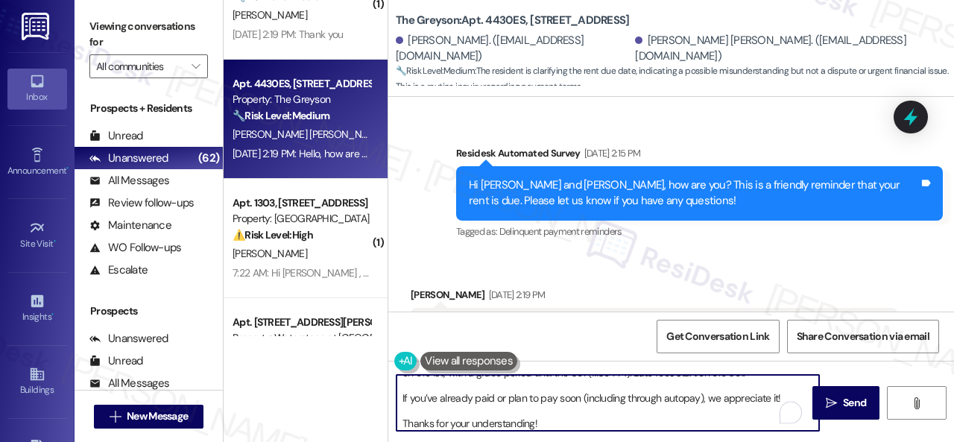
scroll to position [0, 0]
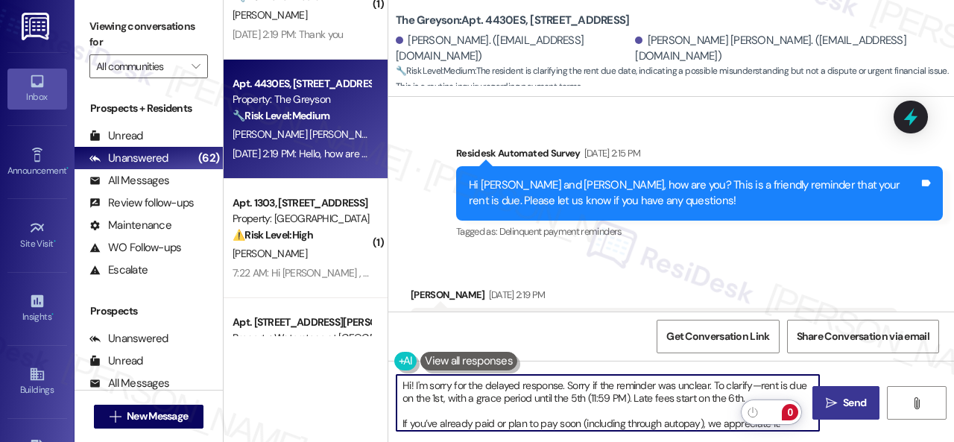
type textarea "Hi! I'm sorry for the delayed response. Sorry if the reminder was unclear. To c…"
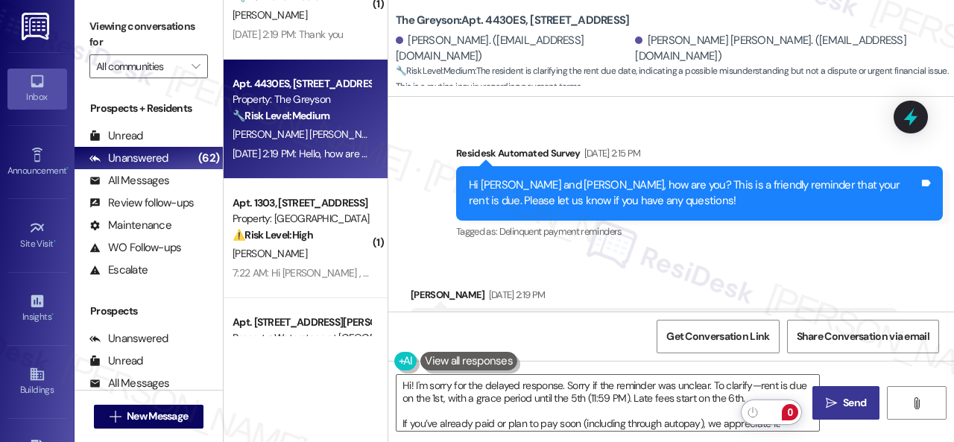
click at [845, 397] on span "Send" at bounding box center [854, 403] width 23 height 16
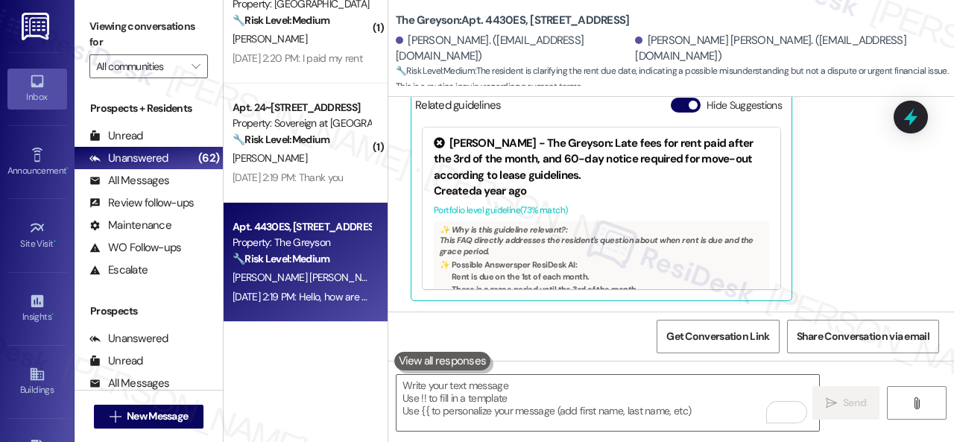
scroll to position [1342, 0]
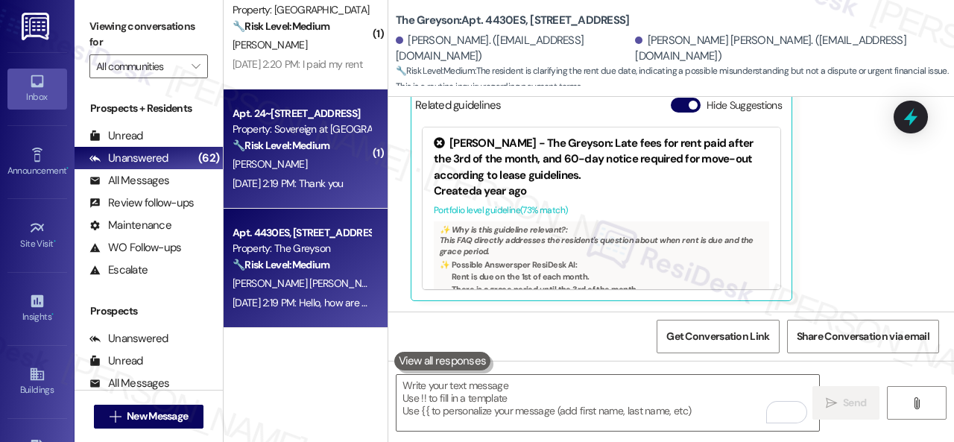
click at [323, 165] on div "N. Clark" at bounding box center [301, 164] width 141 height 19
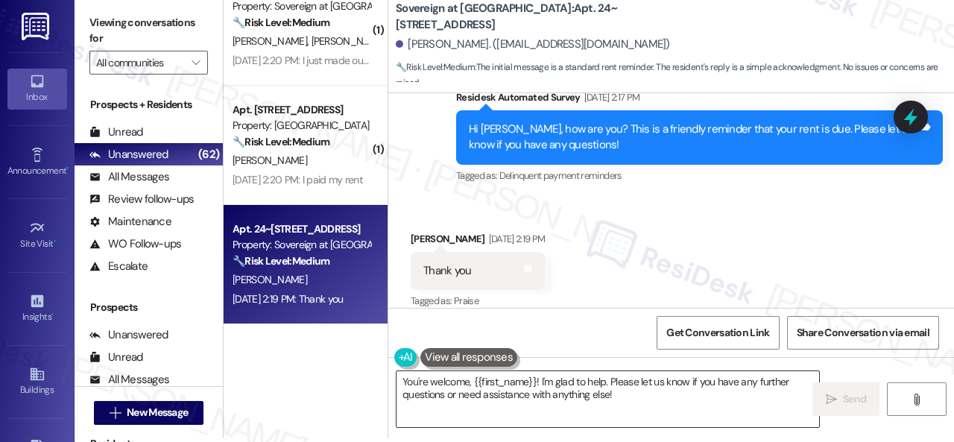
scroll to position [4, 0]
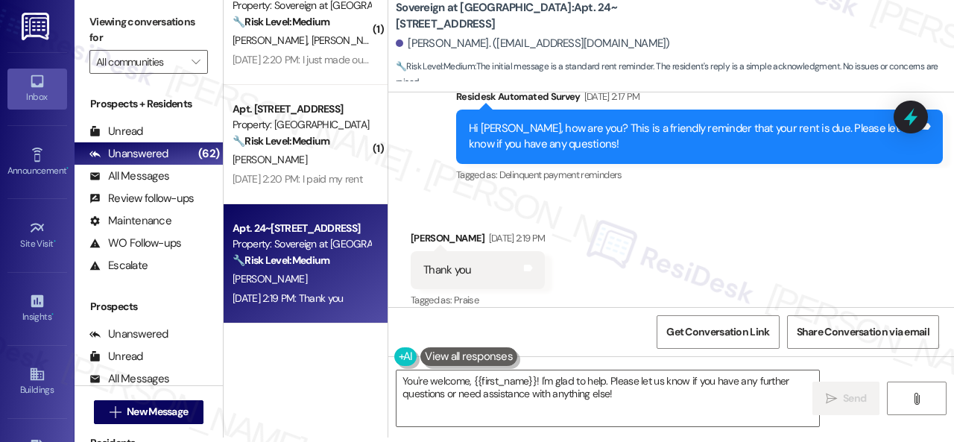
click at [292, 373] on div "( 1 ) Apt. 1203, 8755 W 121st Terrace Property: Springhill 🔧 Risk Level: Medium…" at bounding box center [589, 217] width 730 height 442
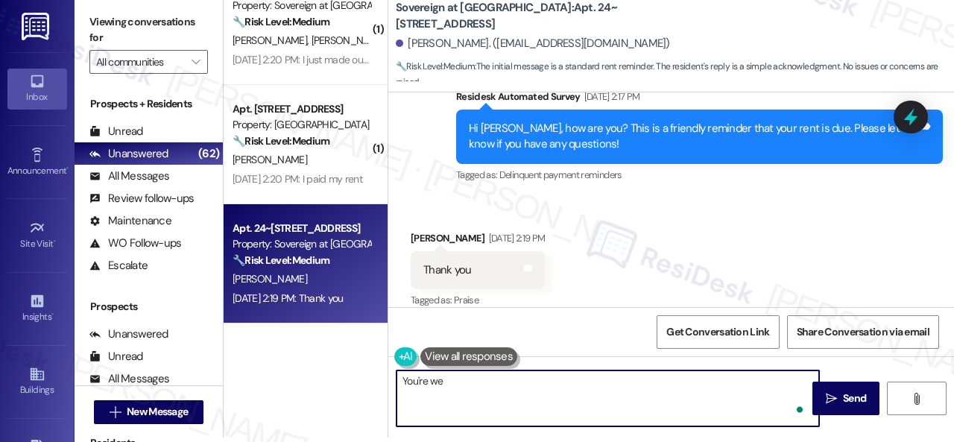
type textarea "You're wel"
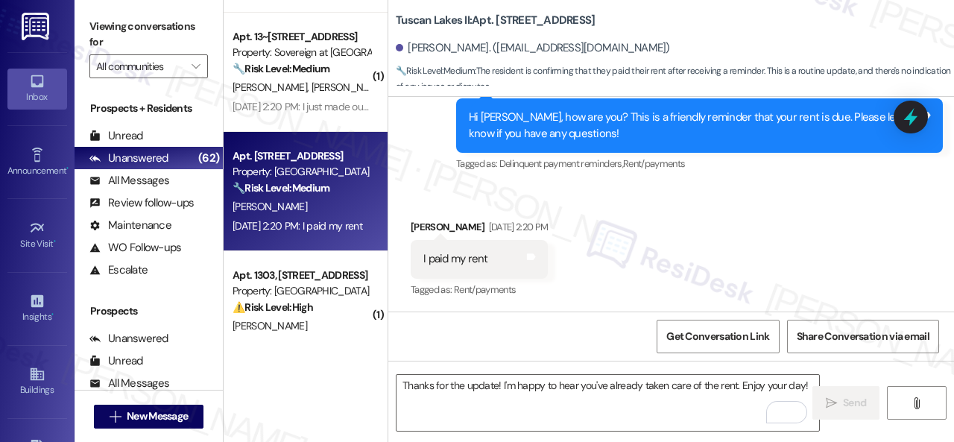
scroll to position [1267, 0]
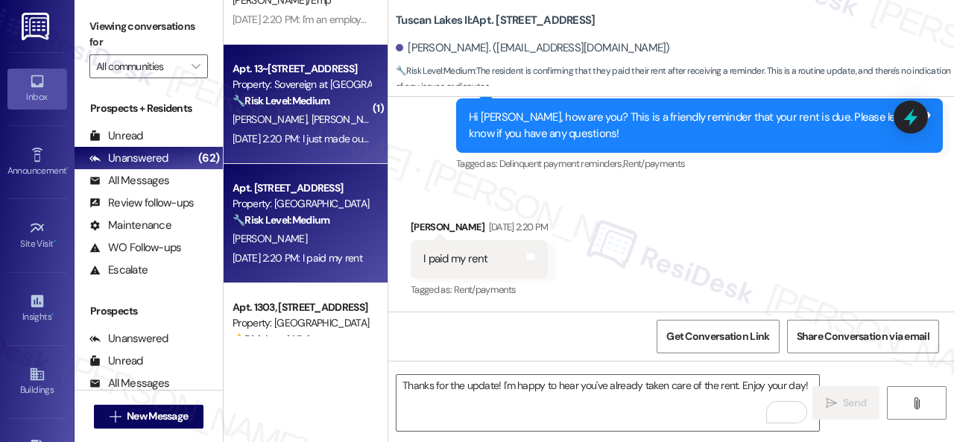
click at [304, 131] on div "[DATE] 2:20 PM: I just made out payment. Thank you for the reminder!! [DATE] 2:…" at bounding box center [301, 139] width 141 height 19
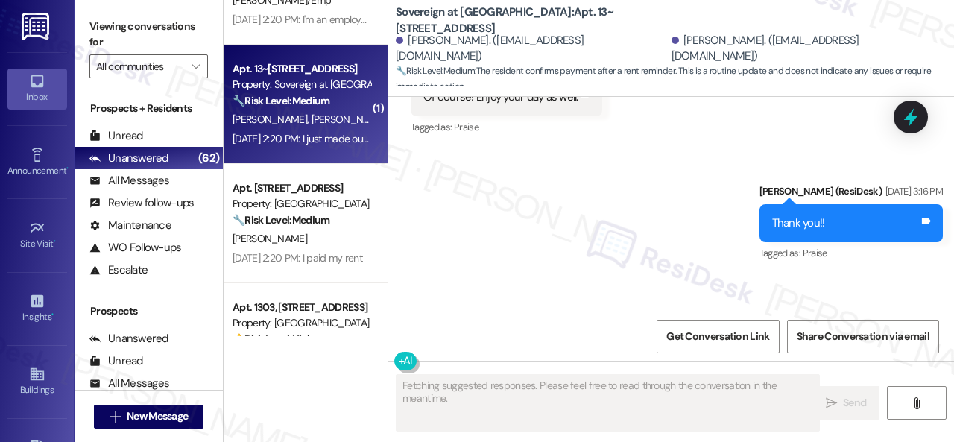
scroll to position [2235, 0]
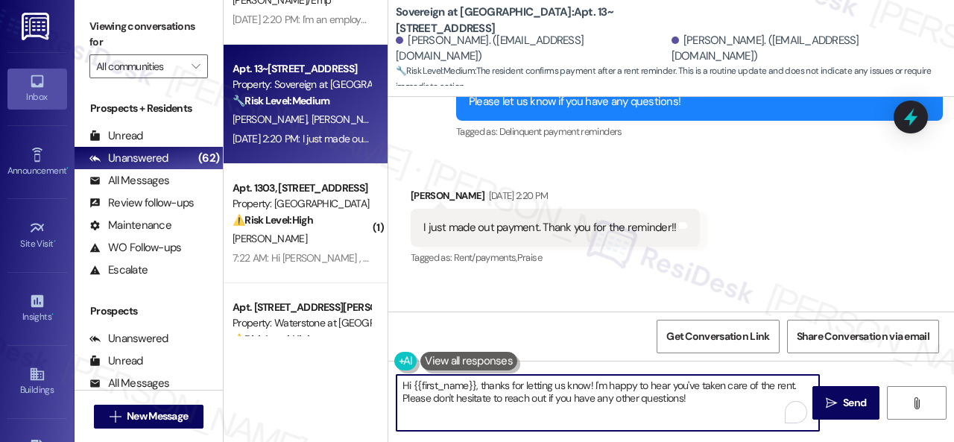
drag, startPoint x: 700, startPoint y: 400, endPoint x: 370, endPoint y: 365, distance: 332.0
click at [370, 365] on div "( 1 ) Apt. 098142W, [STREET_ADDRESS][PERSON_NAME] Property: [GEOGRAPHIC_DATA] A…" at bounding box center [589, 221] width 730 height 442
paste textarea "Thanks for the update! I'm happy to hear you've already taken care of the rent.…"
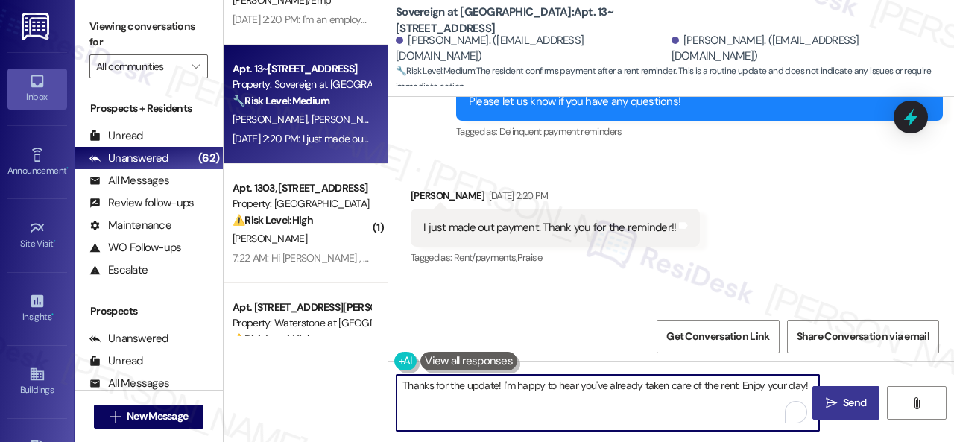
type textarea "Thanks for the update! I'm happy to hear you've already taken care of the rent.…"
click at [831, 400] on icon "" at bounding box center [831, 403] width 11 height 12
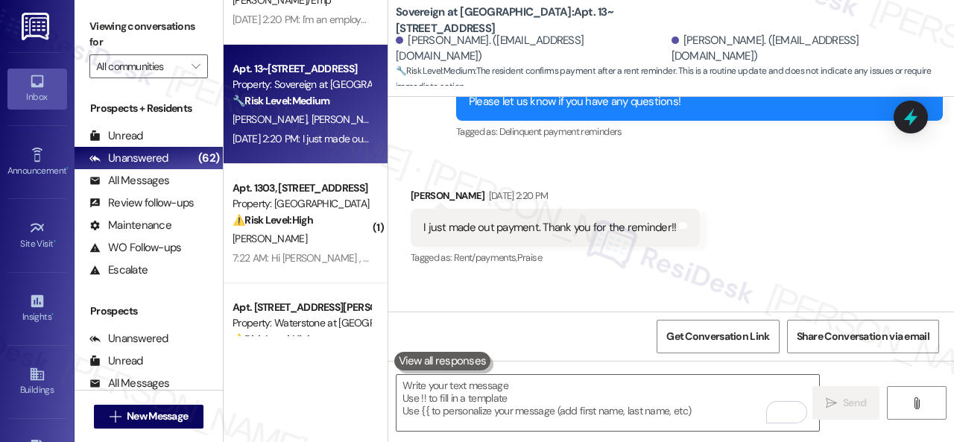
scroll to position [1193, 0]
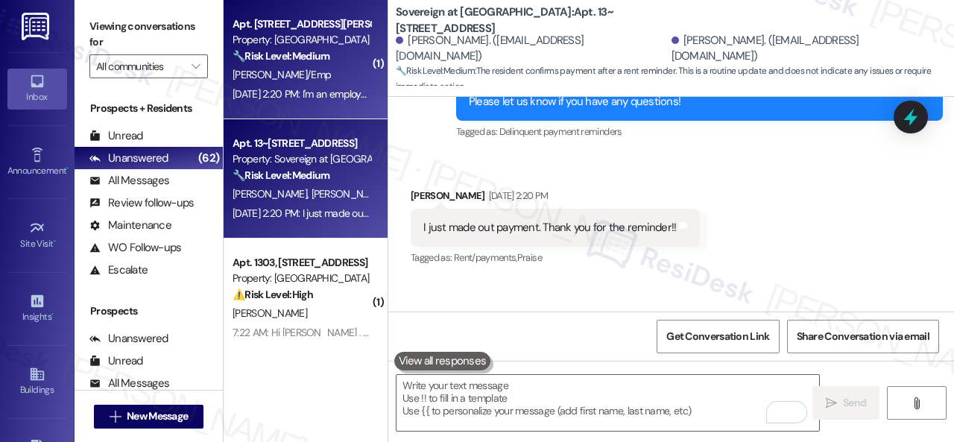
click at [344, 74] on div "[PERSON_NAME]/Emp" at bounding box center [301, 75] width 141 height 19
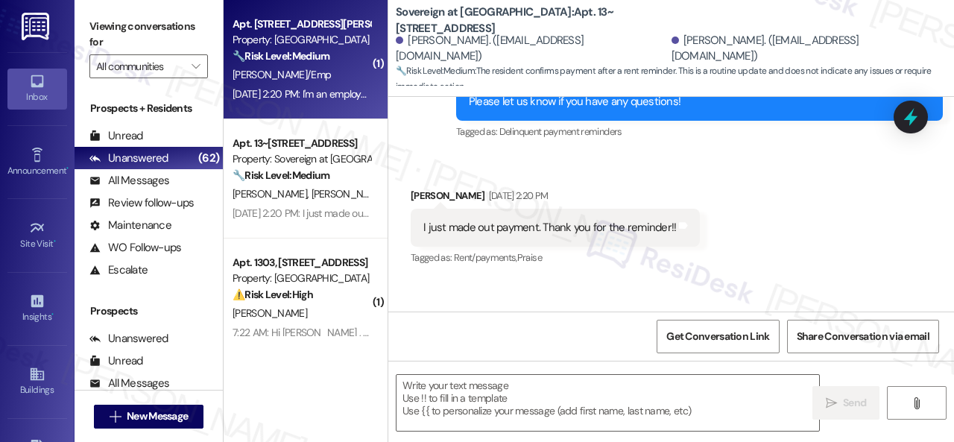
type textarea "Fetching suggested responses. Please feel free to read through the conversation…"
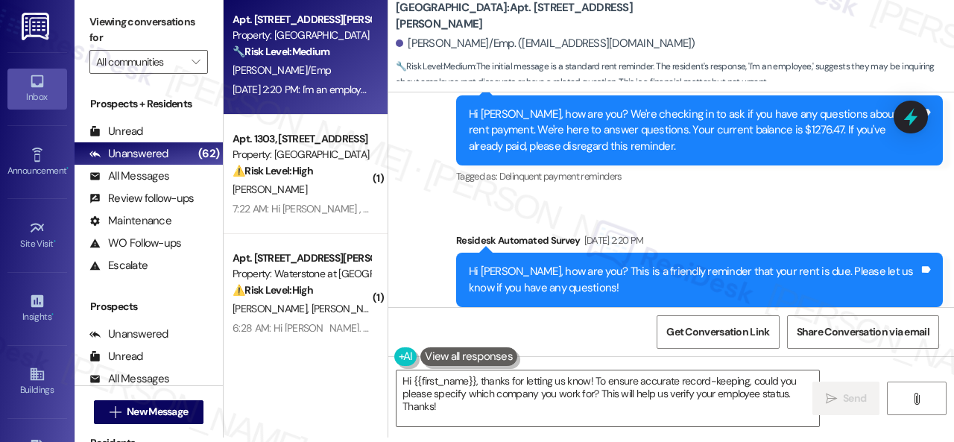
scroll to position [301, 0]
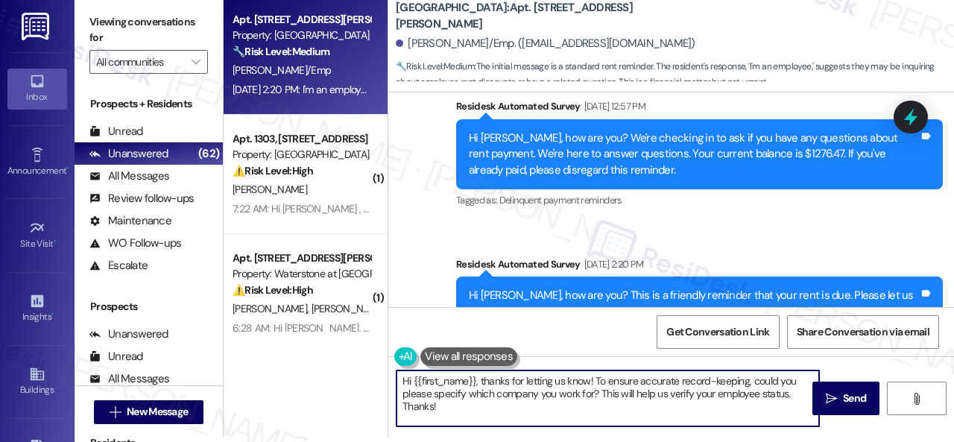
drag, startPoint x: 596, startPoint y: 380, endPoint x: 610, endPoint y: 428, distance: 50.0
click at [613, 423] on textarea "Hi {{first_name}}, thanks for letting us know! To ensure accurate record-keepin…" at bounding box center [608, 398] width 423 height 56
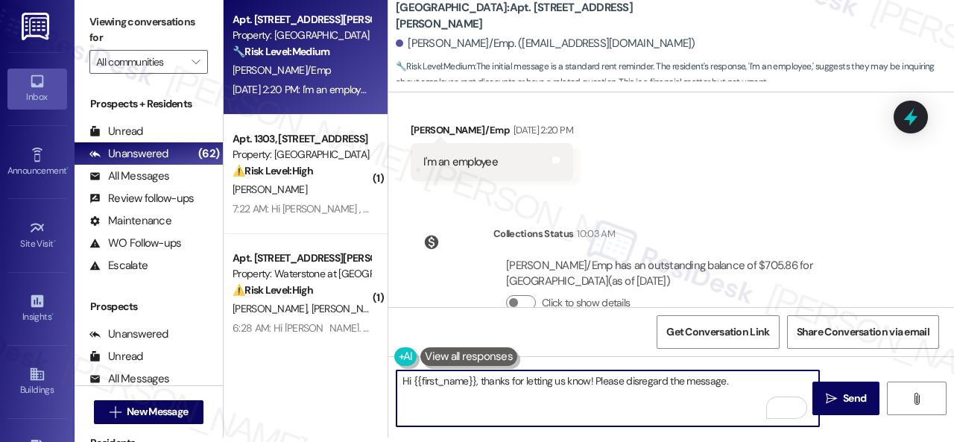
scroll to position [599, 0]
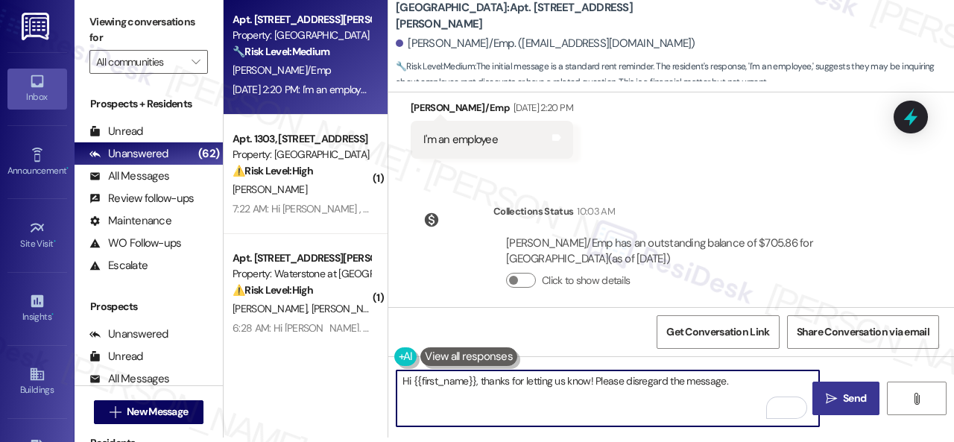
type textarea "Hi {{first_name}}, thanks for letting us know! Please disregard the message."
click at [831, 394] on icon "" at bounding box center [831, 399] width 11 height 12
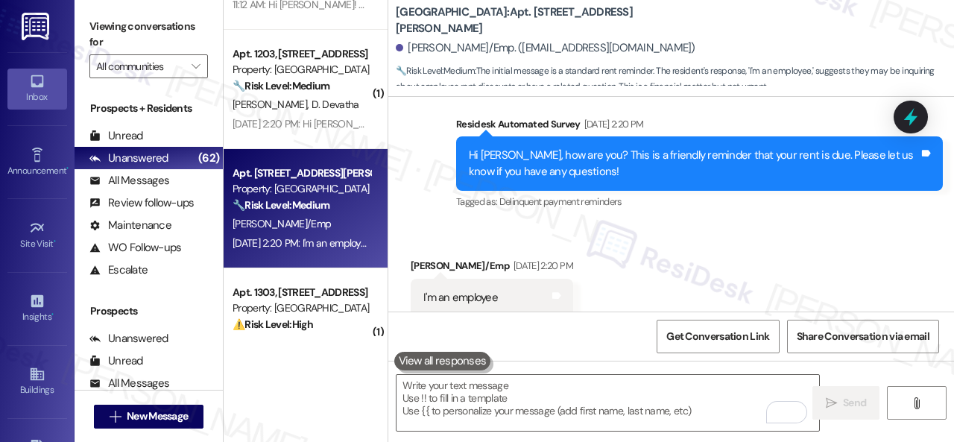
scroll to position [1043, 0]
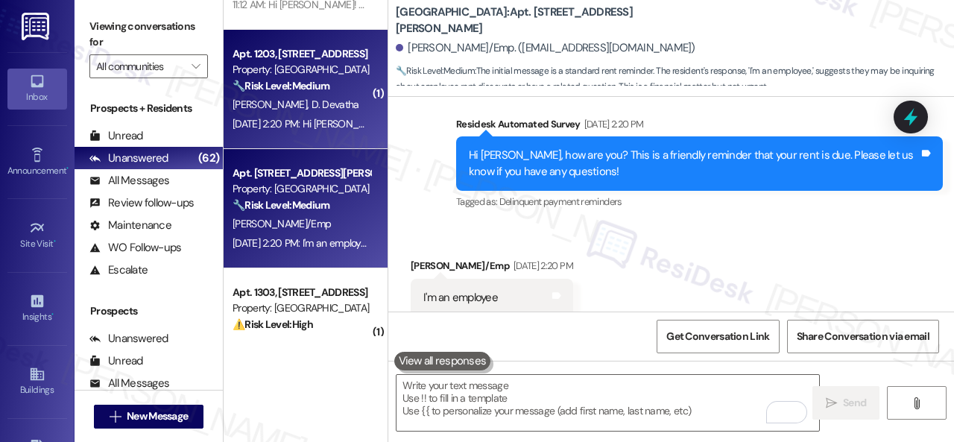
click at [313, 121] on div "[DATE] 2:20 PM: Hi [PERSON_NAME], [PERSON_NAME] has been paid this morning [DAT…" at bounding box center [410, 123] width 354 height 13
type textarea "Fetching suggested responses. Please feel free to read through the conversation…"
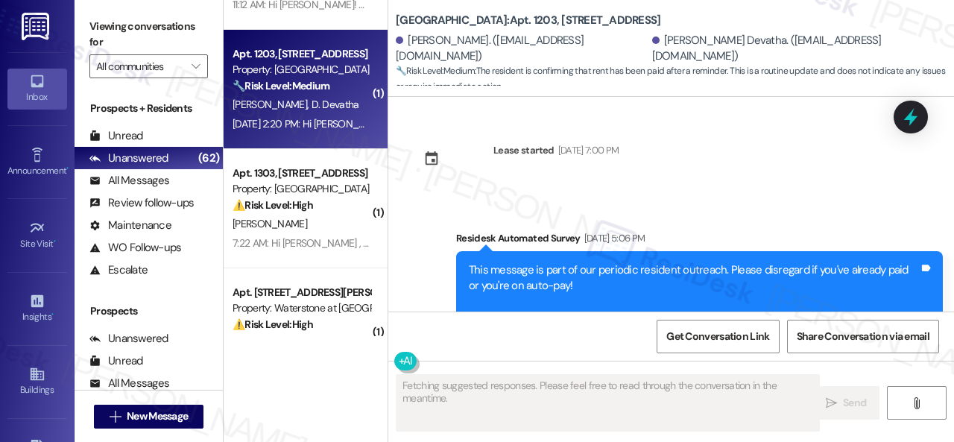
type textarea "Fetching suggested responses. Please feel free to read through the conversation…"
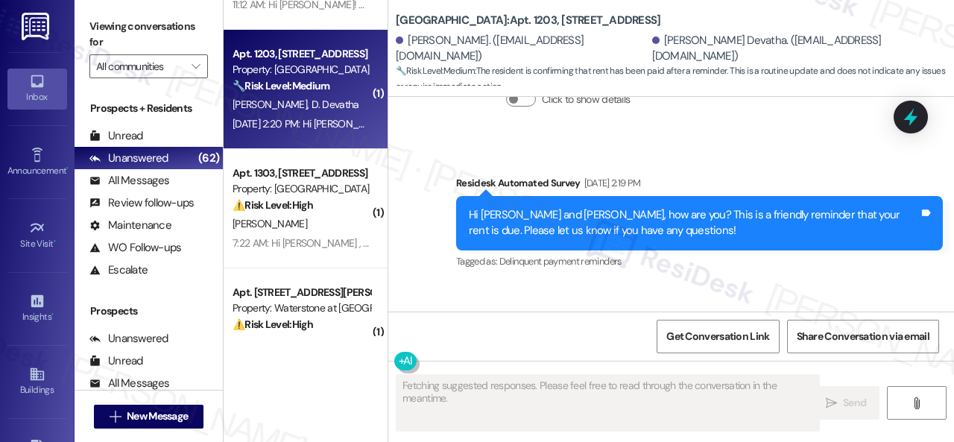
scroll to position [1995, 0]
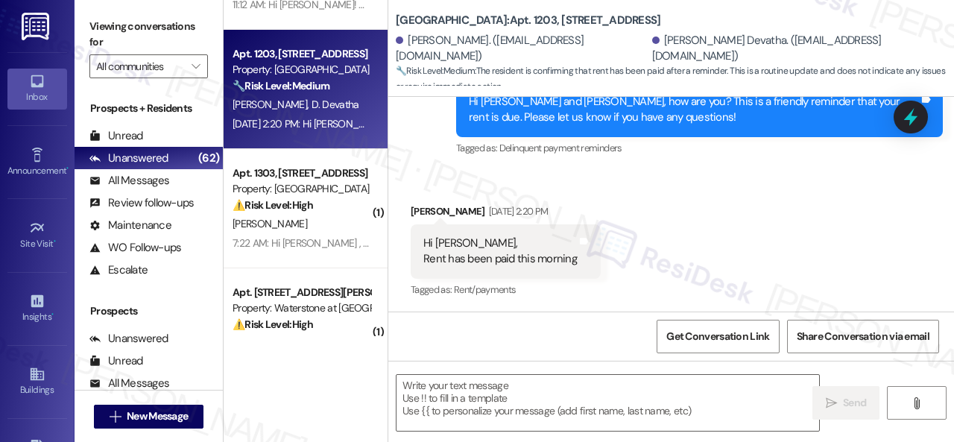
click at [427, 172] on div "Received via SMS [PERSON_NAME] [DATE] 2:20 PM Hi [PERSON_NAME], [PERSON_NAME] h…" at bounding box center [671, 241] width 566 height 142
click at [487, 401] on textarea at bounding box center [608, 403] width 423 height 56
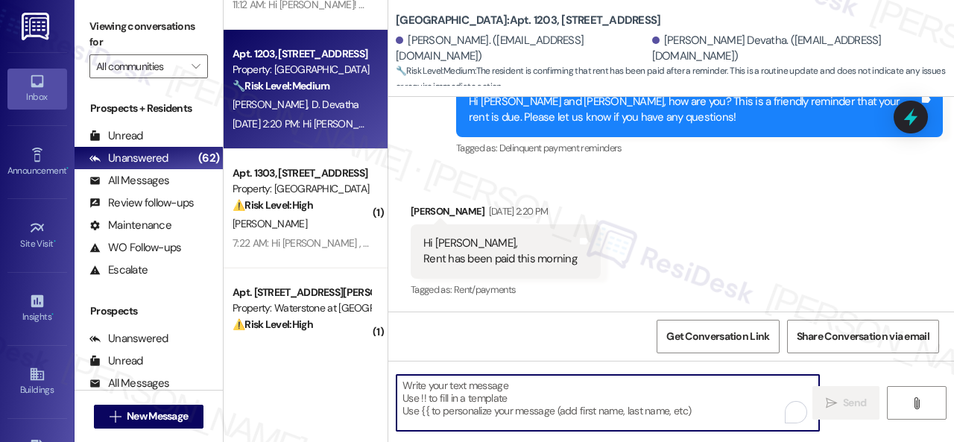
paste textarea "Thanks for the update! I'm happy to hear you've already taken care of the rent.…"
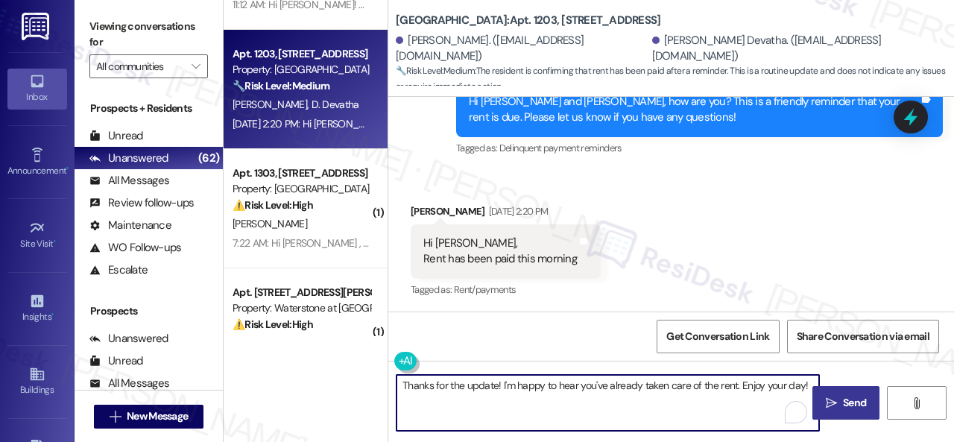
type textarea "Thanks for the update! I'm happy to hear you've already taken care of the rent.…"
click at [832, 403] on icon "" at bounding box center [831, 403] width 11 height 12
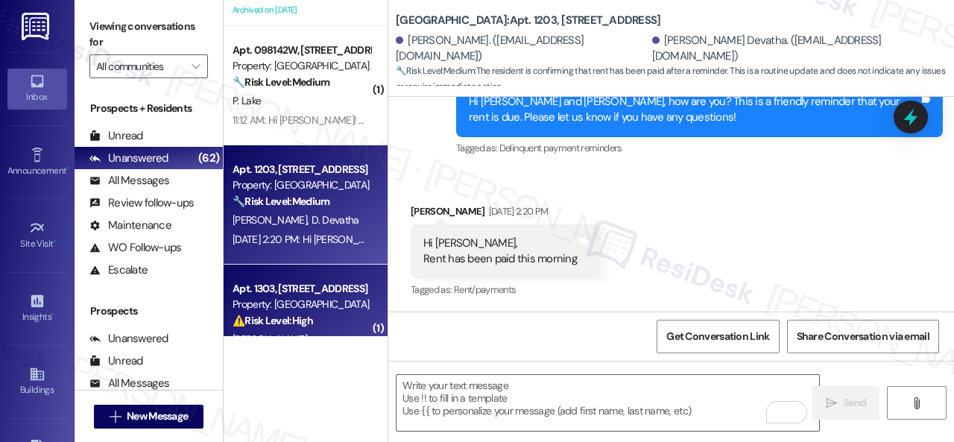
scroll to position [894, 0]
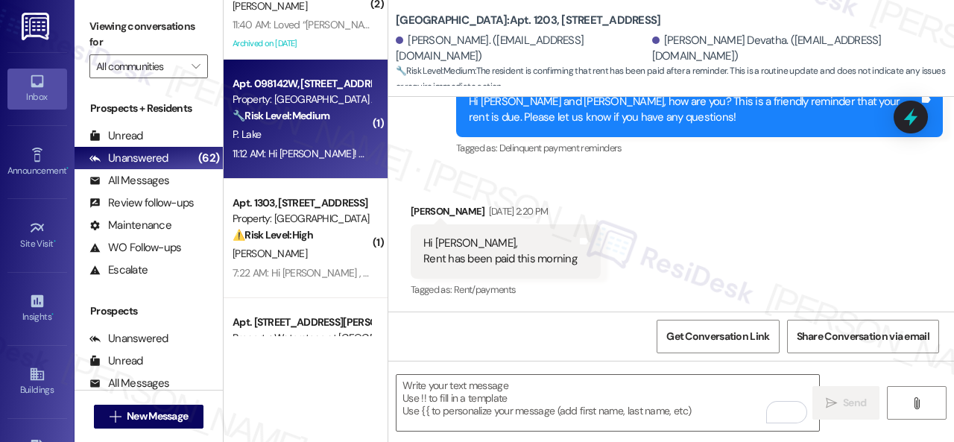
click at [327, 142] on div "P. Lake" at bounding box center [301, 134] width 141 height 19
type textarea "Fetching suggested responses. Please feel free to read through the conversation…"
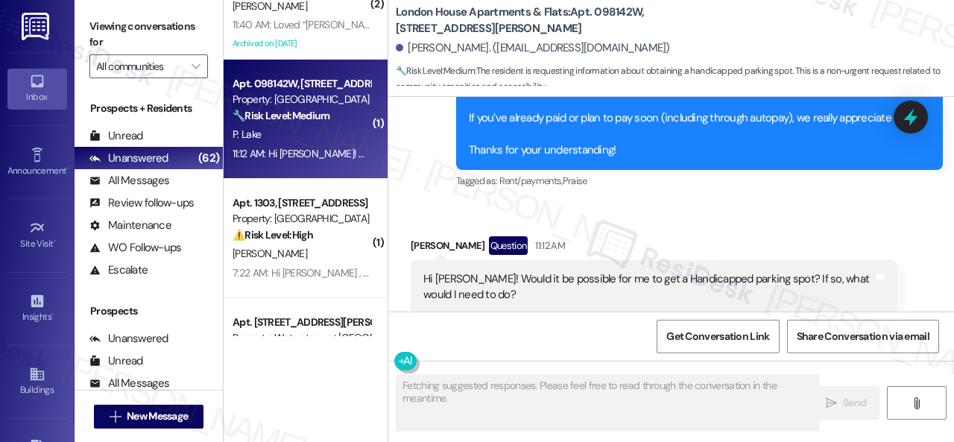
scroll to position [8066, 0]
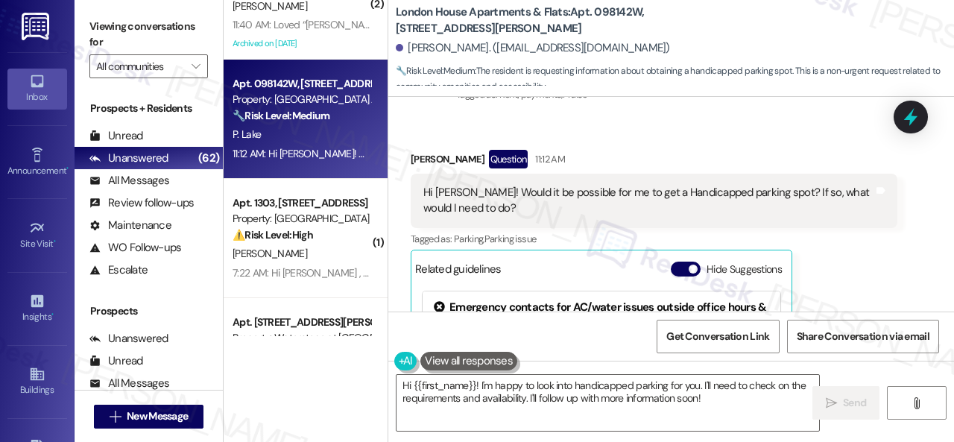
click at [835, 274] on div "[PERSON_NAME] Question 11:12 AM Hi [PERSON_NAME]! Would it be possible for me t…" at bounding box center [654, 307] width 487 height 315
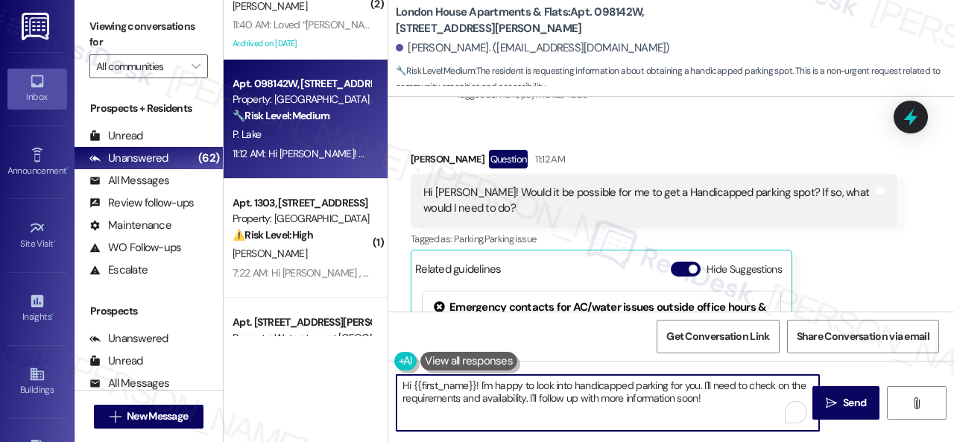
drag, startPoint x: 710, startPoint y: 402, endPoint x: 275, endPoint y: 338, distance: 440.0
click at [275, 338] on div "( 2 ) Apt. [STREET_ADDRESS] Property: The Greyson 🔧 Risk Level: Medium The resi…" at bounding box center [589, 221] width 730 height 442
paste textarea "I will forward your inquiry to the site team and get back to you as soon as I r…"
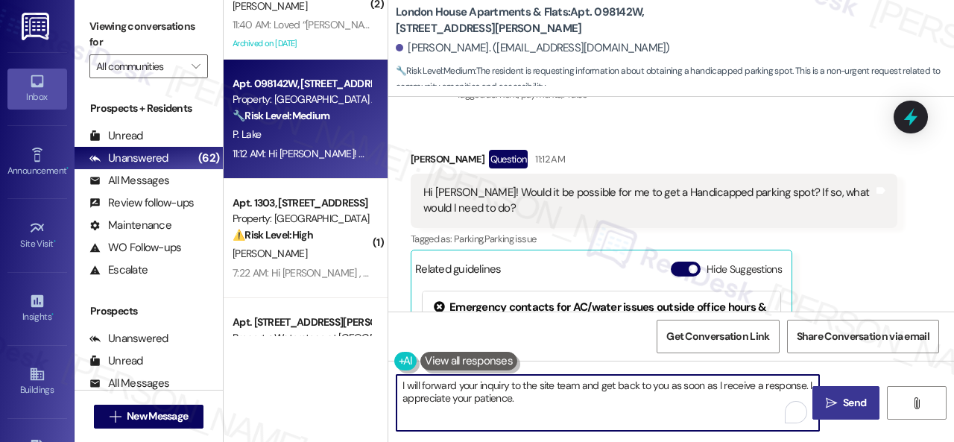
type textarea "I will forward your inquiry to the site team and get back to you as soon as I r…"
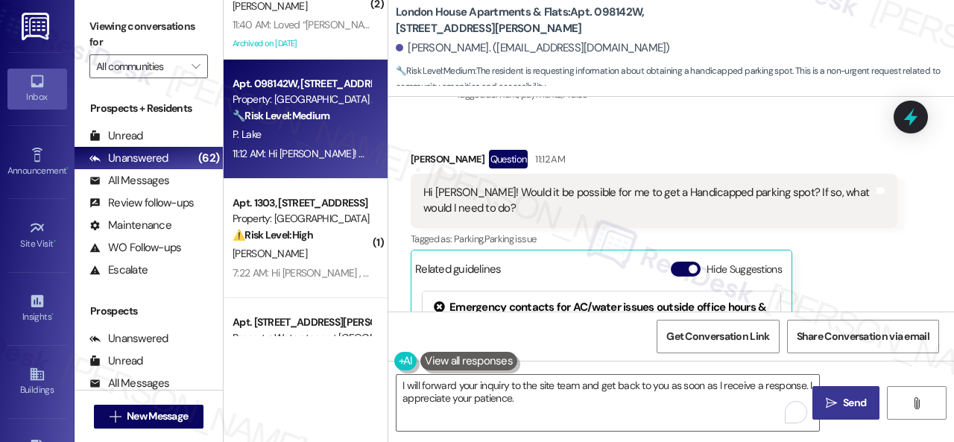
click at [846, 395] on span "Send" at bounding box center [854, 403] width 23 height 16
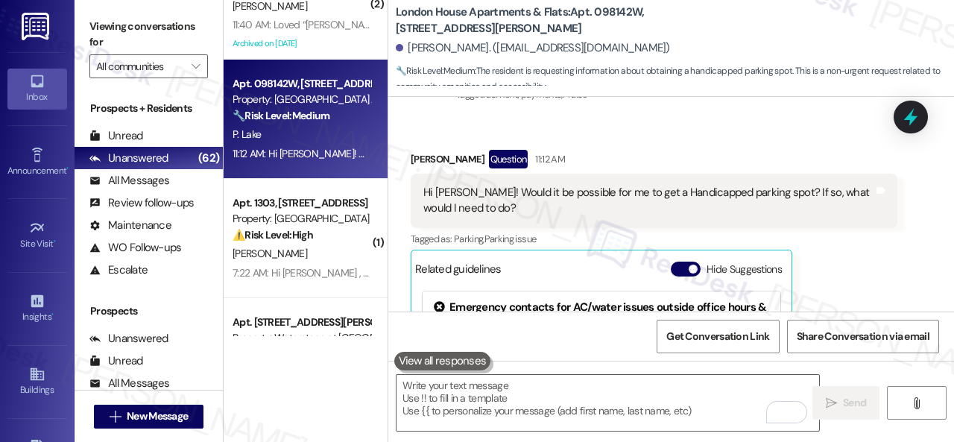
scroll to position [8215, 0]
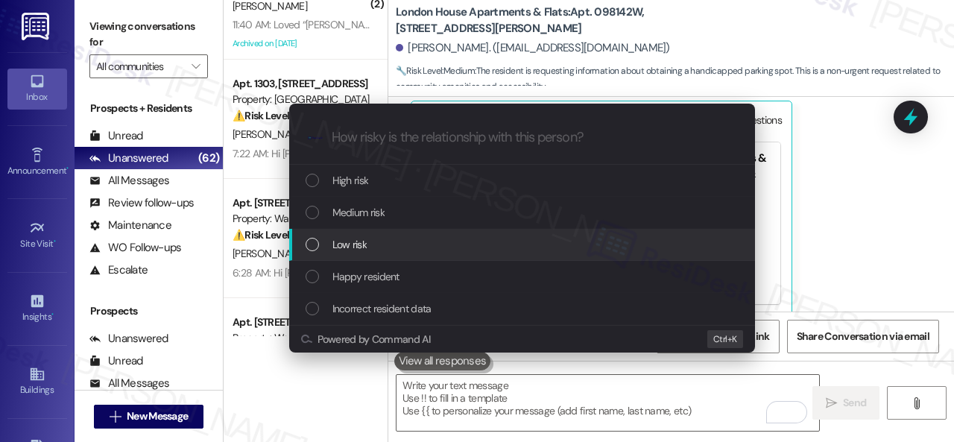
click at [345, 241] on span "Low risk" at bounding box center [349, 244] width 34 height 16
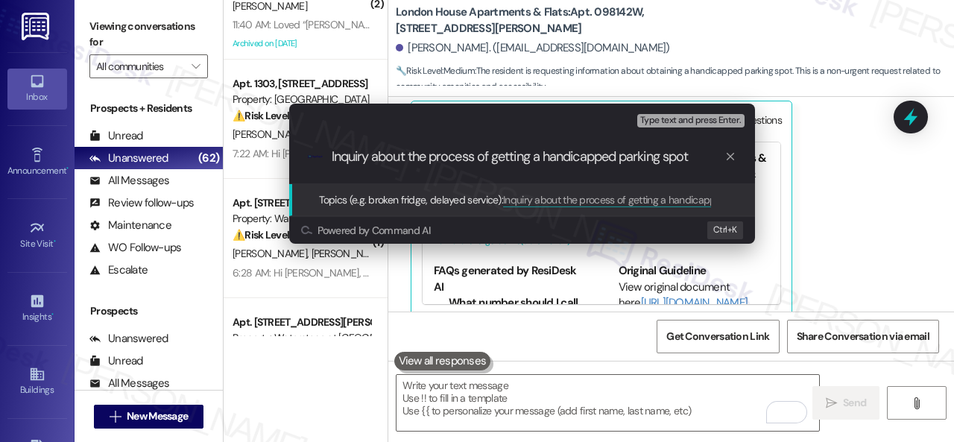
type input "Inquiry about the process of getting a handicapped parking spot."
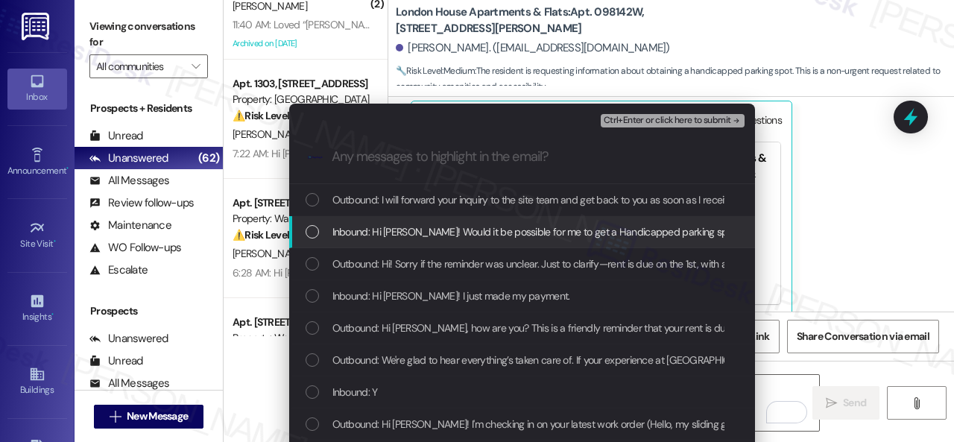
click at [456, 233] on span "Inbound: Hi [PERSON_NAME]! Would it be possible for me to get a Handicapped par…" at bounding box center [603, 232] width 543 height 16
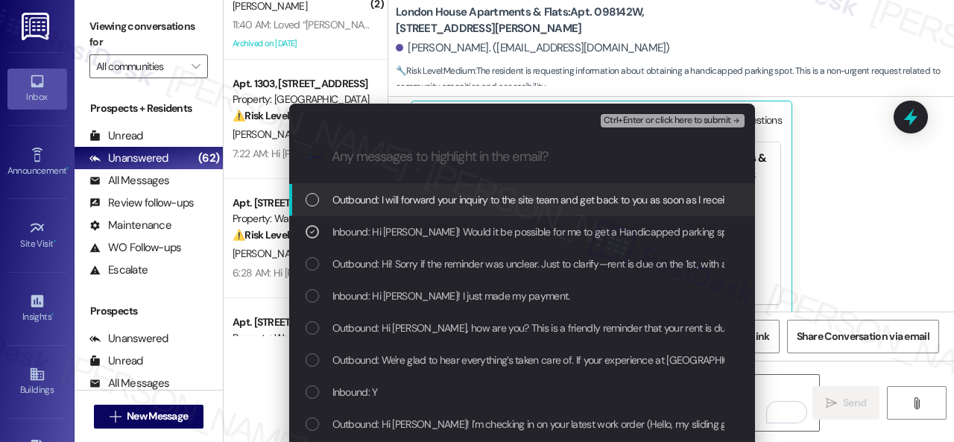
click at [634, 121] on span "Ctrl+Enter or click here to submit" at bounding box center [667, 121] width 127 height 10
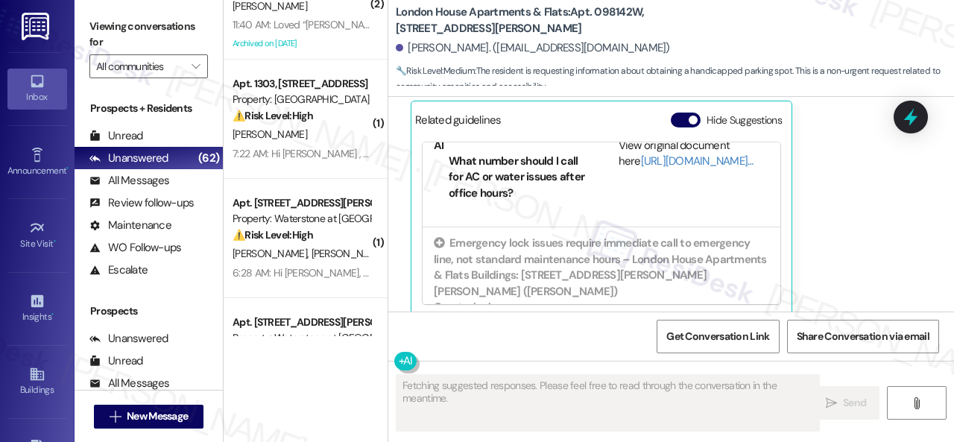
scroll to position [148, 0]
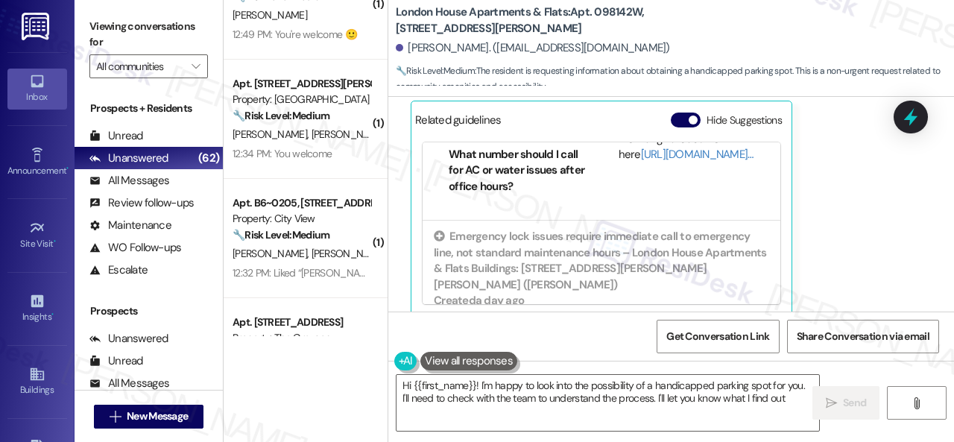
type textarea "Hi {{first_name}}! I'm happy to look into the possibility of a handicapped park…"
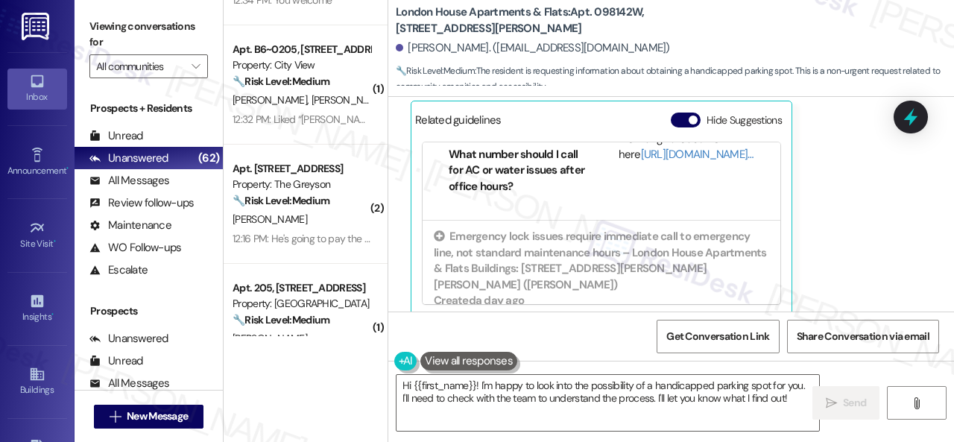
scroll to position [522, 0]
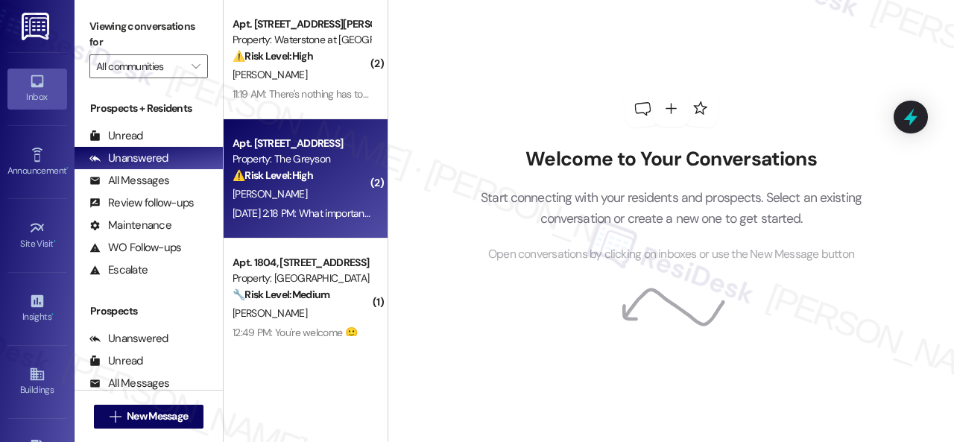
click at [307, 209] on div "[DATE] 2:18 PM: What important matter? [DATE] 2:18 PM: What important matter?" at bounding box center [318, 212] width 171 height 13
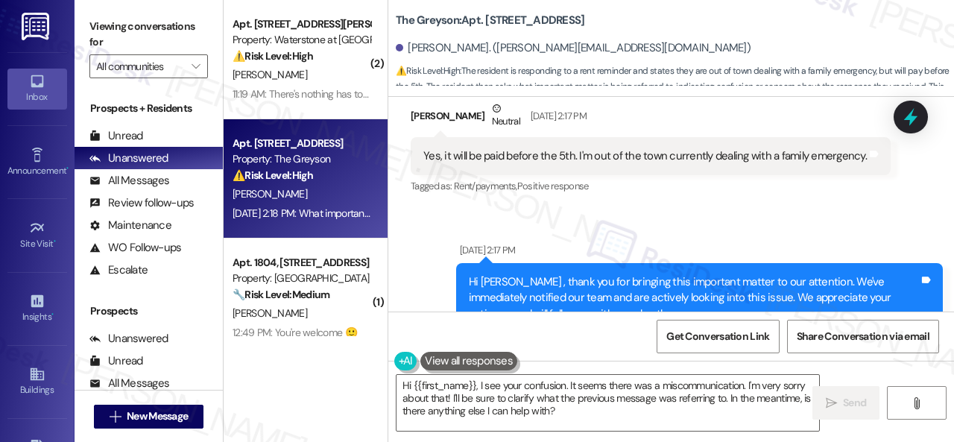
scroll to position [7787, 0]
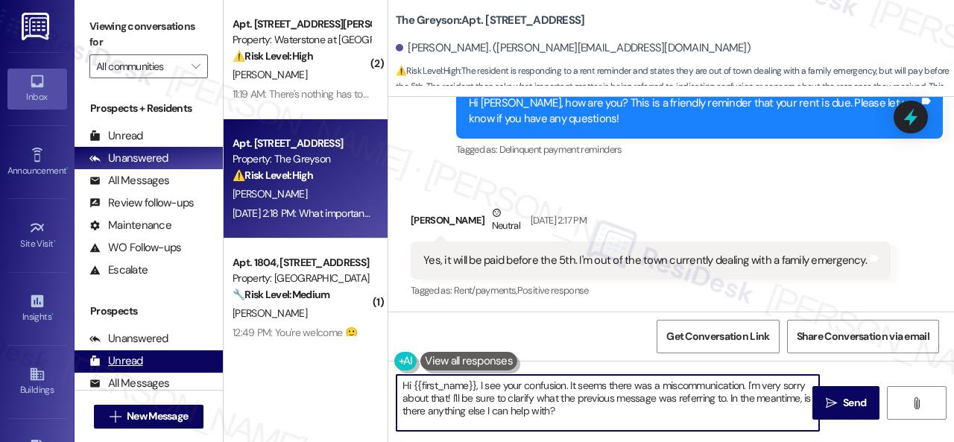
drag, startPoint x: 578, startPoint y: 411, endPoint x: 210, endPoint y: 367, distance: 370.2
click at [210, 367] on div "Viewing conversations for All communities  Prospects + Residents Unread (0) Un…" at bounding box center [515, 221] width 880 height 442
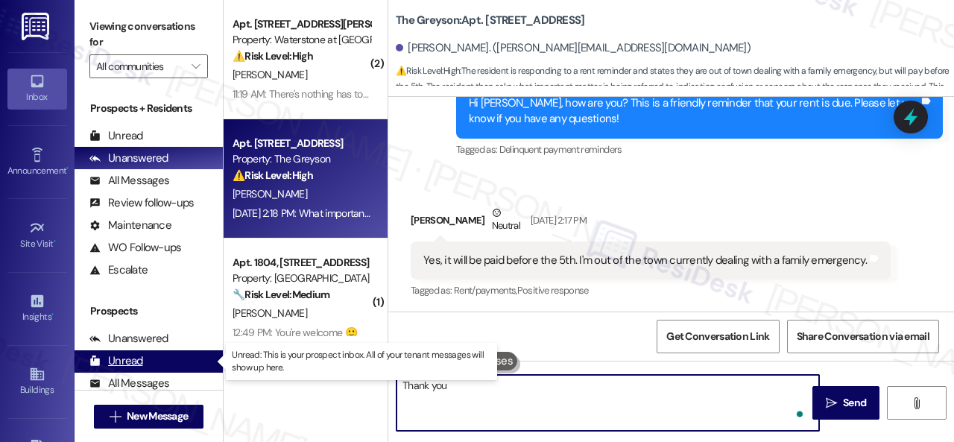
type textarea "Thank you."
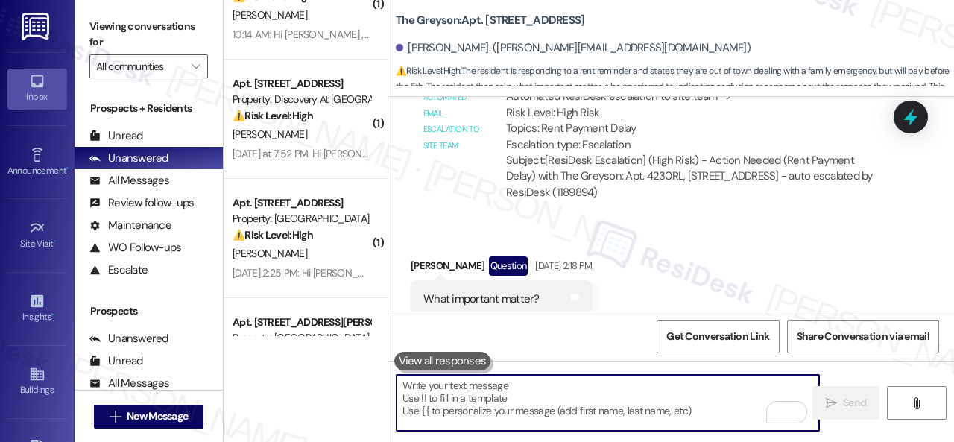
scroll to position [2534, 0]
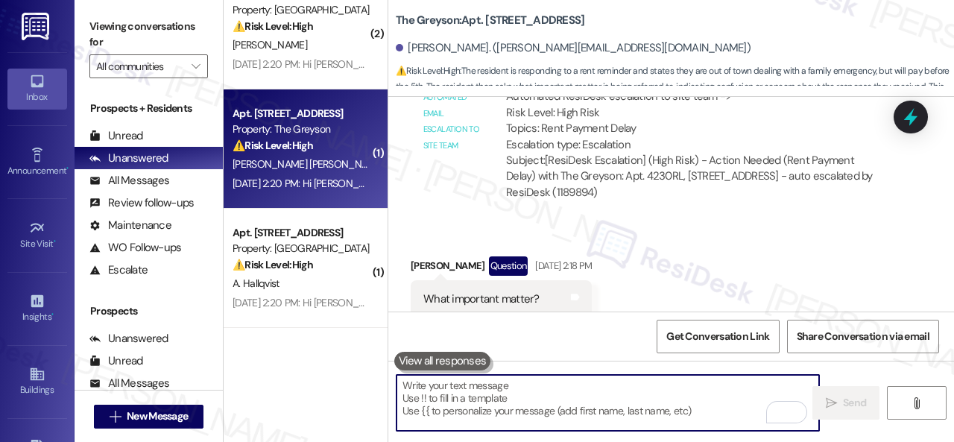
click at [315, 182] on div "[DATE] 2:20 PM: Hi [PERSON_NAME] , thank you for bringing this important matter…" at bounding box center [744, 183] width 1022 height 13
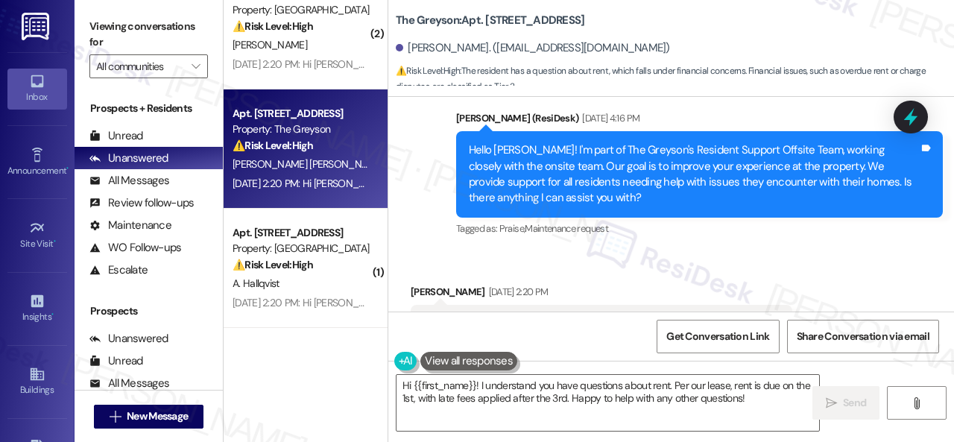
scroll to position [298, 0]
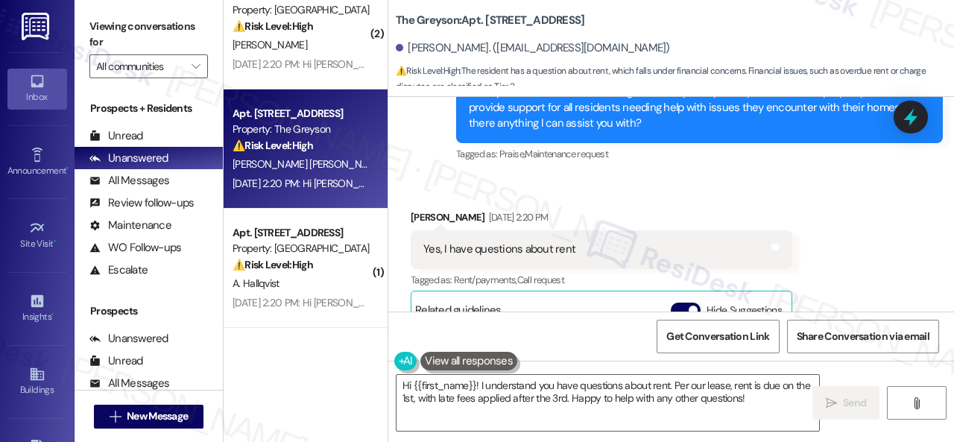
click at [732, 207] on div "Received via SMS [PERSON_NAME] [DATE] 2:20 PM Yes, I have questions about rent …" at bounding box center [602, 357] width 404 height 318
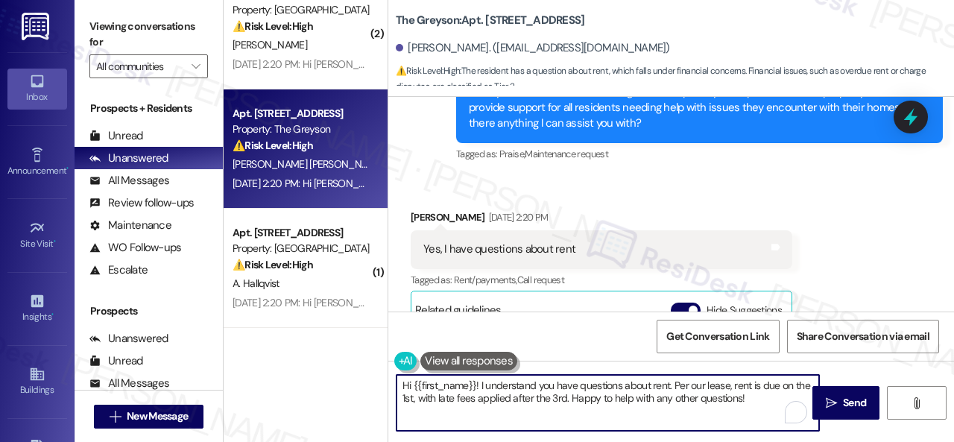
drag, startPoint x: 770, startPoint y: 403, endPoint x: 300, endPoint y: 344, distance: 473.3
click at [300, 344] on div "( 1 ) Apt. 2108, [STREET_ADDRESS] Property: The Falls ⚠️ Risk Level: High The i…" at bounding box center [589, 221] width 730 height 442
paste textarea "I'm sorry for the delayed response. Please don’t hesitate to confirm if you sti…"
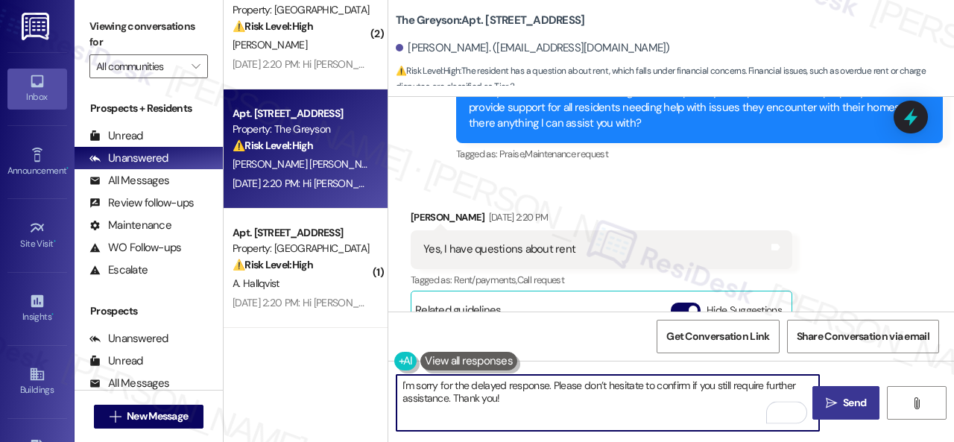
type textarea "I'm sorry for the delayed response. Please don’t hesitate to confirm if you sti…"
click at [843, 397] on span "Send" at bounding box center [854, 403] width 23 height 16
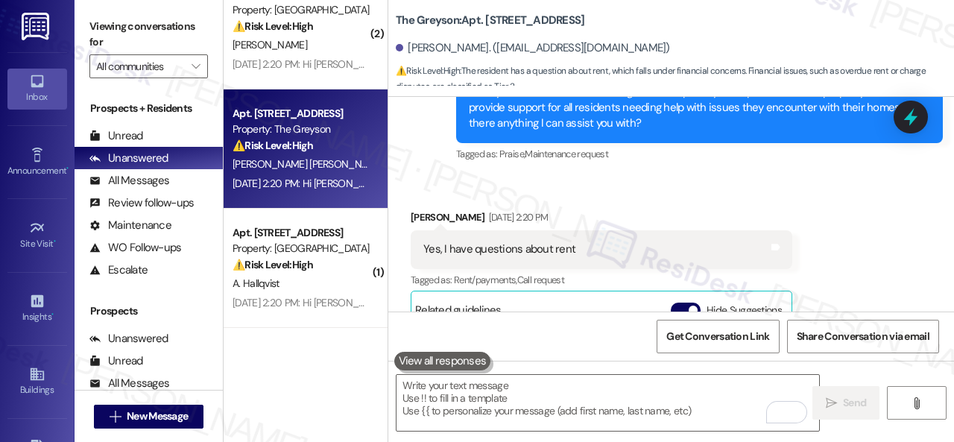
scroll to position [502, 0]
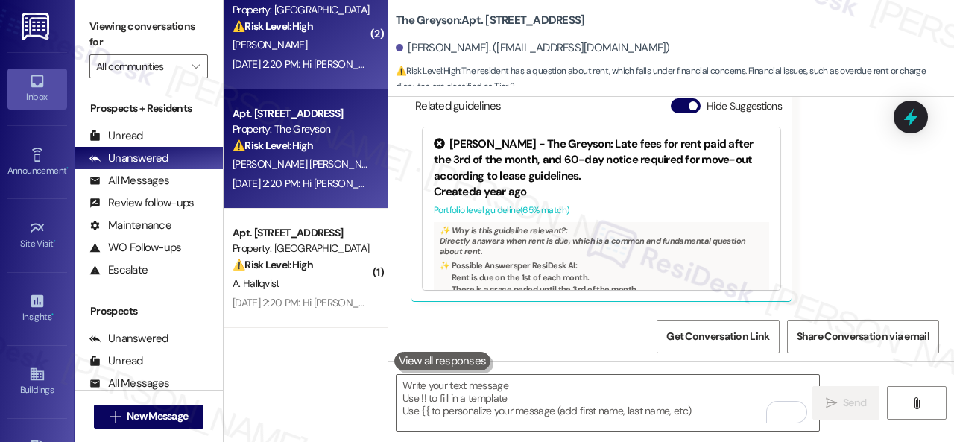
click at [349, 51] on div "[PERSON_NAME]" at bounding box center [301, 45] width 141 height 19
type textarea "Fetching suggested responses. Please feel free to read through the conversation…"
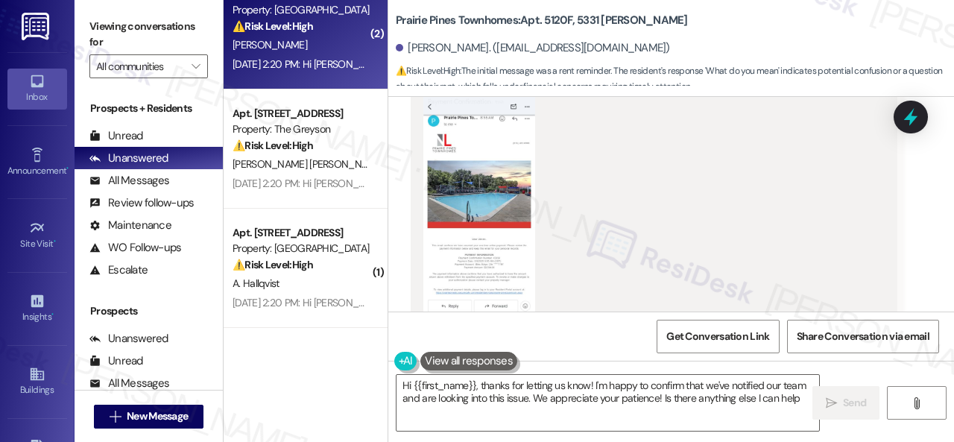
scroll to position [4681, 0]
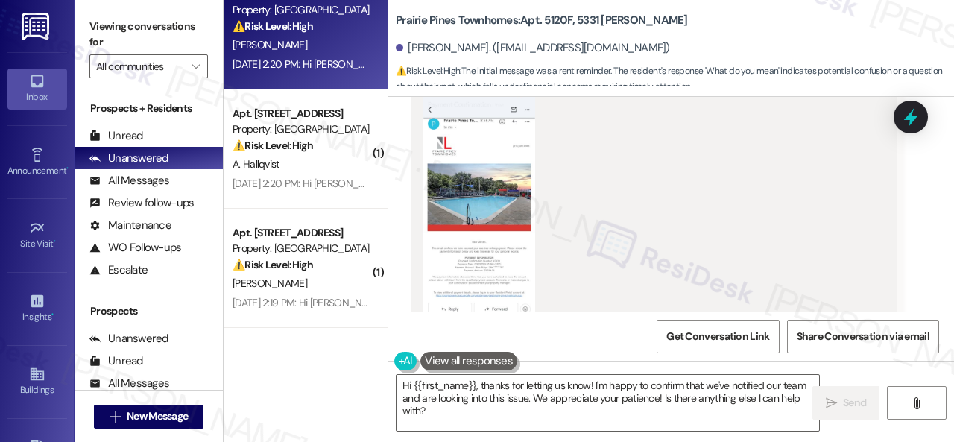
click at [518, 247] on button "Zoom image" at bounding box center [479, 206] width 112 height 242
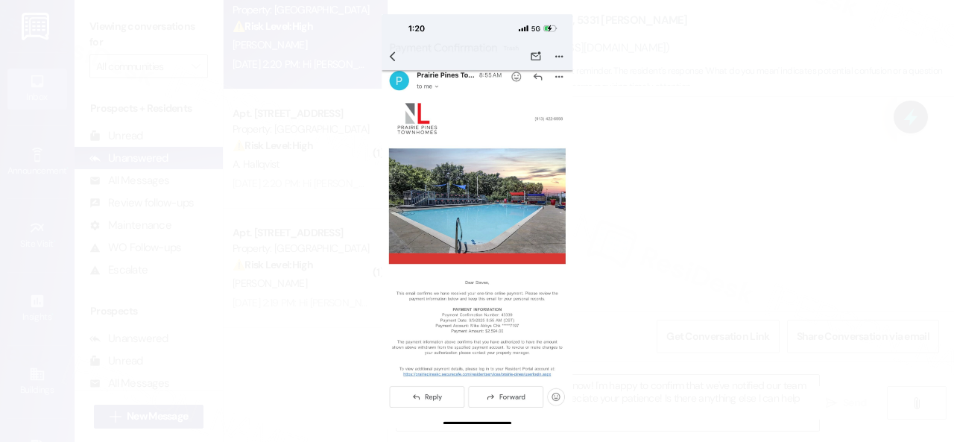
click at [506, 303] on button "Unzoom image" at bounding box center [477, 221] width 954 height 442
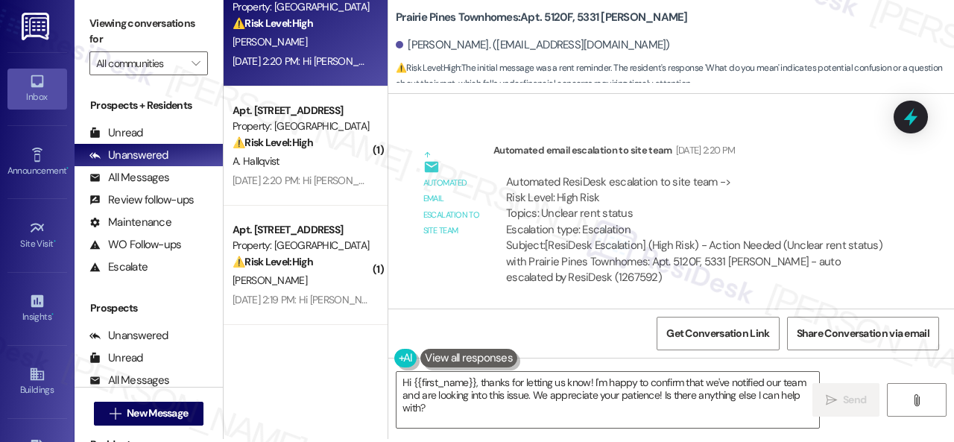
scroll to position [4, 0]
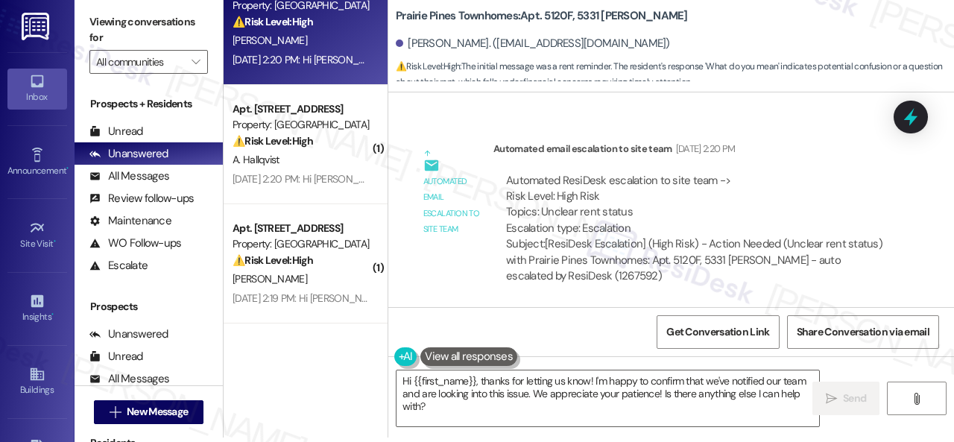
click at [435, 279] on div "Automated email escalation to site team Automated email escalation to site team…" at bounding box center [654, 218] width 509 height 177
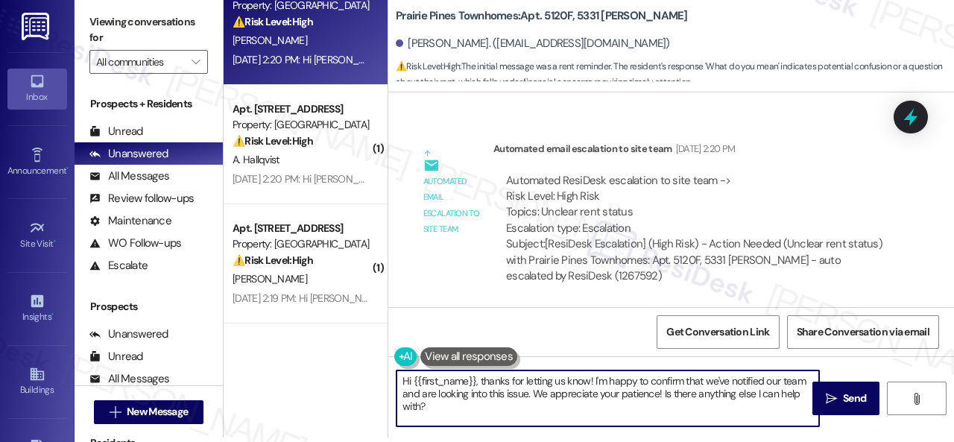
drag, startPoint x: 479, startPoint y: 379, endPoint x: 502, endPoint y: 435, distance: 60.8
click at [502, 435] on div "Hi {{first_name}}, thanks for letting us know! I'm happy to confirm that we've …" at bounding box center [671, 412] width 566 height 112
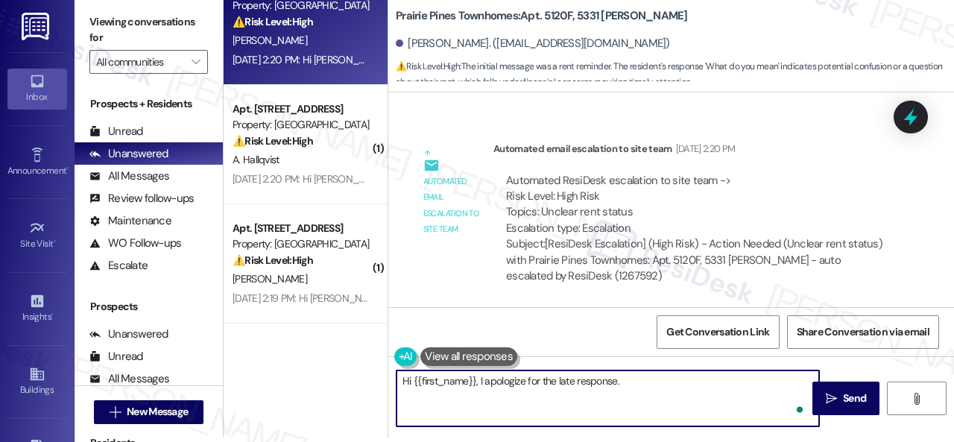
paste textarea "Please disregard the message if you have already paid, do not have questions/co…"
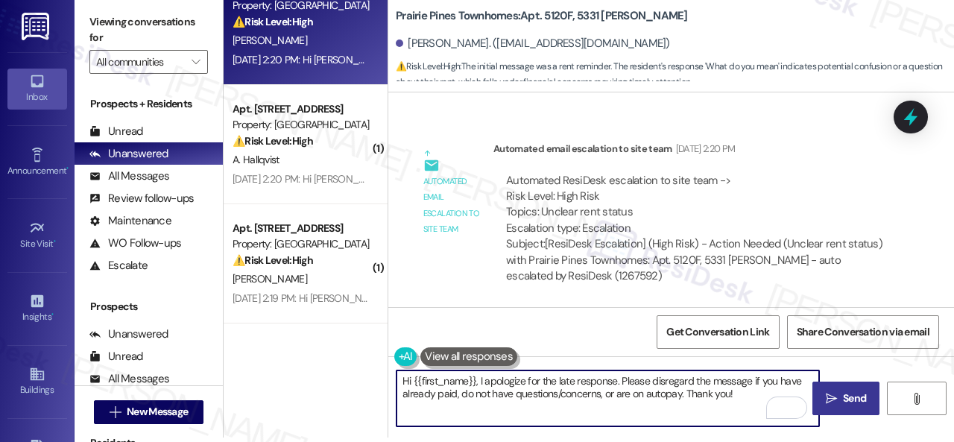
type textarea "Hi {{first_name}}, I apologize for the late response. Please disregard the mess…"
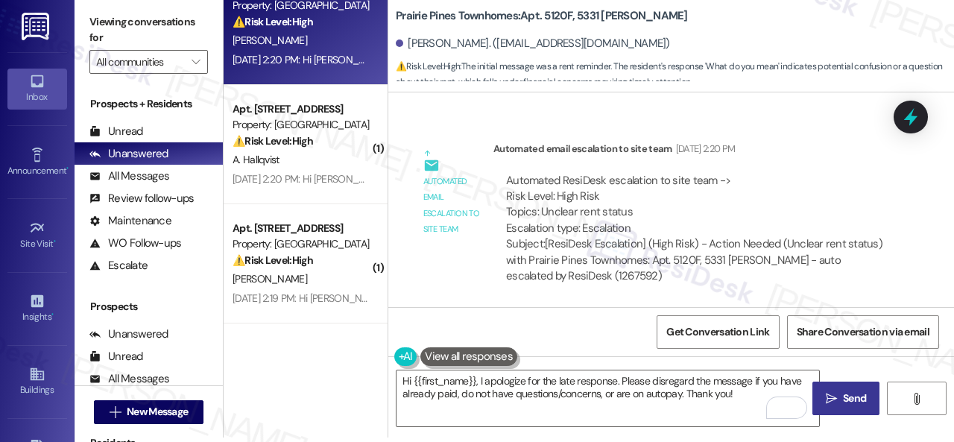
click at [843, 391] on span "Send" at bounding box center [854, 399] width 23 height 16
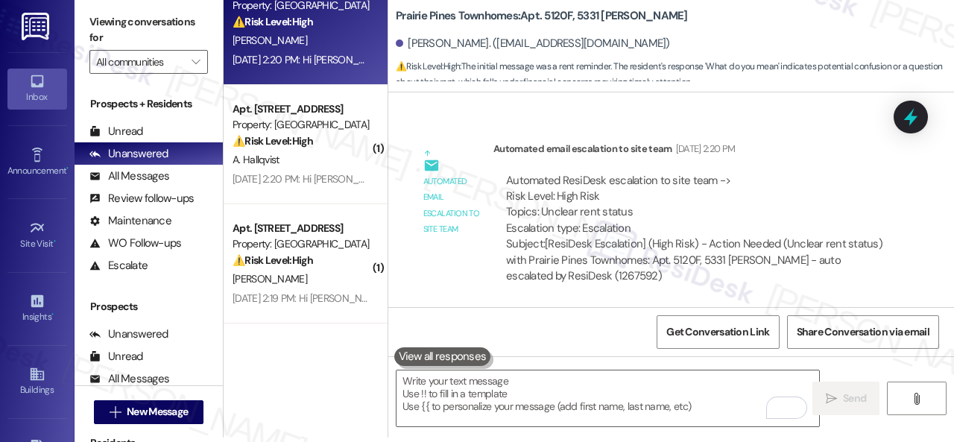
scroll to position [4844, 0]
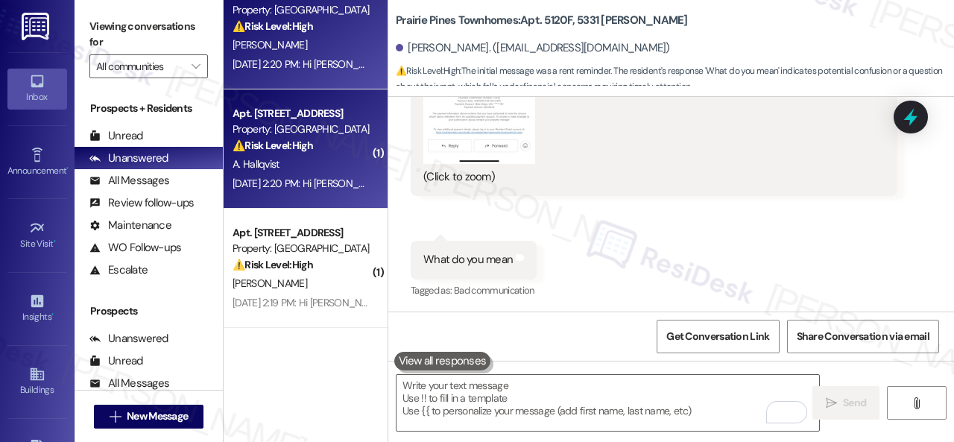
click at [300, 168] on div "A. Hallqvist" at bounding box center [301, 164] width 141 height 19
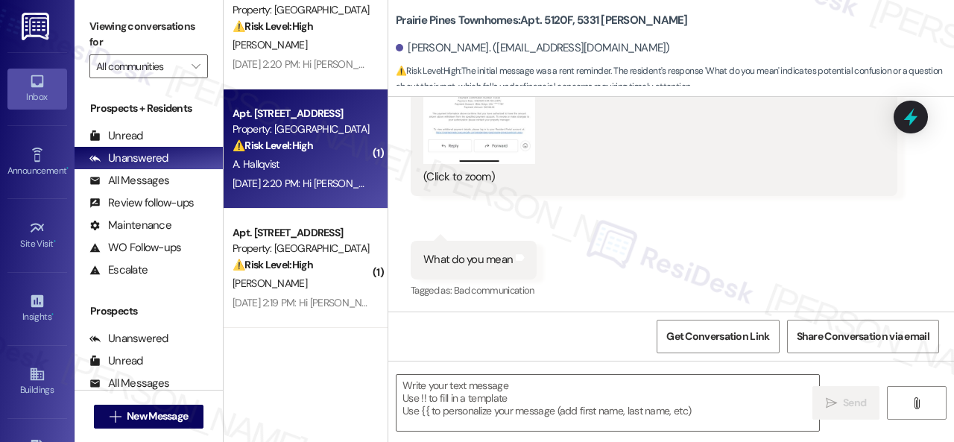
type textarea "Fetching suggested responses. Please feel free to read through the conversation…"
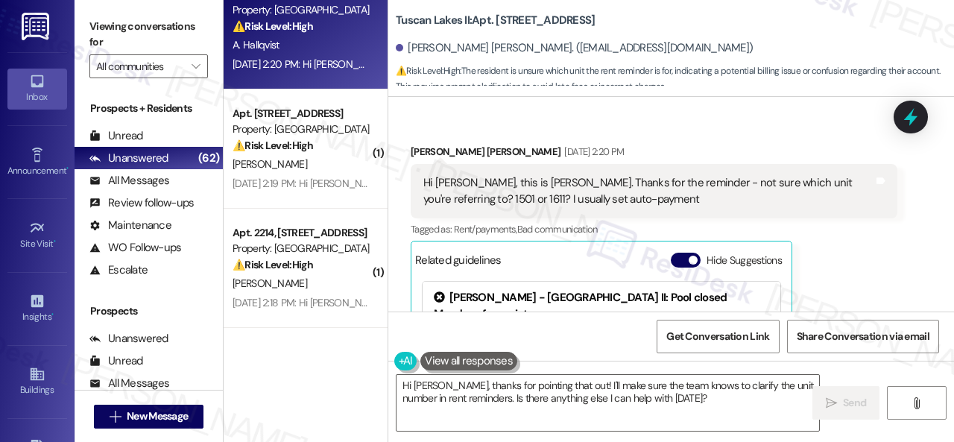
scroll to position [250, 0]
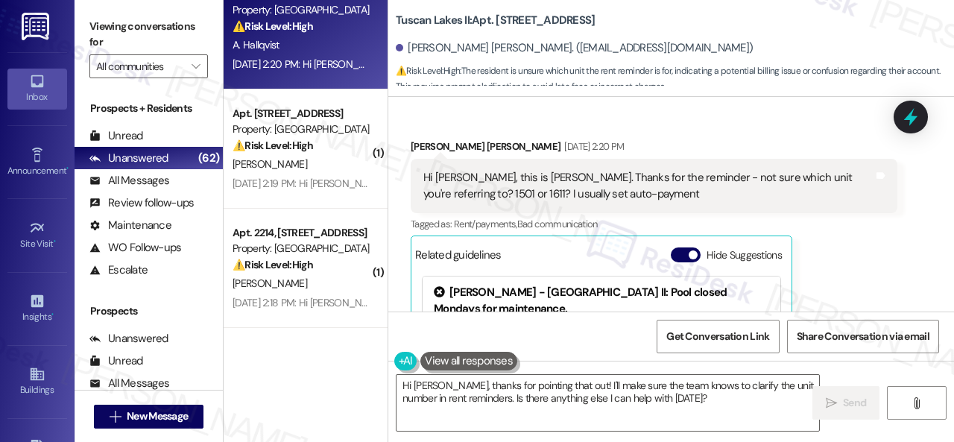
click at [452, 133] on div "Received via SMS [PERSON_NAME] [PERSON_NAME] [DATE] 2:20 PM Hi [PERSON_NAME], t…" at bounding box center [654, 294] width 509 height 335
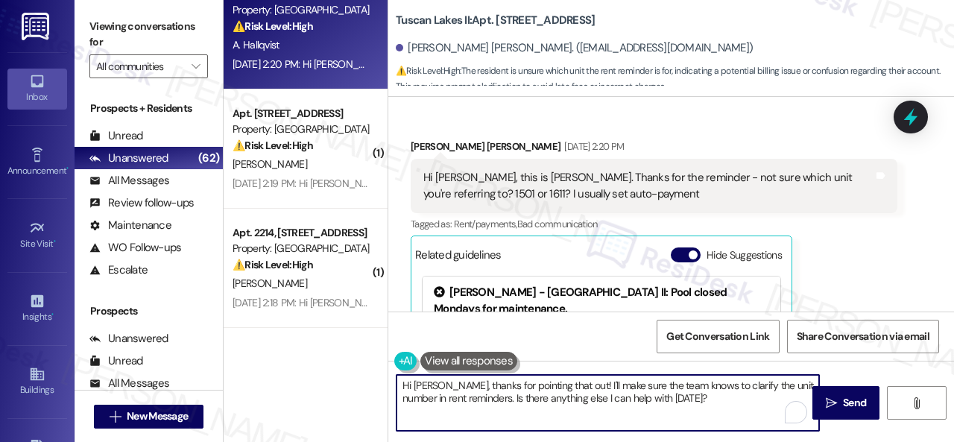
drag, startPoint x: 678, startPoint y: 401, endPoint x: 382, endPoint y: 389, distance: 296.1
click at [382, 389] on div "( 1 ) Apt. 2108, [STREET_ADDRESS] Property: The Falls ⚠️ Risk Level: High The i…" at bounding box center [589, 221] width 730 height 442
paste textarea "Please disregard the message if you have already paid, do not have questions/co…"
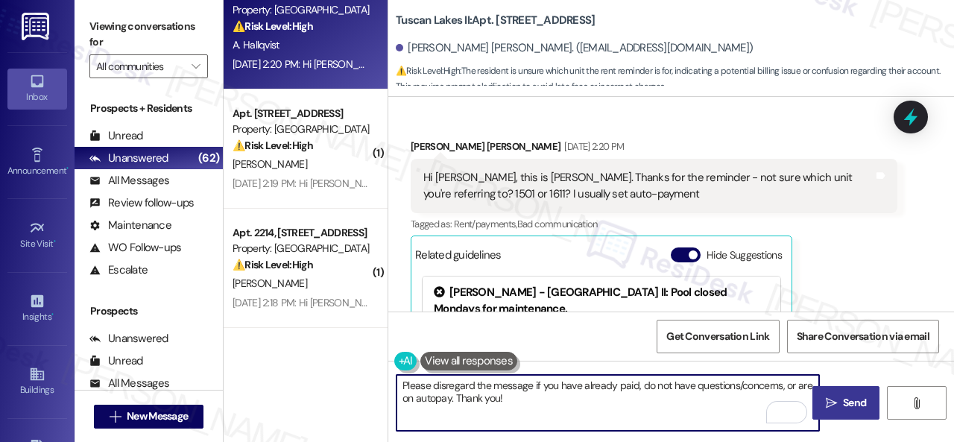
type textarea "Please disregard the message if you have already paid, do not have questions/co…"
click at [843, 402] on span "Send" at bounding box center [854, 403] width 23 height 16
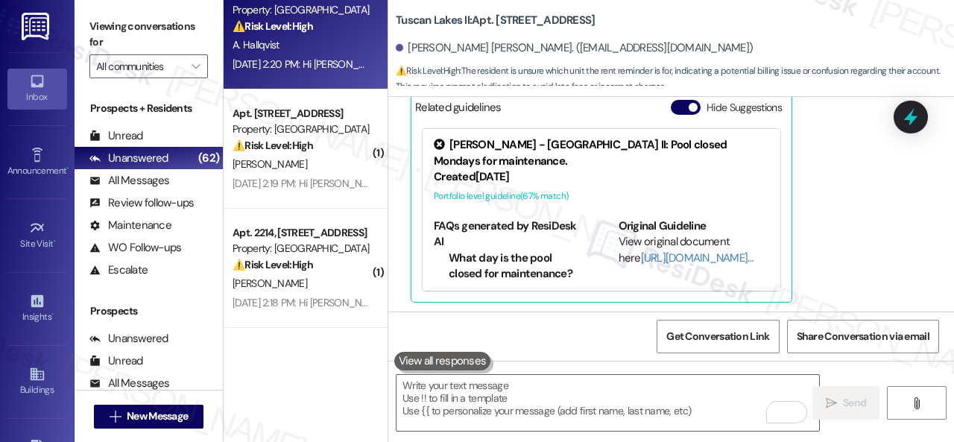
scroll to position [399, 0]
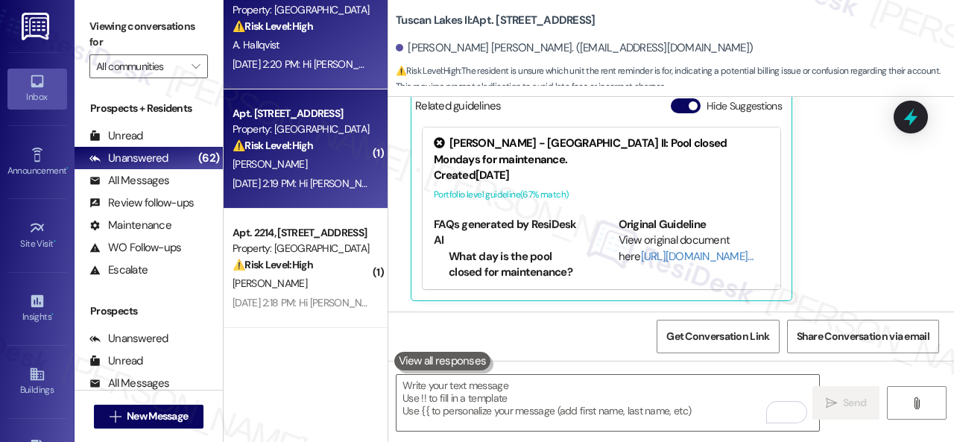
click at [349, 148] on div "⚠️ Risk Level: High The resident is inquiring about a late rent payment, which …" at bounding box center [302, 146] width 138 height 16
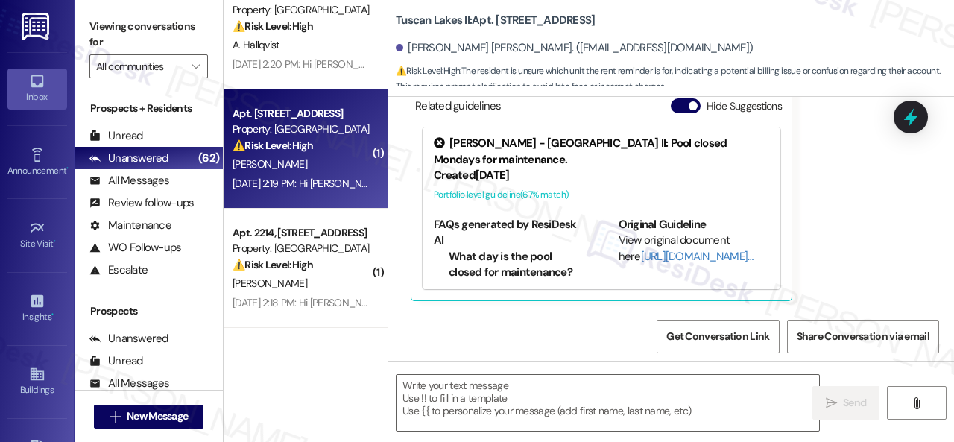
type textarea "Fetching suggested responses. Please feel free to read through the conversation…"
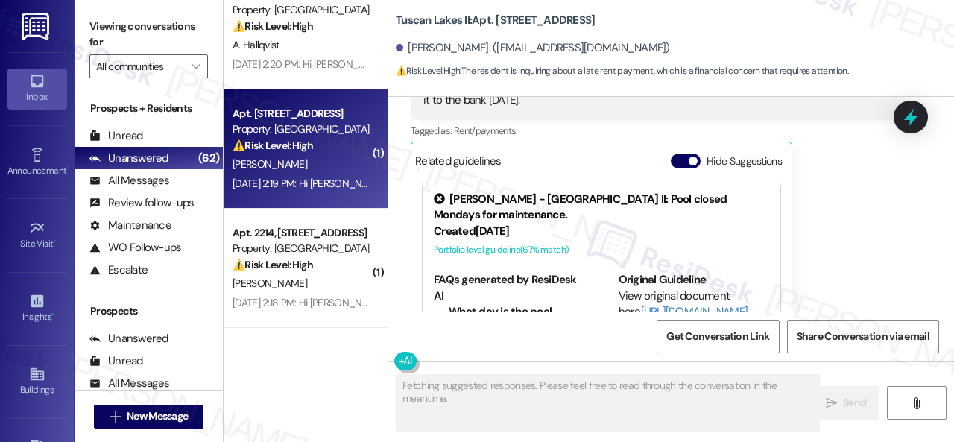
scroll to position [689, 0]
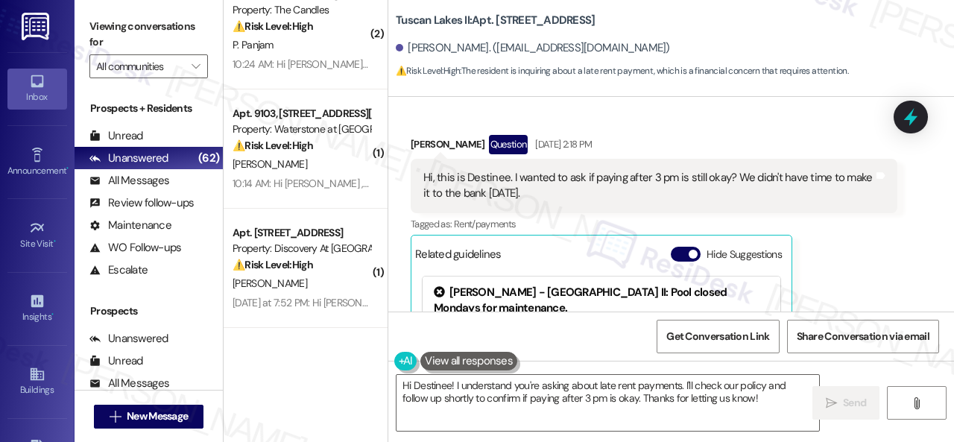
click at [431, 119] on div "Received via SMS [PERSON_NAME] Question [DATE] 2:18 PM Hi, this is Destinee. I …" at bounding box center [671, 281] width 566 height 360
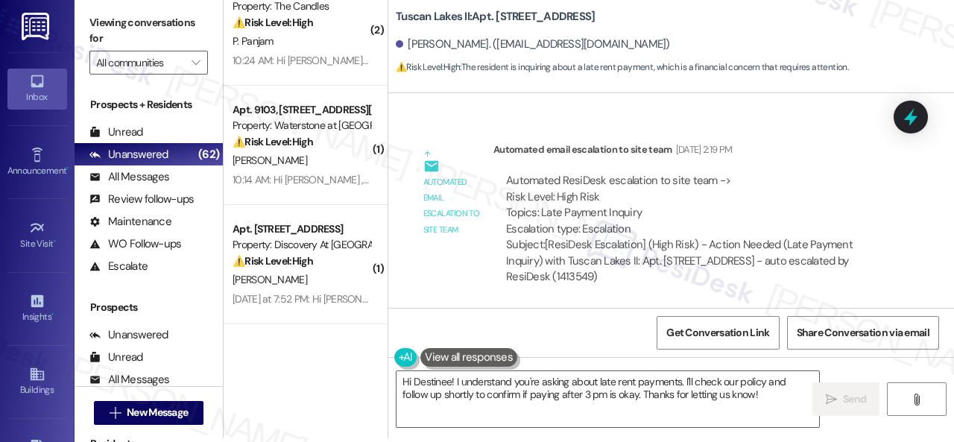
scroll to position [4, 0]
click at [524, 398] on textarea "Hi Destinee! I understand you're asking about late rent payments. I'll check ou…" at bounding box center [608, 398] width 423 height 56
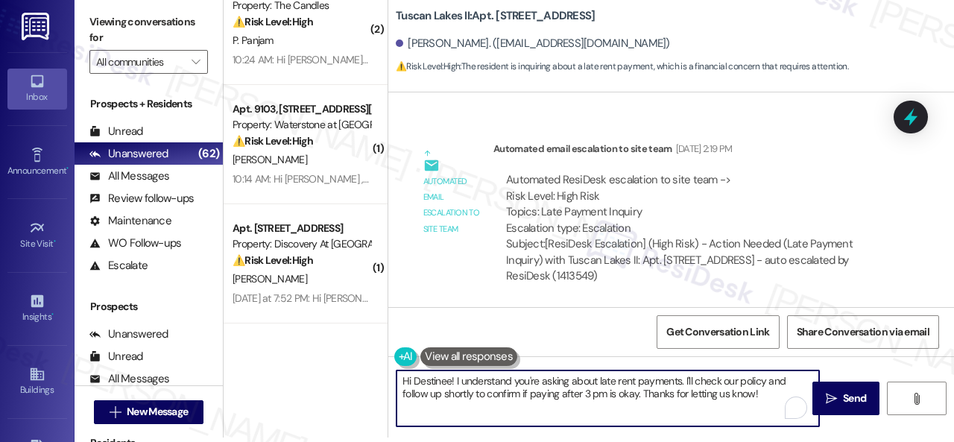
paste textarea "! I'm sorry for the delayed response. Sorry if the reminder was unclear. To cla…"
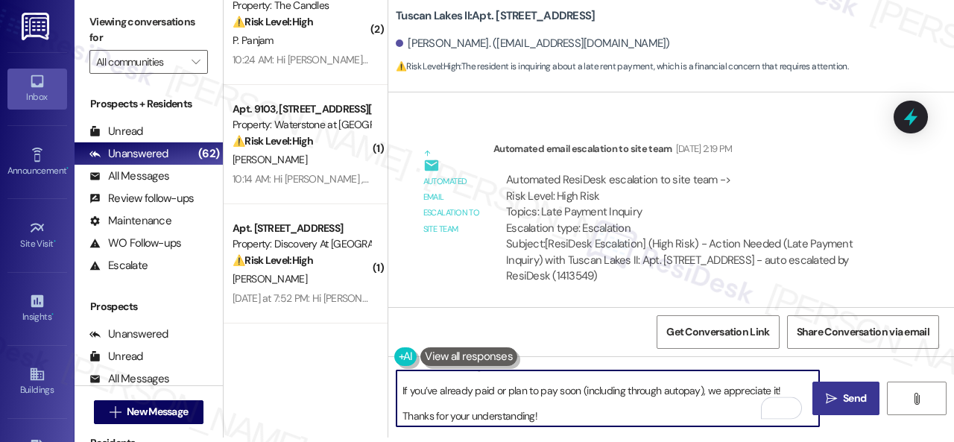
scroll to position [28, 0]
type textarea "Hi! I'm sorry for the delayed response. Sorry if the reminder was unclear. To c…"
click at [855, 394] on span "Send" at bounding box center [854, 399] width 23 height 16
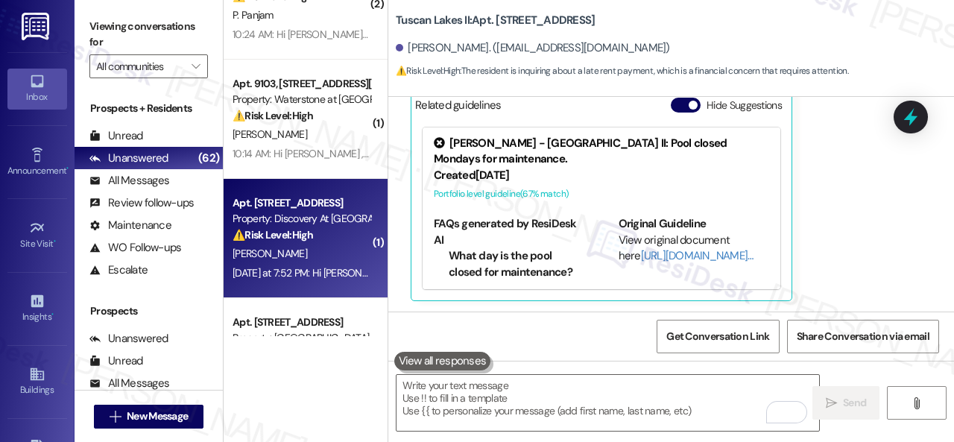
scroll to position [2758, 0]
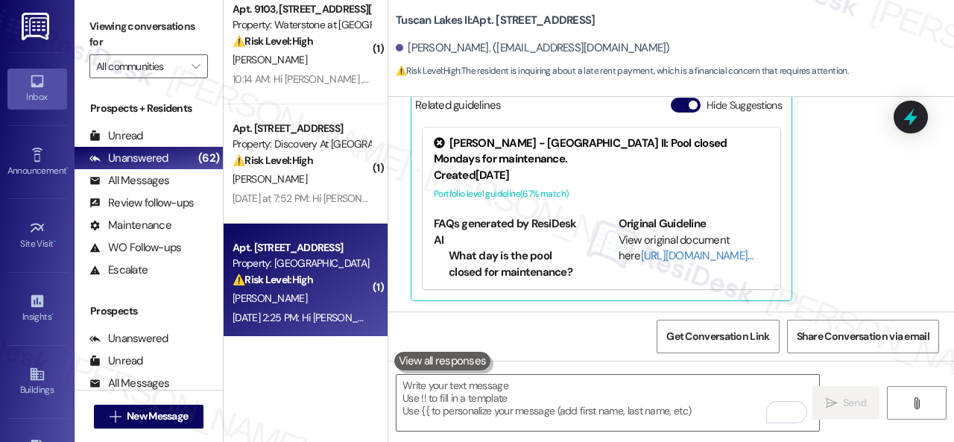
click at [313, 282] on strong "⚠️ Risk Level: High" at bounding box center [273, 279] width 80 height 13
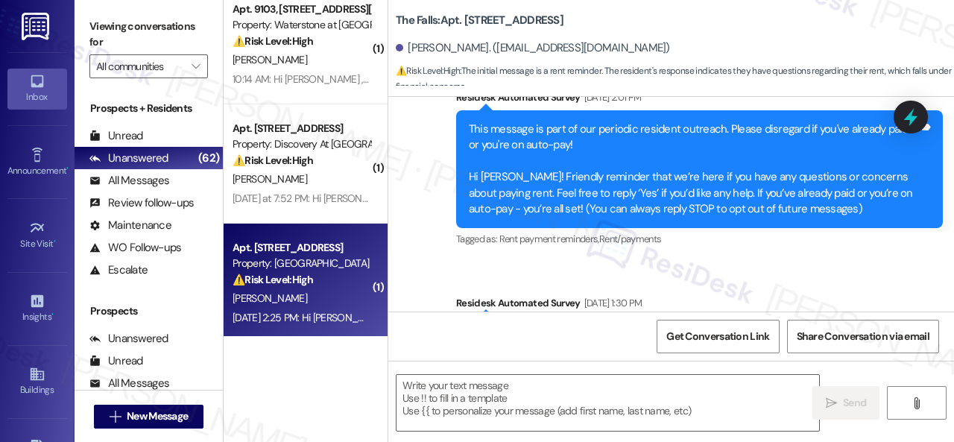
type textarea "Fetching suggested responses. Please feel free to read through the conversation…"
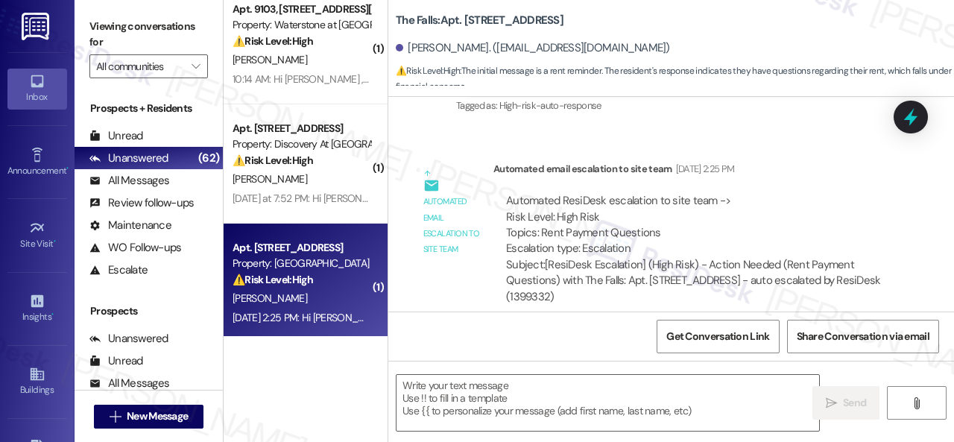
scroll to position [4, 0]
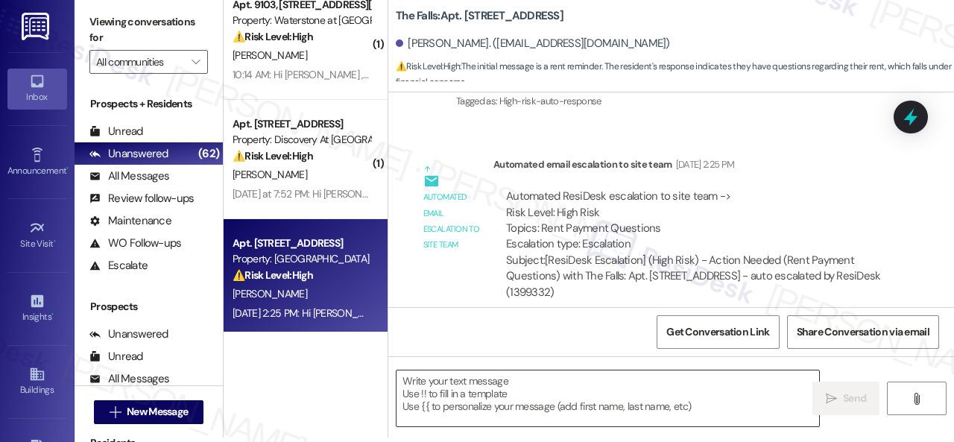
click at [659, 390] on textarea at bounding box center [608, 398] width 423 height 56
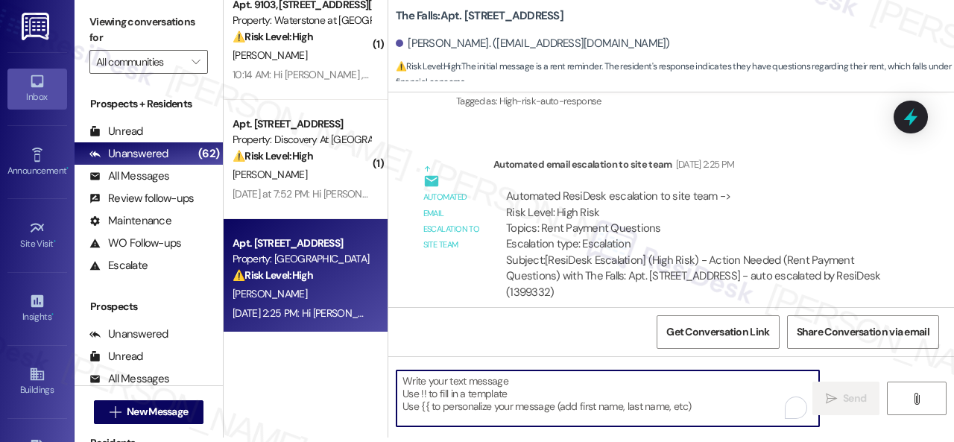
paste textarea "I'm sorry for the delayed response. Please don’t hesitate to confirm if you sti…"
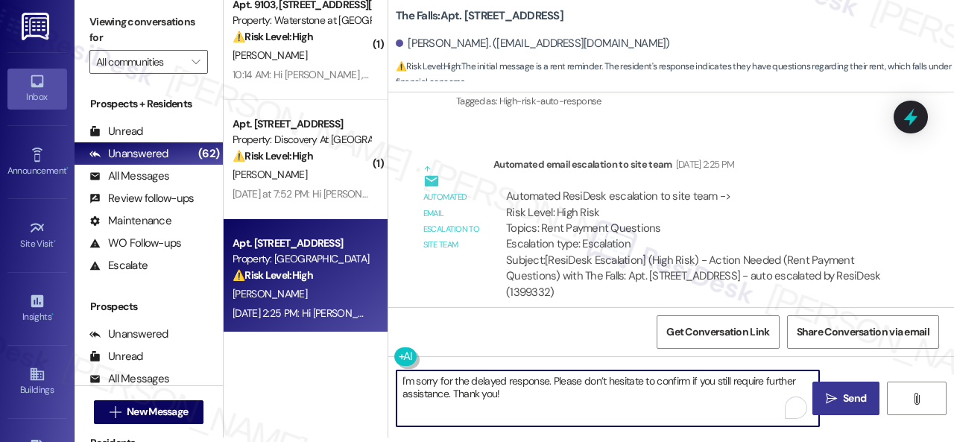
type textarea "I'm sorry for the delayed response. Please don’t hesitate to confirm if you sti…"
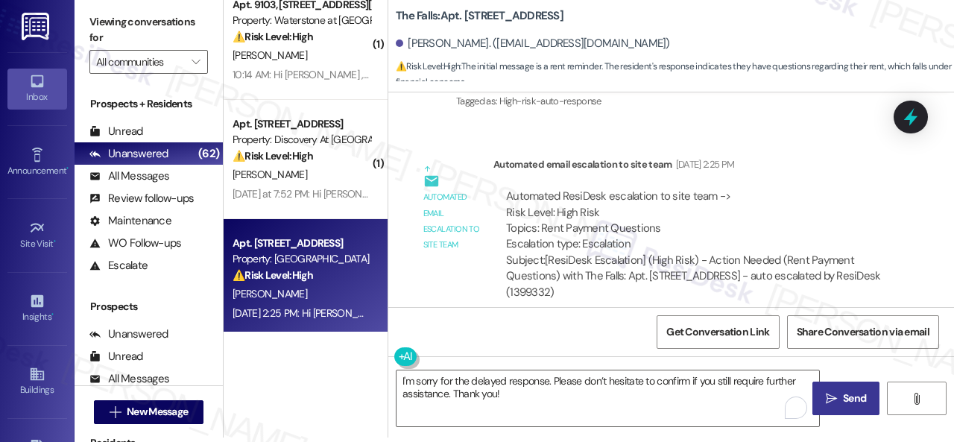
click at [853, 395] on span "Send" at bounding box center [854, 399] width 23 height 16
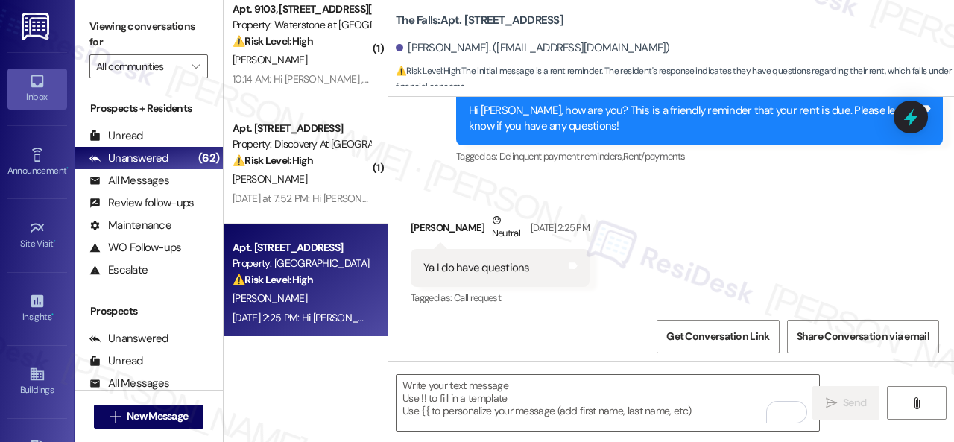
scroll to position [0, 0]
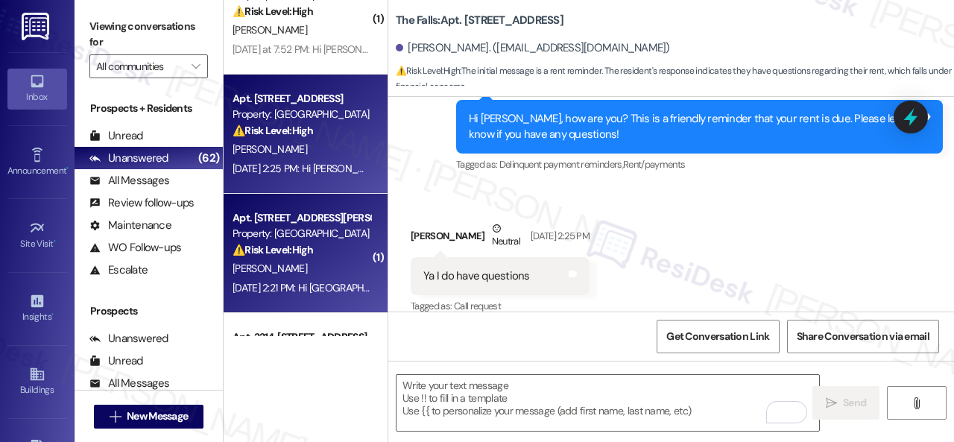
click at [298, 250] on strong "⚠️ Risk Level: High" at bounding box center [273, 249] width 80 height 13
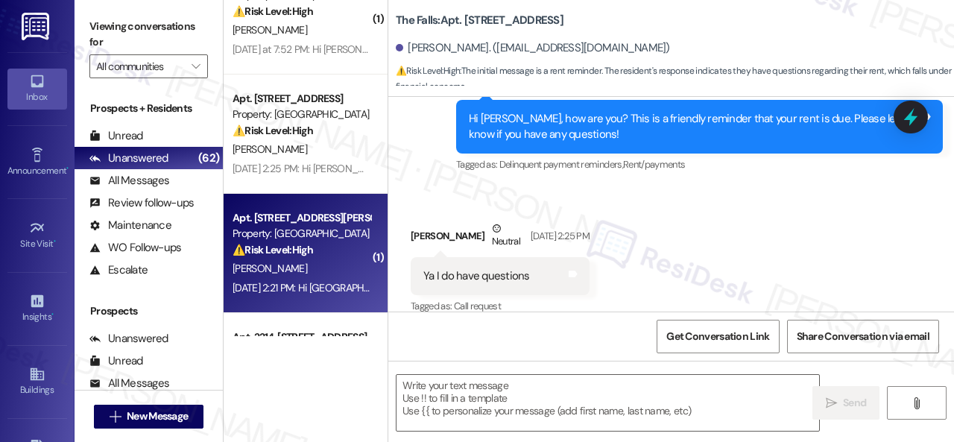
type textarea "Fetching suggested responses. Please feel free to read through the conversation…"
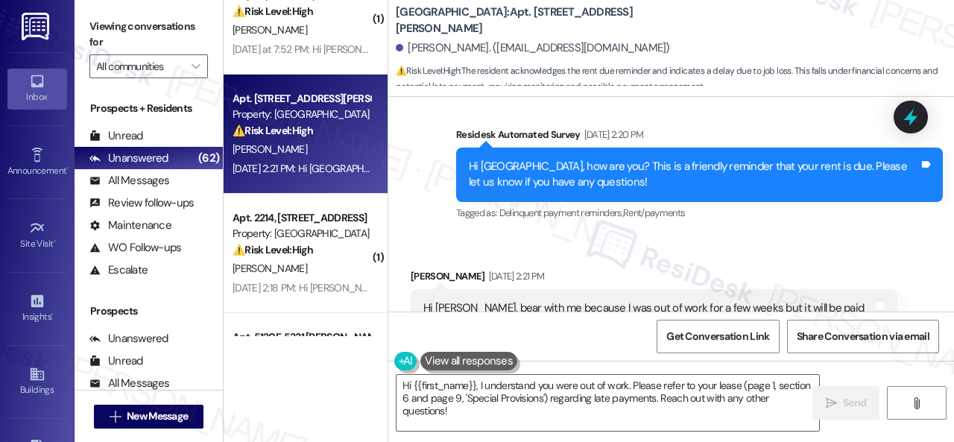
click at [598, 235] on div "Received via SMS [PERSON_NAME] [DATE] 2:21 PM Hi [PERSON_NAME], bear with me be…" at bounding box center [671, 306] width 566 height 142
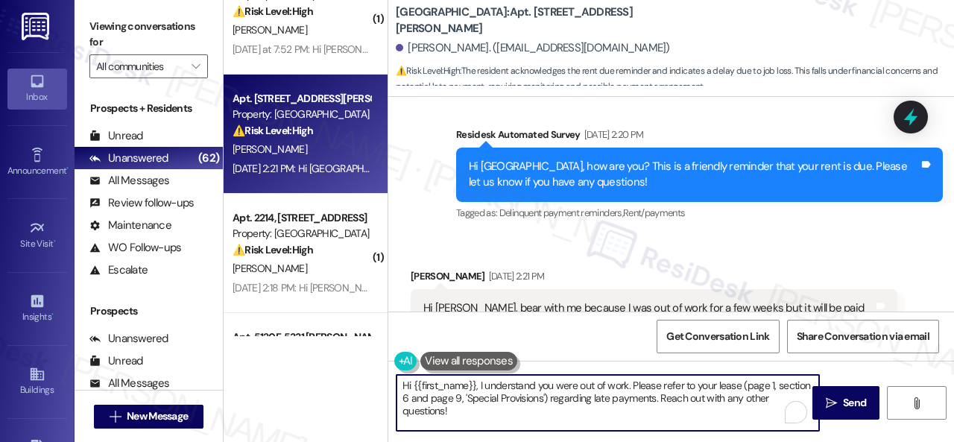
drag, startPoint x: 467, startPoint y: 413, endPoint x: 348, endPoint y: 360, distance: 129.8
click at [382, 365] on div "( 2 ) Apt. 02L03, 9 Candlelight Dr Property: The Candles ⚠️ Risk Level: High Th…" at bounding box center [589, 221] width 730 height 442
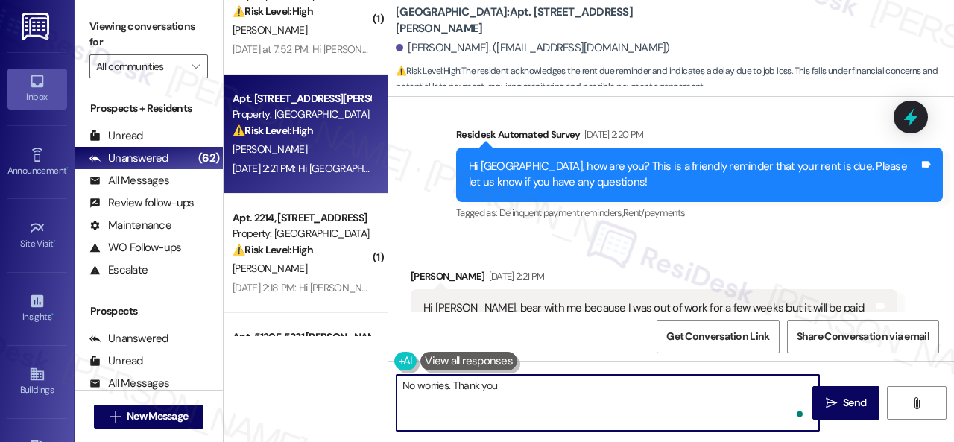
type textarea "No worries. Thank you!"
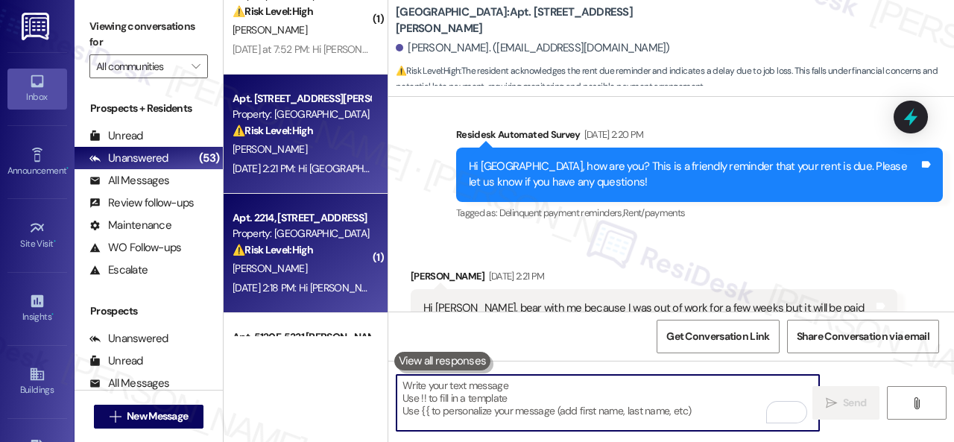
click at [313, 246] on strong "⚠️ Risk Level: High" at bounding box center [273, 249] width 80 height 13
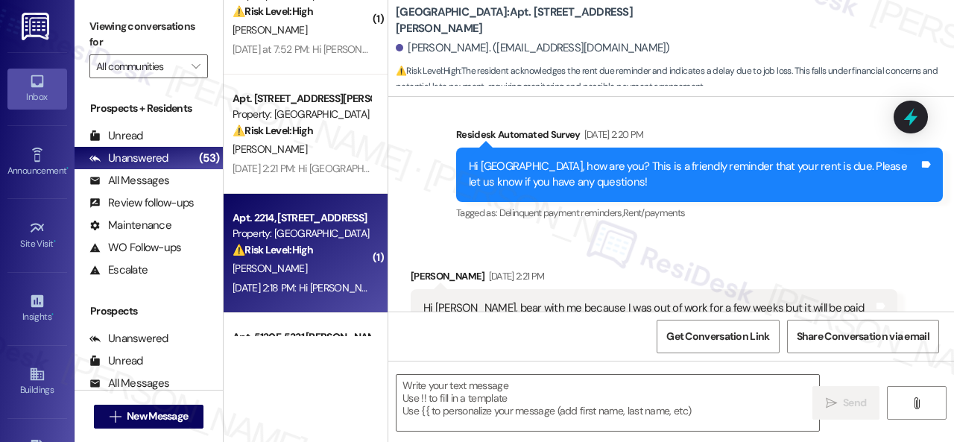
type textarea "Fetching suggested responses. Please feel free to read through the conversation…"
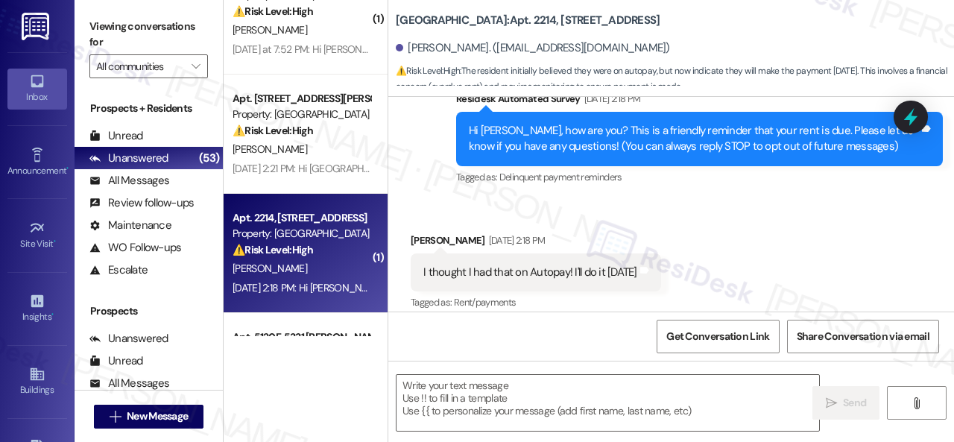
scroll to position [152, 0]
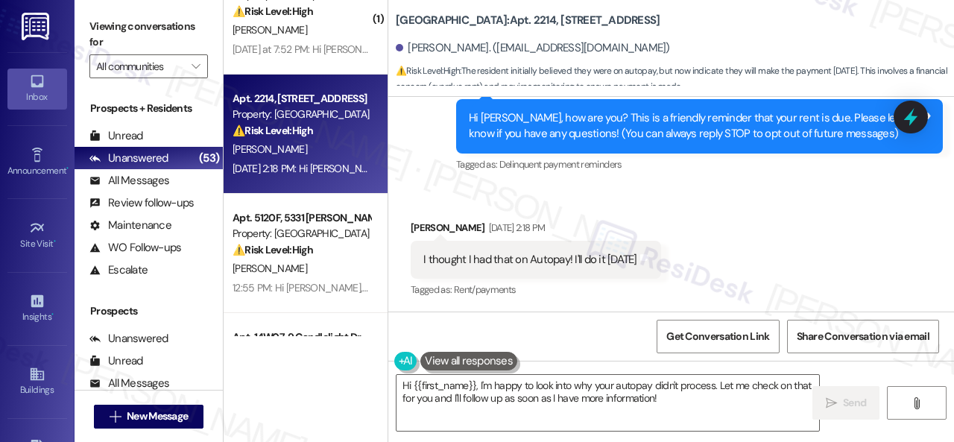
click at [669, 201] on div "Received via SMS [PERSON_NAME] [DATE] 2:18 PM I thought I had that on Autopay! …" at bounding box center [671, 249] width 566 height 126
click at [458, 385] on textarea "Hi {{first_name}}, I'm happy to look into why your autopay didn't process. Let …" at bounding box center [608, 403] width 423 height 56
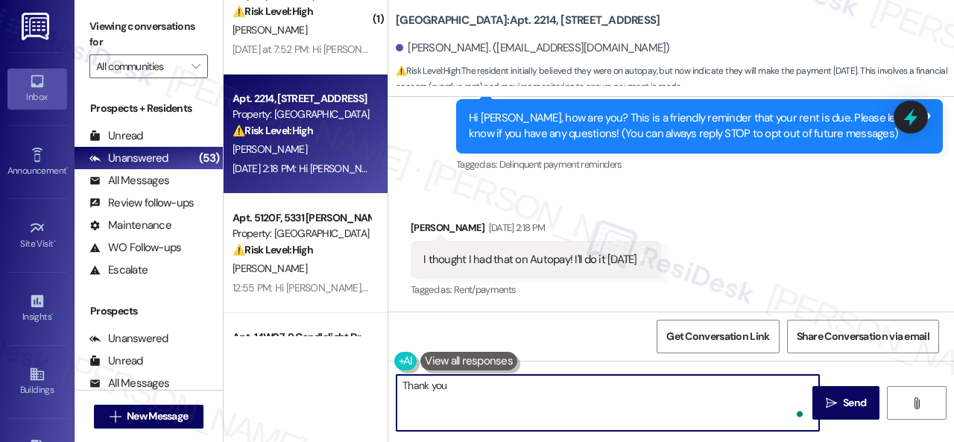
type textarea "Thank you!"
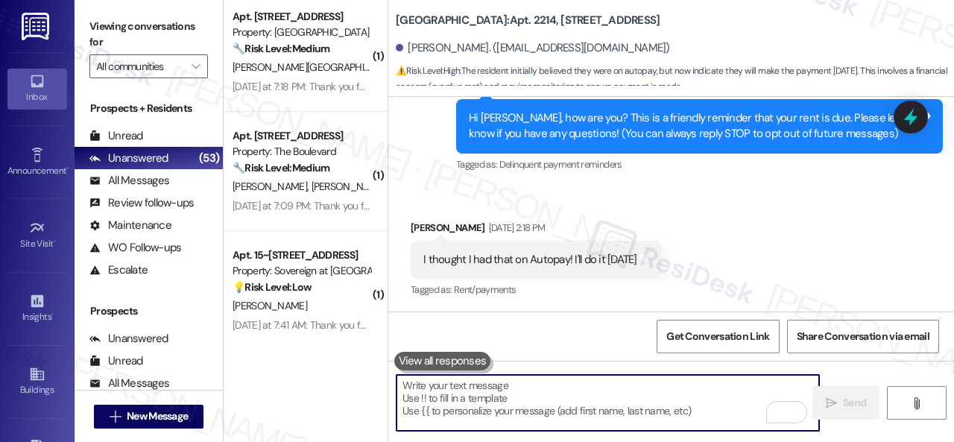
scroll to position [3876, 0]
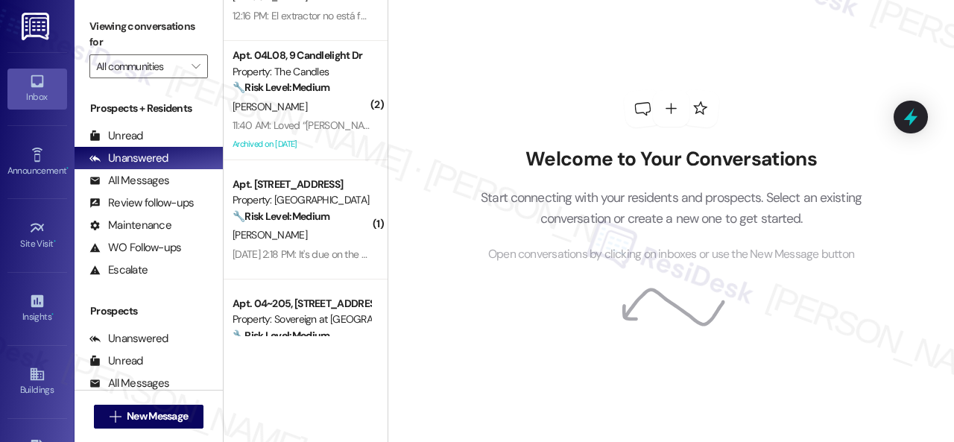
scroll to position [745, 0]
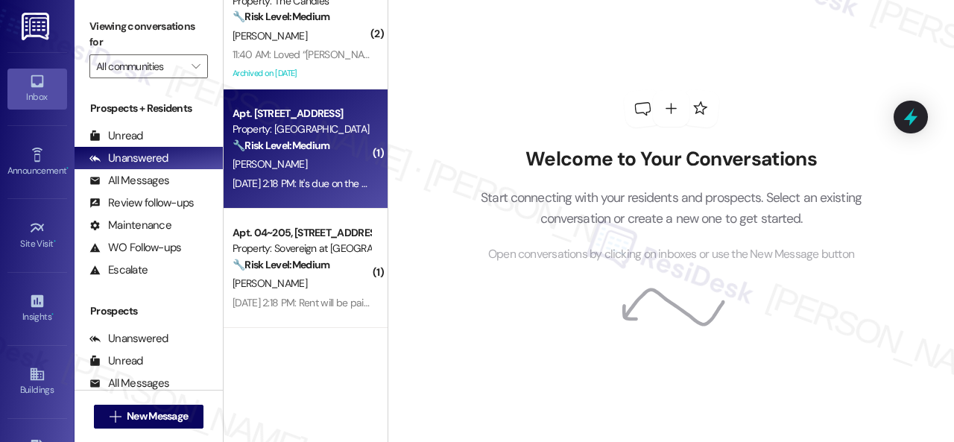
click at [318, 167] on div "[PERSON_NAME]" at bounding box center [301, 164] width 141 height 19
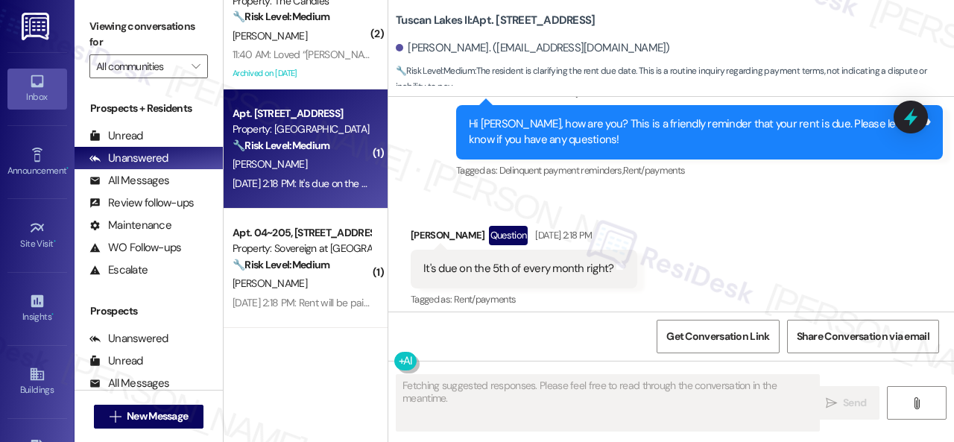
scroll to position [944, 0]
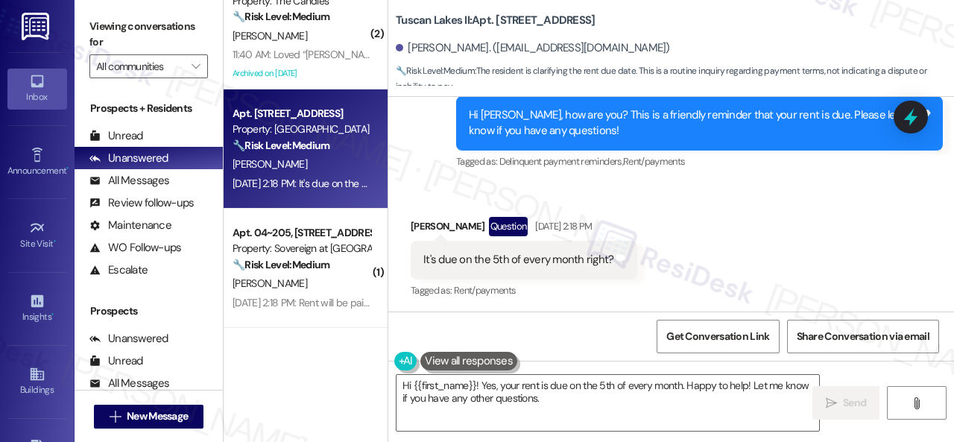
click at [412, 196] on div "Received via SMS [PERSON_NAME] Question [DATE] 2:18 PM It's due on the 5th of e…" at bounding box center [671, 247] width 566 height 129
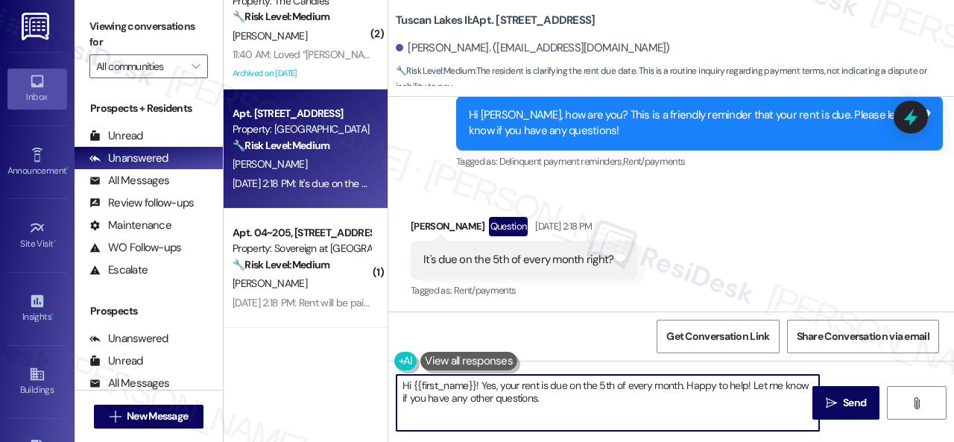
drag, startPoint x: 546, startPoint y: 405, endPoint x: 312, endPoint y: 361, distance: 238.1
click at [312, 361] on div "( 2 ) Apt. [STREET_ADDRESS] Property: The Greyson 🔧 Risk Level: Medium The resi…" at bounding box center [589, 221] width 730 height 442
paste textarea "! I'm sorry for the delayed response. Sorry if the reminder was unclear. To cla…"
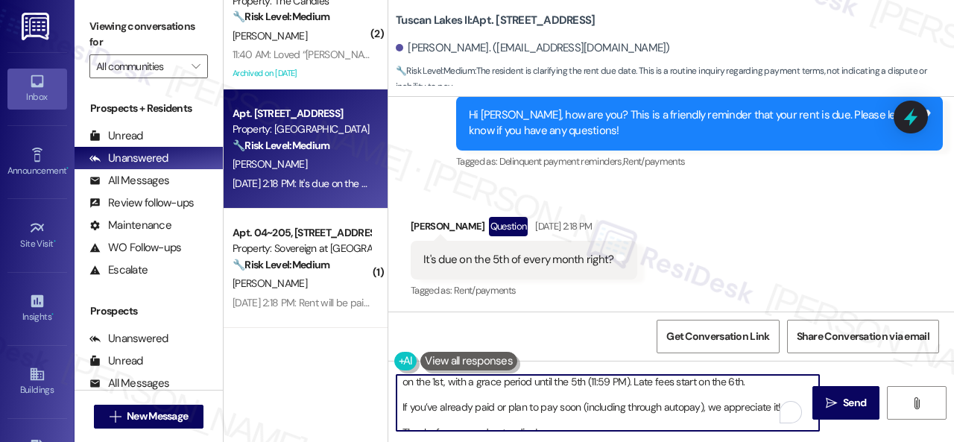
scroll to position [0, 0]
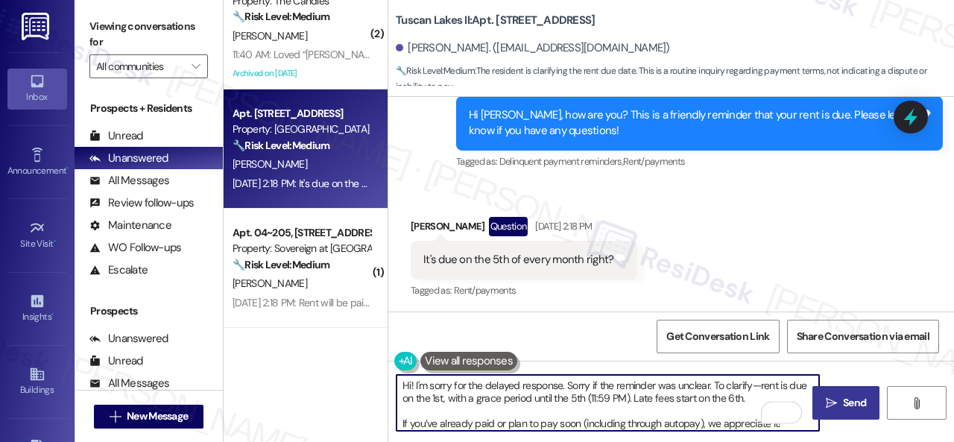
type textarea "Hi! I'm sorry for the delayed response. Sorry if the reminder was unclear. To c…"
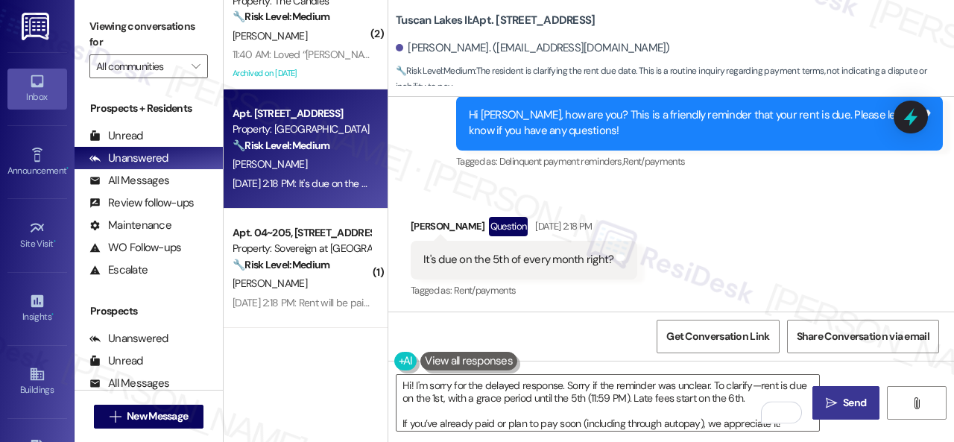
click at [833, 405] on span " Send" at bounding box center [846, 403] width 47 height 16
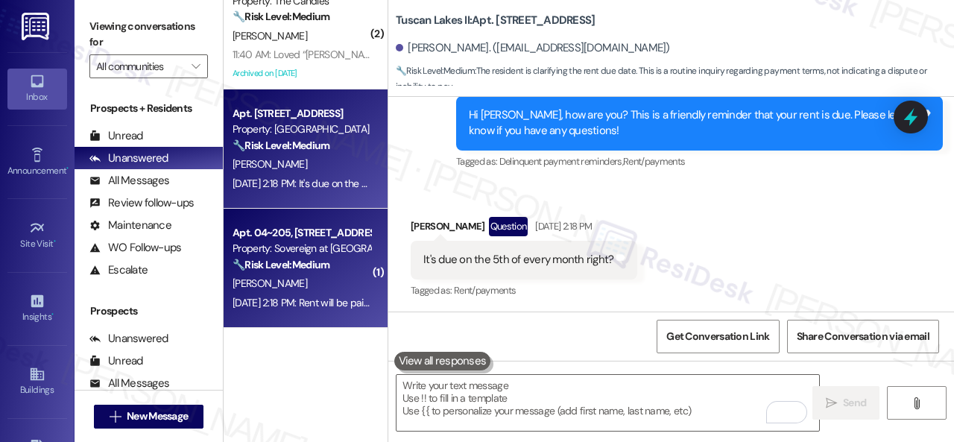
click at [318, 286] on div "[PERSON_NAME]" at bounding box center [301, 283] width 141 height 19
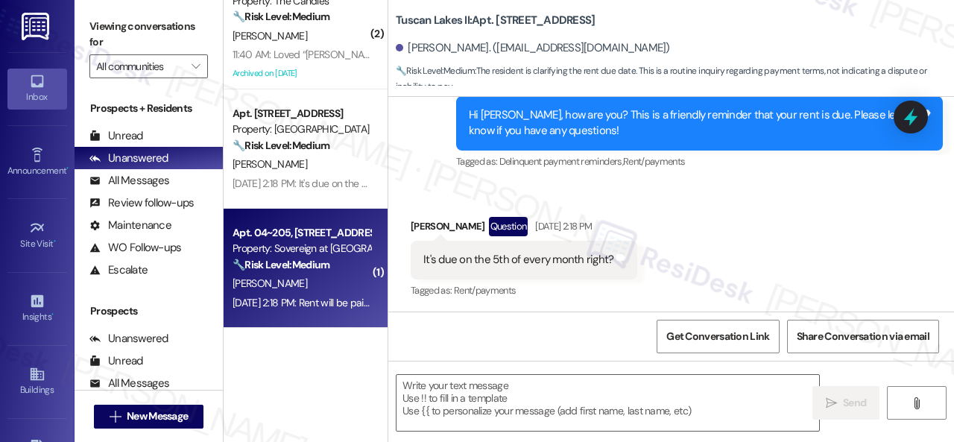
type textarea "Fetching suggested responses. Please feel free to read through the conversation…"
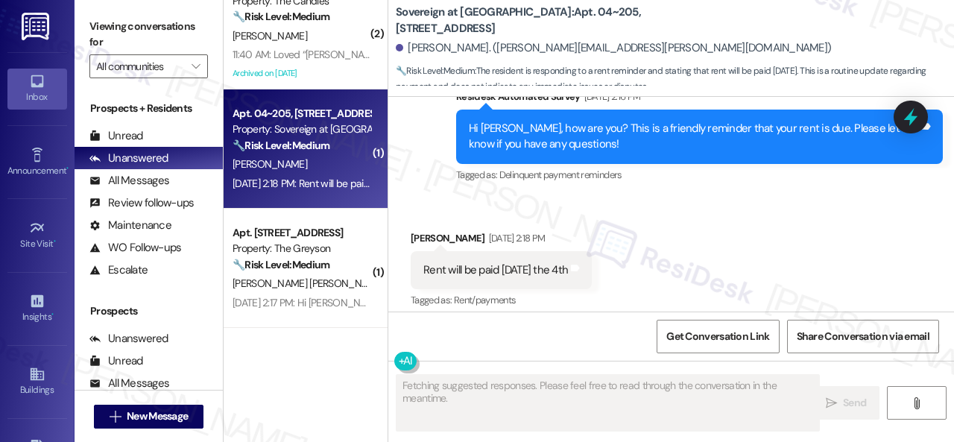
scroll to position [31882, 0]
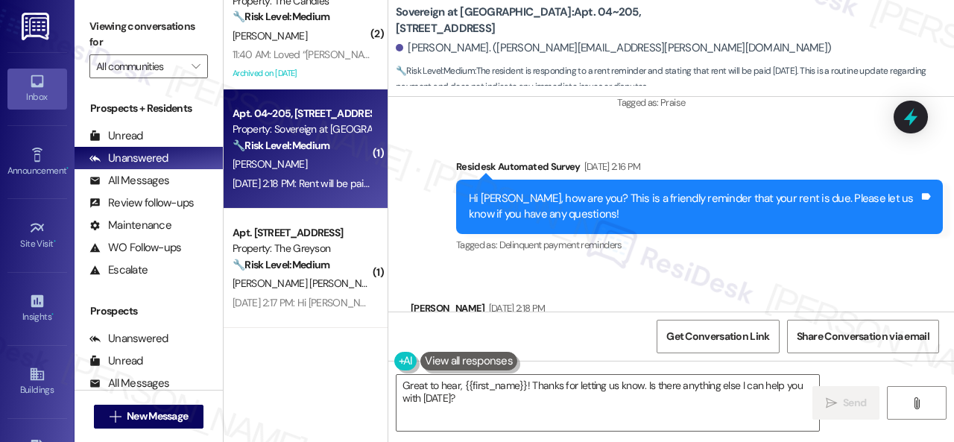
click at [341, 379] on div "( 2 ) Apt. [STREET_ADDRESS] Property: The Greyson 🔧 Risk Level: Medium The resi…" at bounding box center [589, 221] width 730 height 442
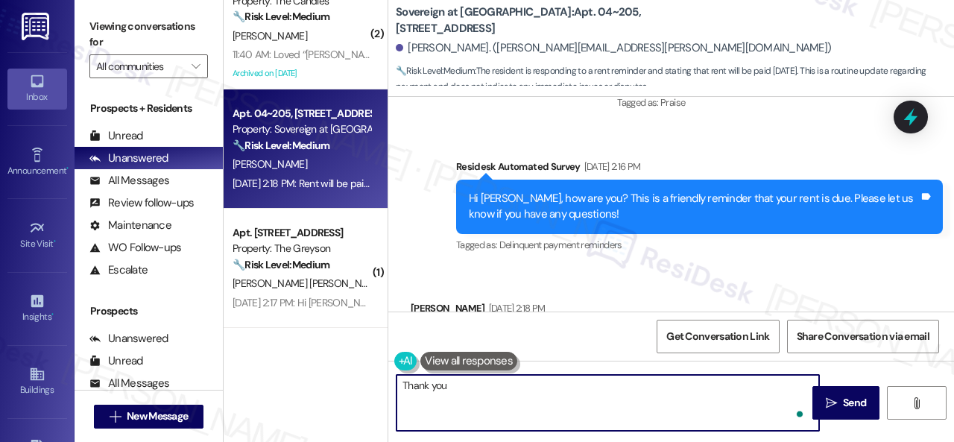
type textarea "Thank you."
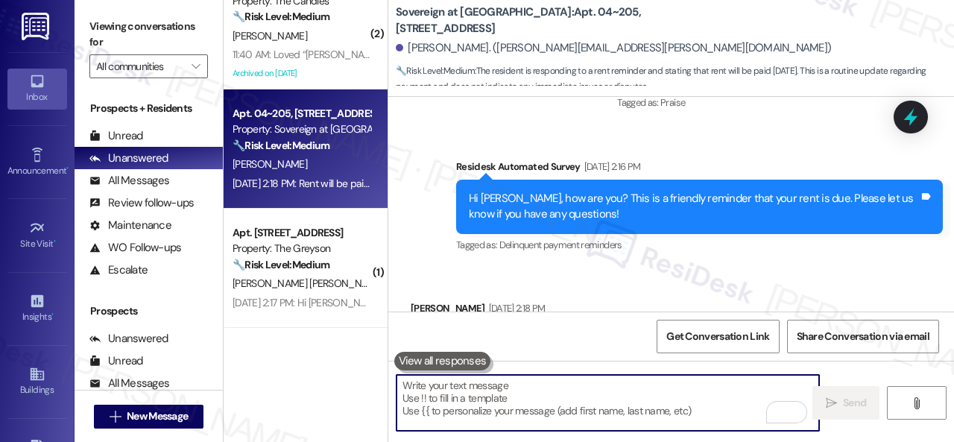
scroll to position [31877, 0]
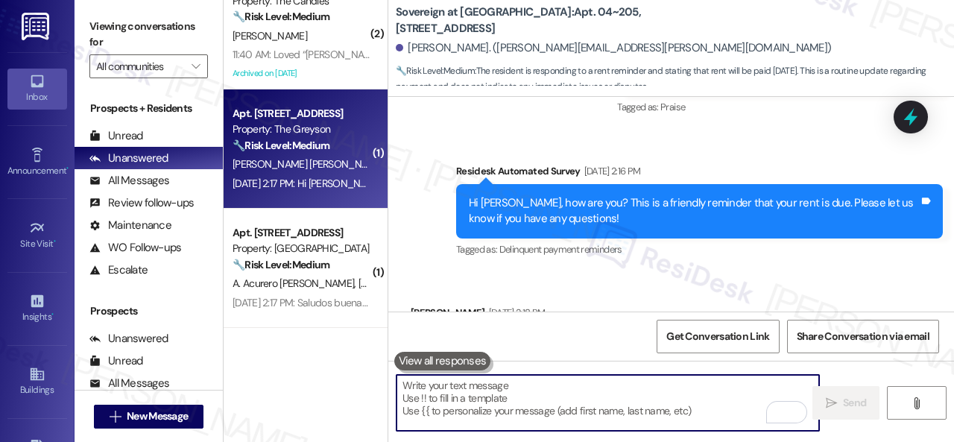
click at [320, 181] on div "[DATE] 2:17 PM: Hi [PERSON_NAME]! I already made the payment this morning, than…" at bounding box center [449, 183] width 432 height 13
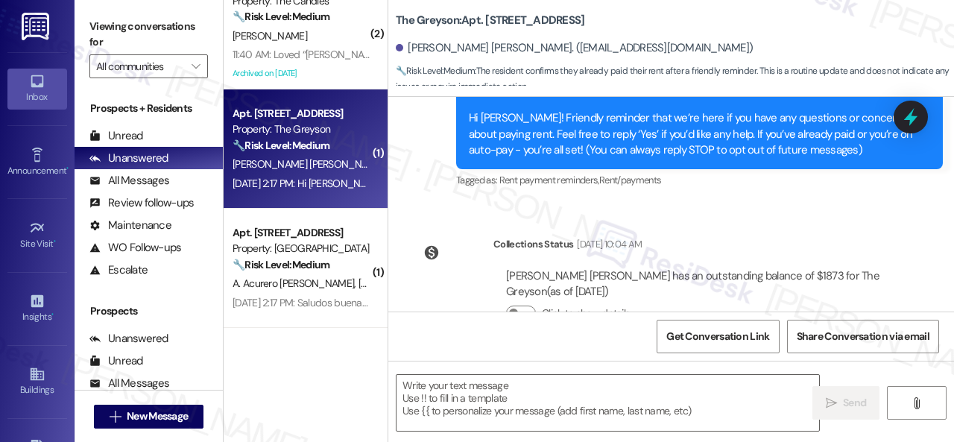
type textarea "Fetching suggested responses. Please feel free to read through the conversation…"
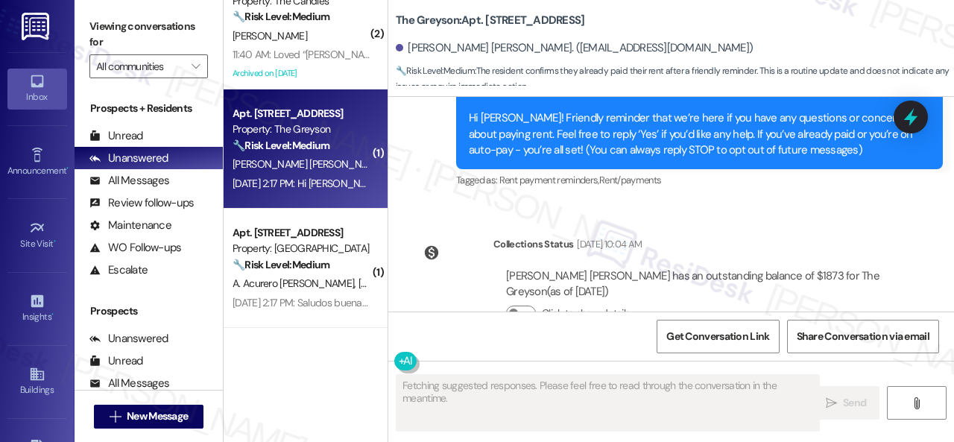
scroll to position [511, 0]
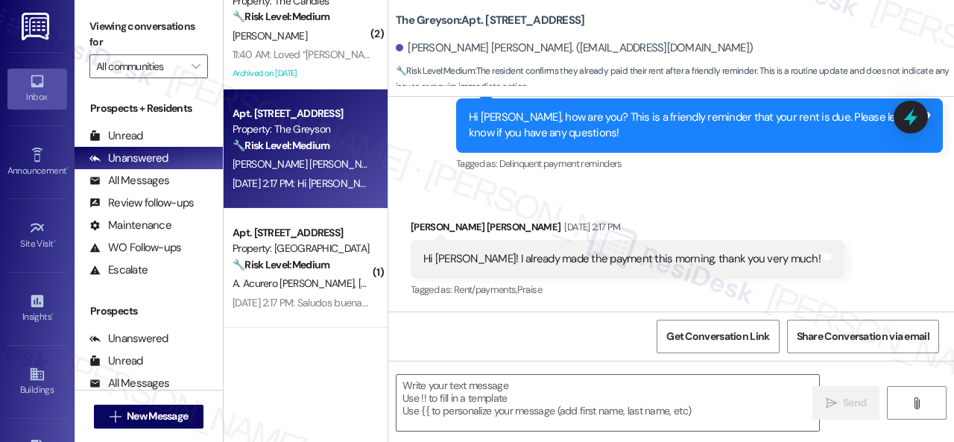
click at [395, 167] on div "Survey, sent via SMS Residesk Automated Survey [DATE] 2:14 PM Hi [PERSON_NAME],…" at bounding box center [671, 115] width 566 height 142
click at [456, 403] on textarea at bounding box center [608, 403] width 423 height 56
paste textarea "Thanks for the update! I'm happy to hear you've already taken care of the rent.…"
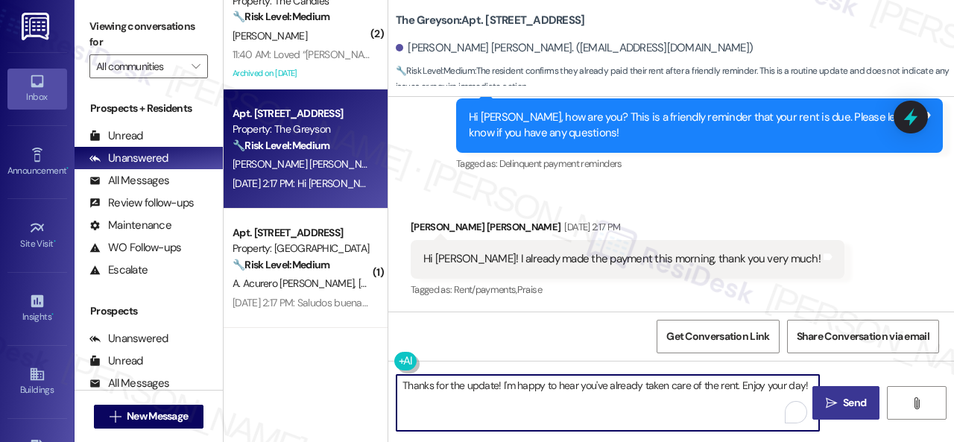
type textarea "Thanks for the update! I'm happy to hear you've already taken care of the rent.…"
click at [859, 408] on span "Send" at bounding box center [854, 403] width 23 height 16
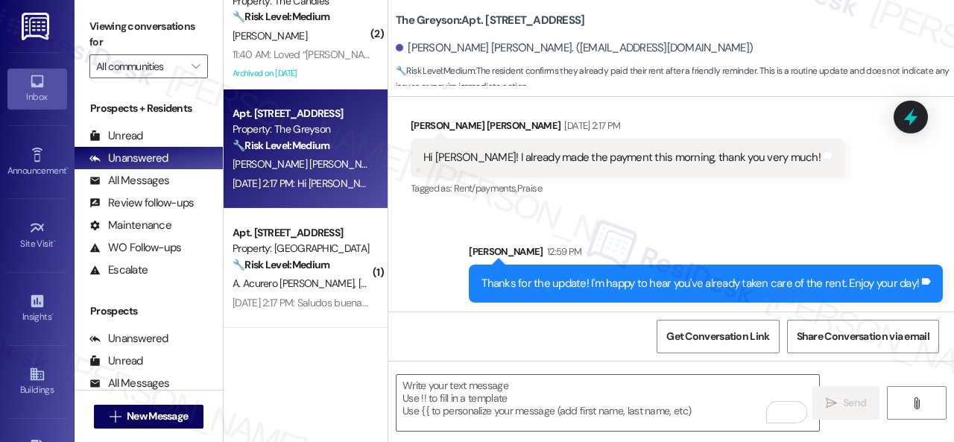
scroll to position [616, 0]
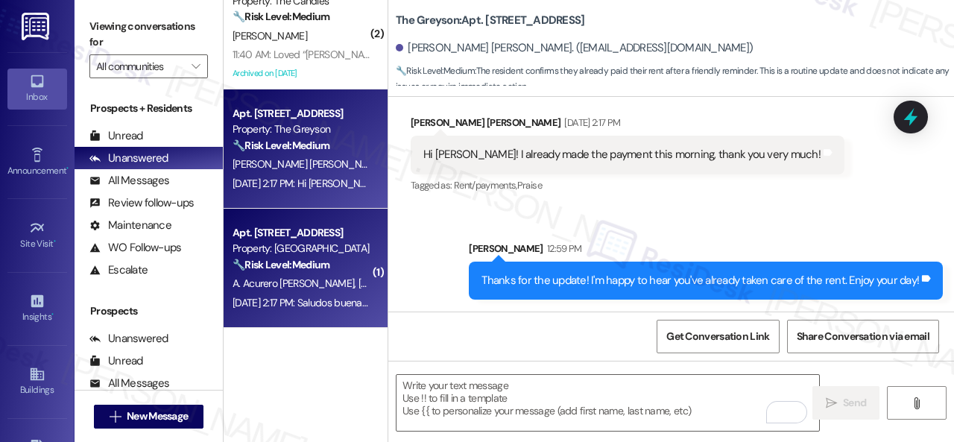
click at [304, 252] on div "Property: [GEOGRAPHIC_DATA]" at bounding box center [302, 249] width 138 height 16
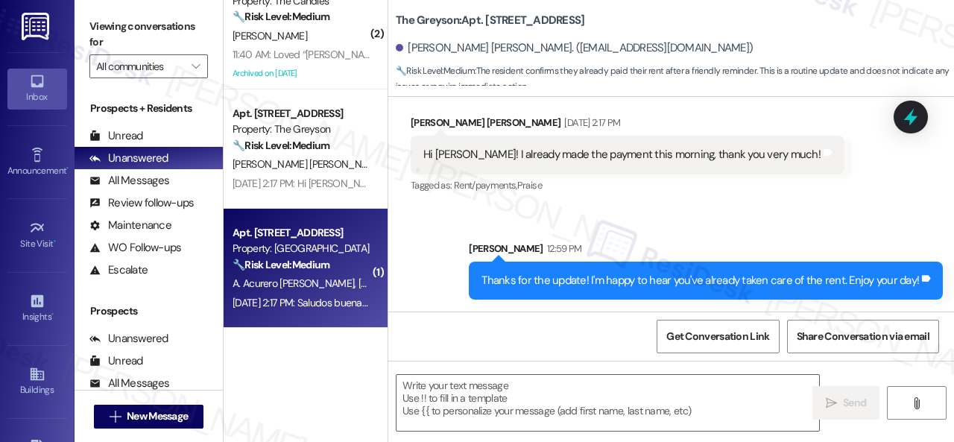
type textarea "Fetching suggested responses. Please feel free to read through the conversation…"
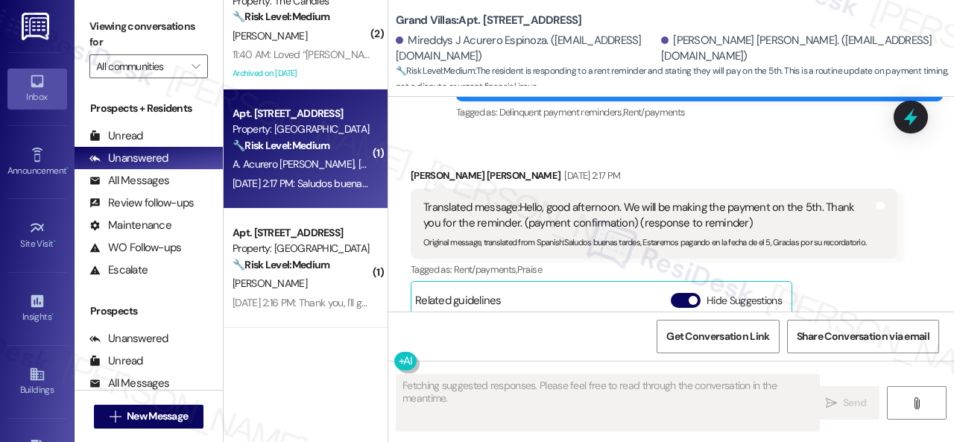
scroll to position [5246, 0]
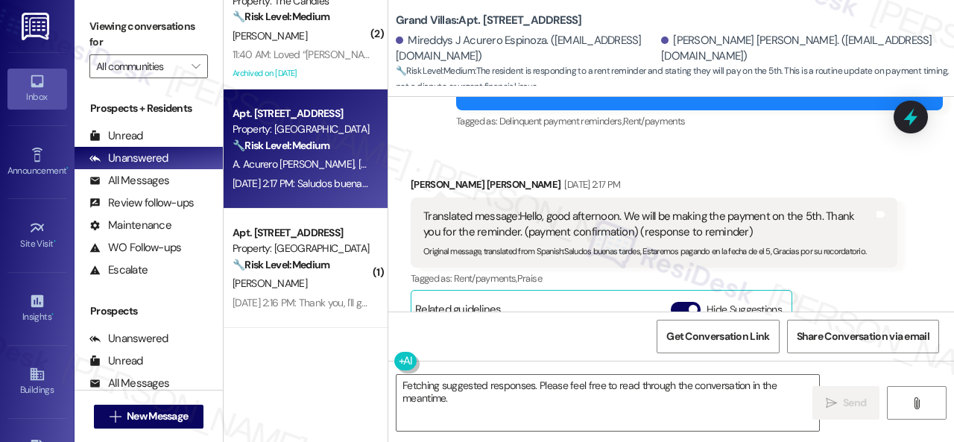
click at [354, 368] on div "( 2 ) Apt. [STREET_ADDRESS] Property: The Greyson 🔧 Risk Level: Medium The resi…" at bounding box center [589, 221] width 730 height 442
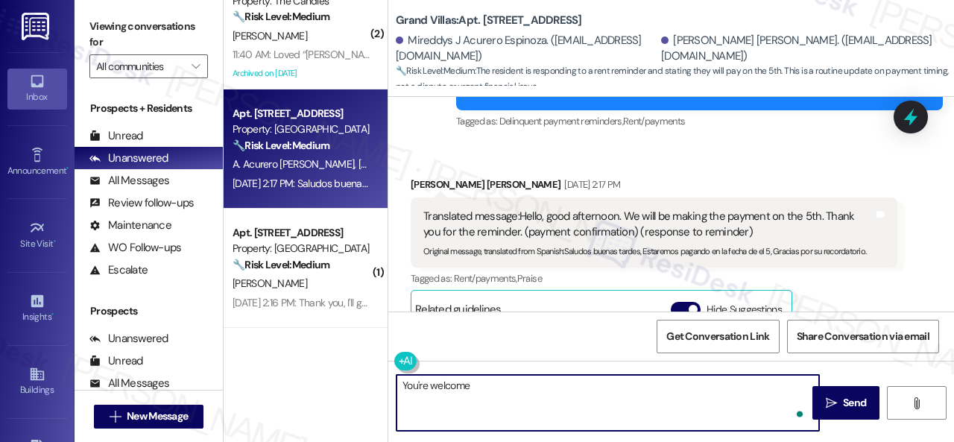
type textarea "You're welcome."
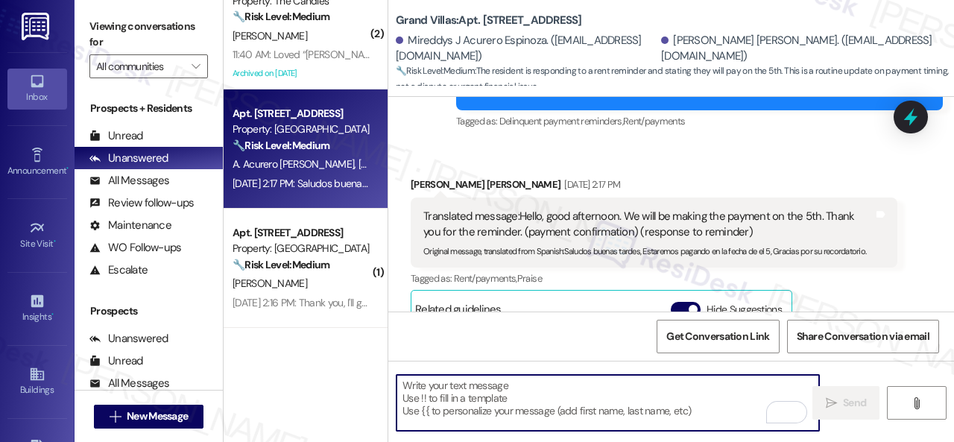
scroll to position [5465, 0]
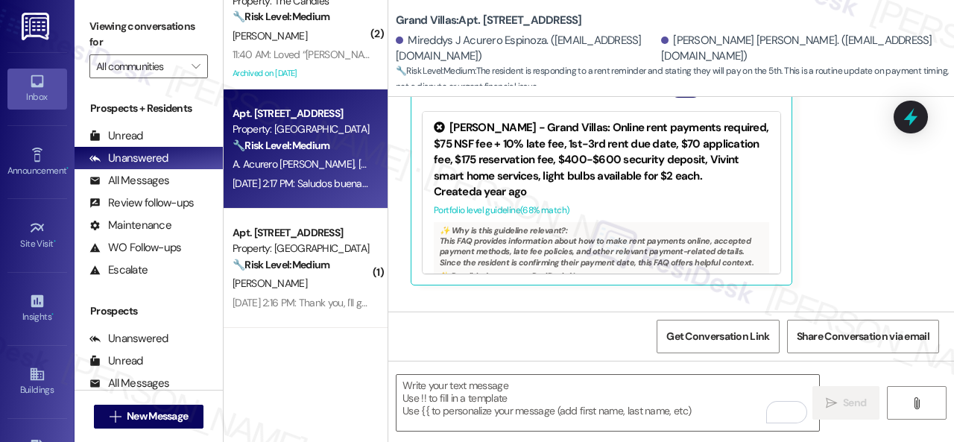
click at [359, 167] on span "[PERSON_NAME] [PERSON_NAME]" at bounding box center [434, 163] width 151 height 13
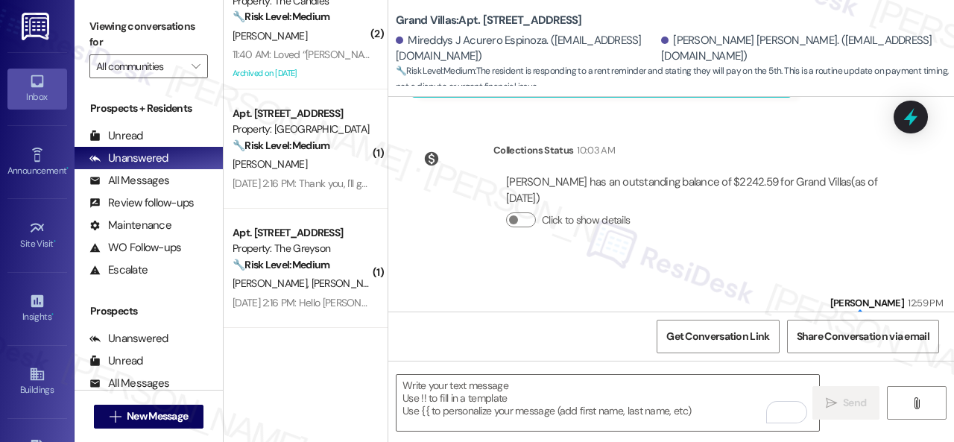
scroll to position [5723, 0]
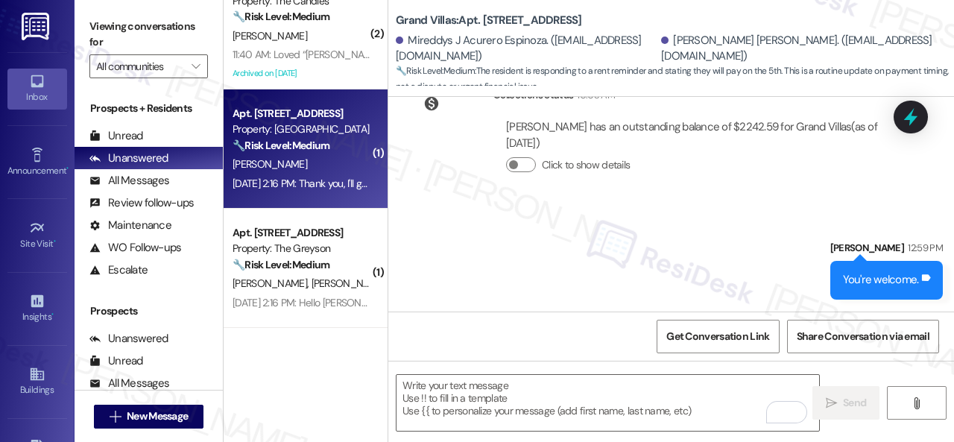
click at [313, 158] on div "[PERSON_NAME]" at bounding box center [301, 164] width 141 height 19
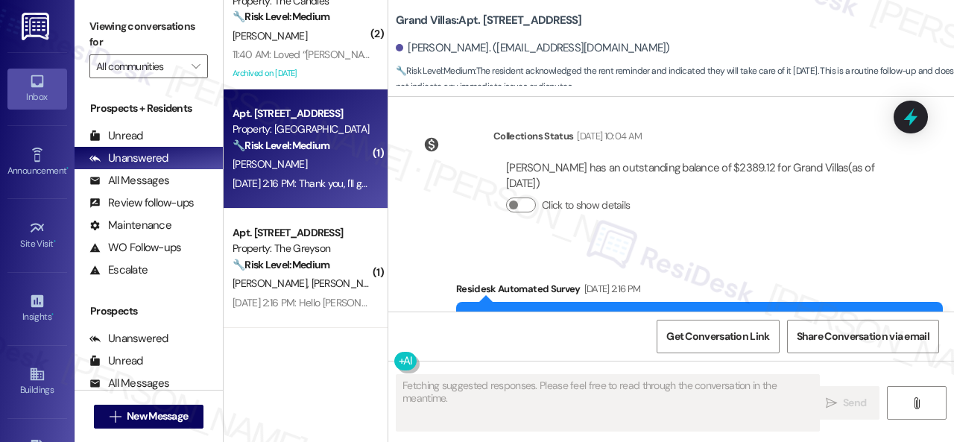
scroll to position [1727, 0]
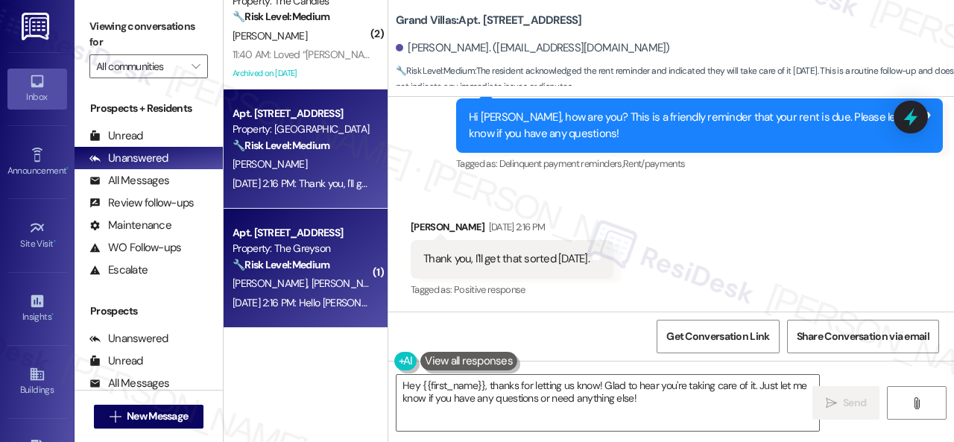
drag, startPoint x: 666, startPoint y: 402, endPoint x: 240, endPoint y: 318, distance: 434.4
click at [449, 374] on div "Hey {{first_name}}, thanks for letting us know! Glad to hear you're taking care…" at bounding box center [600, 402] width 424 height 57
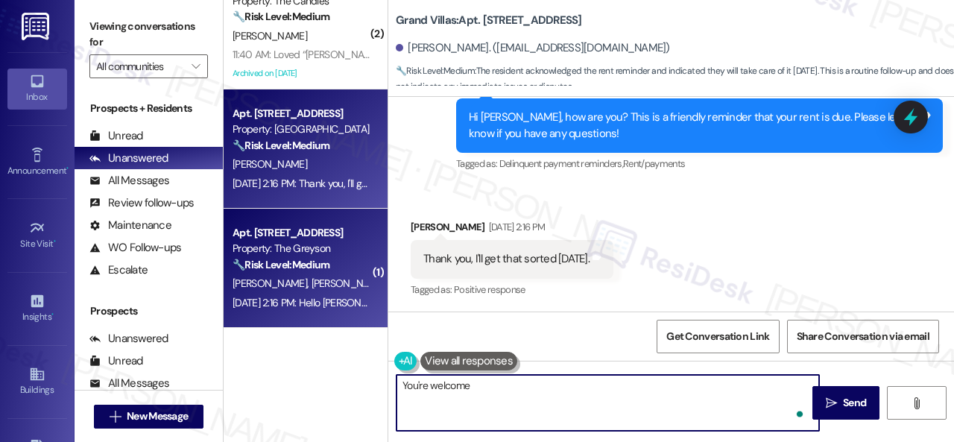
type textarea "You're welcome."
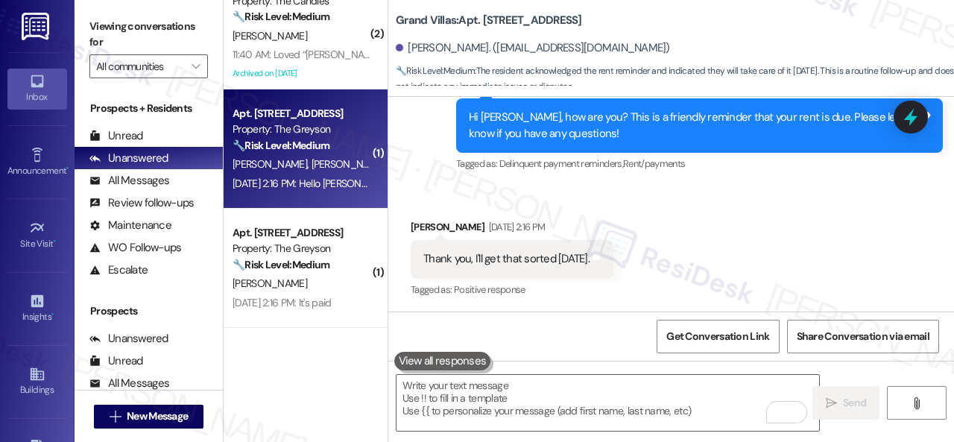
click at [308, 174] on div "[DATE] 2:16 PM: Hello [PERSON_NAME]! Rent was paid [DATE] via money order both …" at bounding box center [301, 183] width 141 height 19
type textarea "Fetching suggested responses. Please feel free to read through the conversation…"
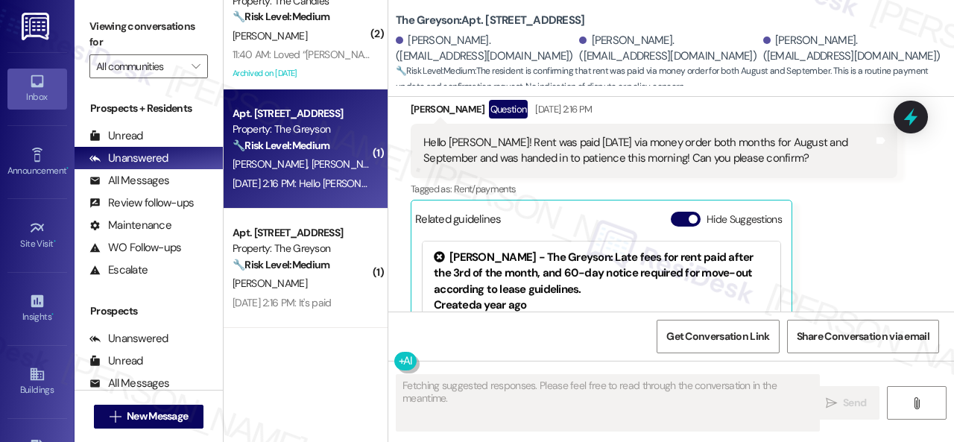
scroll to position [6718, 0]
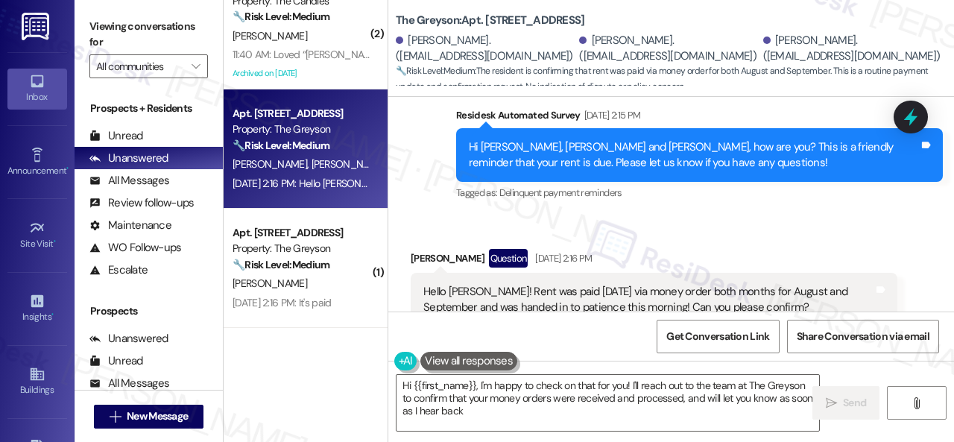
type textarea "Hi {{first_name}}, I'm happy to check on that for you! I'll reach out to the te…"
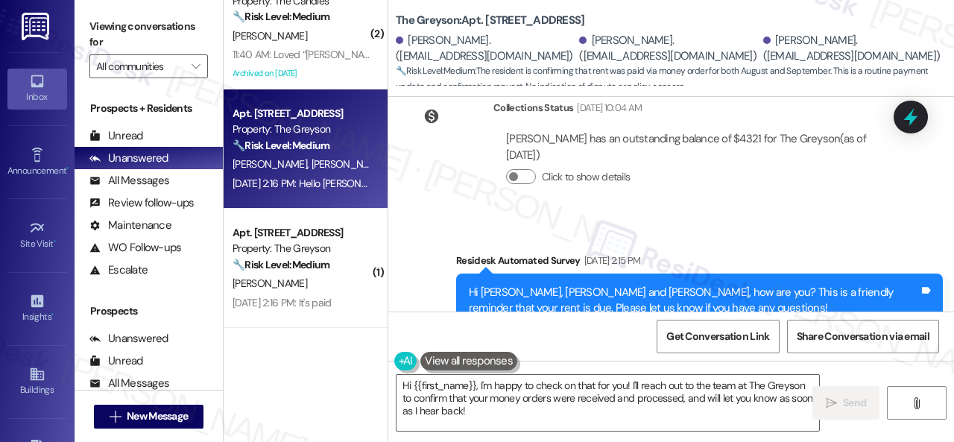
scroll to position [6569, 0]
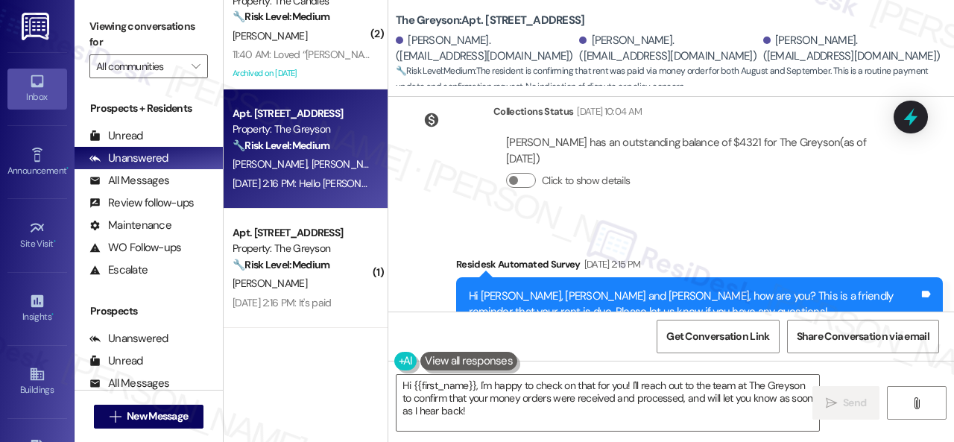
drag, startPoint x: 465, startPoint y: 148, endPoint x: 460, endPoint y: 169, distance: 21.5
click at [465, 256] on div "Residesk Automated Survey [DATE] 2:15 PM" at bounding box center [699, 266] width 487 height 21
click at [423, 405] on textarea "Hi {{first_name}}, I'm happy to check on that for you! I'll reach out to the te…" at bounding box center [608, 403] width 423 height 56
